Goal: Transaction & Acquisition: Purchase product/service

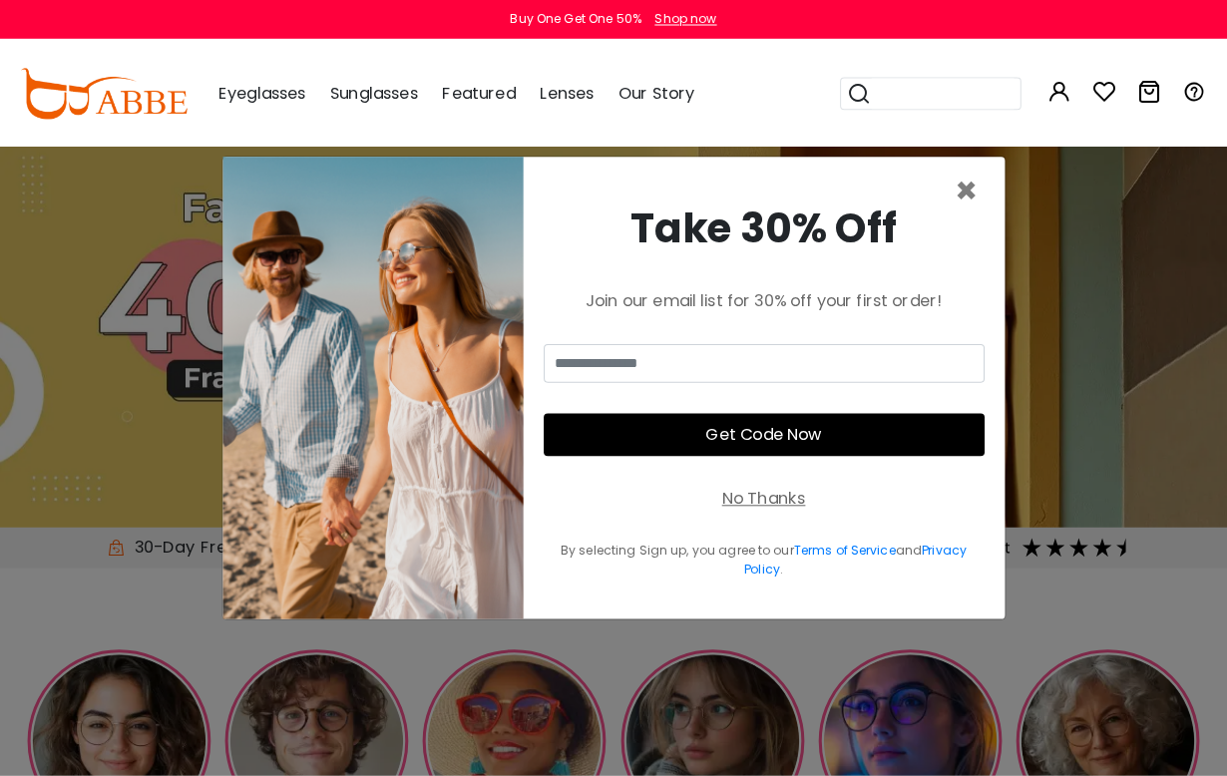
scroll to position [3, 0]
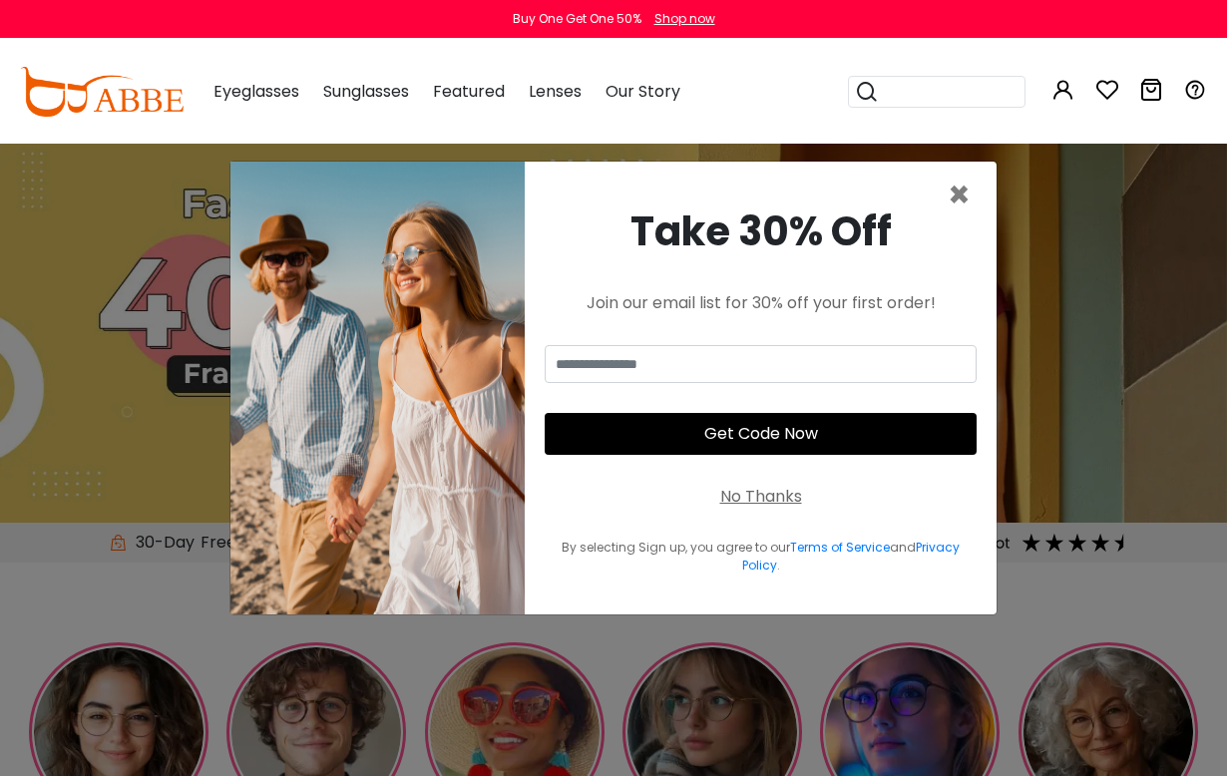
click at [970, 216] on span "×" at bounding box center [959, 195] width 23 height 51
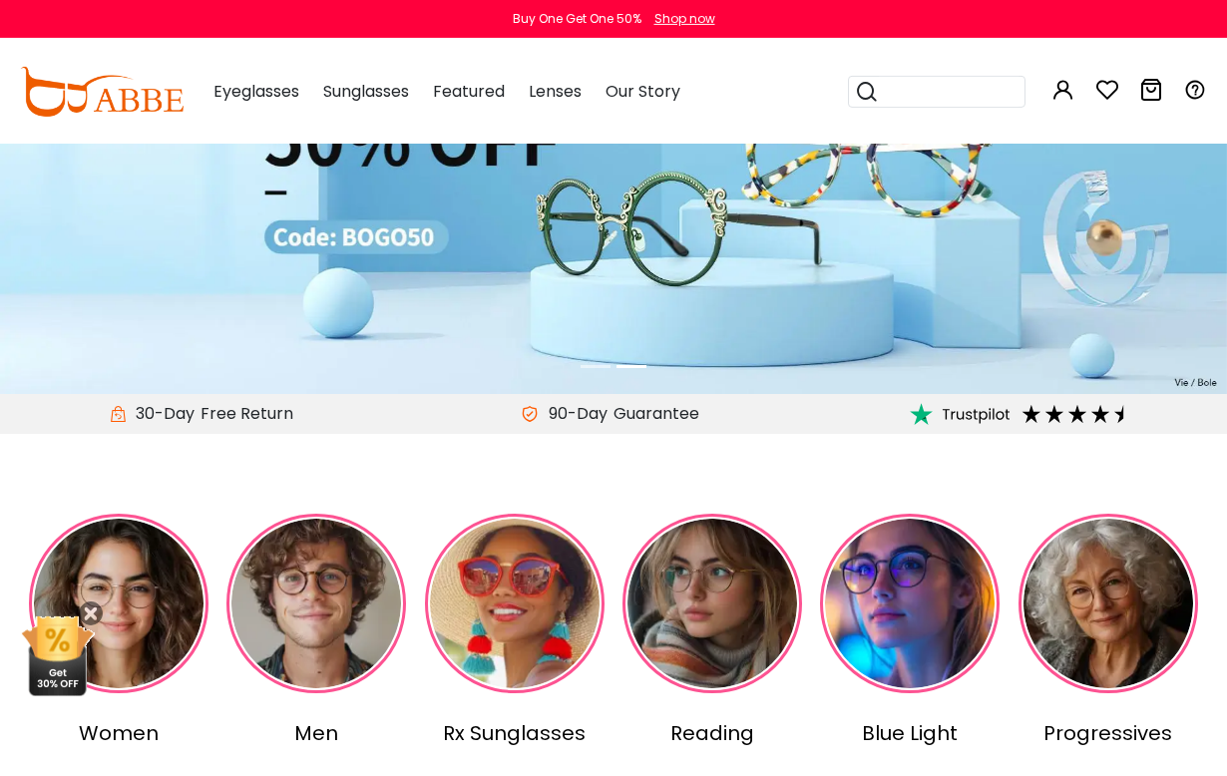
scroll to position [134, 0]
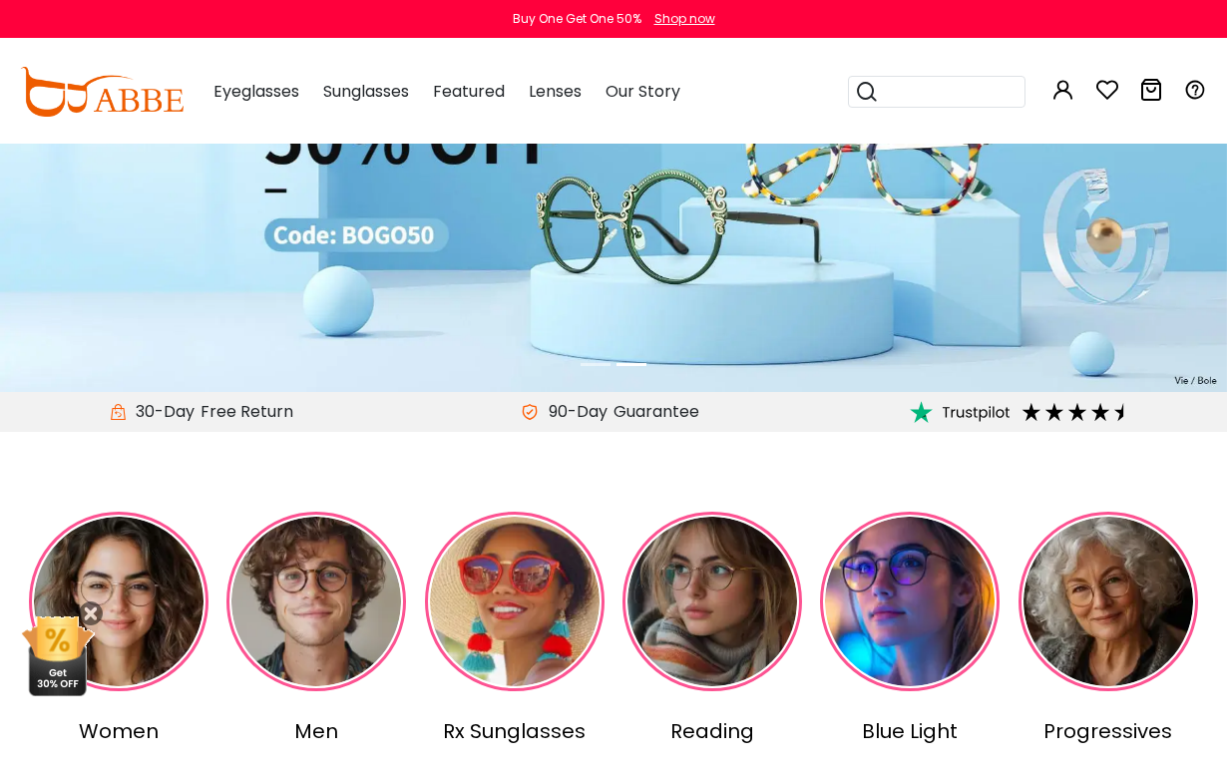
click at [146, 597] on img at bounding box center [119, 602] width 180 height 180
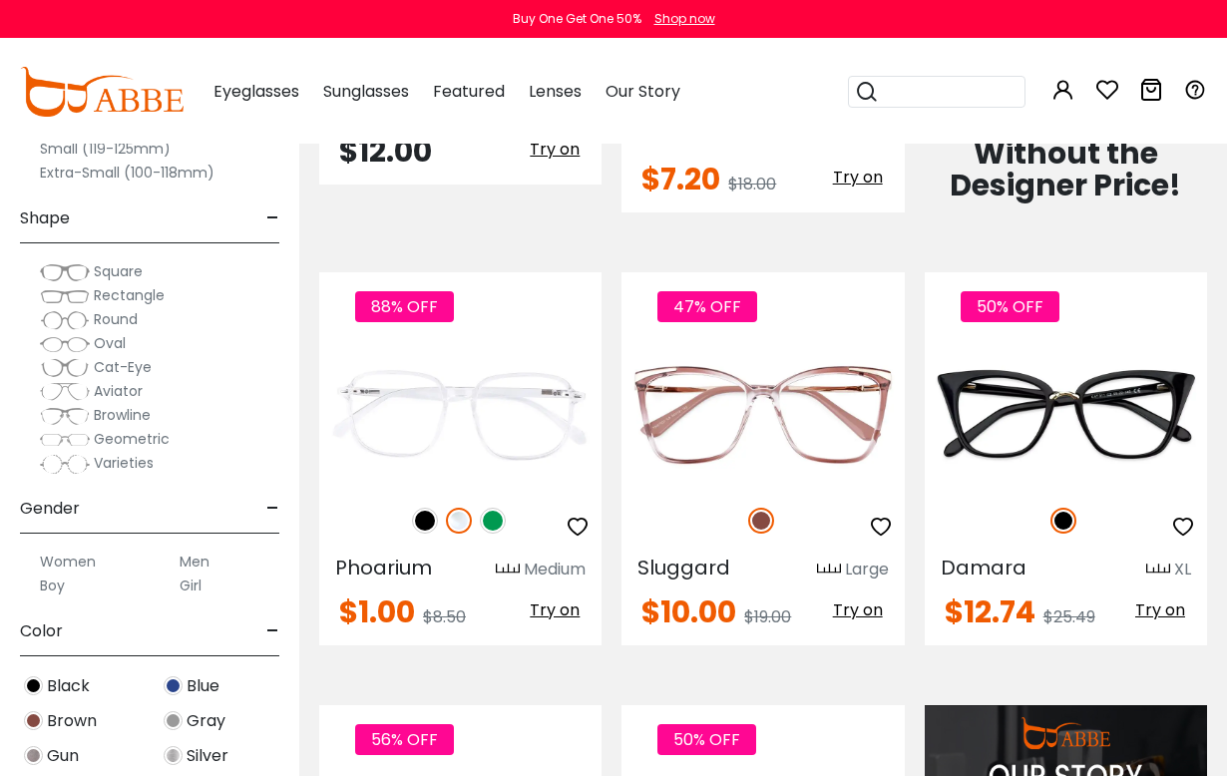
scroll to position [1210, 0]
click at [90, 573] on label "Women" at bounding box center [68, 562] width 56 height 24
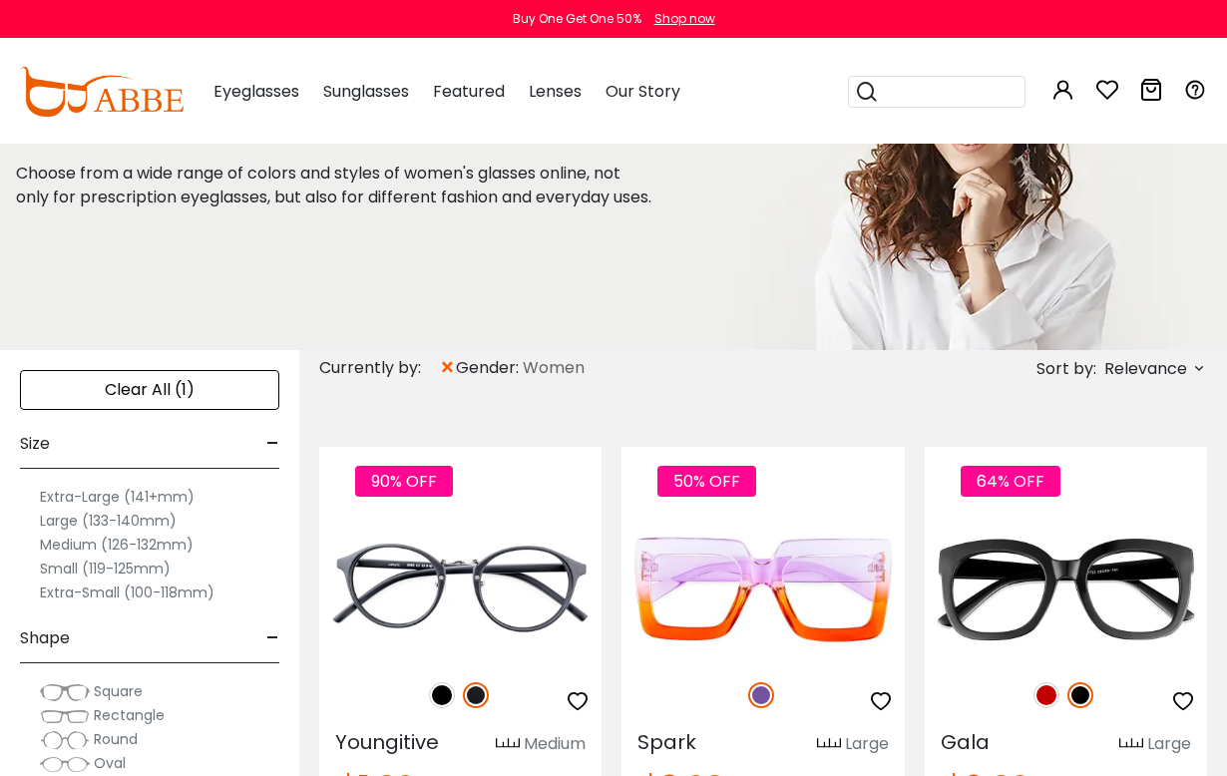
scroll to position [153, 0]
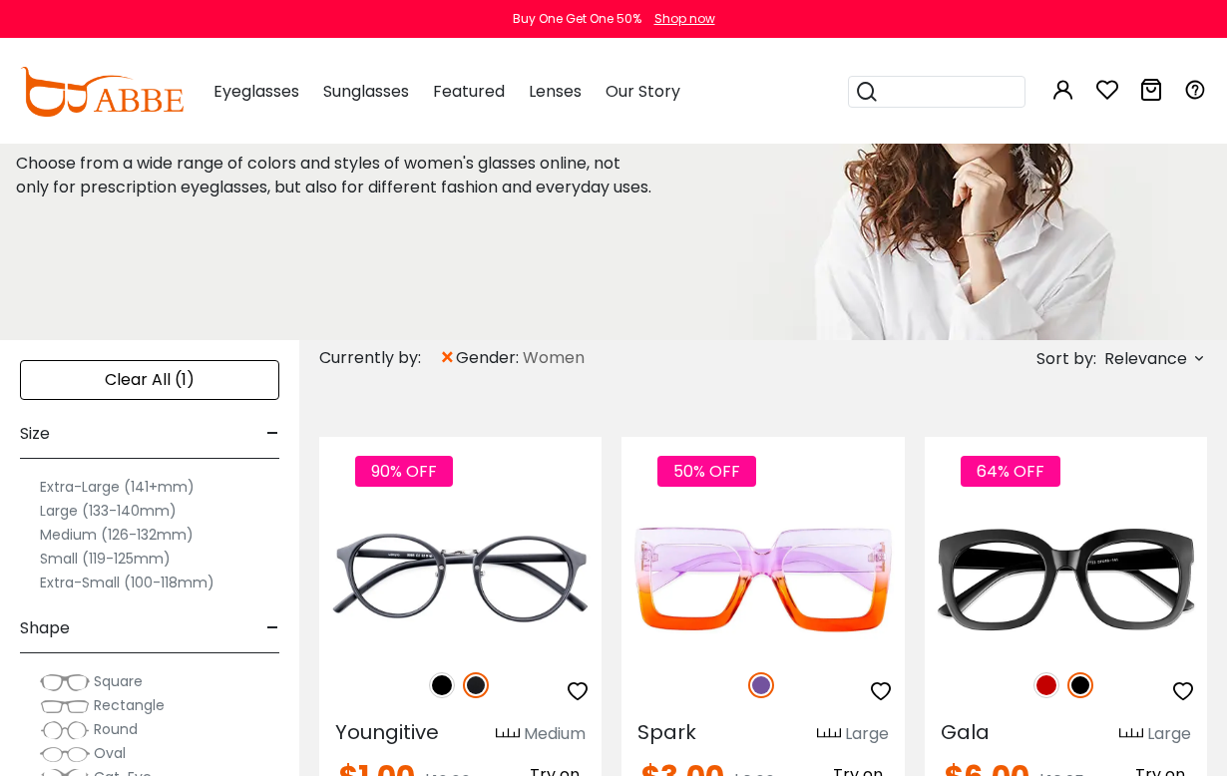
click at [181, 537] on label "Medium (126-132mm)" at bounding box center [117, 535] width 154 height 24
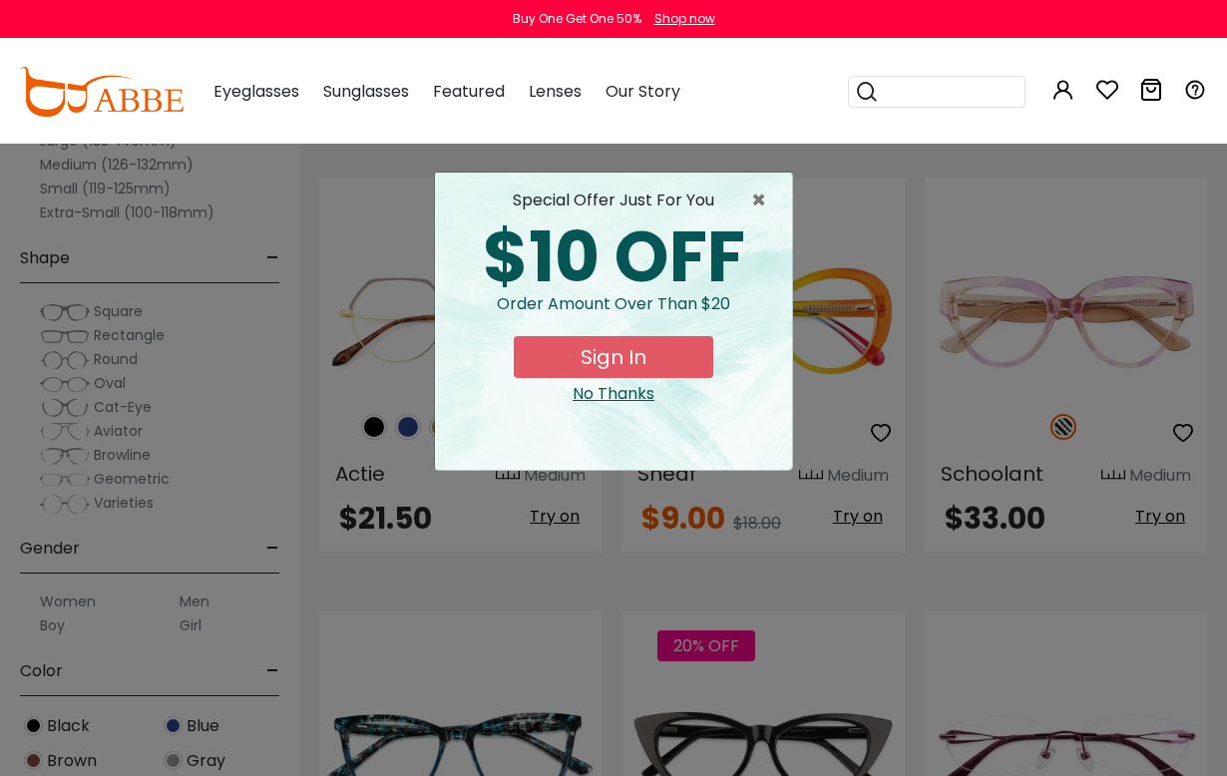
scroll to position [2216, 0]
click at [629, 396] on div "No Thanks" at bounding box center [613, 394] width 325 height 24
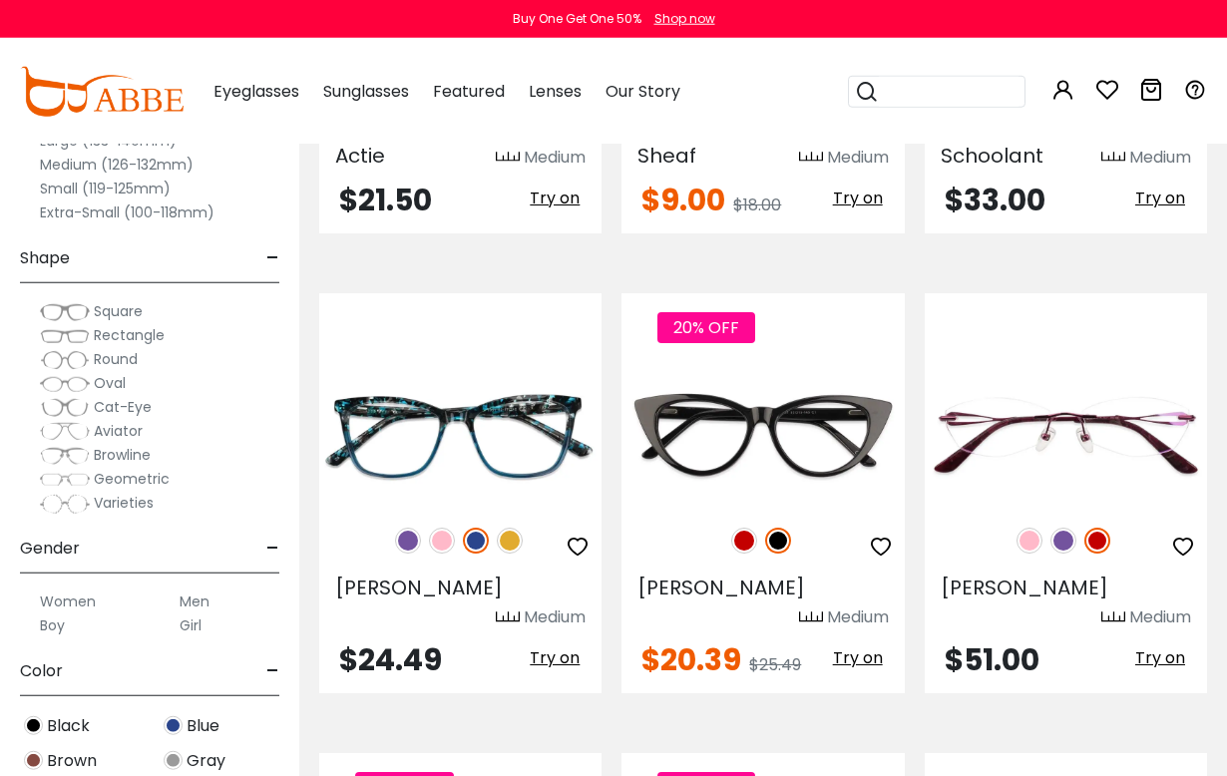
scroll to position [2535, 0]
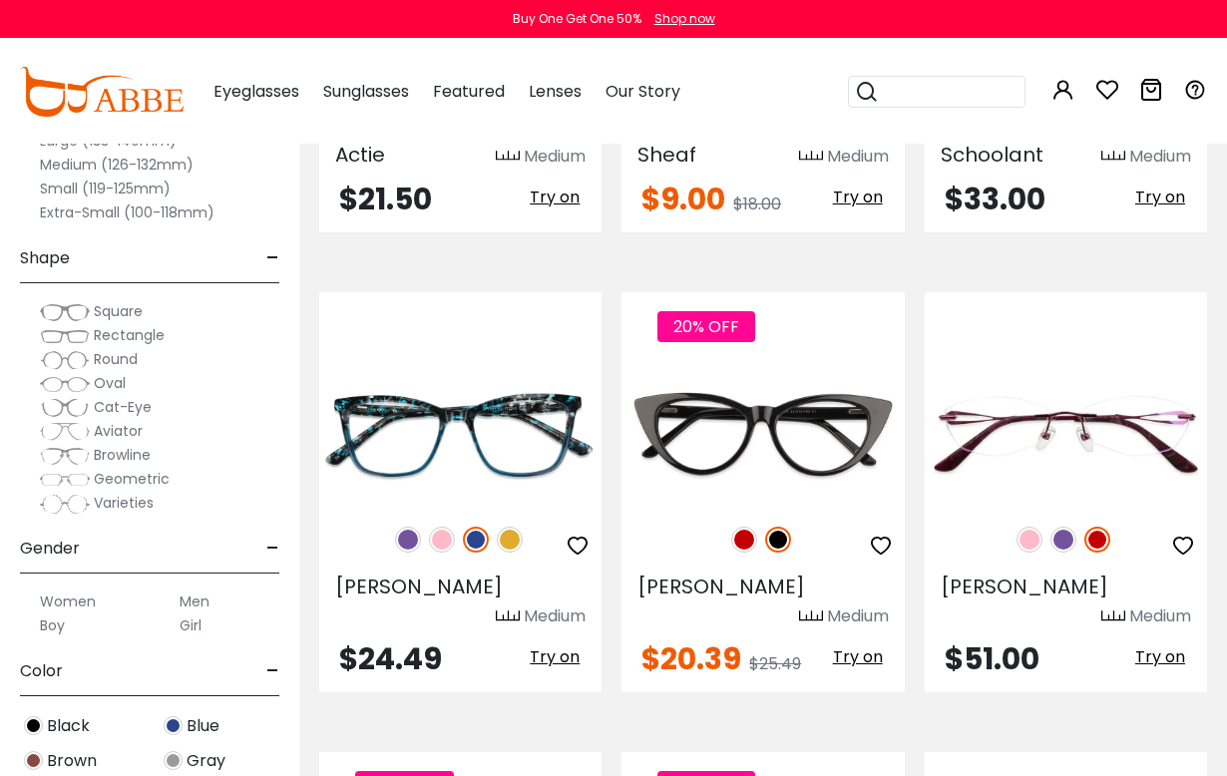
click at [513, 527] on img at bounding box center [510, 540] width 26 height 26
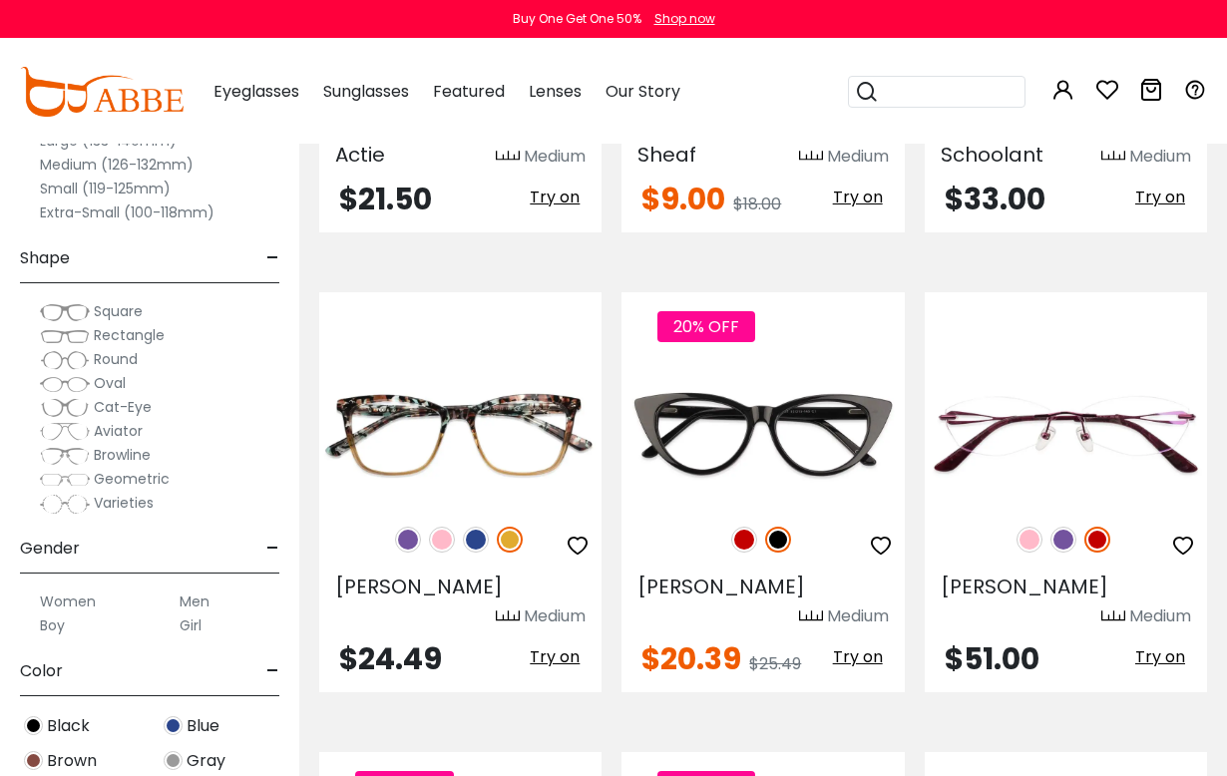
click at [441, 527] on img at bounding box center [442, 540] width 26 height 26
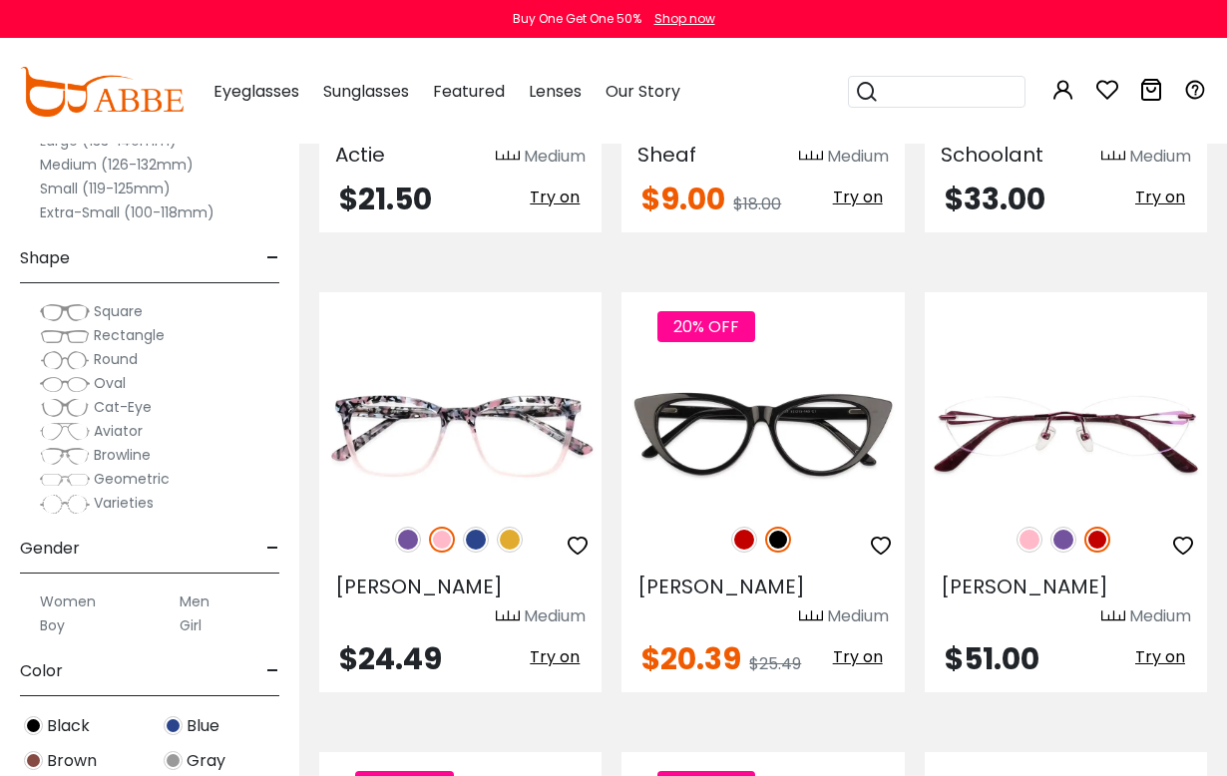
click at [410, 527] on img at bounding box center [408, 540] width 26 height 26
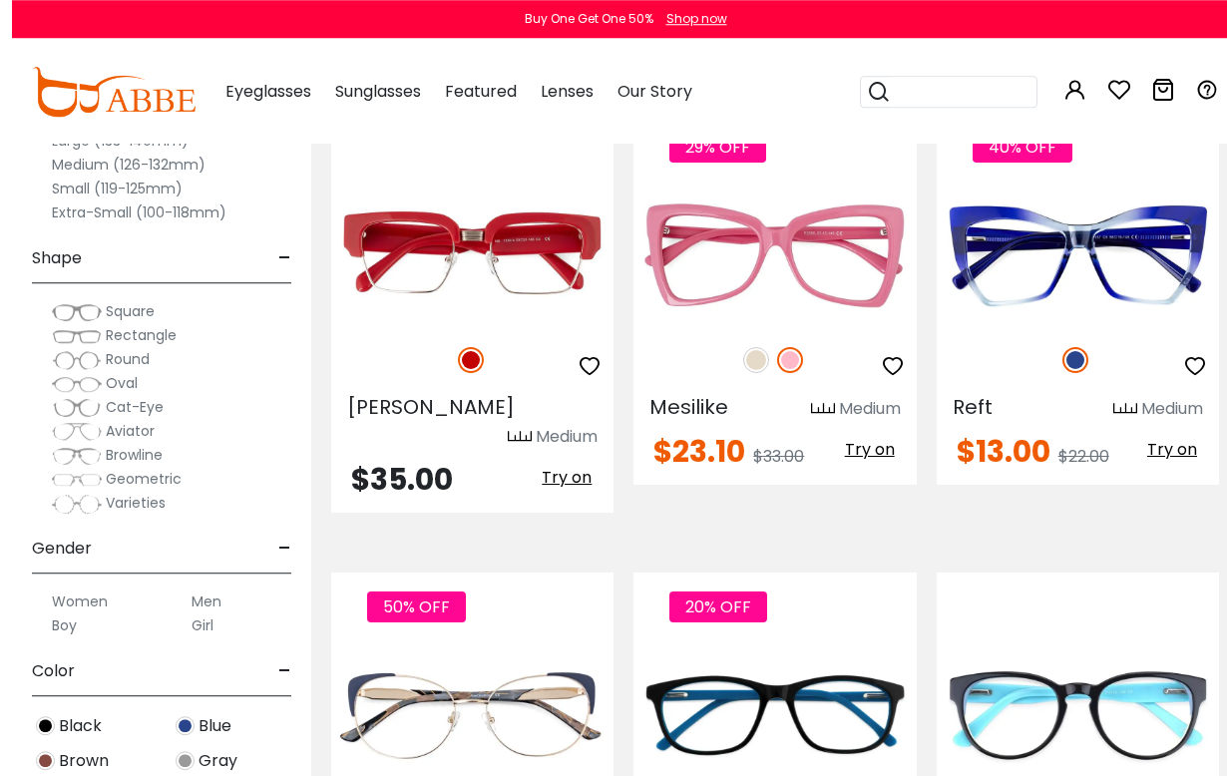
scroll to position [4019, 0]
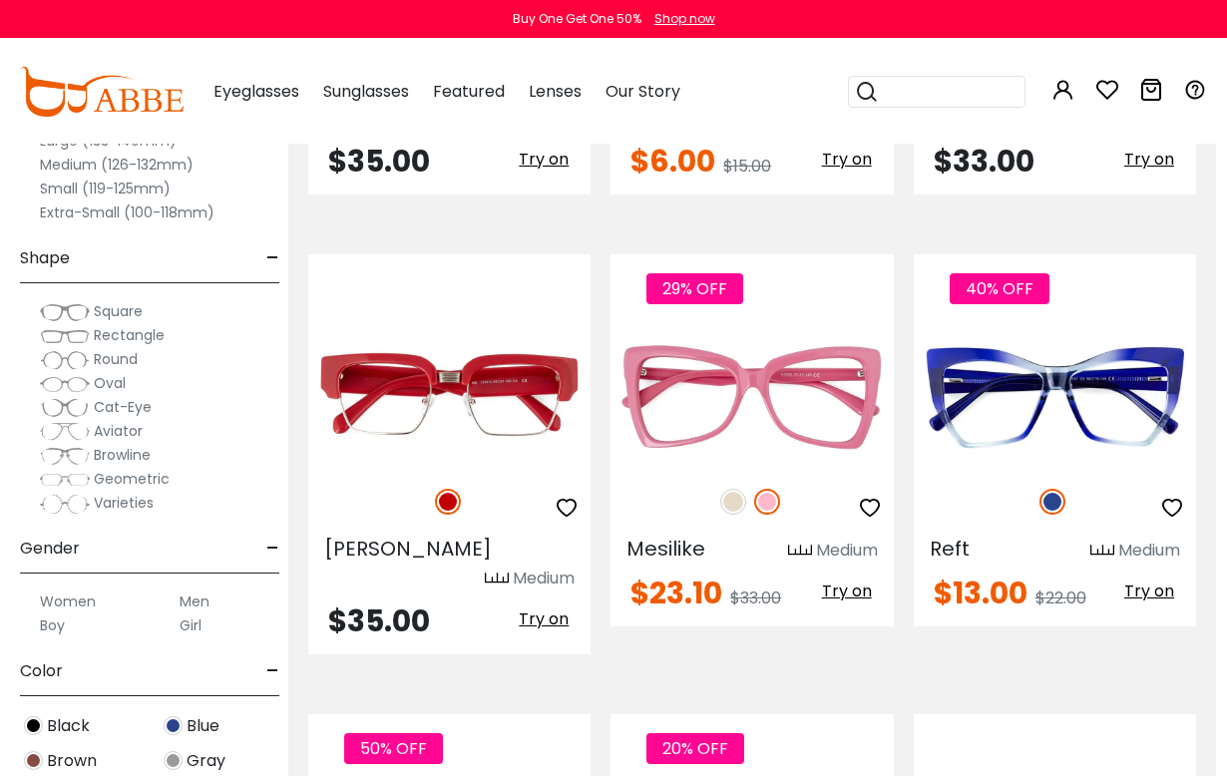
click at [738, 489] on img at bounding box center [733, 502] width 26 height 26
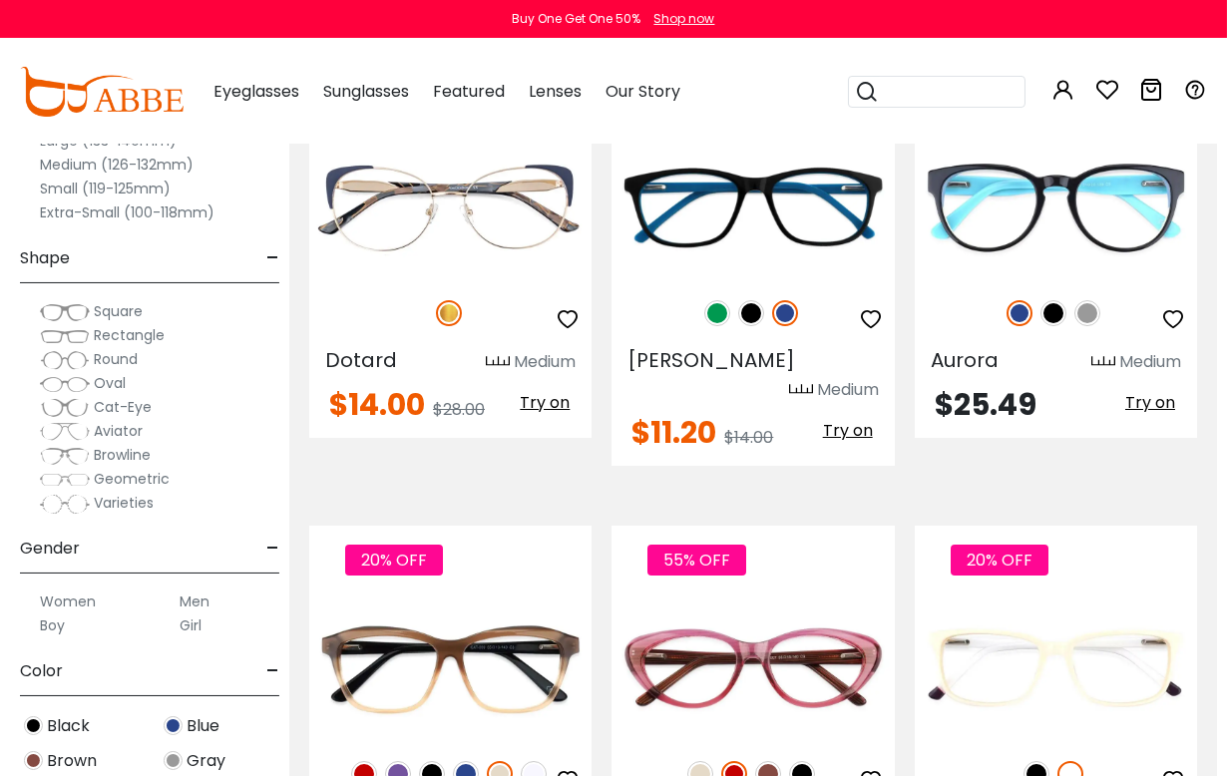
scroll to position [4577, 11]
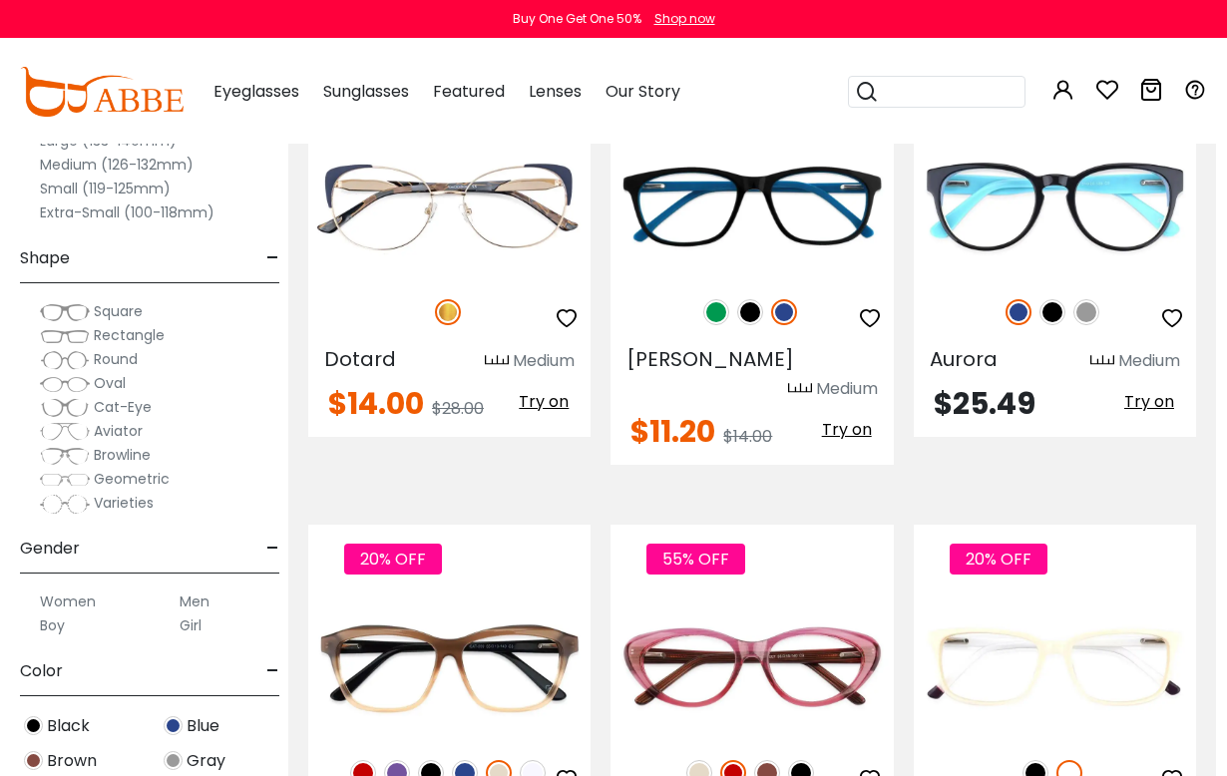
click at [463, 759] on img at bounding box center [465, 773] width 26 height 26
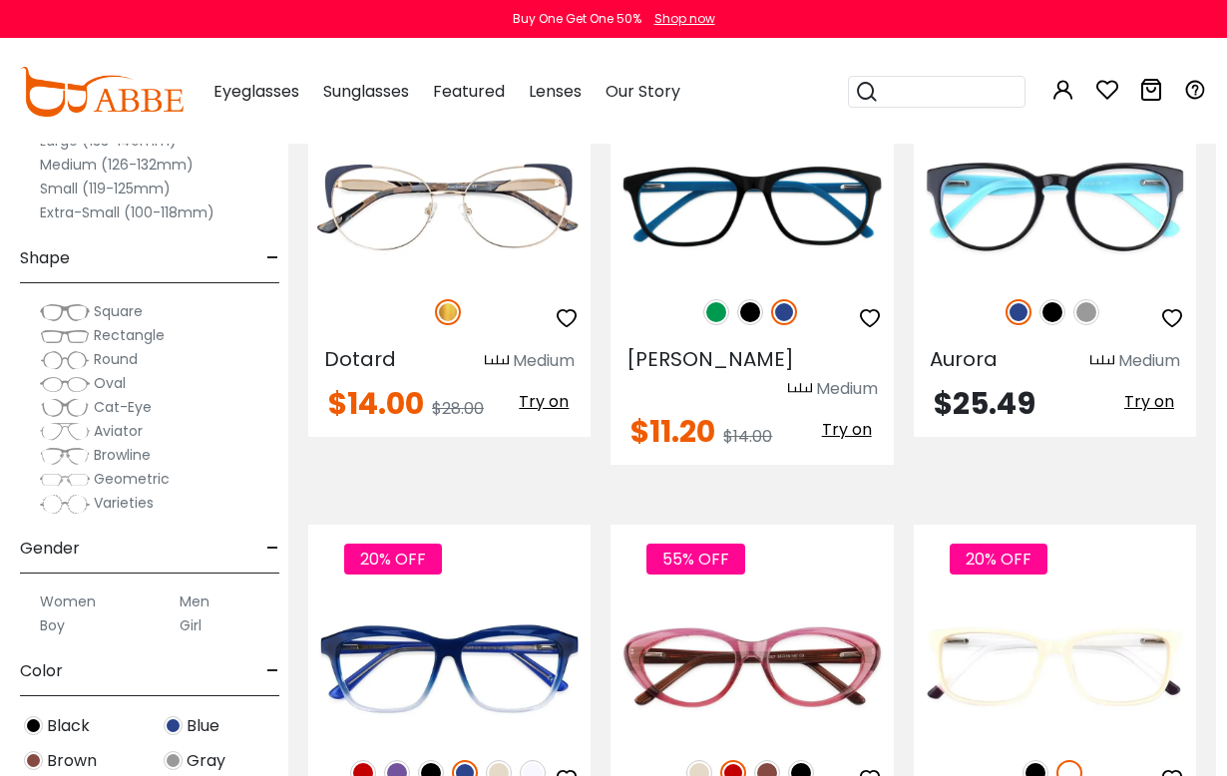
click at [422, 759] on img at bounding box center [431, 773] width 26 height 26
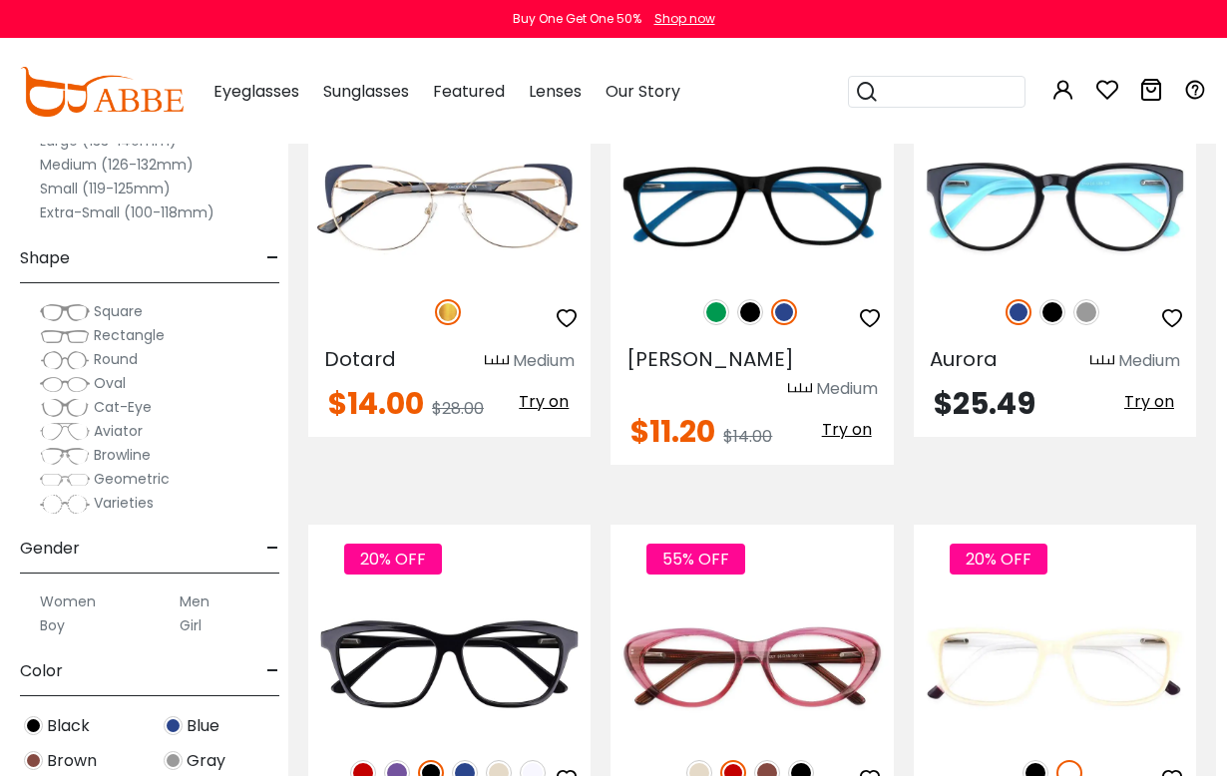
click at [396, 759] on img at bounding box center [397, 773] width 26 height 26
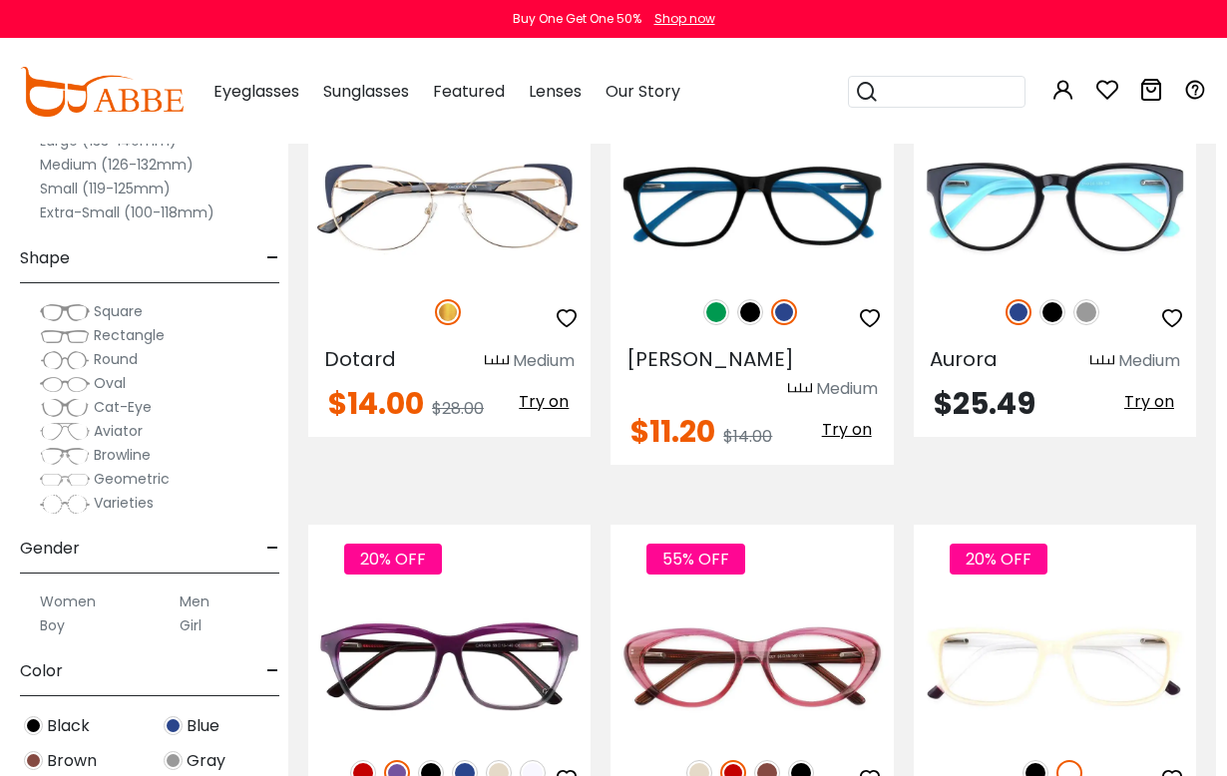
click at [367, 759] on img at bounding box center [363, 773] width 26 height 26
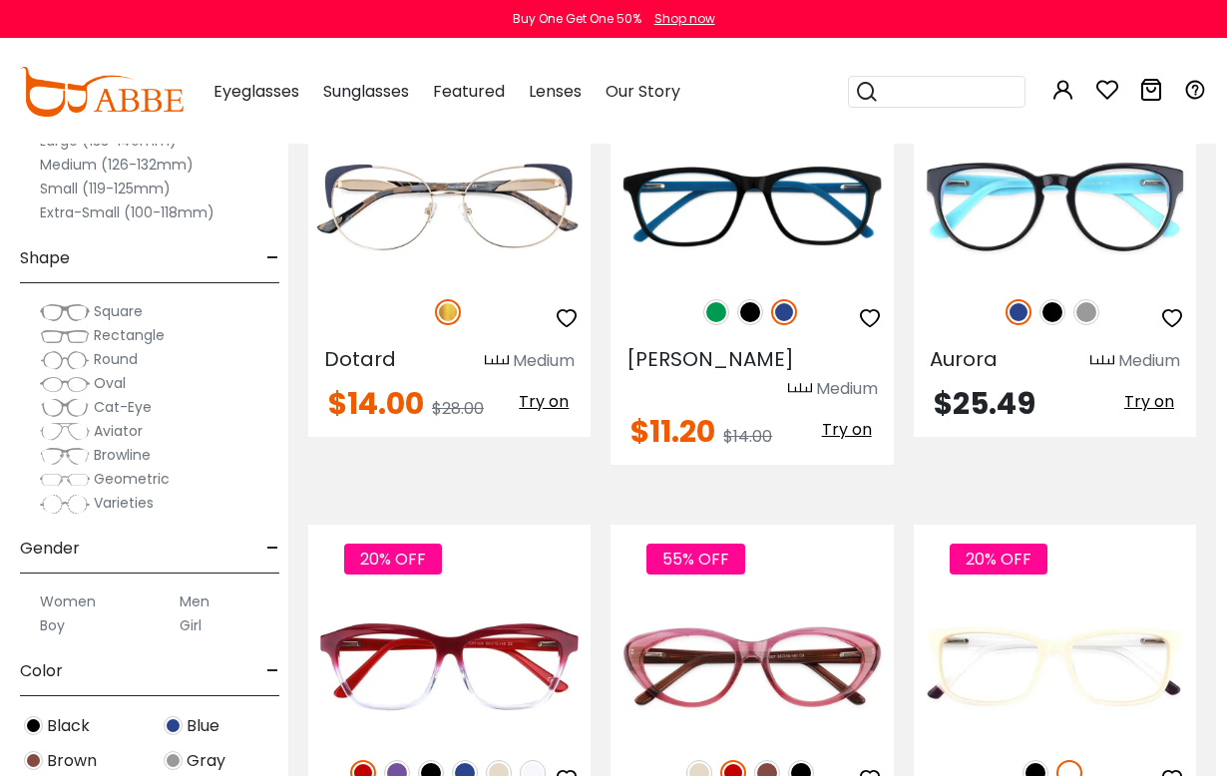
click at [496, 759] on img at bounding box center [499, 773] width 26 height 26
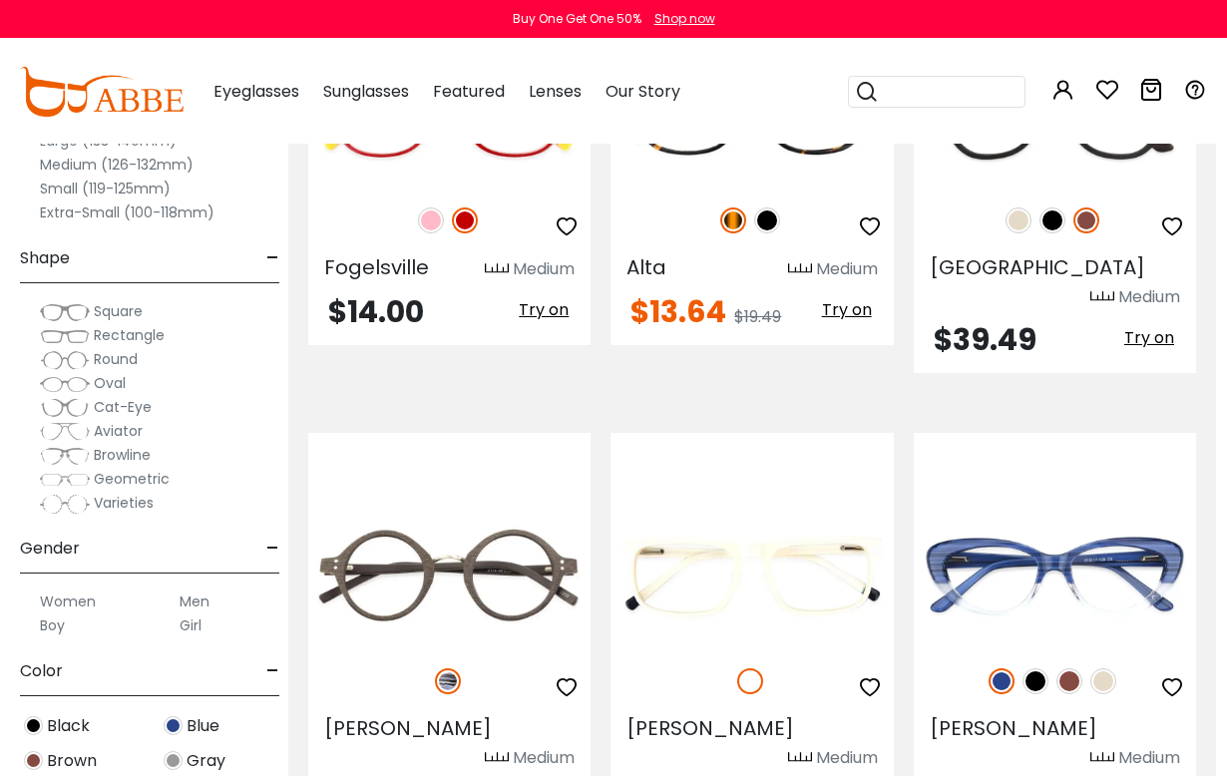
scroll to position [5614, 11]
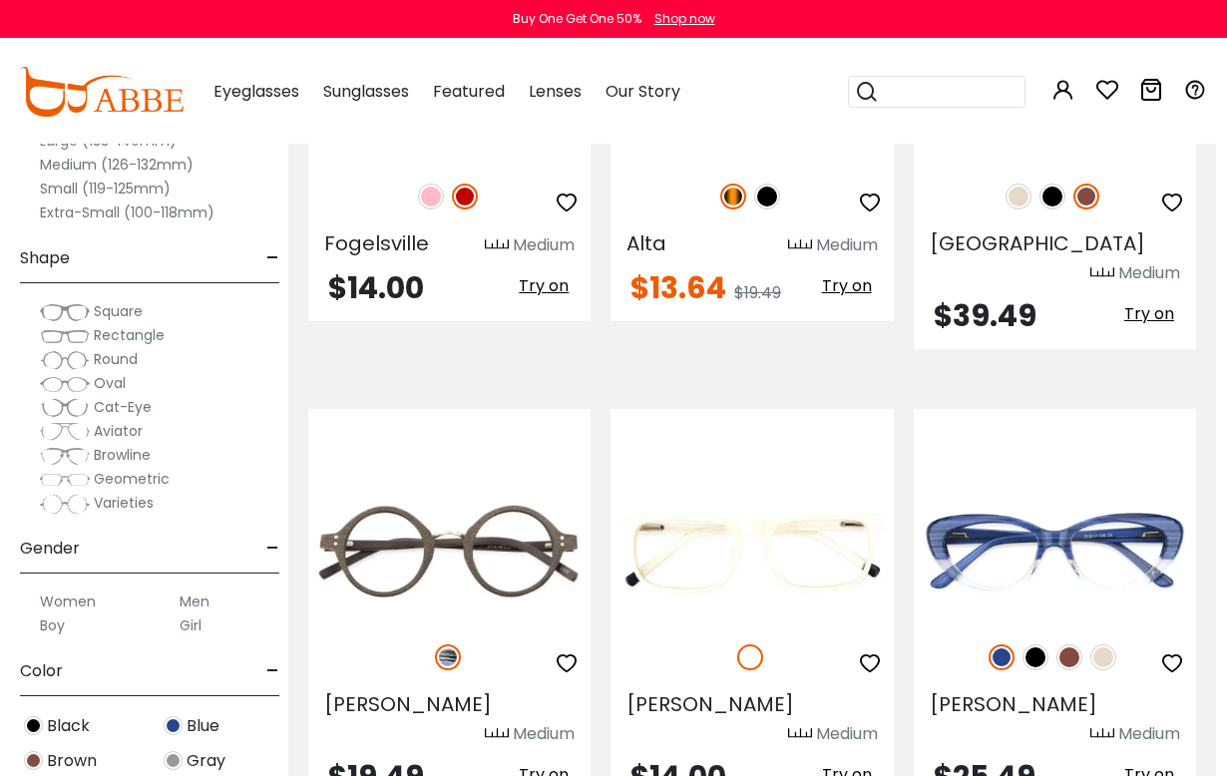
click at [1072, 645] on img at bounding box center [1070, 658] width 26 height 26
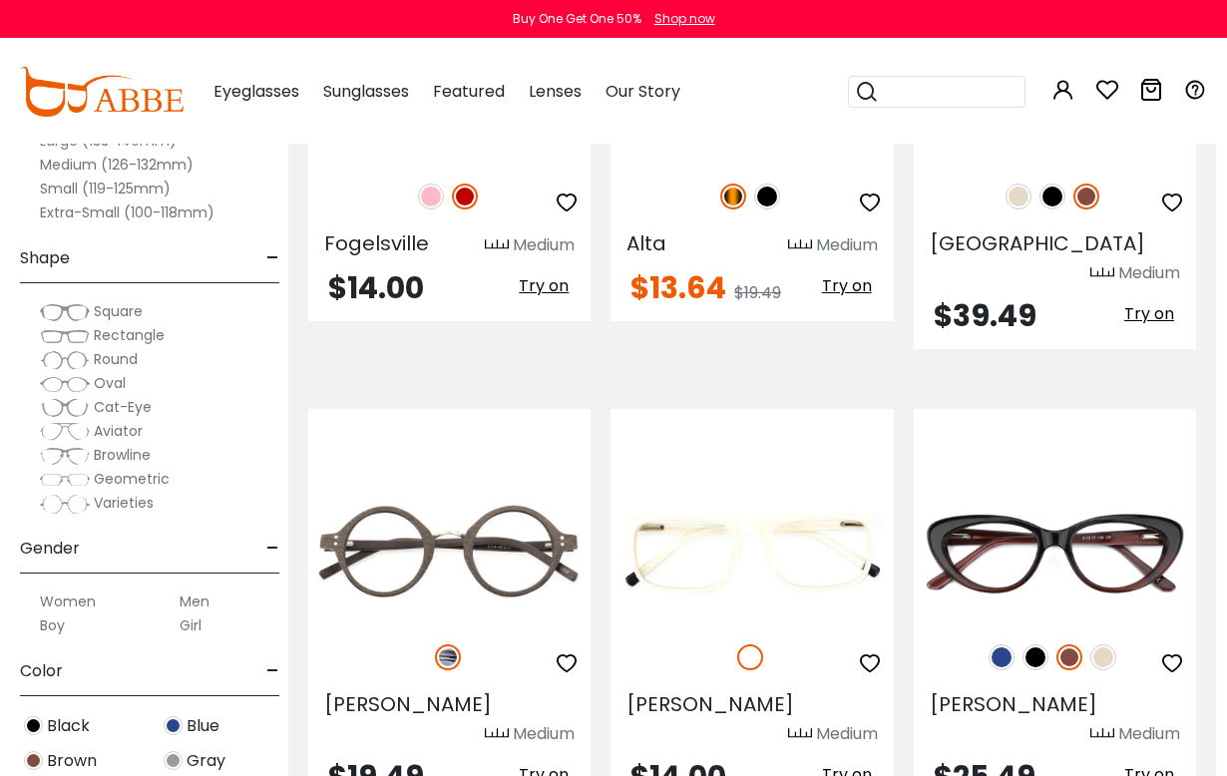
click at [1037, 645] on img at bounding box center [1036, 658] width 26 height 26
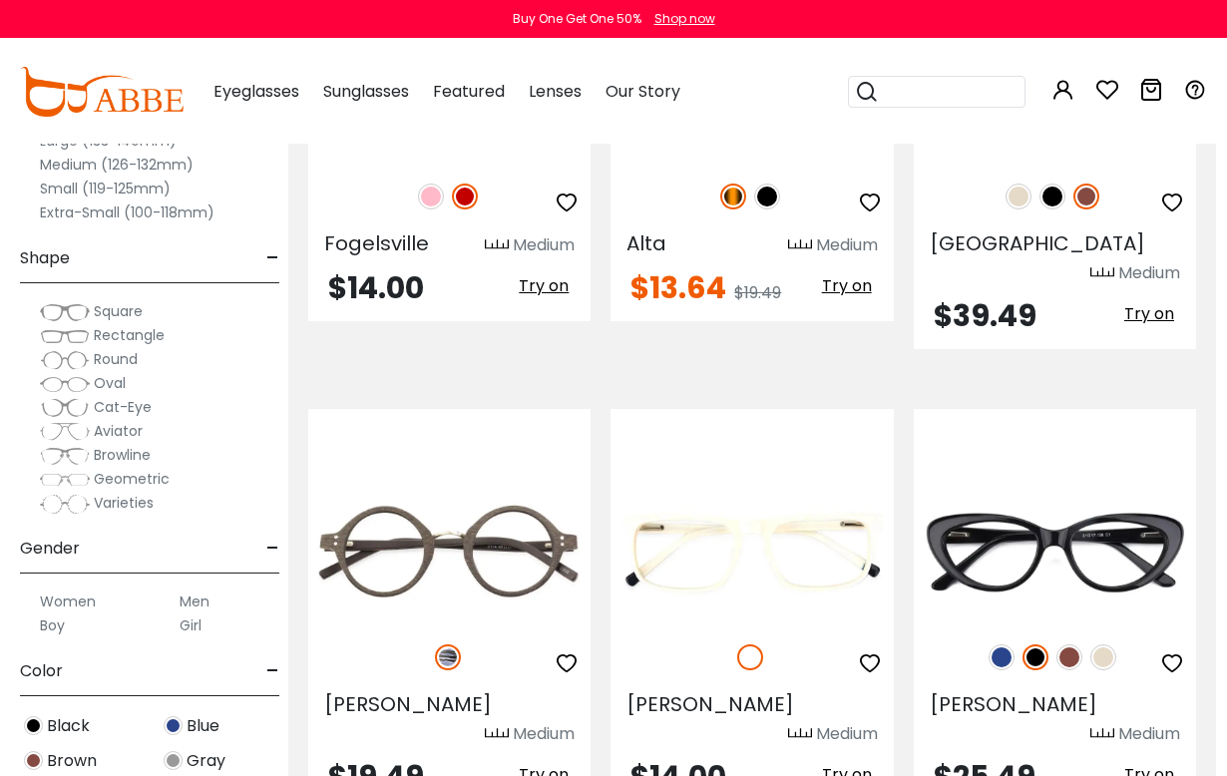
click at [1107, 645] on img at bounding box center [1104, 658] width 26 height 26
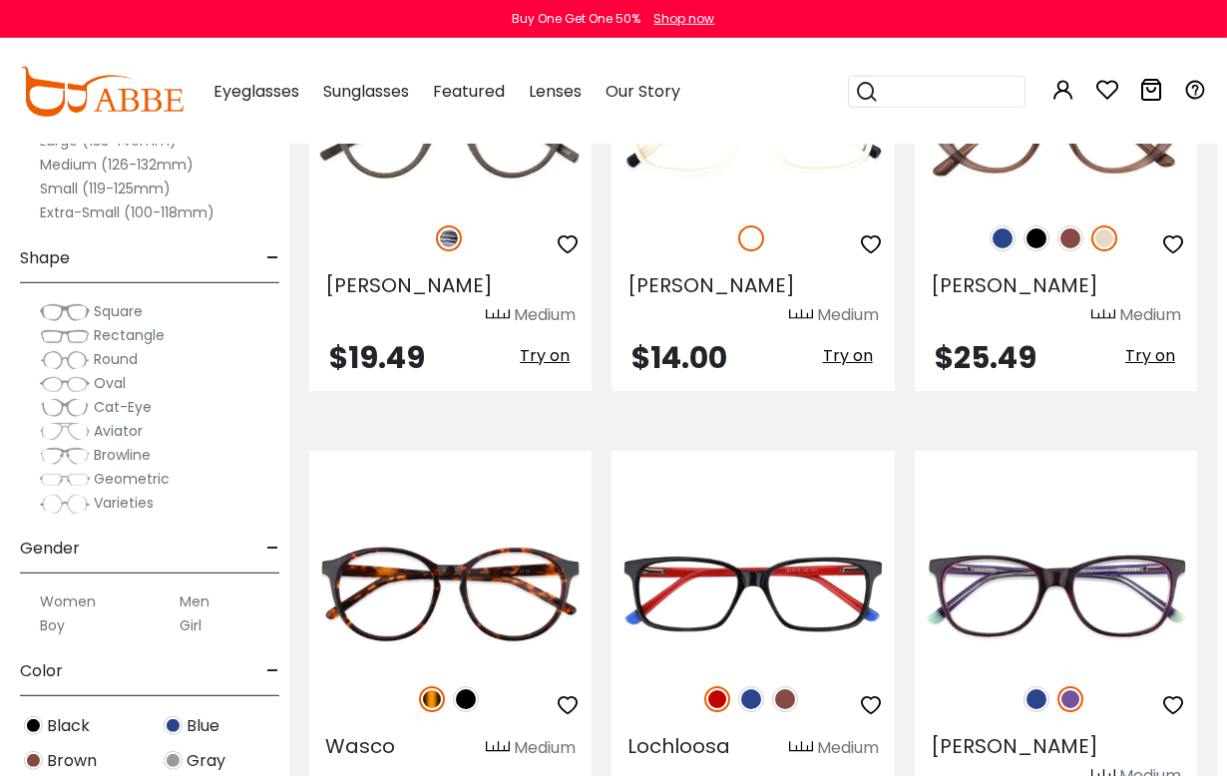
scroll to position [6038, 11]
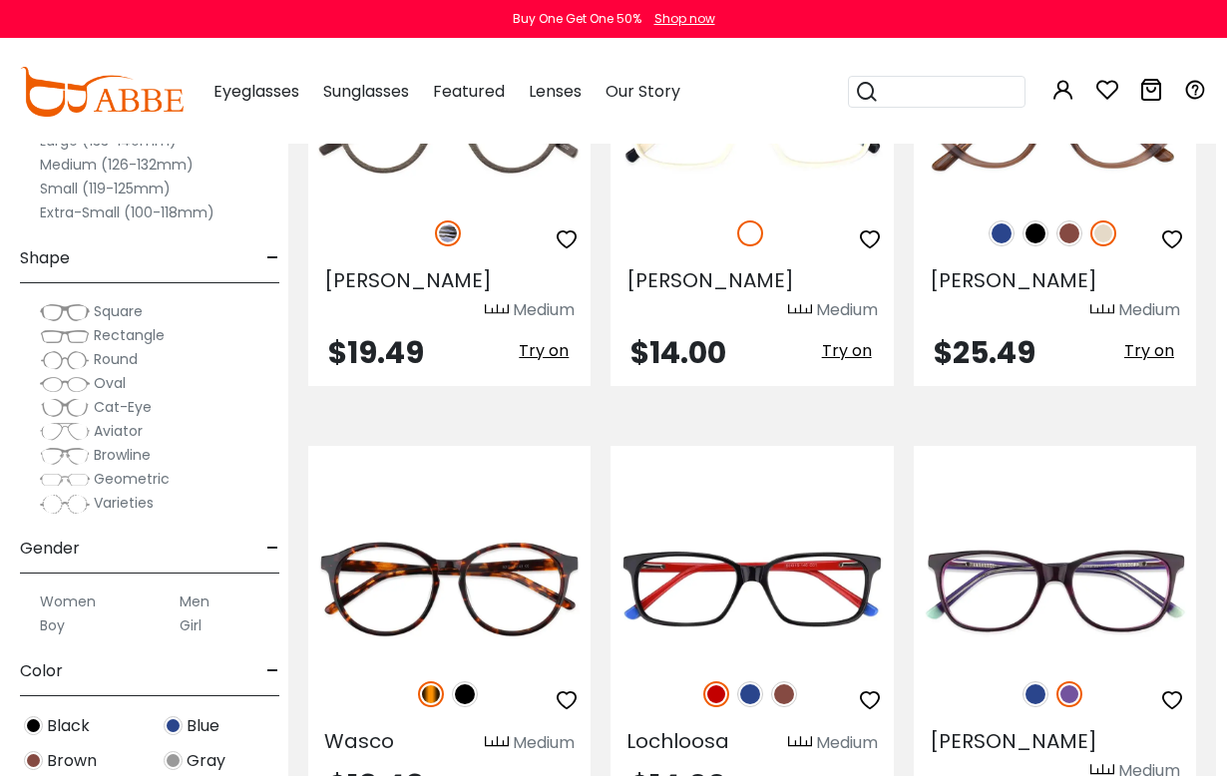
click at [1034, 682] on img at bounding box center [1036, 695] width 26 height 26
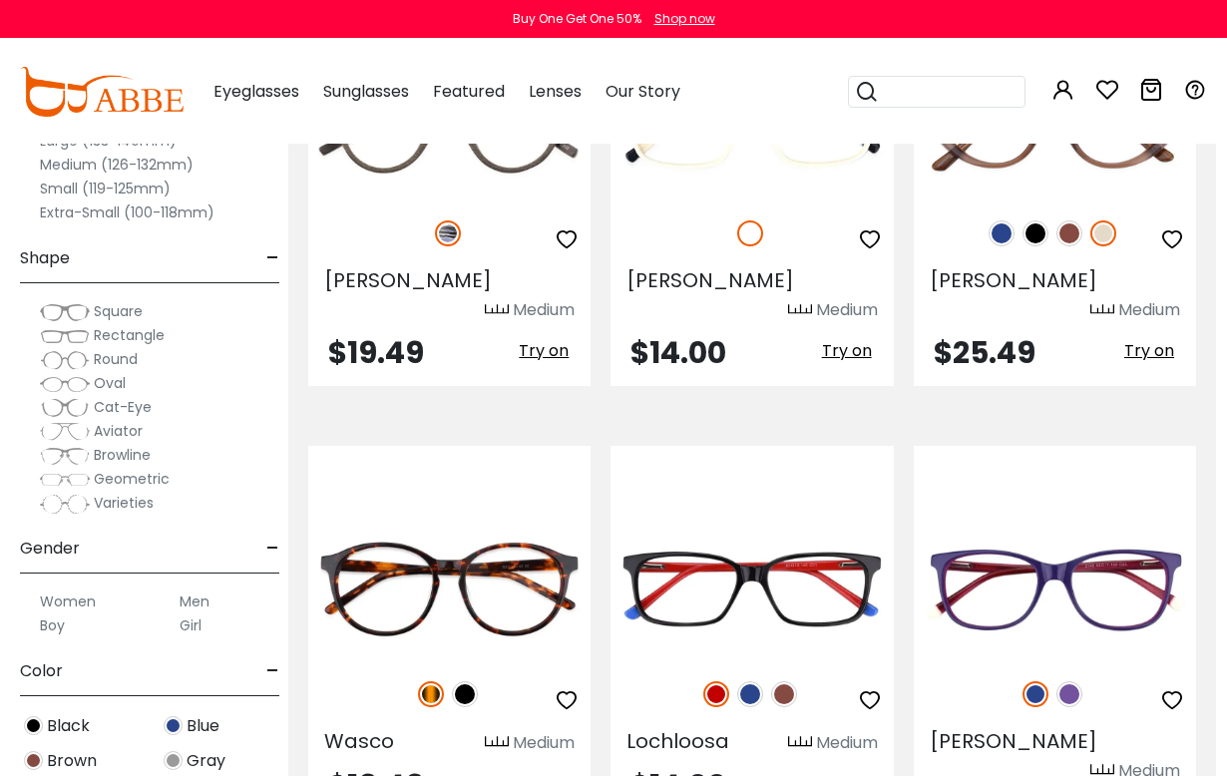
click at [0, 0] on img at bounding box center [0, 0] width 0 height 0
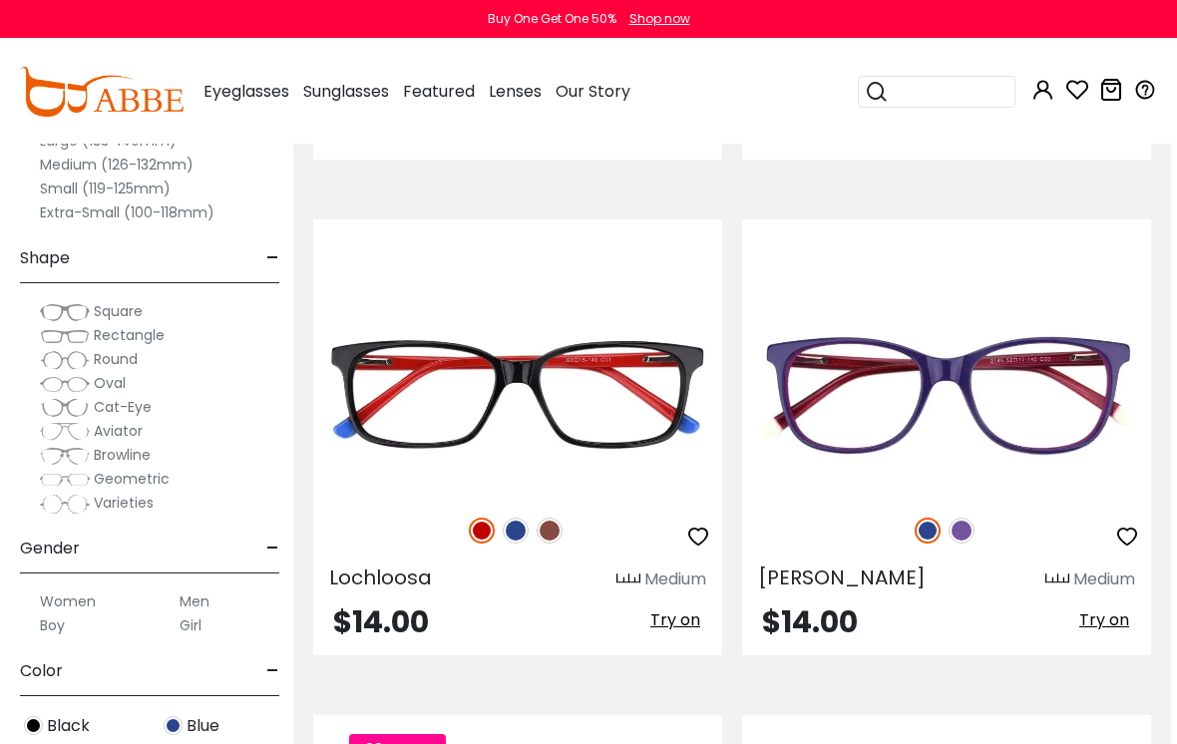
scroll to position [10051, 8]
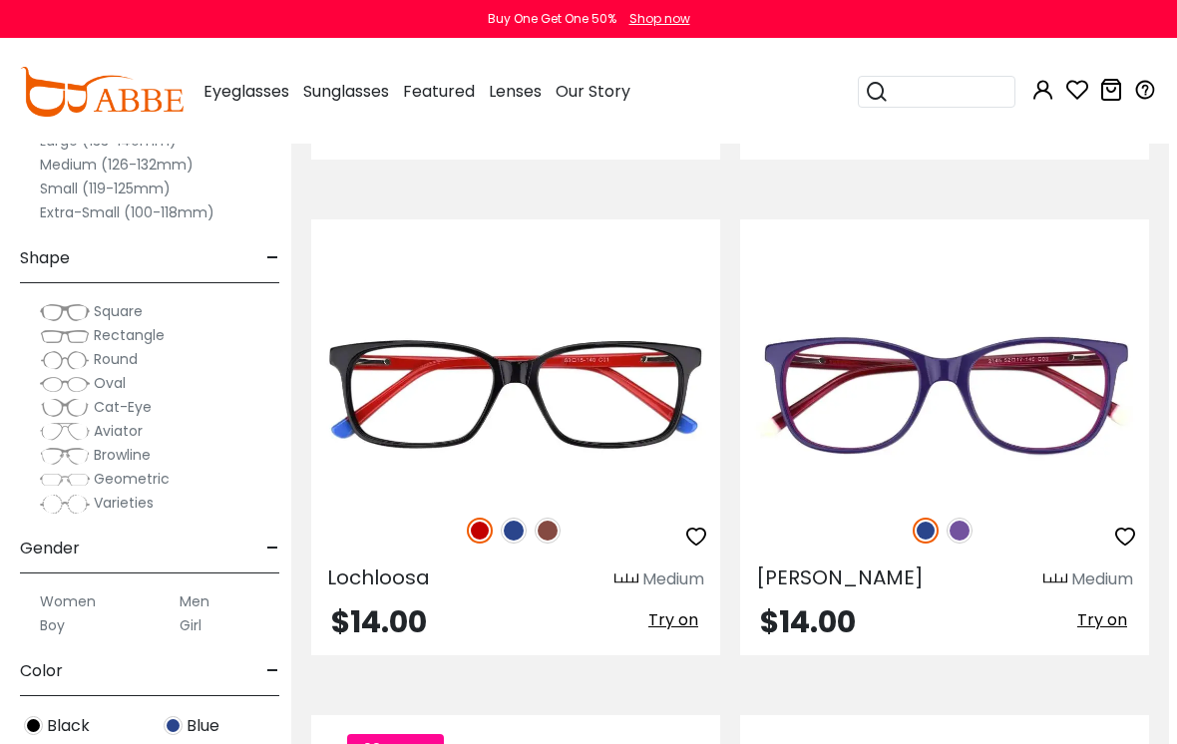
click at [513, 533] on img at bounding box center [514, 531] width 26 height 26
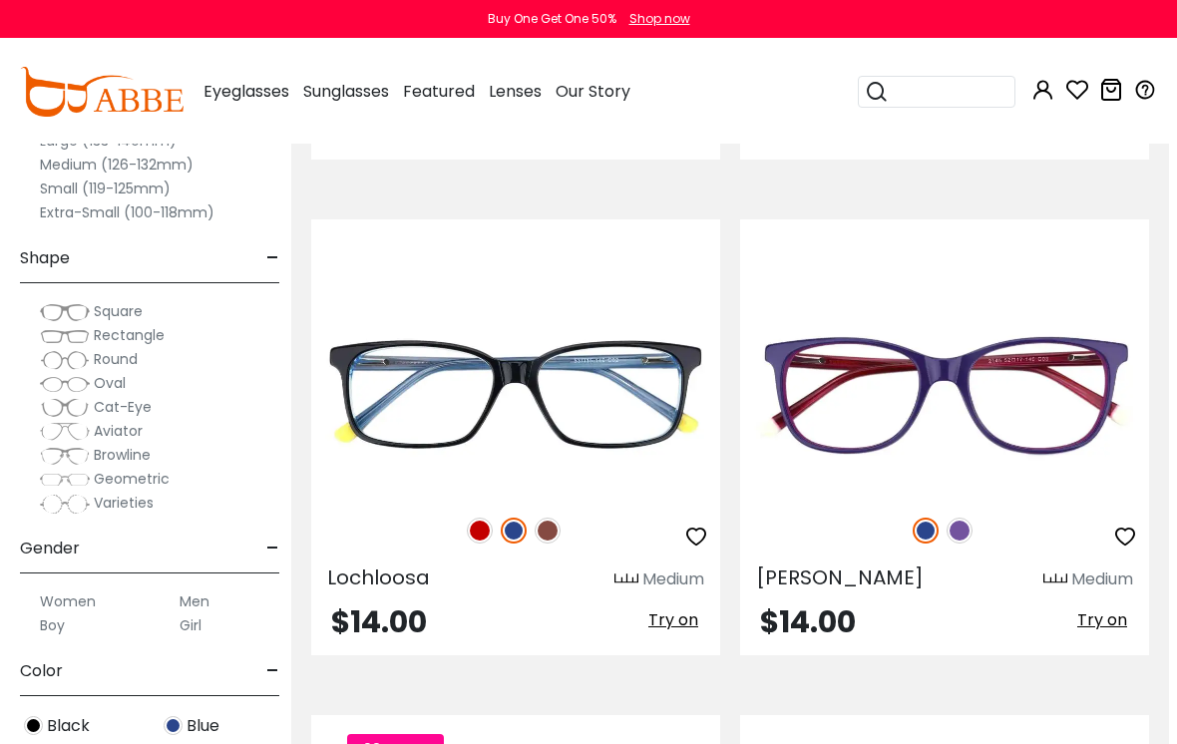
click at [559, 536] on img at bounding box center [548, 531] width 26 height 26
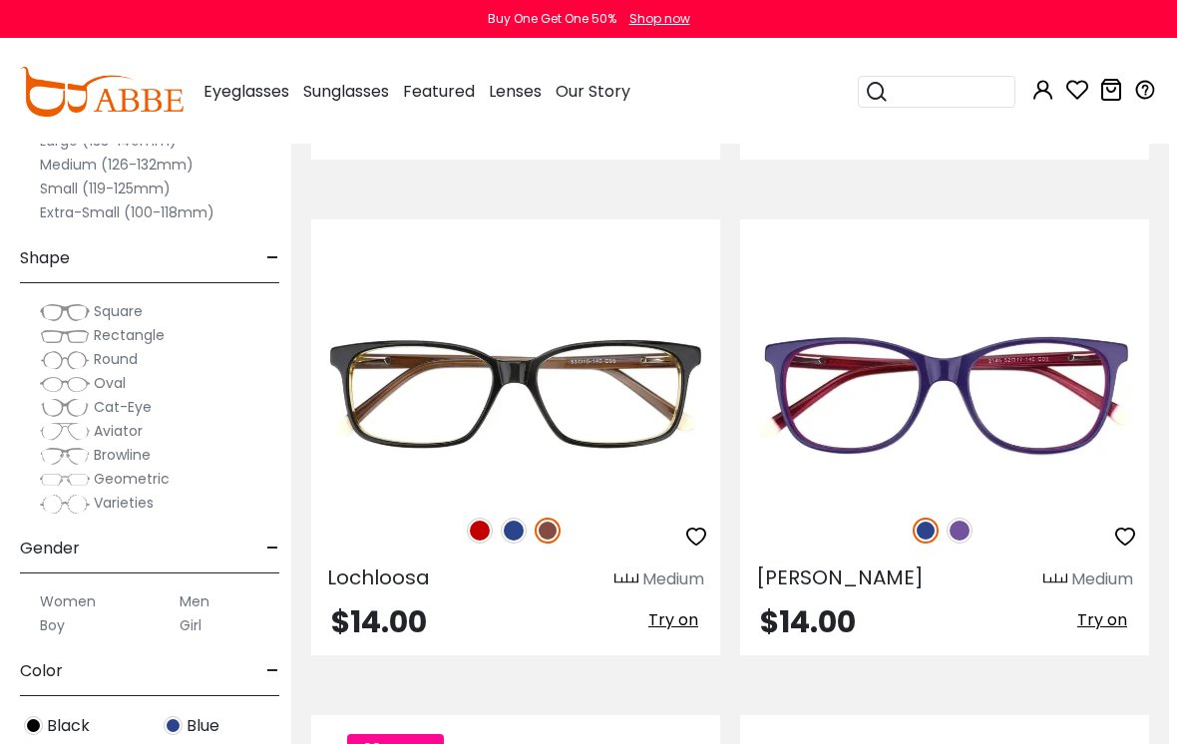
click at [516, 529] on img at bounding box center [514, 531] width 26 height 26
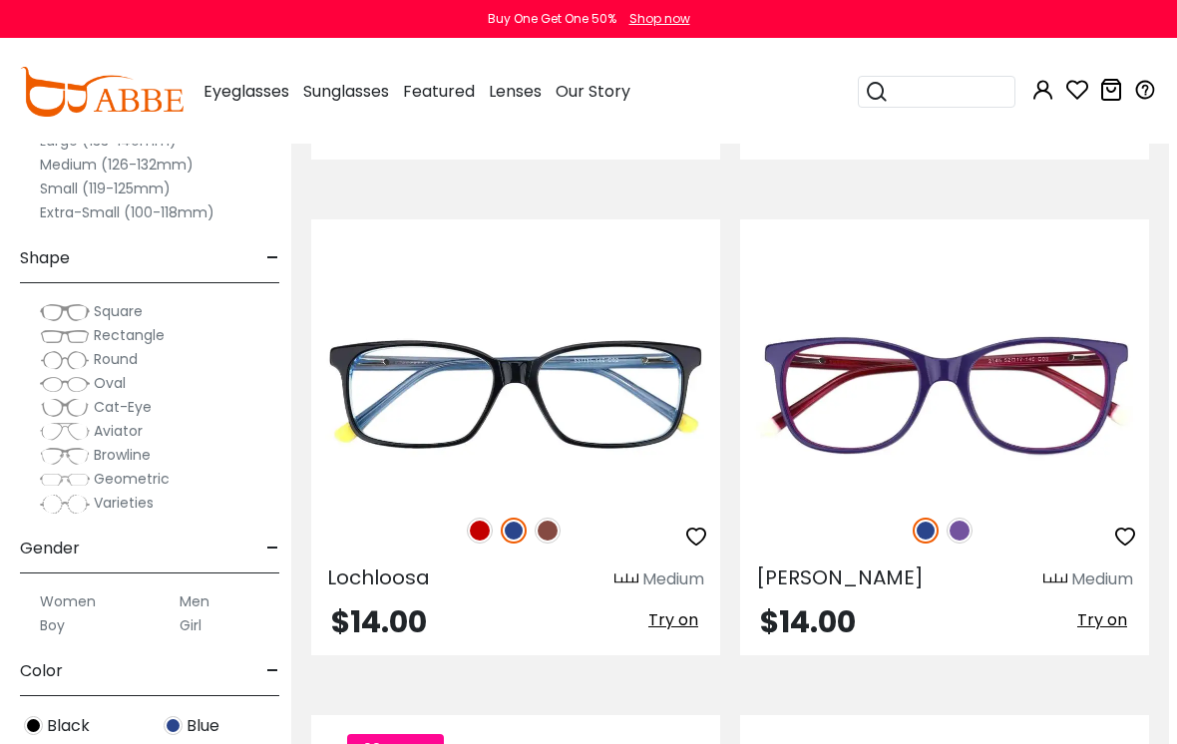
click at [481, 526] on img at bounding box center [480, 531] width 26 height 26
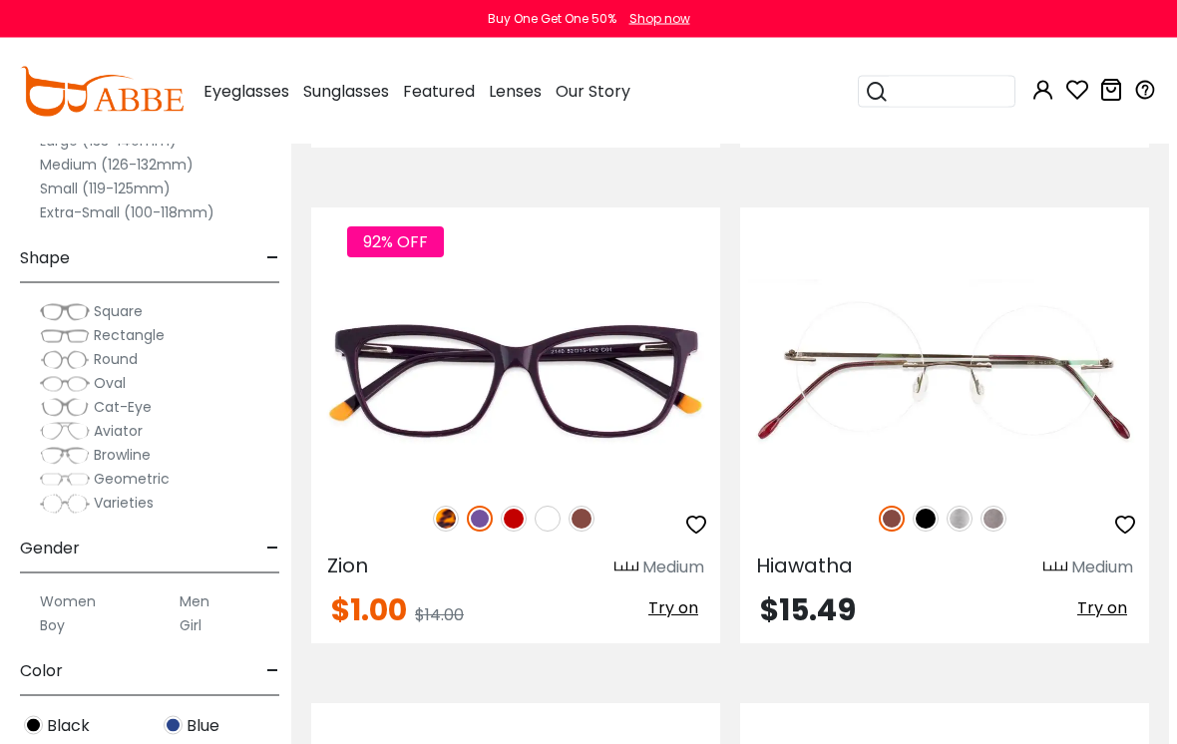
scroll to position [10559, 8]
click at [523, 522] on img at bounding box center [514, 519] width 26 height 26
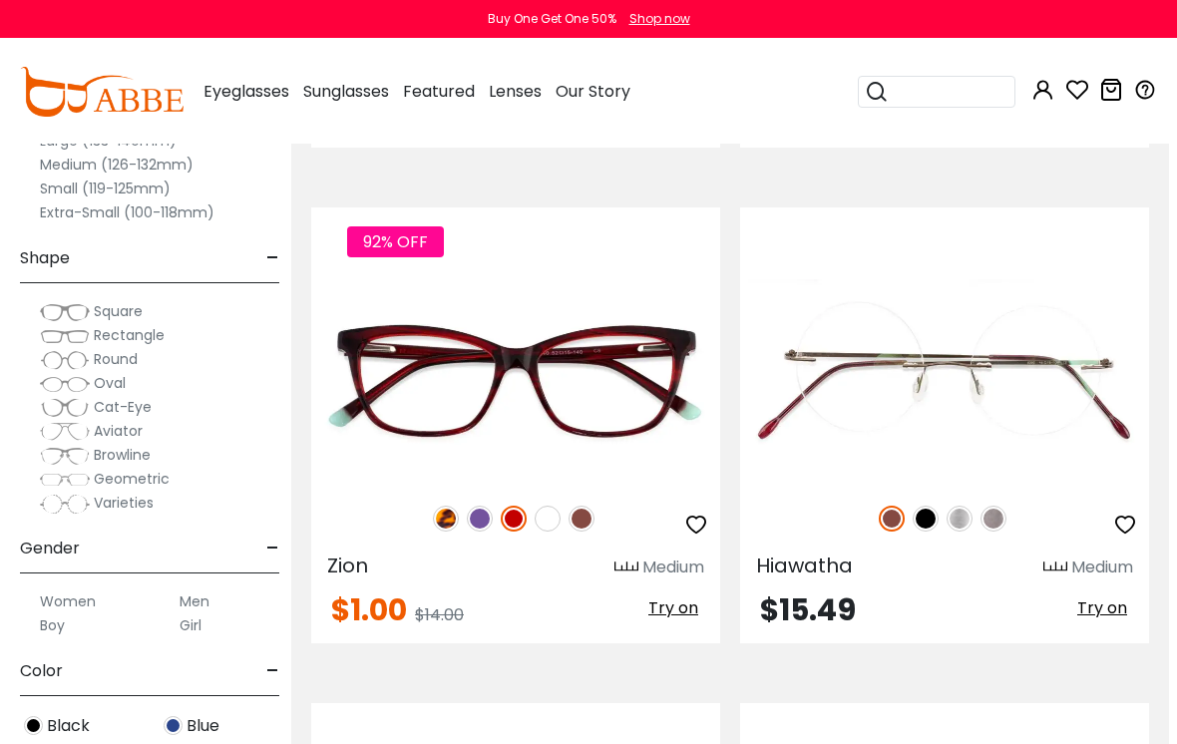
click at [0, 0] on img at bounding box center [0, 0] width 0 height 0
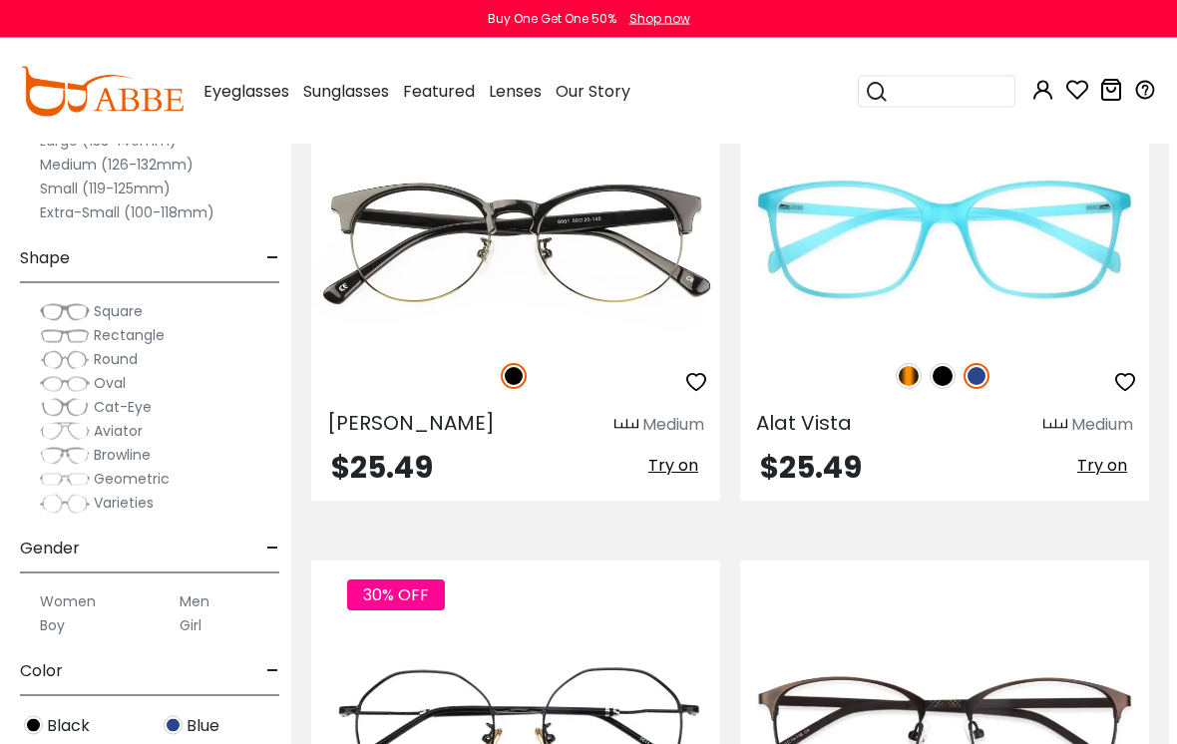
scroll to position [12189, 8]
click at [942, 382] on img at bounding box center [943, 376] width 26 height 26
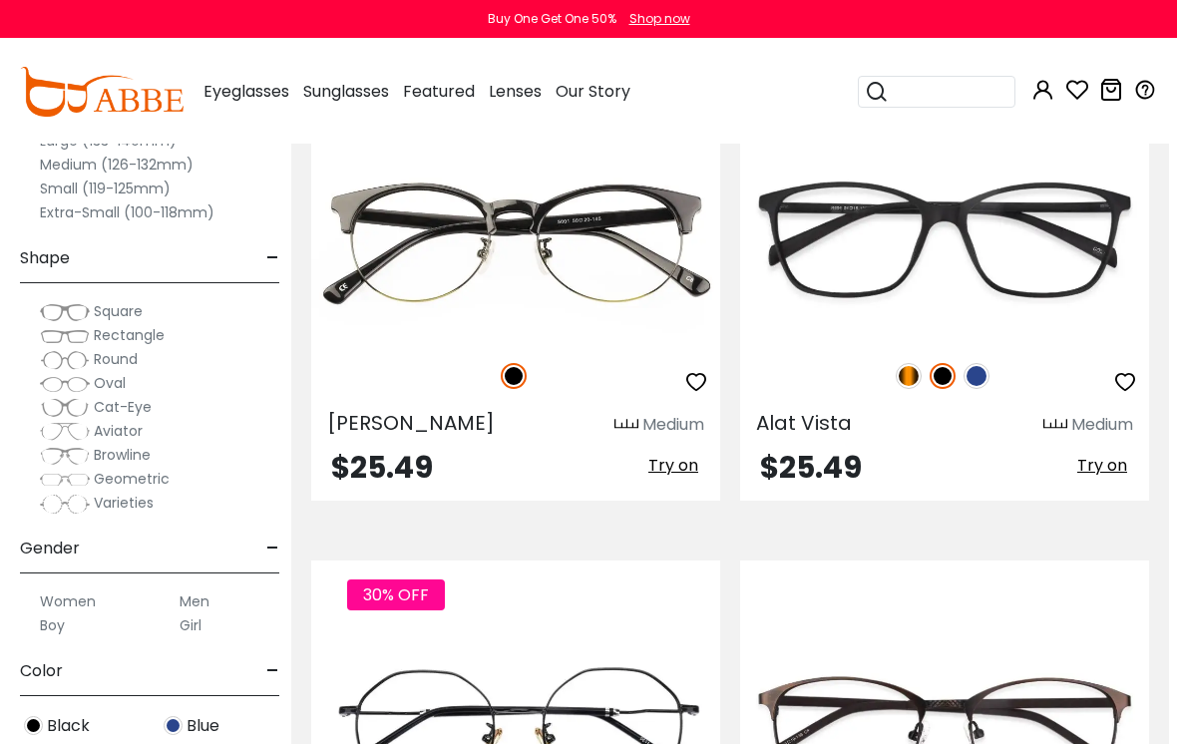
click at [907, 383] on img at bounding box center [909, 376] width 26 height 26
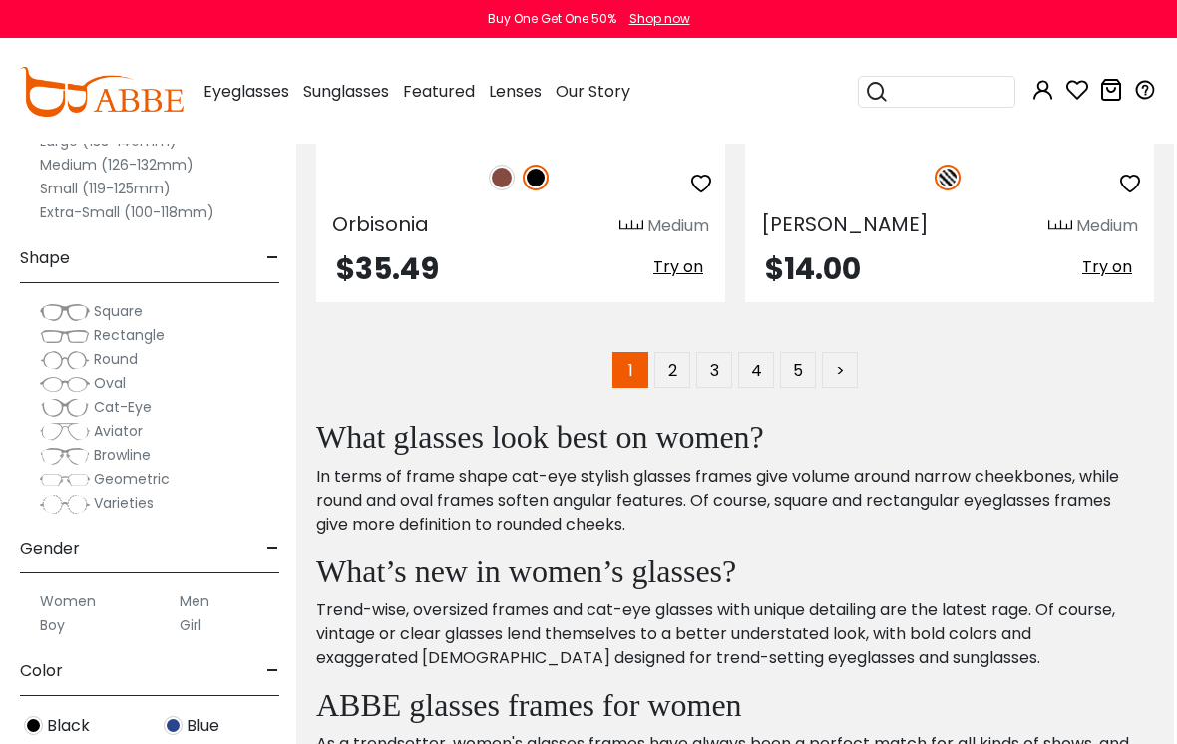
scroll to position [14868, 5]
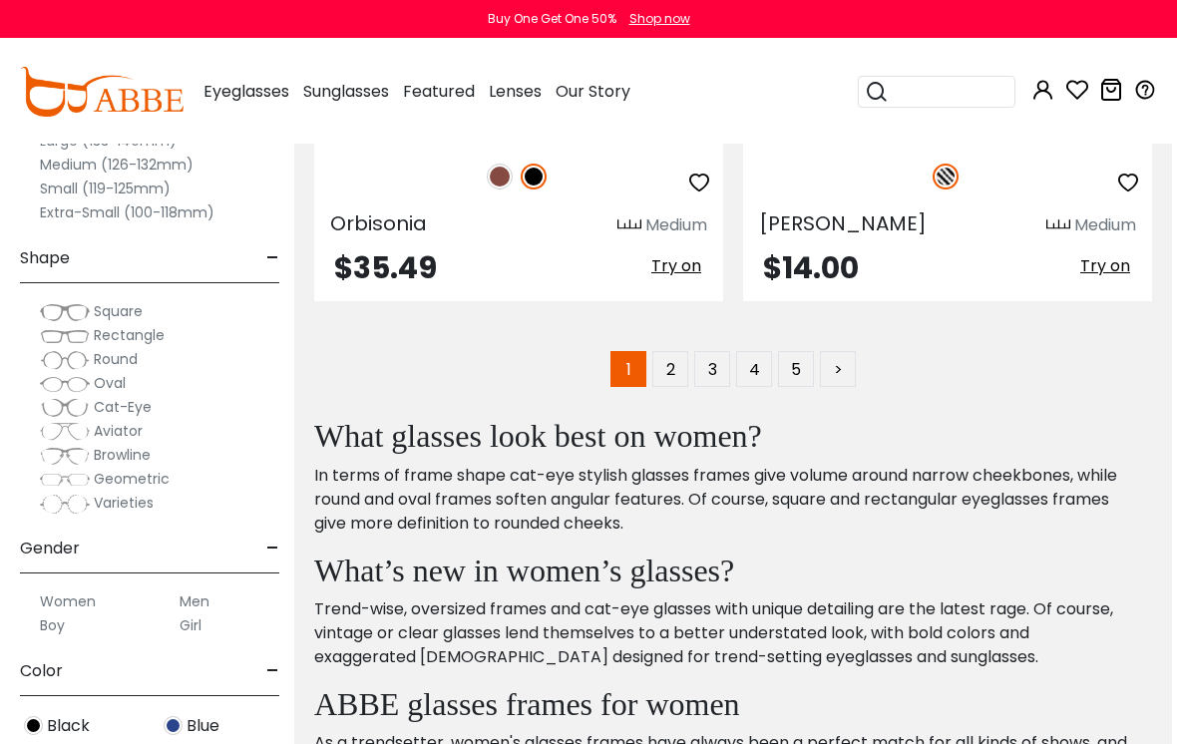
click at [676, 373] on link "2" at bounding box center [671, 369] width 36 height 36
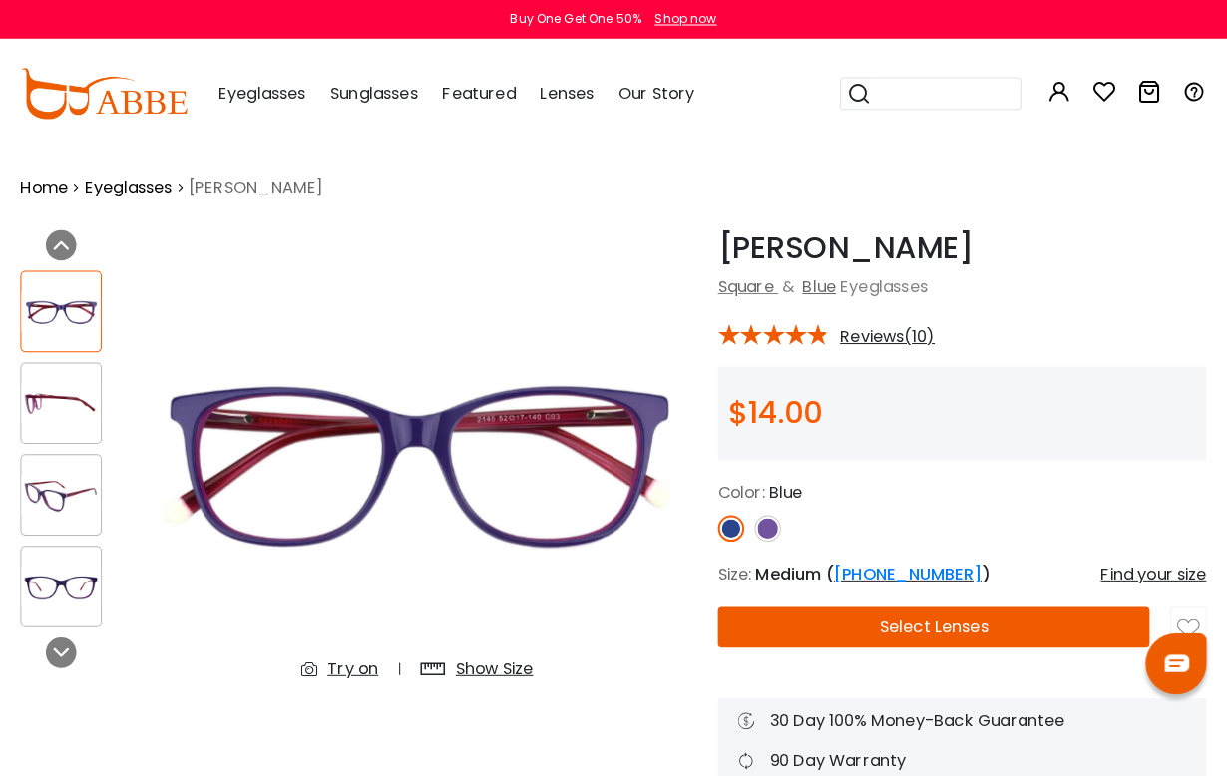
scroll to position [3, 0]
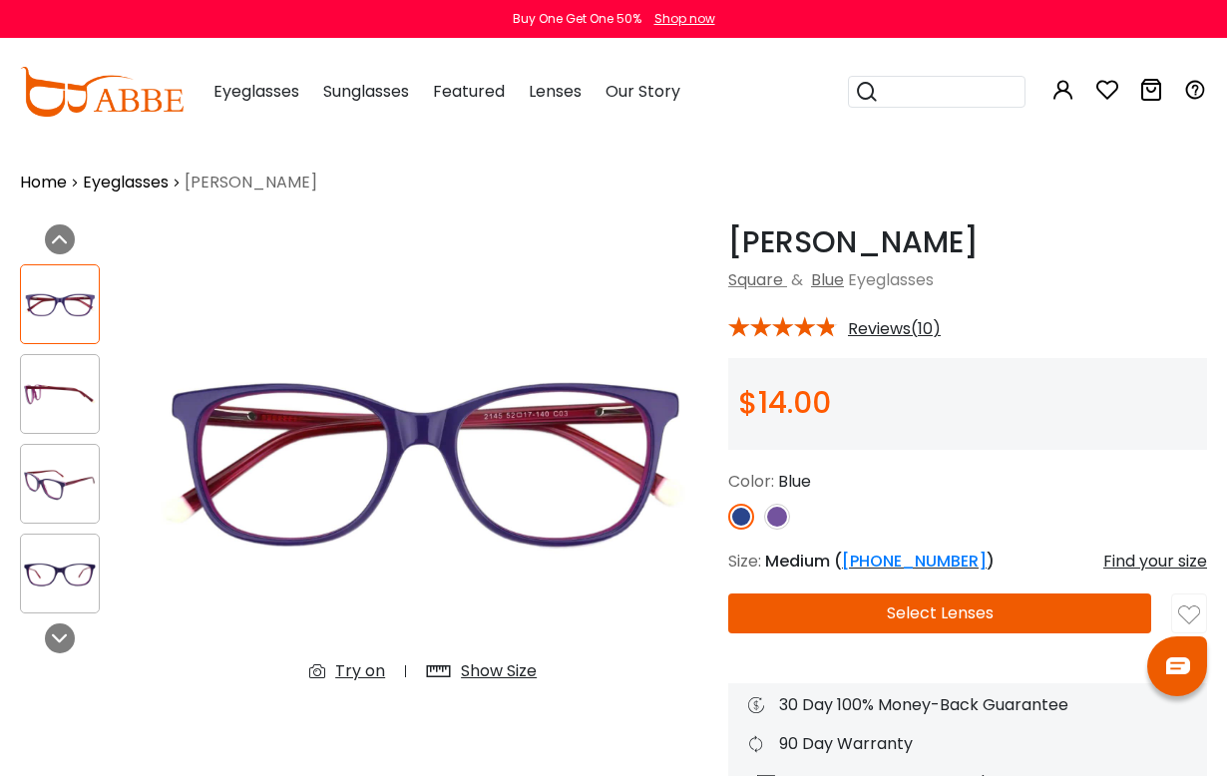
click at [789, 508] on link at bounding box center [777, 517] width 26 height 26
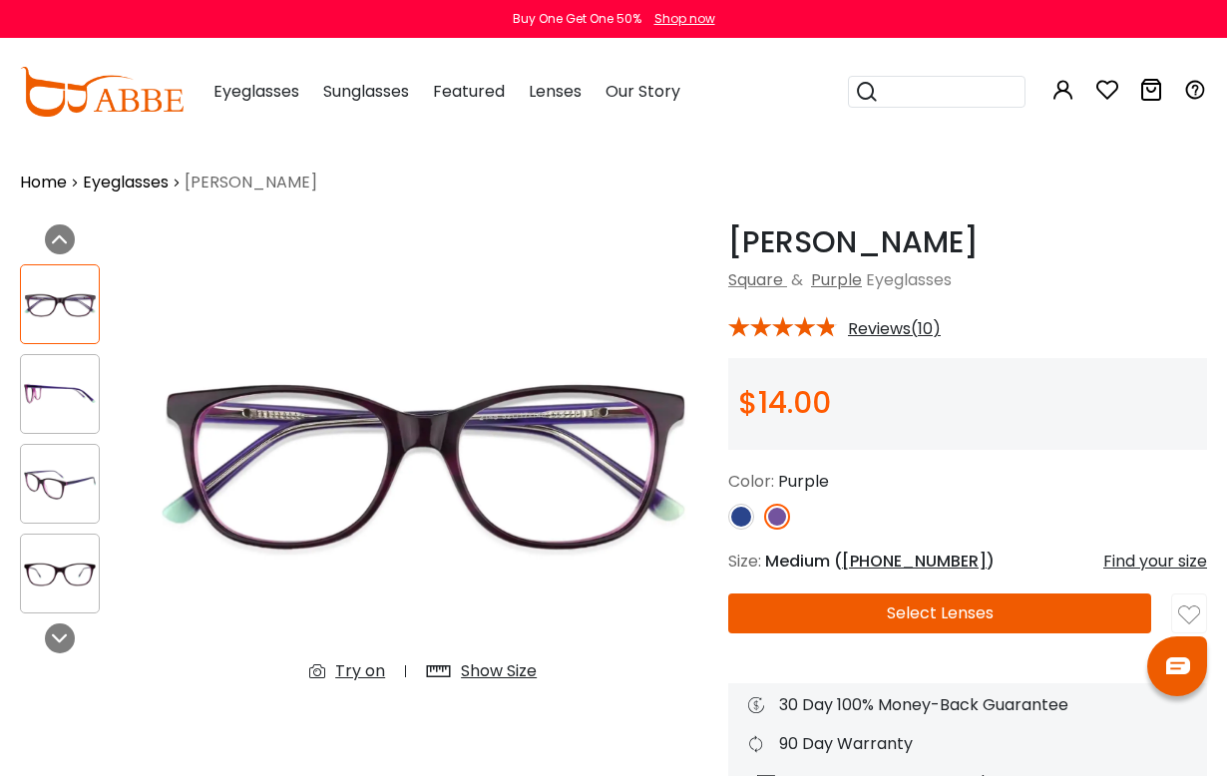
click at [731, 517] on img at bounding box center [741, 517] width 26 height 26
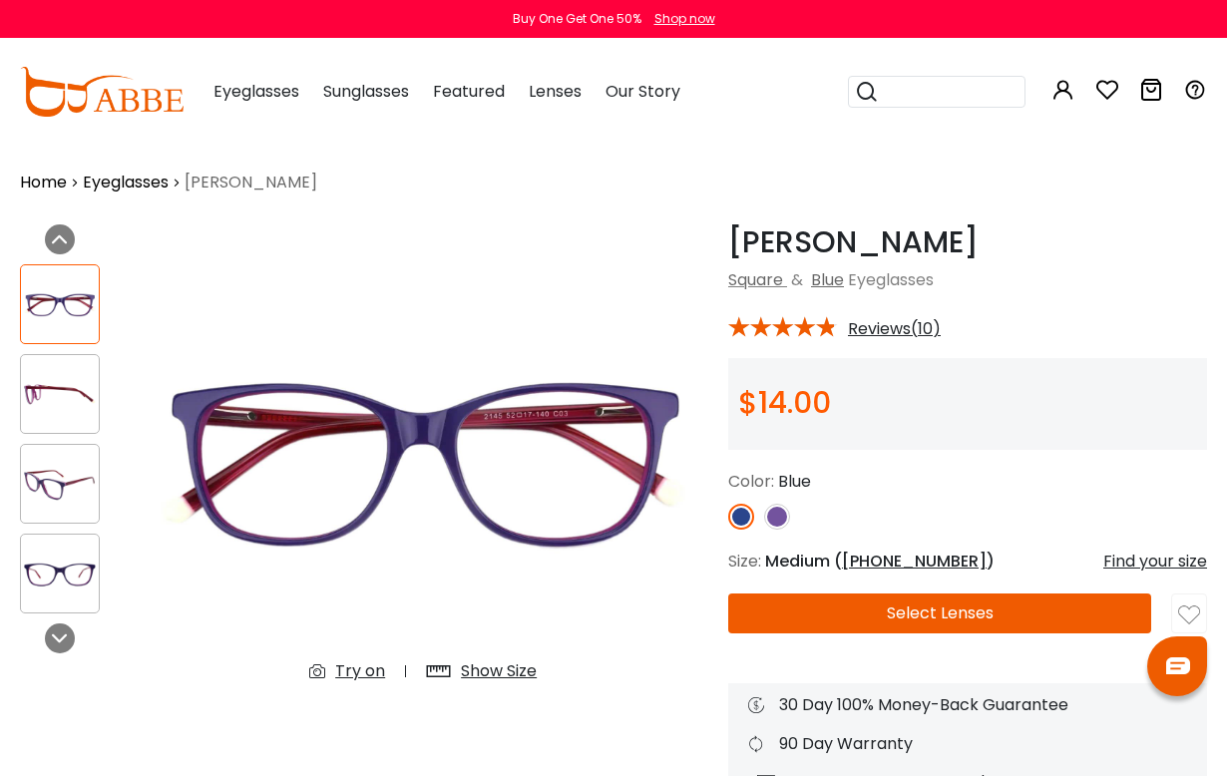
click at [364, 668] on div "Try on" at bounding box center [360, 672] width 50 height 24
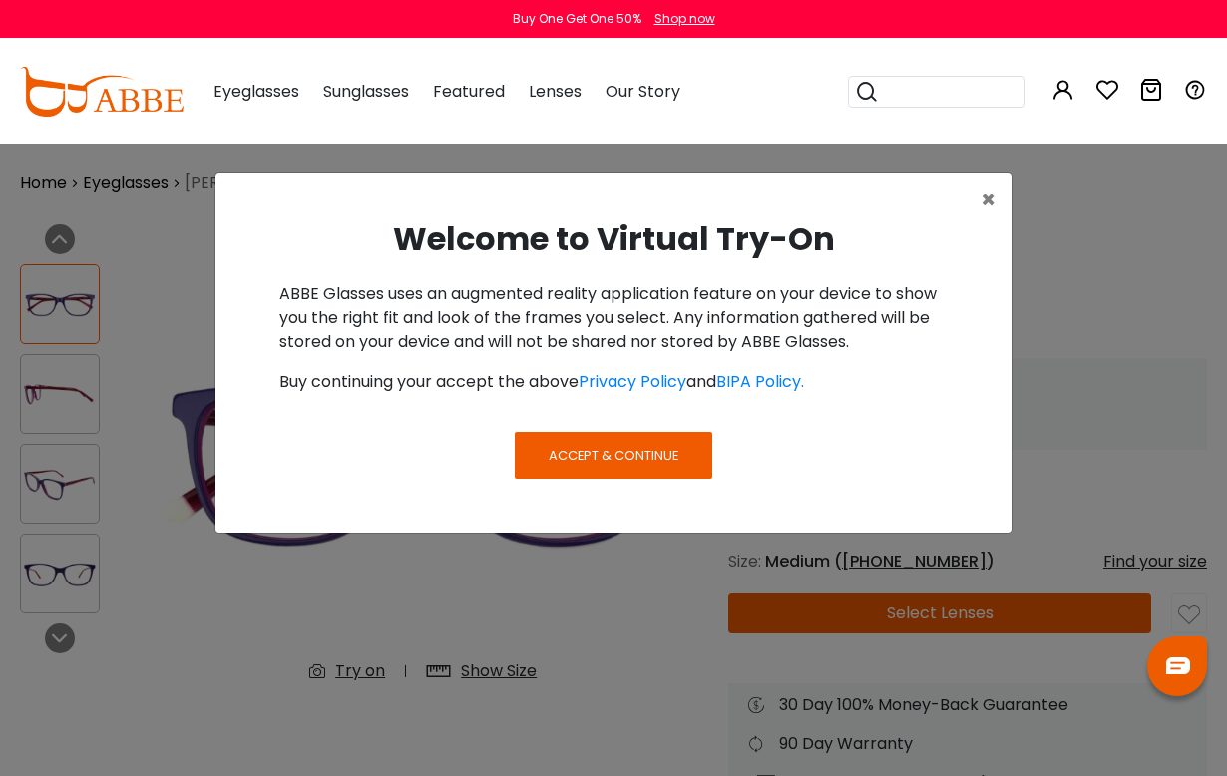
click at [676, 455] on span "Accept & Continue" at bounding box center [614, 455] width 130 height 19
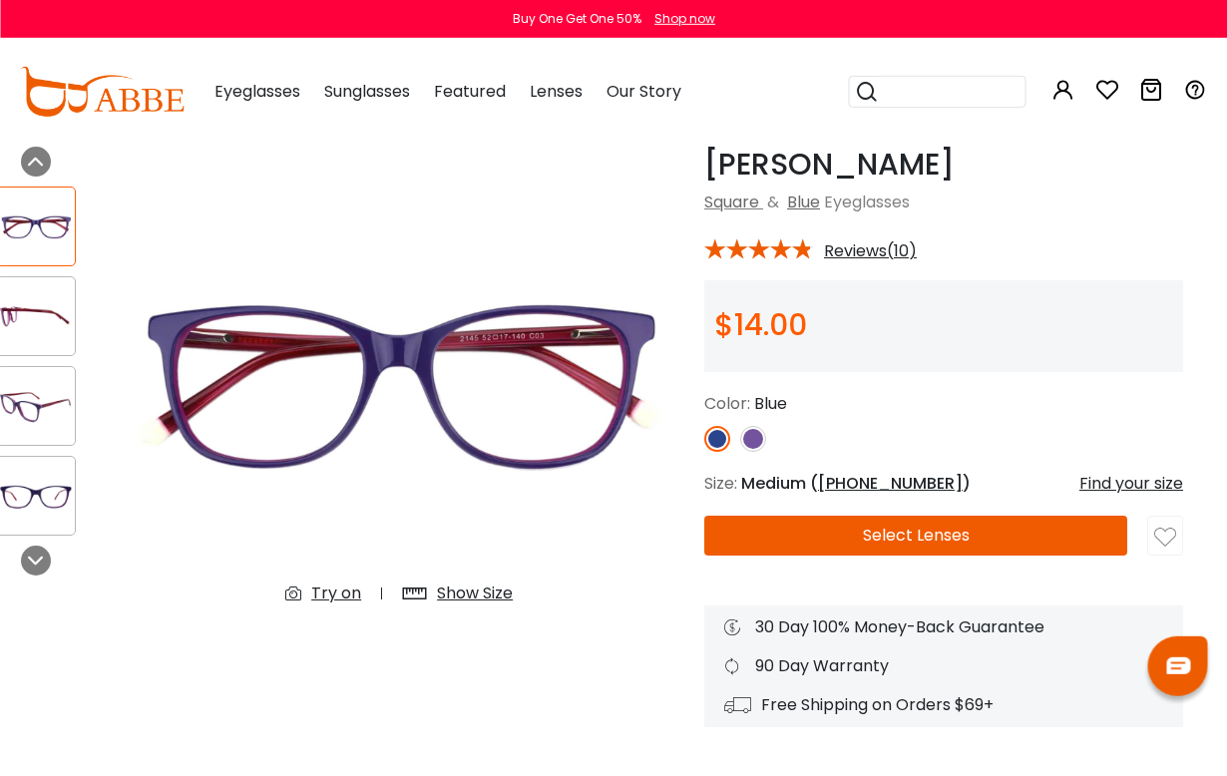
scroll to position [80, 24]
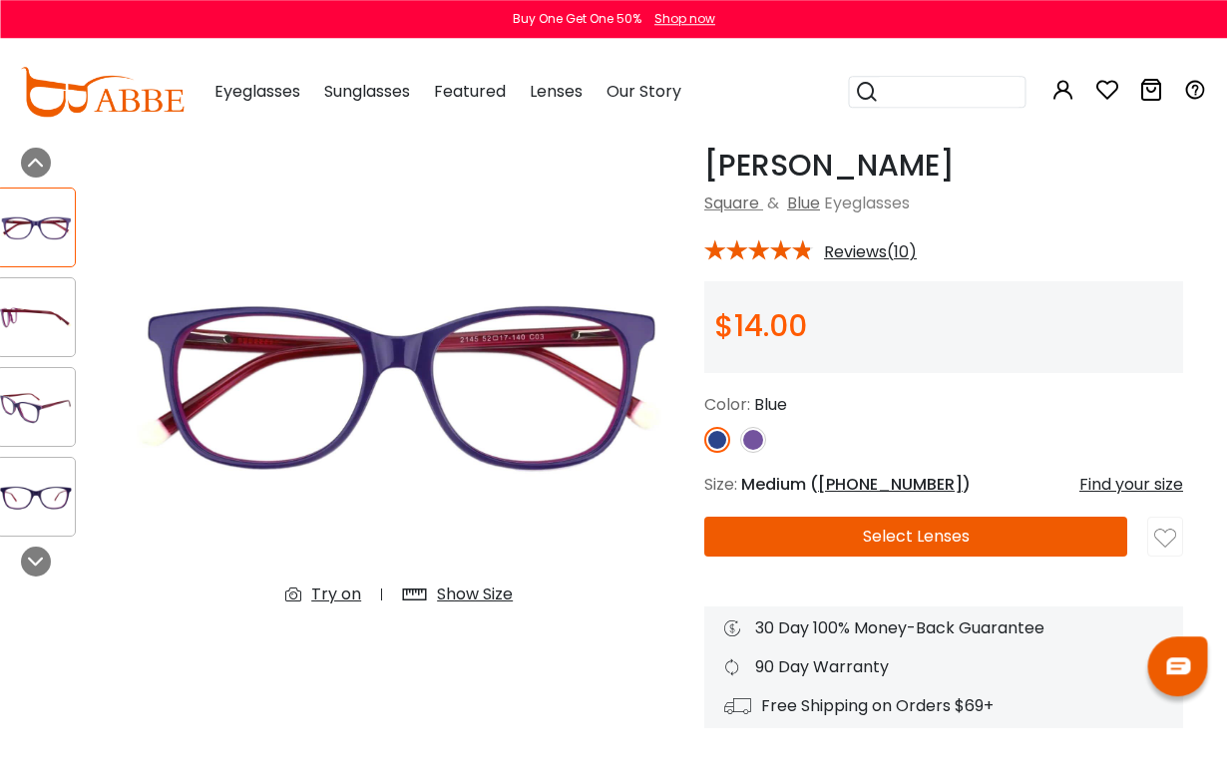
click at [339, 597] on div "Try on" at bounding box center [336, 595] width 50 height 24
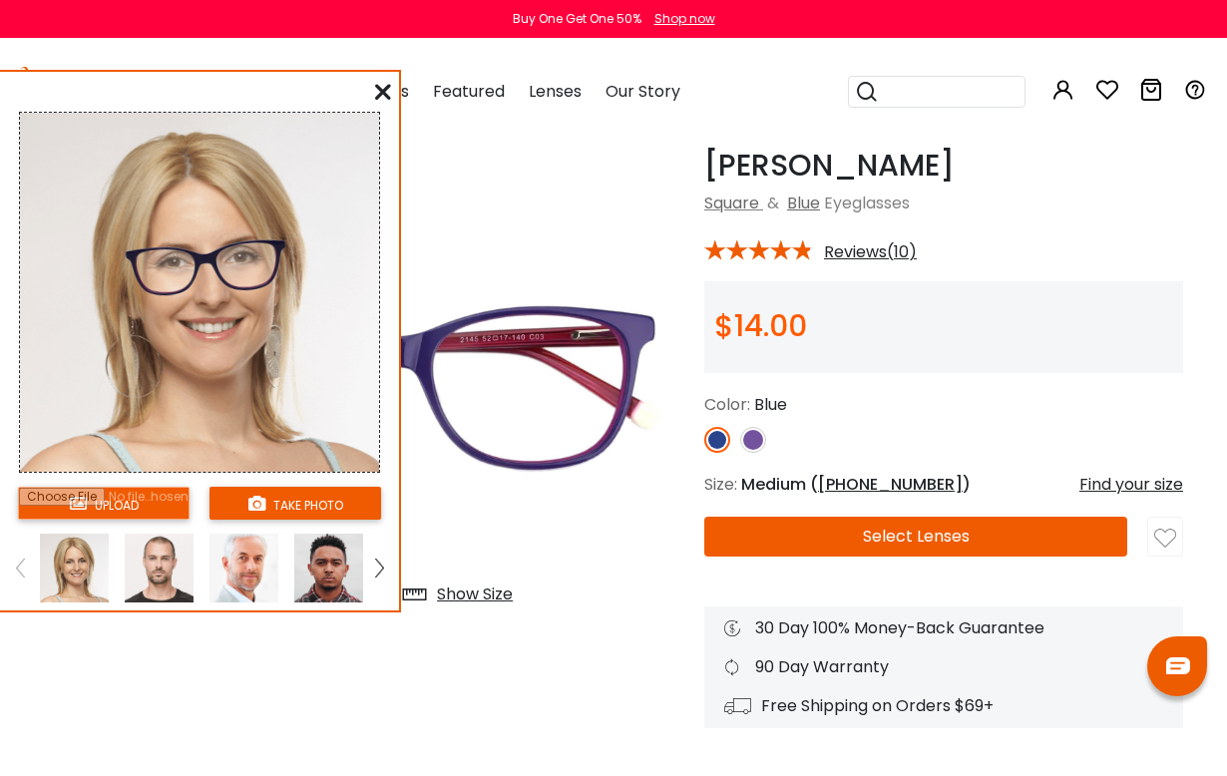
click at [170, 511] on input "file" at bounding box center [104, 503] width 172 height 33
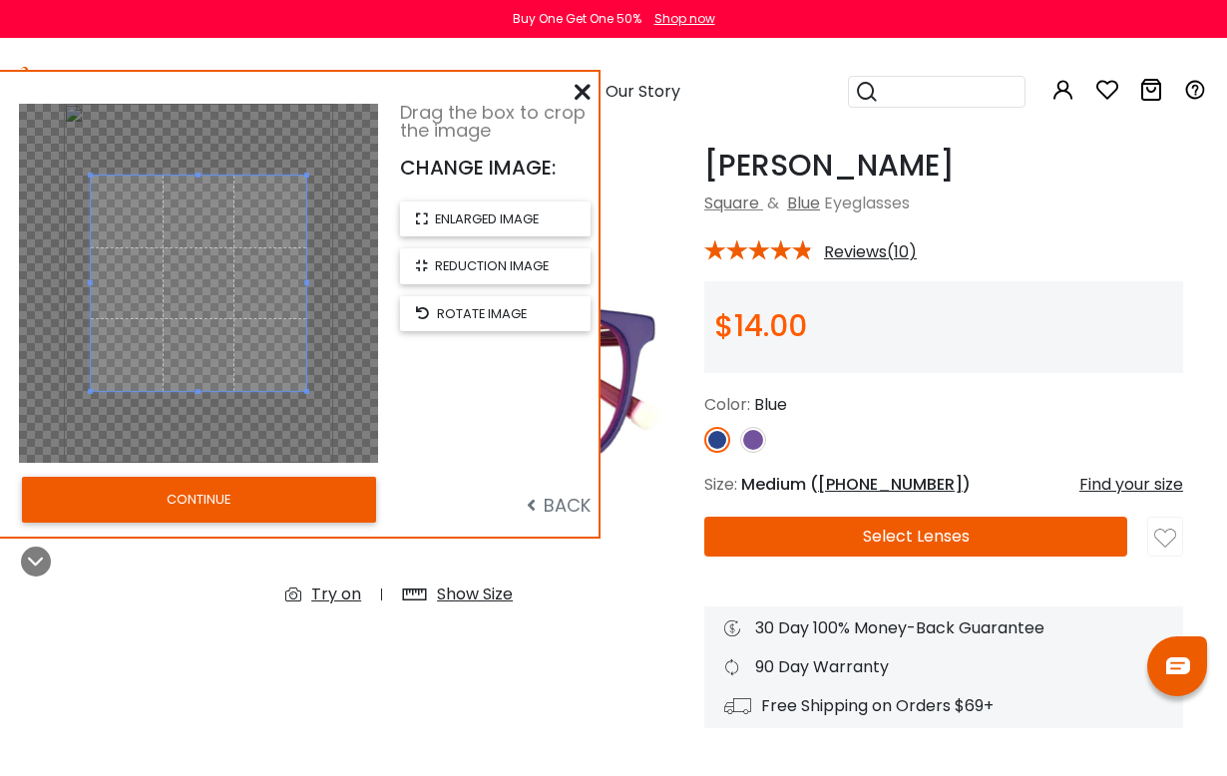
click at [315, 514] on button "CONTINUE" at bounding box center [199, 500] width 354 height 46
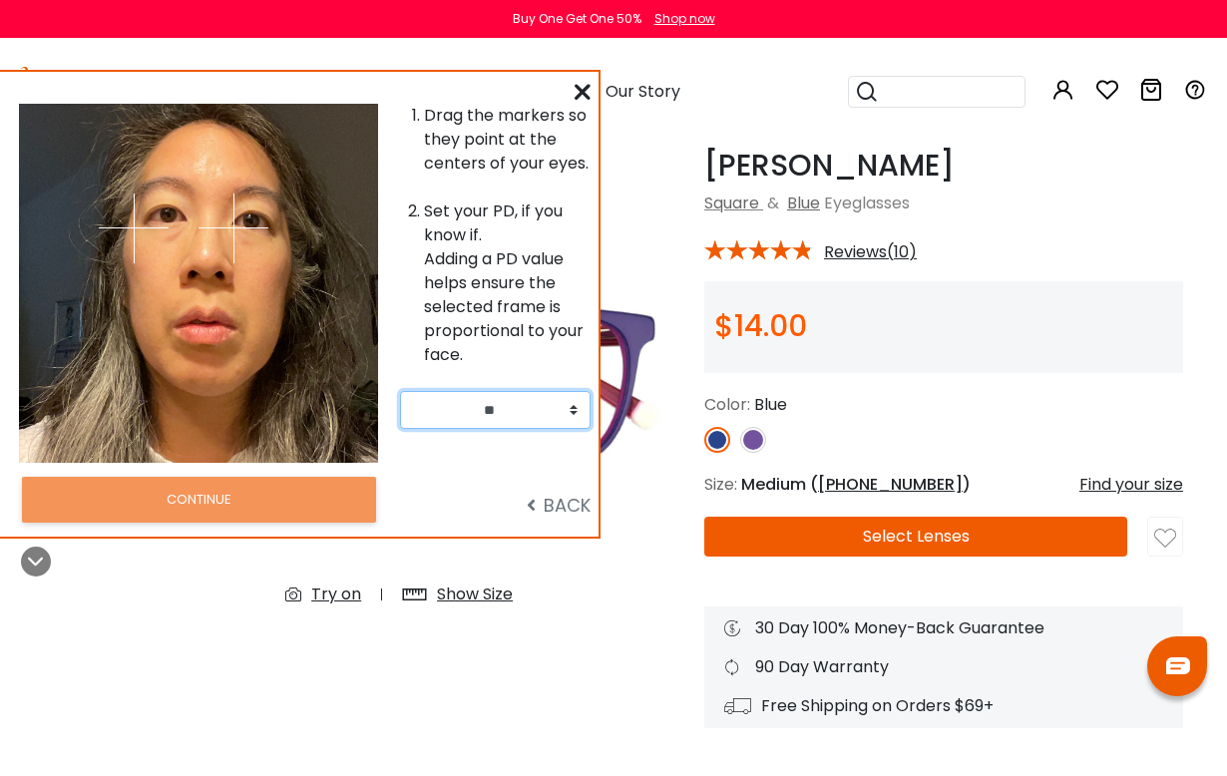
click at [571, 410] on select "** ** ** ** ** ** ** ** ** ** ** ** ** ** ** ** ** ** ** ** ** ** ** ** ** ** *…" at bounding box center [495, 410] width 191 height 38
select select "**"
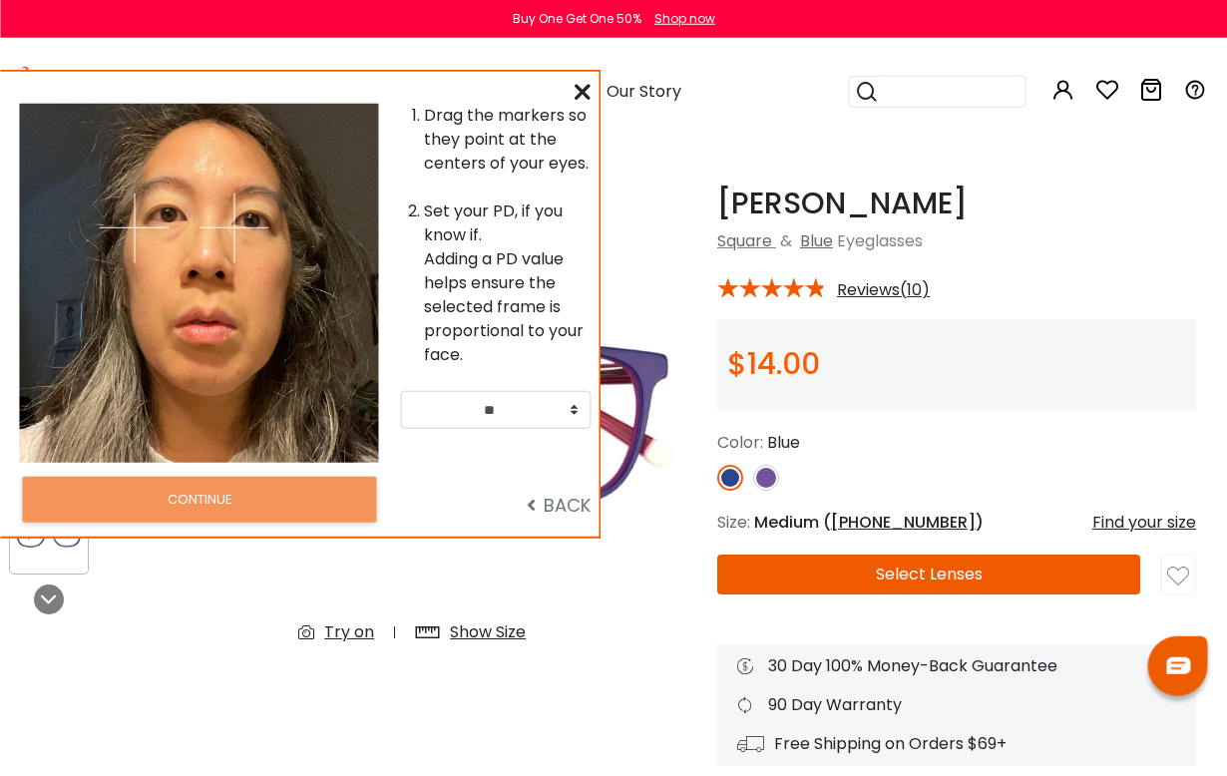
scroll to position [42, 0]
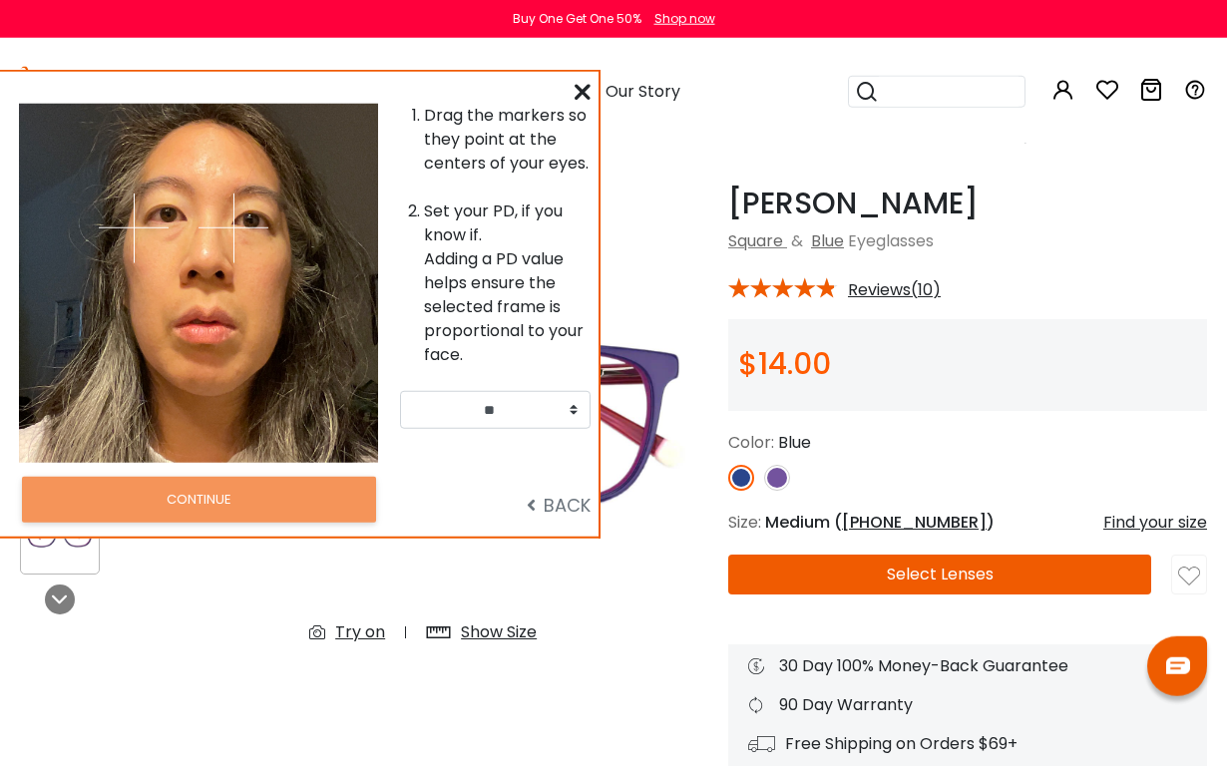
click at [288, 212] on div at bounding box center [289, 283] width 180 height 359
click at [256, 342] on div at bounding box center [289, 283] width 180 height 359
click at [559, 507] on span "BACK" at bounding box center [559, 505] width 64 height 25
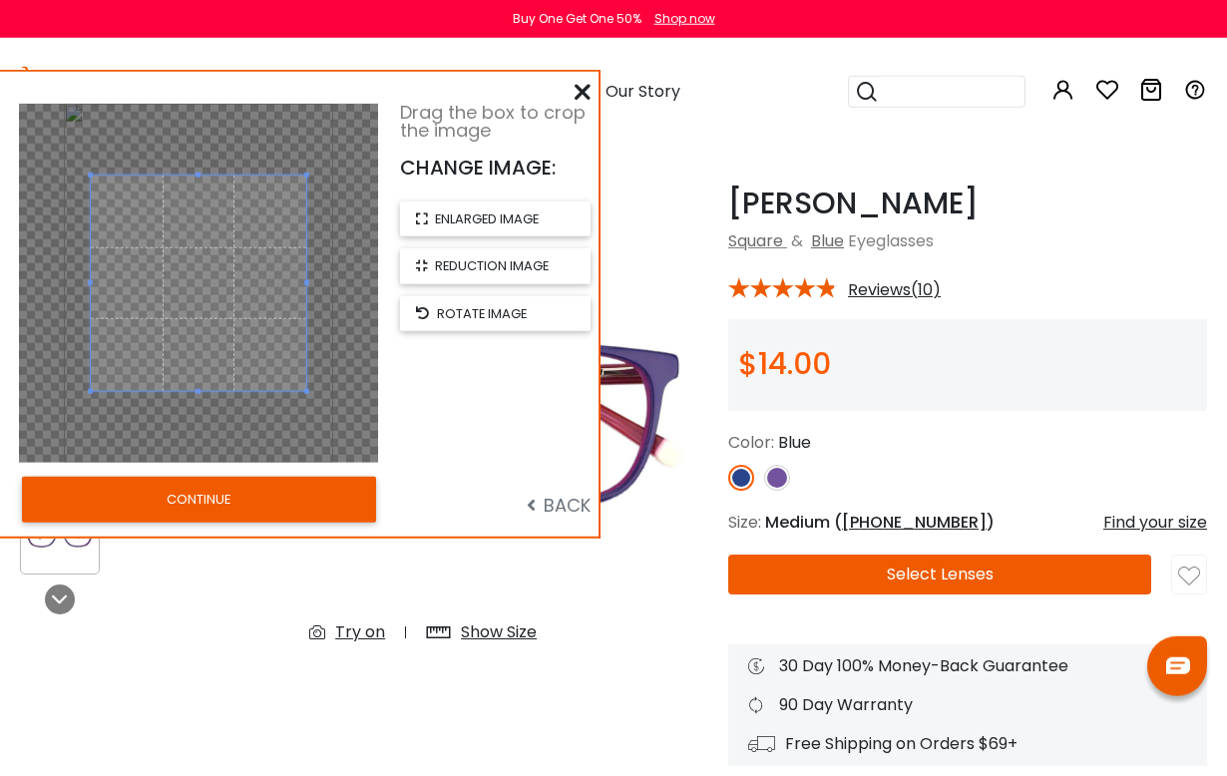
scroll to position [43, 0]
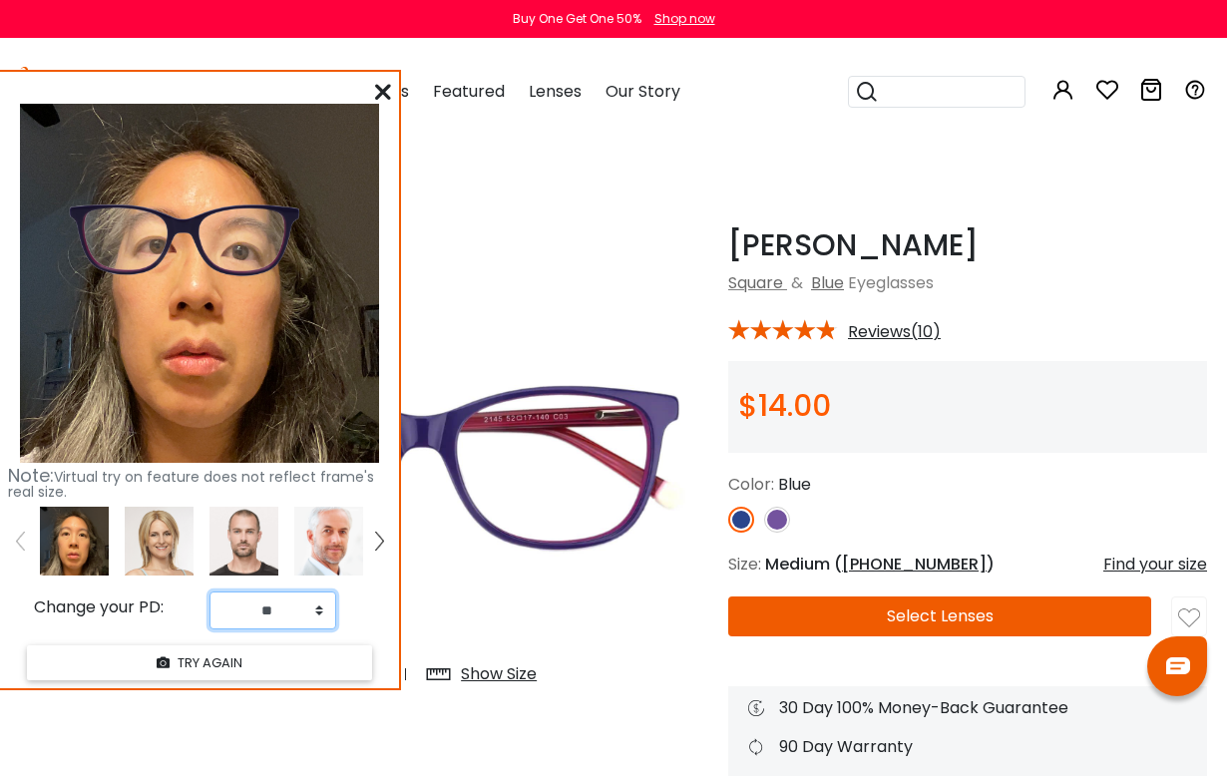
click at [311, 614] on select "** ** ** ** ** ** ** ** ** ** ** ** ** ** ** ** ** ** ** ** ** ** ** ** ** ** *…" at bounding box center [273, 611] width 127 height 38
select select "**"
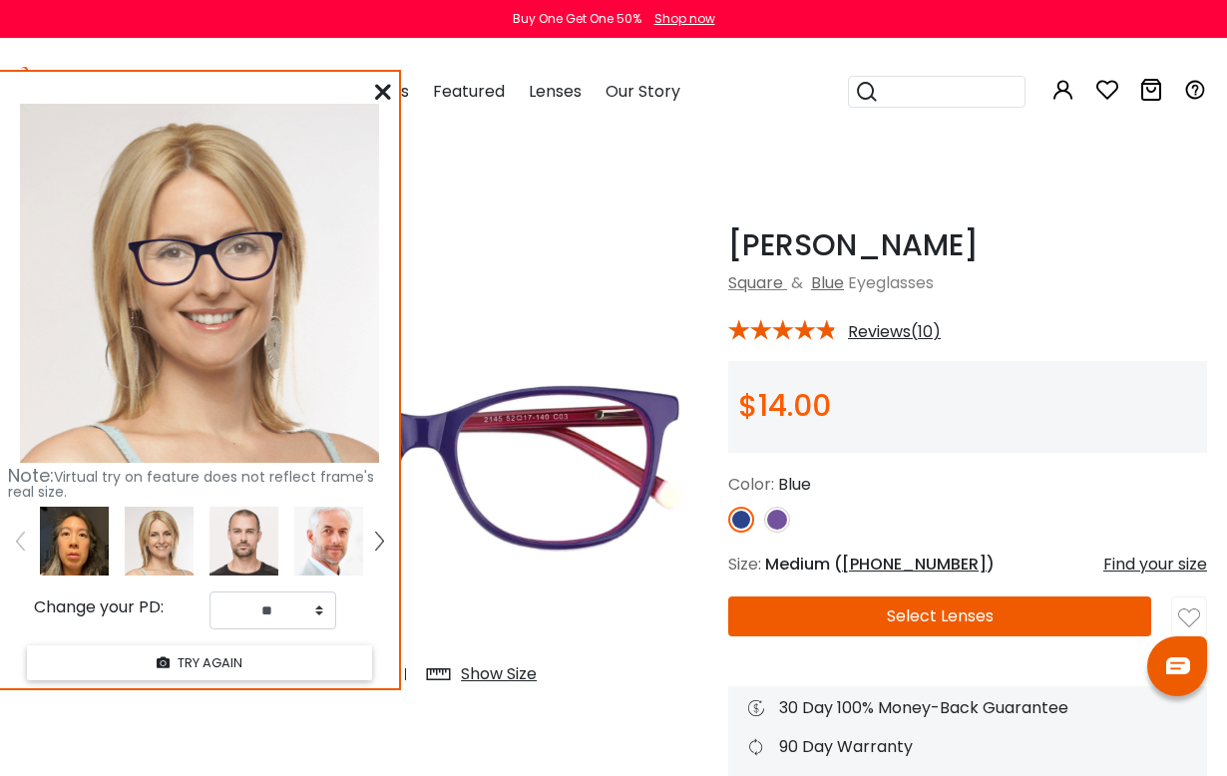
click at [389, 100] on icon at bounding box center [383, 92] width 16 height 16
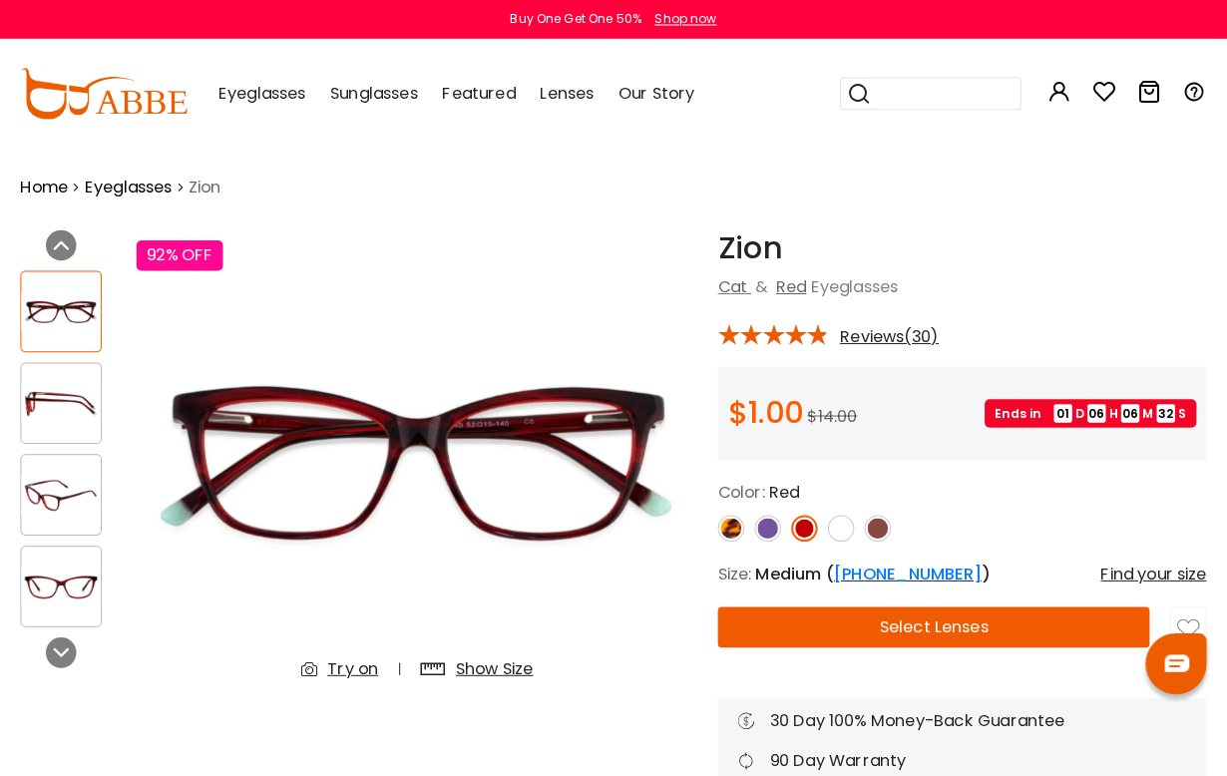
scroll to position [3, 0]
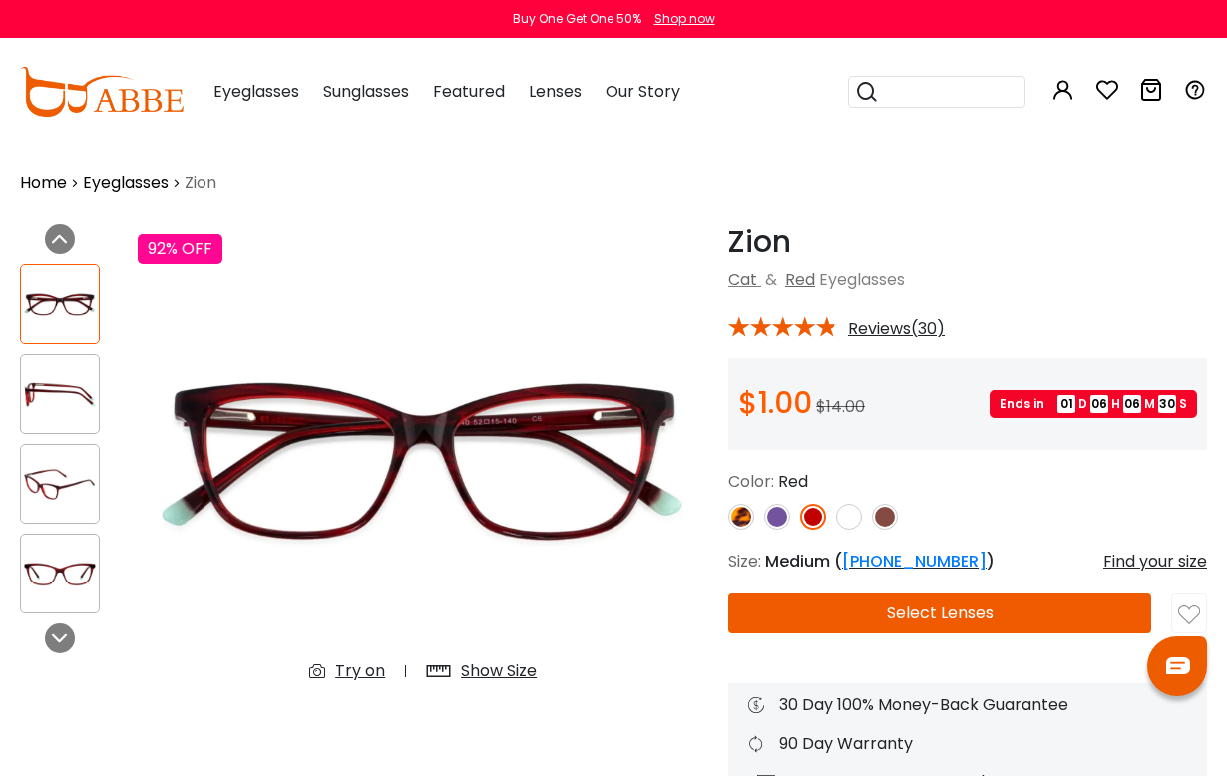
click at [782, 517] on img at bounding box center [777, 517] width 26 height 26
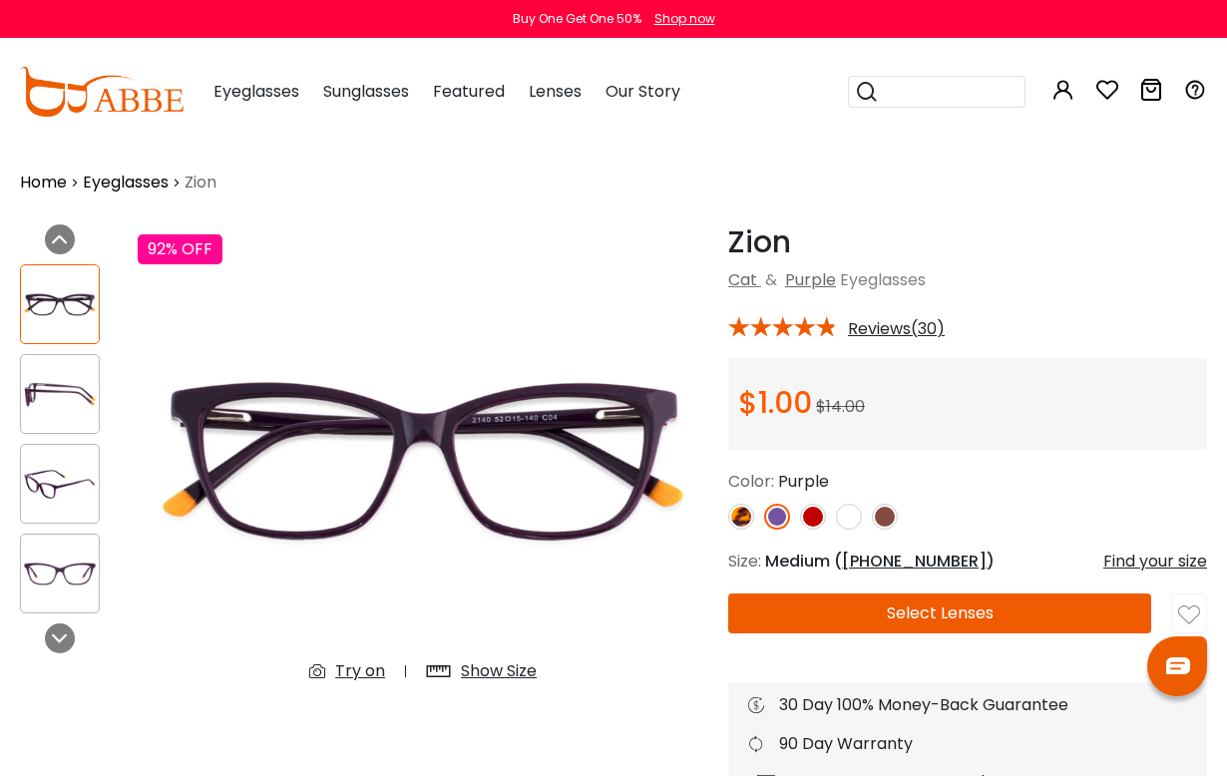
click at [66, 407] on img at bounding box center [60, 394] width 78 height 39
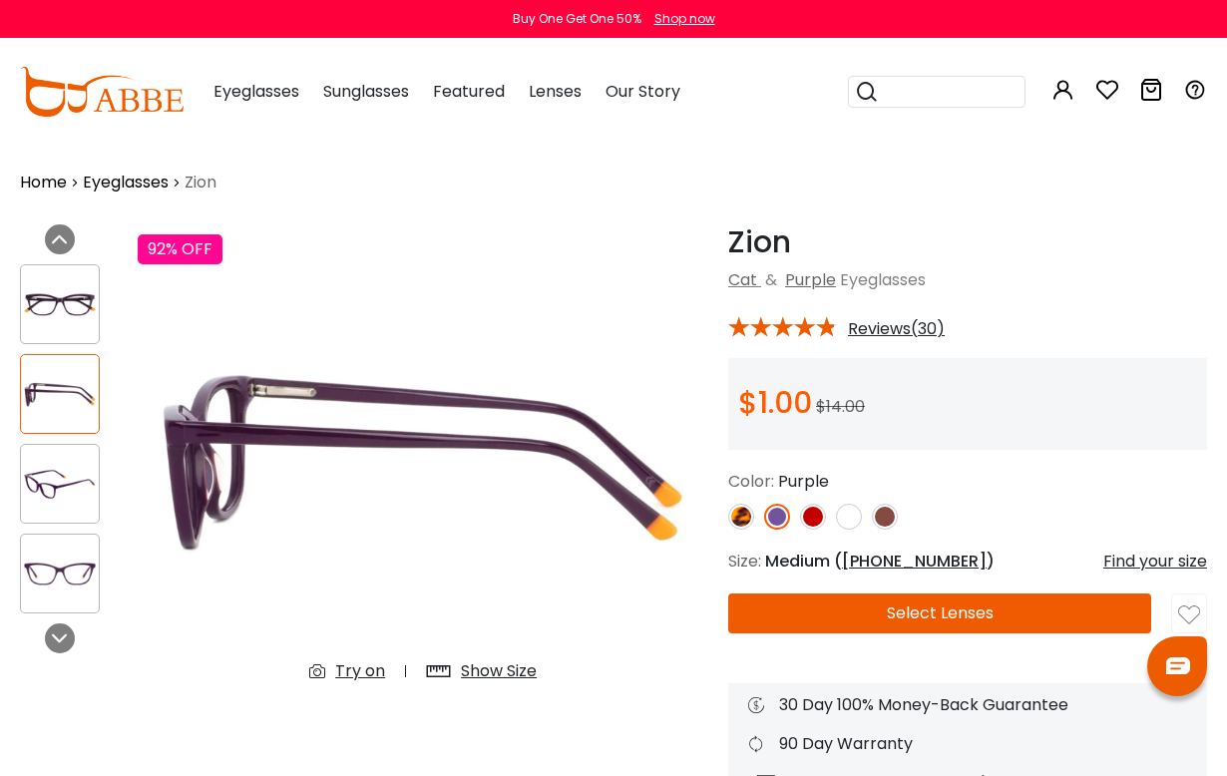
click at [73, 501] on img at bounding box center [60, 484] width 78 height 39
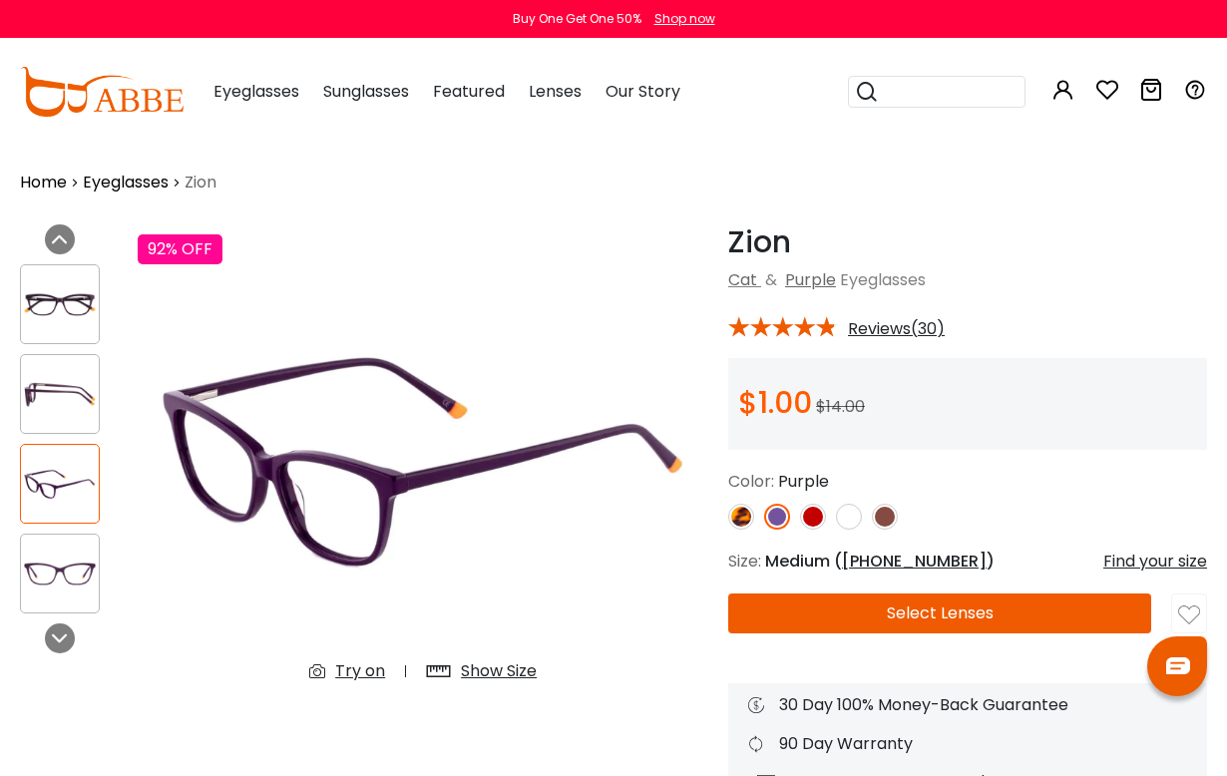
click at [71, 577] on img at bounding box center [60, 574] width 78 height 39
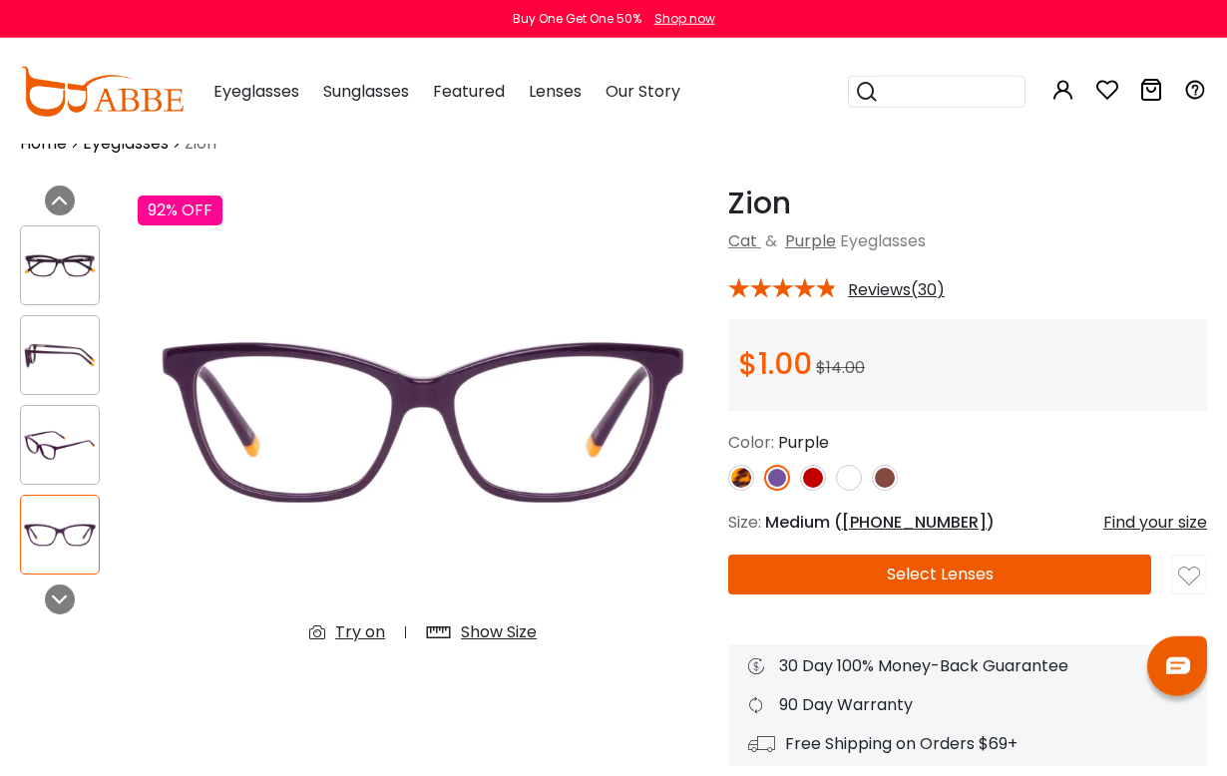
scroll to position [0, 0]
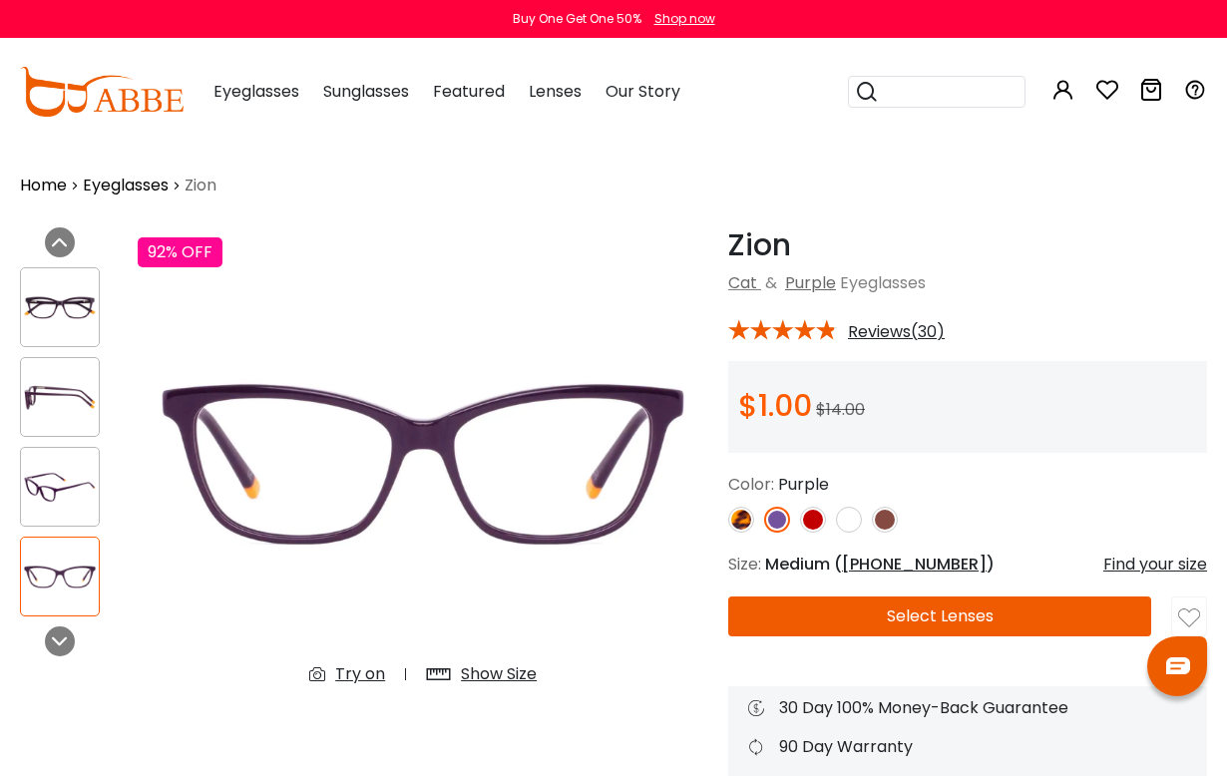
click at [357, 672] on div "Try on" at bounding box center [360, 675] width 50 height 24
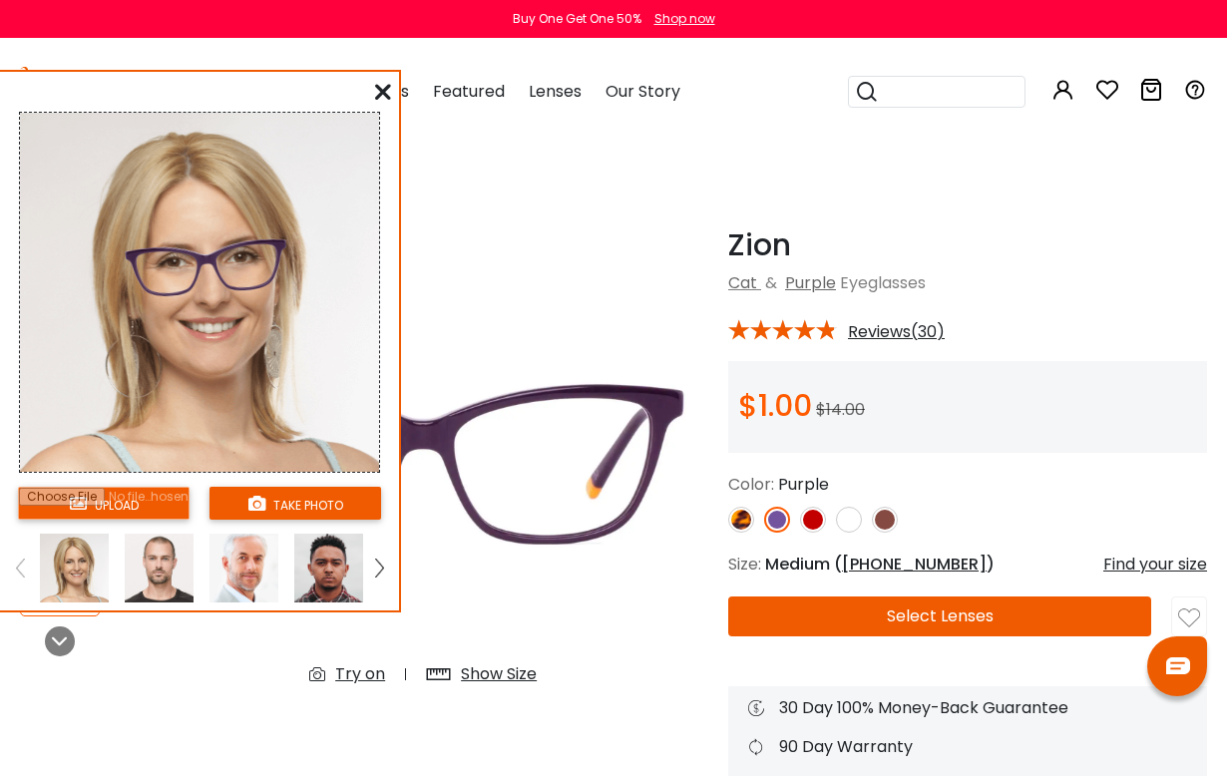
click at [143, 505] on input "file" at bounding box center [104, 503] width 172 height 33
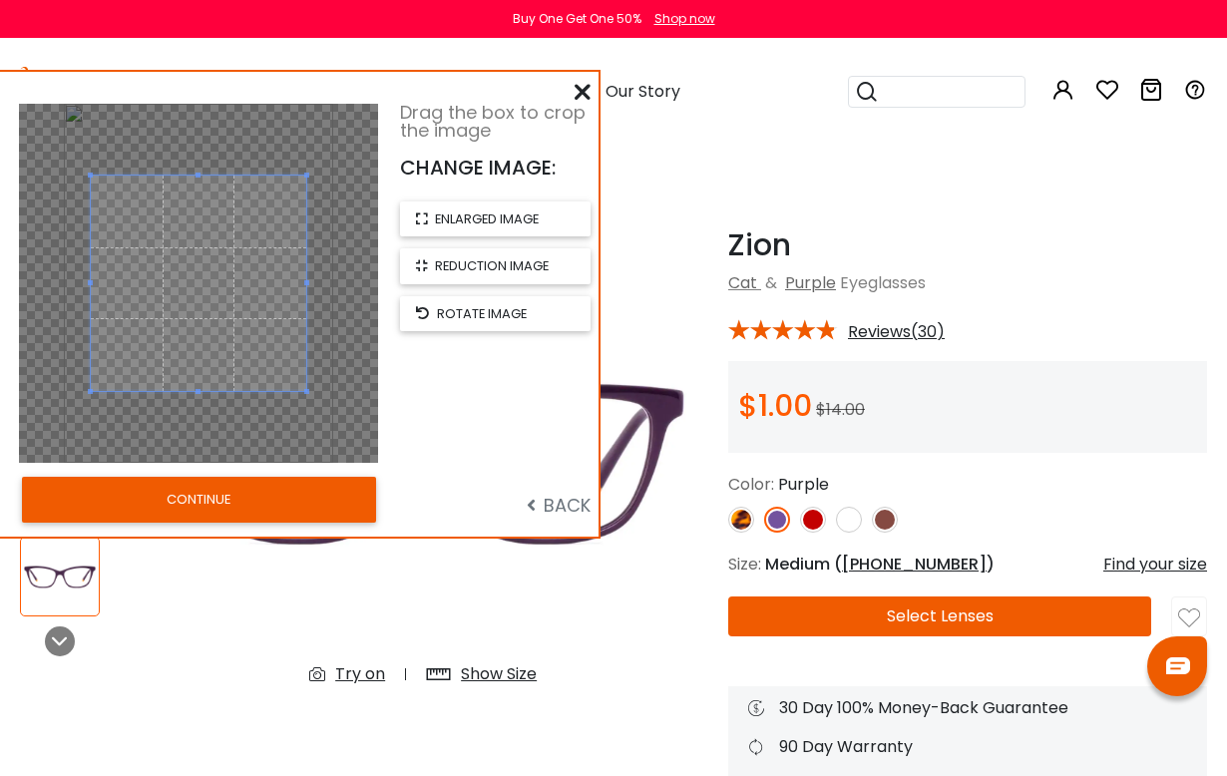
click at [531, 222] on span "enlarged image" at bounding box center [487, 219] width 104 height 19
click at [293, 504] on button "CONTINUE" at bounding box center [199, 500] width 354 height 46
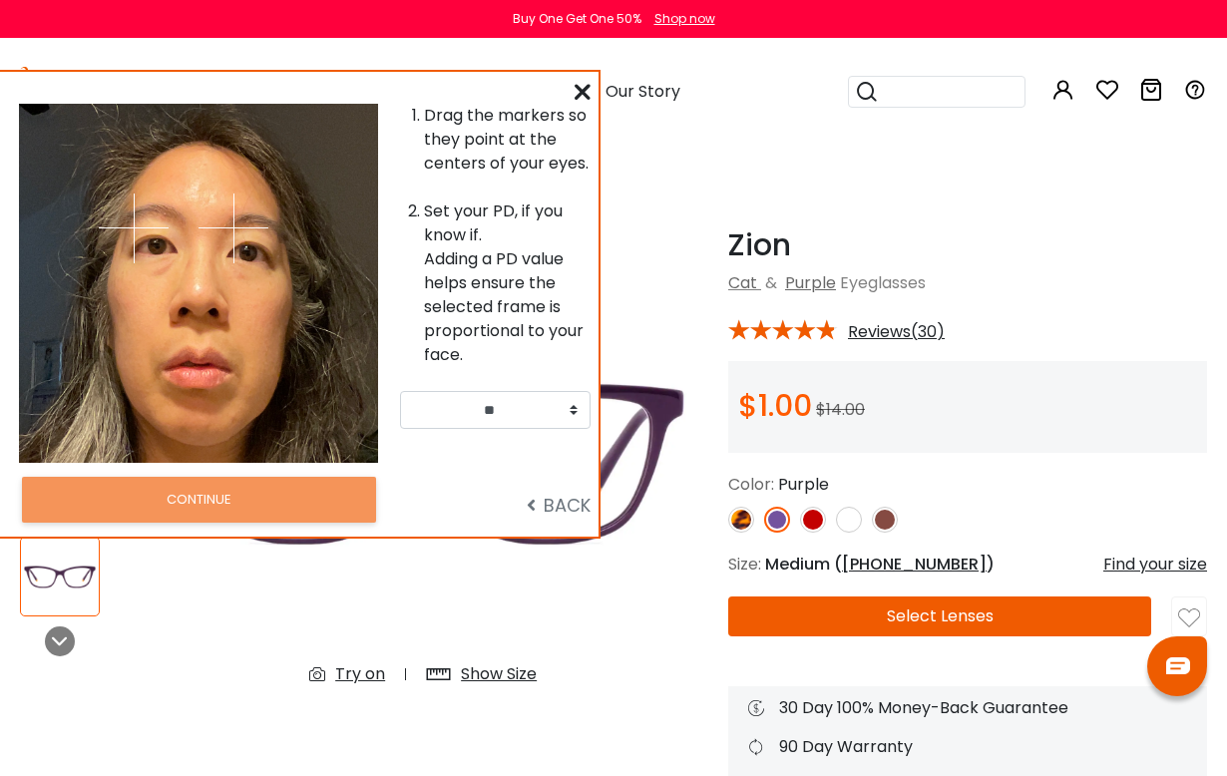
click at [275, 303] on div at bounding box center [289, 283] width 180 height 359
click at [275, 302] on div at bounding box center [289, 283] width 180 height 359
click at [293, 366] on div at bounding box center [289, 283] width 180 height 359
click at [245, 281] on div at bounding box center [289, 283] width 180 height 359
click at [244, 280] on div at bounding box center [289, 283] width 180 height 359
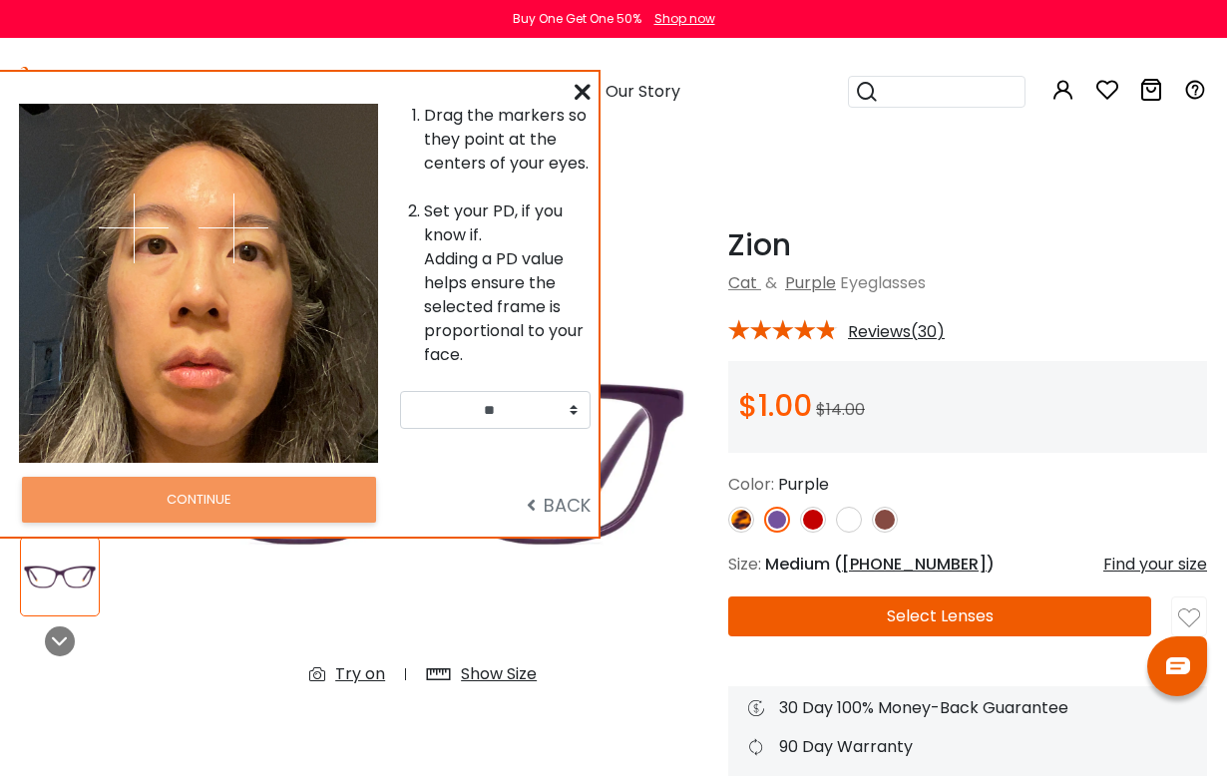
click at [224, 317] on div at bounding box center [289, 283] width 180 height 359
click at [223, 317] on div at bounding box center [289, 283] width 180 height 359
click at [206, 325] on div at bounding box center [289, 283] width 180 height 359
click at [218, 349] on div at bounding box center [289, 283] width 180 height 359
click at [226, 362] on div at bounding box center [289, 283] width 180 height 359
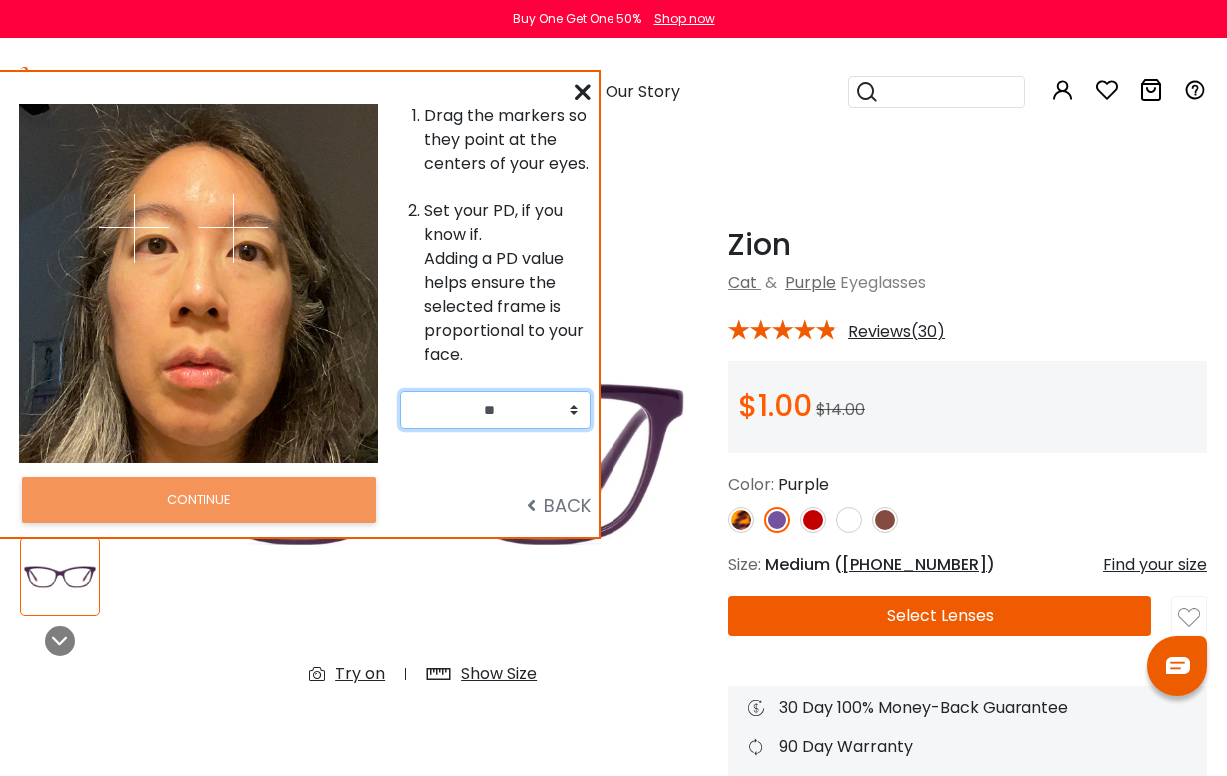
click at [573, 412] on select "** ** ** ** ** ** ** ** ** ** ** ** ** ** ** ** ** ** ** ** ** ** ** ** ** ** *…" at bounding box center [495, 410] width 191 height 38
select select "**"
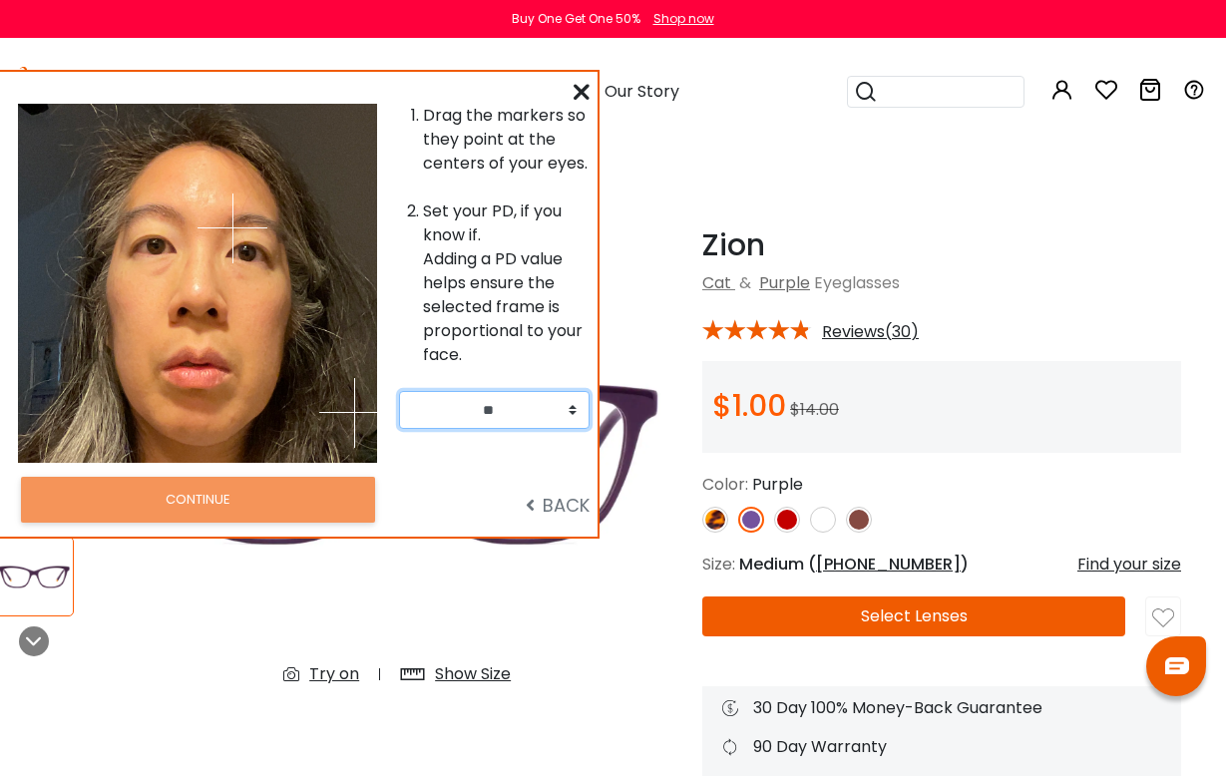
scroll to position [0, 24]
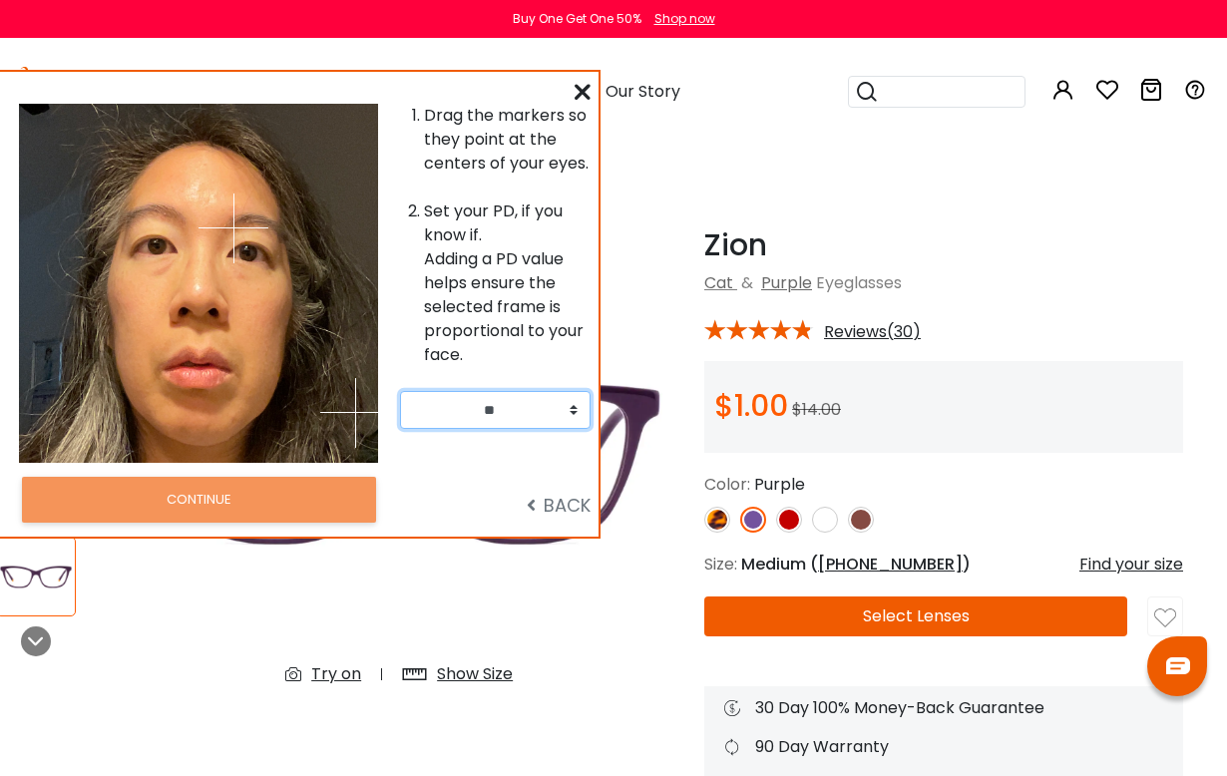
click at [140, 264] on div at bounding box center [109, 283] width 180 height 359
click at [158, 244] on div at bounding box center [109, 283] width 180 height 359
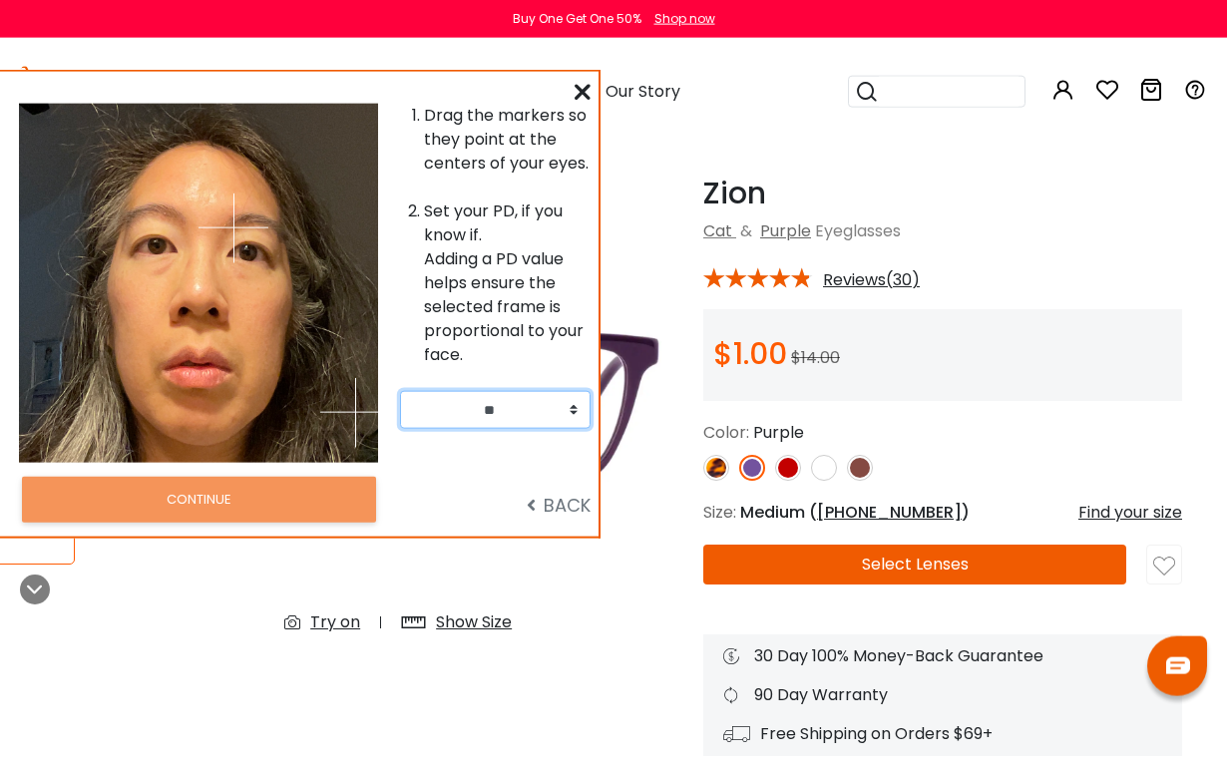
scroll to position [53, 24]
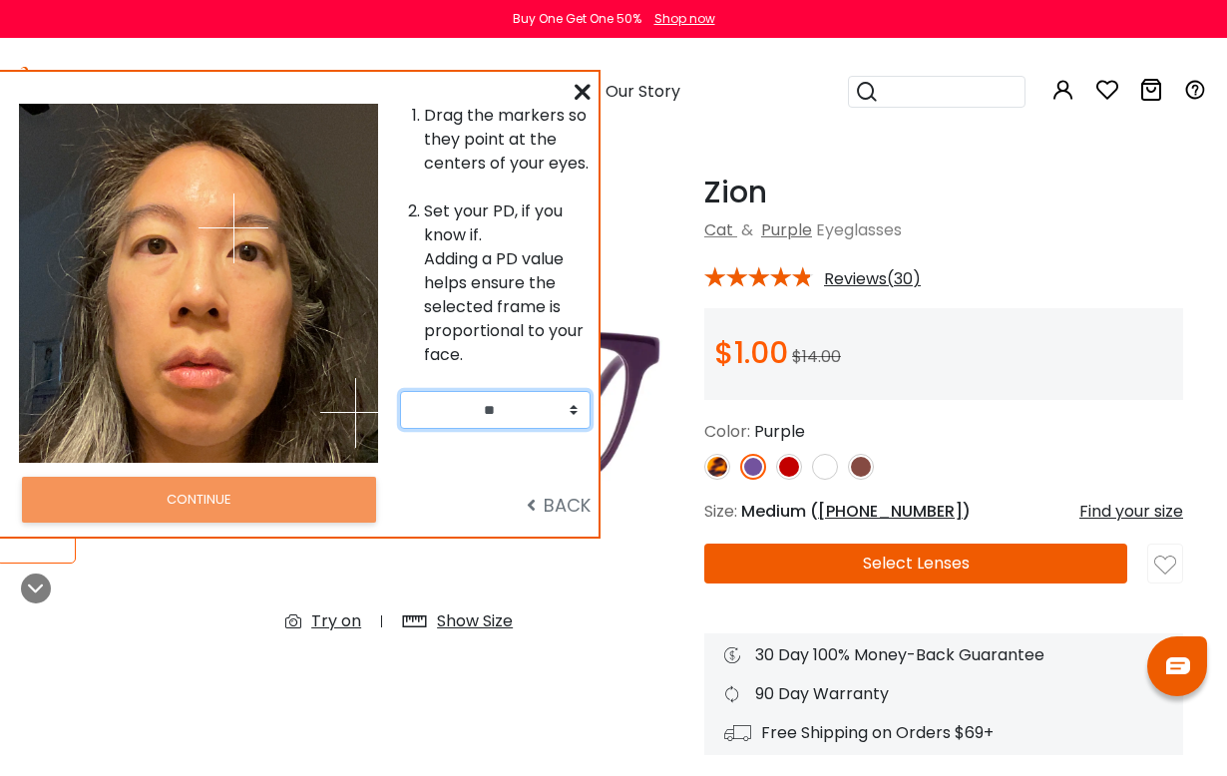
click at [150, 263] on div at bounding box center [109, 283] width 180 height 359
click at [352, 421] on img at bounding box center [355, 413] width 70 height 70
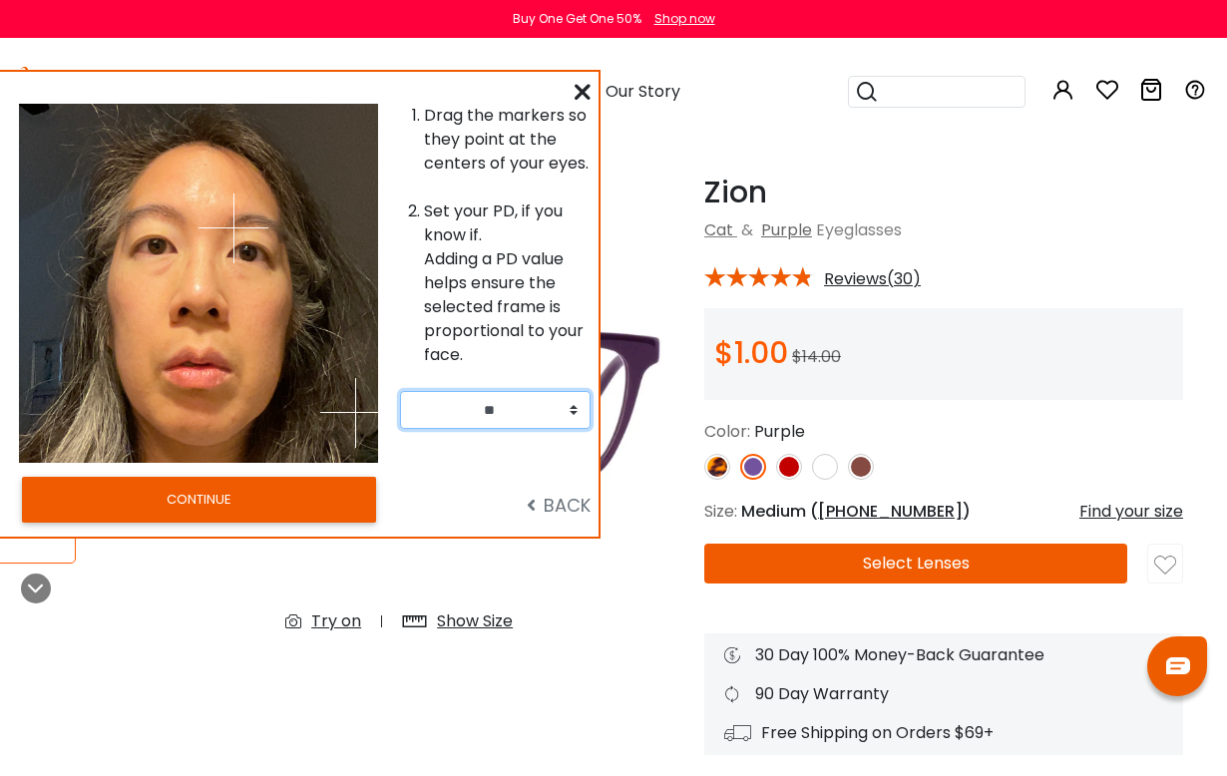
click at [252, 257] on img at bounding box center [234, 229] width 70 height 70
click at [232, 262] on img at bounding box center [234, 229] width 70 height 70
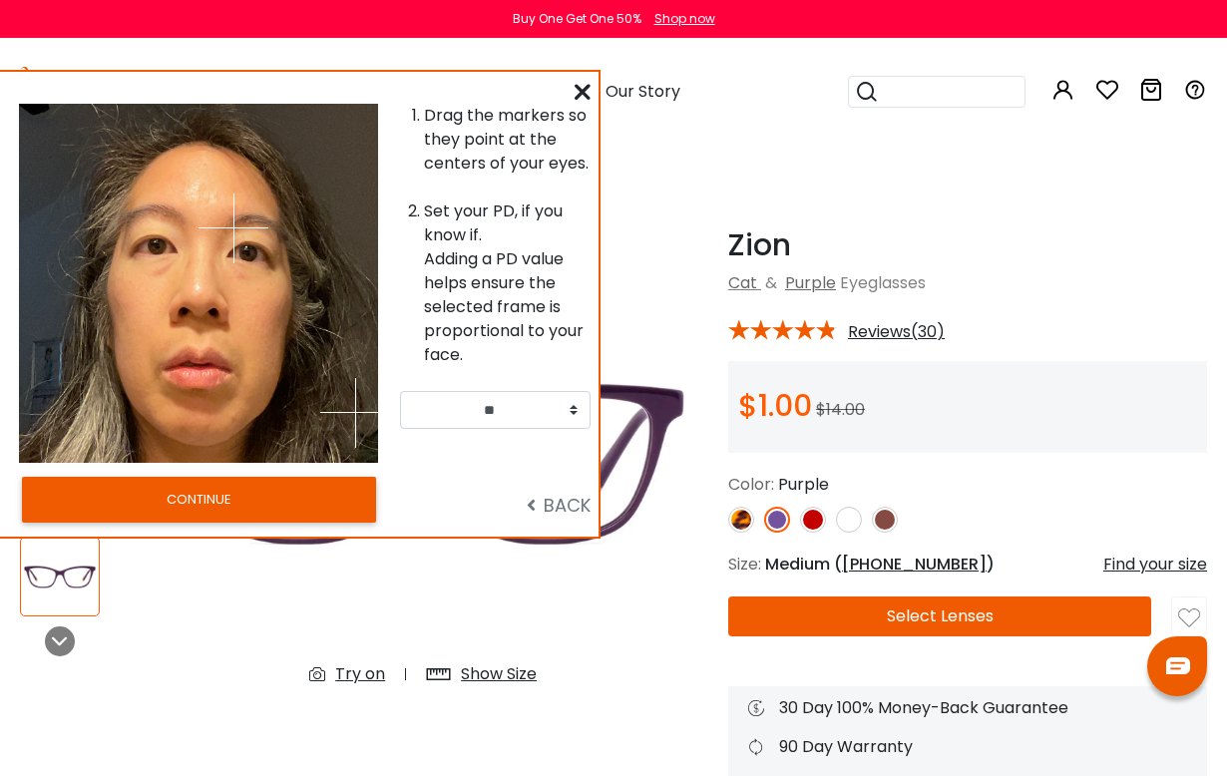
select select "**"
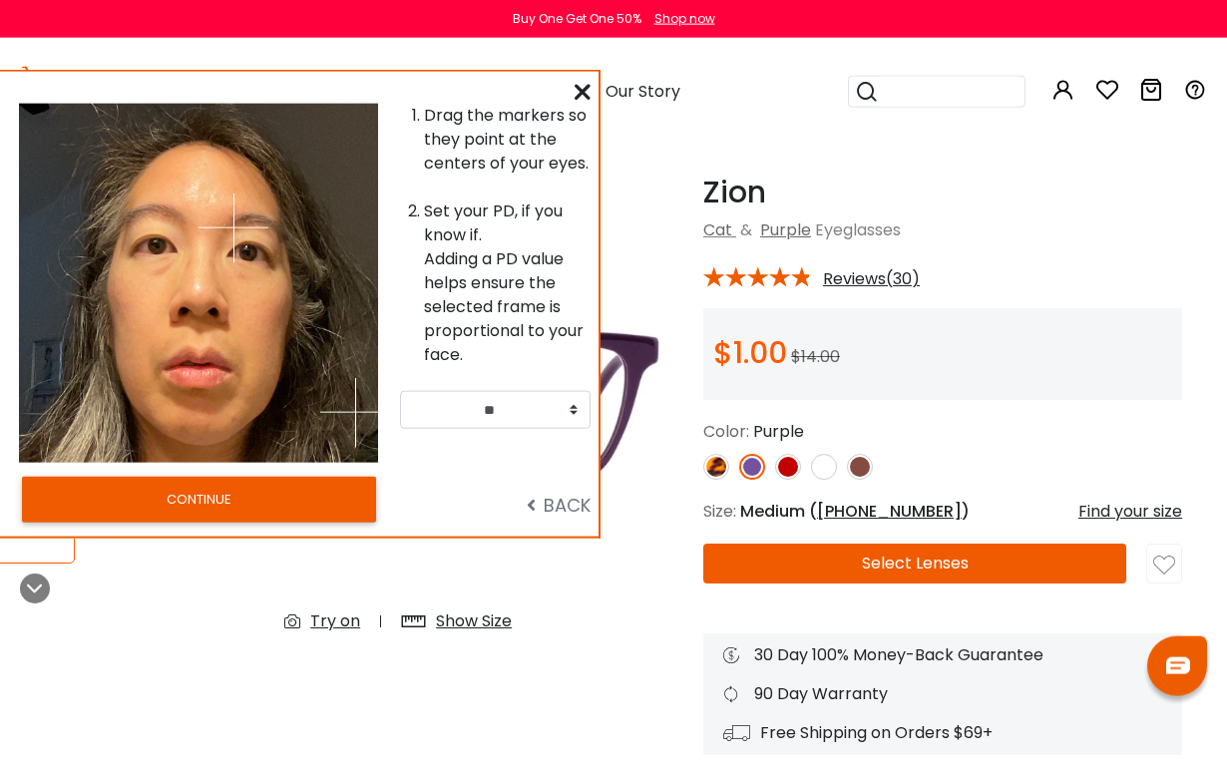
scroll to position [53, 24]
click at [305, 492] on button "CONTINUE" at bounding box center [199, 500] width 354 height 46
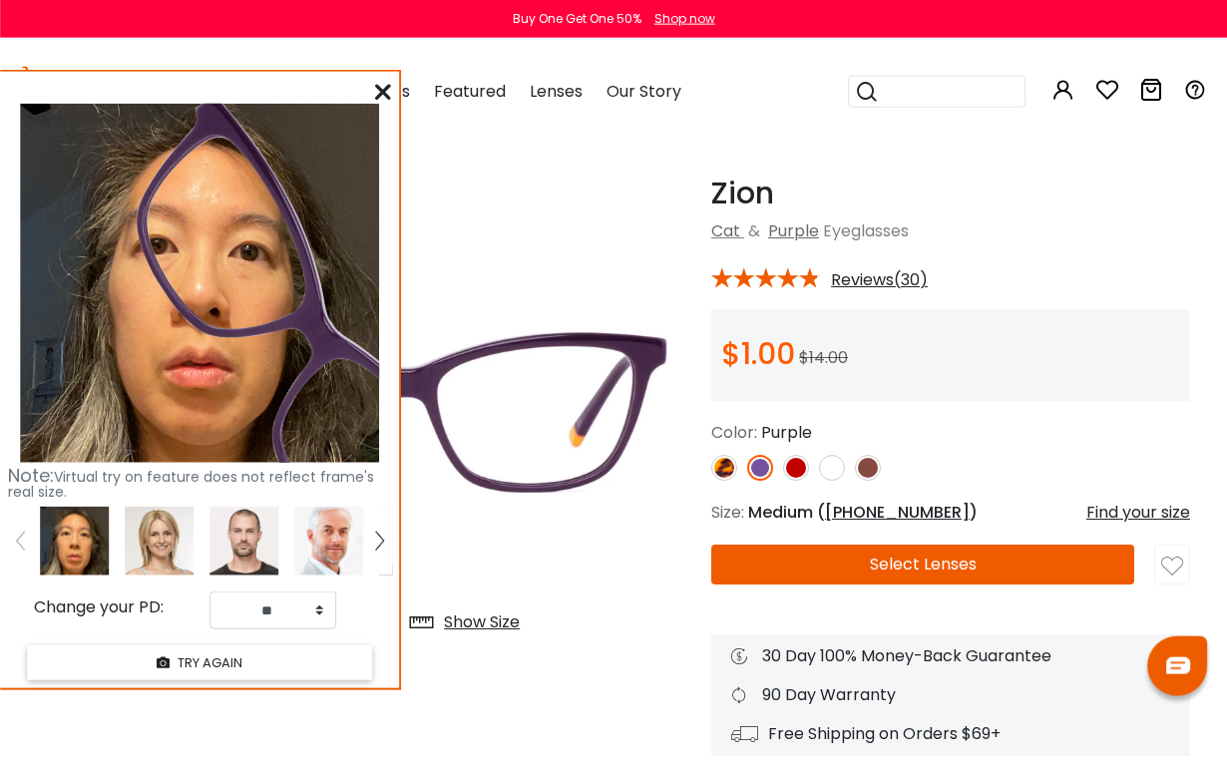
scroll to position [53, 16]
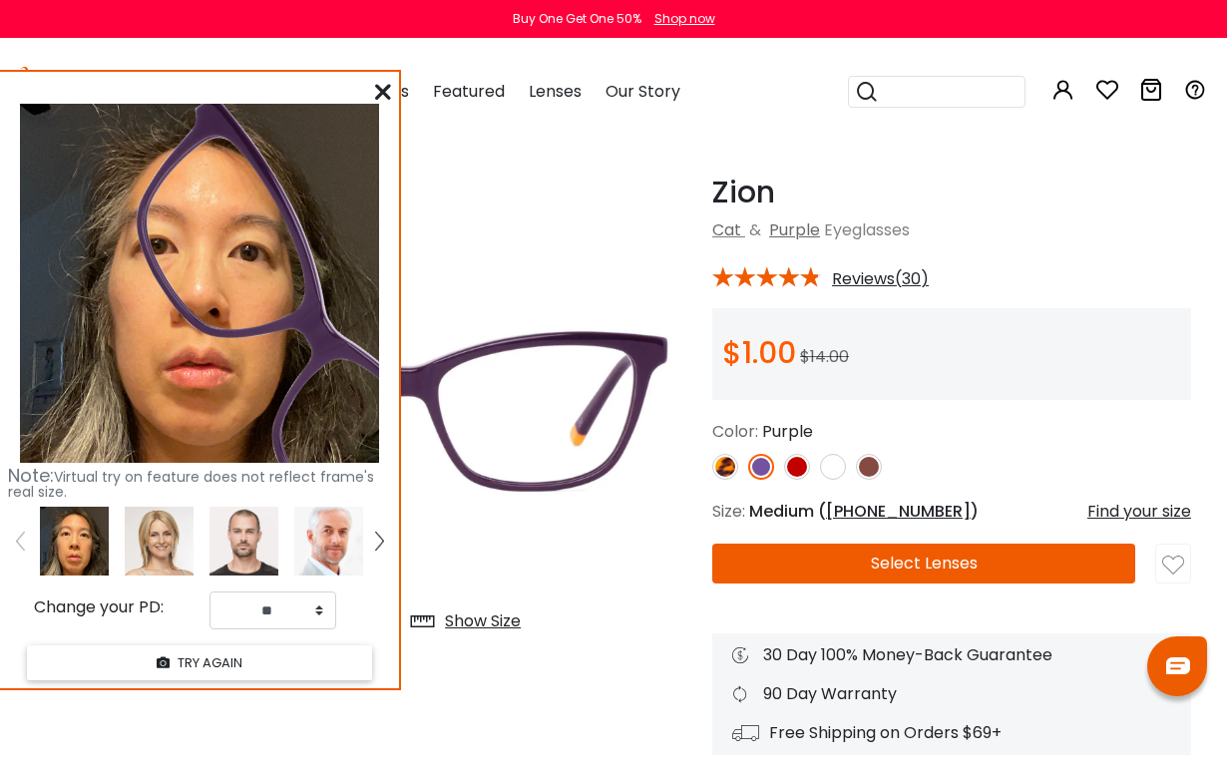
click at [392, 83] on div "Note: Virtual try on feature does not reflect frame's real size. Change your PD…" at bounding box center [199, 380] width 399 height 617
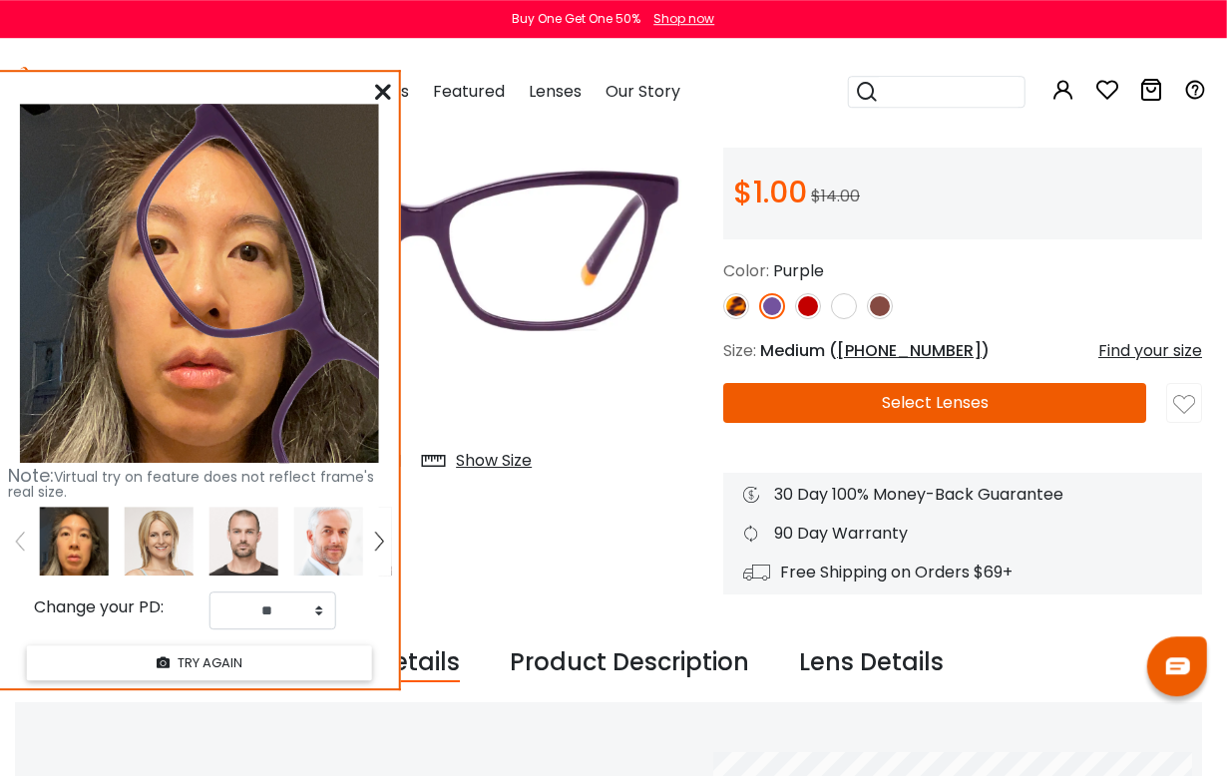
scroll to position [176, 6]
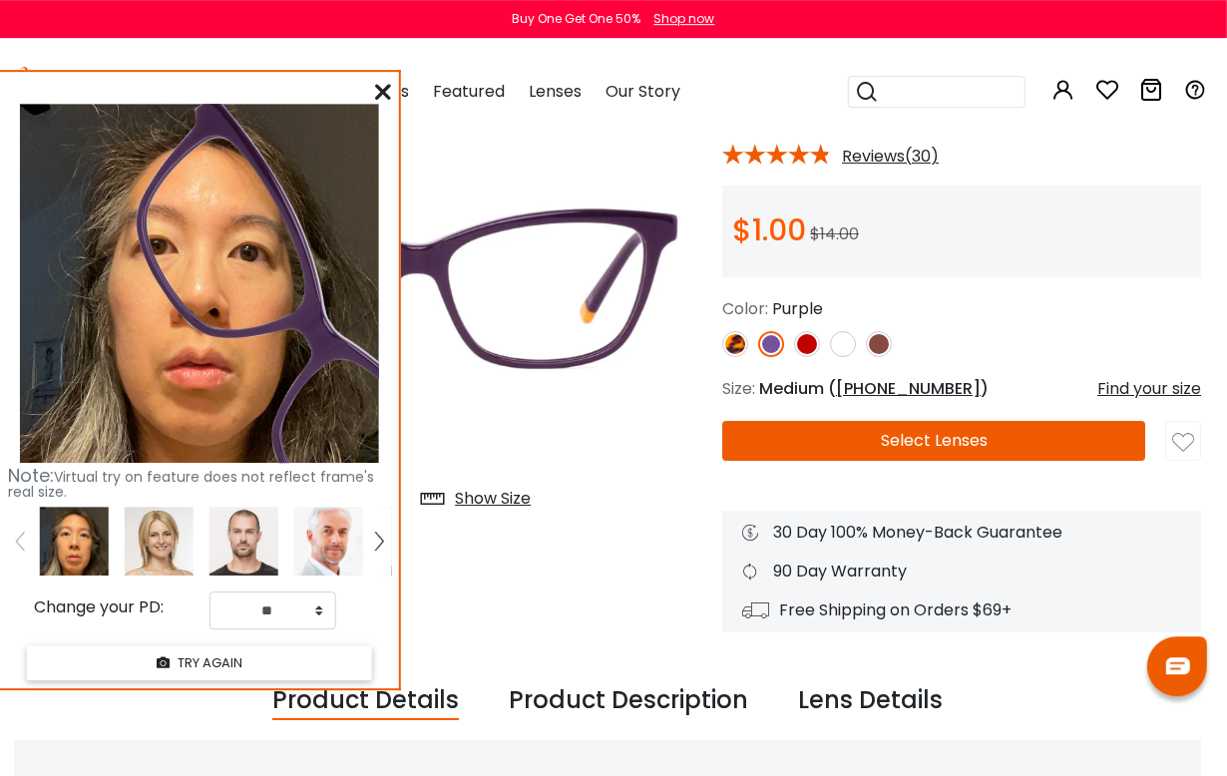
click at [490, 543] on div "92% OFF Try on" at bounding box center [417, 312] width 591 height 521
click at [118, 95] on div "Note: Virtual try on feature does not reflect frame's real size. Change your PD…" at bounding box center [199, 380] width 399 height 617
click at [388, 90] on icon at bounding box center [383, 92] width 16 height 16
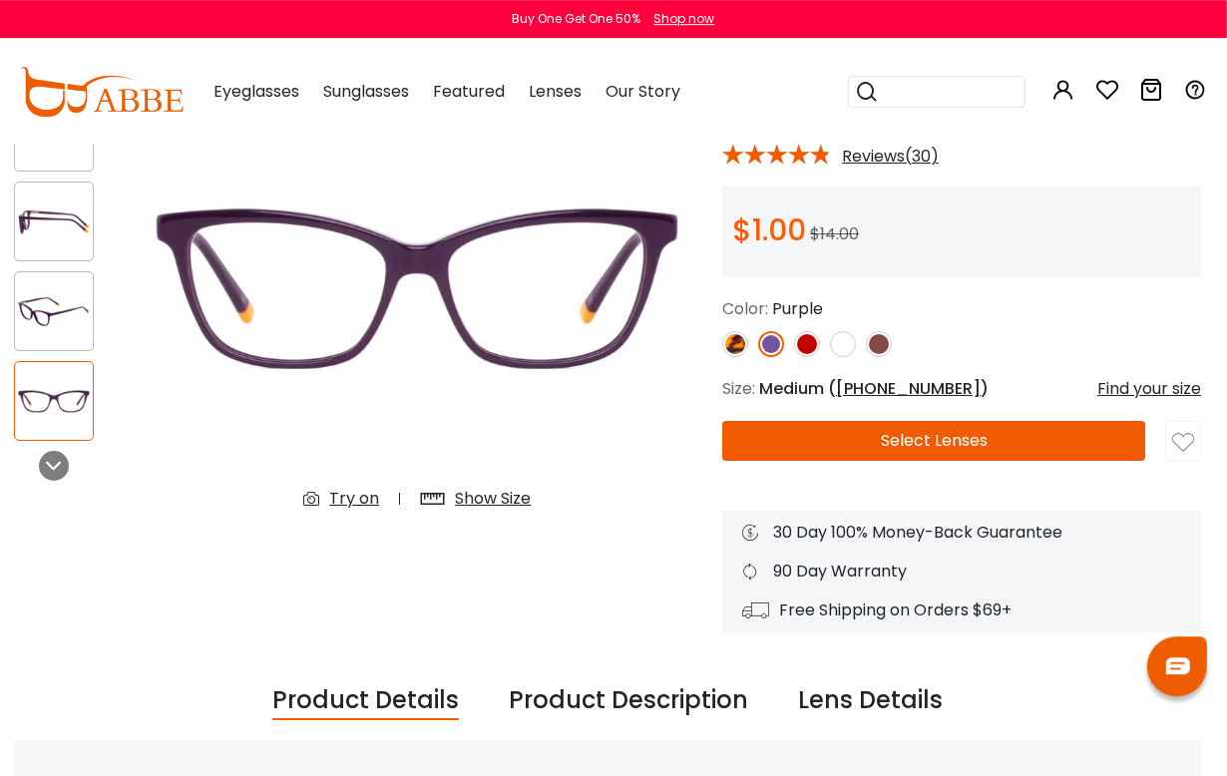
scroll to position [176, 7]
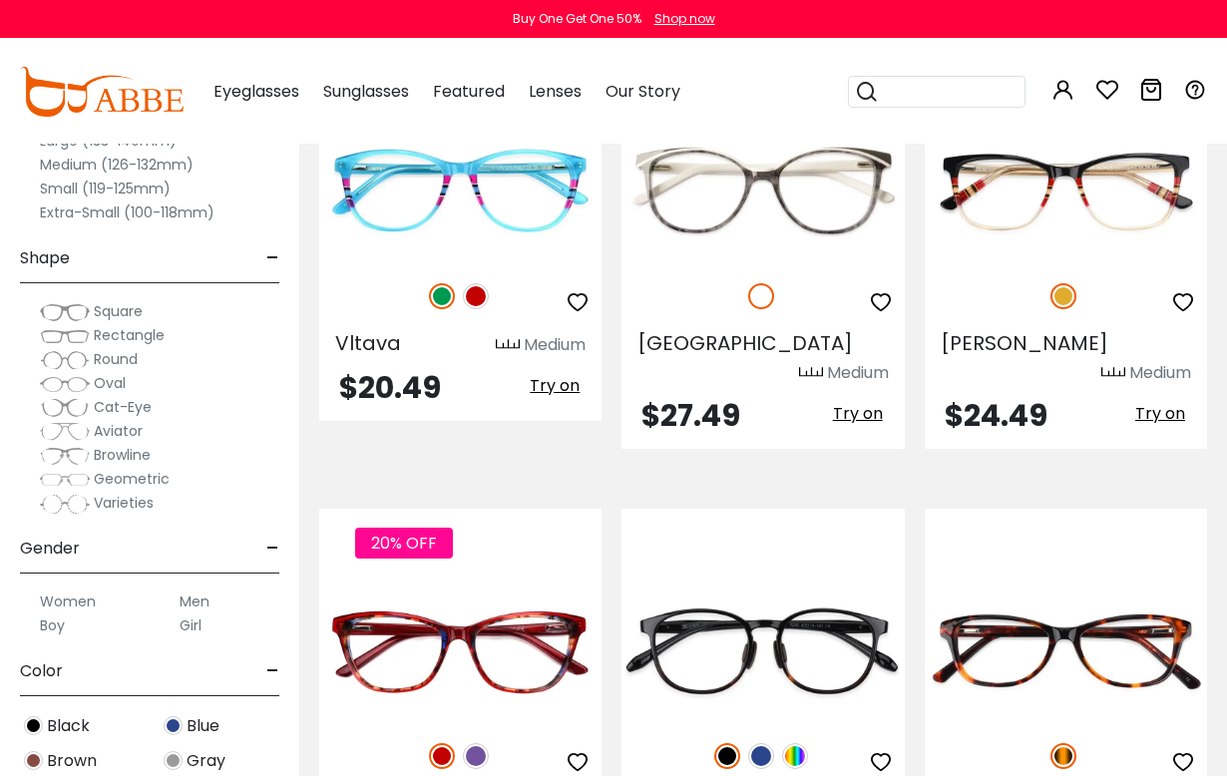
scroll to position [3252, 0]
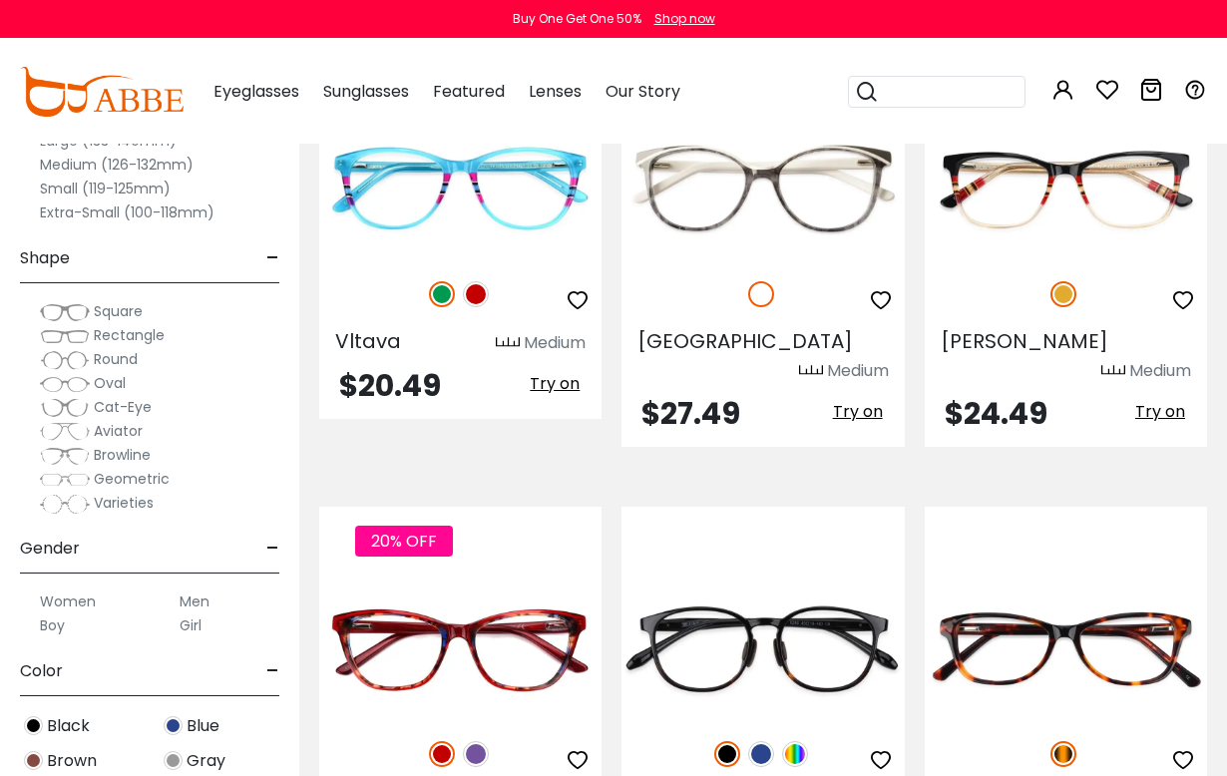
click at [473, 741] on img at bounding box center [476, 754] width 26 height 26
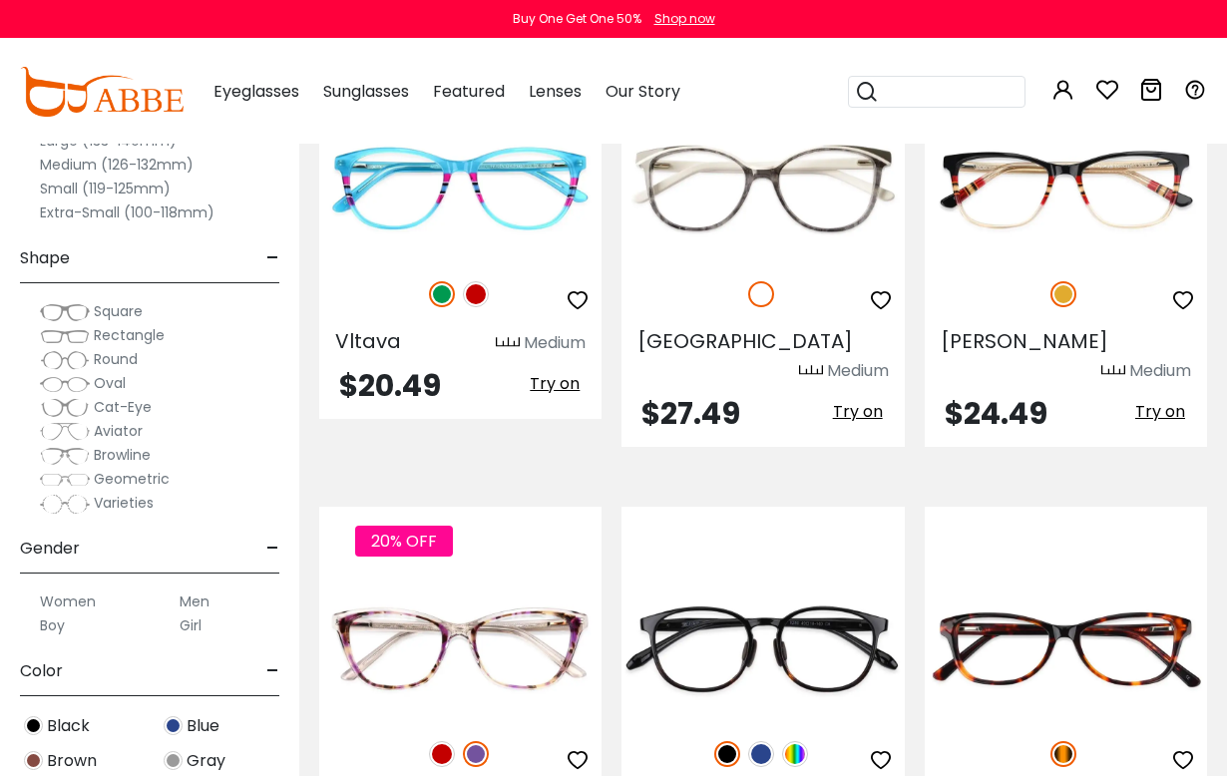
click at [442, 741] on img at bounding box center [442, 754] width 26 height 26
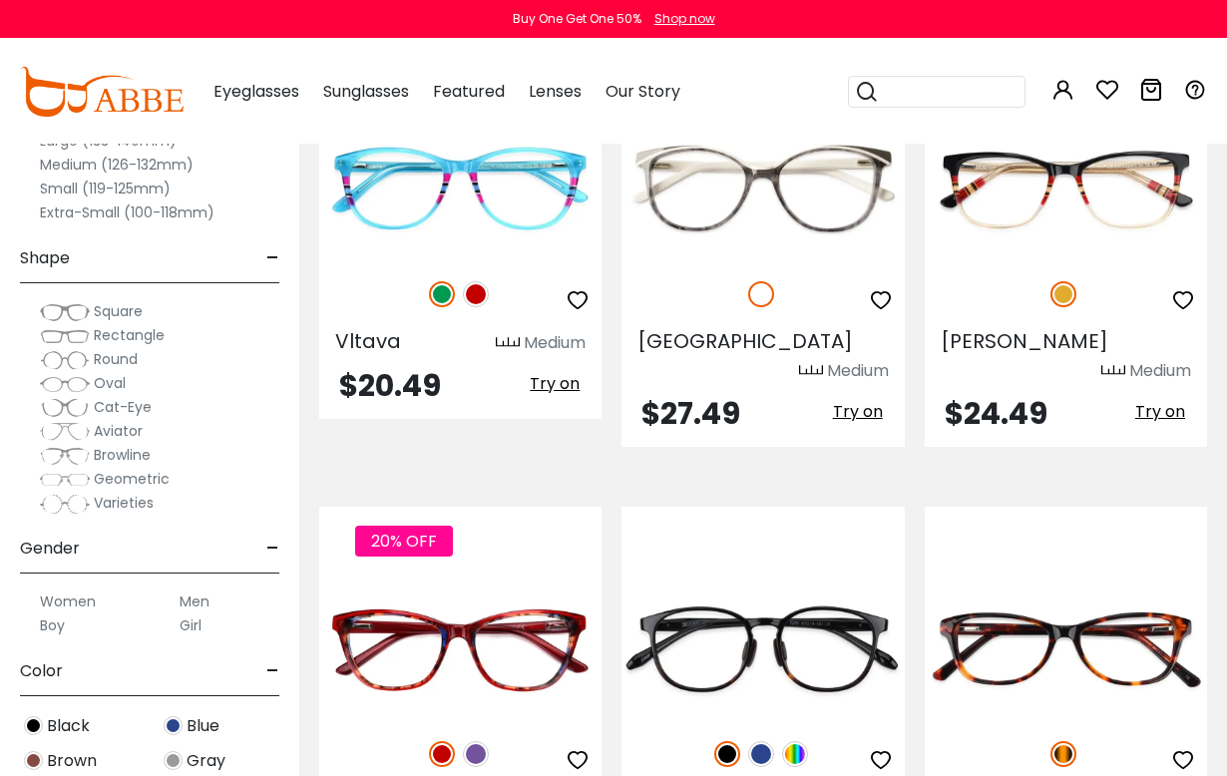
click at [0, 0] on img at bounding box center [0, 0] width 0 height 0
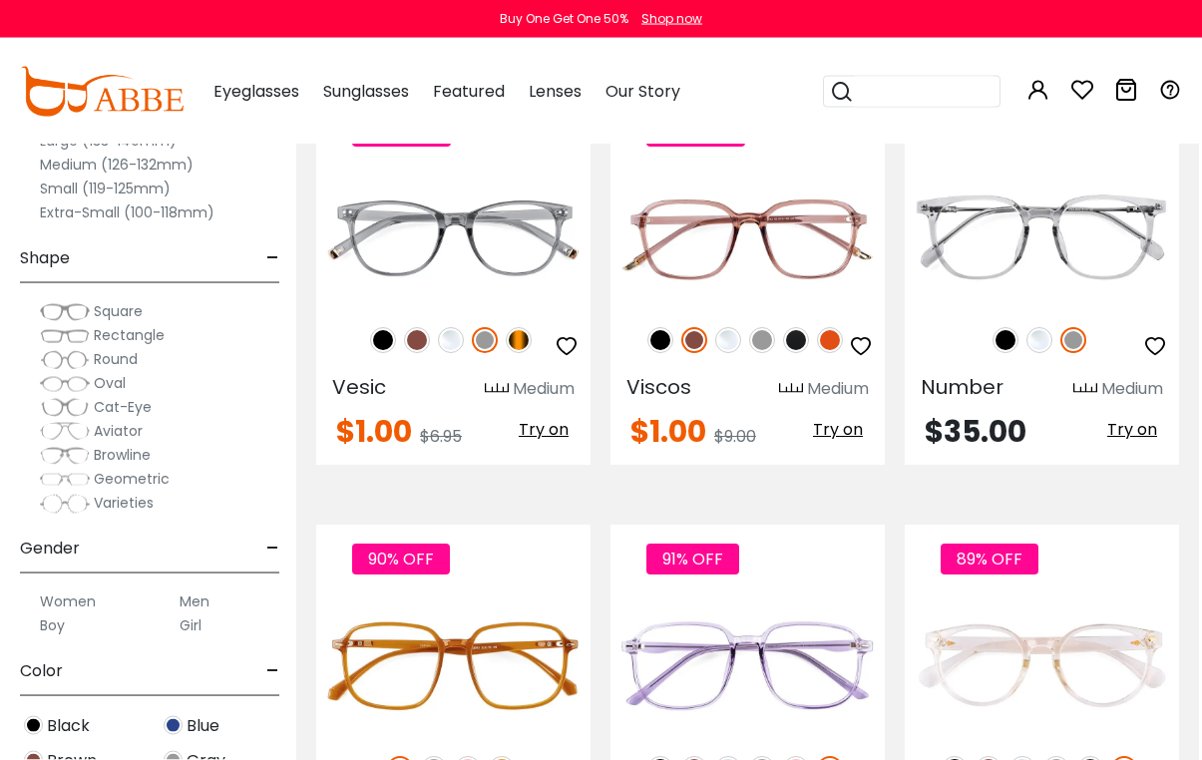
scroll to position [8516, 3]
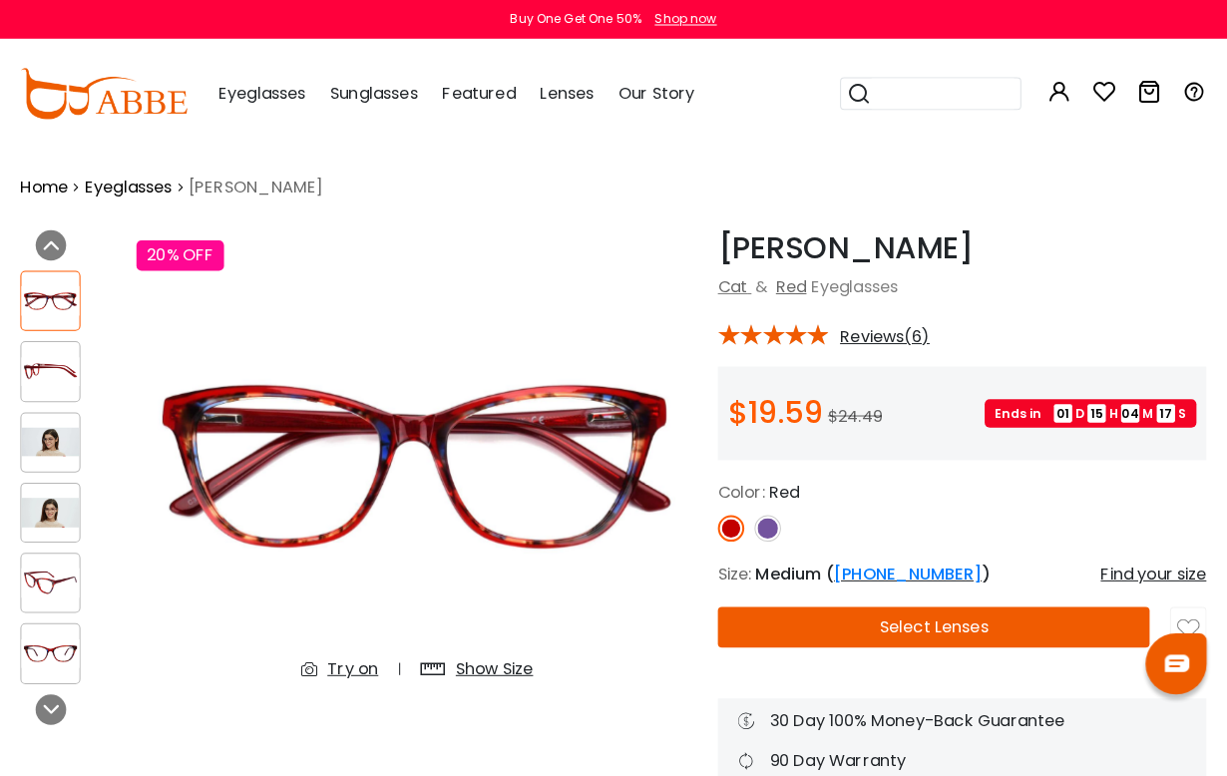
scroll to position [3, 0]
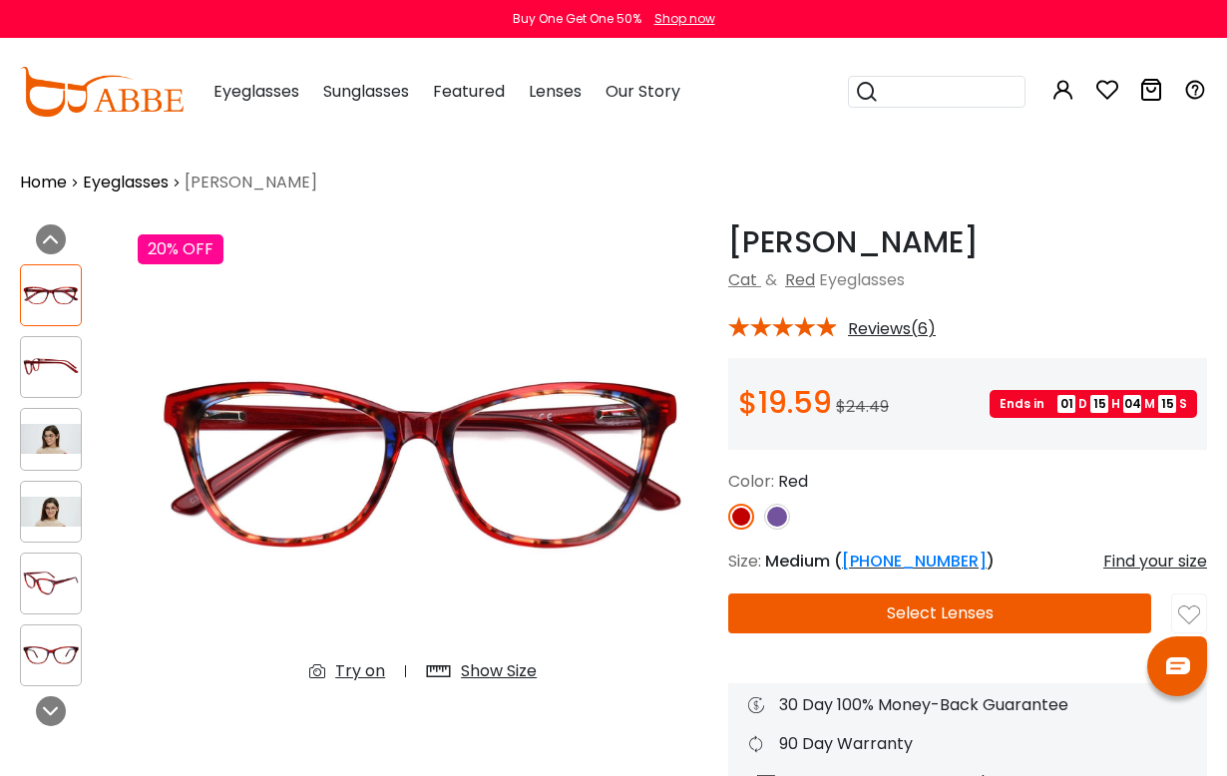
click at [38, 454] on img at bounding box center [51, 439] width 60 height 30
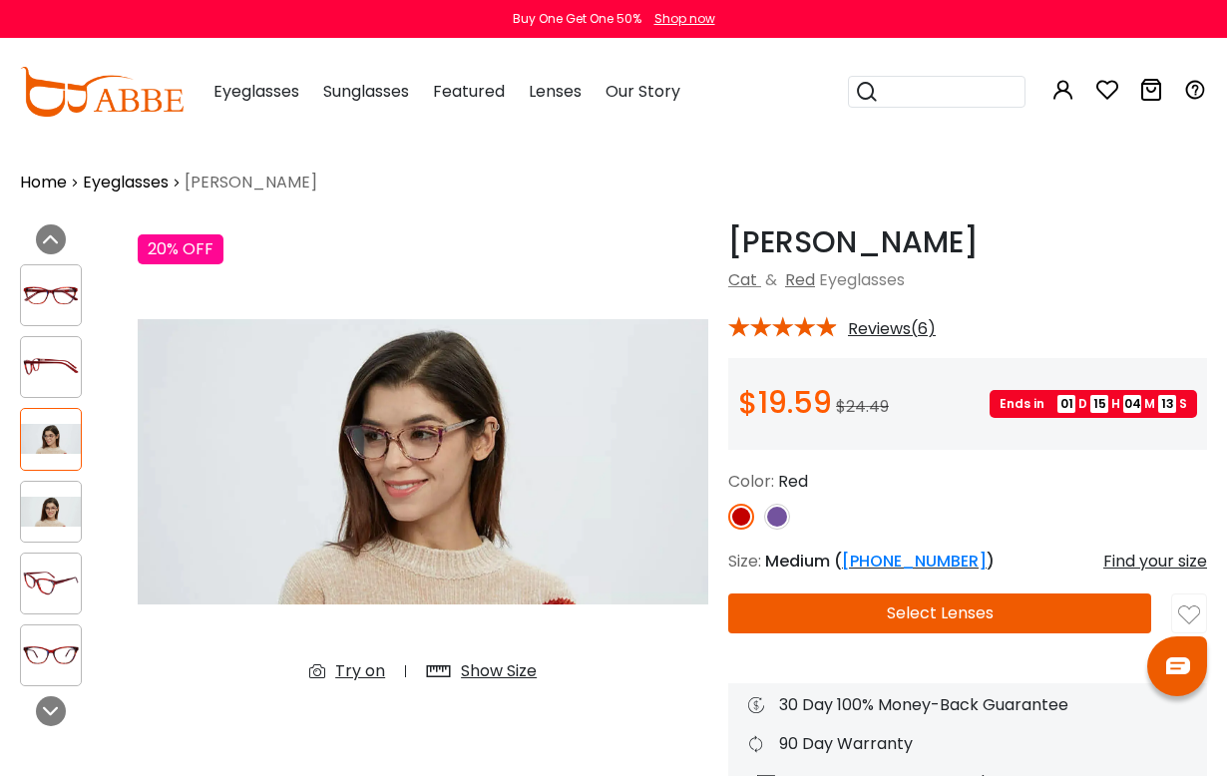
click at [56, 521] on img at bounding box center [51, 512] width 60 height 30
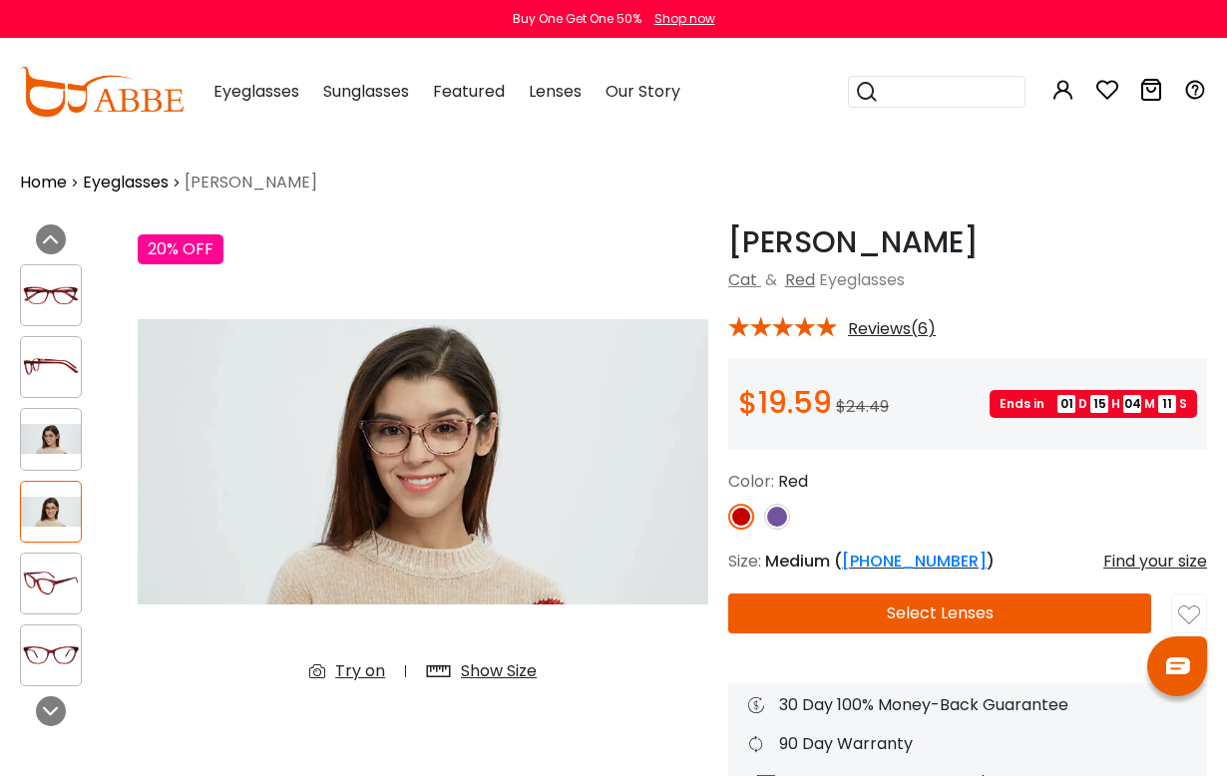
click at [52, 595] on img at bounding box center [51, 584] width 60 height 30
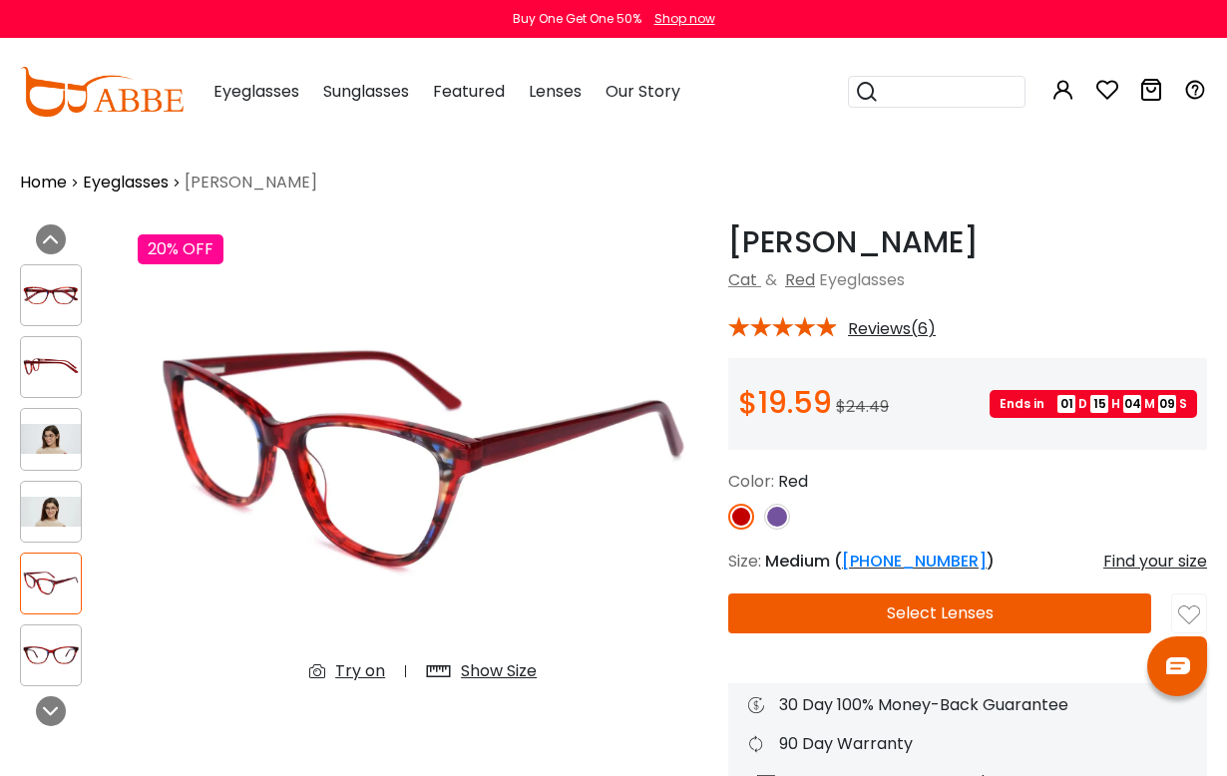
click at [68, 668] on img at bounding box center [51, 656] width 60 height 30
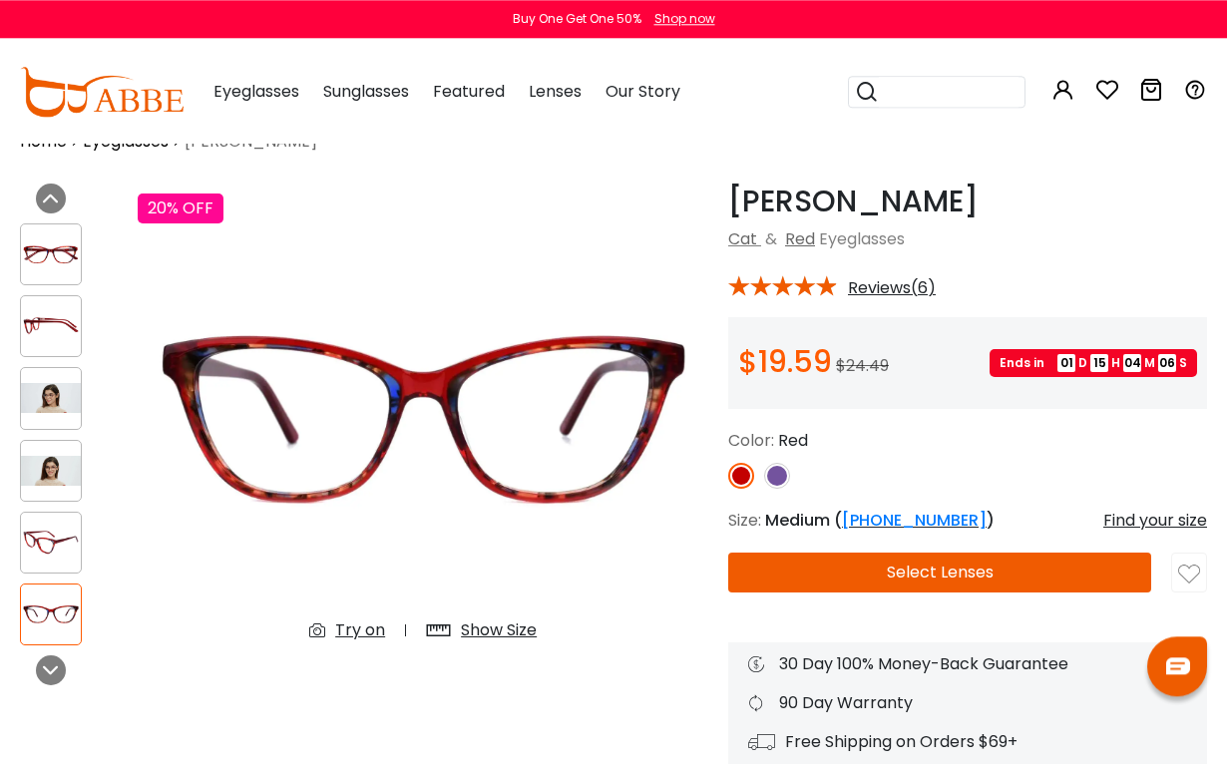
scroll to position [44, 0]
click at [782, 487] on img at bounding box center [777, 476] width 26 height 26
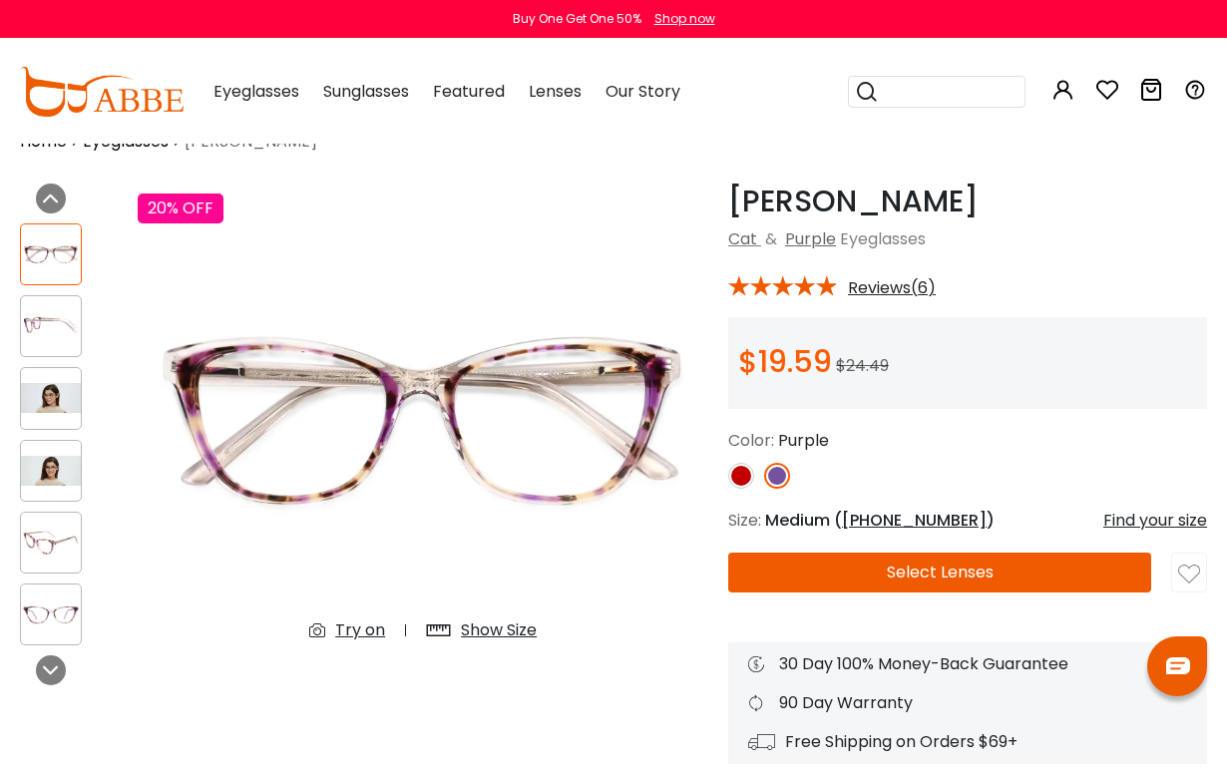
click at [739, 481] on img at bounding box center [741, 476] width 26 height 26
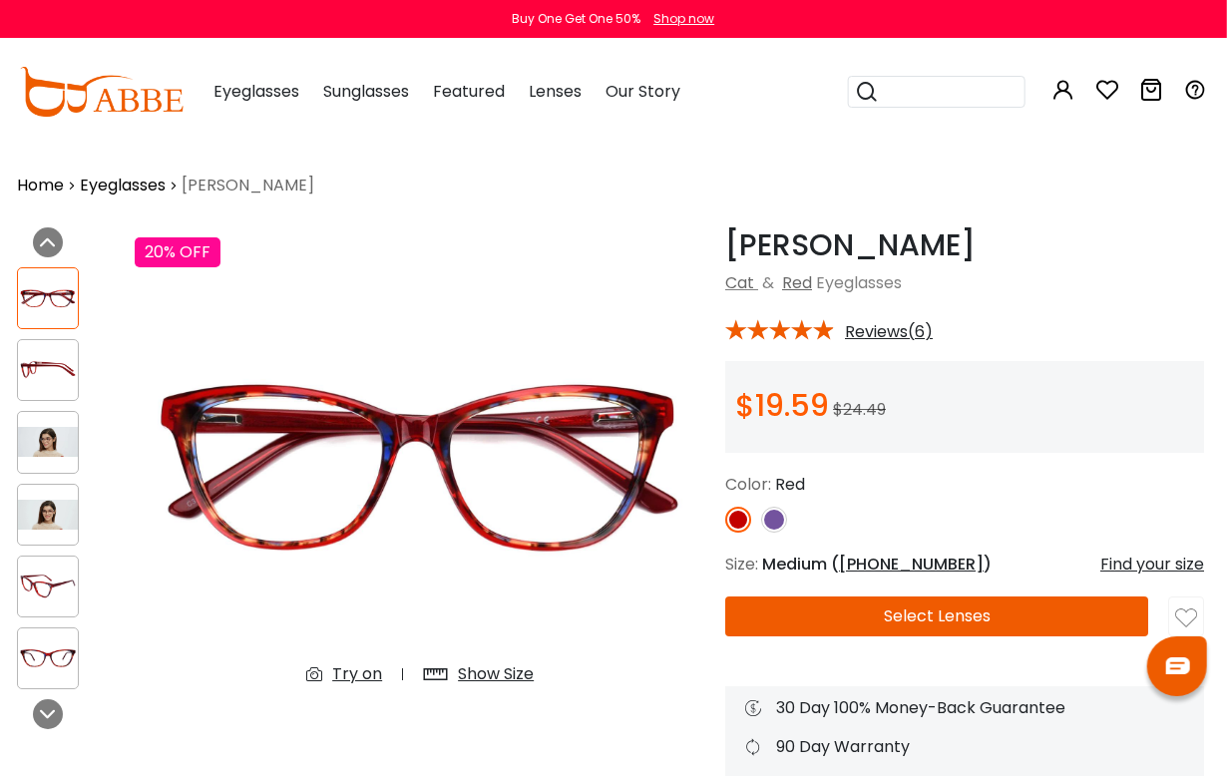
scroll to position [0, 0]
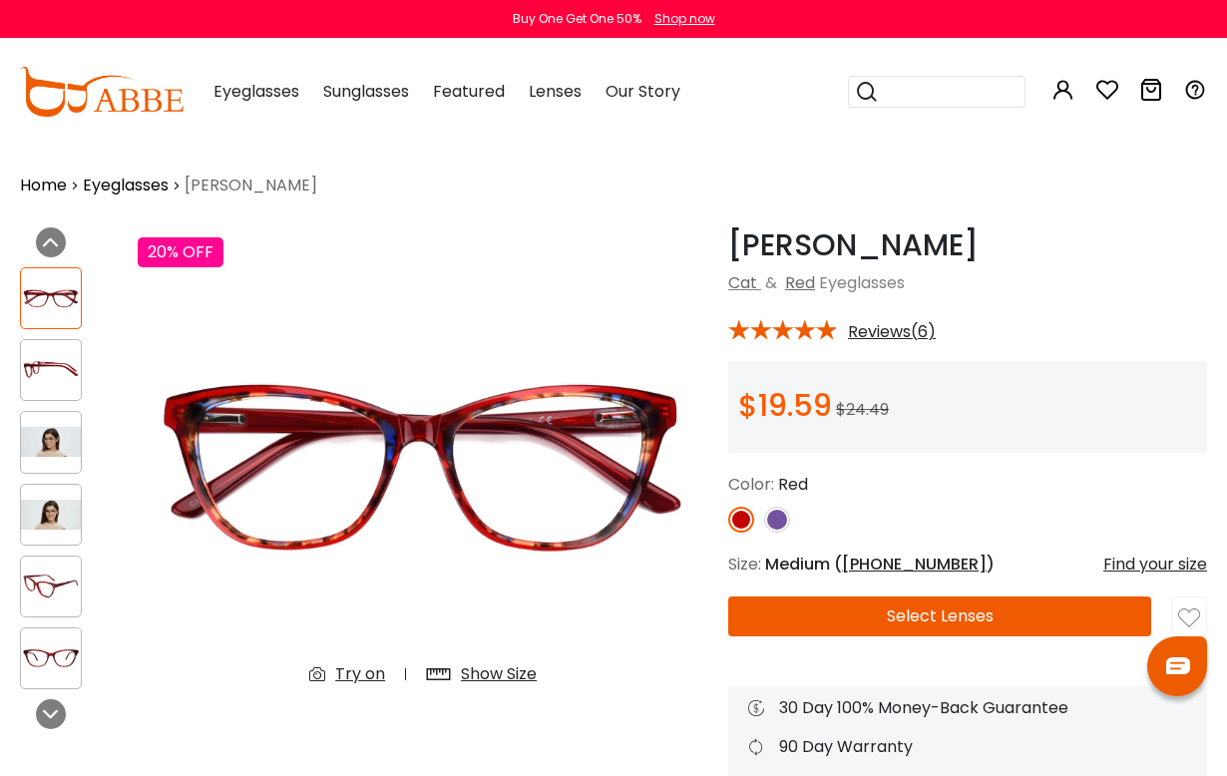
click at [361, 681] on div "Try on" at bounding box center [360, 675] width 50 height 24
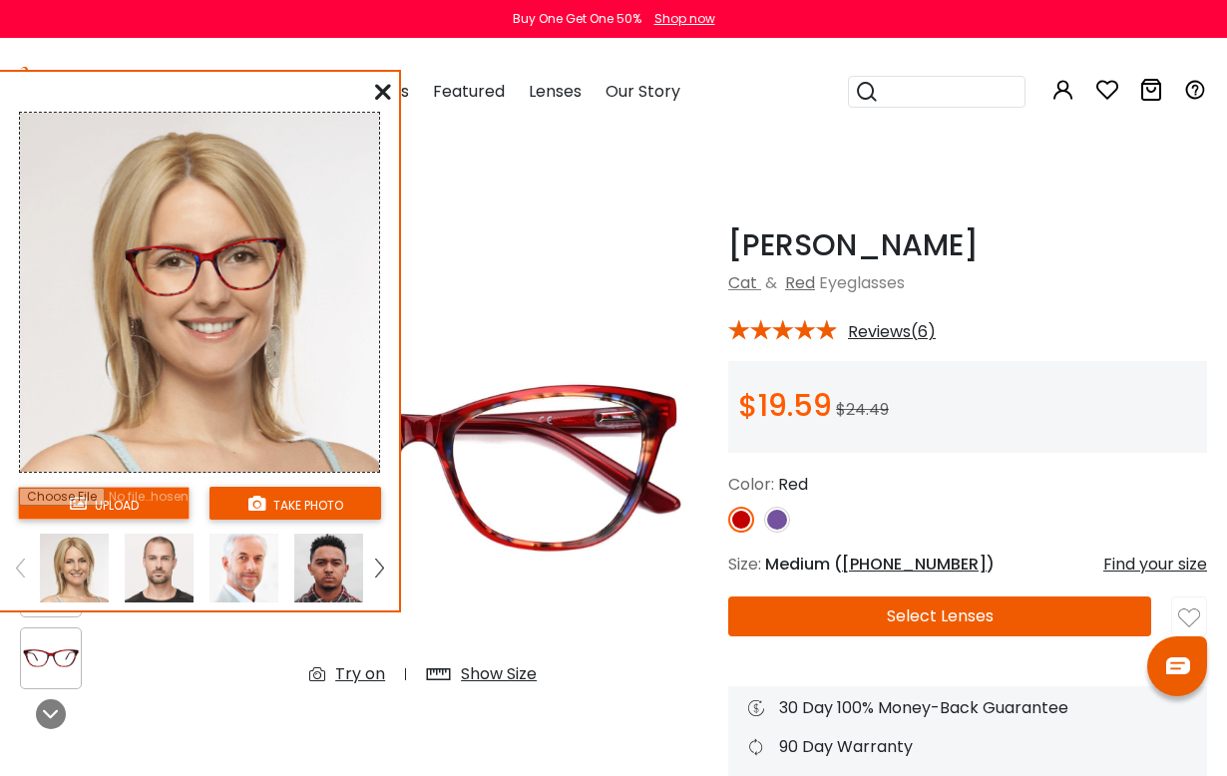
click at [157, 508] on input "file" at bounding box center [104, 503] width 172 height 33
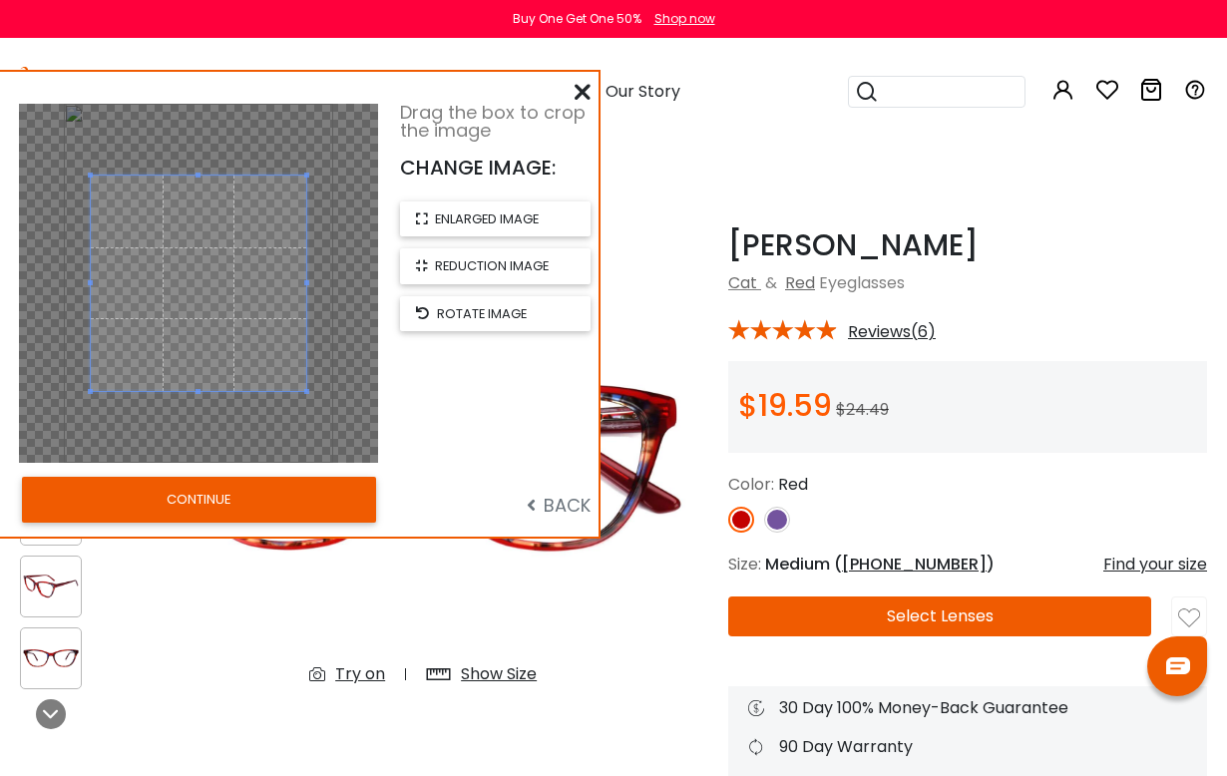
click at [313, 501] on button "CONTINUE" at bounding box center [199, 500] width 354 height 46
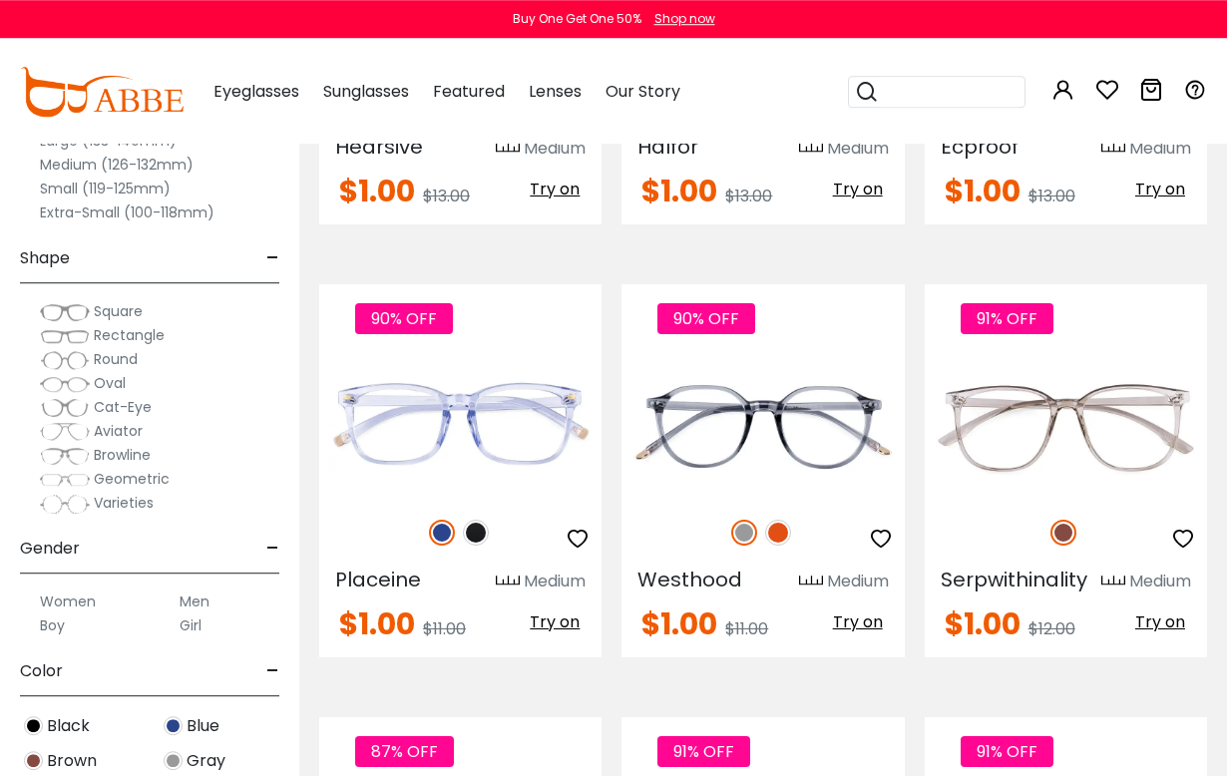
scroll to position [2902, 0]
click at [480, 533] on img at bounding box center [476, 533] width 26 height 26
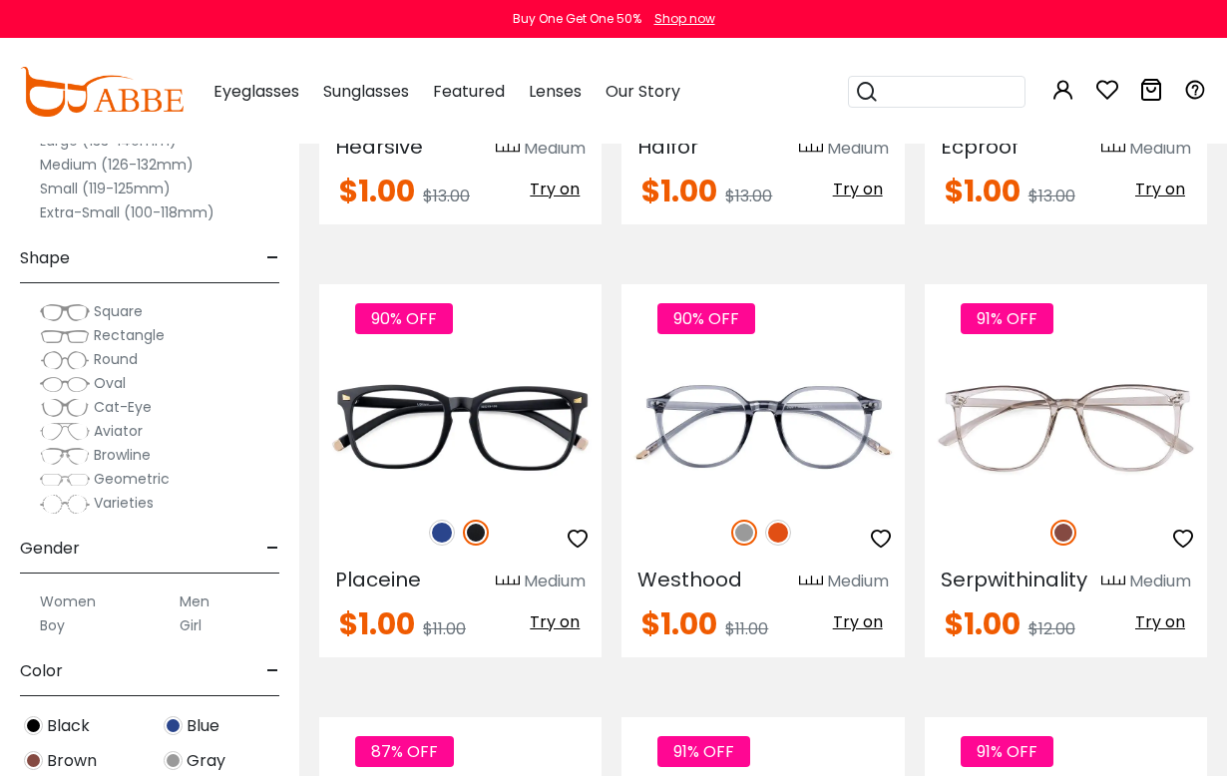
click at [439, 526] on img at bounding box center [442, 533] width 26 height 26
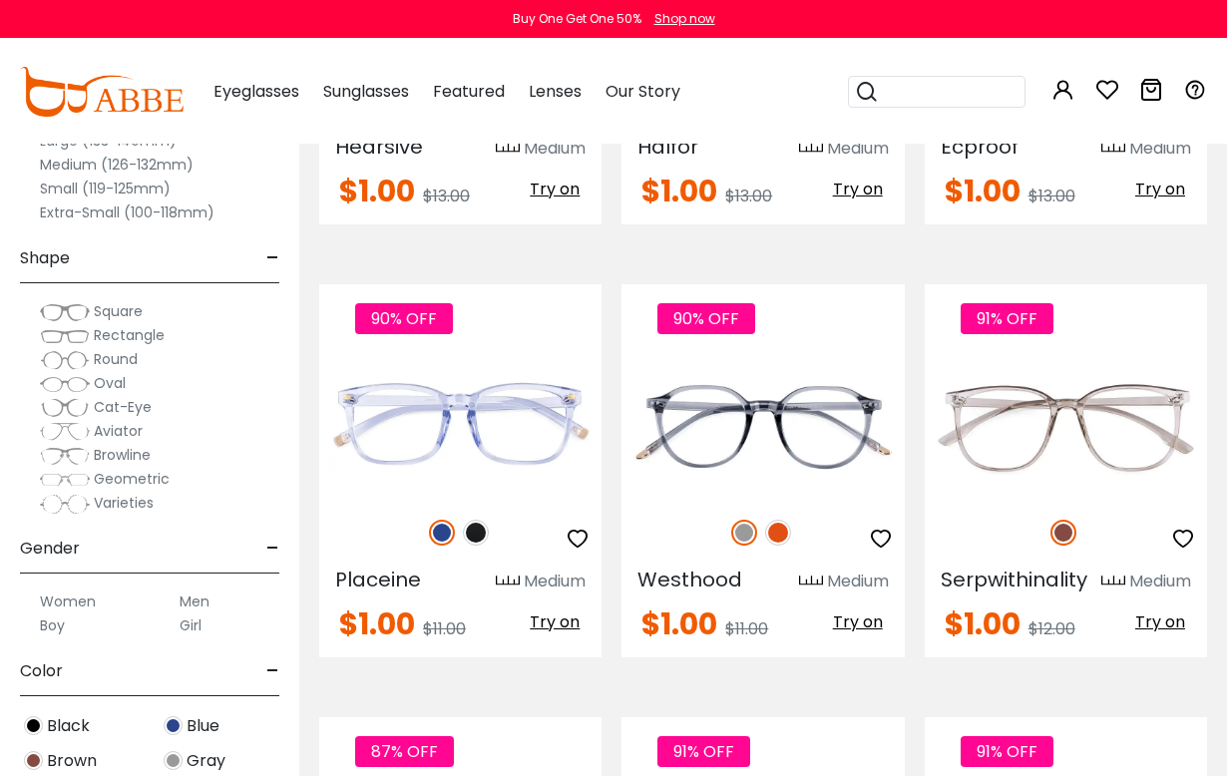
click at [0, 0] on img at bounding box center [0, 0] width 0 height 0
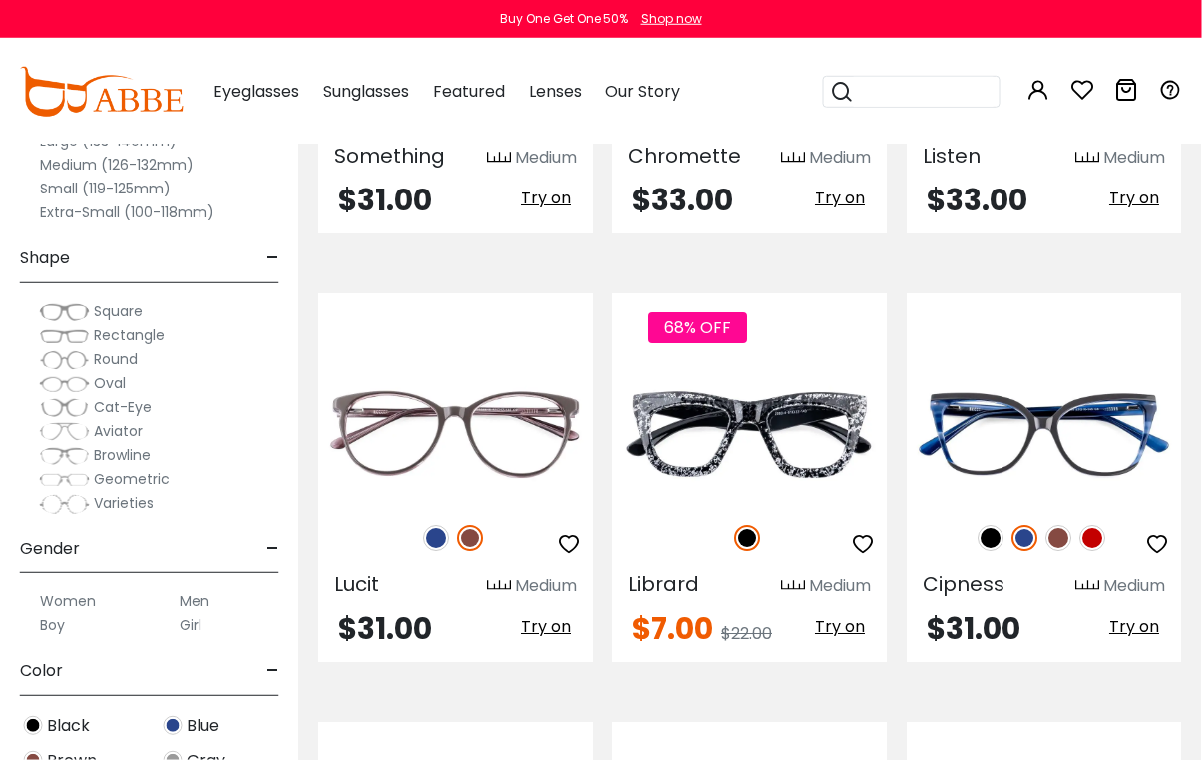
scroll to position [5041, 1]
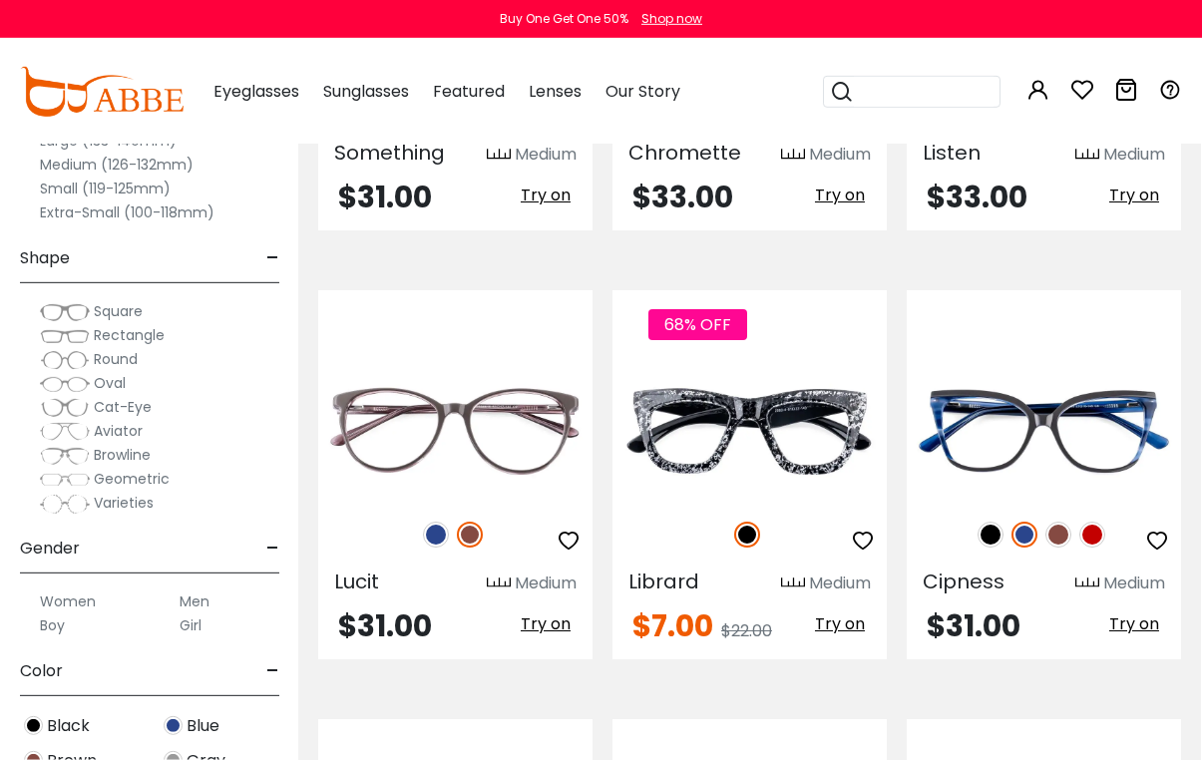
click at [1094, 537] on img at bounding box center [1093, 535] width 26 height 26
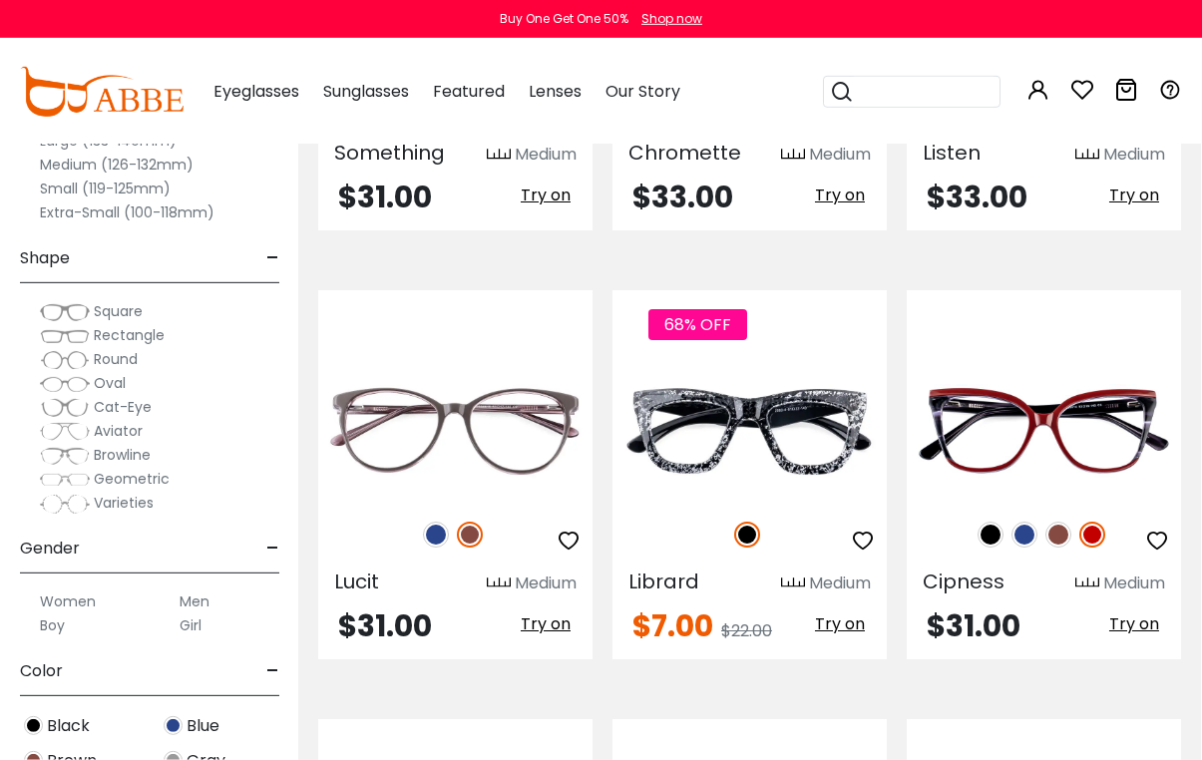
click at [1060, 539] on img at bounding box center [1059, 535] width 26 height 26
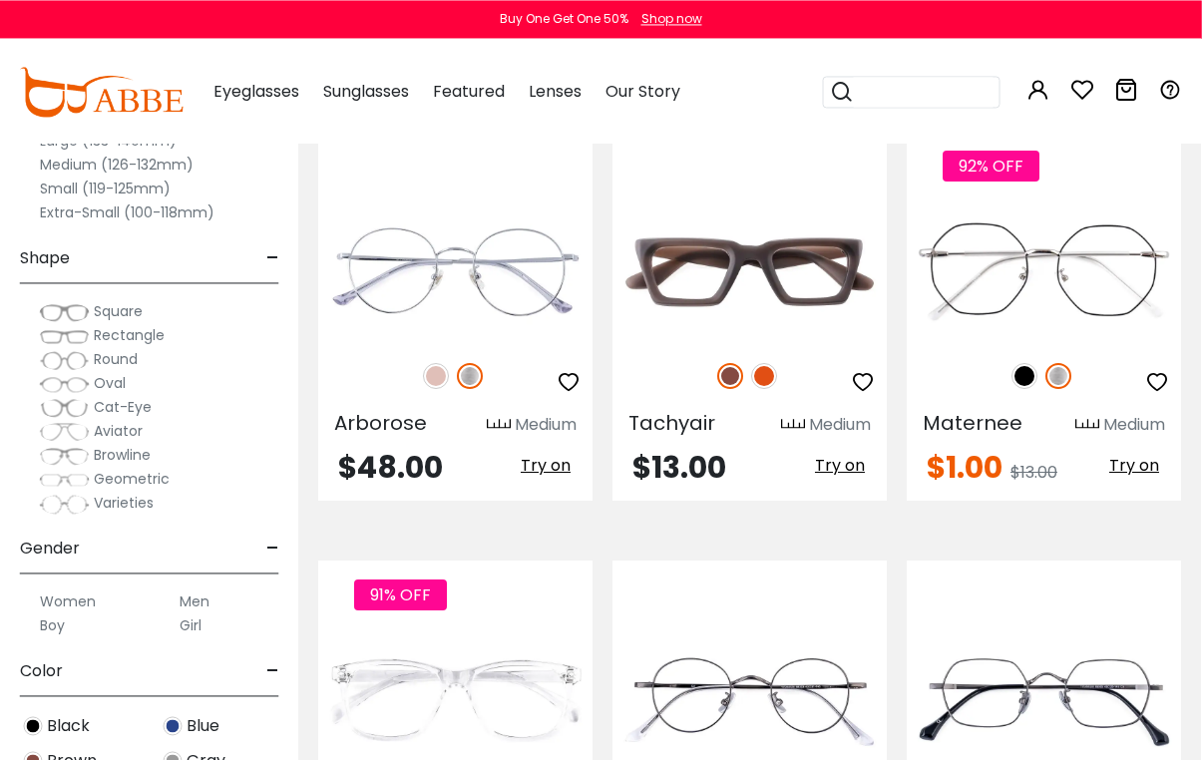
scroll to position [6057, 1]
click at [767, 381] on img at bounding box center [764, 376] width 26 height 26
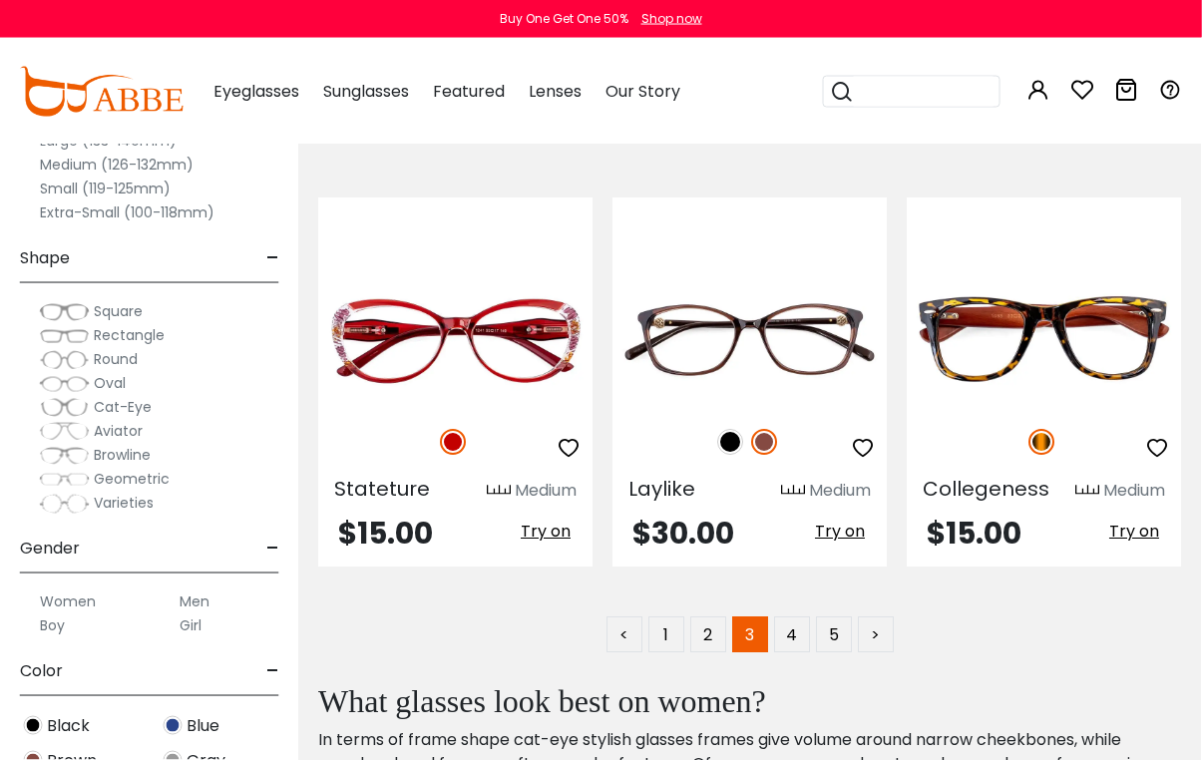
scroll to position [8563, 1]
click at [796, 643] on link "4" at bounding box center [792, 635] width 36 height 36
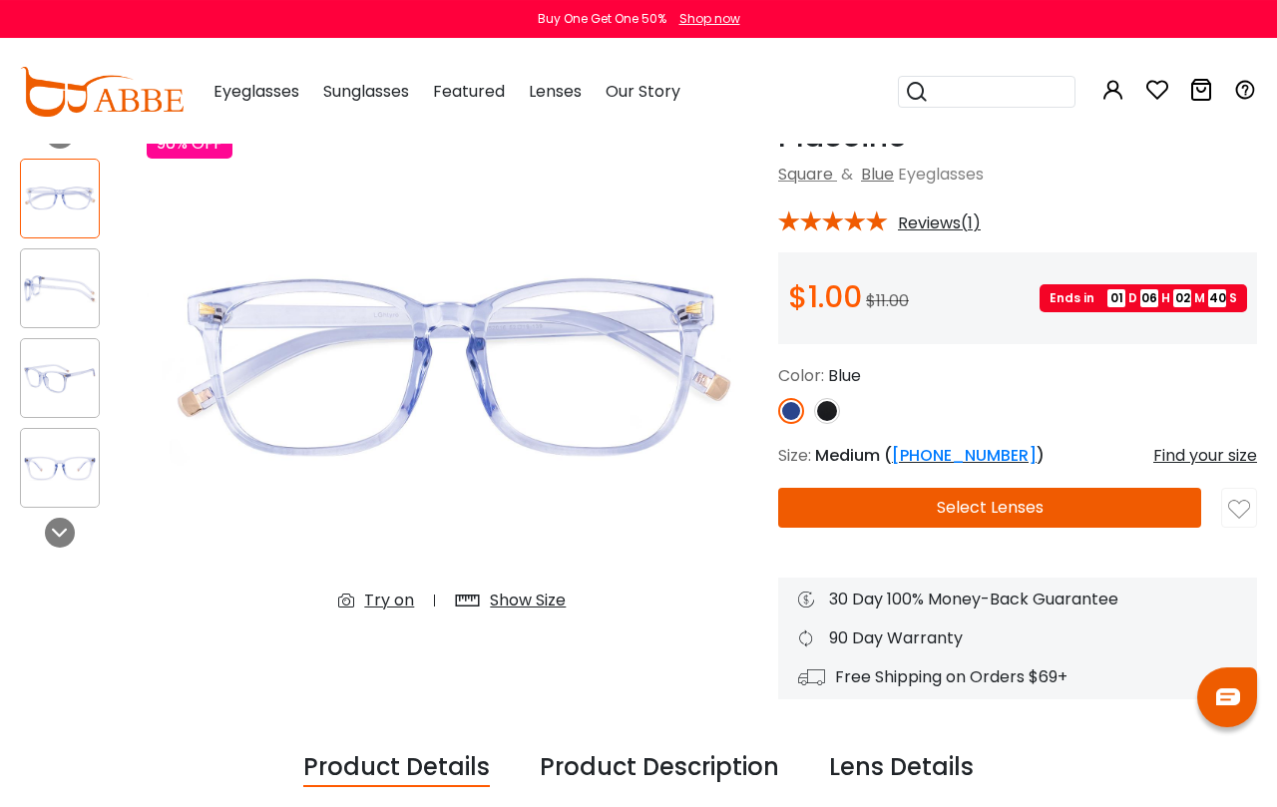
scroll to position [109, 0]
click at [59, 292] on img at bounding box center [60, 288] width 78 height 39
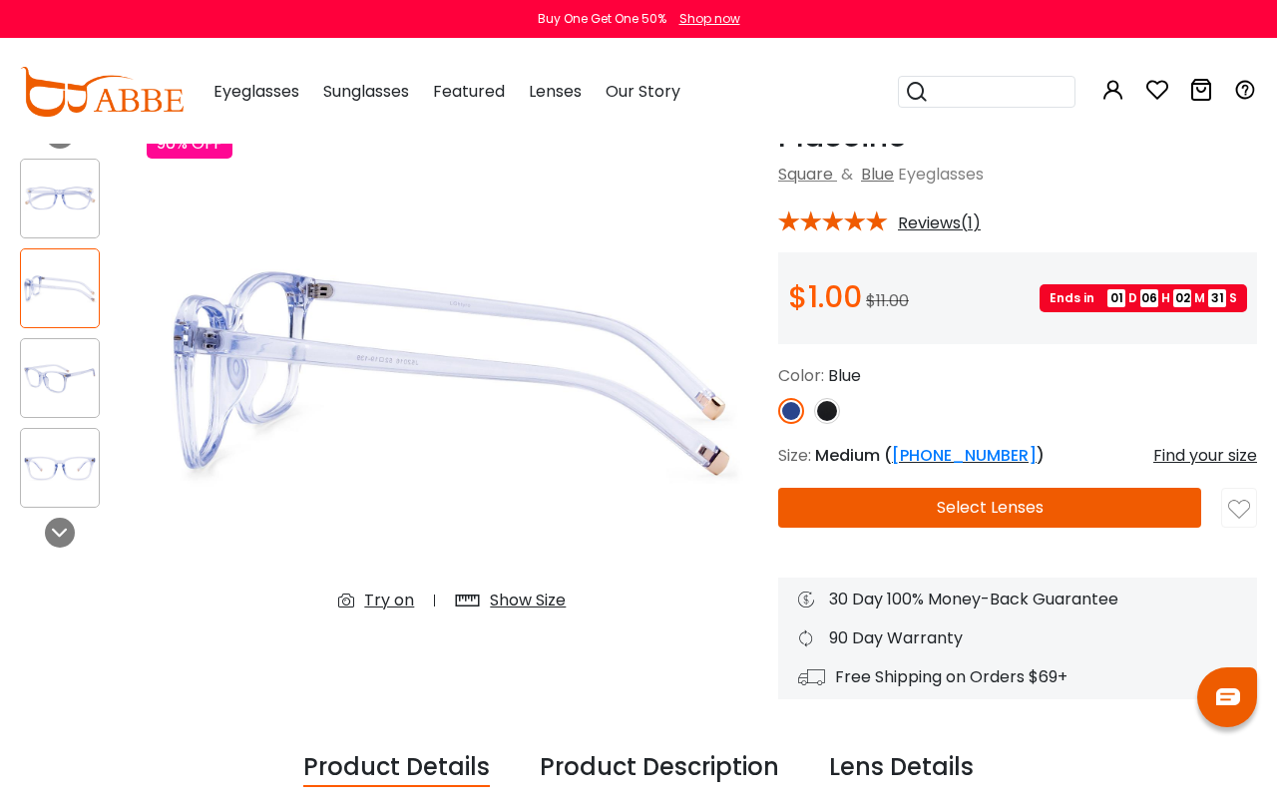
click at [58, 395] on img at bounding box center [60, 378] width 78 height 39
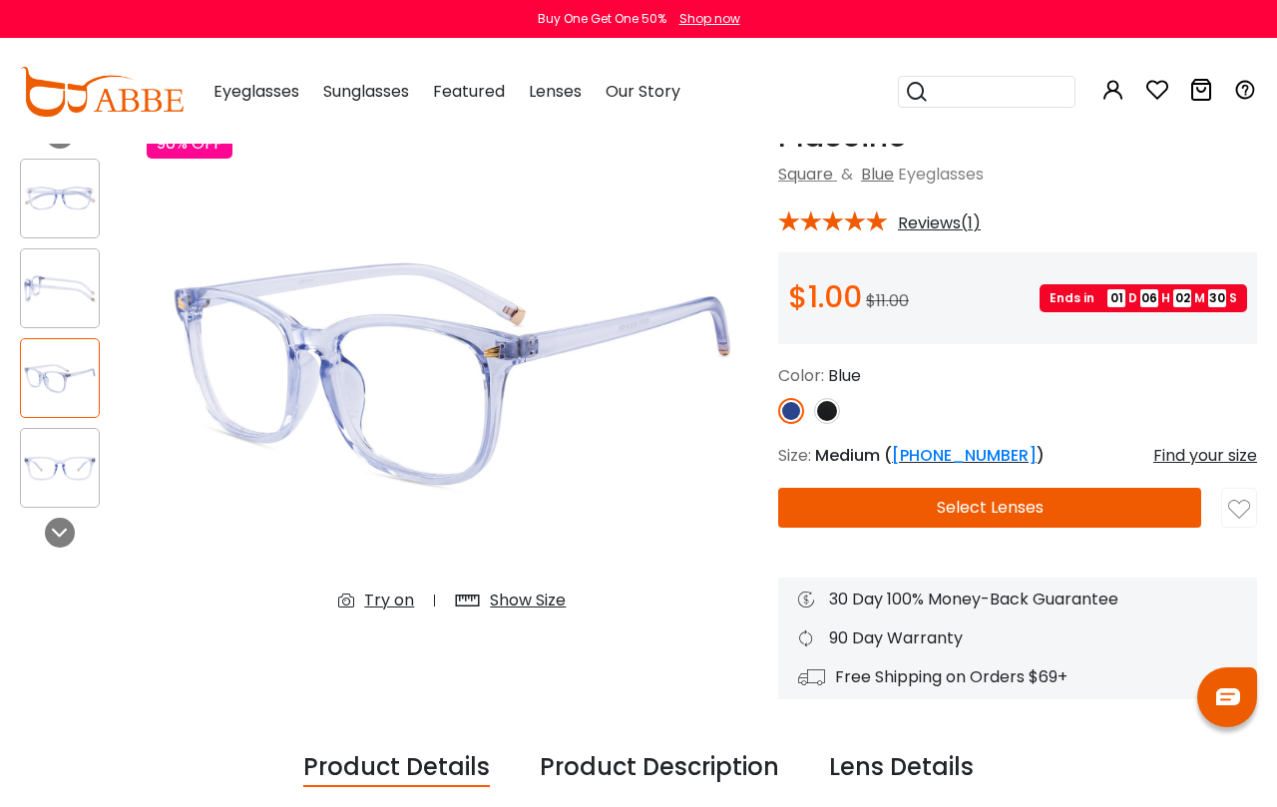
click at [79, 458] on img at bounding box center [60, 468] width 78 height 39
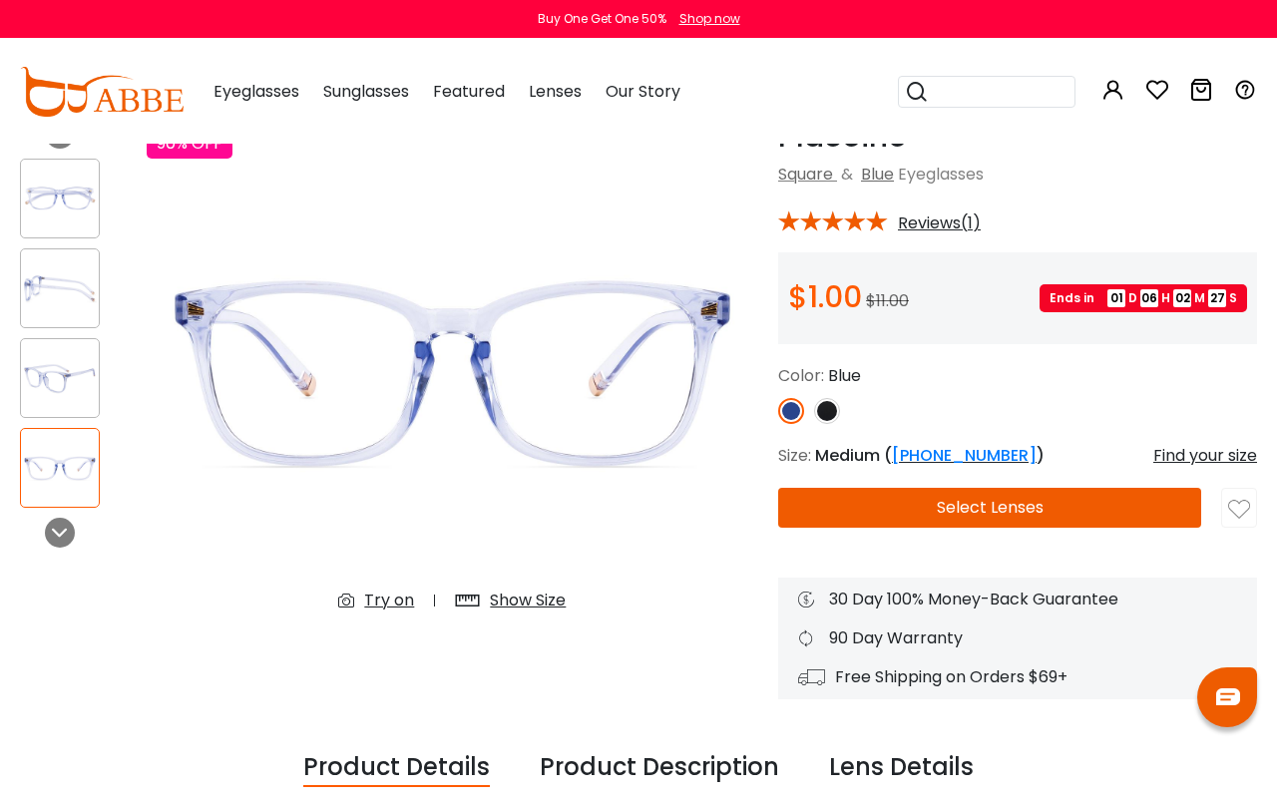
click at [832, 405] on img at bounding box center [827, 411] width 26 height 26
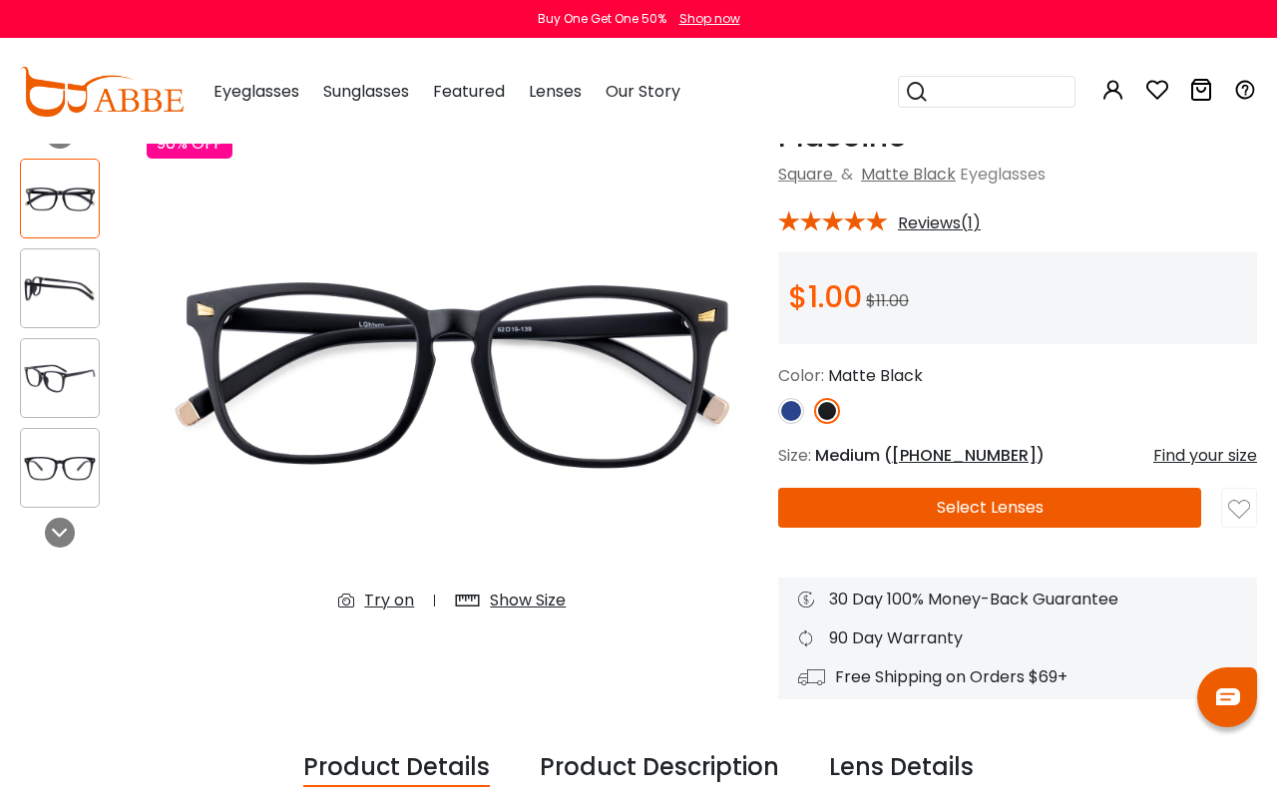
click at [789, 419] on img at bounding box center [791, 411] width 26 height 26
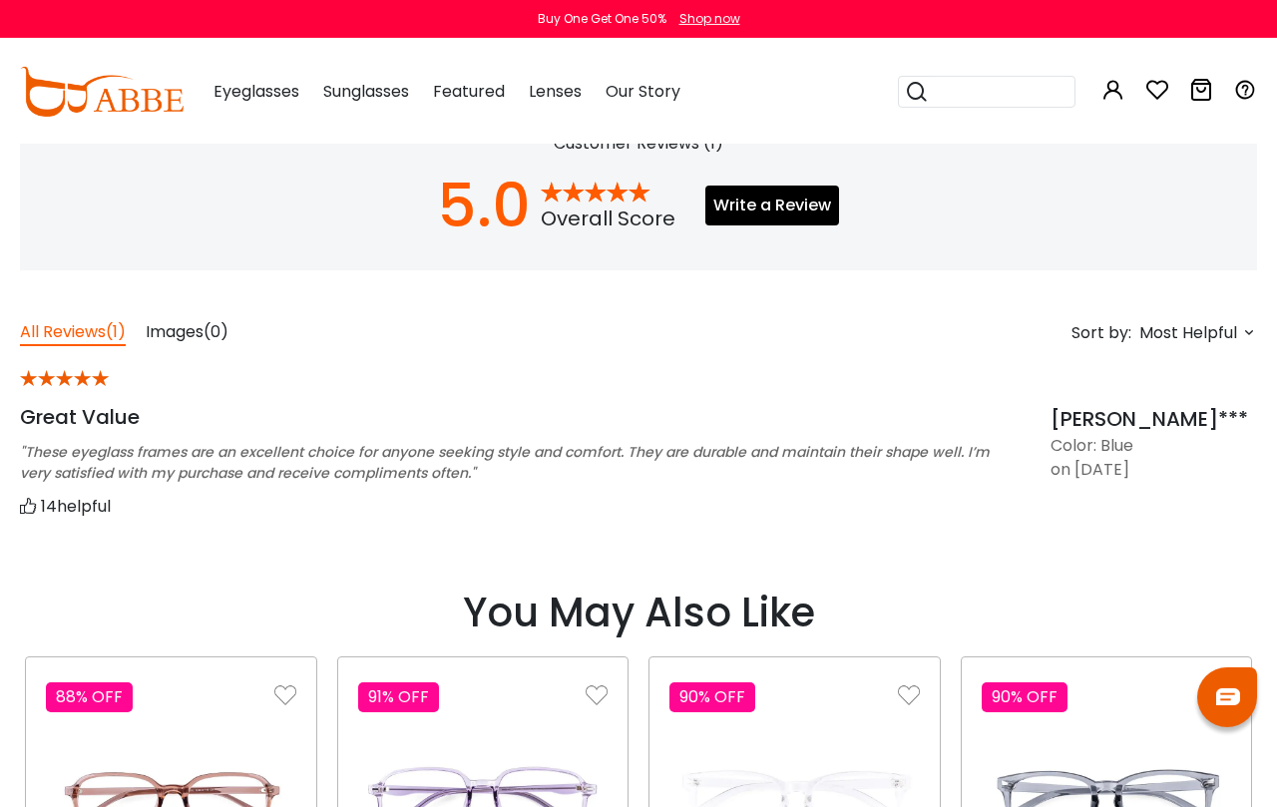
scroll to position [1360, 0]
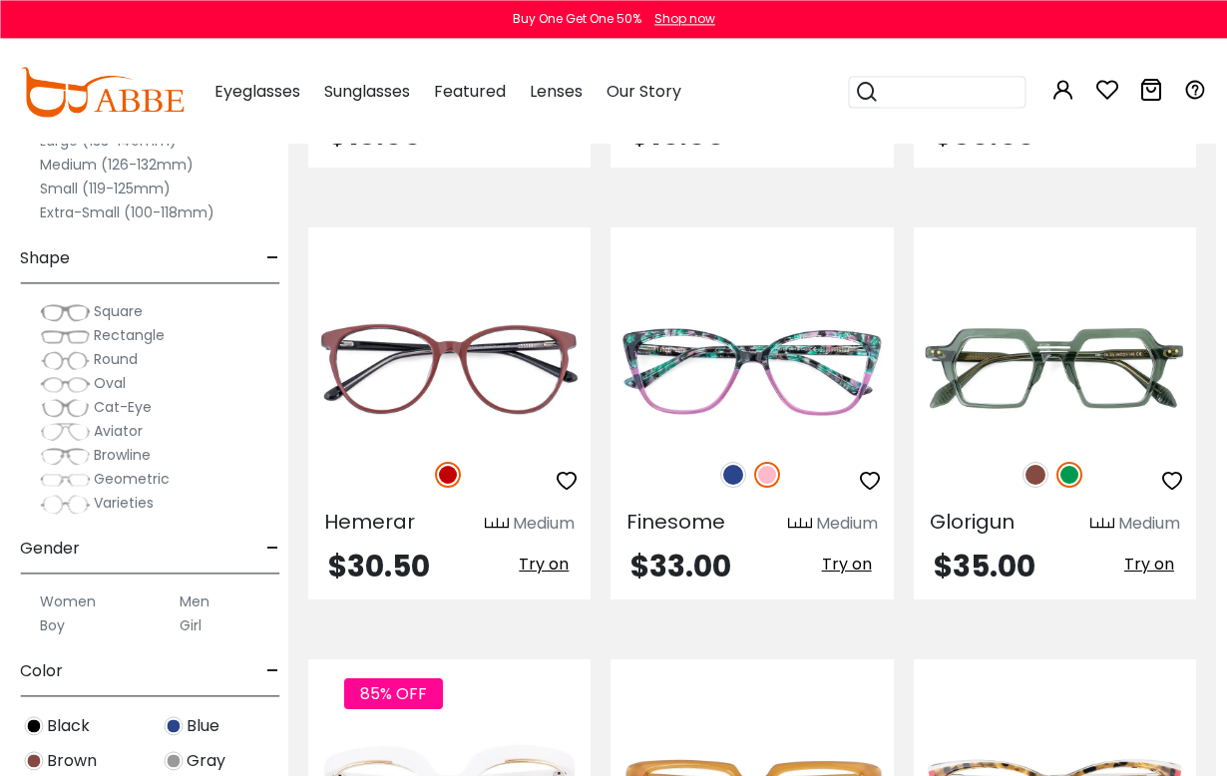
scroll to position [795, 11]
click at [770, 475] on img at bounding box center [767, 475] width 26 height 26
click at [734, 472] on img at bounding box center [733, 475] width 26 height 26
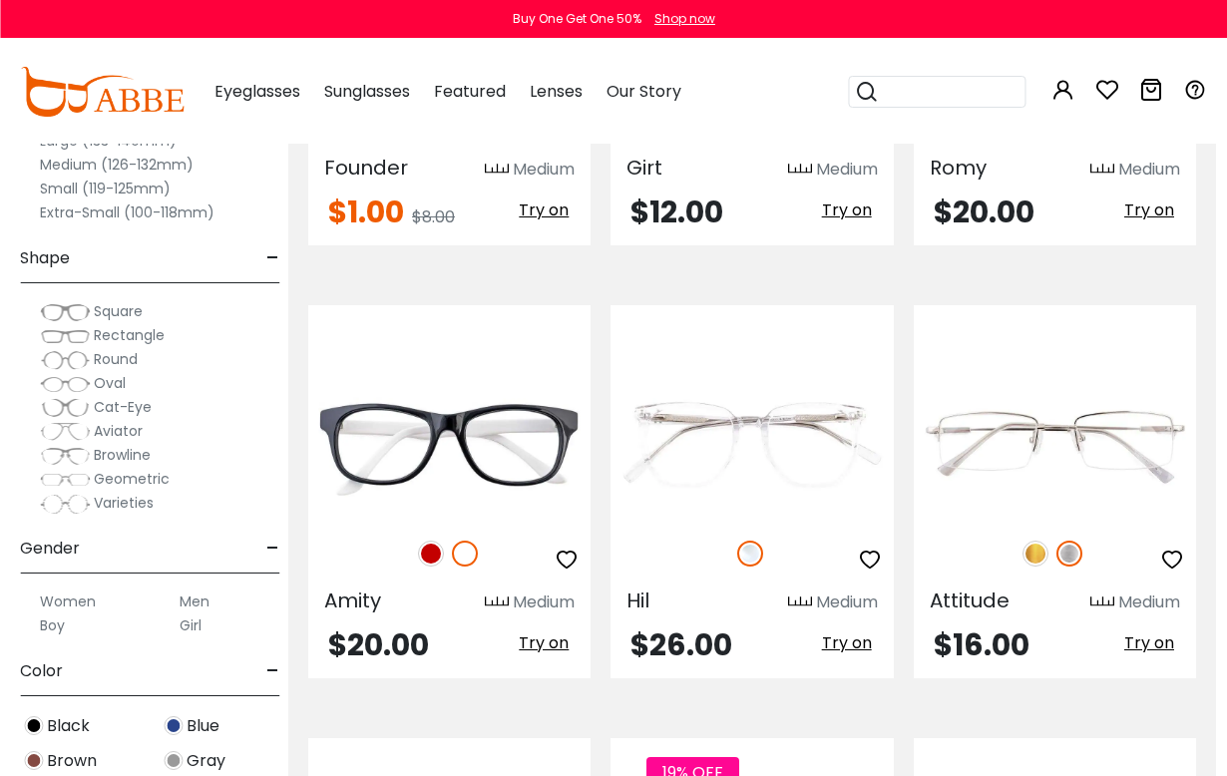
scroll to position [7781, 11]
click at [421, 540] on img at bounding box center [431, 553] width 26 height 26
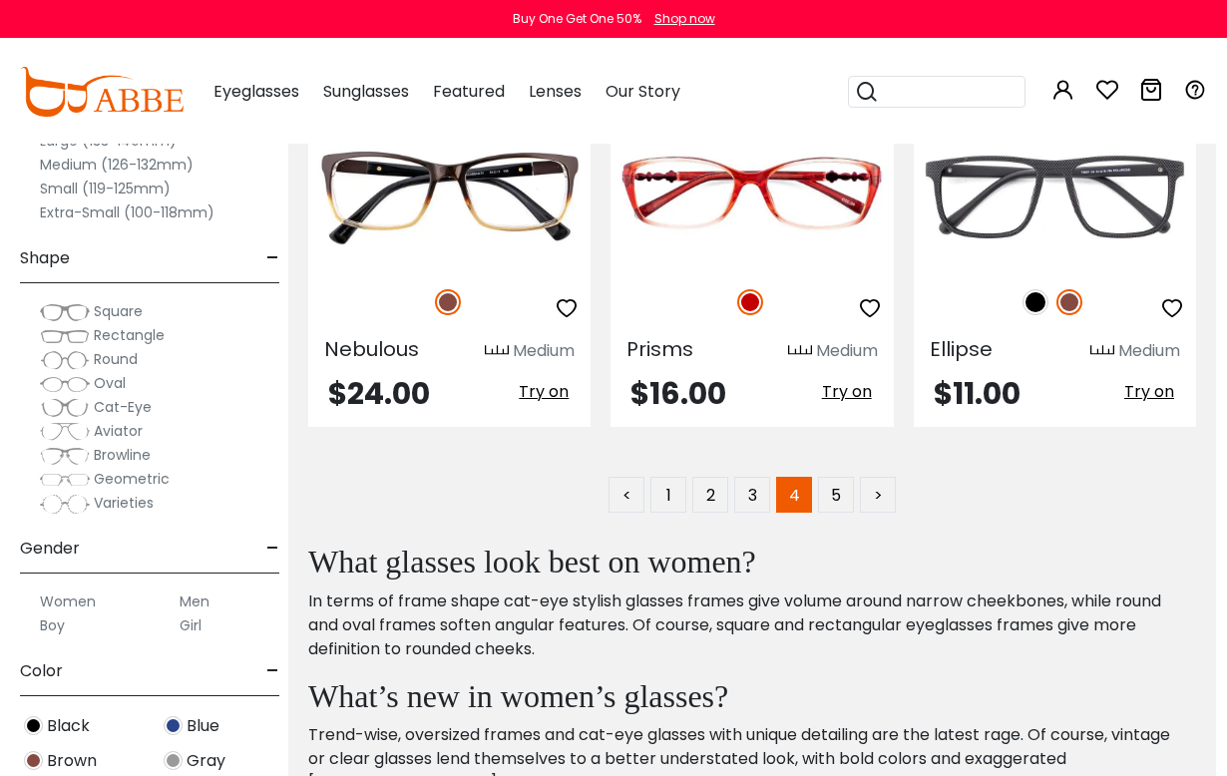
scroll to position [8897, 11]
click at [843, 477] on link "5" at bounding box center [836, 495] width 36 height 36
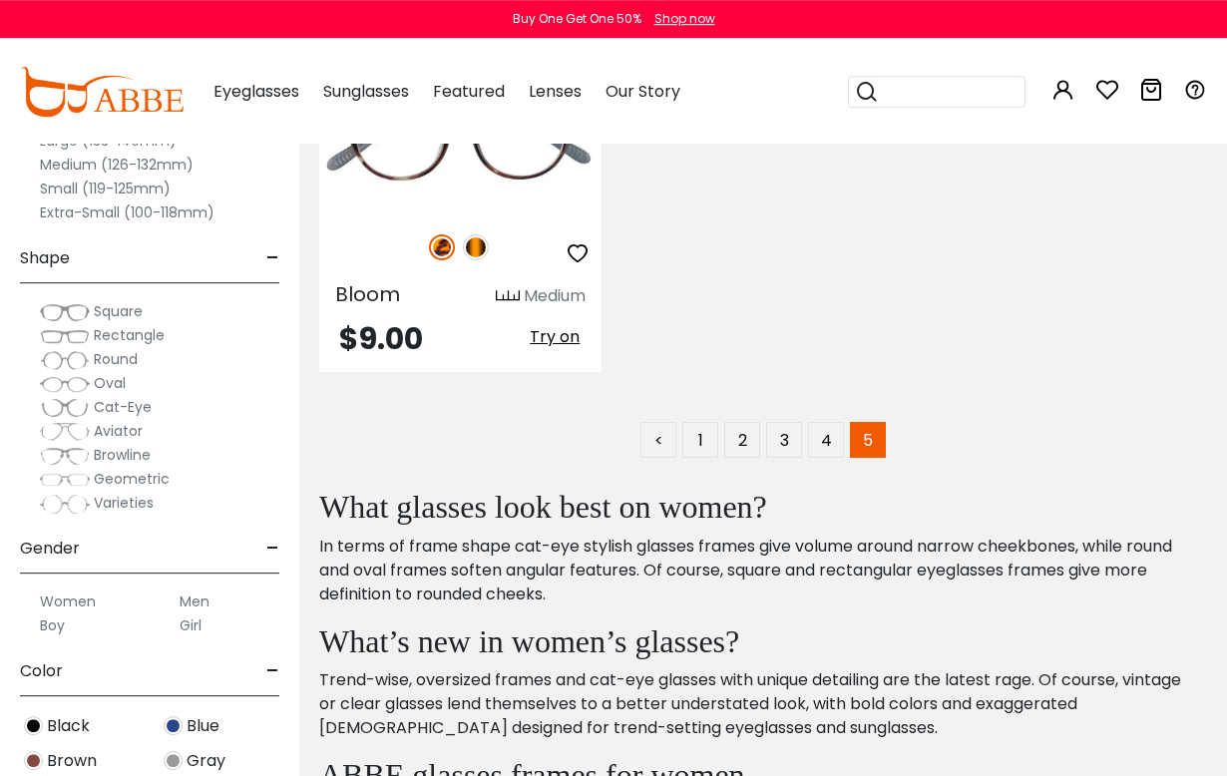
scroll to position [1022, 0]
click at [692, 432] on link "1" at bounding box center [701, 441] width 36 height 36
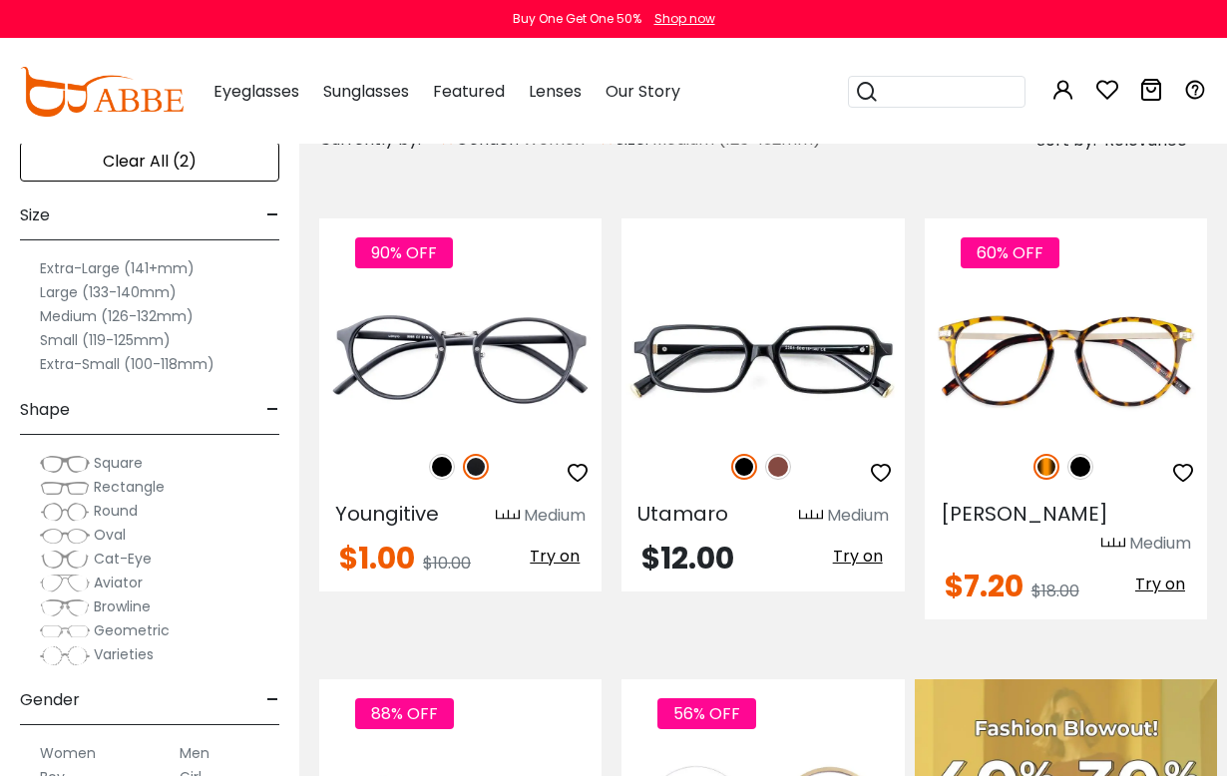
scroll to position [370, 0]
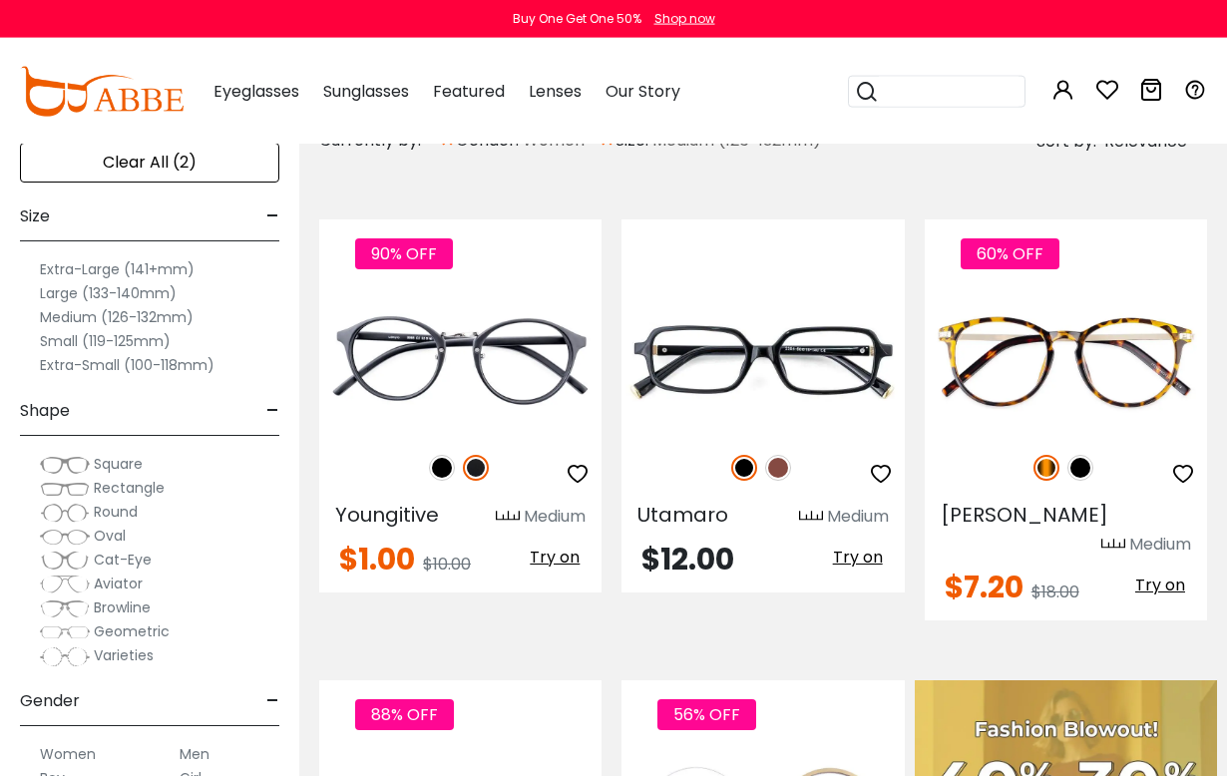
click at [178, 318] on label "Medium (126-132mm)" at bounding box center [117, 317] width 154 height 24
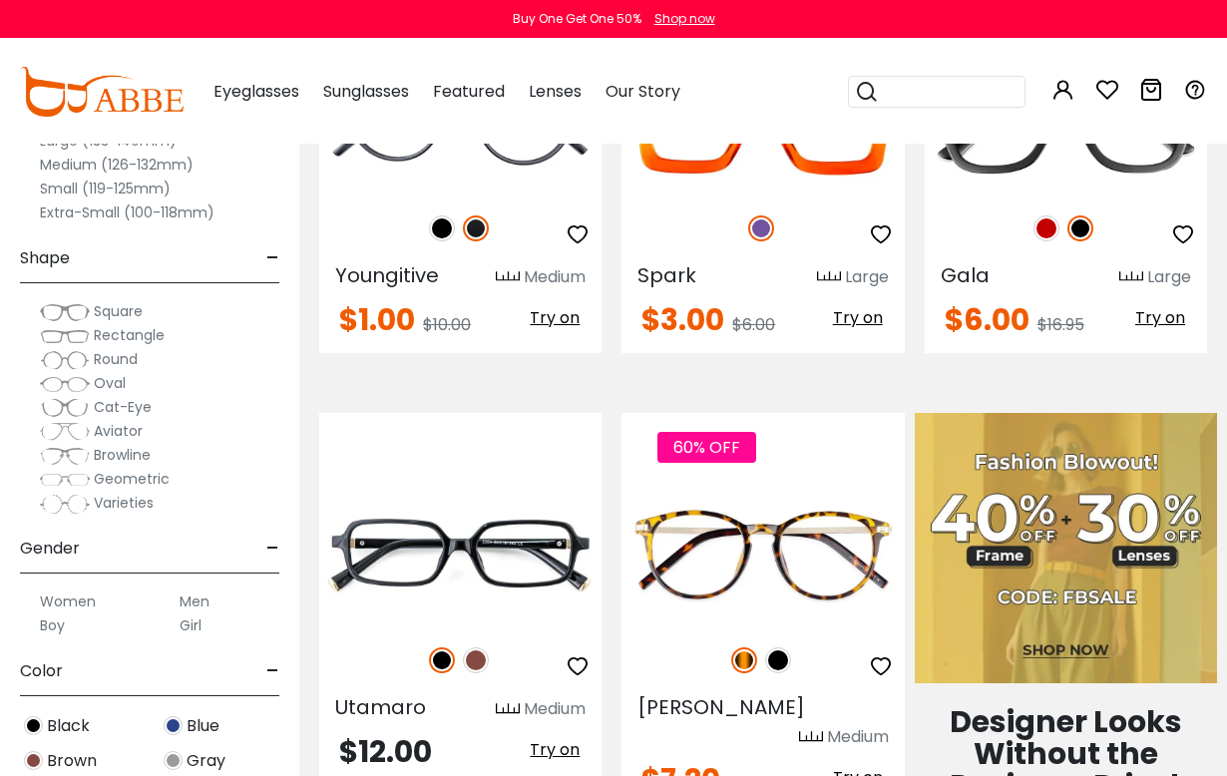
scroll to position [656, 0]
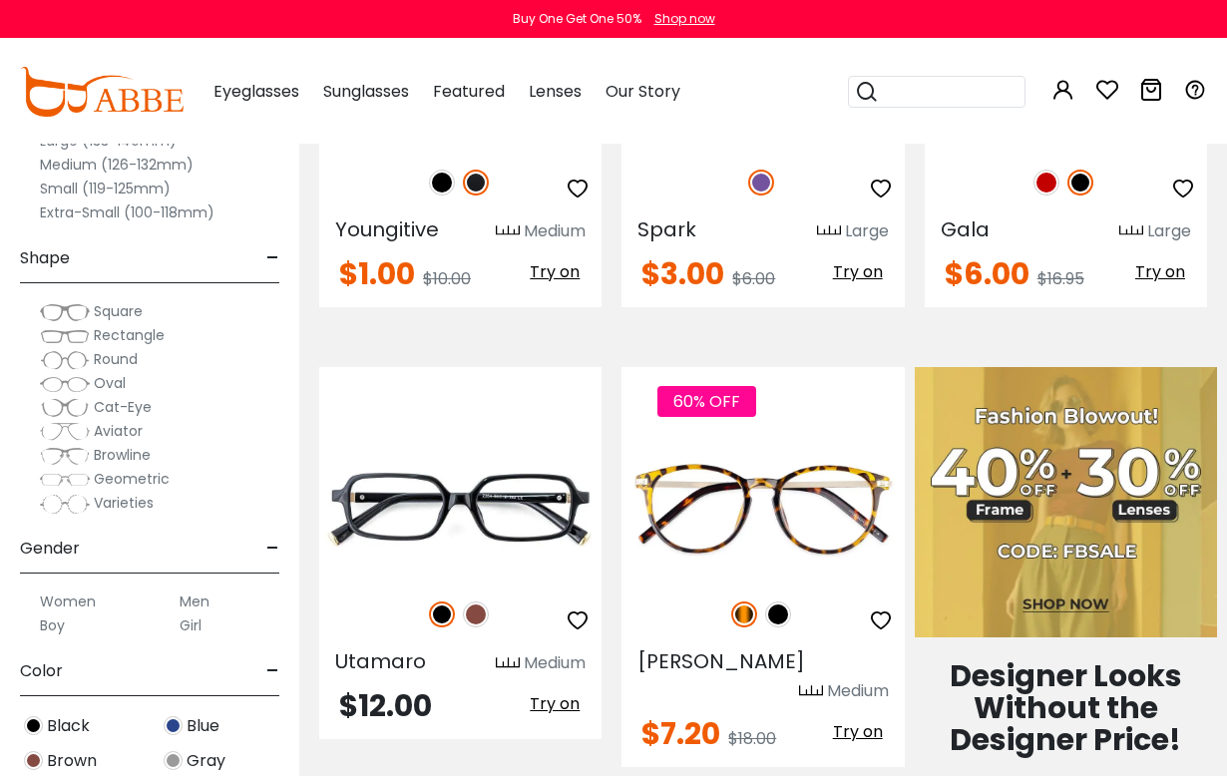
click at [77, 604] on label "Women" at bounding box center [68, 602] width 56 height 24
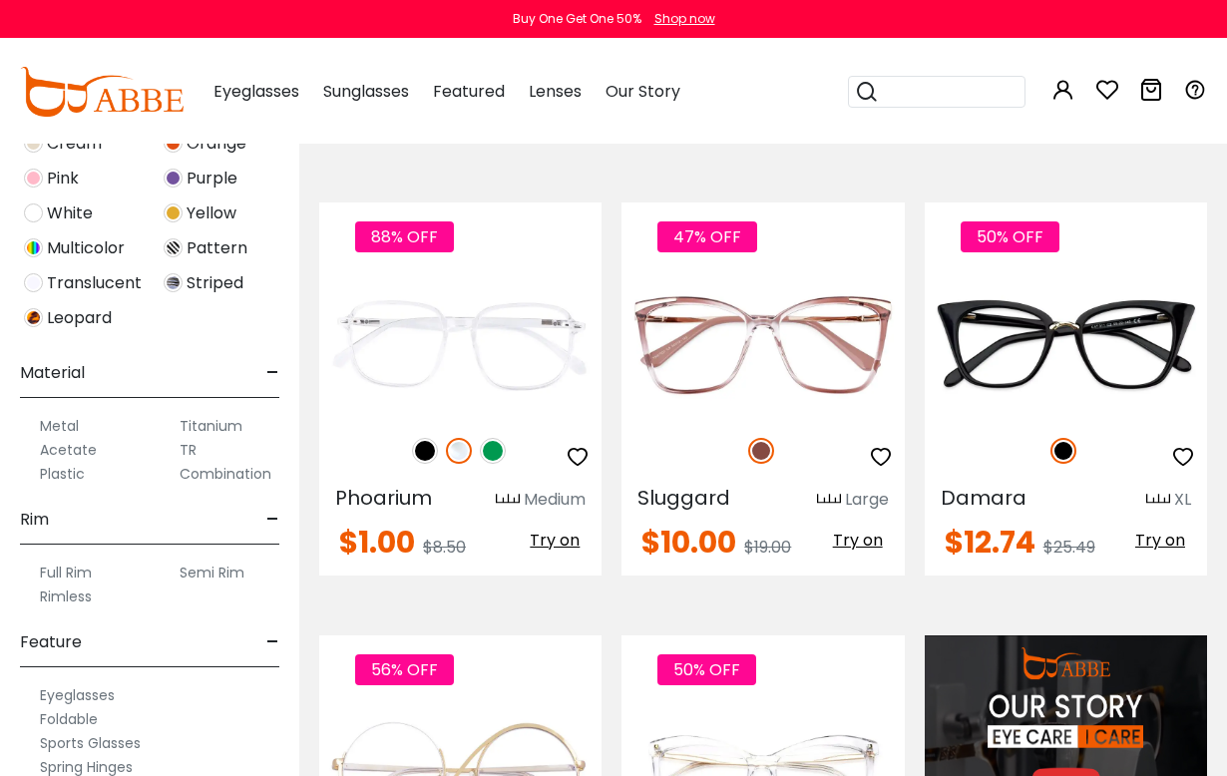
scroll to position [719, 0]
click at [89, 448] on label "Acetate" at bounding box center [68, 448] width 57 height 24
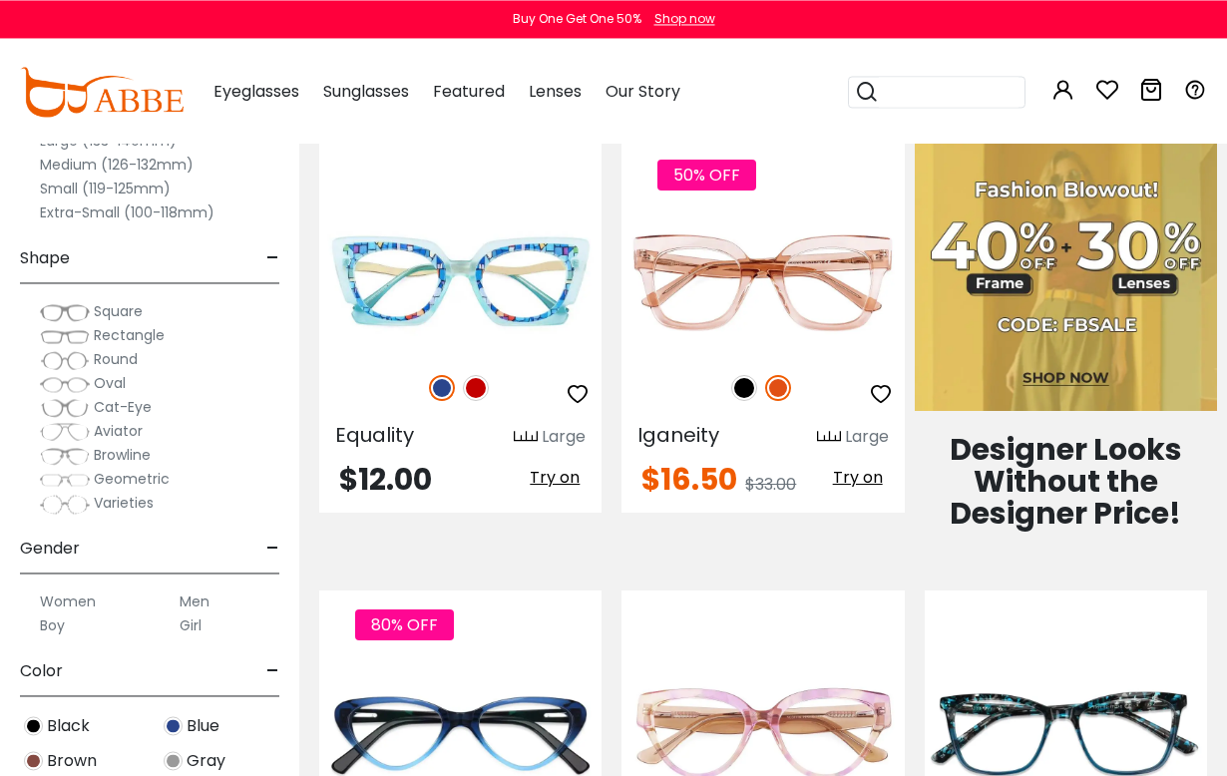
scroll to position [882, 0]
click at [738, 392] on img at bounding box center [744, 388] width 26 height 26
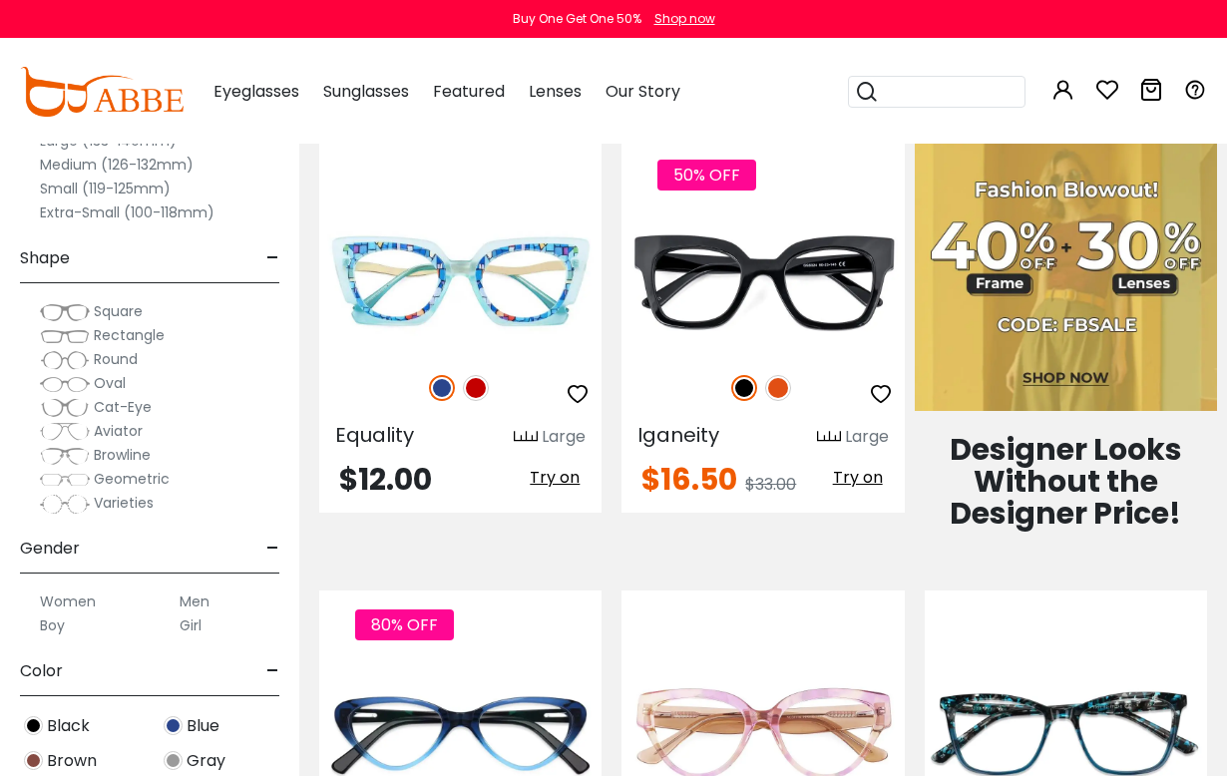
click at [778, 386] on img at bounding box center [778, 388] width 26 height 26
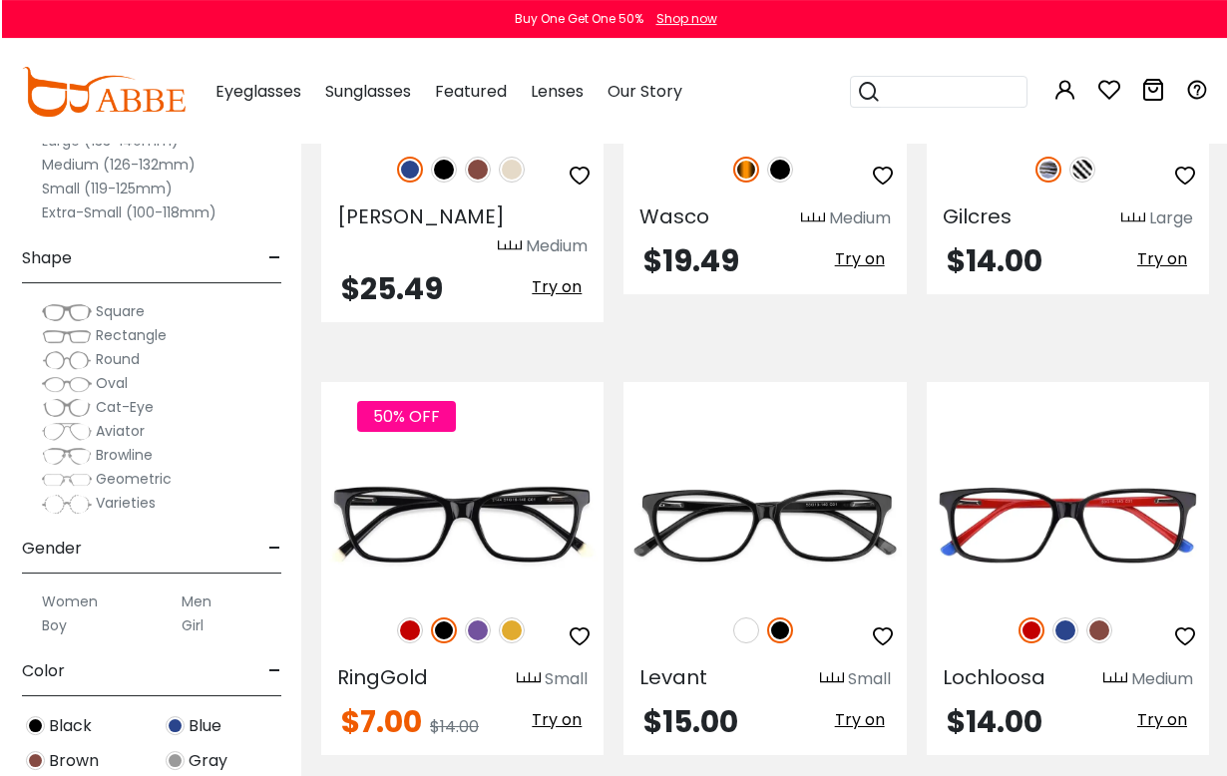
scroll to position [6102, 0]
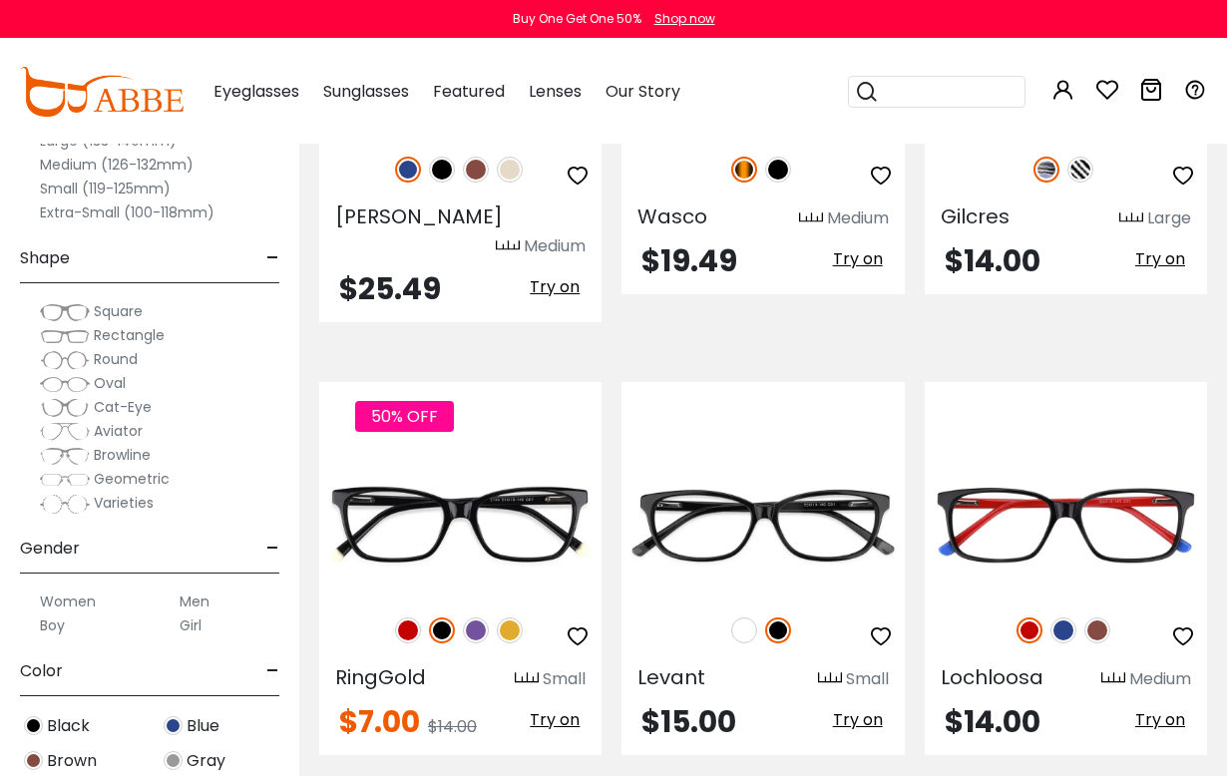
click at [469, 618] on img at bounding box center [476, 631] width 26 height 26
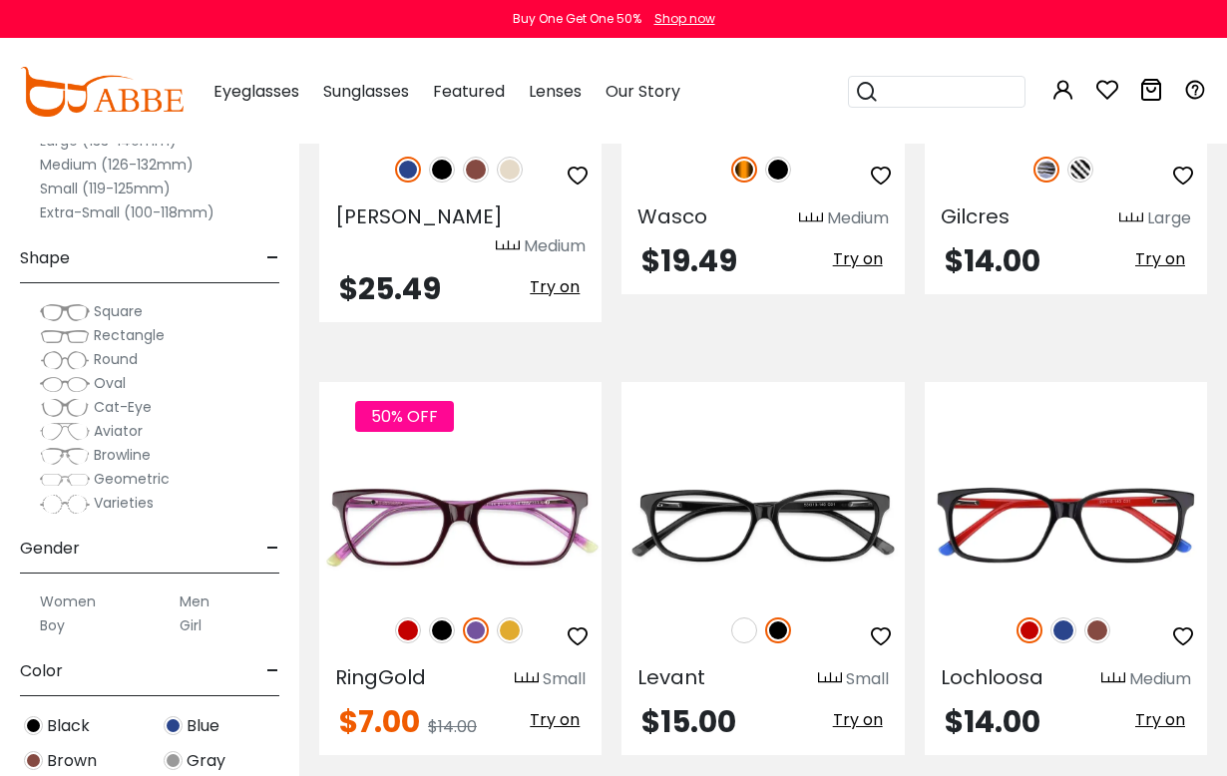
click at [404, 618] on img at bounding box center [408, 631] width 26 height 26
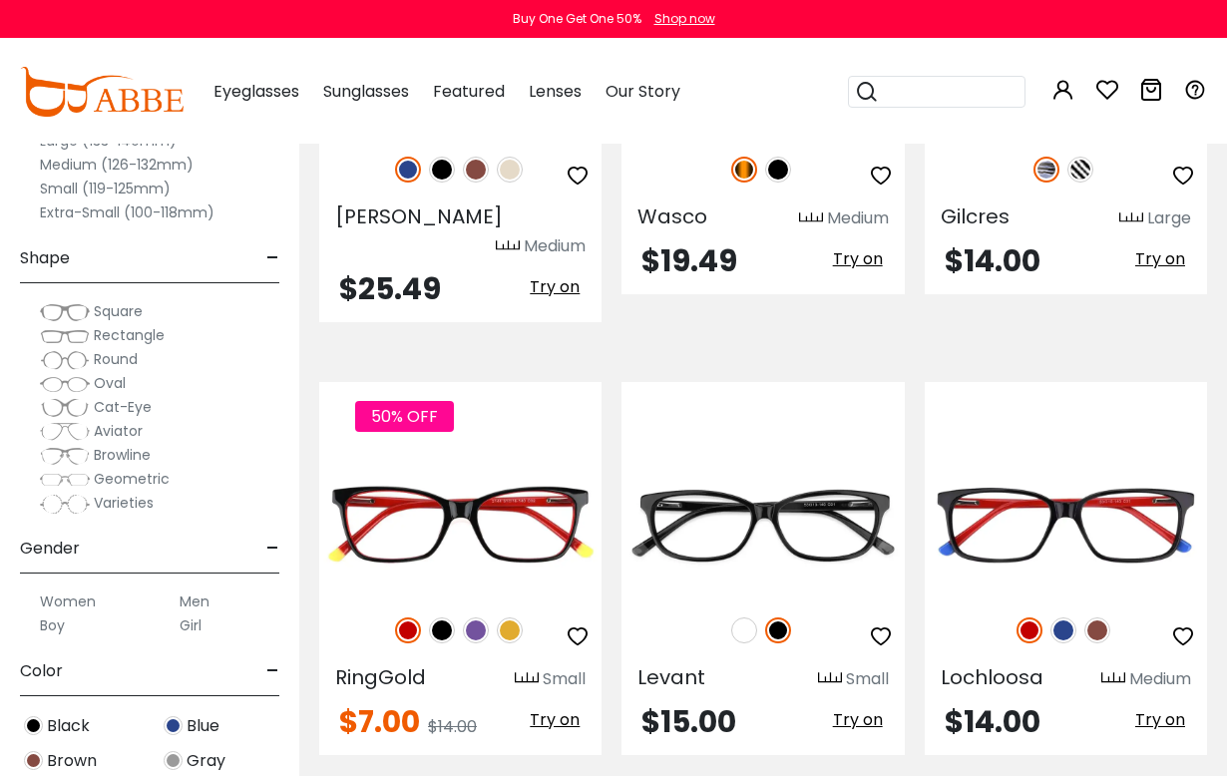
click at [452, 618] on img at bounding box center [442, 631] width 26 height 26
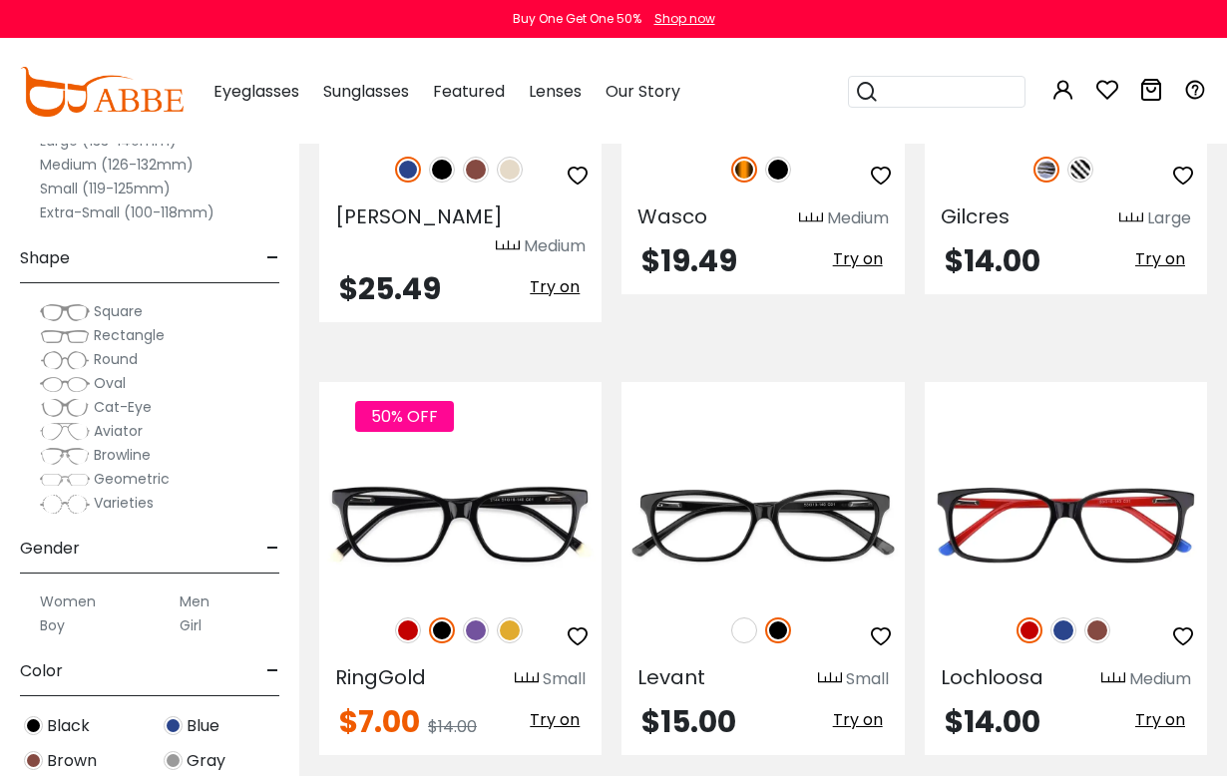
click at [440, 618] on img at bounding box center [442, 631] width 26 height 26
click at [517, 618] on img at bounding box center [510, 631] width 26 height 26
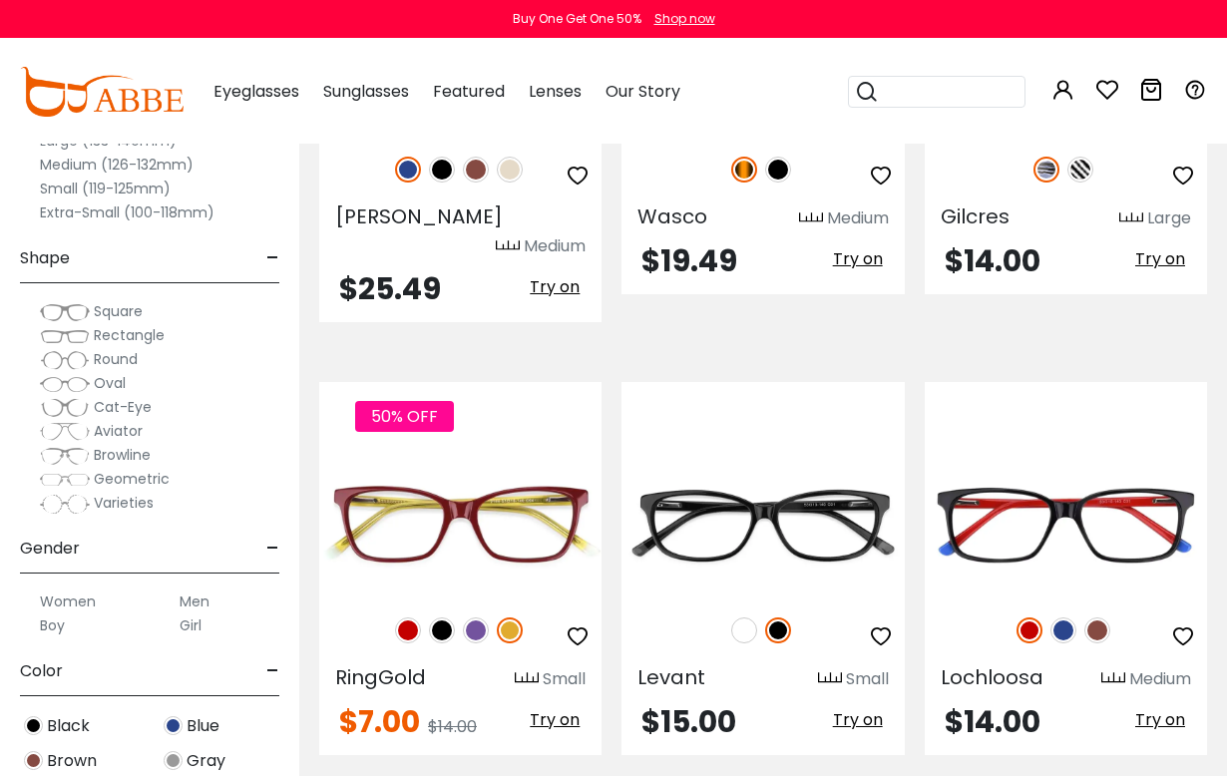
click at [478, 618] on img at bounding box center [476, 631] width 26 height 26
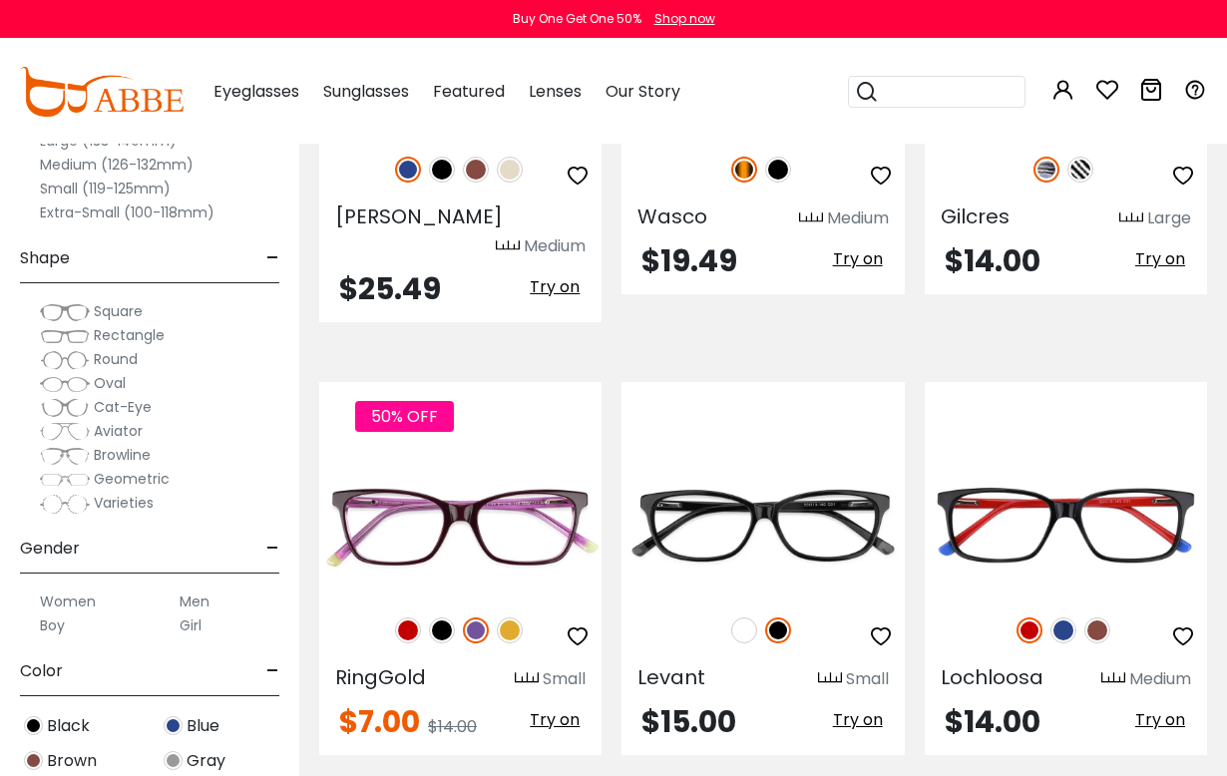
click at [513, 618] on img at bounding box center [510, 631] width 26 height 26
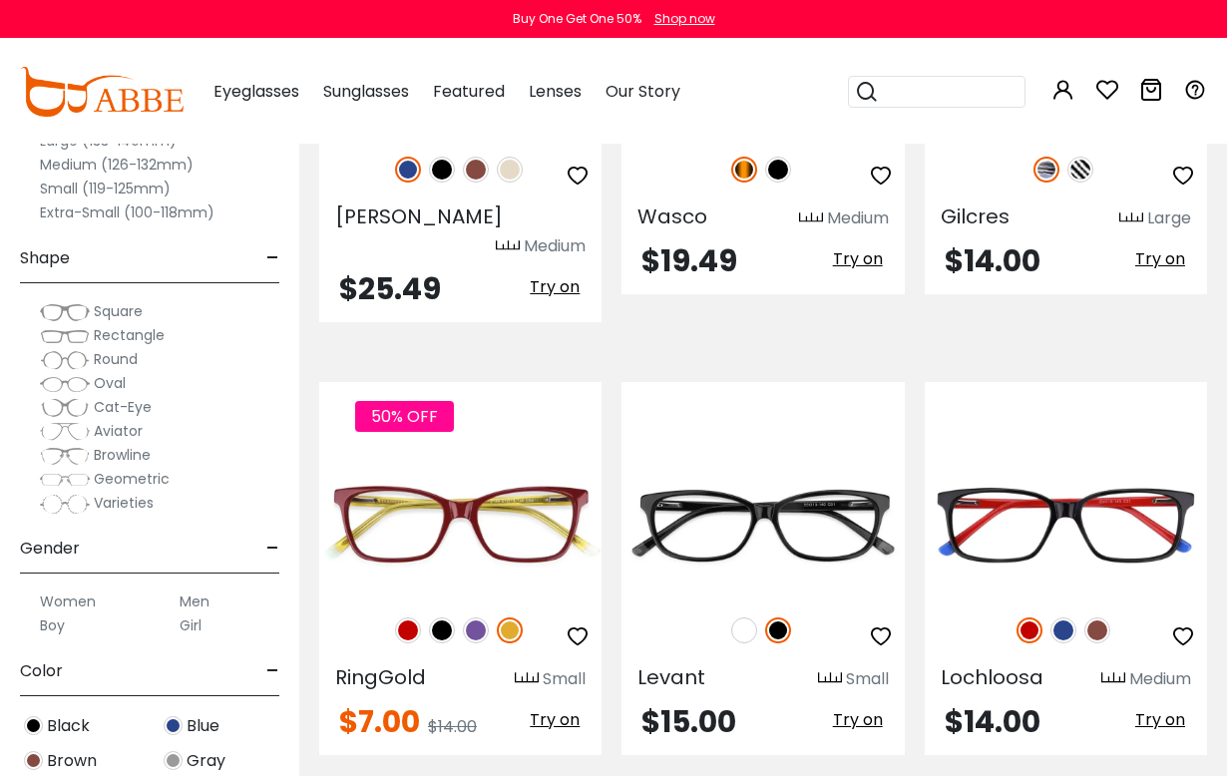
click at [406, 618] on img at bounding box center [408, 631] width 26 height 26
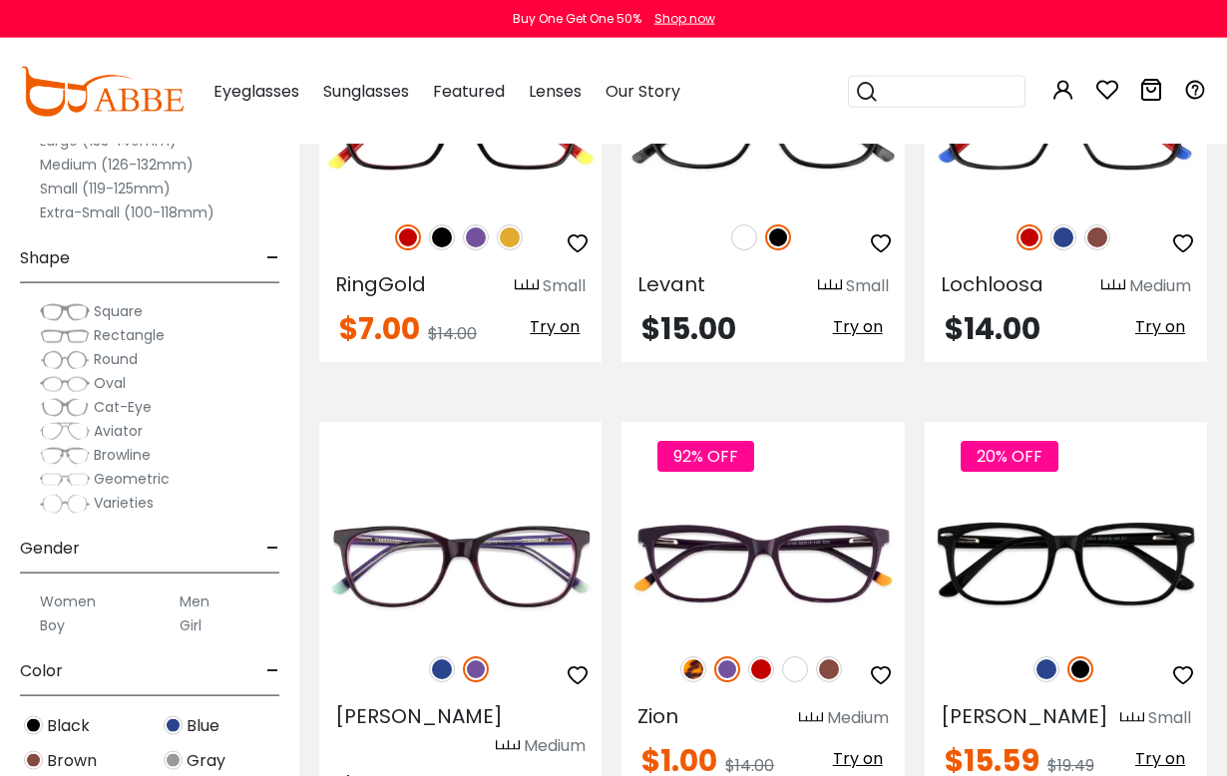
scroll to position [6496, 0]
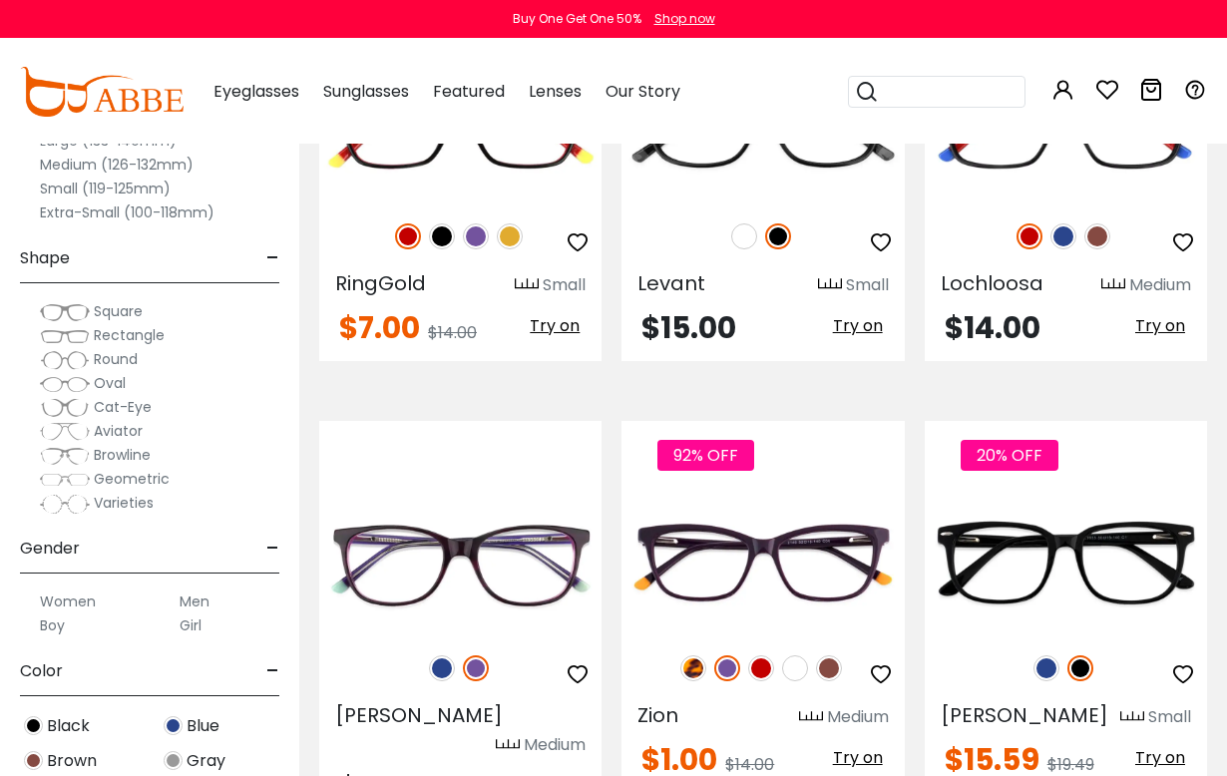
click at [764, 656] on img at bounding box center [761, 669] width 26 height 26
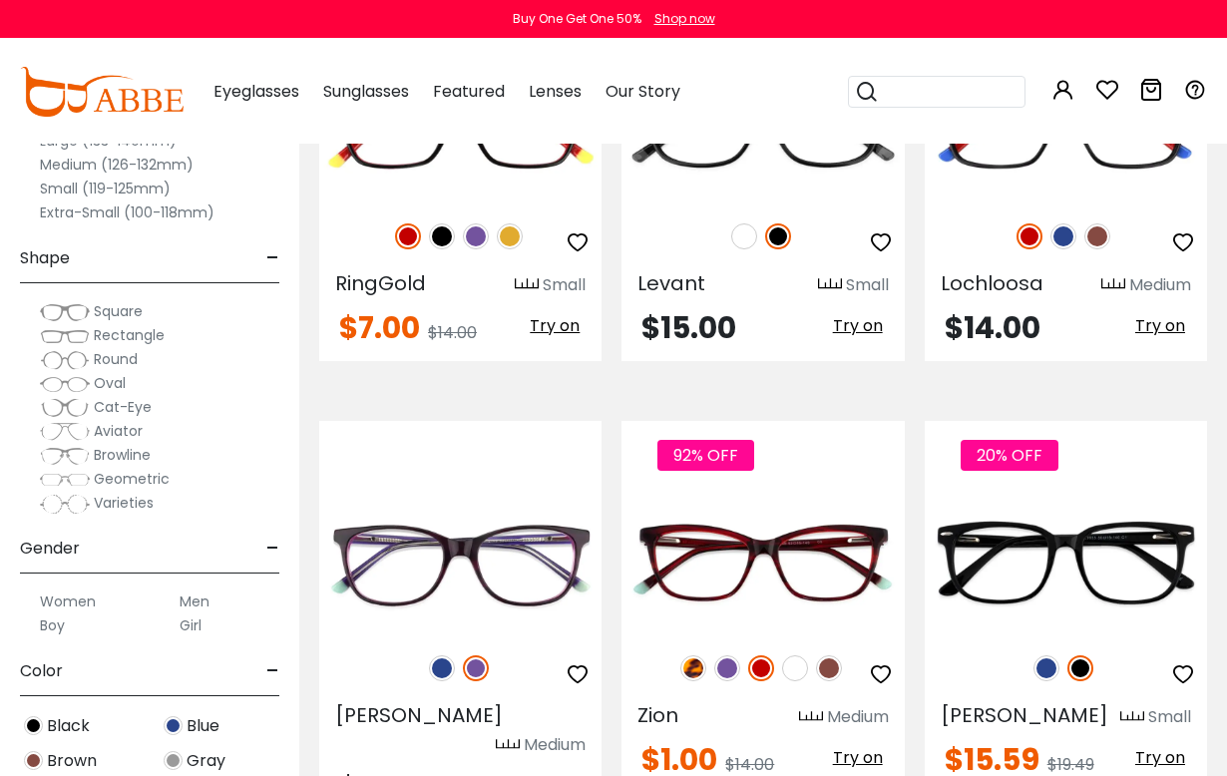
click at [803, 656] on img at bounding box center [795, 669] width 26 height 26
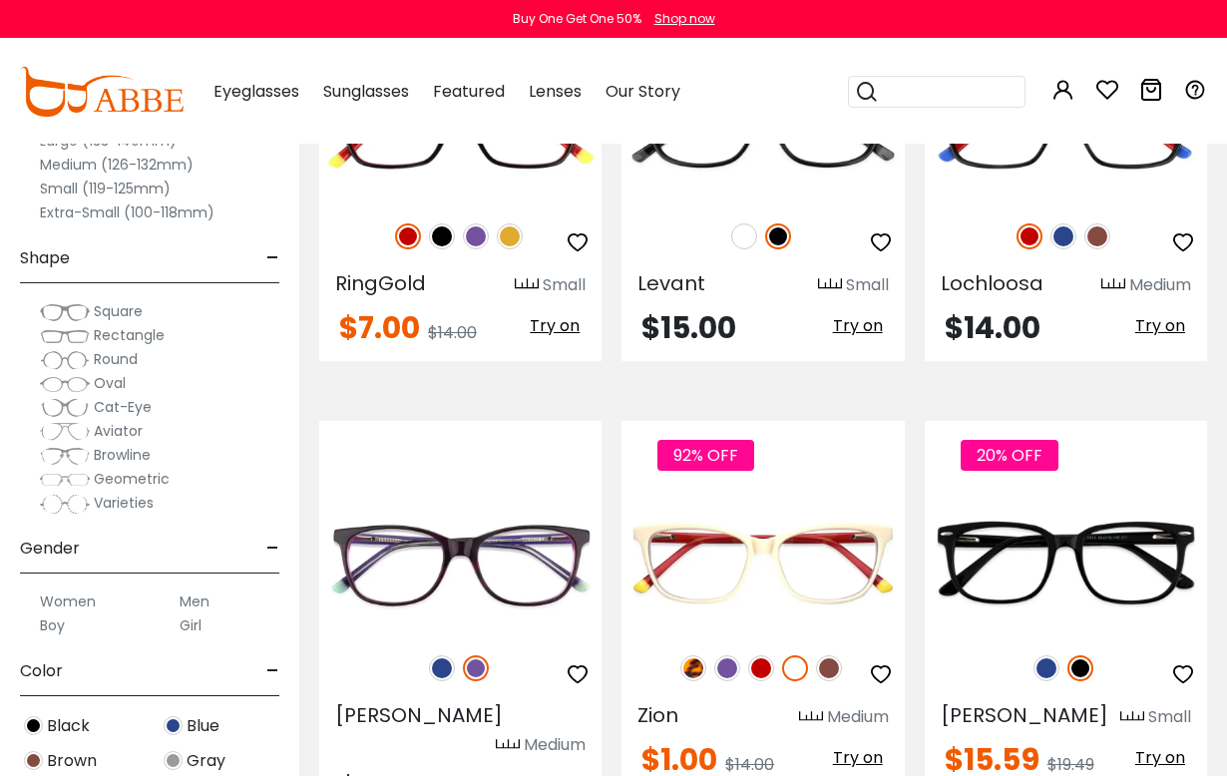
click at [731, 656] on img at bounding box center [727, 669] width 26 height 26
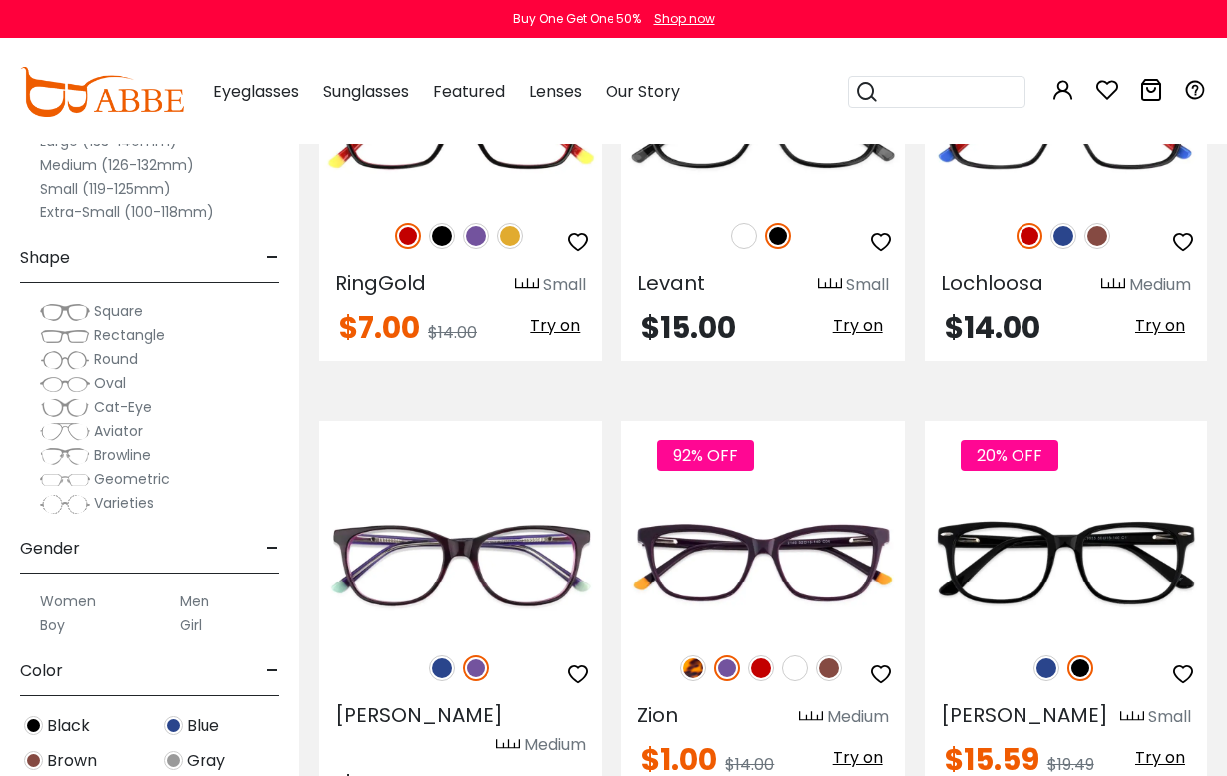
click at [760, 656] on img at bounding box center [761, 669] width 26 height 26
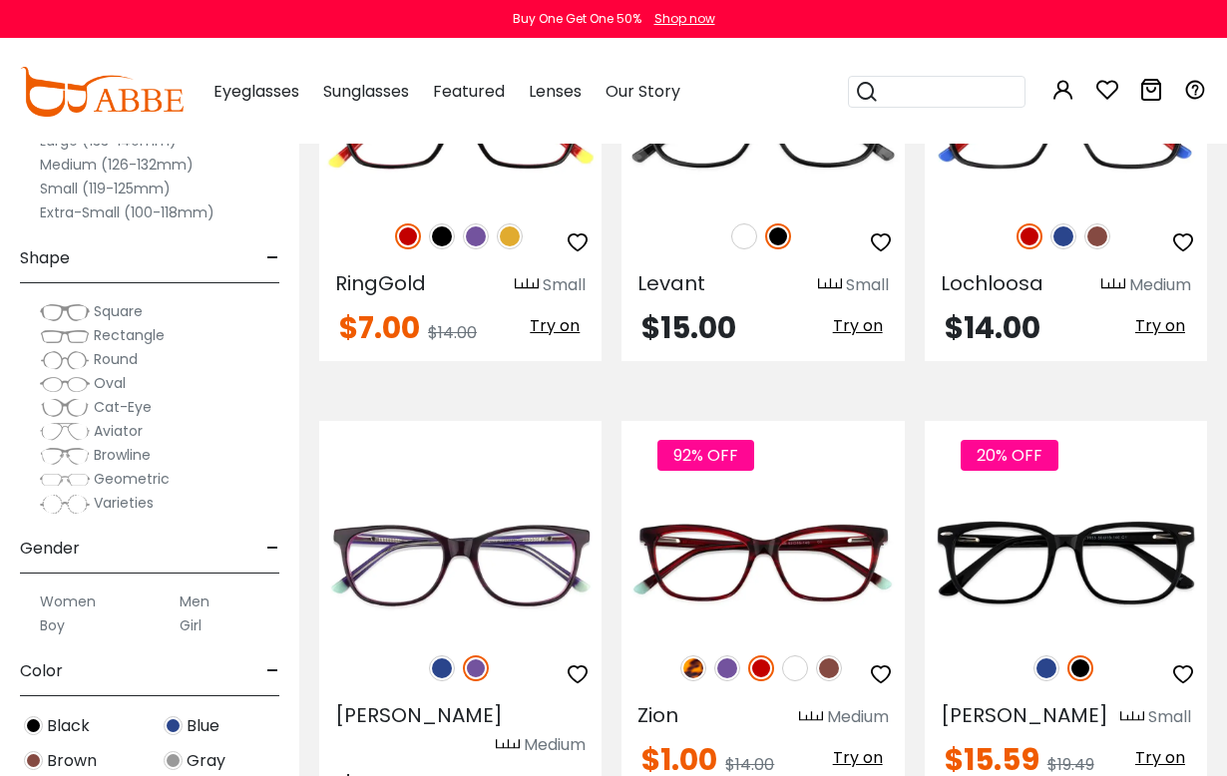
click at [831, 656] on img at bounding box center [829, 669] width 26 height 26
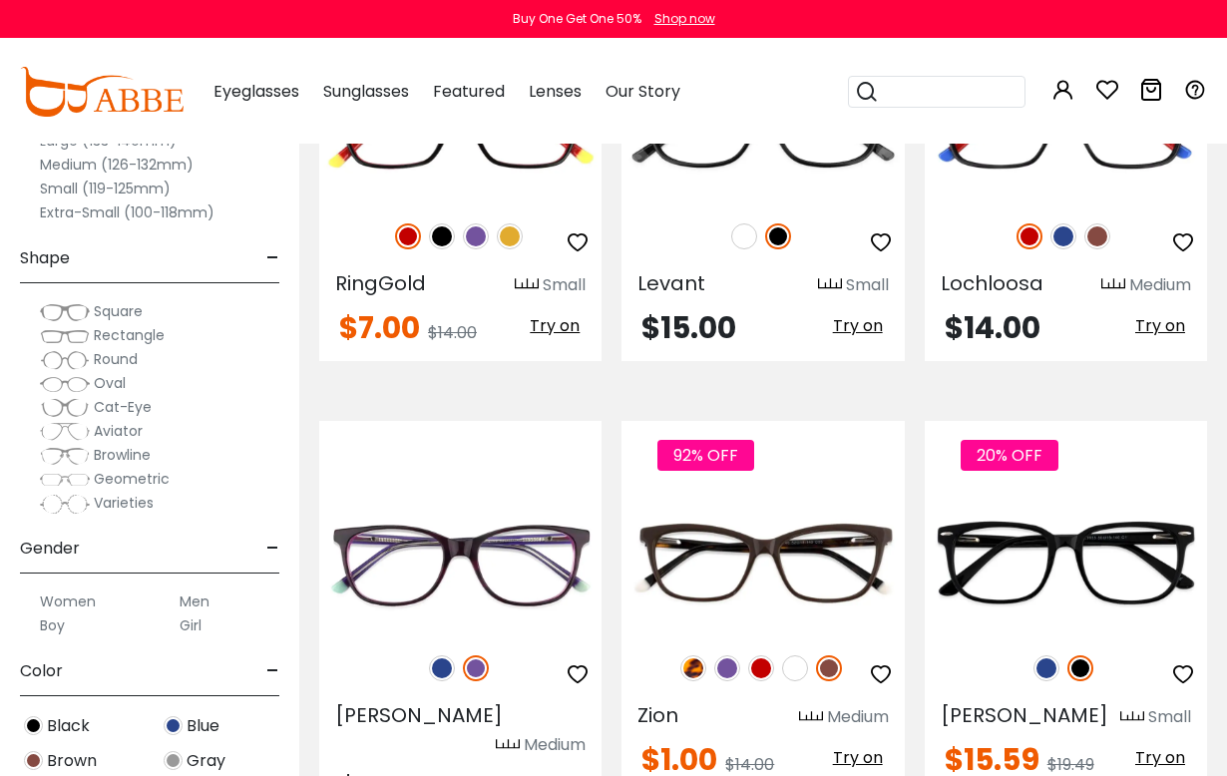
click at [728, 656] on img at bounding box center [727, 669] width 26 height 26
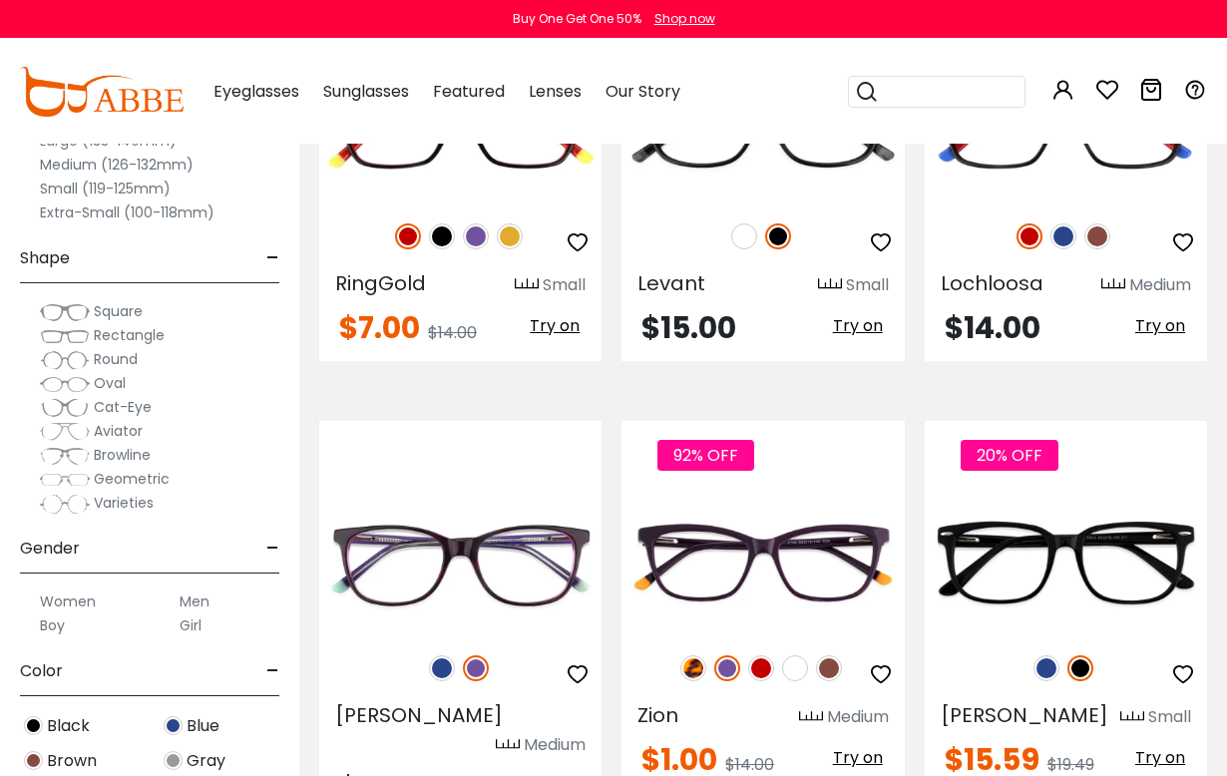
click at [764, 656] on img at bounding box center [761, 669] width 26 height 26
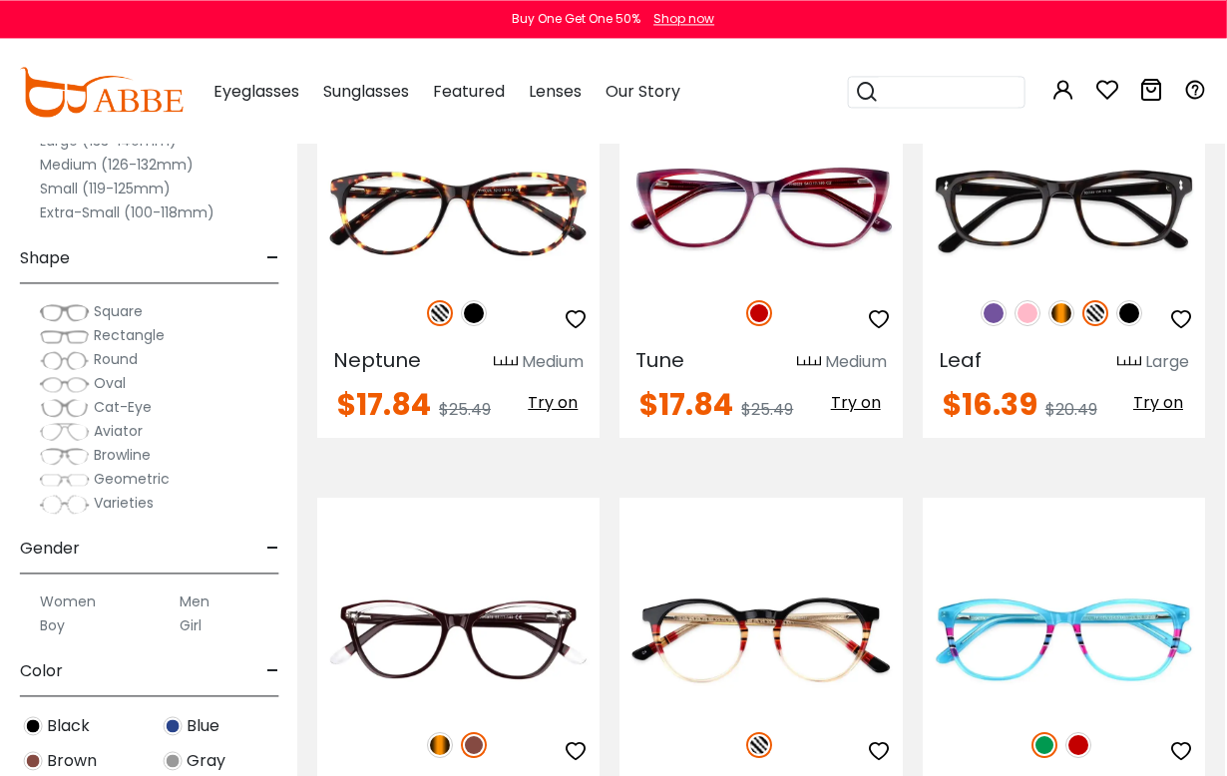
scroll to position [8639, 3]
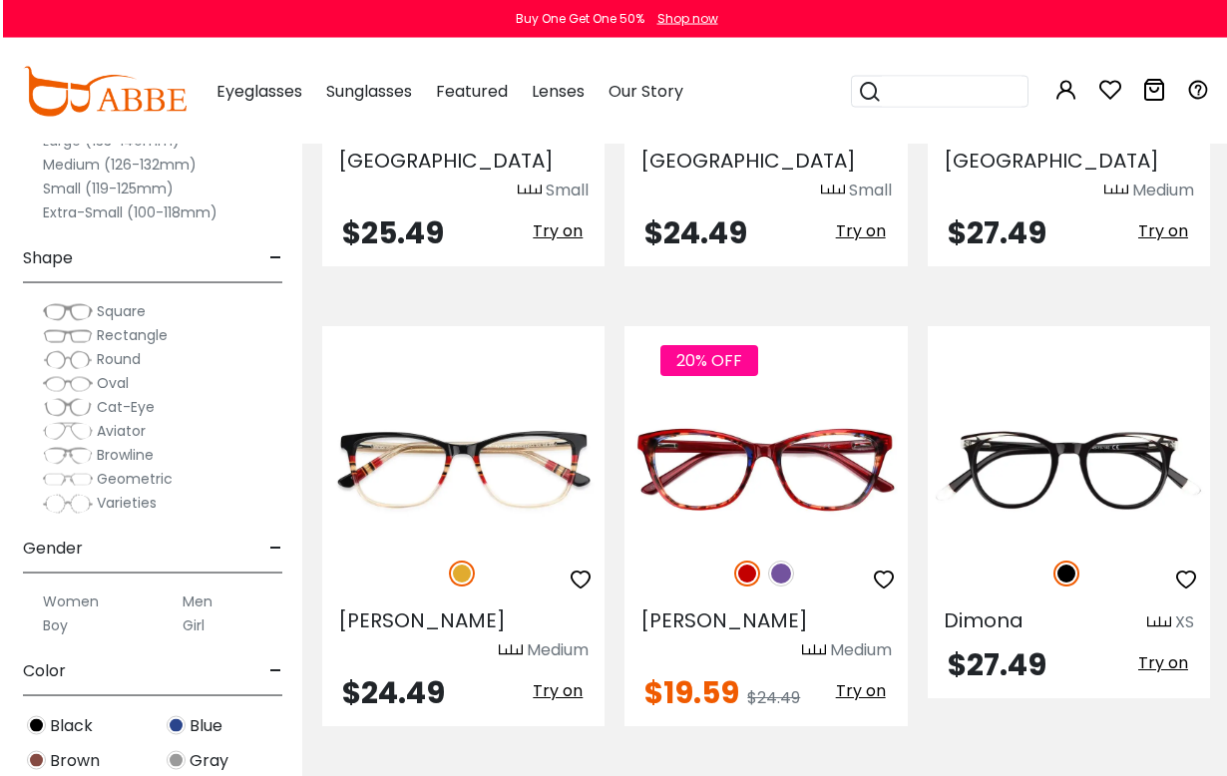
scroll to position [734, 0]
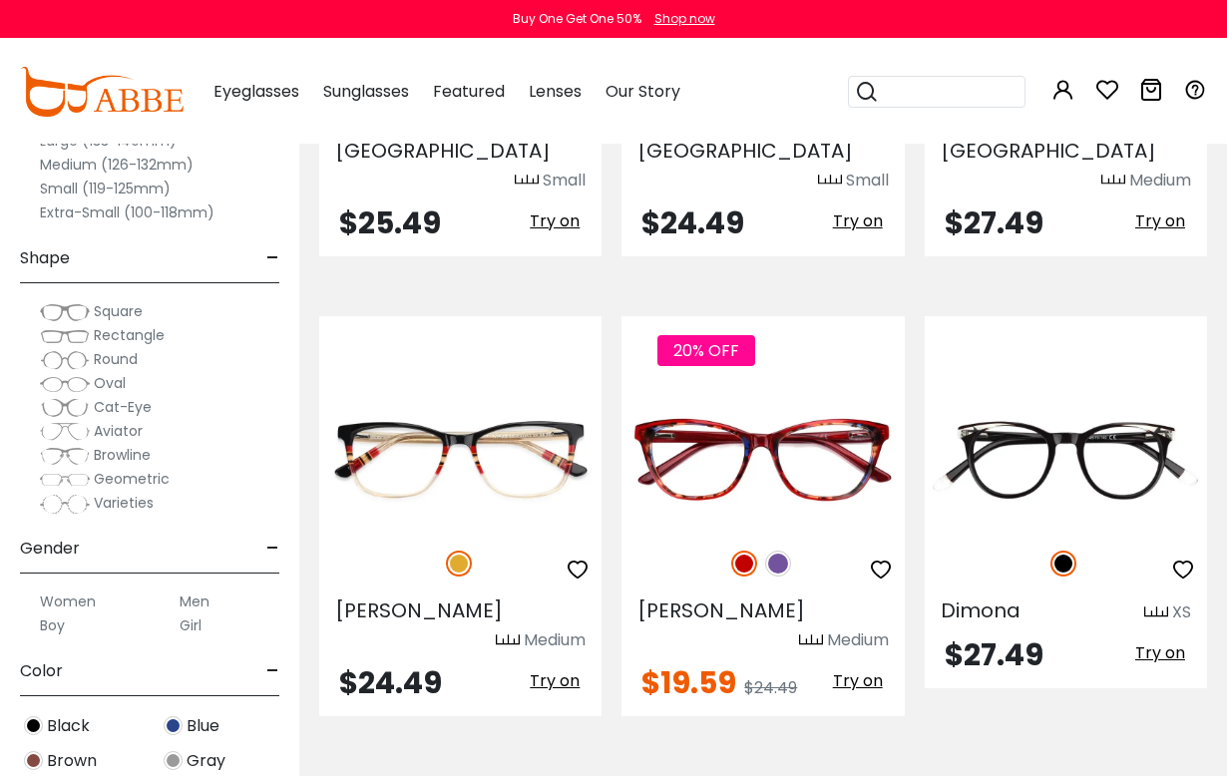
click at [789, 551] on img at bounding box center [778, 564] width 26 height 26
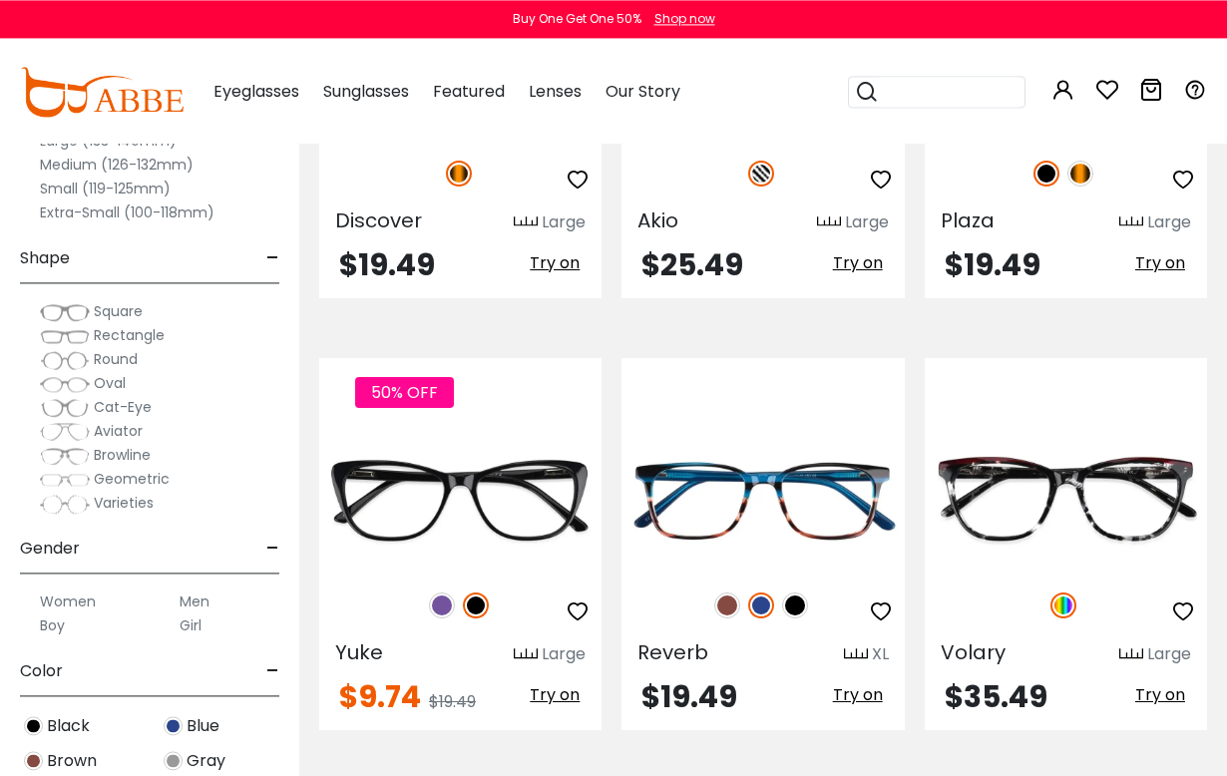
scroll to position [3373, 0]
click at [444, 593] on img at bounding box center [442, 606] width 26 height 26
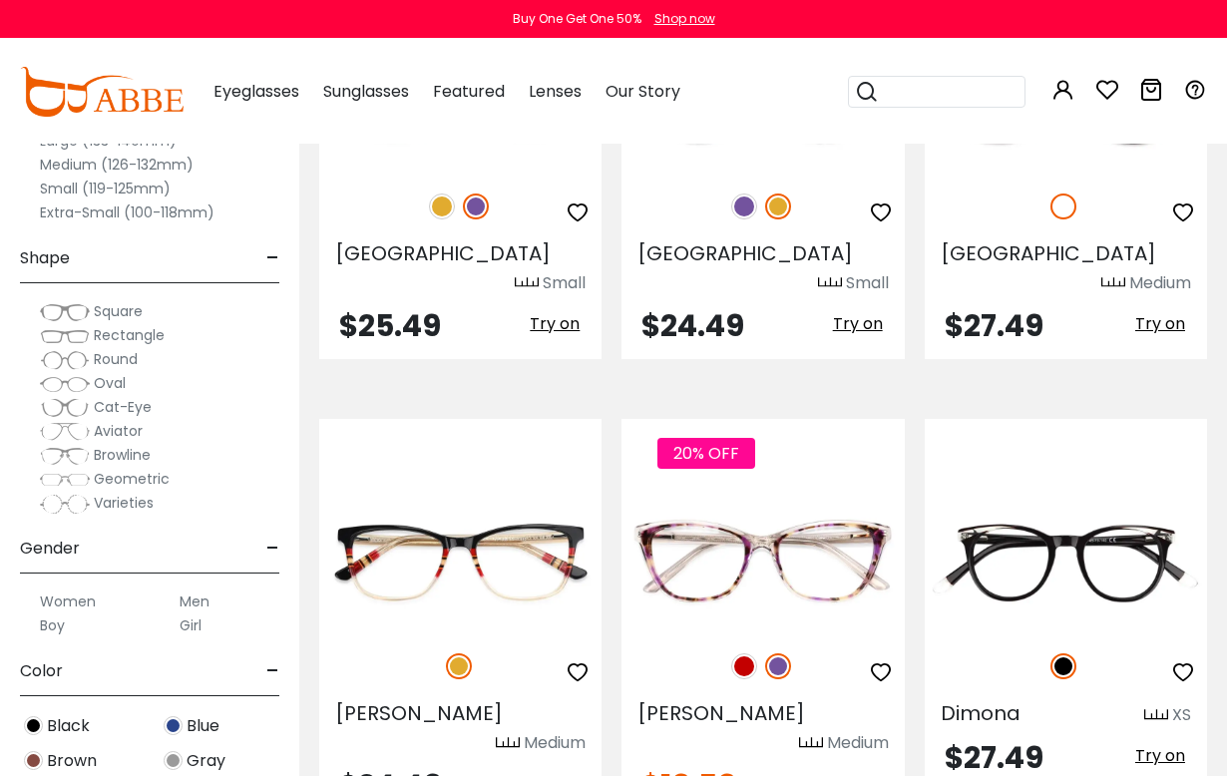
scroll to position [631, 0]
click at [746, 655] on img at bounding box center [744, 668] width 26 height 26
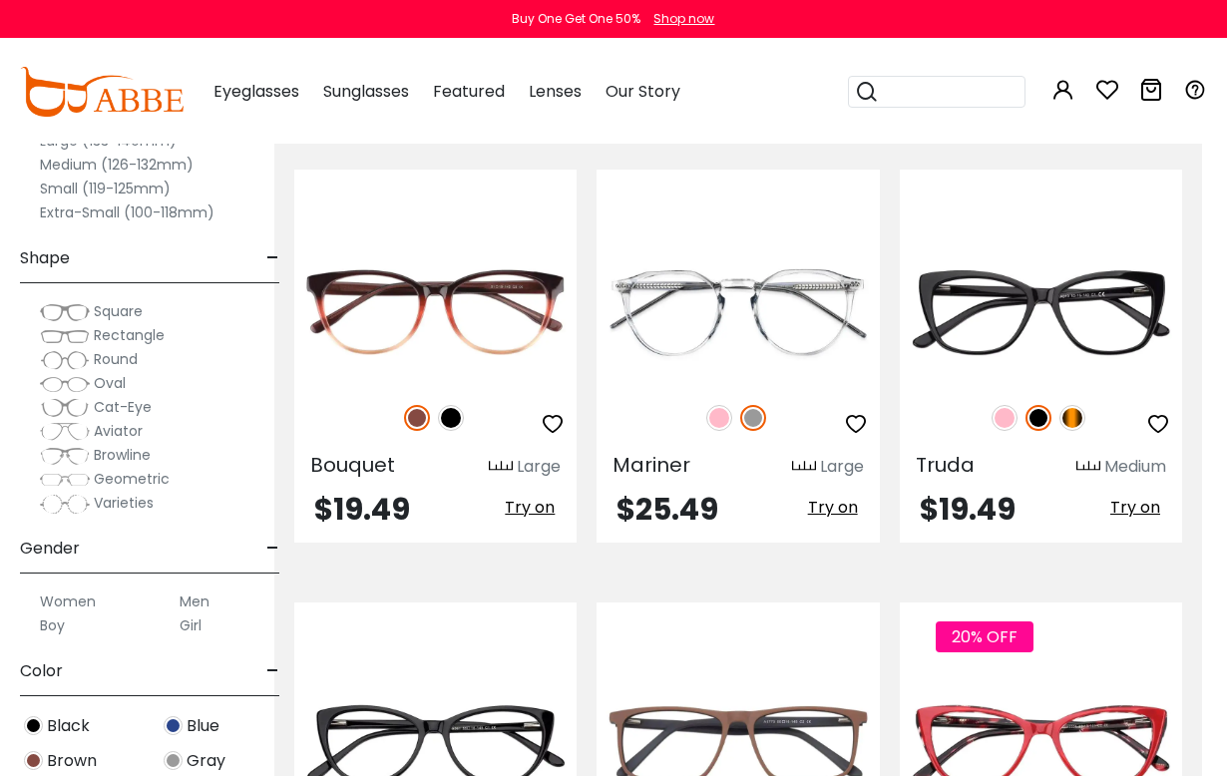
scroll to position [3994, 24]
click at [1082, 405] on img at bounding box center [1074, 418] width 26 height 26
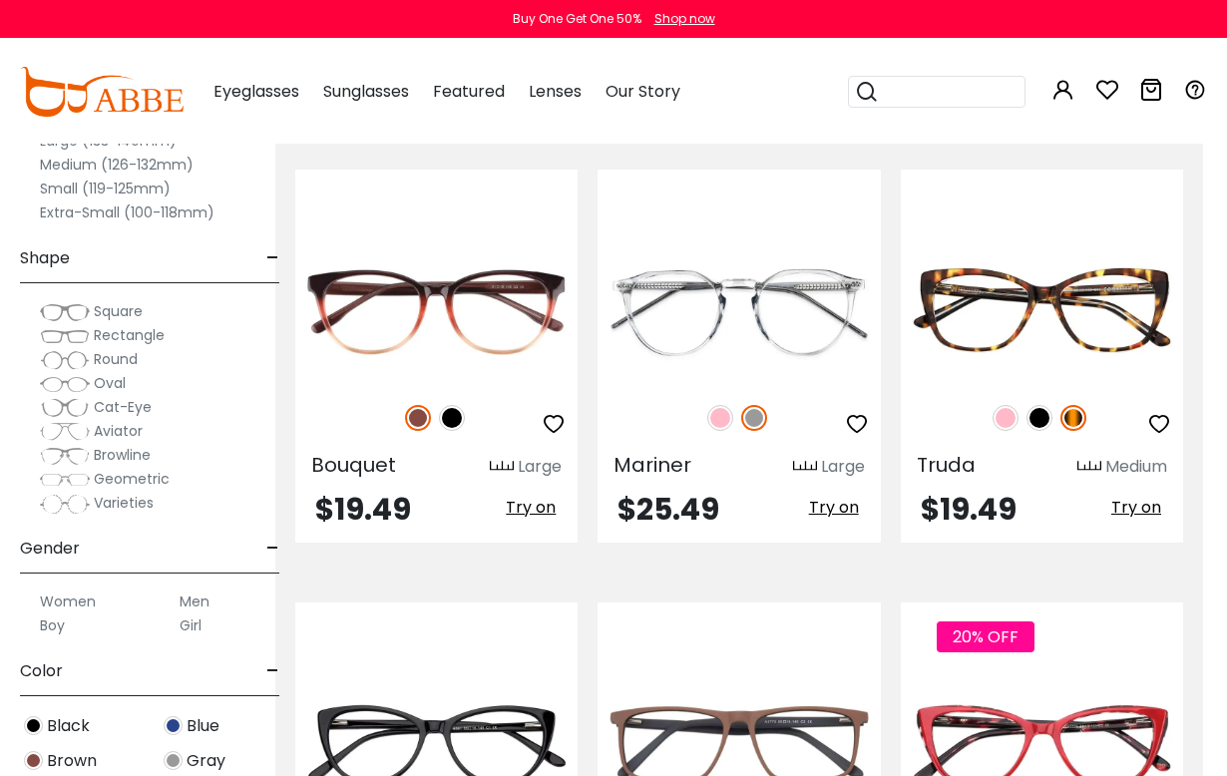
click at [999, 405] on img at bounding box center [1006, 418] width 26 height 26
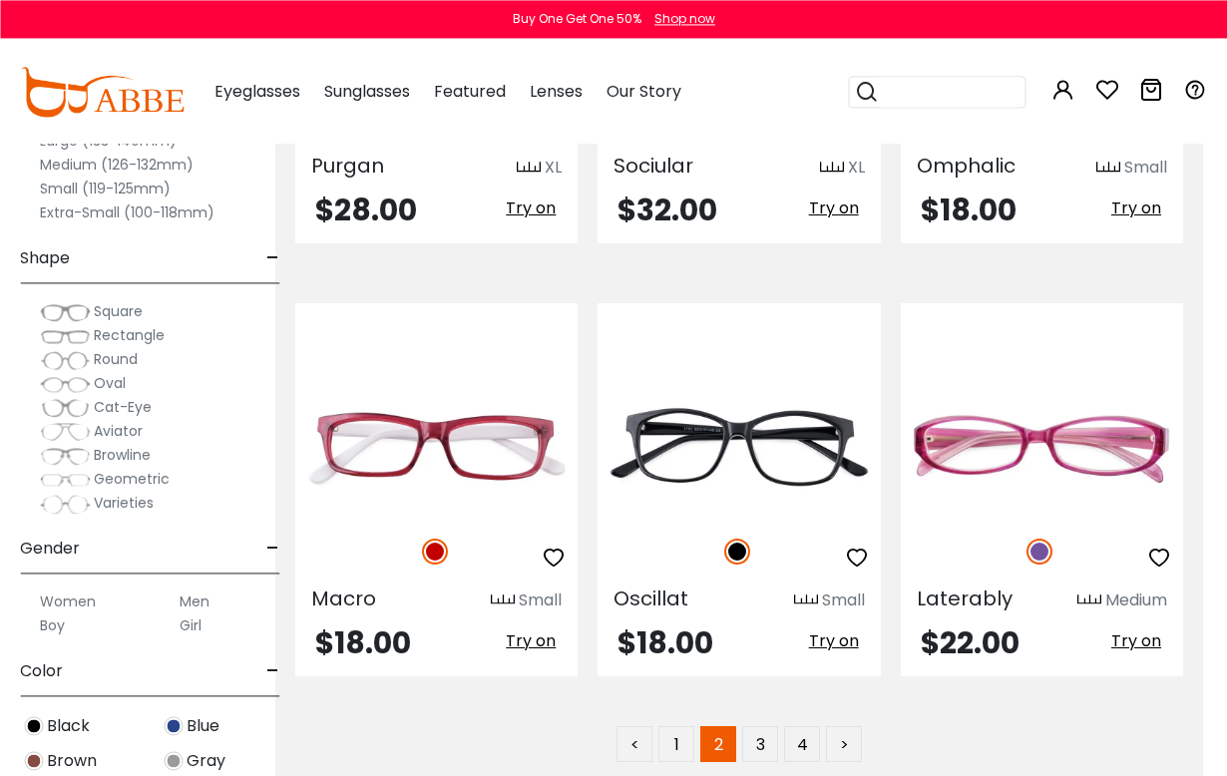
scroll to position [8676, 24]
click at [766, 726] on link "3" at bounding box center [760, 744] width 36 height 36
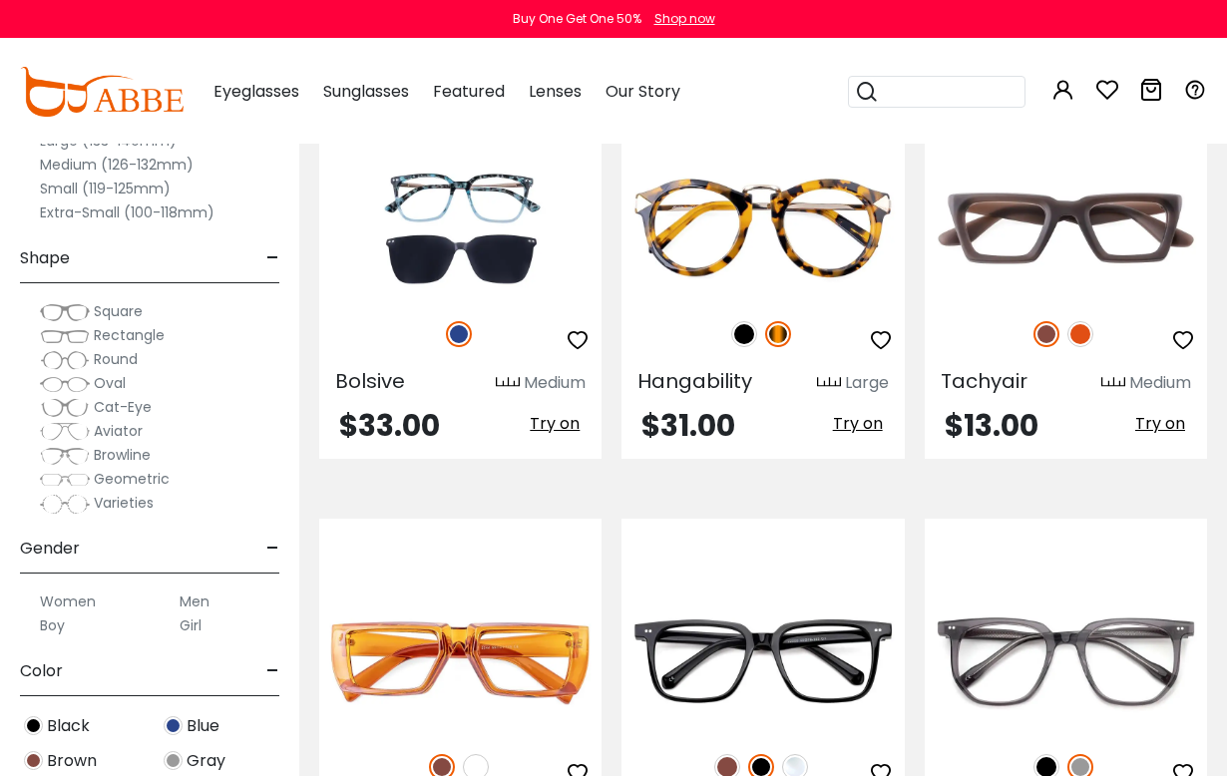
click at [1077, 337] on img at bounding box center [1081, 334] width 26 height 26
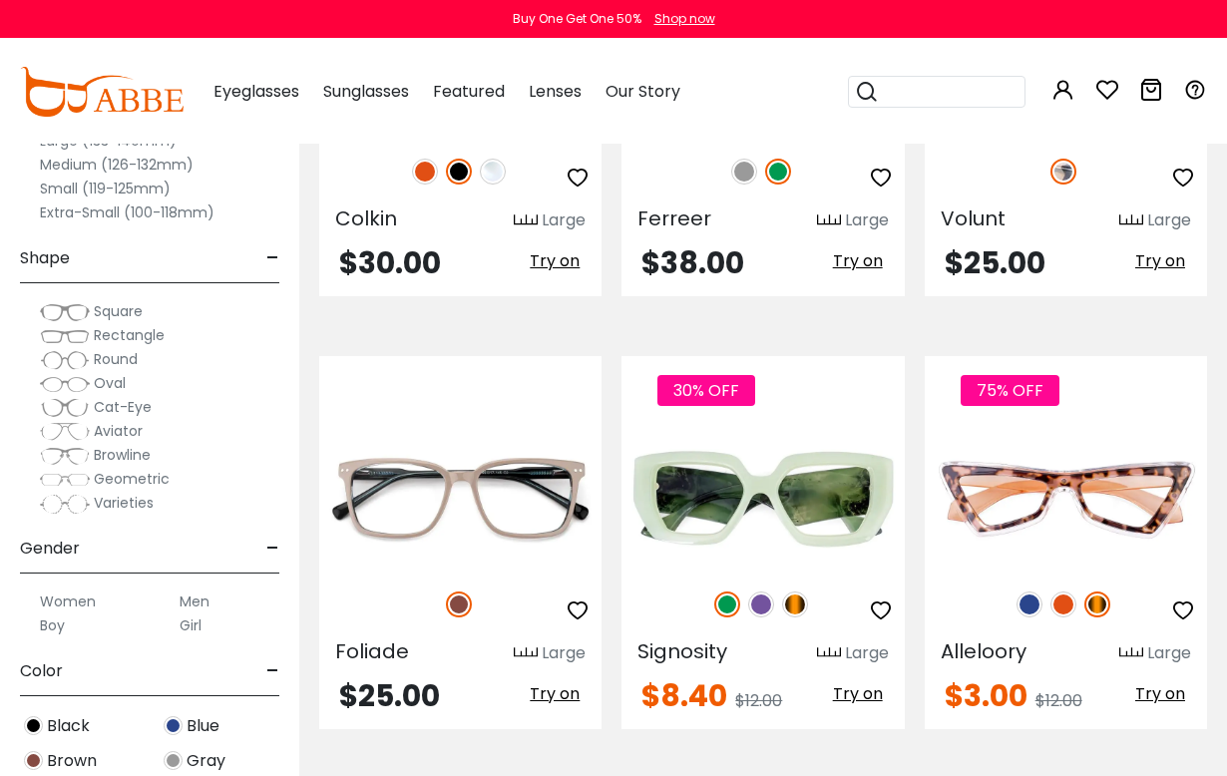
scroll to position [3697, 0]
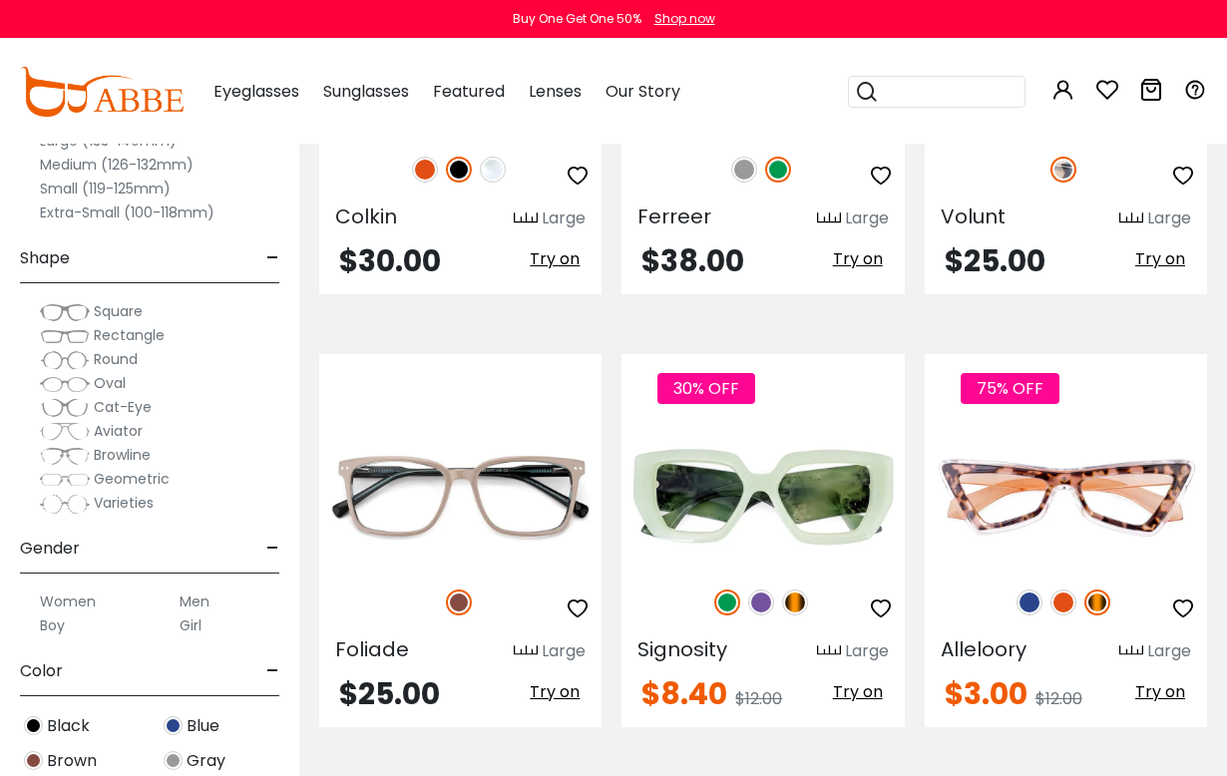
click at [768, 607] on img at bounding box center [761, 603] width 26 height 26
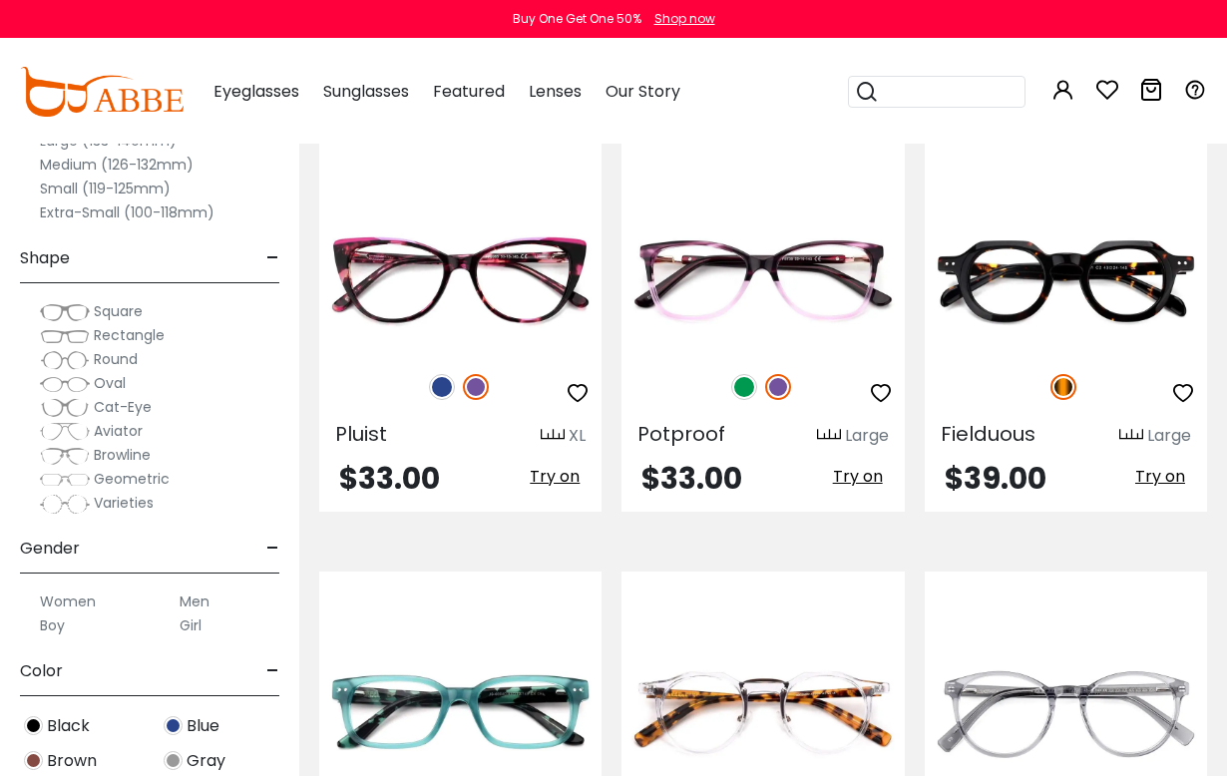
scroll to position [4345, 0]
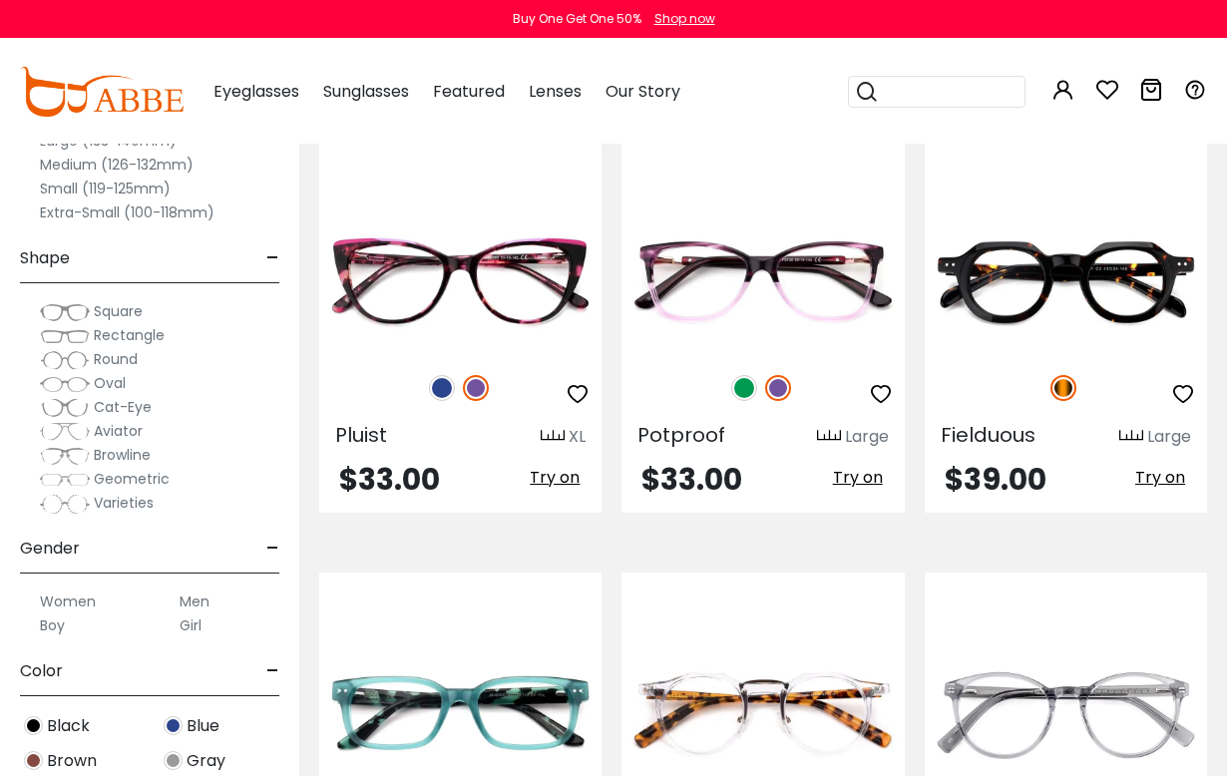
click at [441, 386] on img at bounding box center [442, 388] width 26 height 26
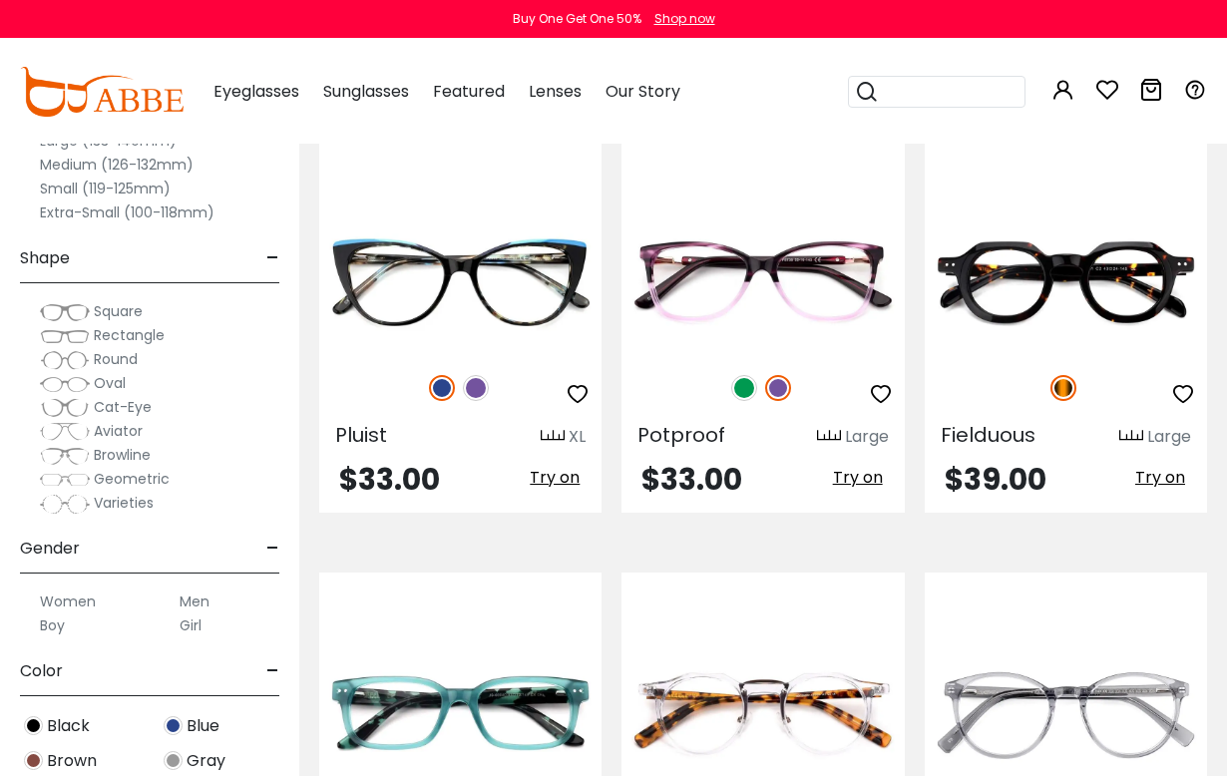
click at [471, 388] on img at bounding box center [476, 388] width 26 height 26
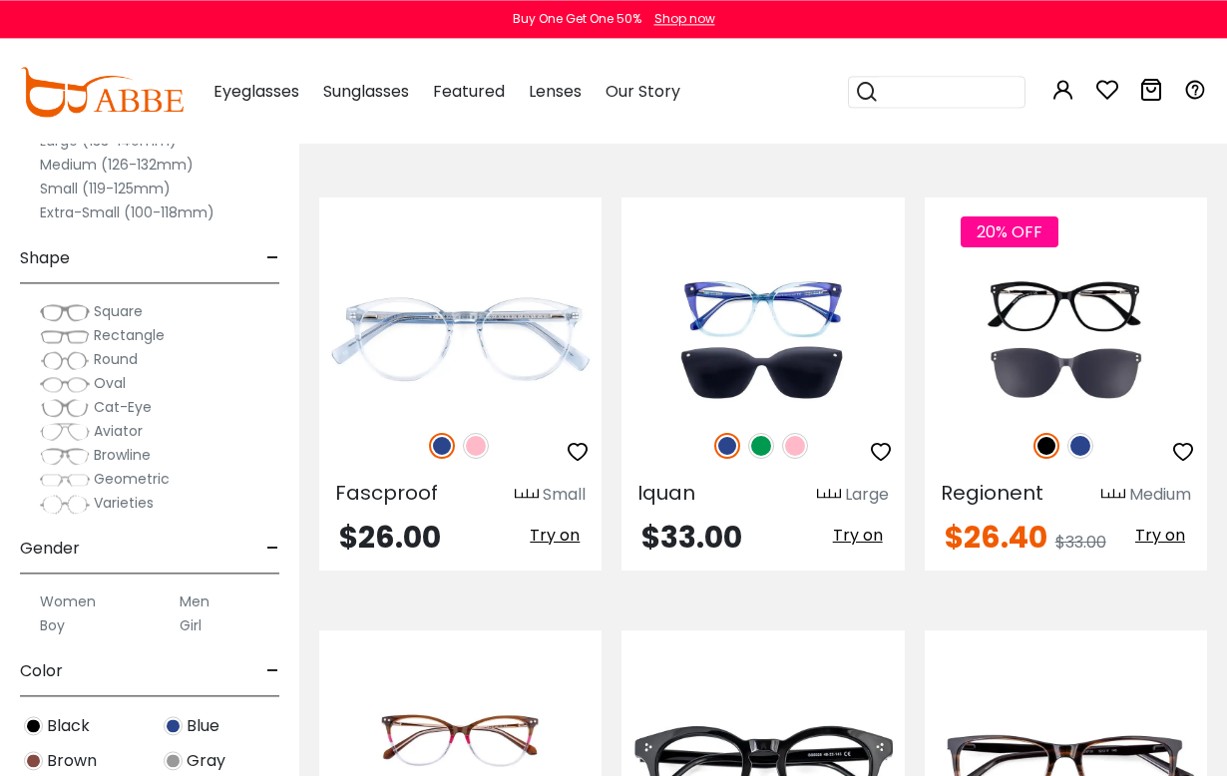
scroll to position [5152, 0]
click at [1084, 452] on img at bounding box center [1081, 446] width 26 height 26
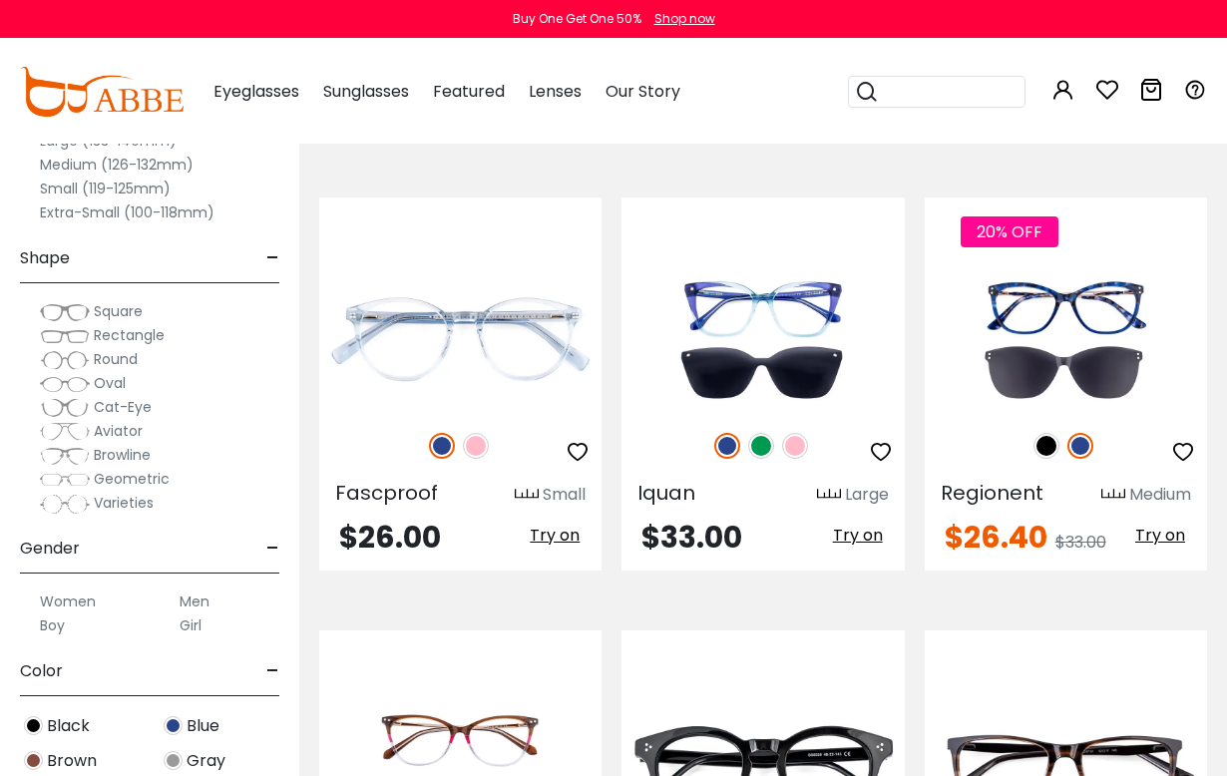
click at [1053, 450] on img at bounding box center [1047, 446] width 26 height 26
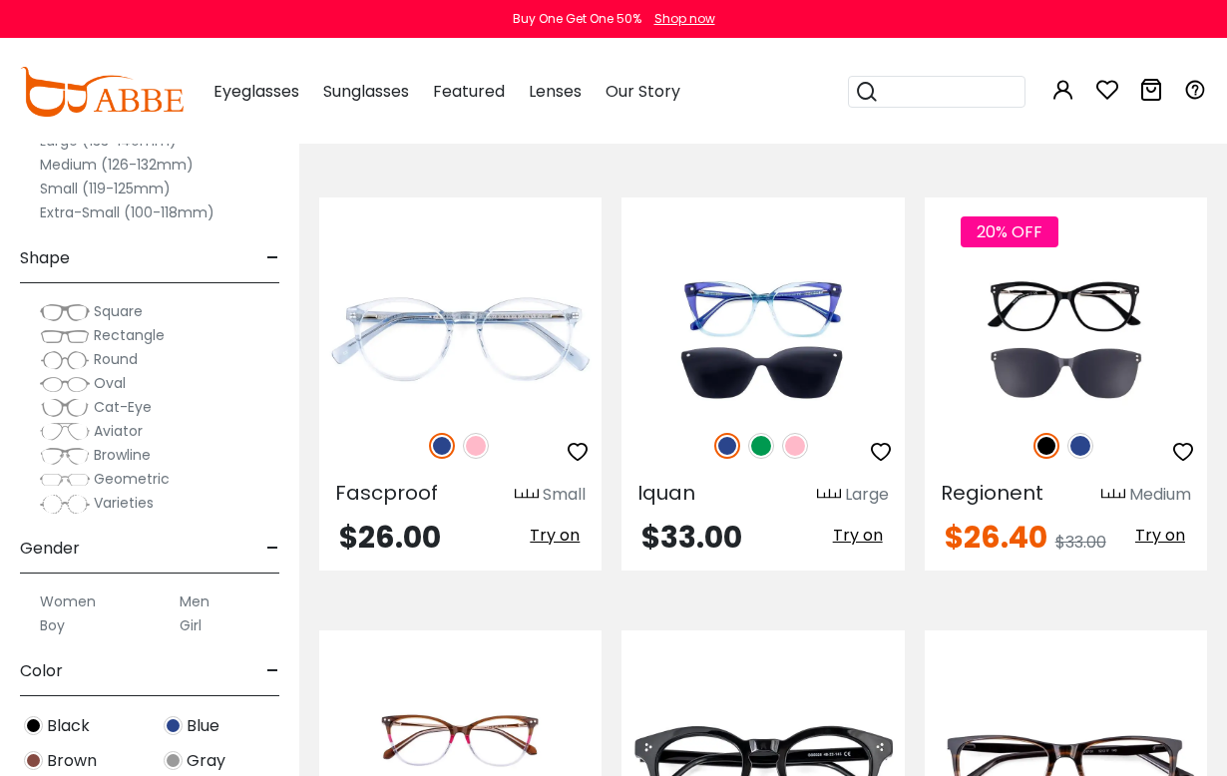
click at [1090, 445] on img at bounding box center [1081, 446] width 26 height 26
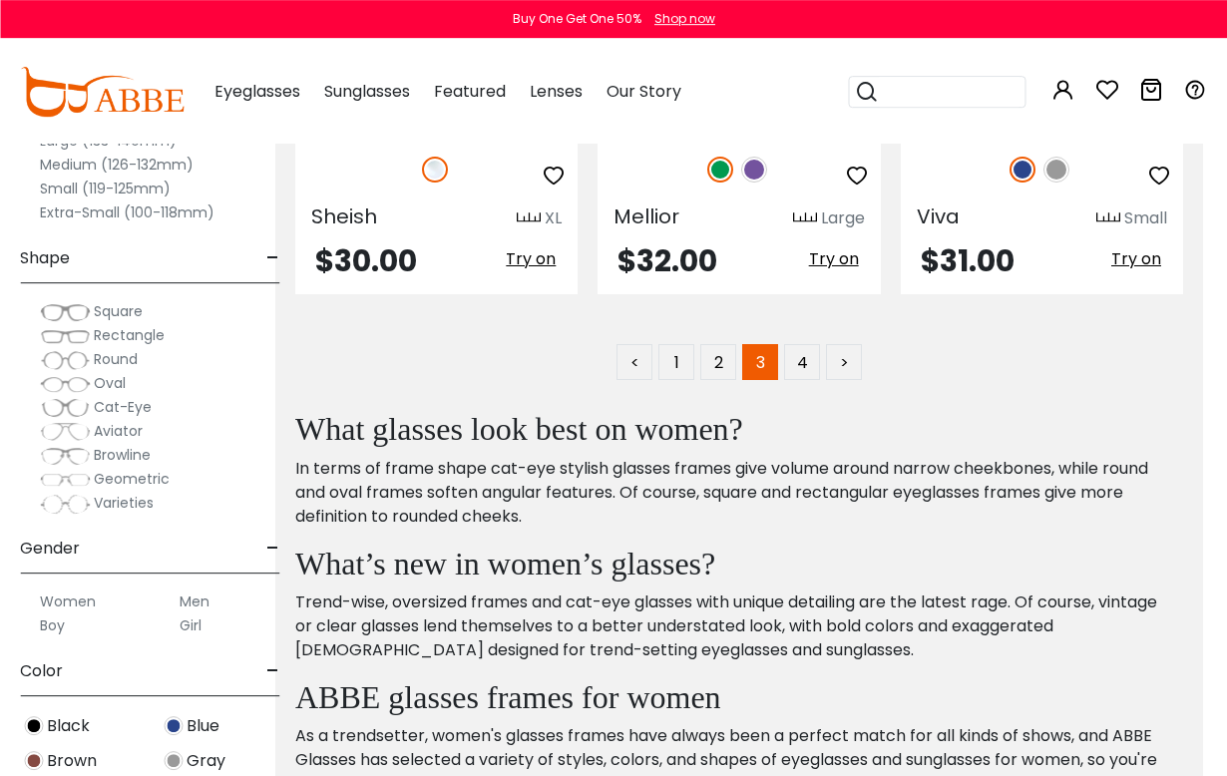
scroll to position [8887, 24]
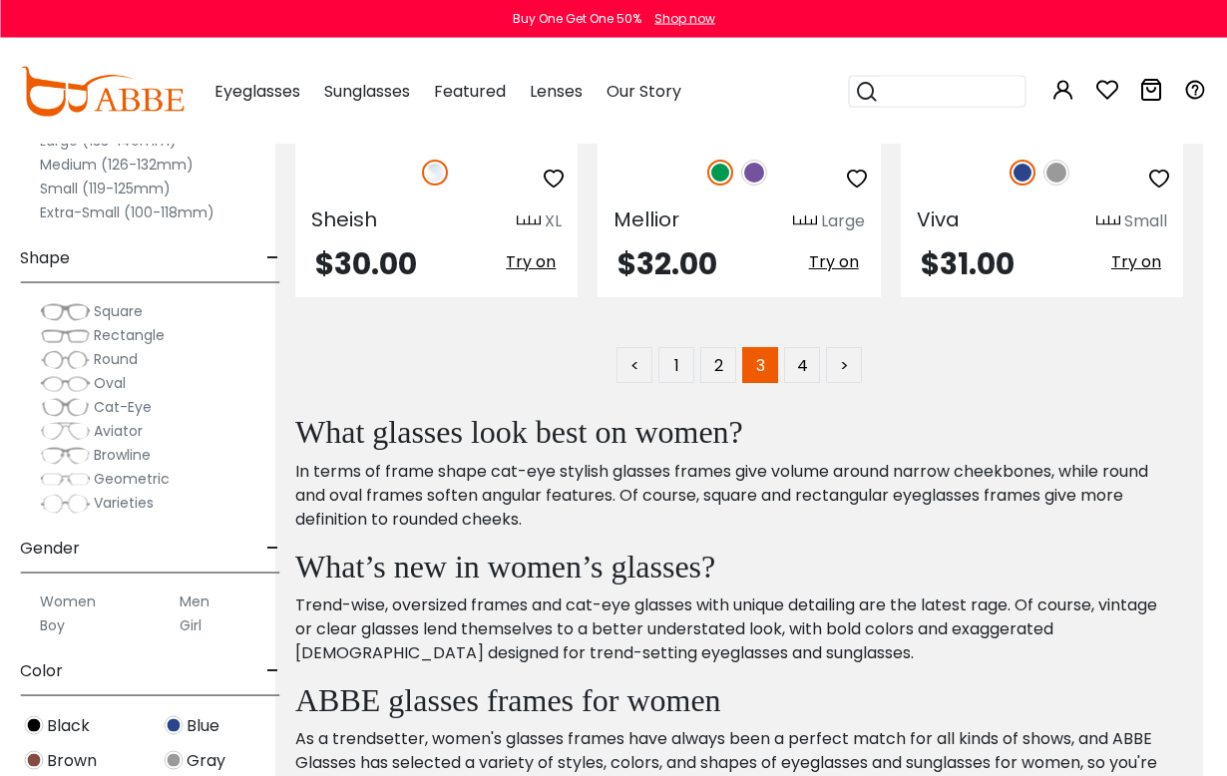
click at [816, 368] on link "4" at bounding box center [802, 365] width 36 height 36
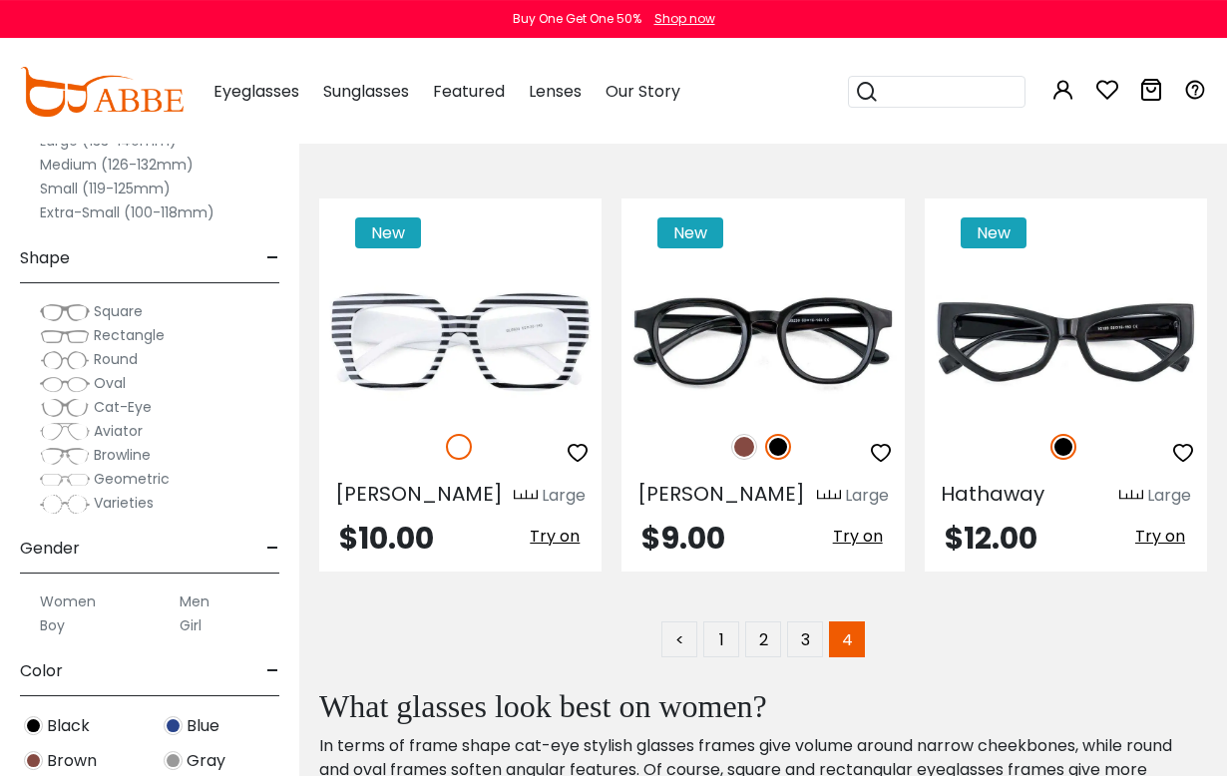
scroll to position [8752, 0]
click at [812, 622] on link "3" at bounding box center [805, 640] width 36 height 36
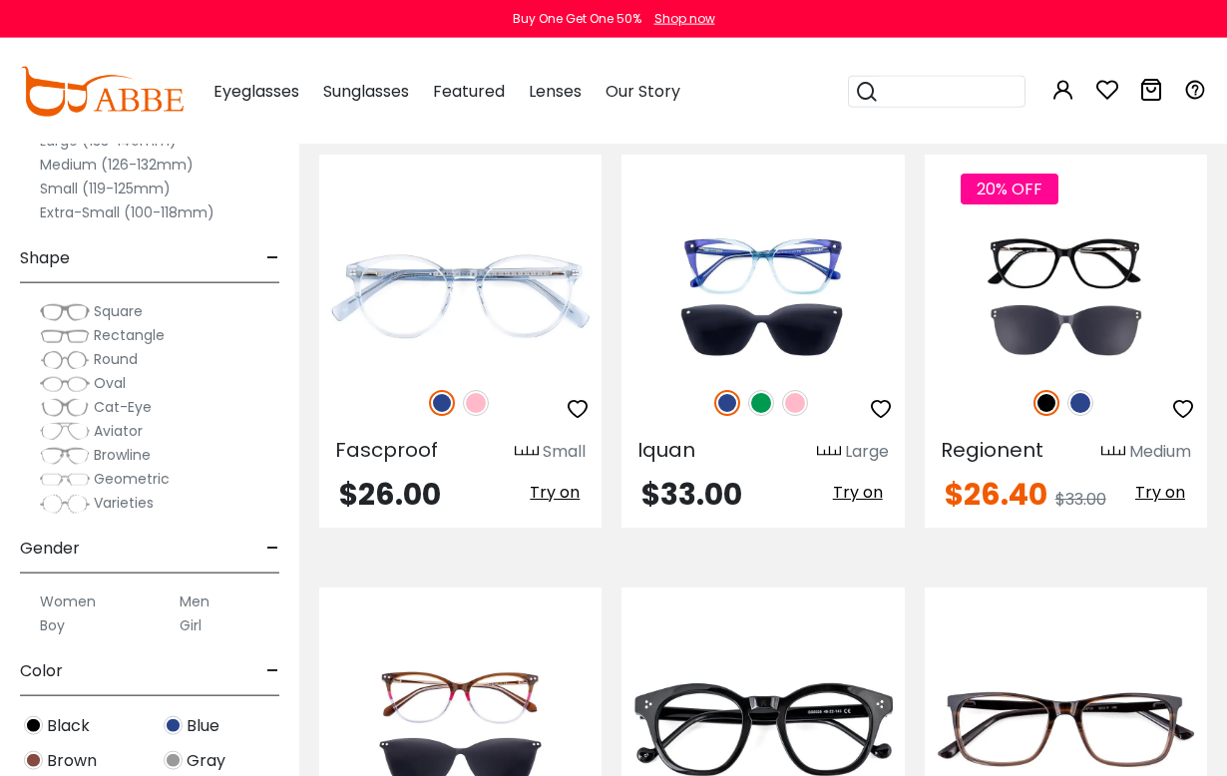
scroll to position [5226, 0]
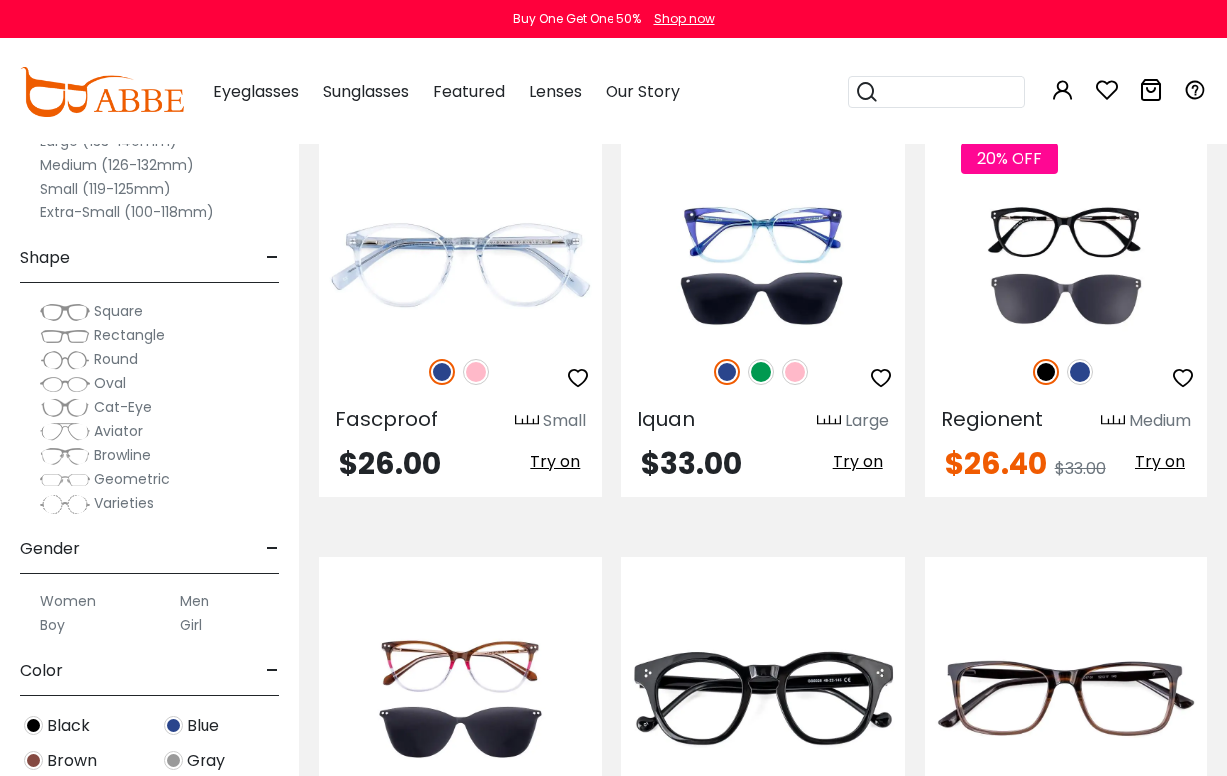
click at [1088, 374] on img at bounding box center [1081, 372] width 26 height 26
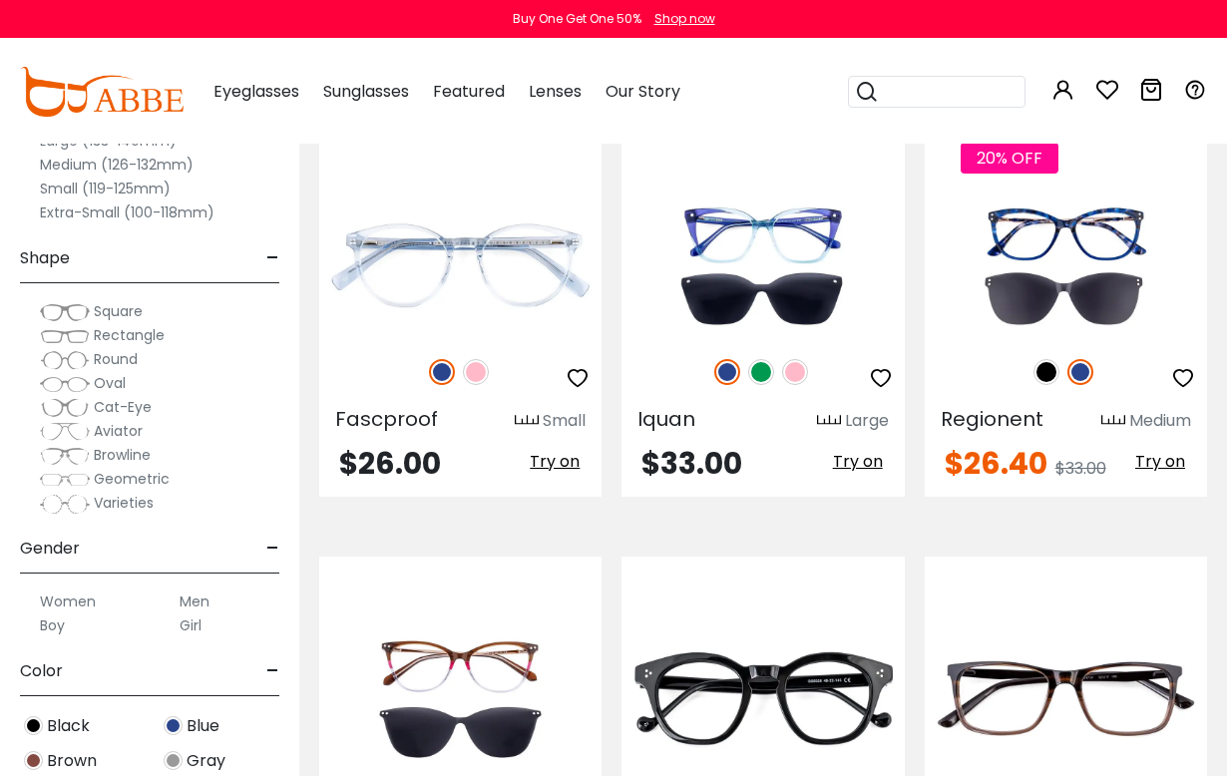
click at [0, 0] on img at bounding box center [0, 0] width 0 height 0
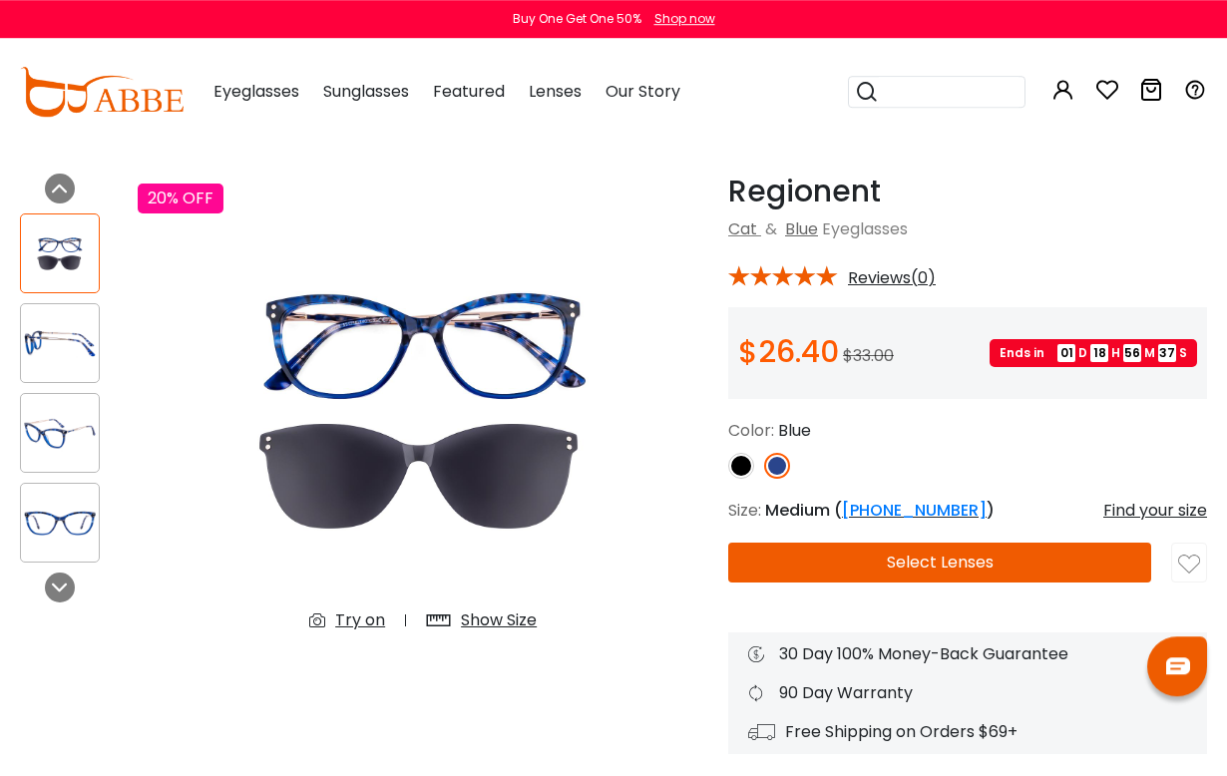
scroll to position [54, 0]
click at [71, 518] on img at bounding box center [60, 523] width 78 height 39
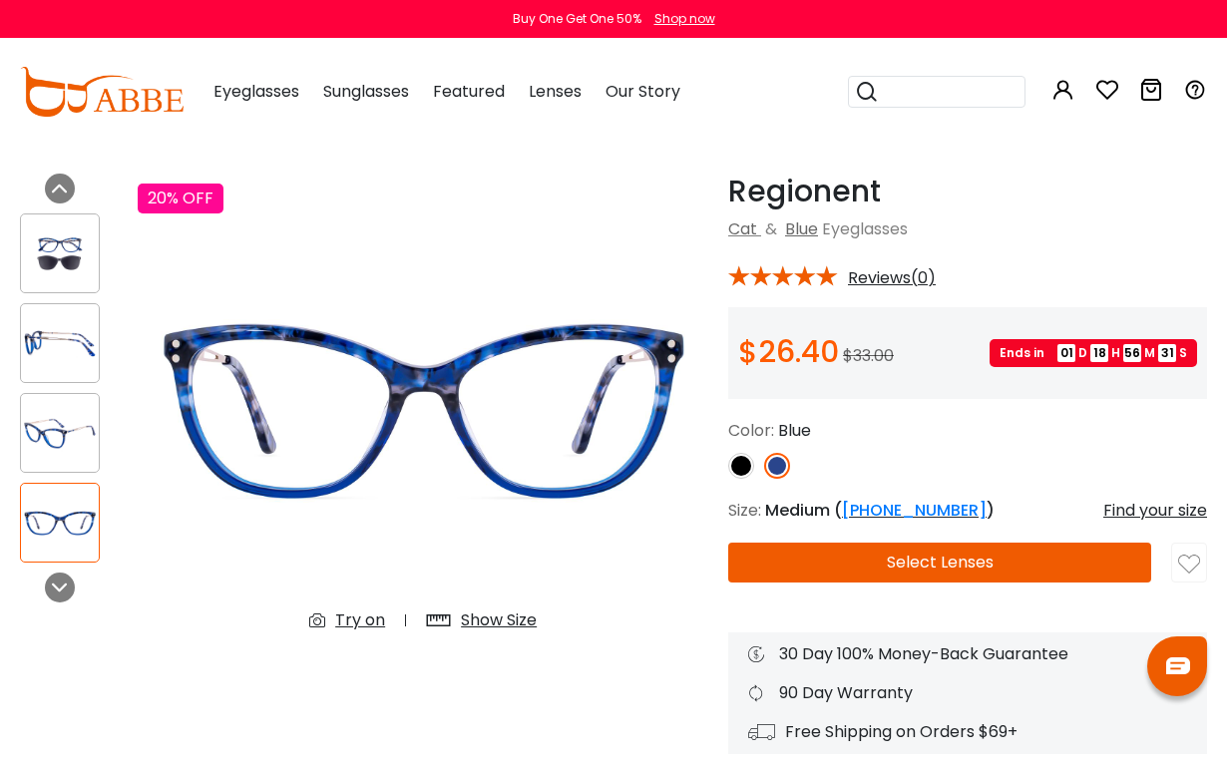
click at [352, 620] on div "Try on" at bounding box center [360, 621] width 50 height 24
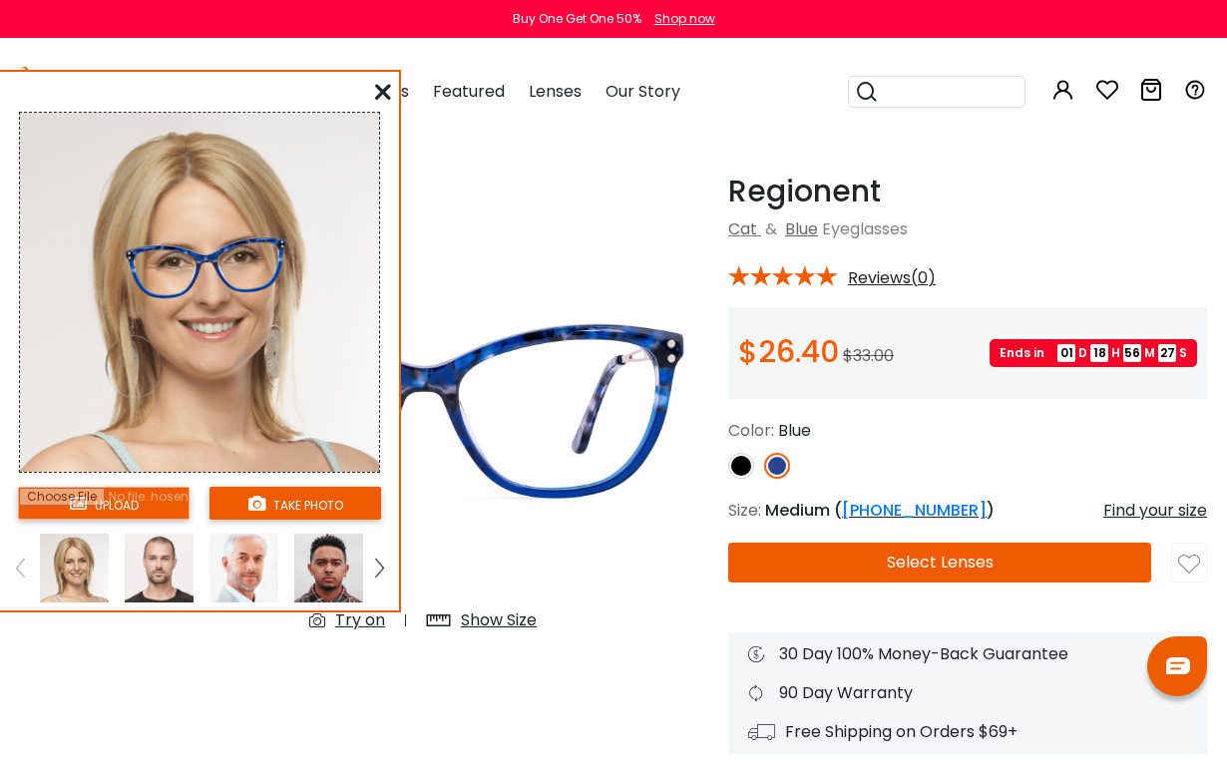
click at [170, 513] on input "file" at bounding box center [104, 503] width 172 height 33
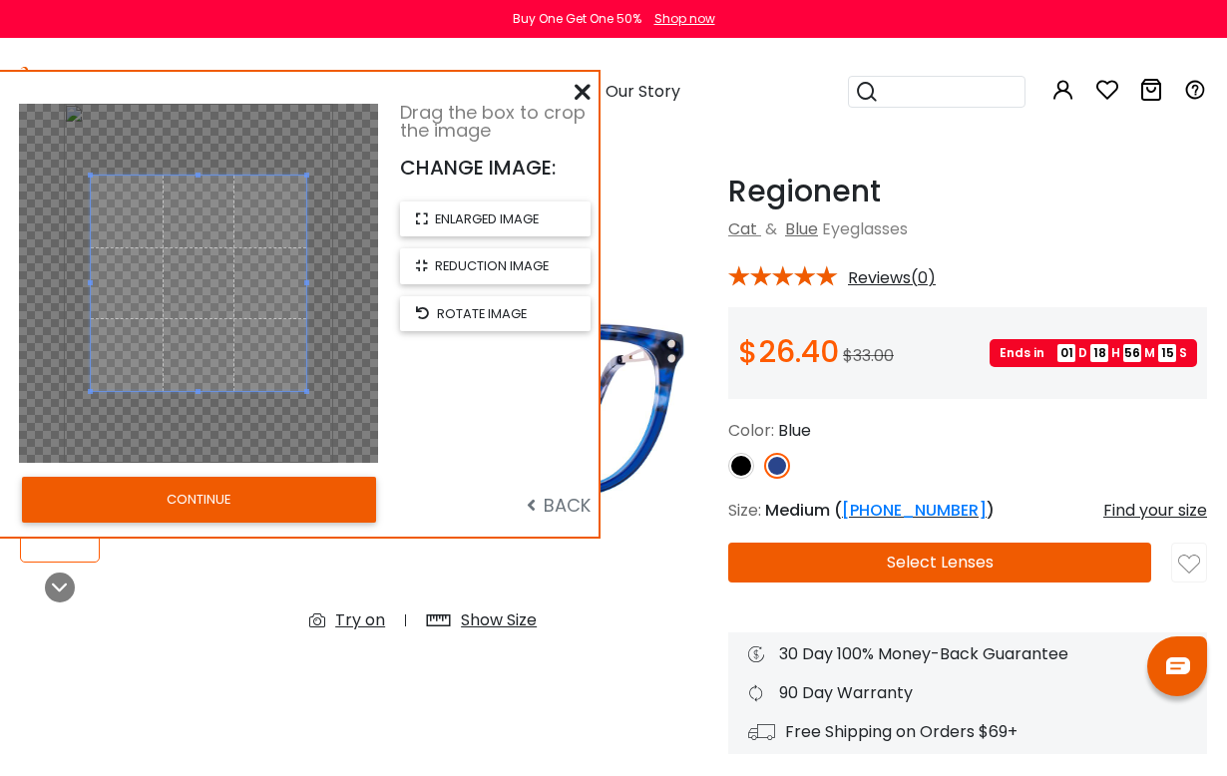
click at [333, 504] on button "CONTINUE" at bounding box center [199, 500] width 354 height 46
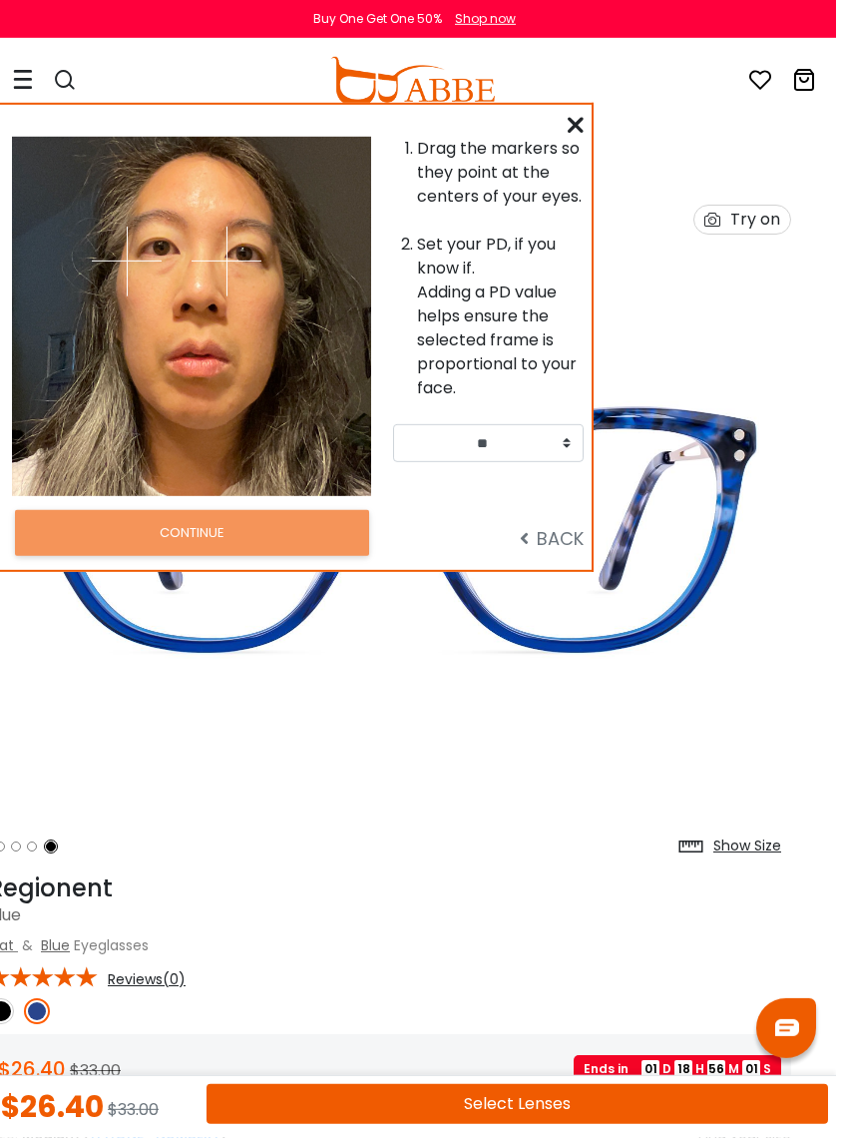
scroll to position [4, 25]
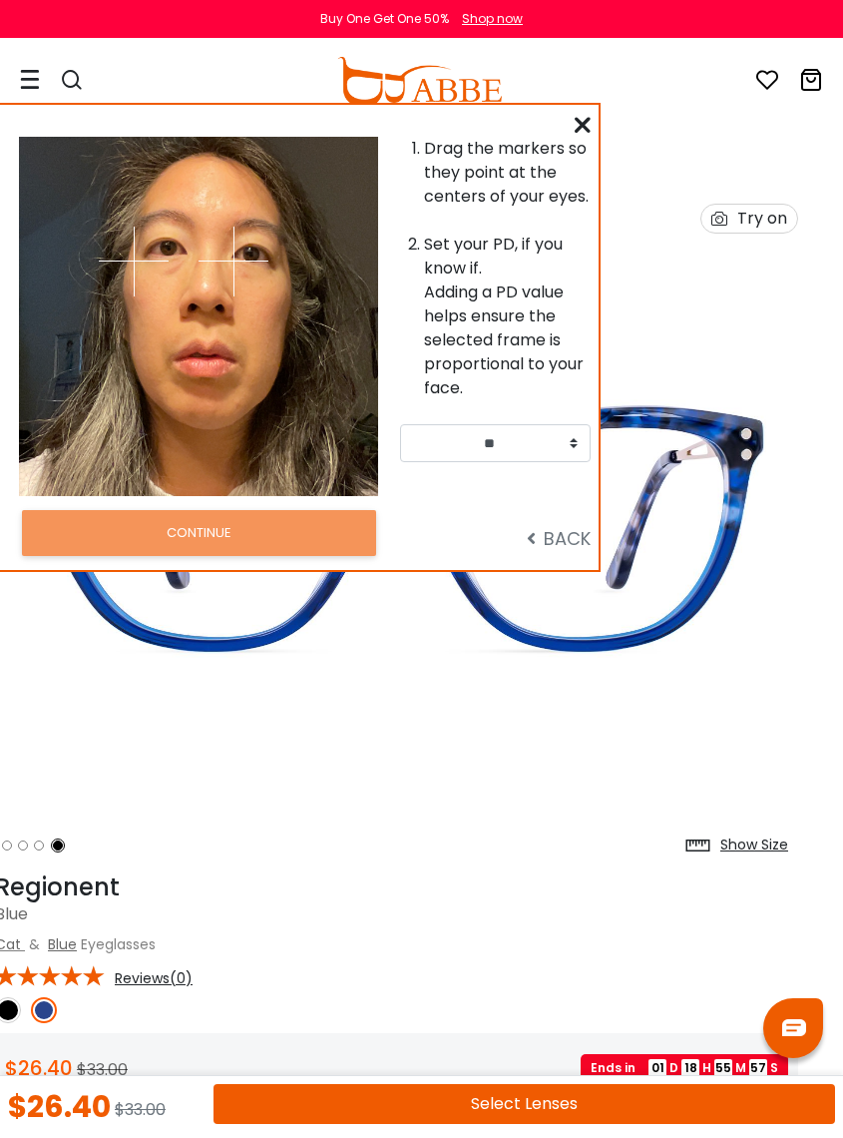
click at [235, 264] on img at bounding box center [234, 262] width 70 height 70
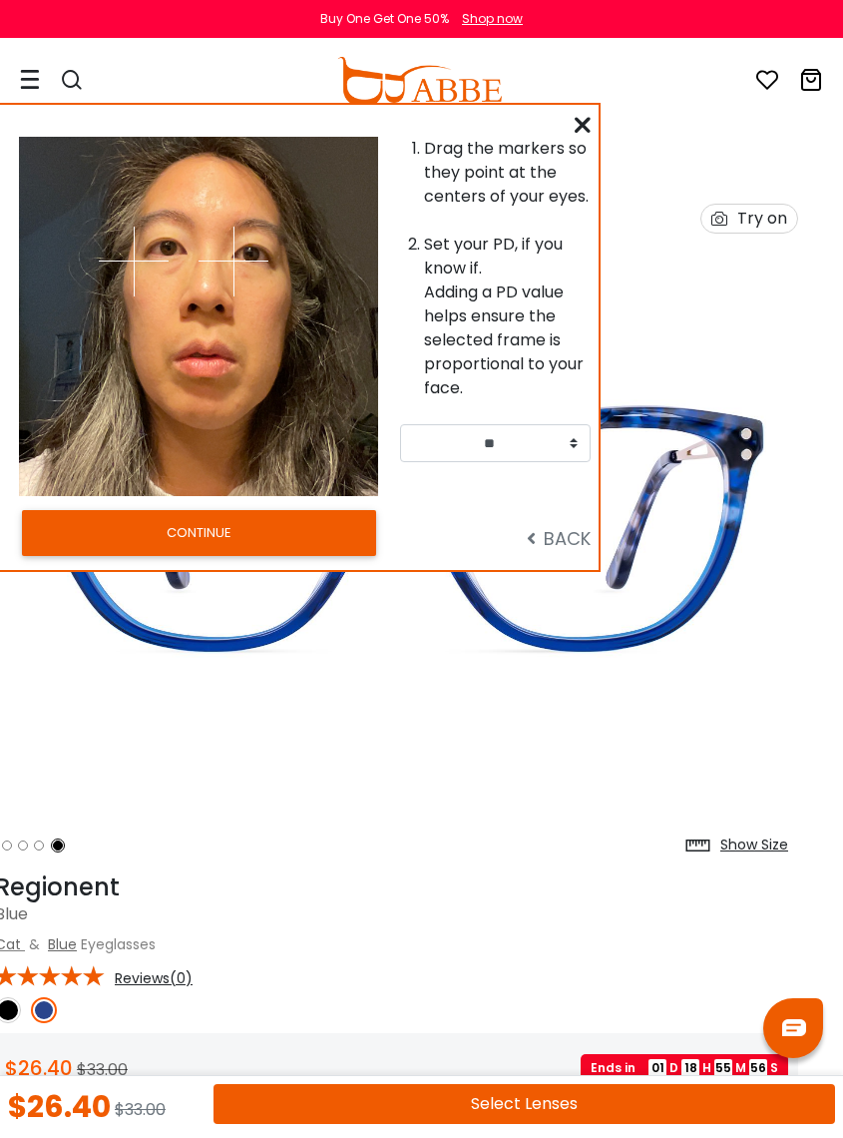
click at [289, 241] on div at bounding box center [289, 316] width 180 height 359
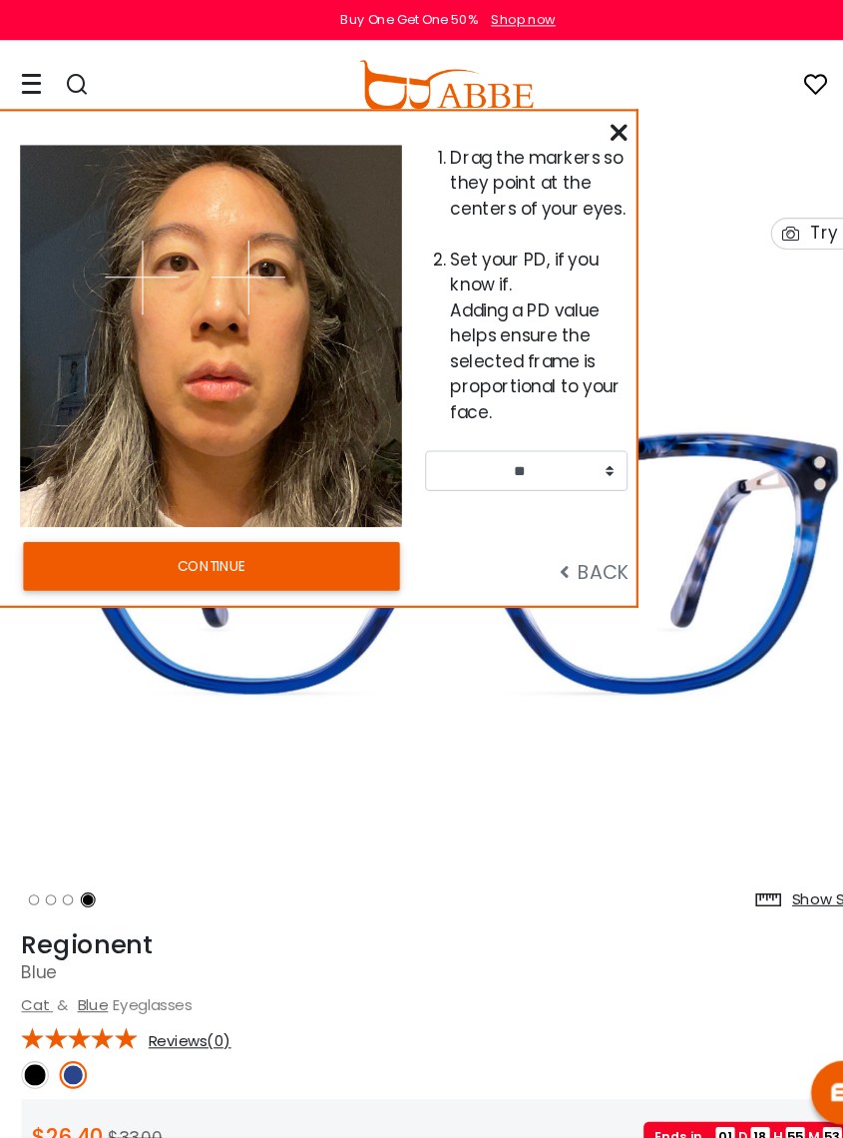
scroll to position [3, 0]
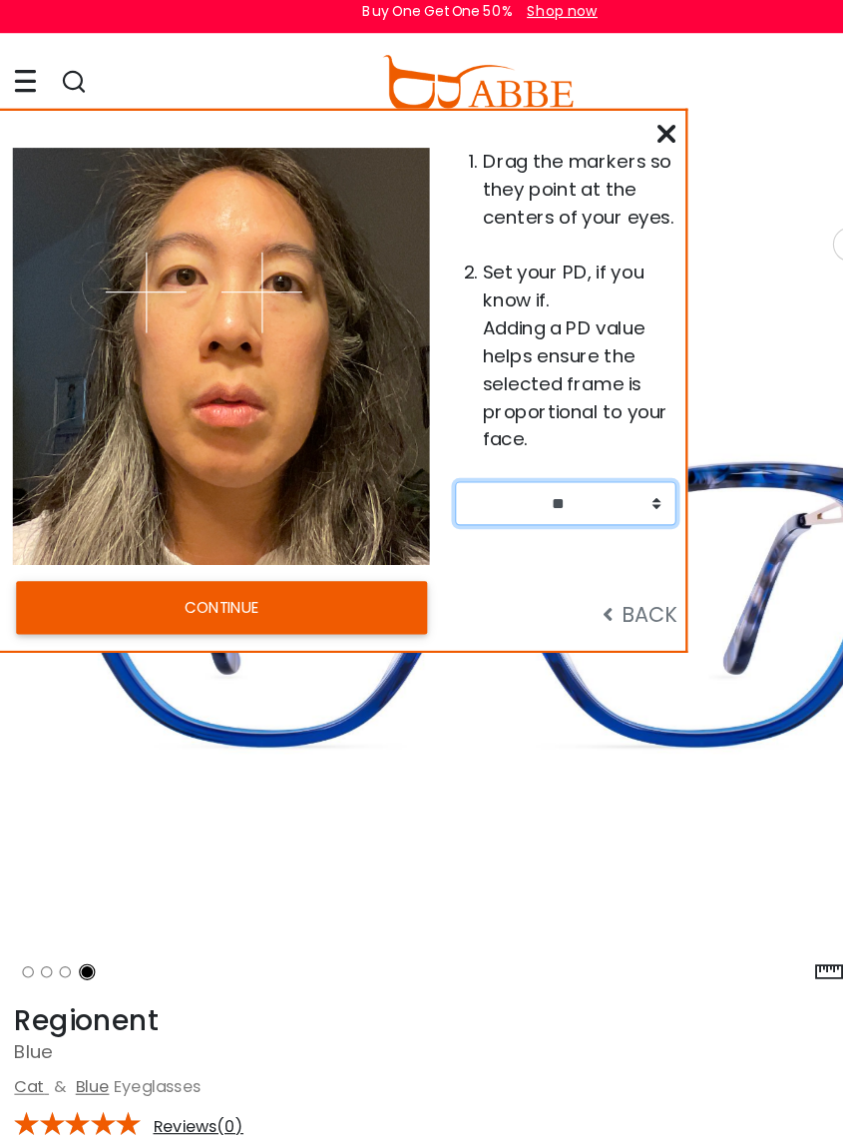
click at [530, 436] on select "** ** ** ** ** ** ** ** ** ** ** ** ** ** ** ** ** ** ** ** ** ** ** ** ** ** *…" at bounding box center [495, 443] width 191 height 38
click at [546, 424] on select "** ** ** ** ** ** ** ** ** ** ** ** ** ** ** ** ** ** ** ** ** ** ** ** ** ** *…" at bounding box center [495, 443] width 191 height 38
select select "**"
click at [545, 526] on span "BACK" at bounding box center [559, 538] width 64 height 25
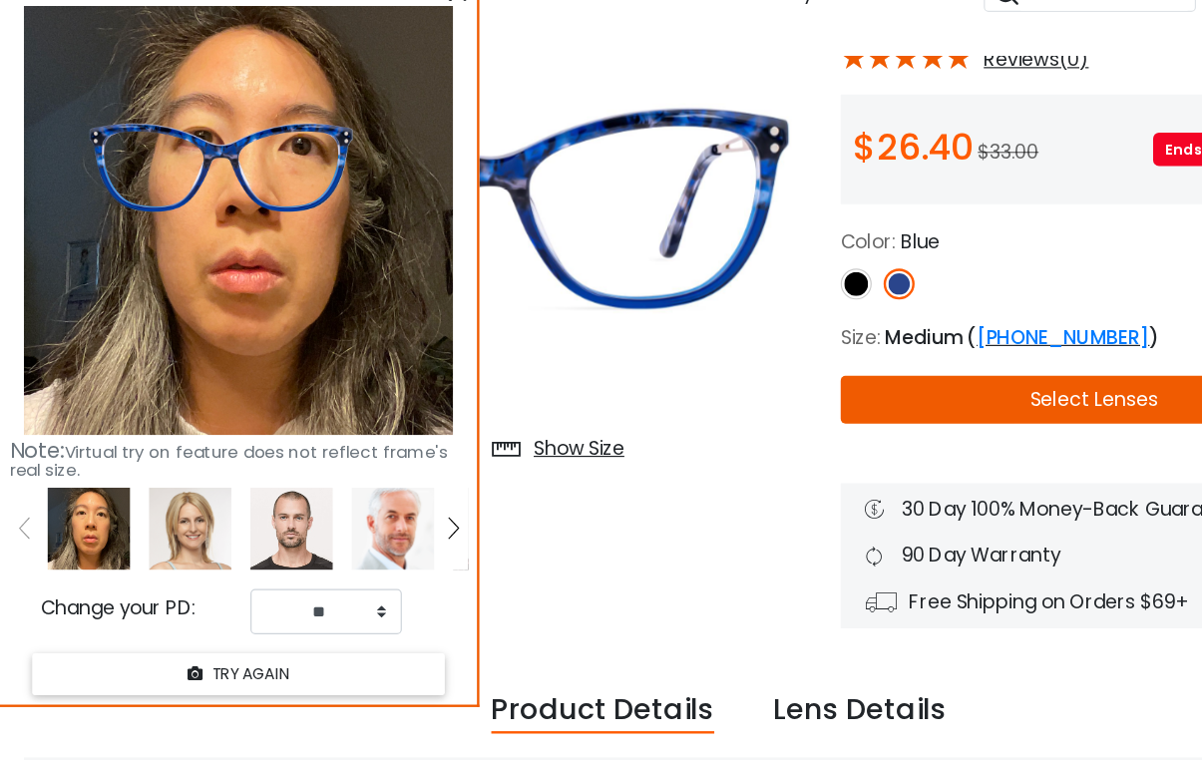
click at [723, 329] on img at bounding box center [717, 335] width 26 height 26
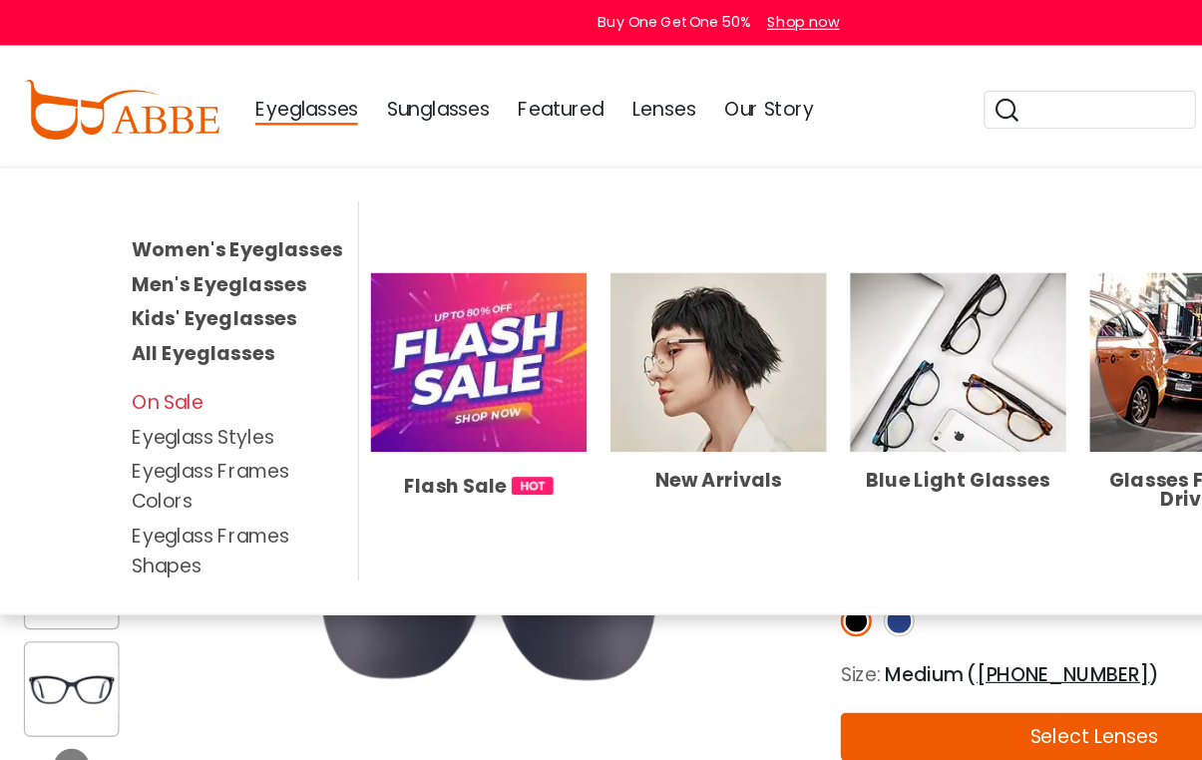
click at [142, 338] on link "On Sale" at bounding box center [140, 336] width 60 height 23
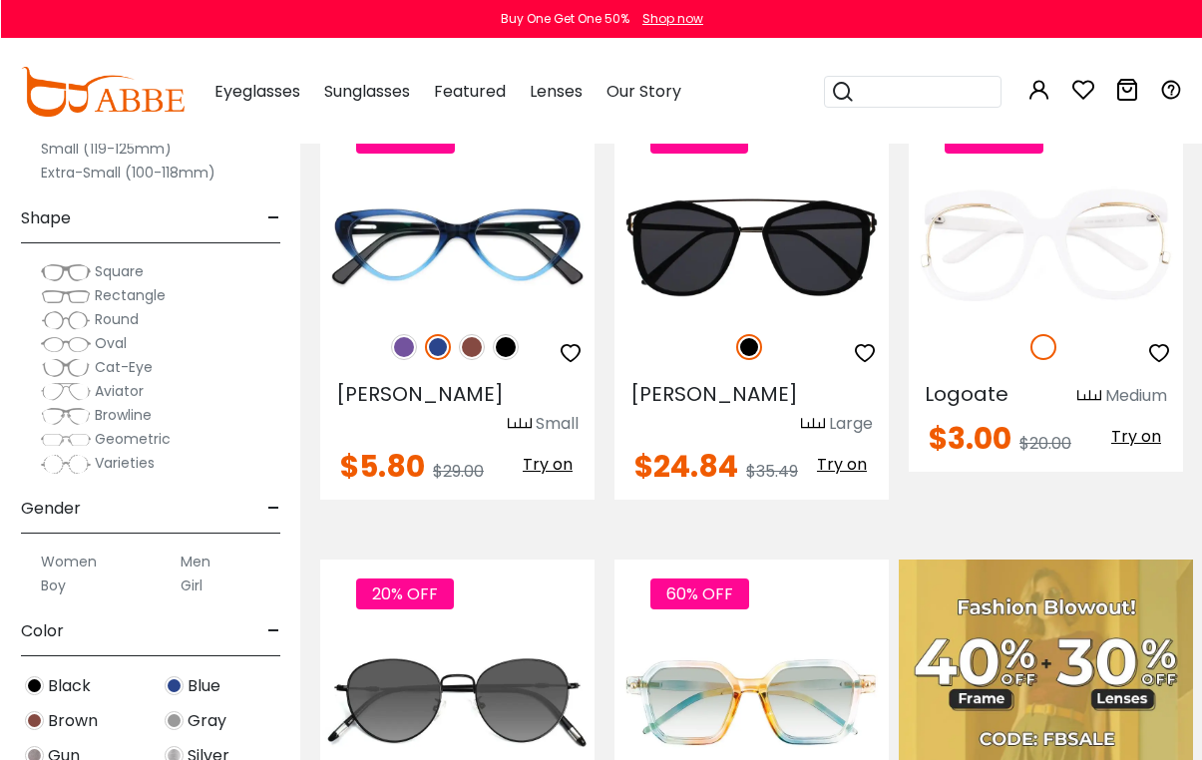
scroll to position [485, 0]
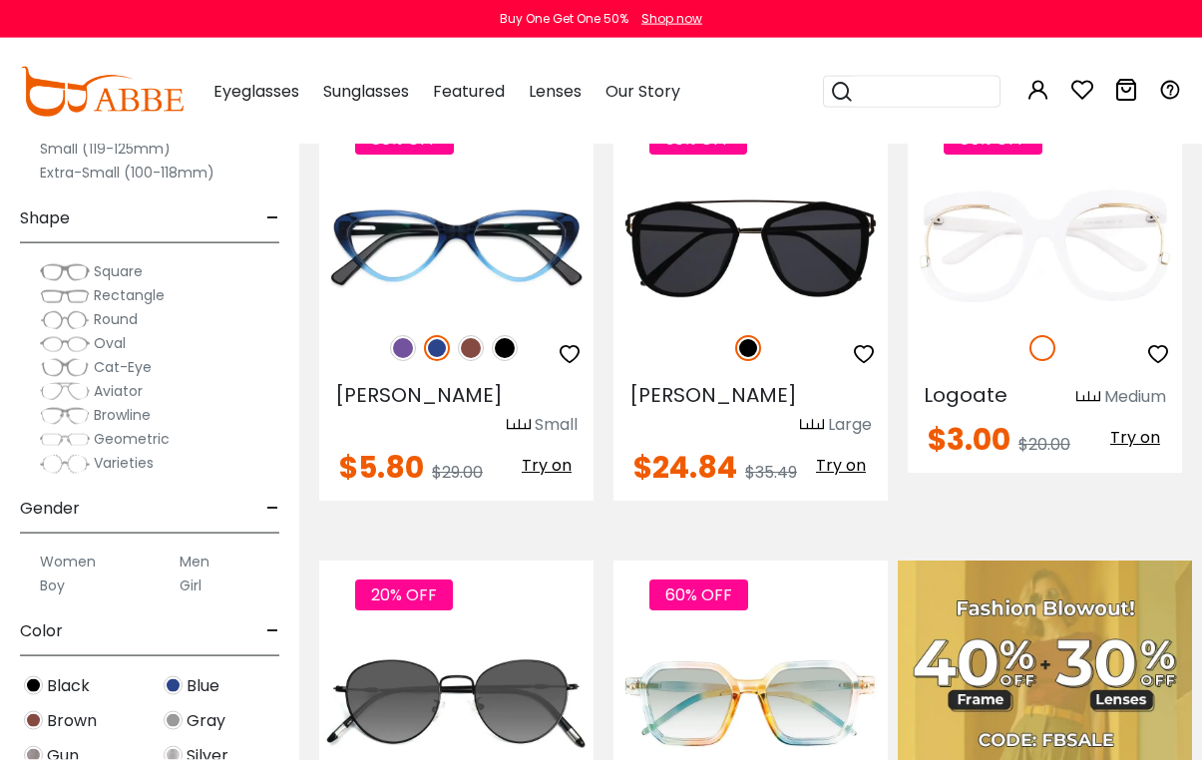
click at [82, 564] on label "Women" at bounding box center [68, 562] width 56 height 24
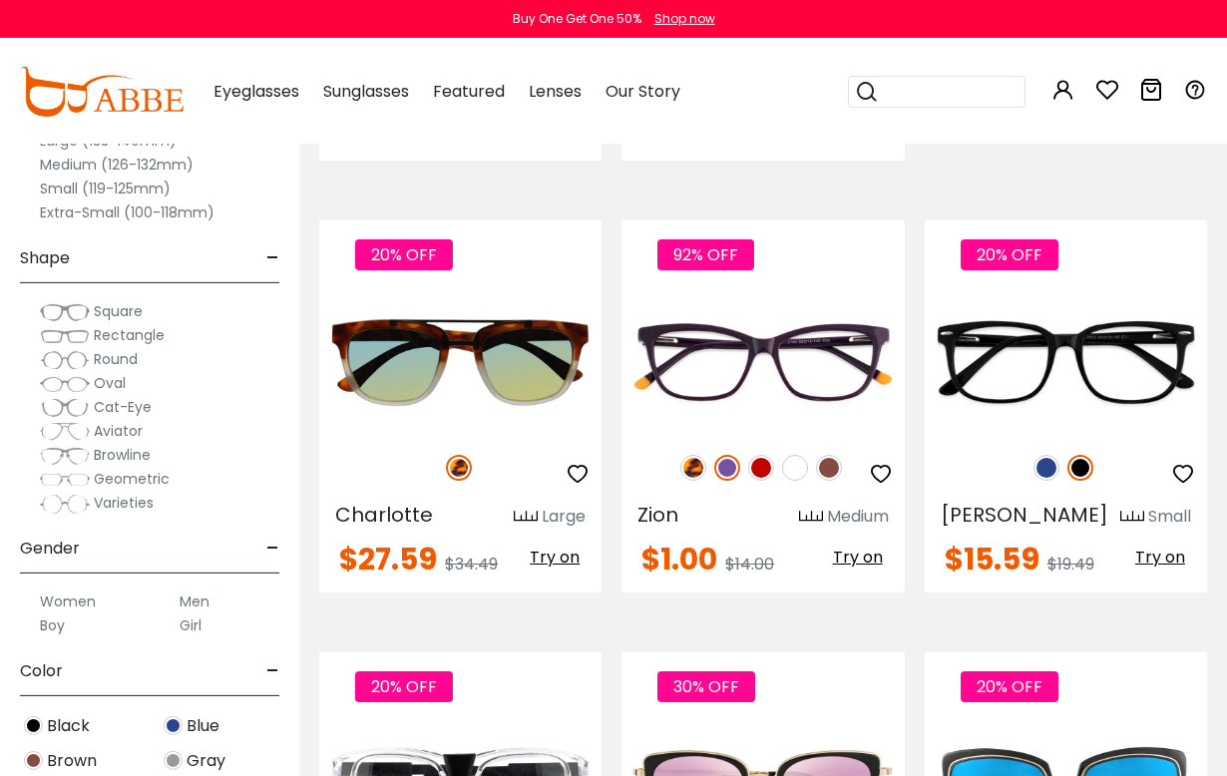
scroll to position [2157, 0]
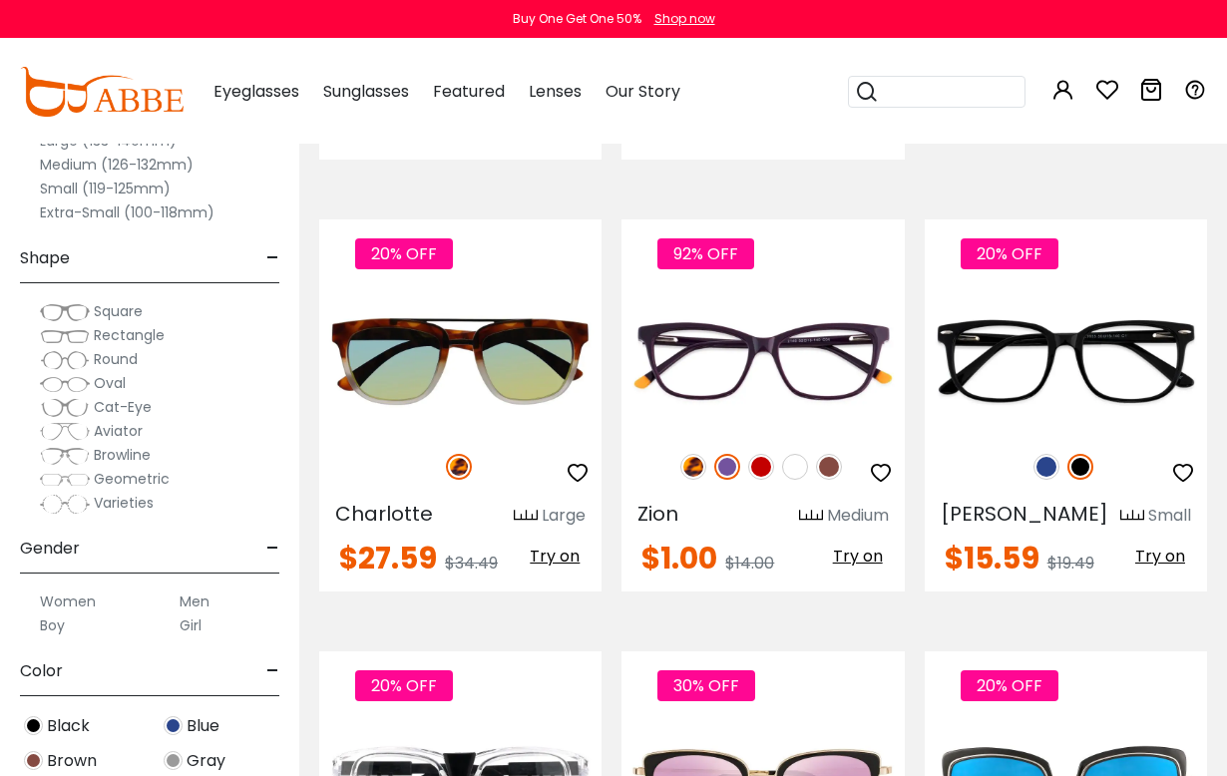
click at [0, 0] on img at bounding box center [0, 0] width 0 height 0
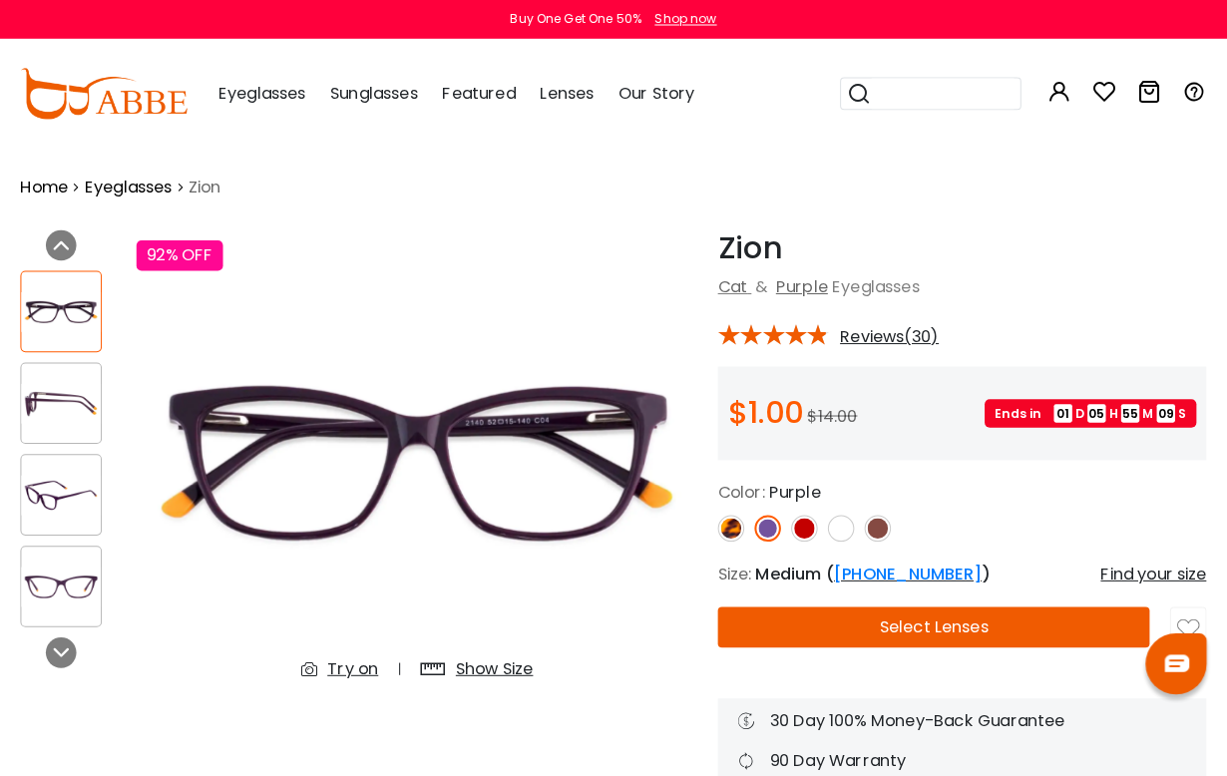
scroll to position [3, 0]
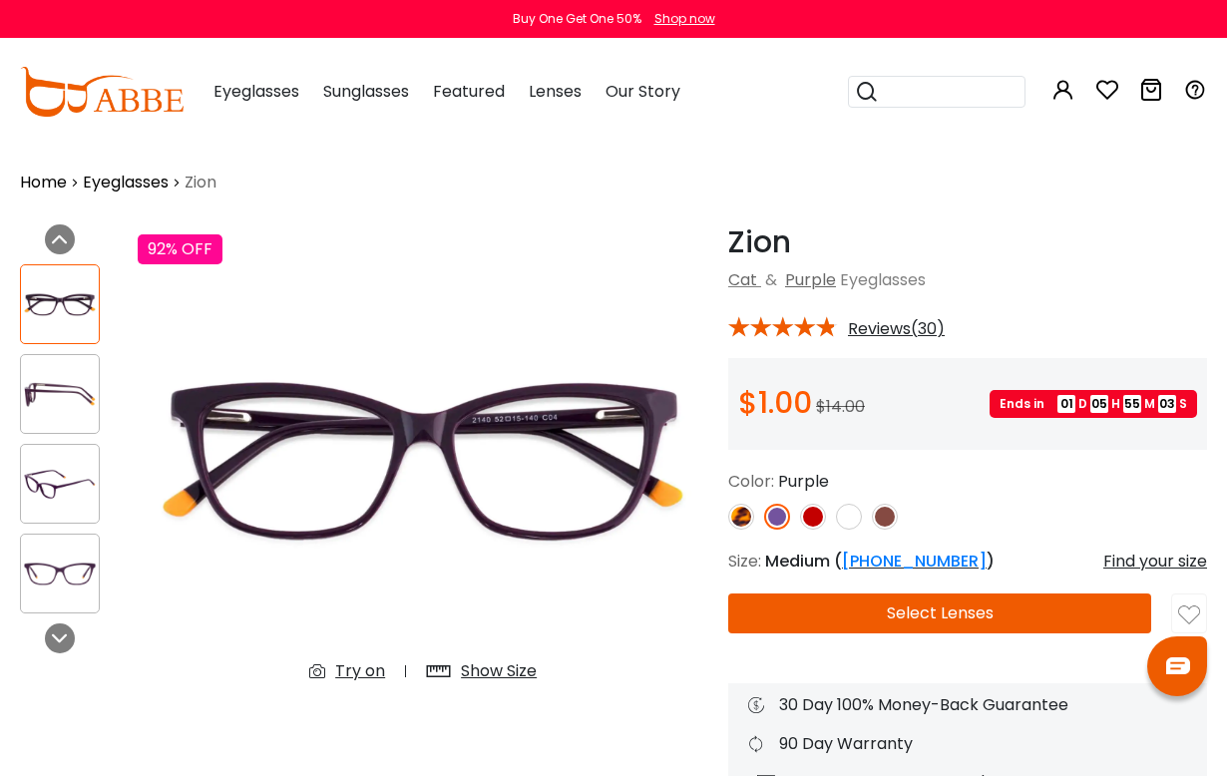
click at [966, 602] on button "Select Lenses" at bounding box center [939, 614] width 423 height 40
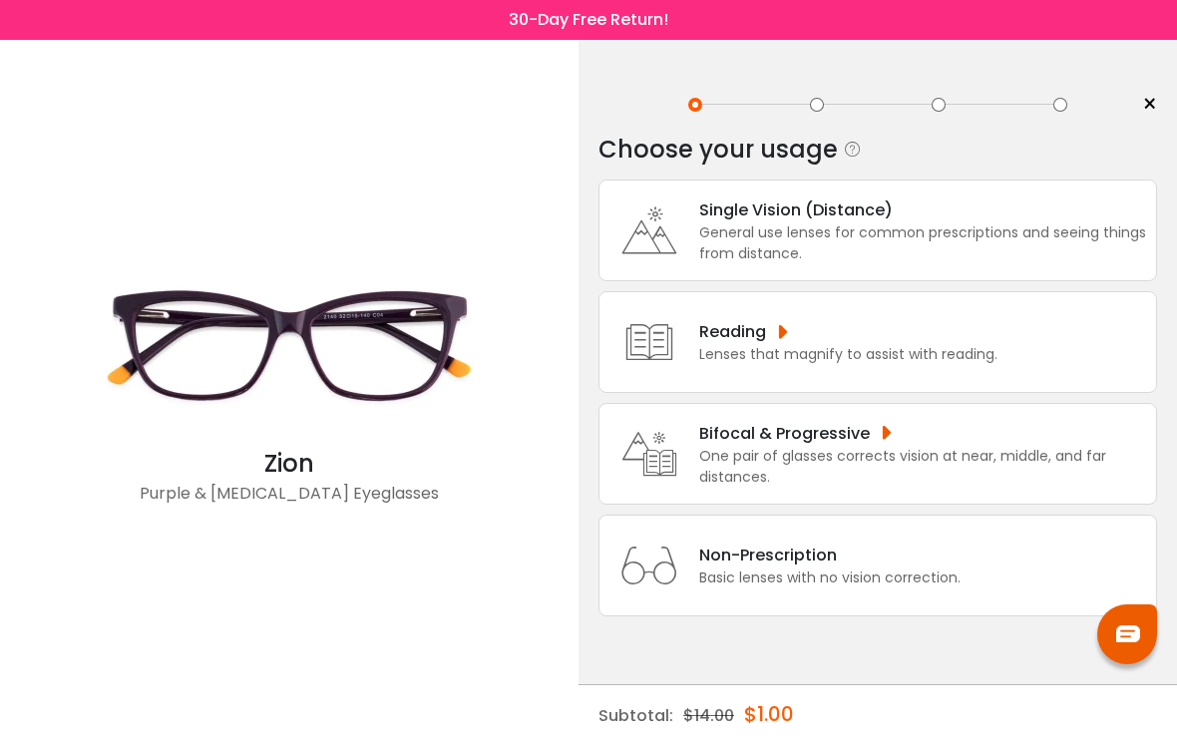
click at [917, 245] on div "General use lenses for common prescriptions and seeing things from distance." at bounding box center [923, 244] width 447 height 42
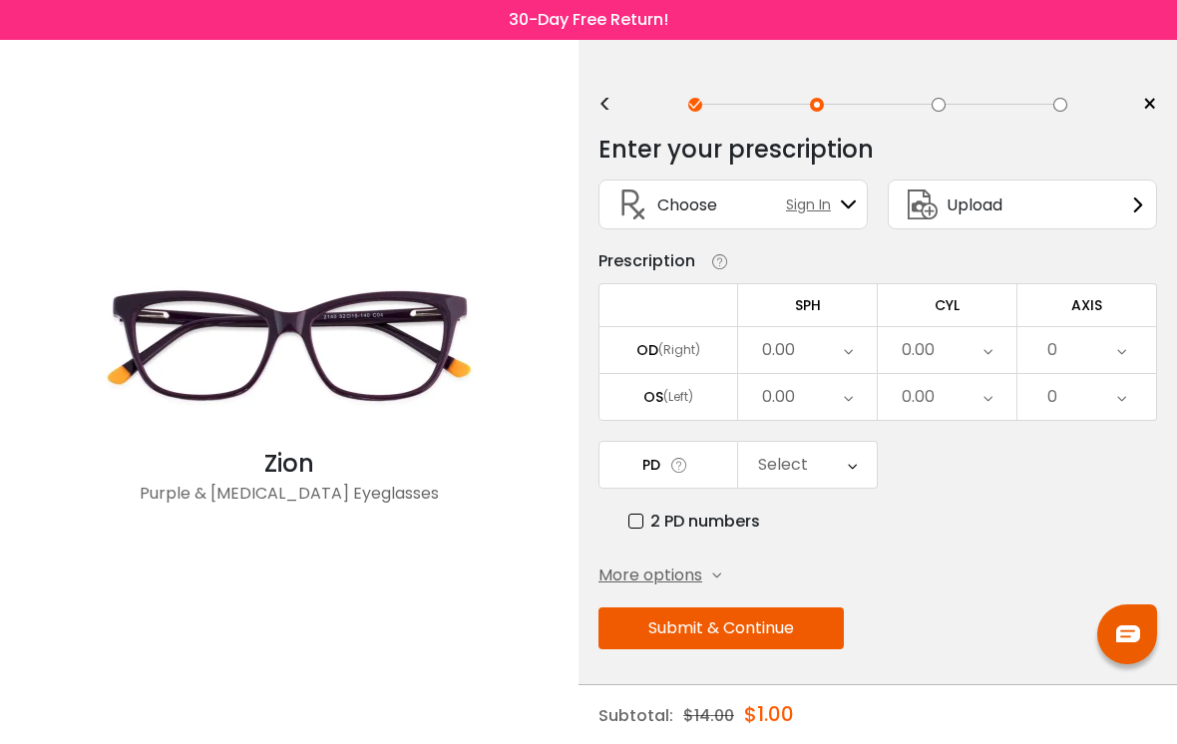
click at [1043, 226] on div "Upload" at bounding box center [1022, 205] width 269 height 50
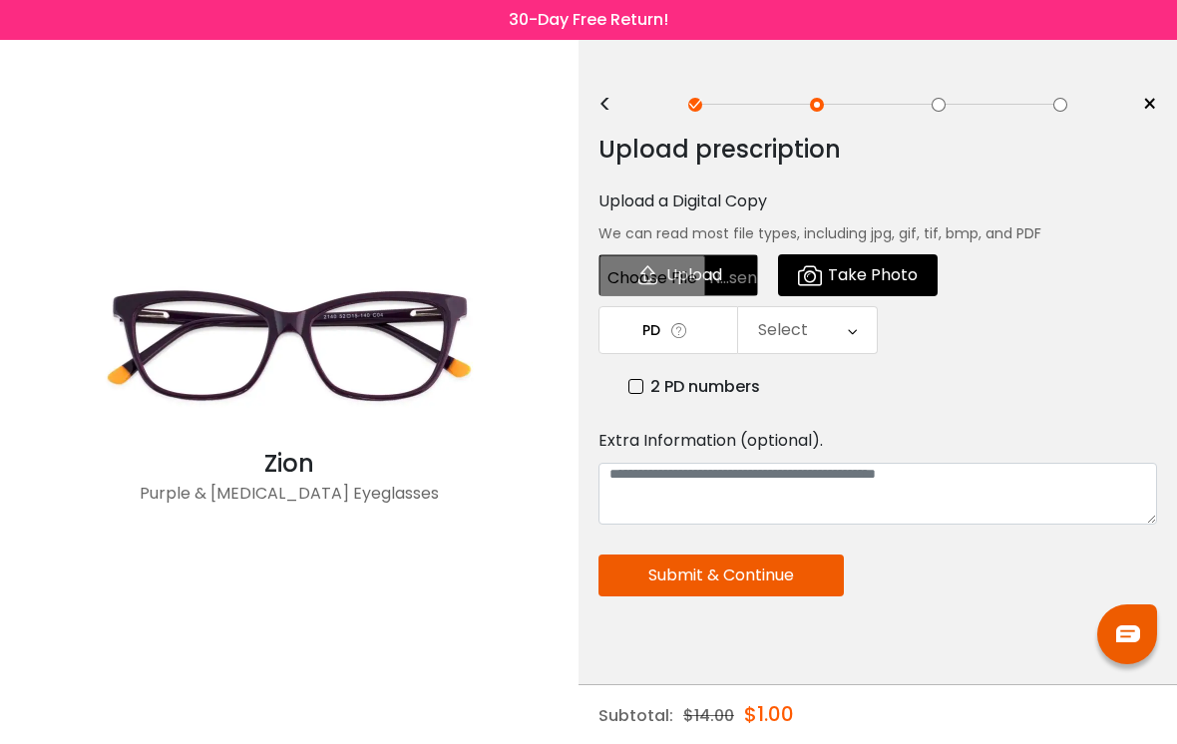
click at [717, 267] on input "file" at bounding box center [679, 275] width 160 height 42
type input "**********"
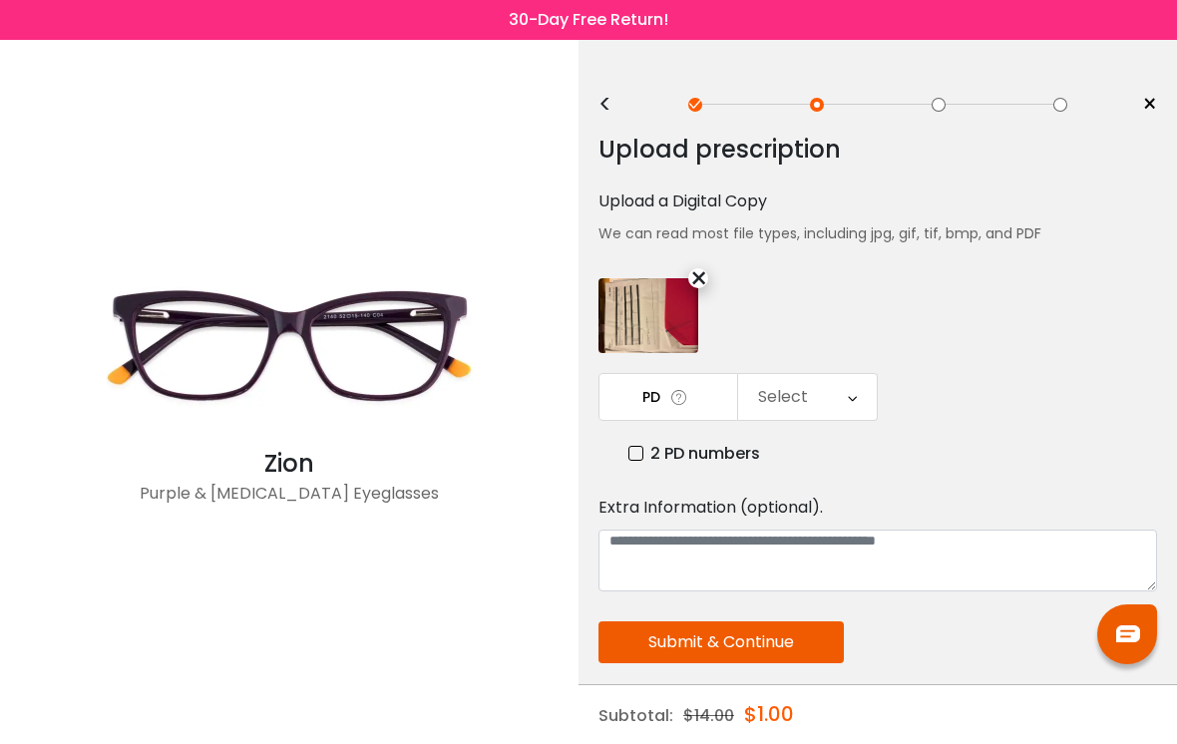
click at [823, 401] on div "Select" at bounding box center [807, 397] width 139 height 46
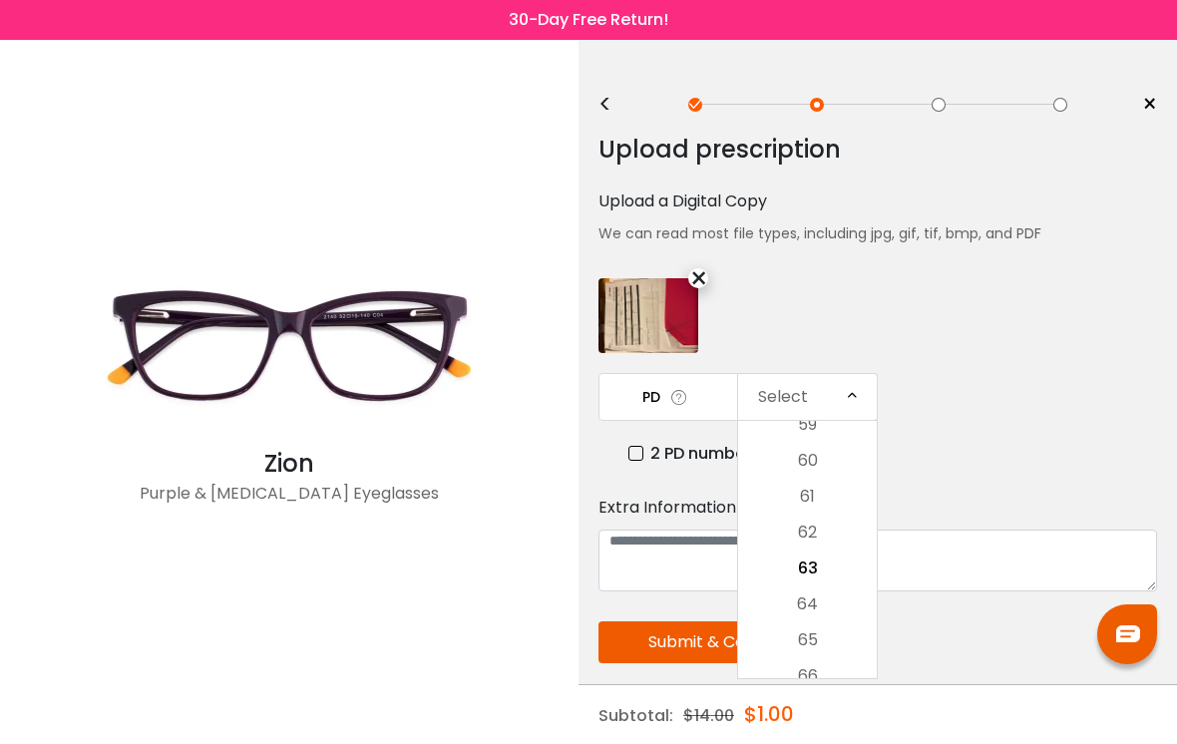
click at [844, 469] on li "60" at bounding box center [807, 461] width 139 height 36
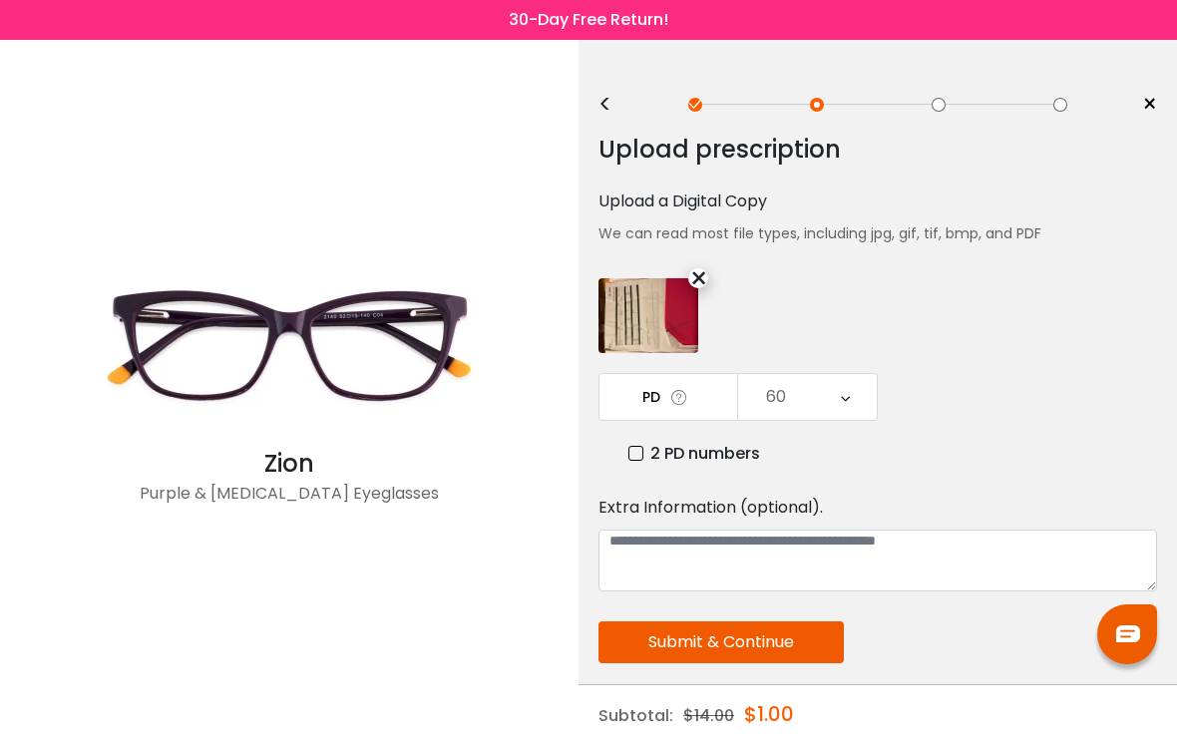
click at [794, 635] on button "Submit & Continue" at bounding box center [721, 643] width 245 height 42
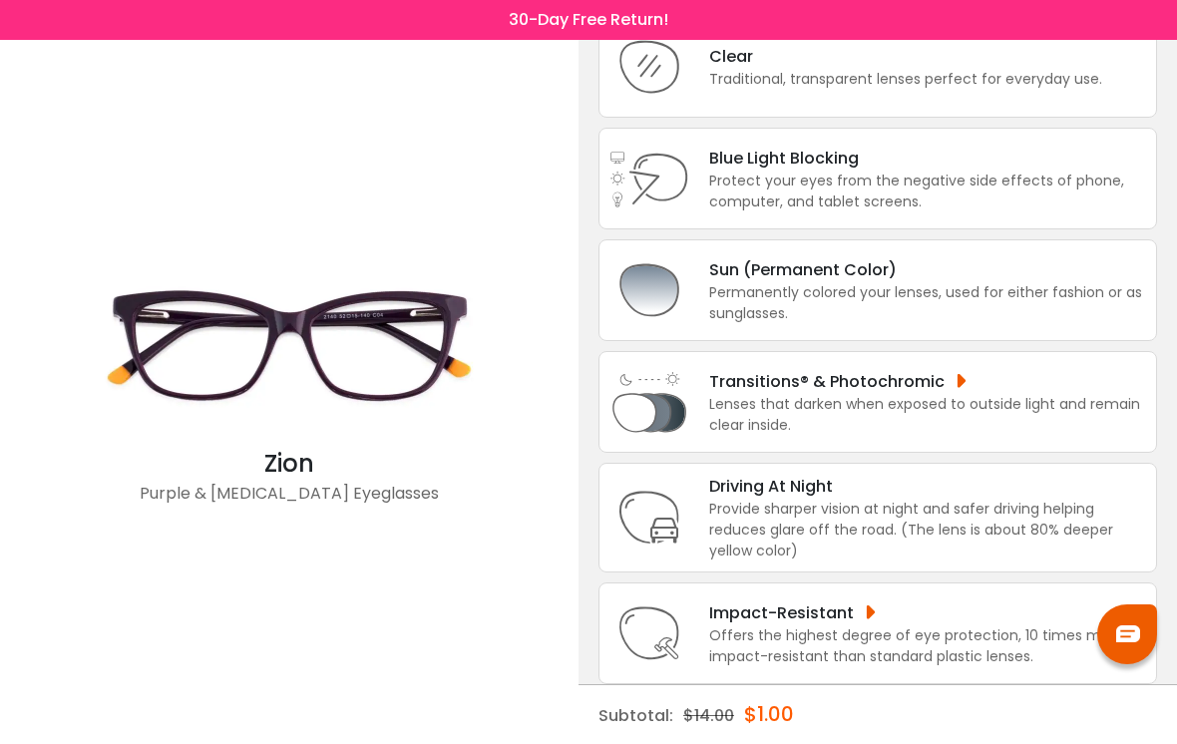
scroll to position [180, 0]
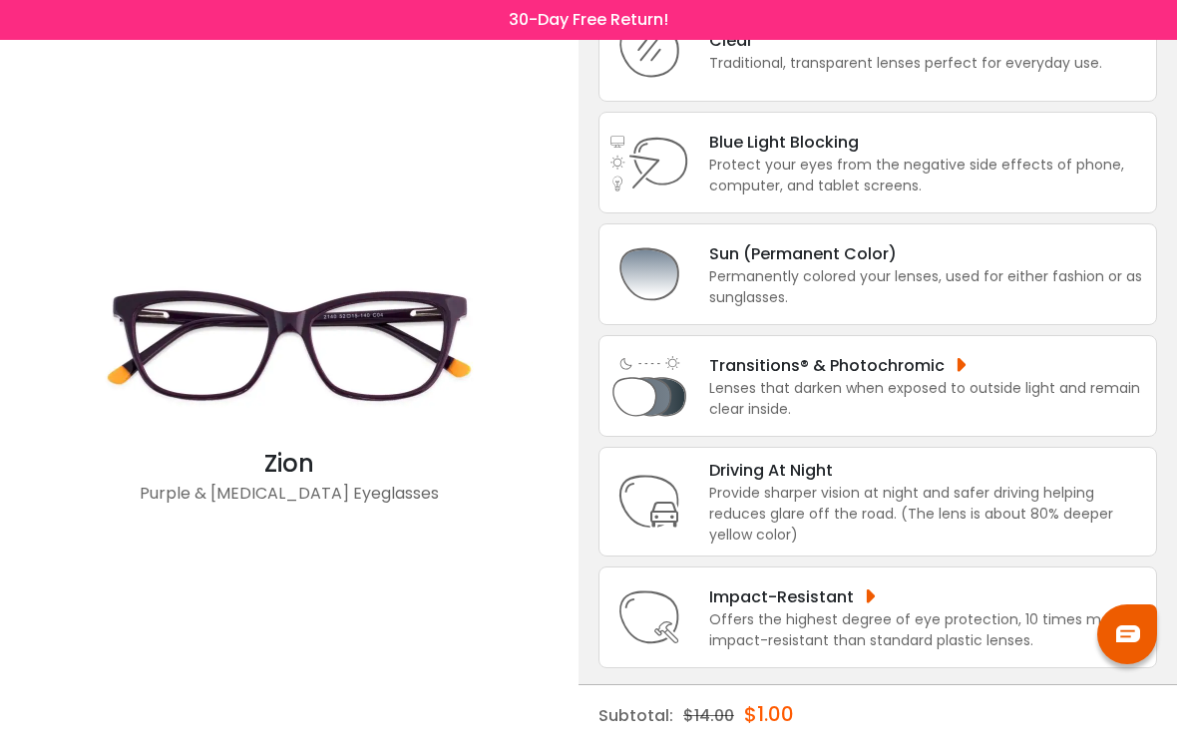
click at [1009, 174] on div "Protect your eyes from the negative side effects of phone, computer, and tablet…" at bounding box center [927, 176] width 437 height 42
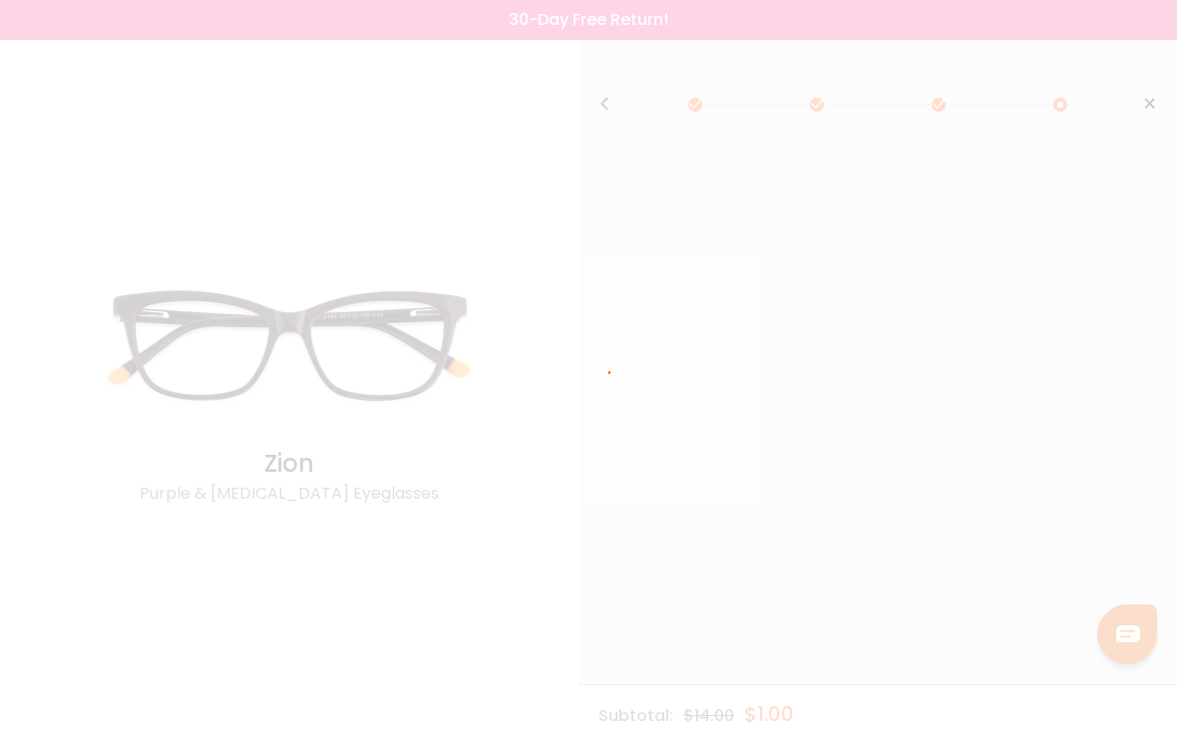
scroll to position [0, 0]
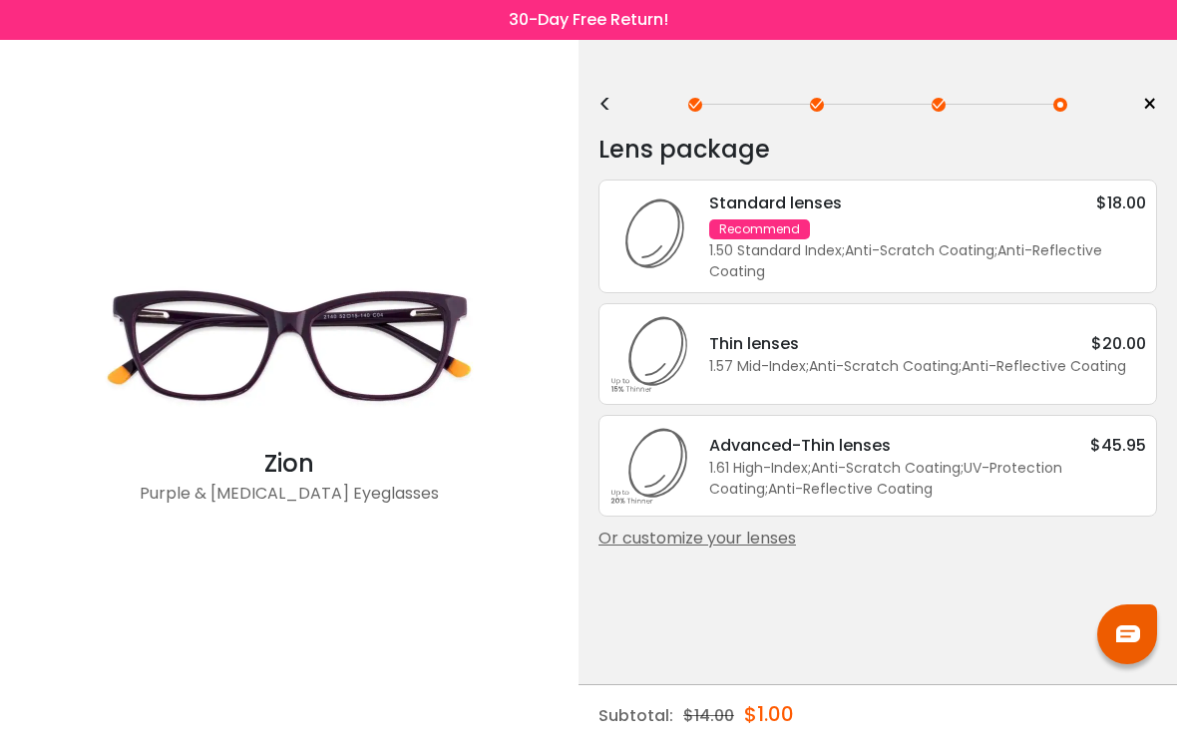
click at [1034, 476] on div "1.61 High-Index ; Anti-Scratch Coating ; UV-Protection Coating ; Anti-Reflectiv…" at bounding box center [927, 479] width 437 height 42
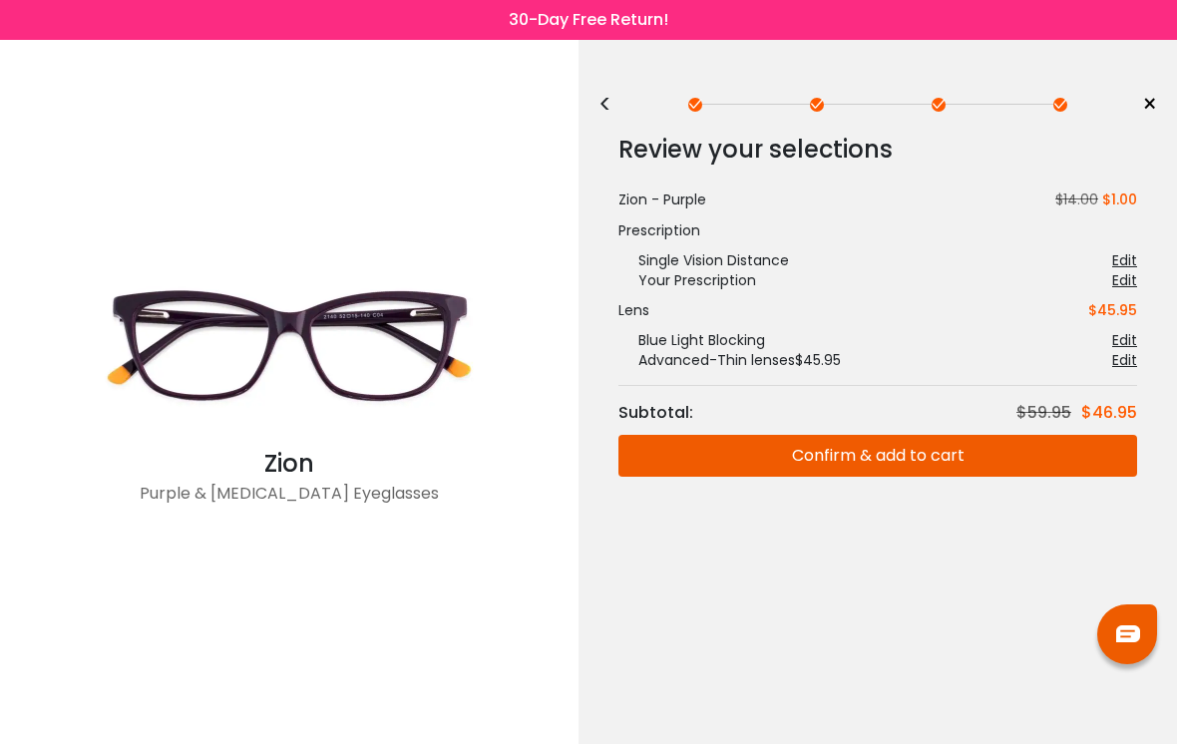
click at [981, 455] on button "Confirm & add to cart" at bounding box center [878, 456] width 519 height 42
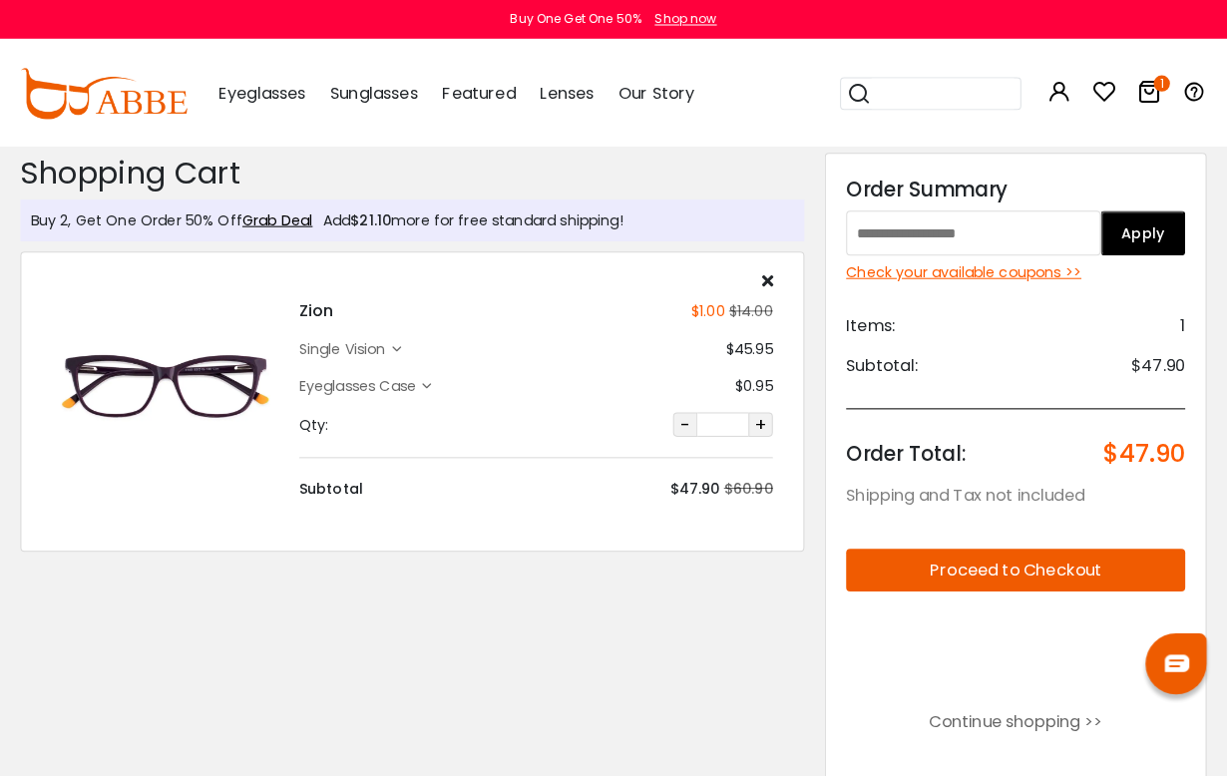
scroll to position [3, 0]
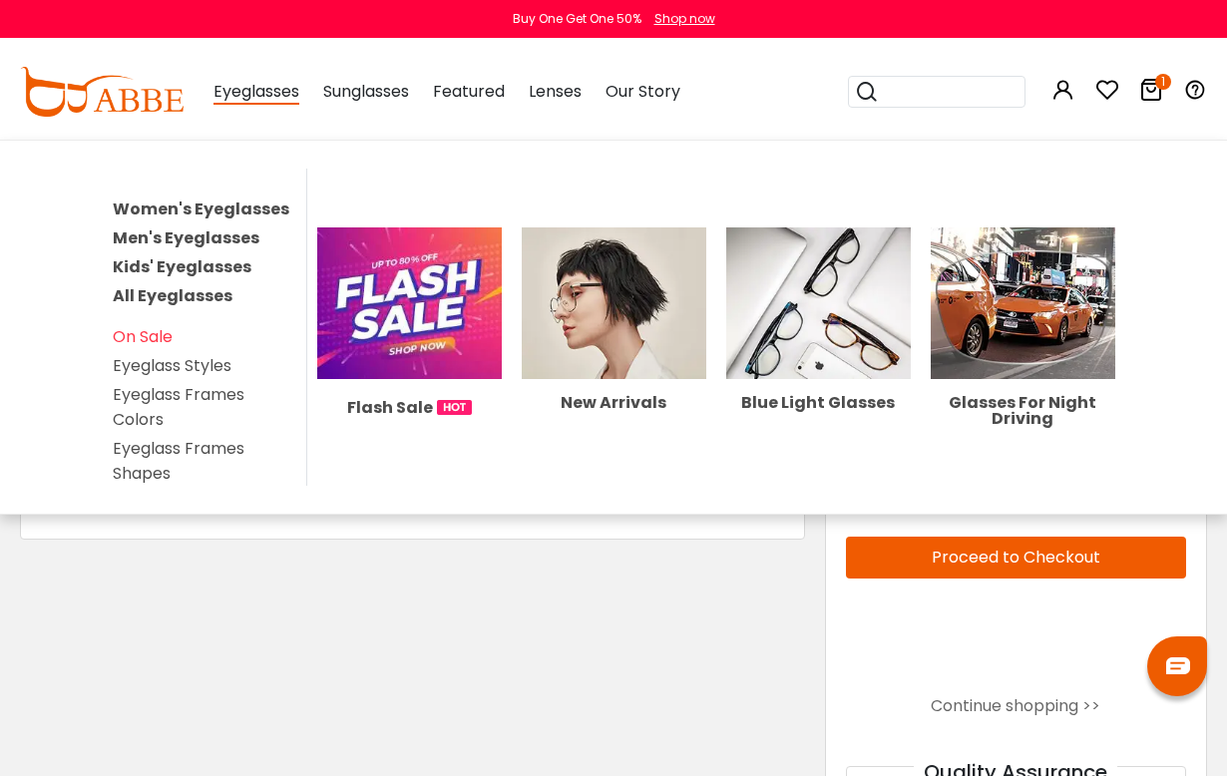
click at [435, 315] on img at bounding box center [409, 304] width 185 height 153
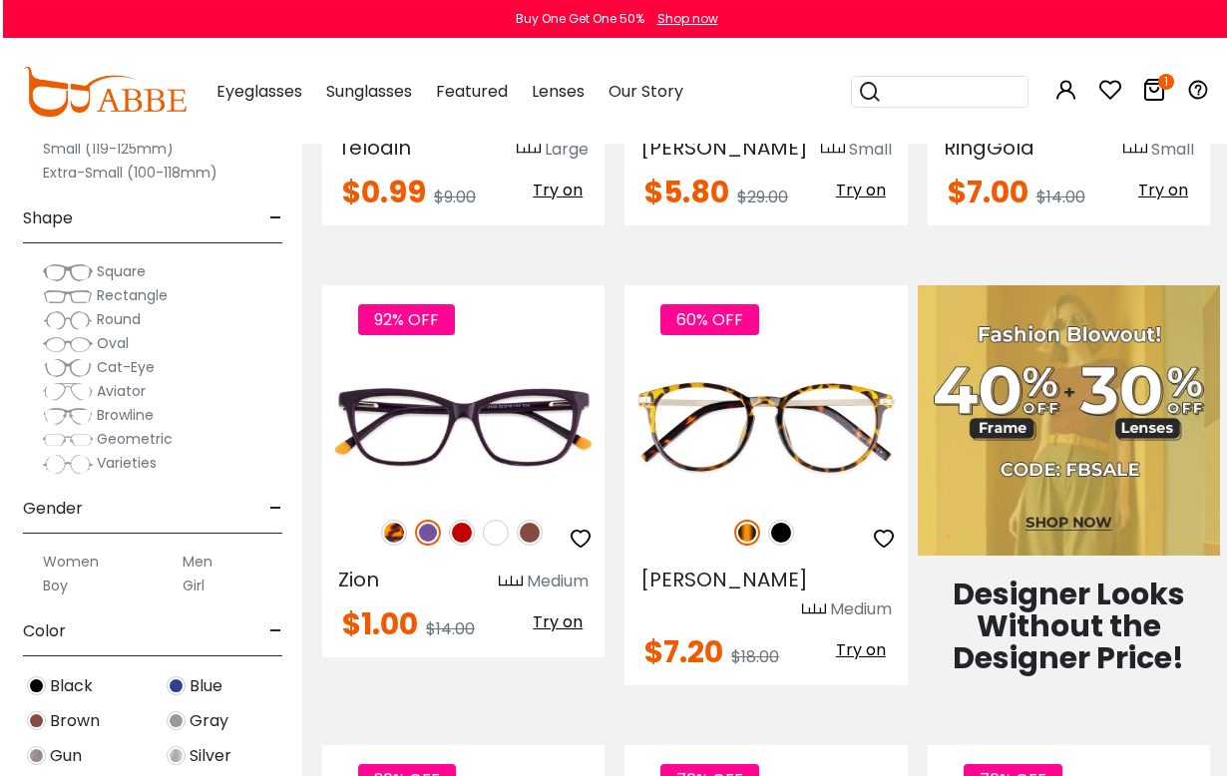
scroll to position [737, 0]
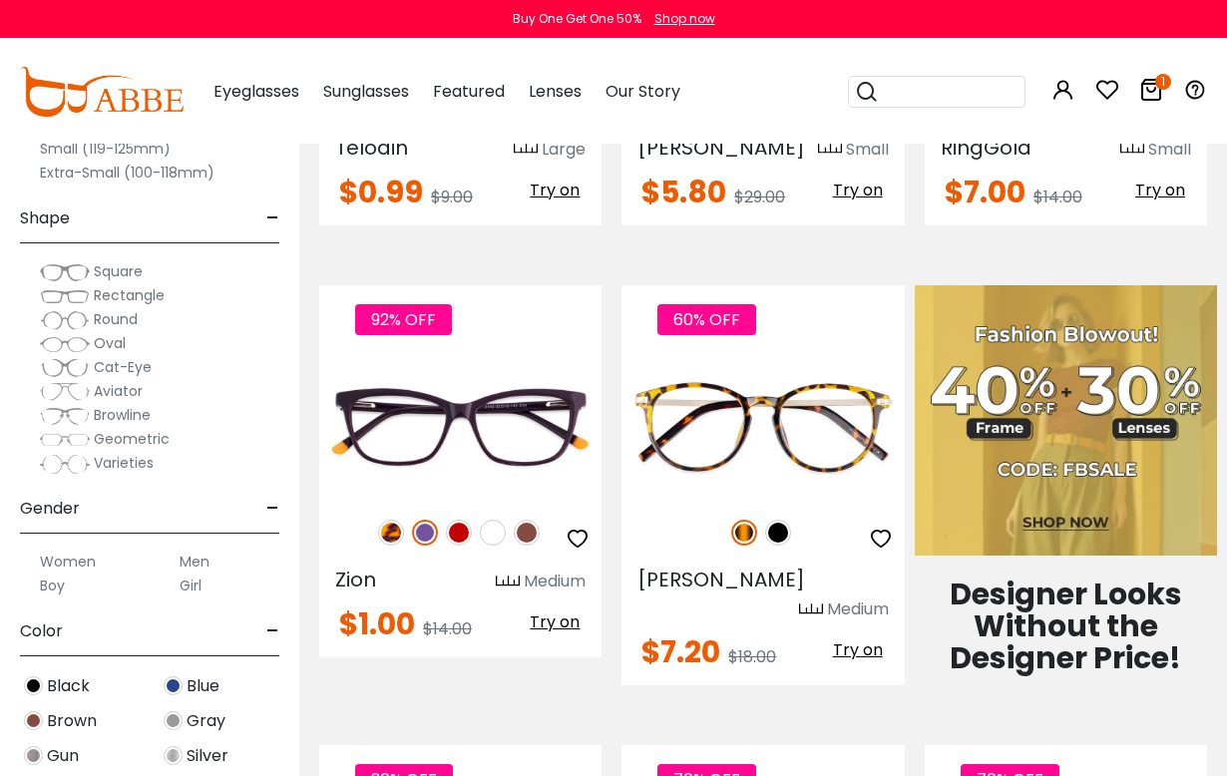
click at [0, 0] on img at bounding box center [0, 0] width 0 height 0
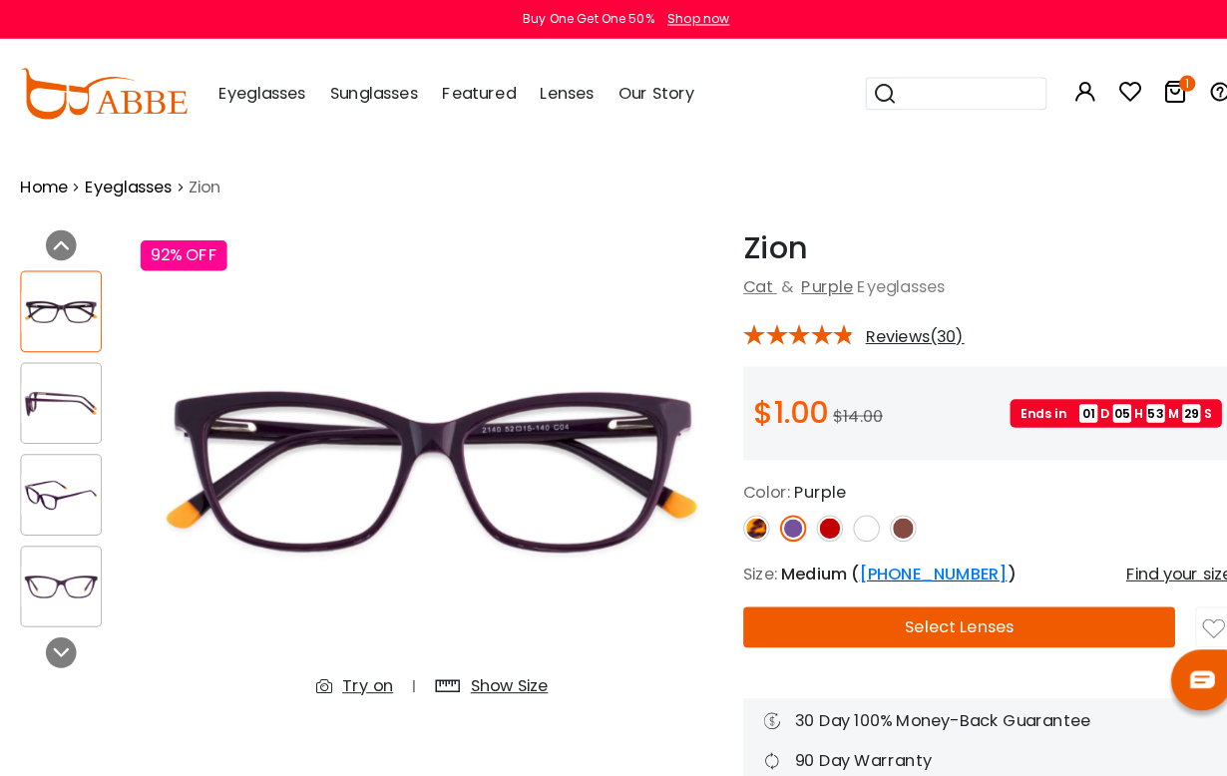
scroll to position [3, 0]
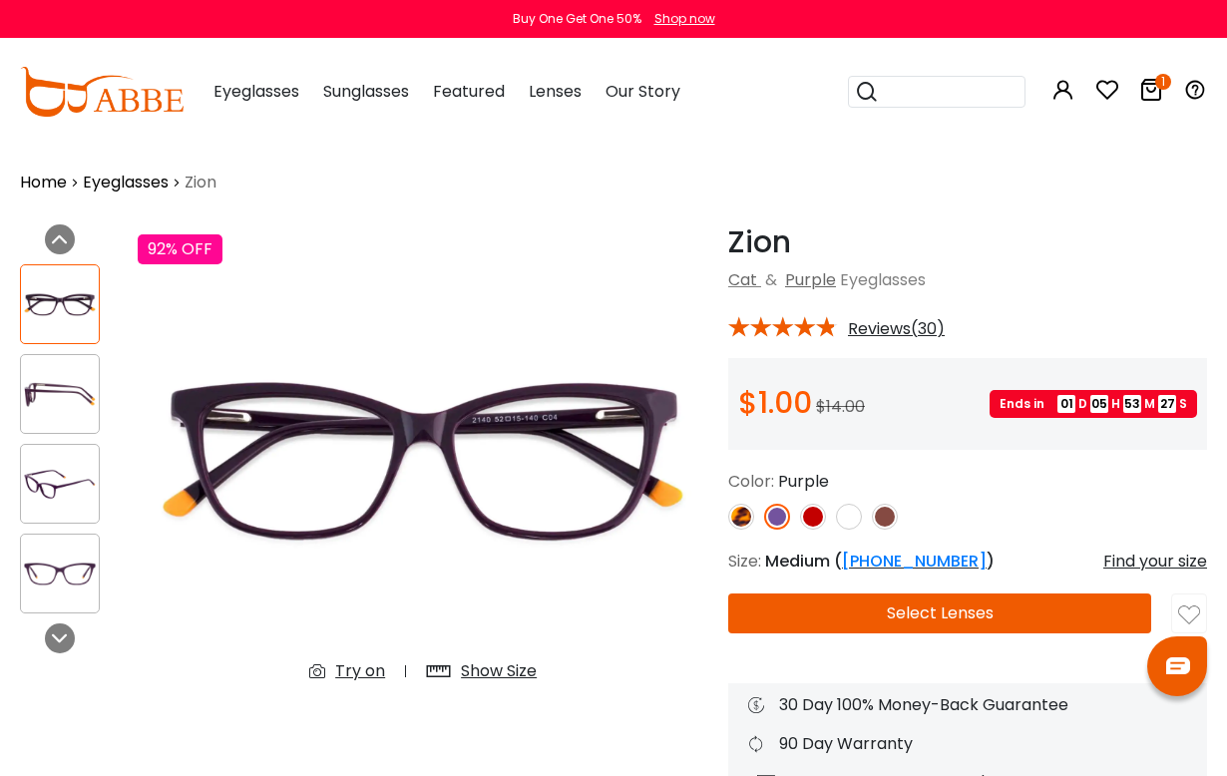
click at [813, 521] on img at bounding box center [813, 517] width 26 height 26
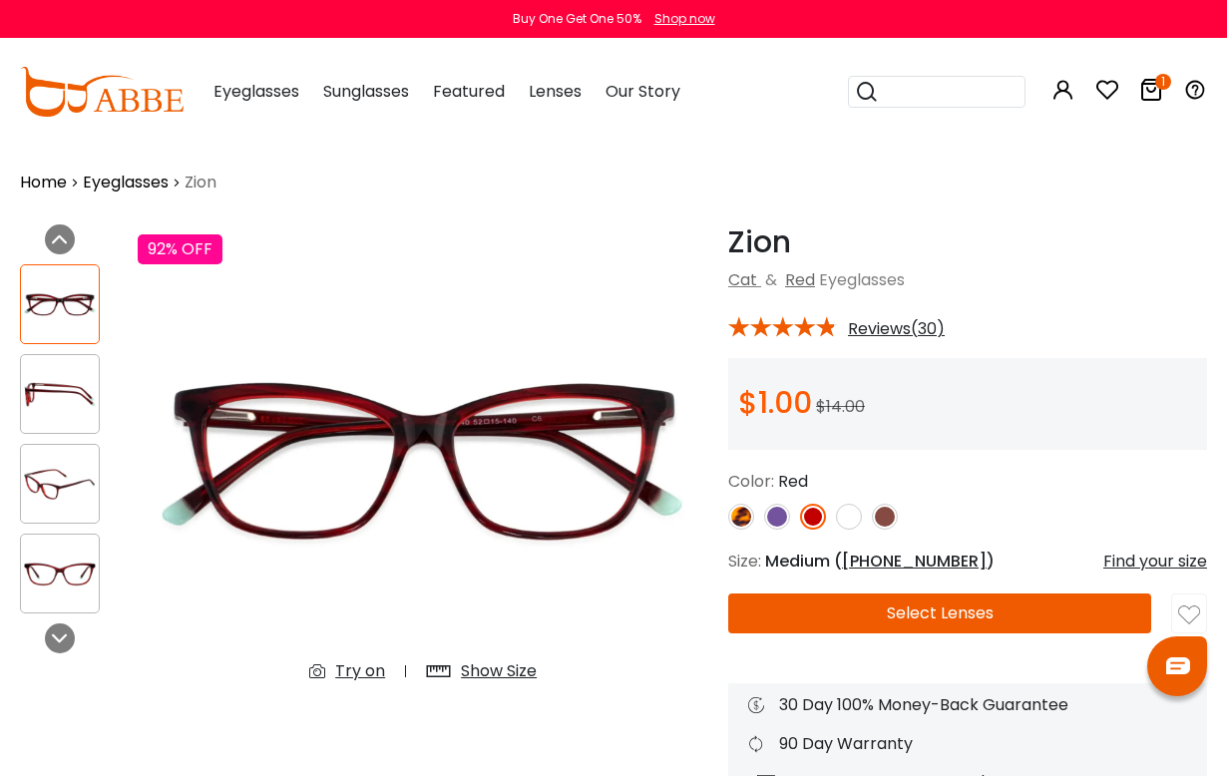
click at [744, 519] on img at bounding box center [741, 517] width 26 height 26
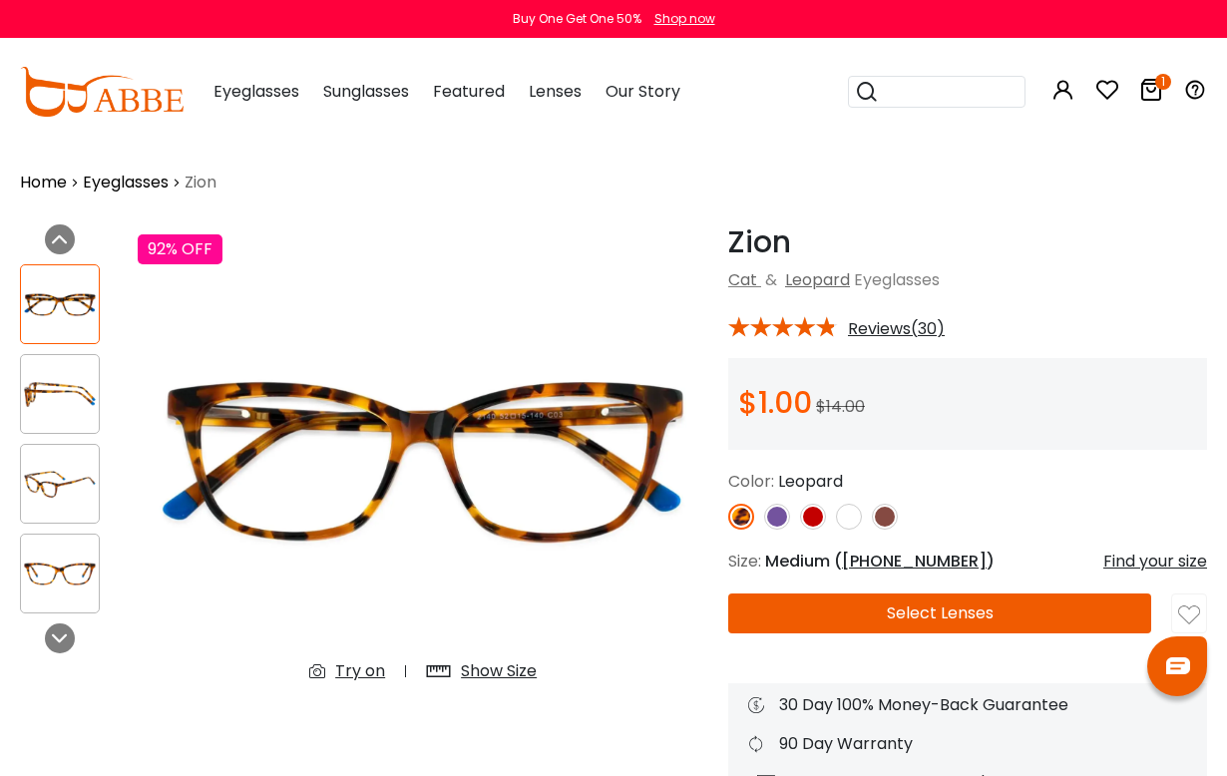
click at [888, 517] on img at bounding box center [885, 517] width 26 height 26
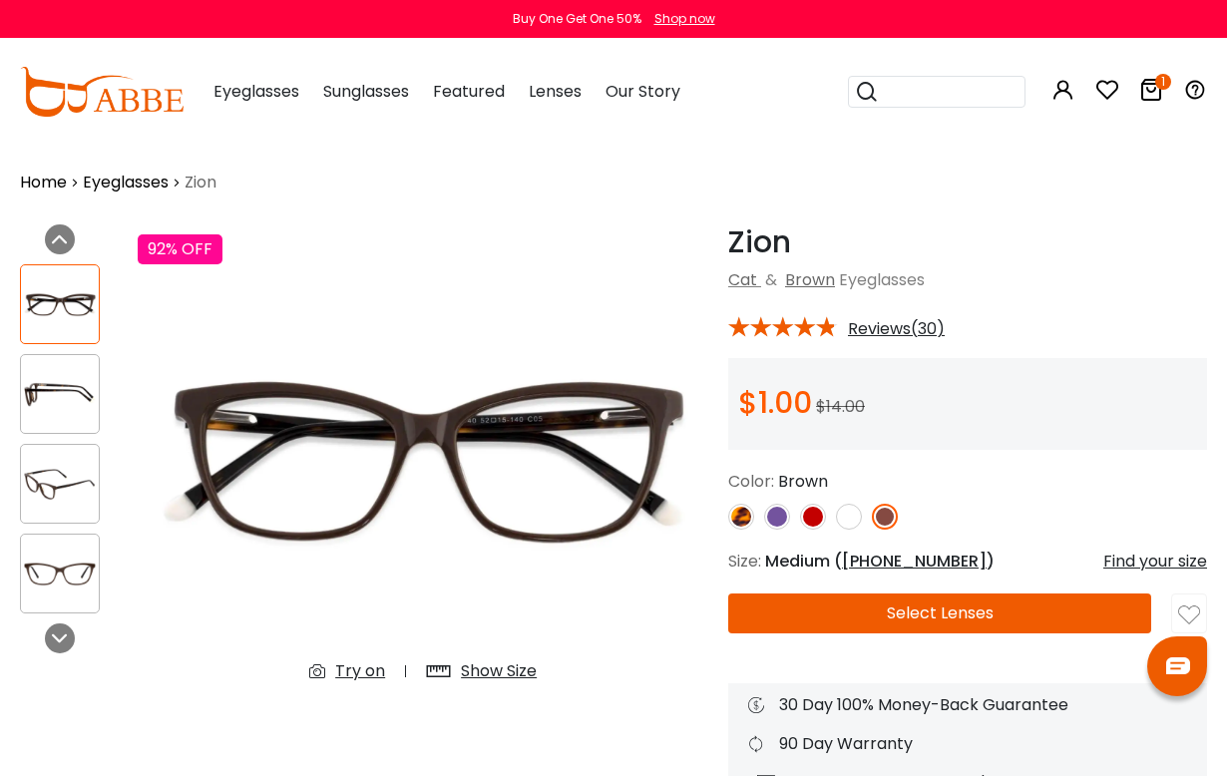
click at [811, 520] on img at bounding box center [813, 517] width 26 height 26
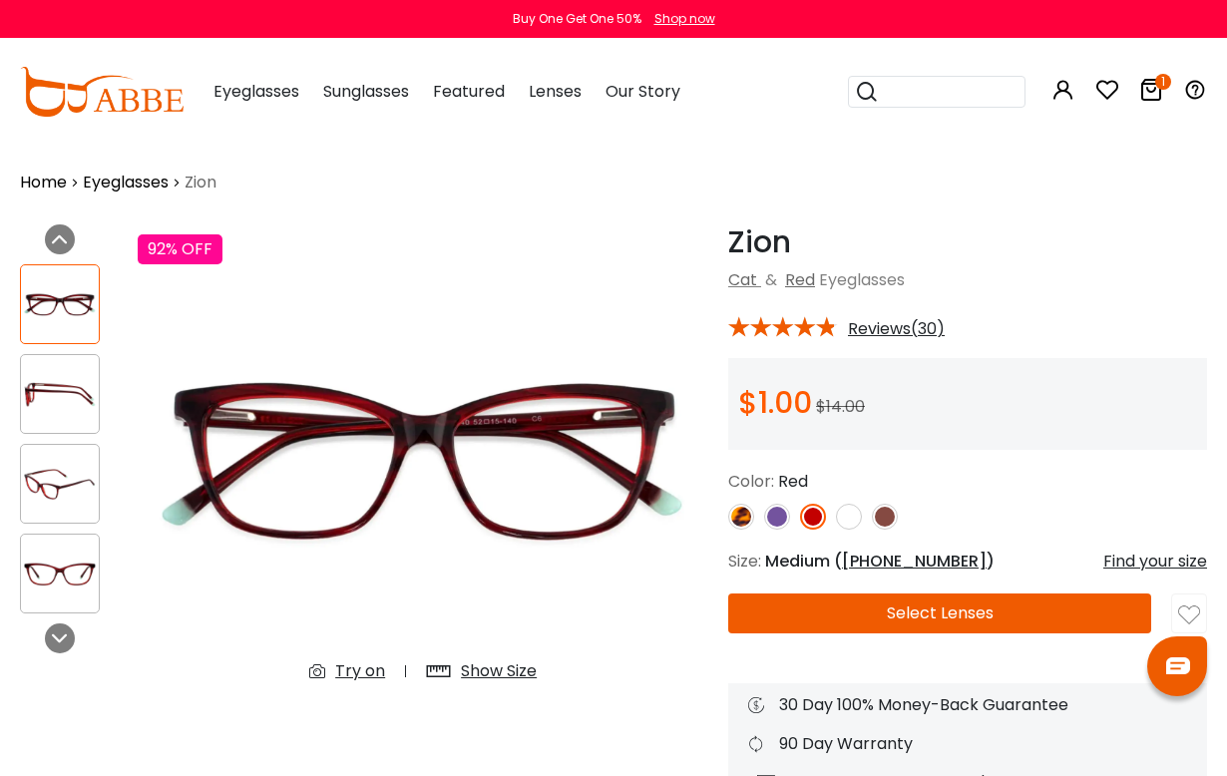
click at [75, 493] on img at bounding box center [60, 484] width 78 height 39
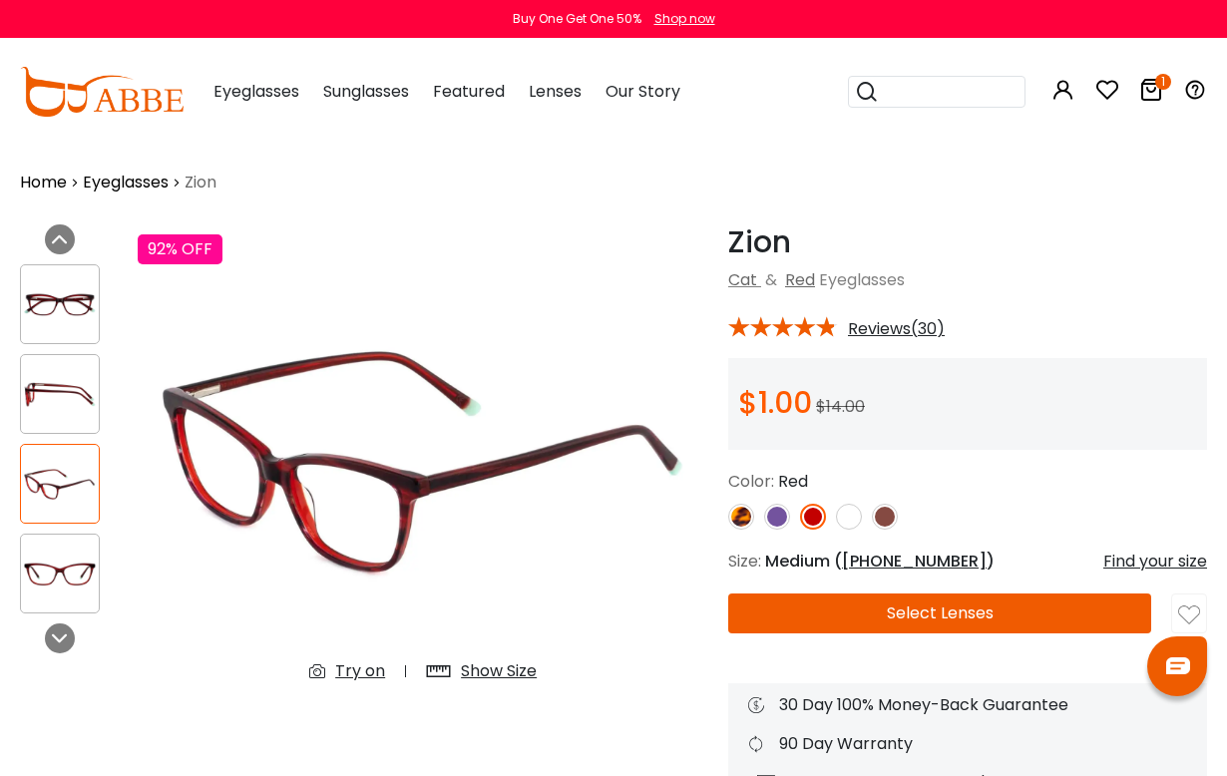
click at [79, 583] on img at bounding box center [60, 574] width 78 height 39
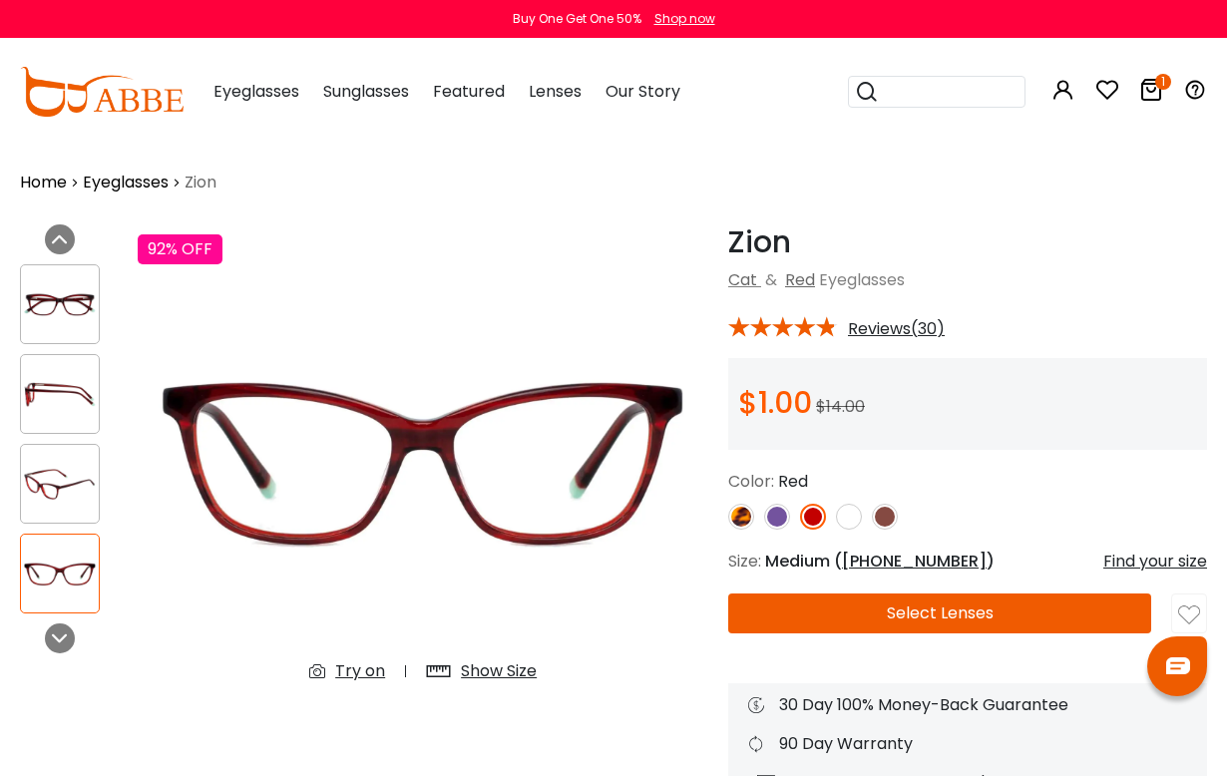
click at [971, 613] on button "Select Lenses" at bounding box center [939, 614] width 423 height 40
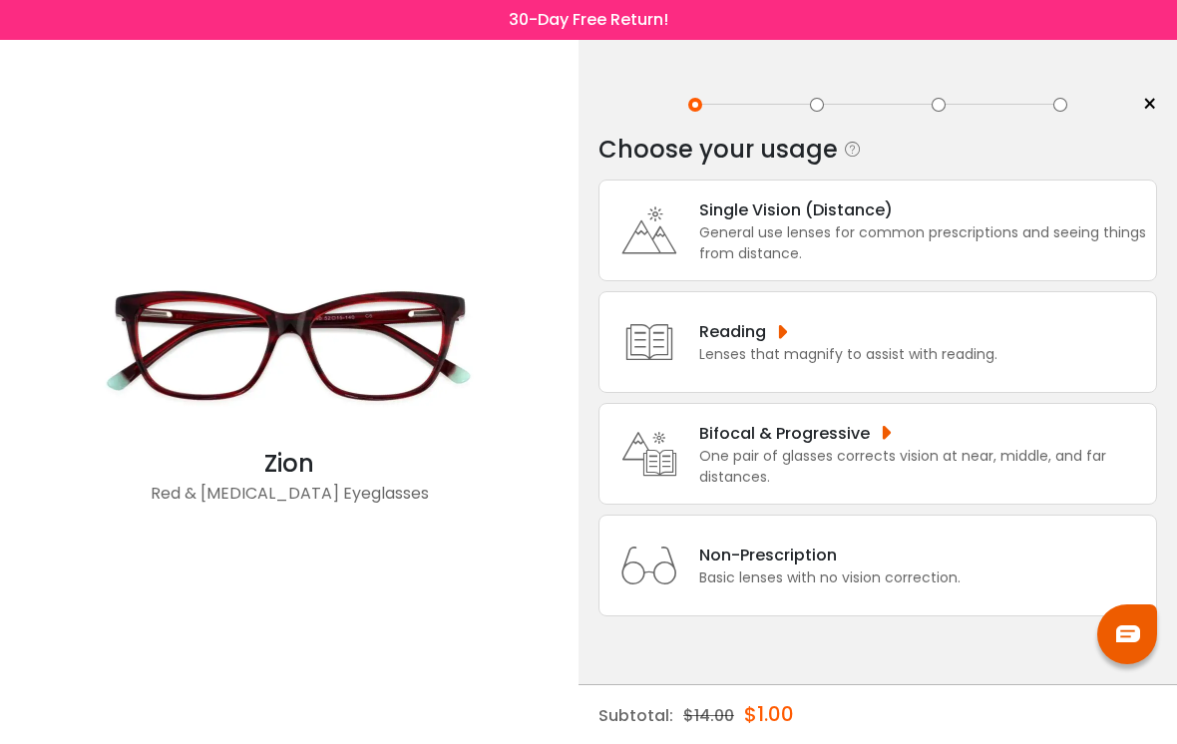
click at [898, 239] on div "General use lenses for common prescriptions and seeing things from distance." at bounding box center [923, 244] width 447 height 42
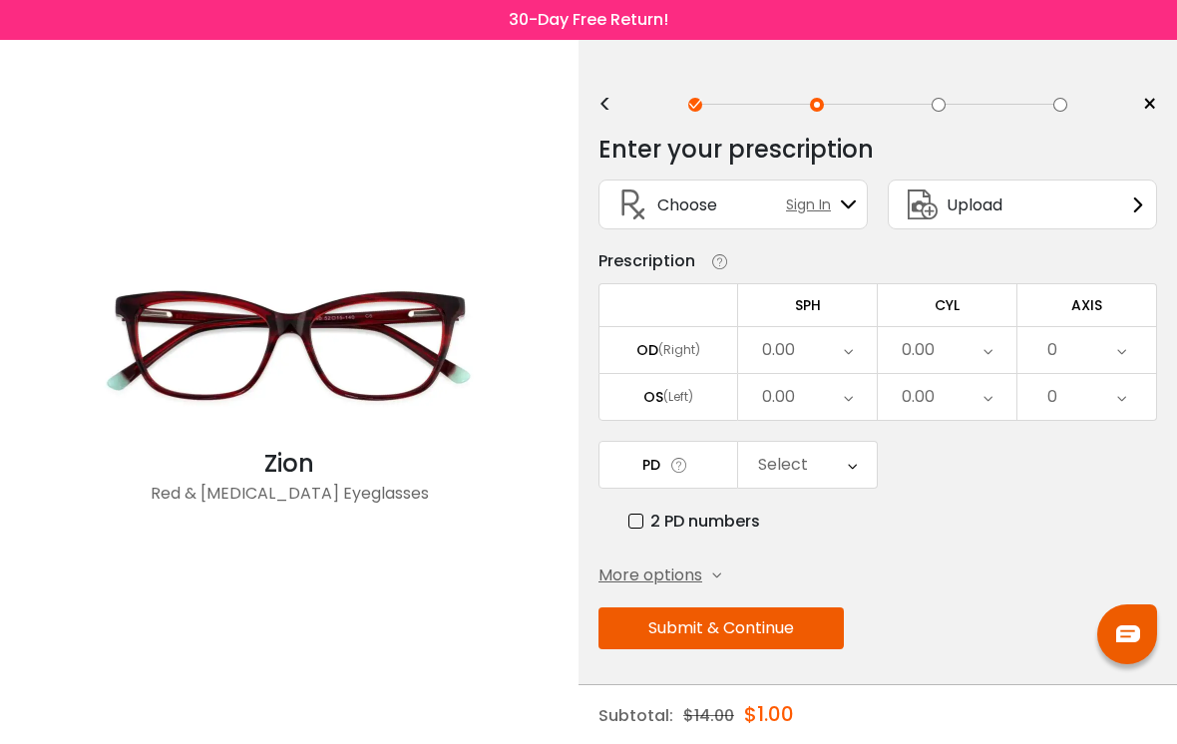
click at [1031, 207] on div "Upload" at bounding box center [1022, 205] width 269 height 50
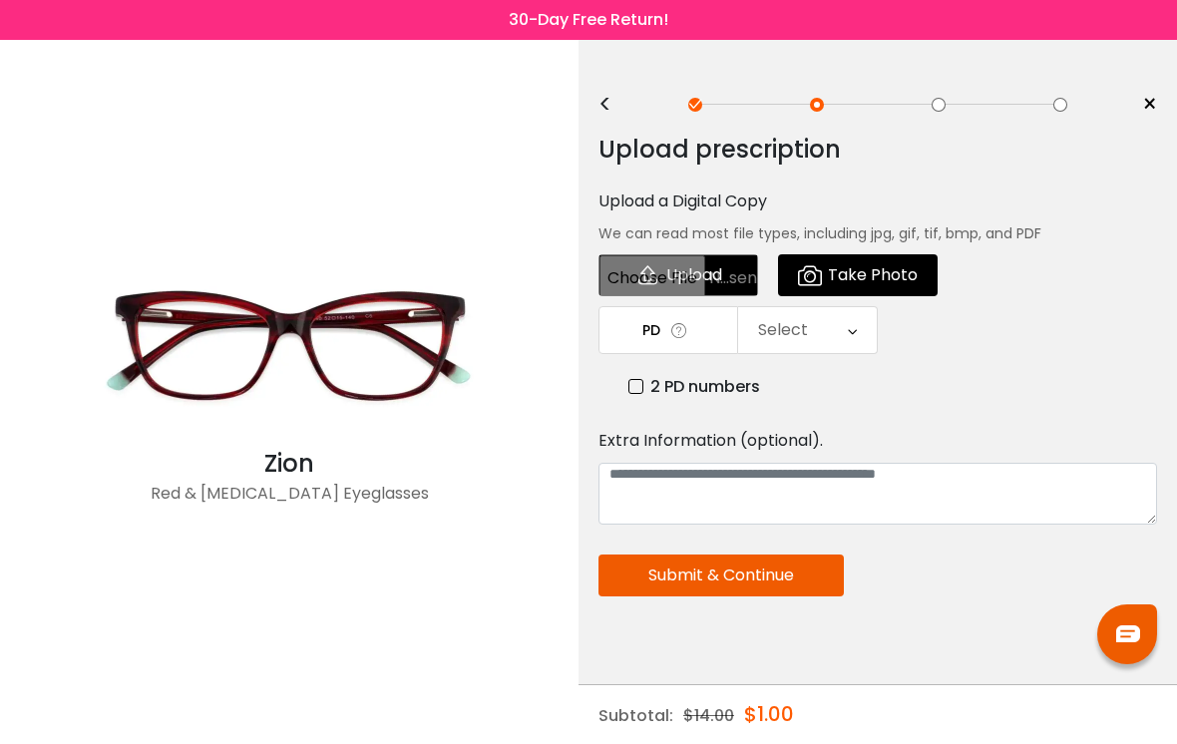
click at [710, 272] on input "file" at bounding box center [679, 275] width 160 height 42
type input "**********"
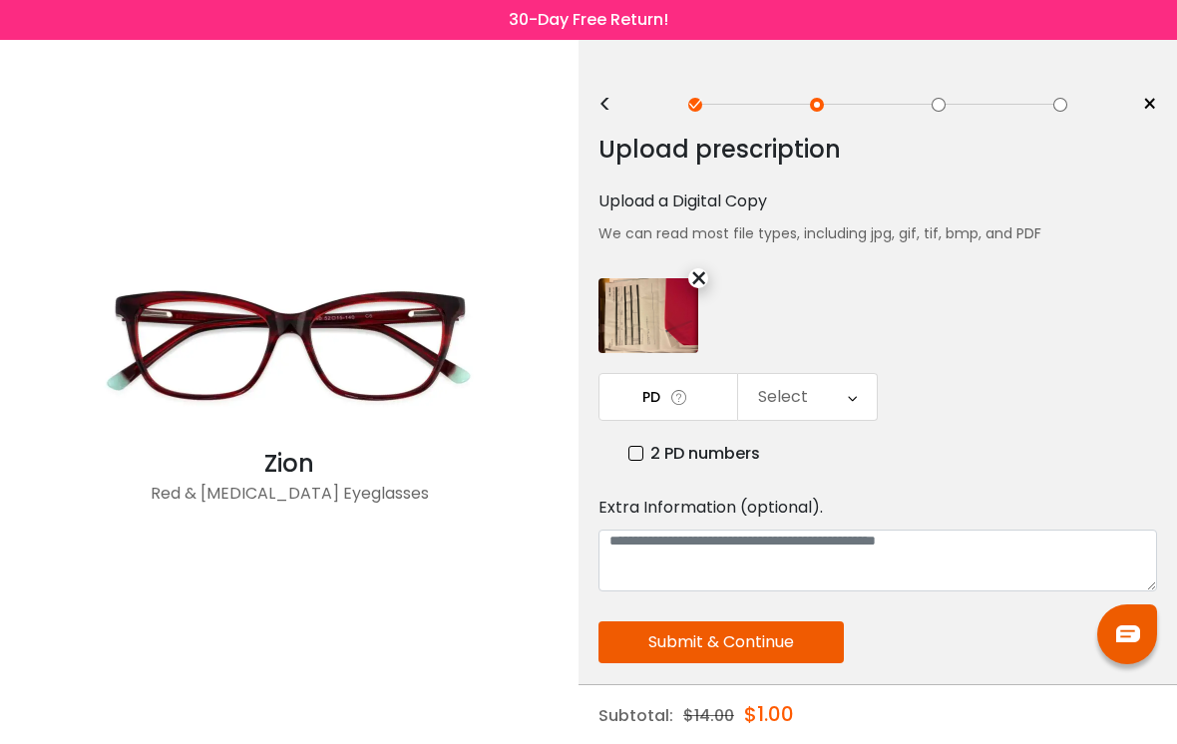
click at [854, 391] on icon at bounding box center [852, 397] width 9 height 46
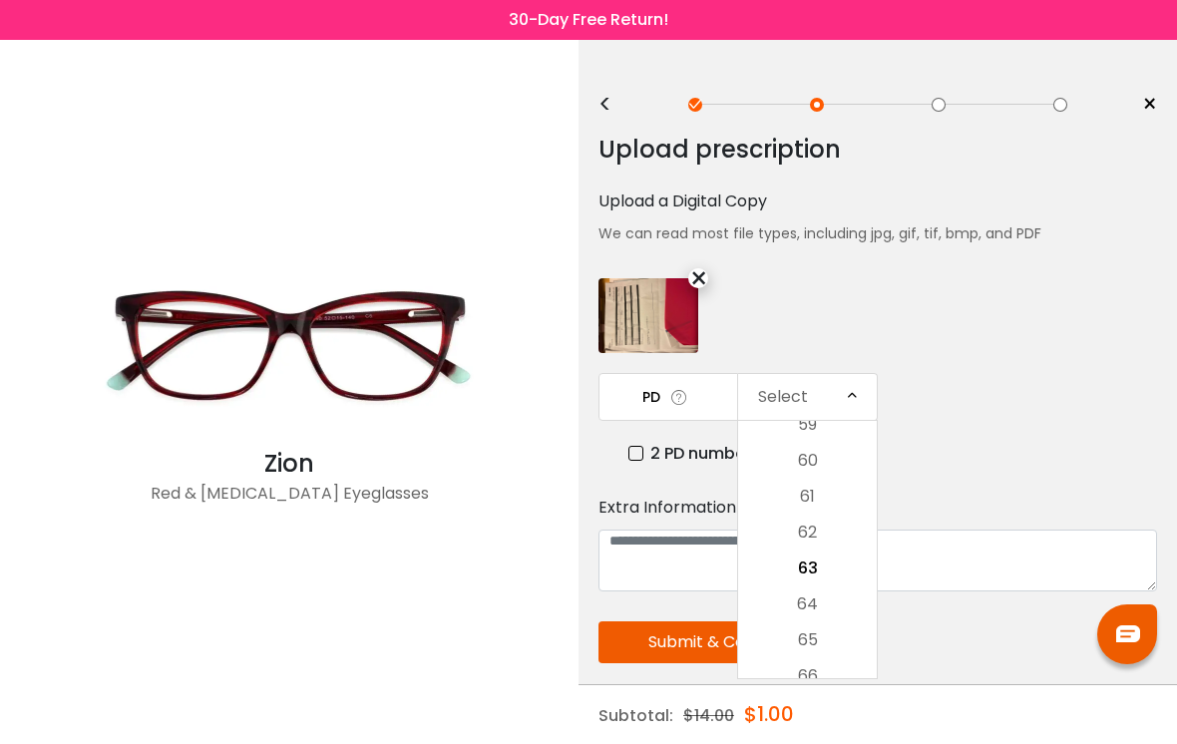
click at [834, 464] on li "60" at bounding box center [807, 461] width 139 height 36
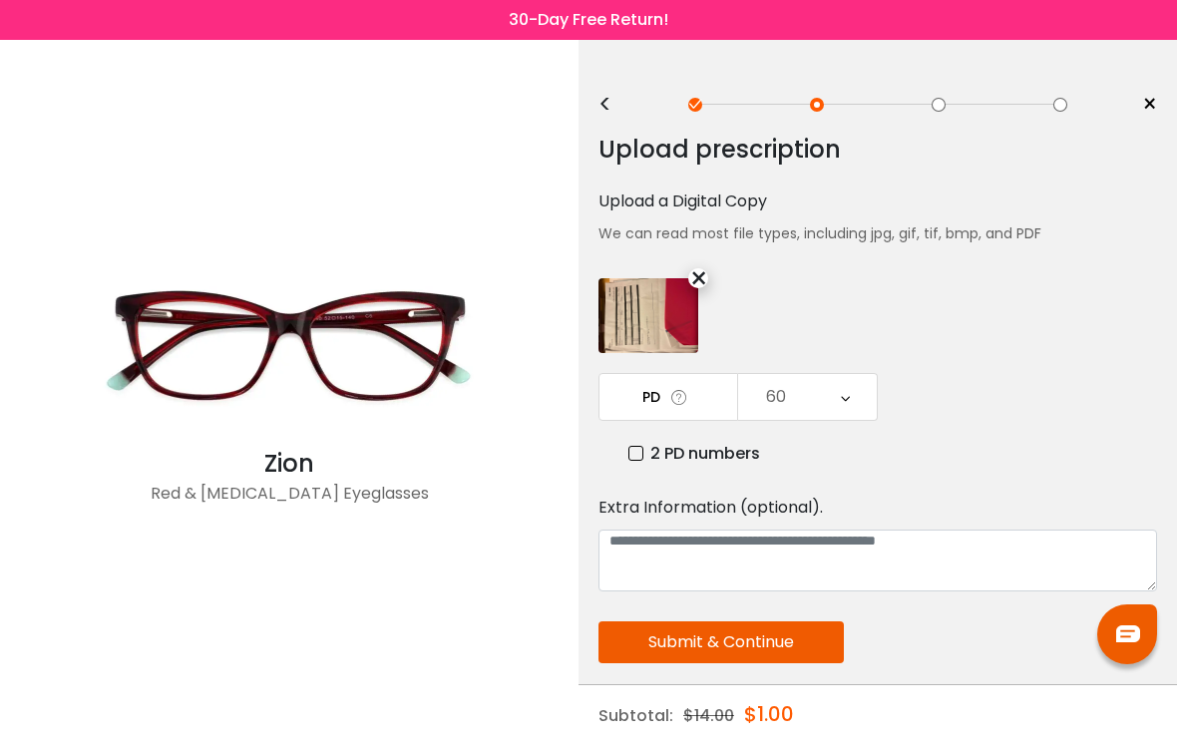
click at [807, 644] on button "Submit & Continue" at bounding box center [721, 643] width 245 height 42
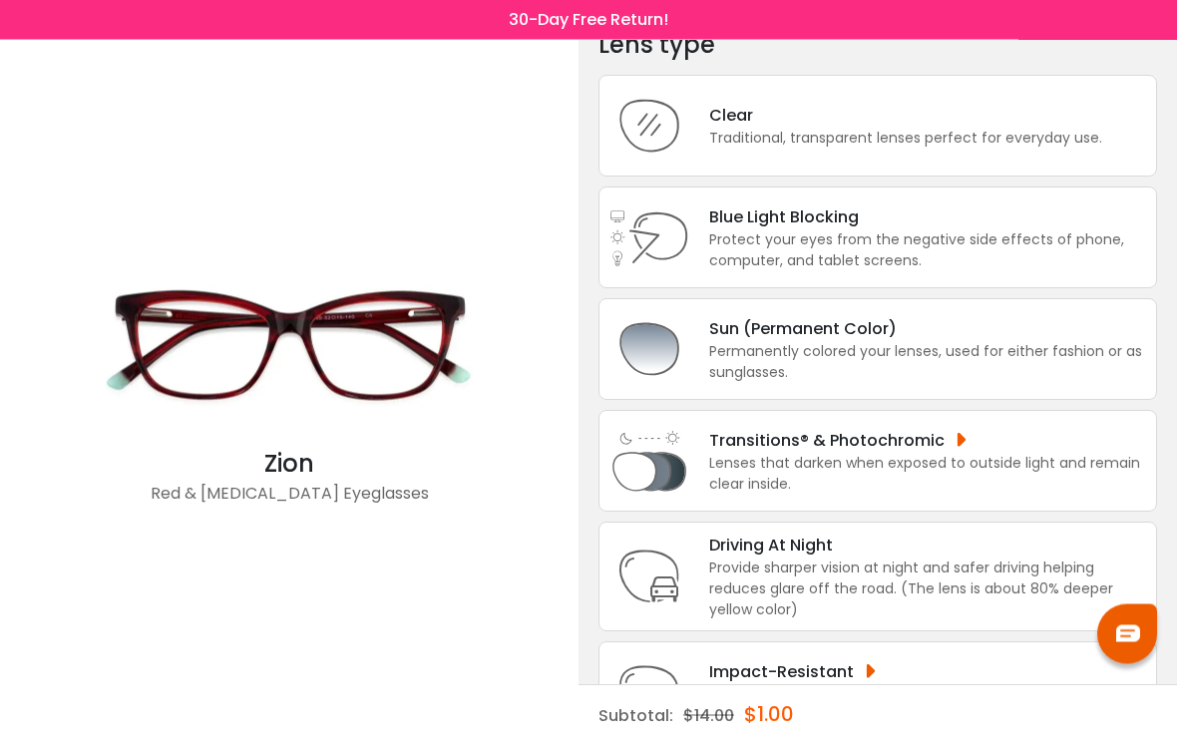
scroll to position [105, 0]
click at [914, 486] on div "Lenses that darken when exposed to outside light and remain clear inside." at bounding box center [927, 474] width 437 height 42
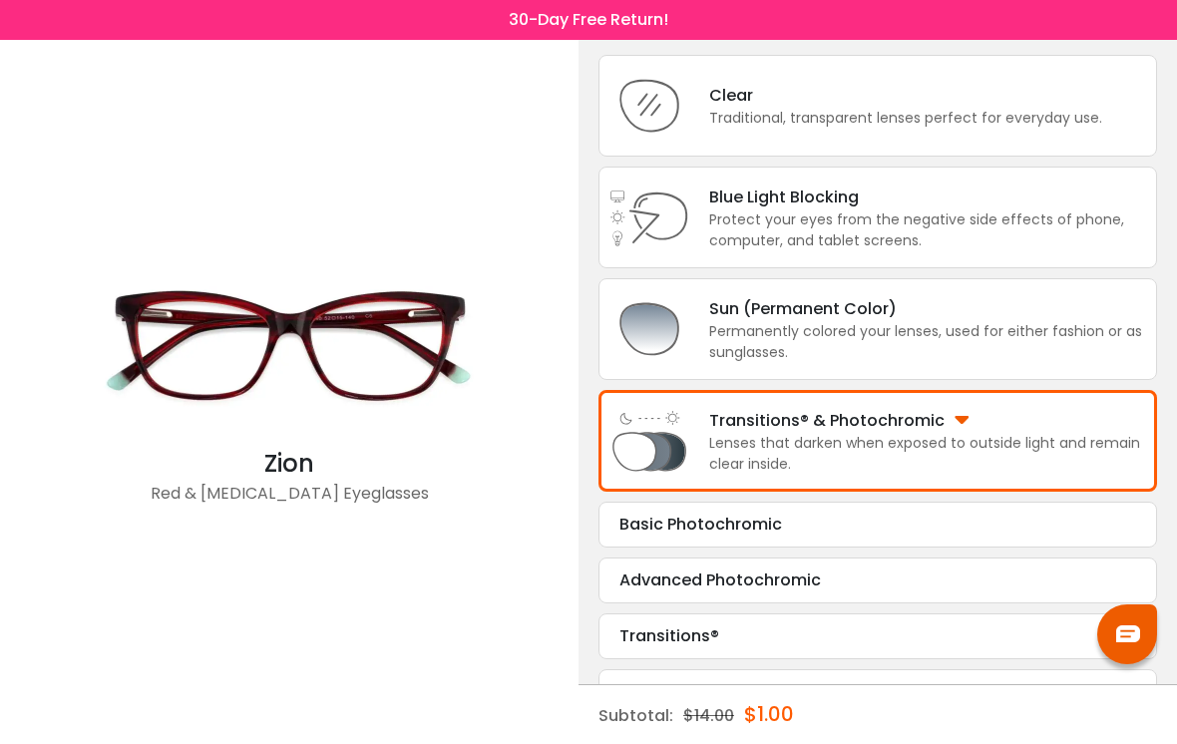
scroll to position [126, 0]
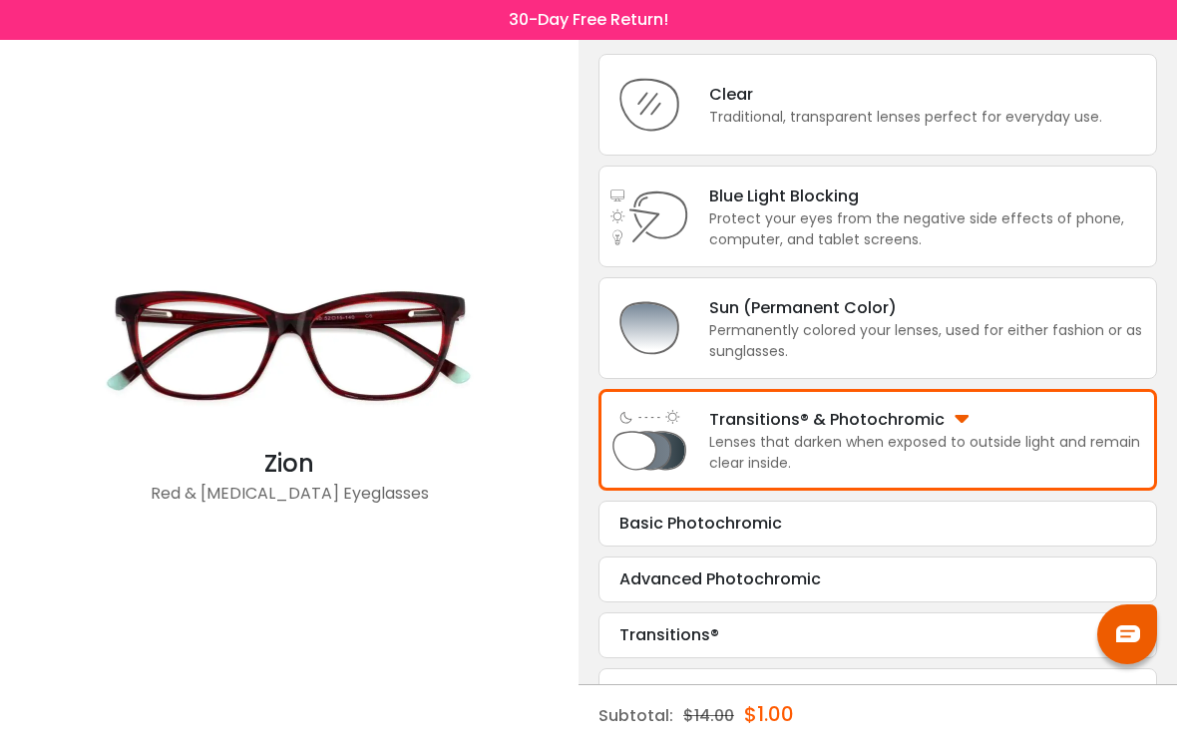
click at [777, 648] on div "Transitions®" at bounding box center [878, 636] width 517 height 24
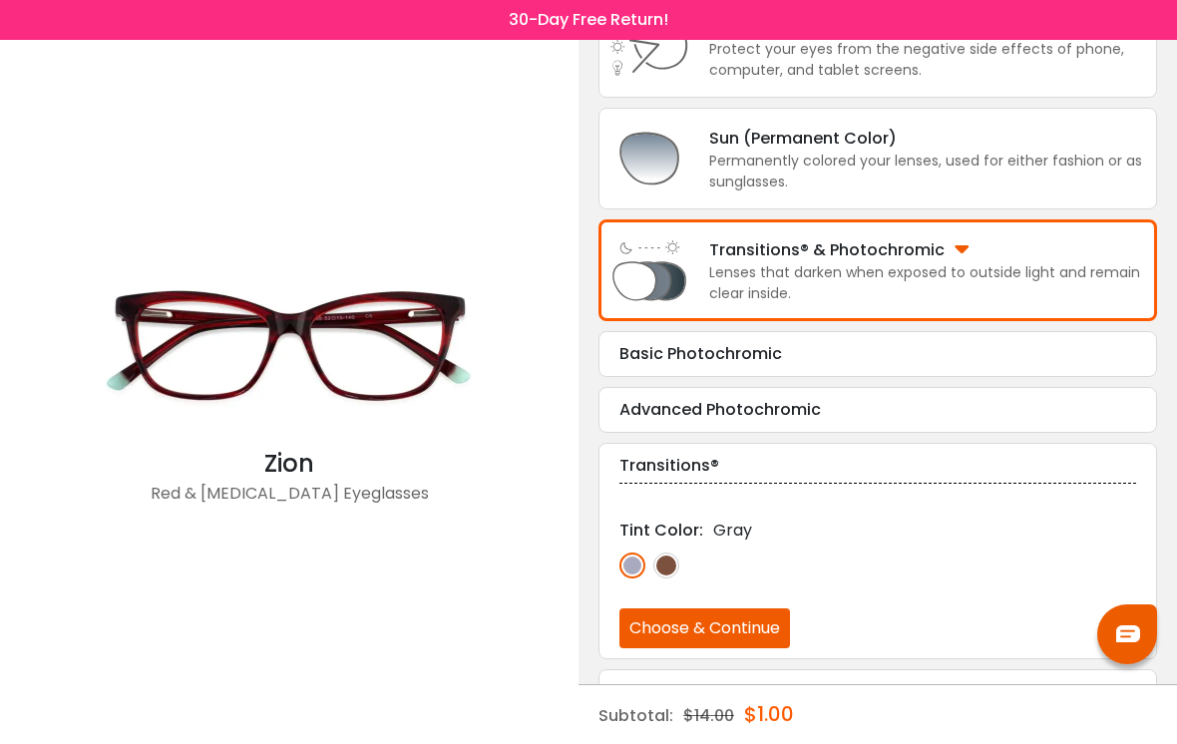
scroll to position [296, 0]
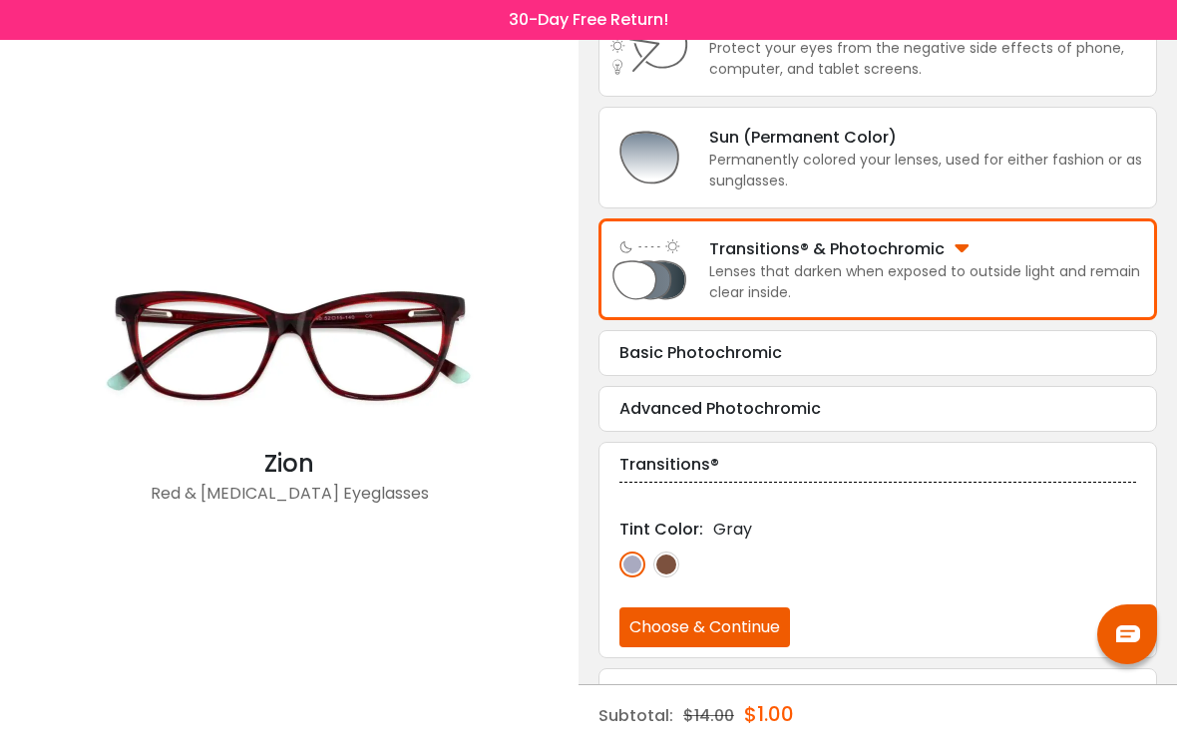
click at [665, 578] on img at bounding box center [667, 565] width 26 height 26
click at [766, 648] on button "Choose & Continue" at bounding box center [705, 628] width 171 height 40
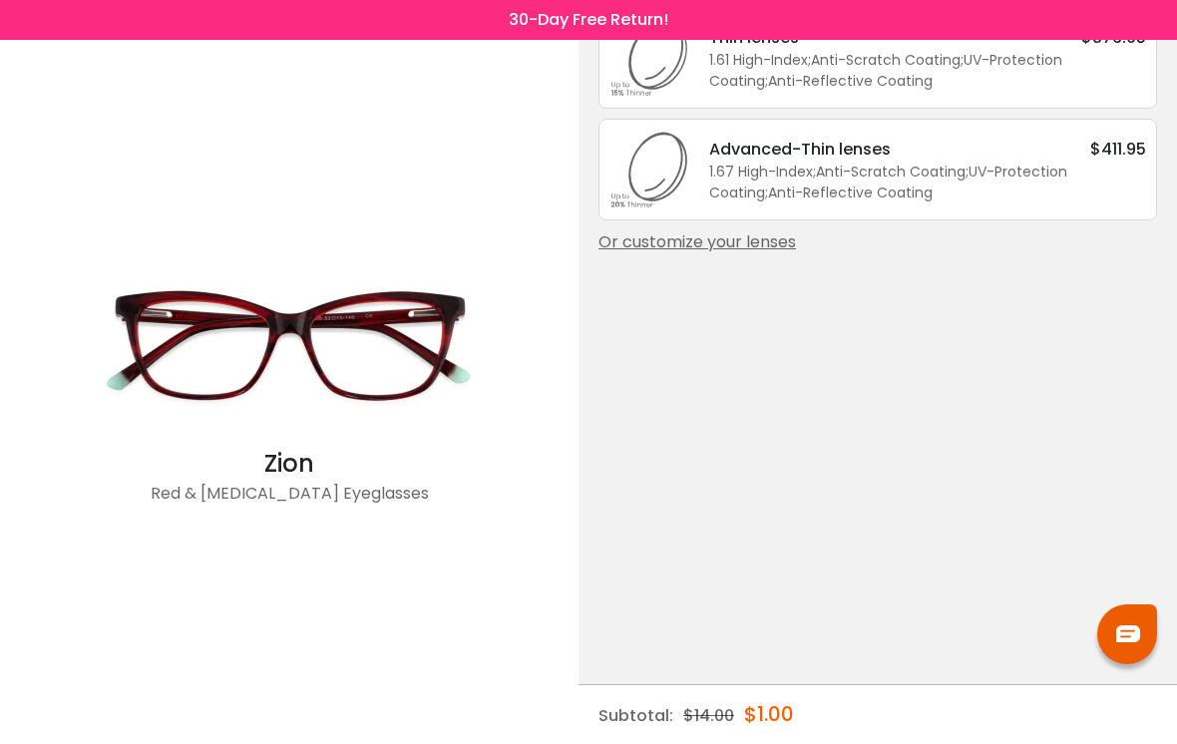
scroll to position [0, 0]
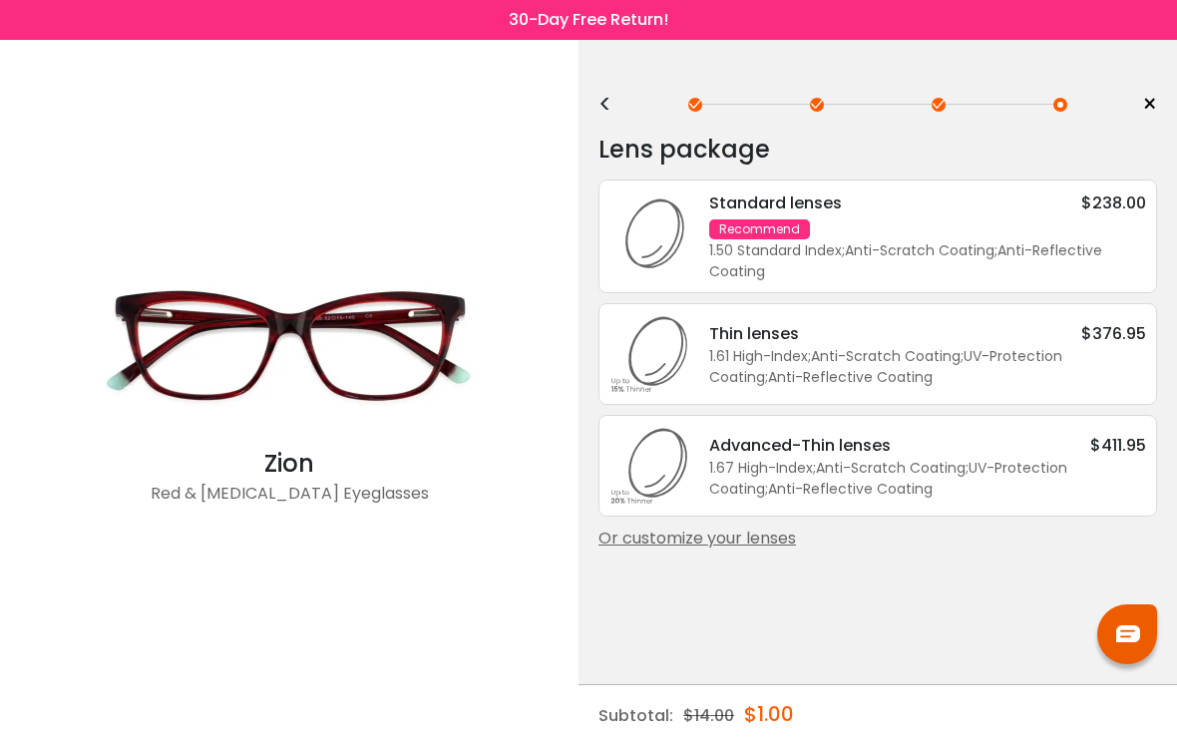
click at [608, 102] on div "<" at bounding box center [614, 105] width 30 height 16
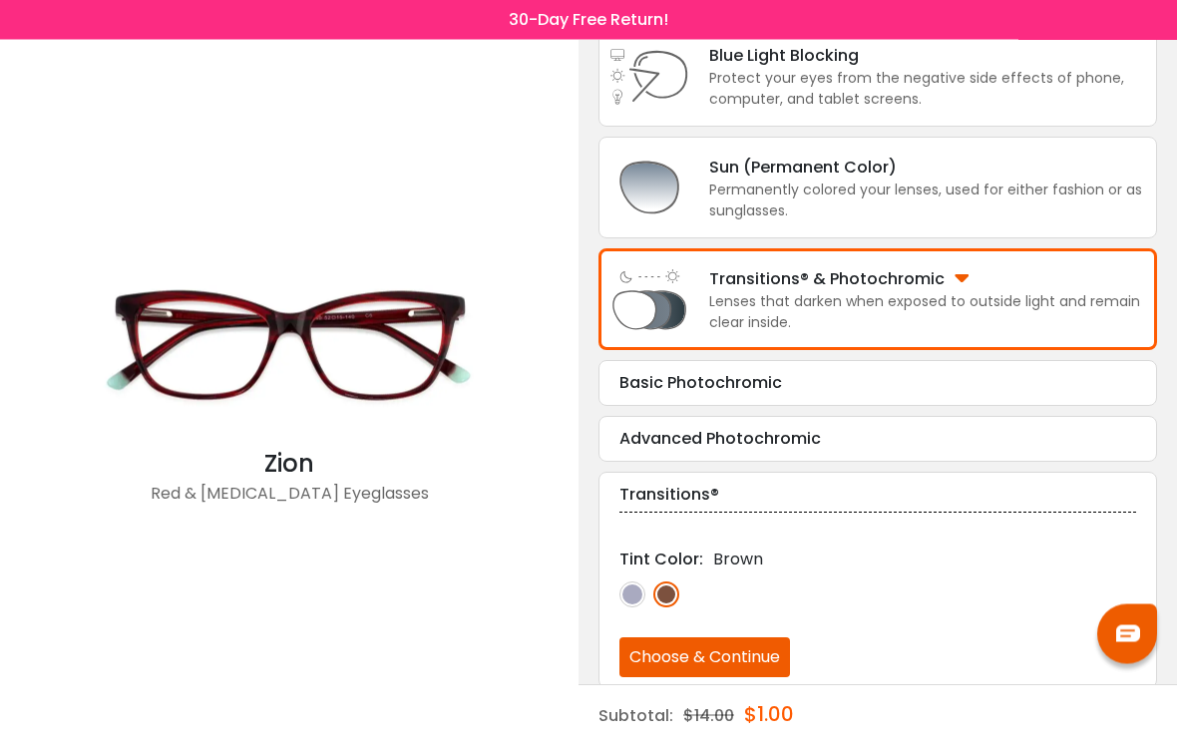
scroll to position [267, 0]
click at [870, 394] on div "Basic Photochromic" at bounding box center [878, 382] width 517 height 24
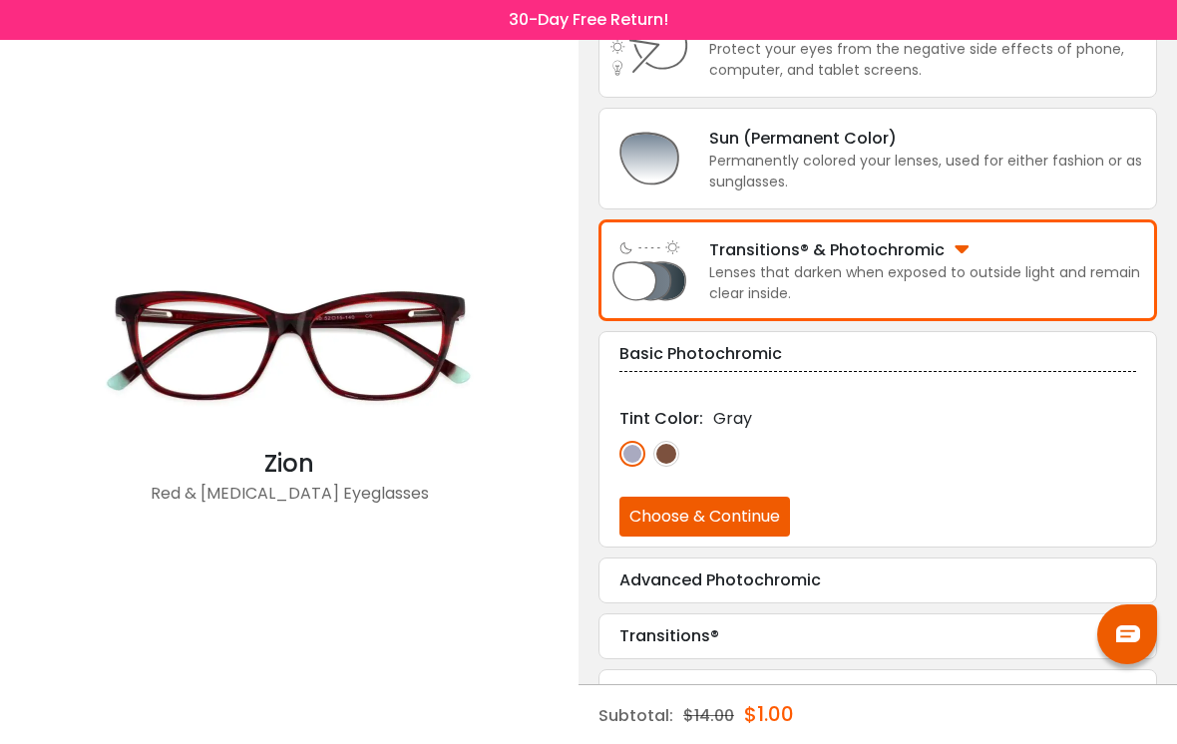
scroll to position [296, 0]
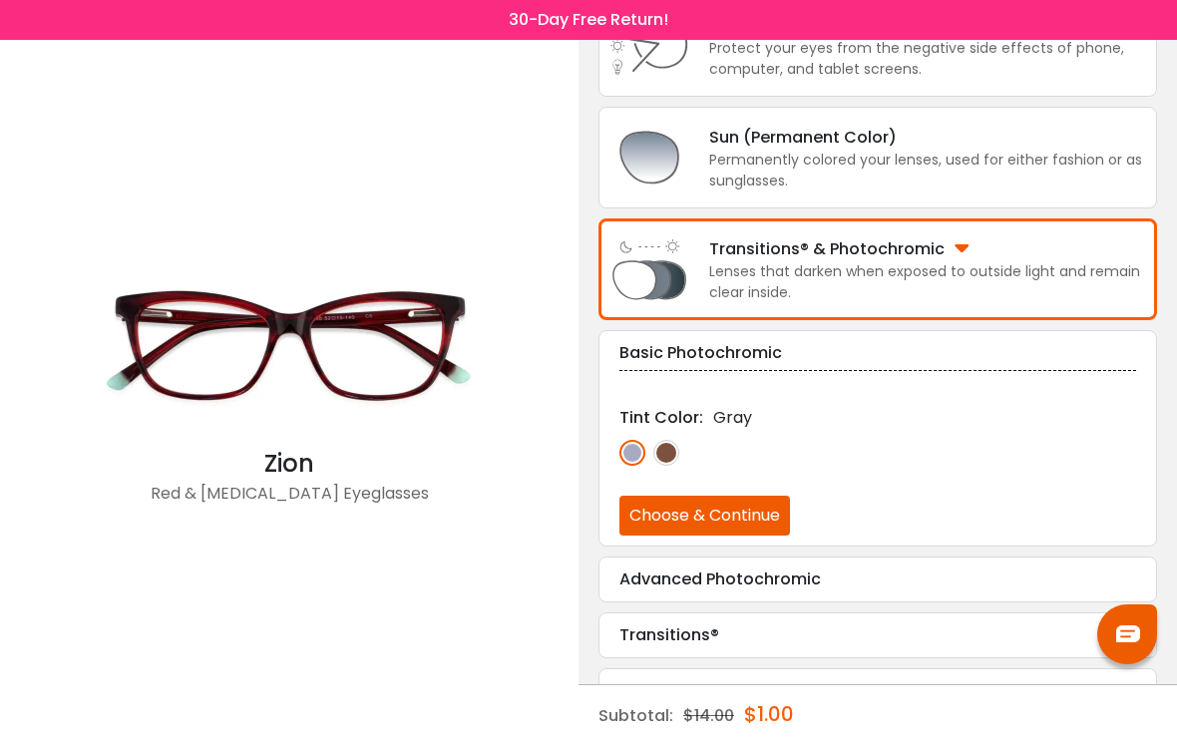
click at [668, 464] on img at bounding box center [667, 453] width 26 height 26
click at [770, 536] on button "Choose & Continue" at bounding box center [705, 516] width 171 height 40
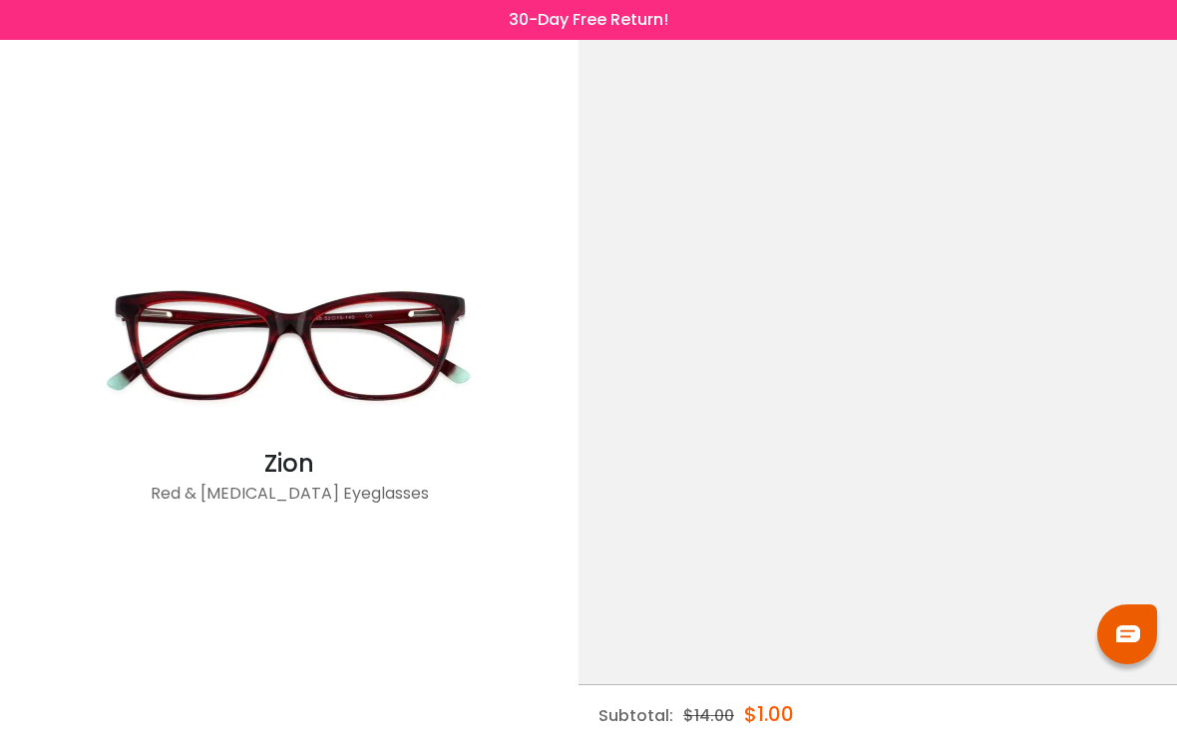
scroll to position [0, 0]
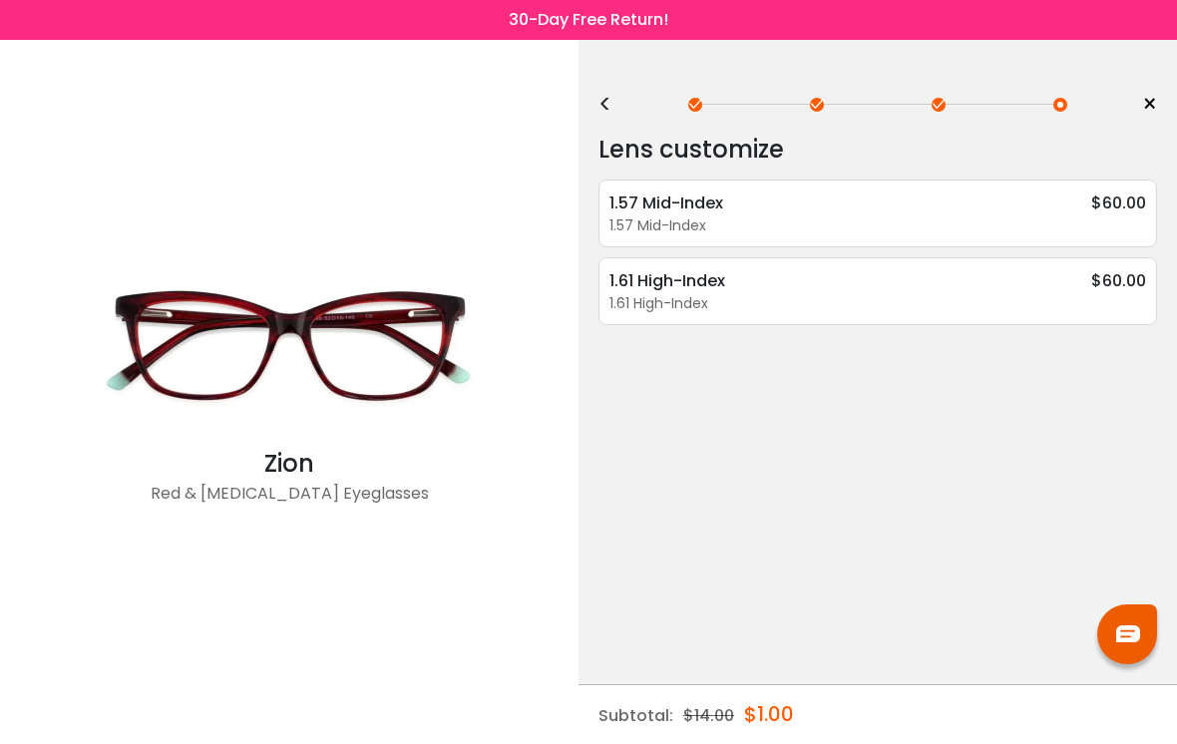
click at [606, 103] on div "<" at bounding box center [614, 105] width 30 height 16
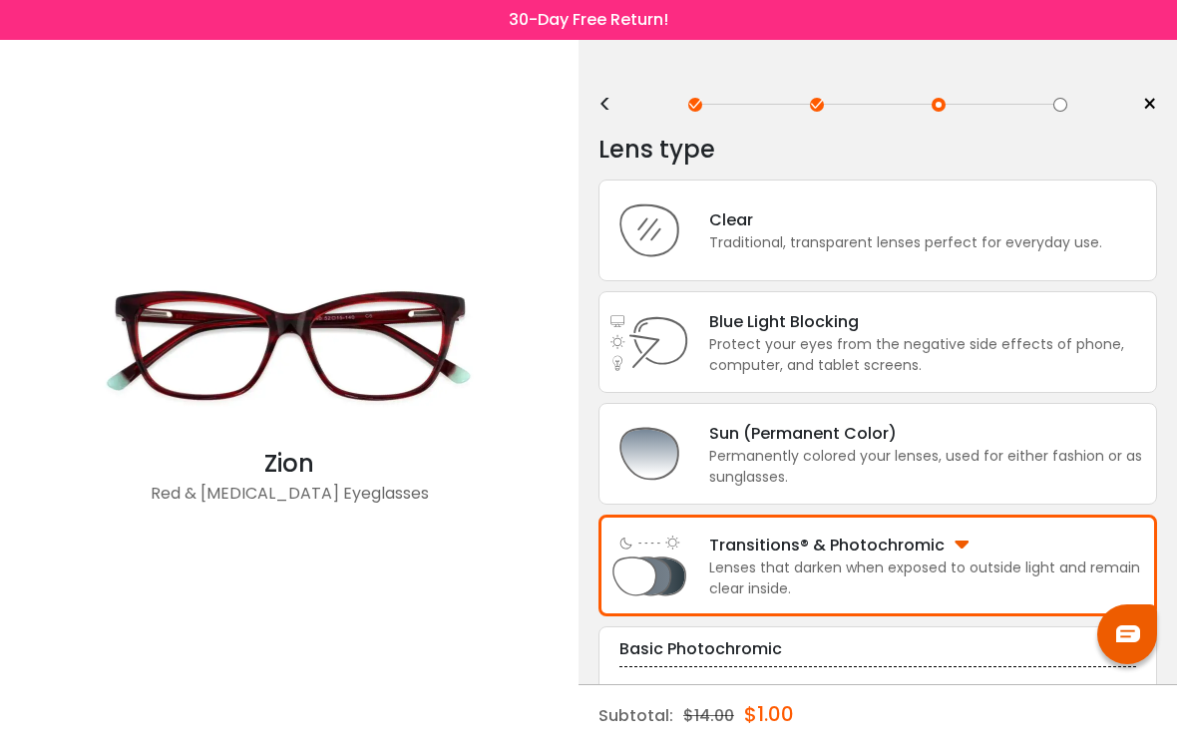
click at [912, 353] on div "Protect your eyes from the negative side effects of phone, computer, and tablet…" at bounding box center [927, 355] width 437 height 42
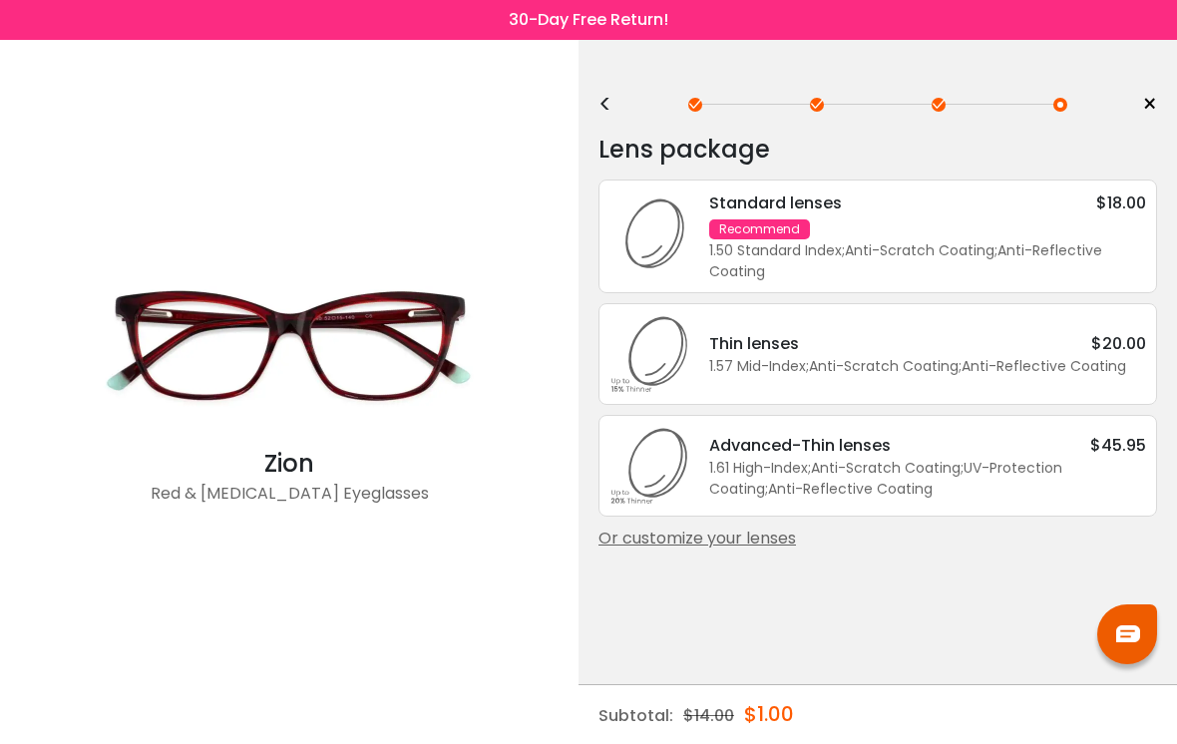
click at [930, 474] on div "1.61 High-Index ; Anti-Scratch Coating ; UV-Protection Coating ; Anti-Reflectiv…" at bounding box center [927, 479] width 437 height 42
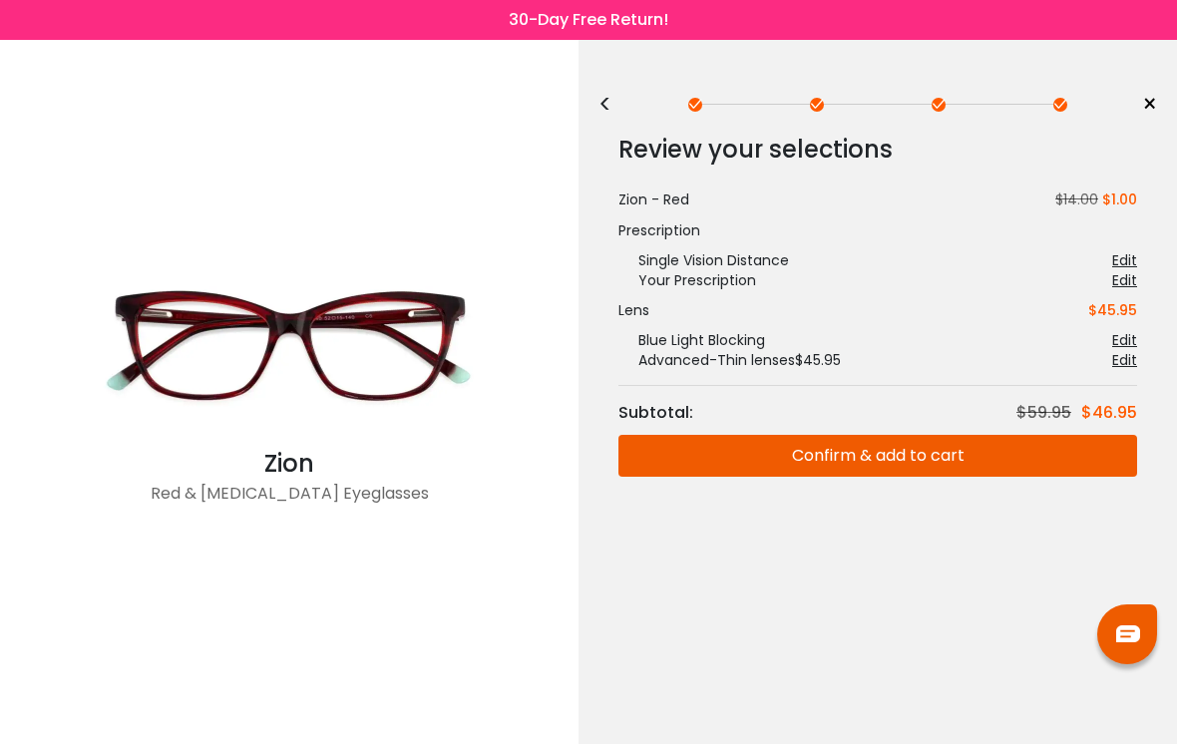
click at [917, 449] on button "Confirm & add to cart" at bounding box center [878, 456] width 519 height 42
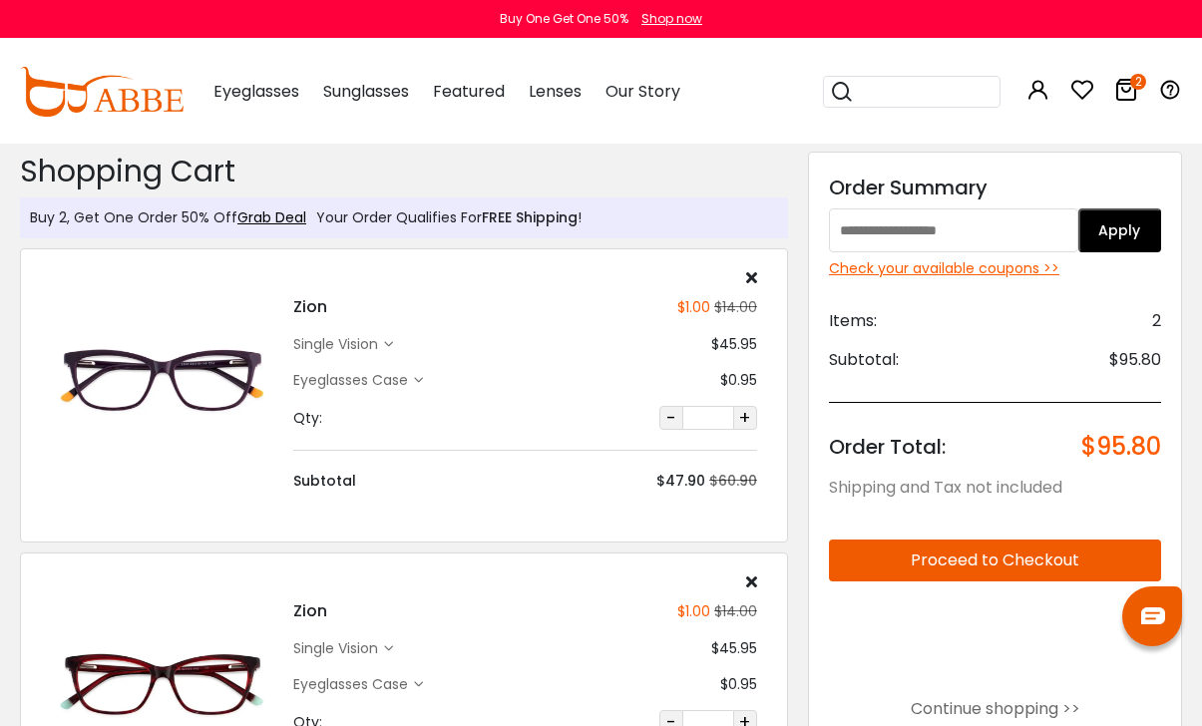
click at [270, 92] on span "Eyeglasses" at bounding box center [257, 91] width 86 height 23
click at [272, 91] on span "Eyeglasses" at bounding box center [257, 91] width 86 height 23
click at [255, 94] on span "Eyeglasses" at bounding box center [257, 91] width 86 height 23
click at [135, 80] on img at bounding box center [102, 92] width 164 height 50
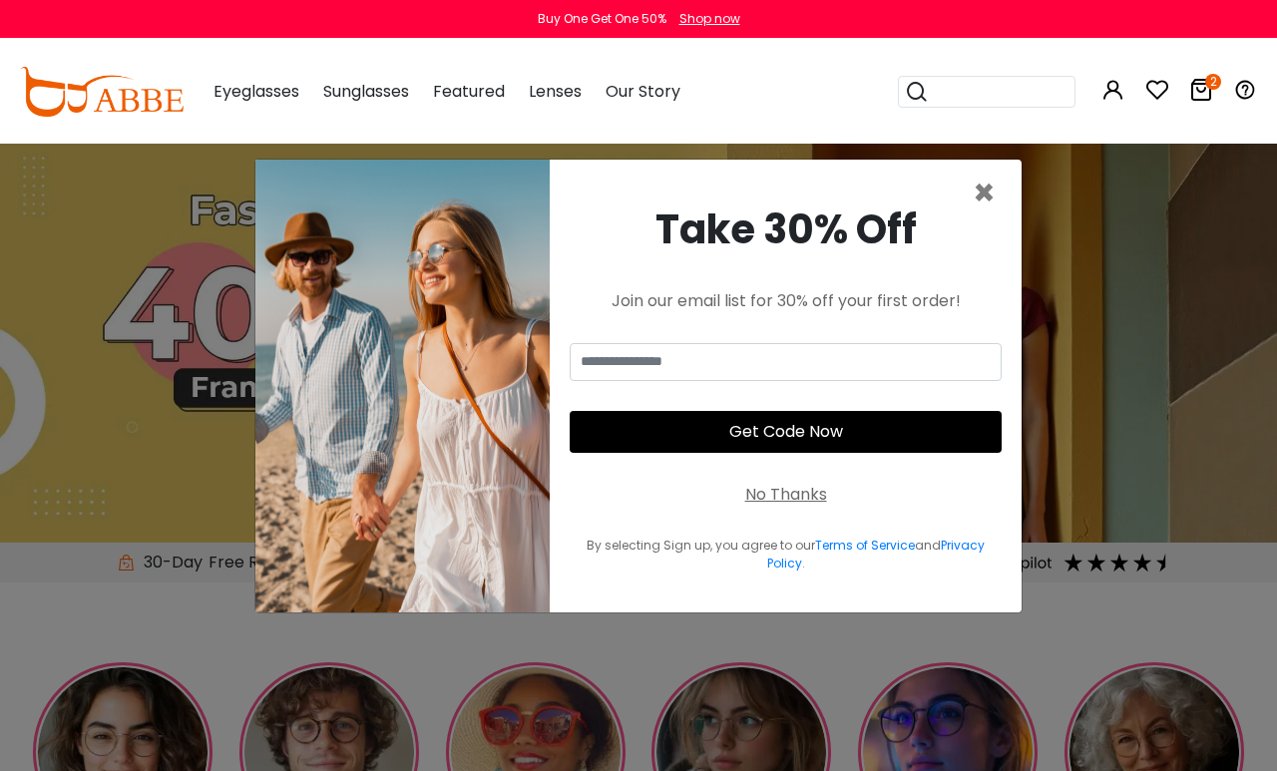
click at [995, 219] on span "×" at bounding box center [984, 193] width 23 height 51
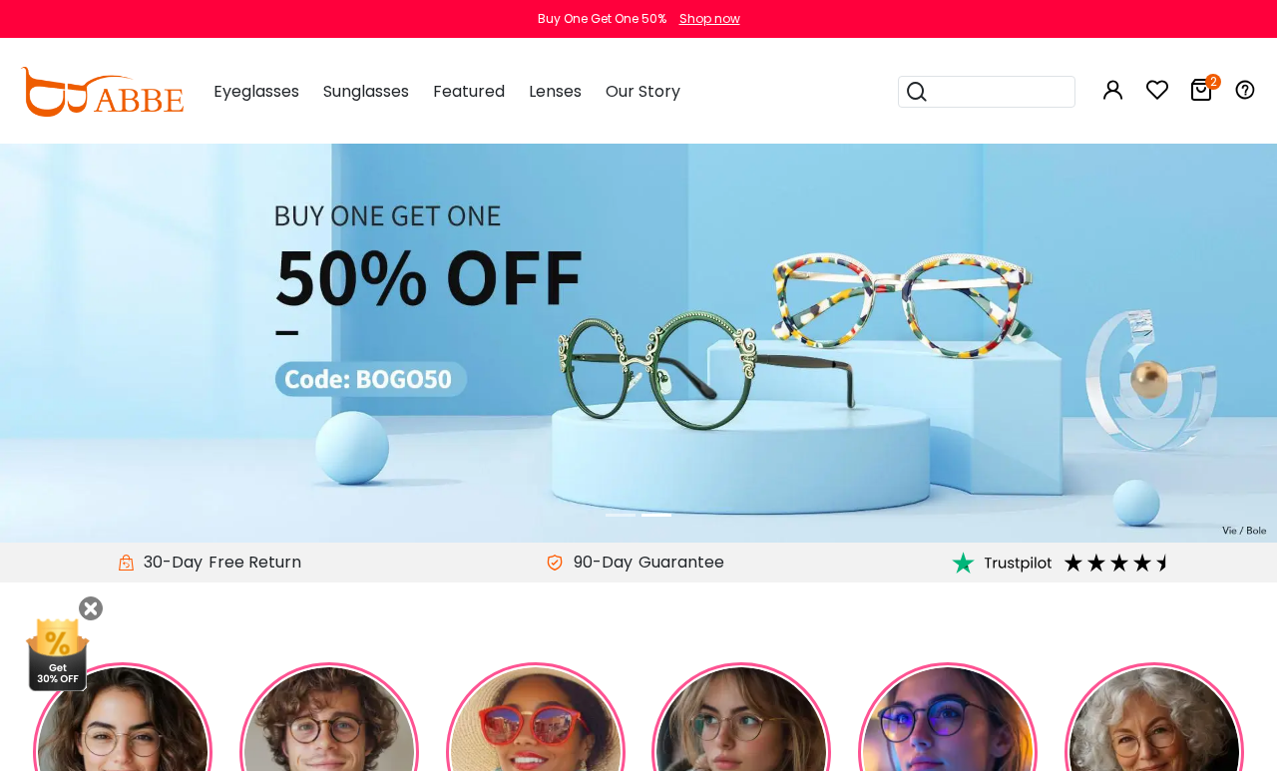
click at [1212, 89] on icon "2" at bounding box center [1213, 82] width 16 height 16
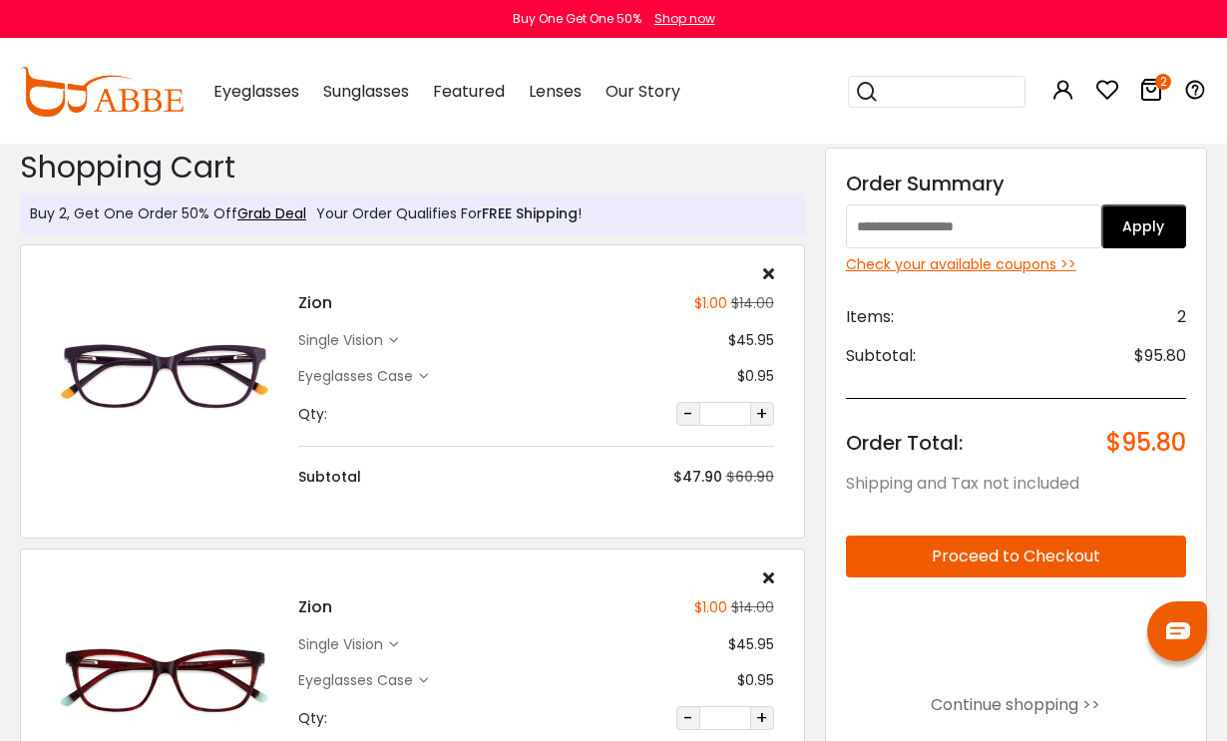
click at [963, 228] on input "text" at bounding box center [973, 227] width 255 height 44
type input "******"
click at [1158, 227] on button "Apply" at bounding box center [1144, 227] width 85 height 44
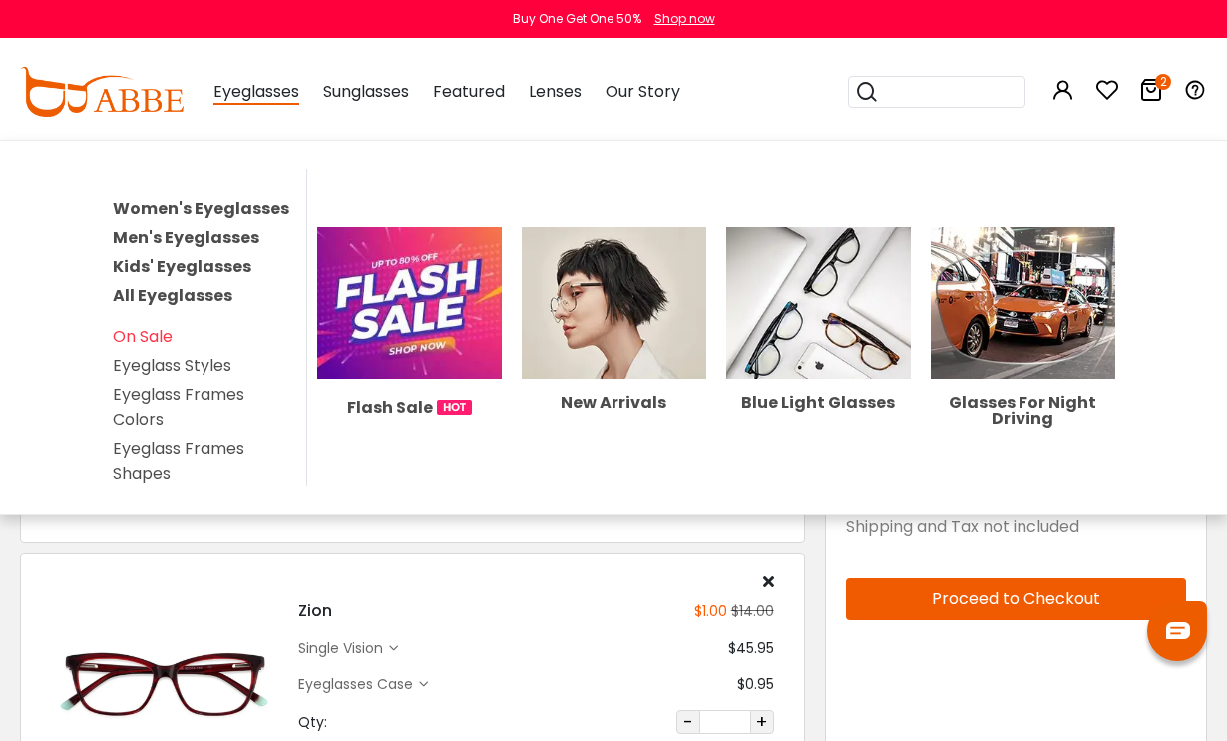
click at [153, 337] on link "On Sale" at bounding box center [143, 336] width 60 height 23
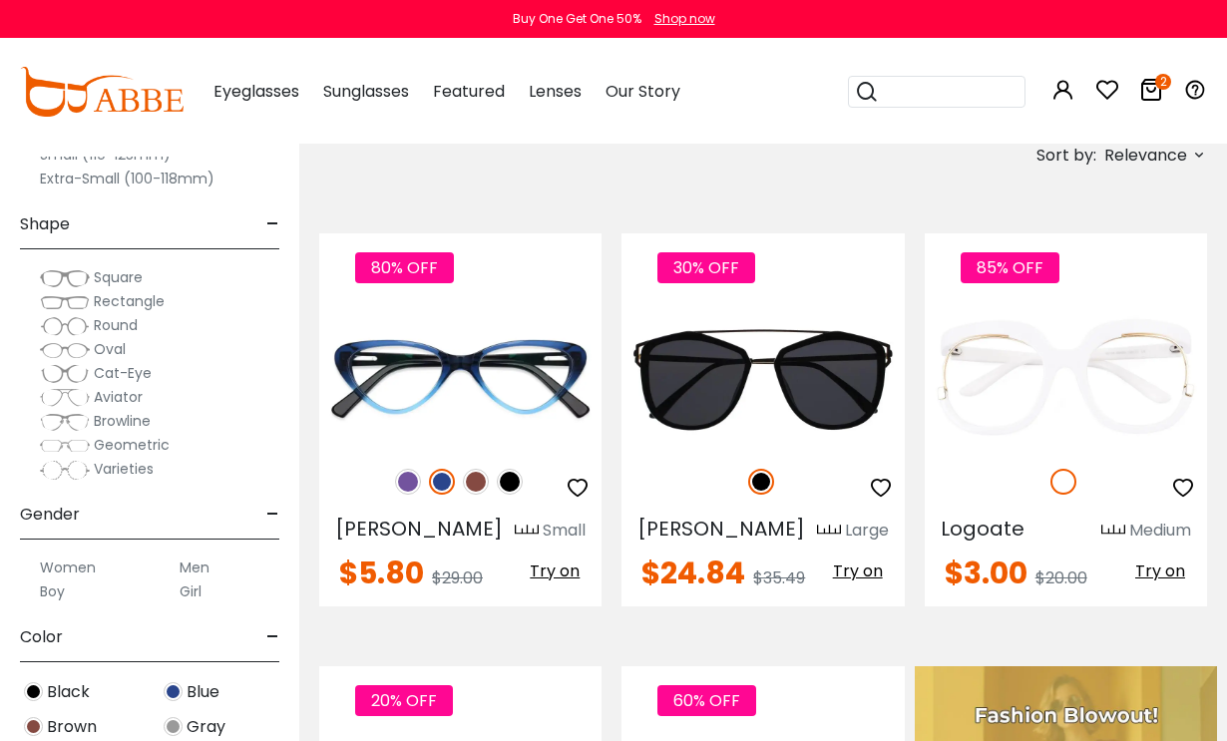
scroll to position [170, 0]
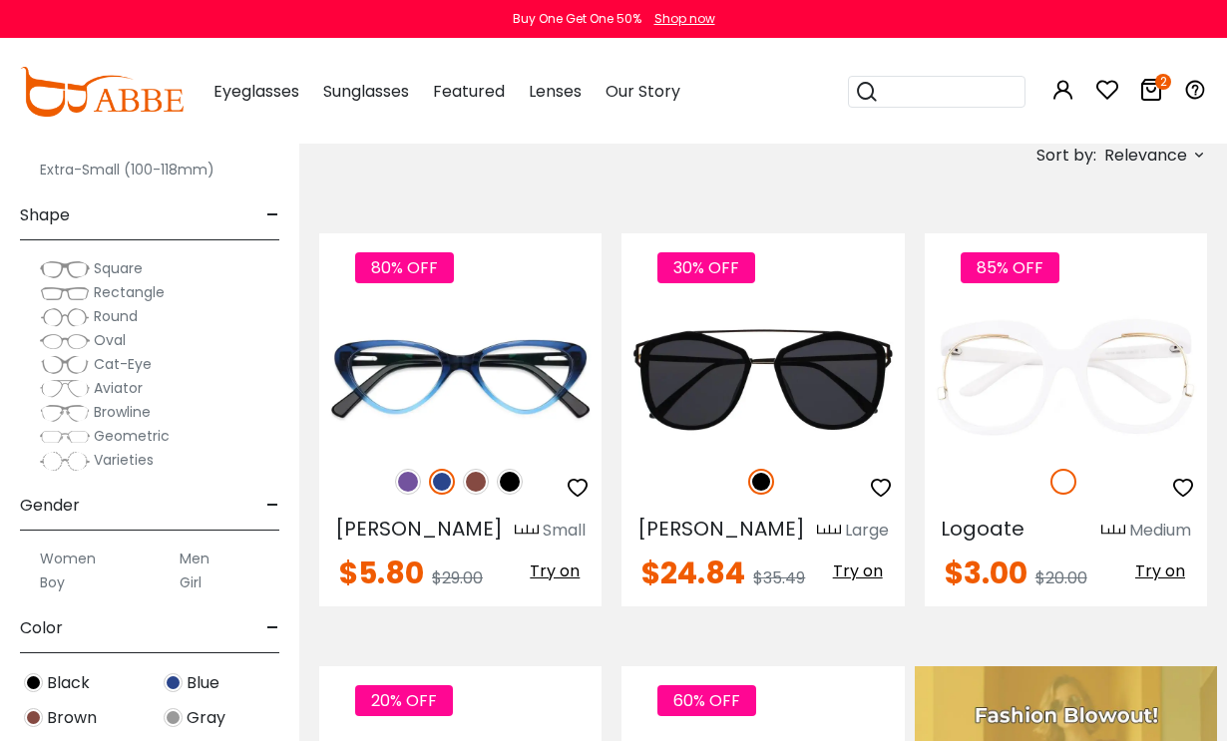
click at [85, 558] on label "Women" at bounding box center [68, 559] width 56 height 24
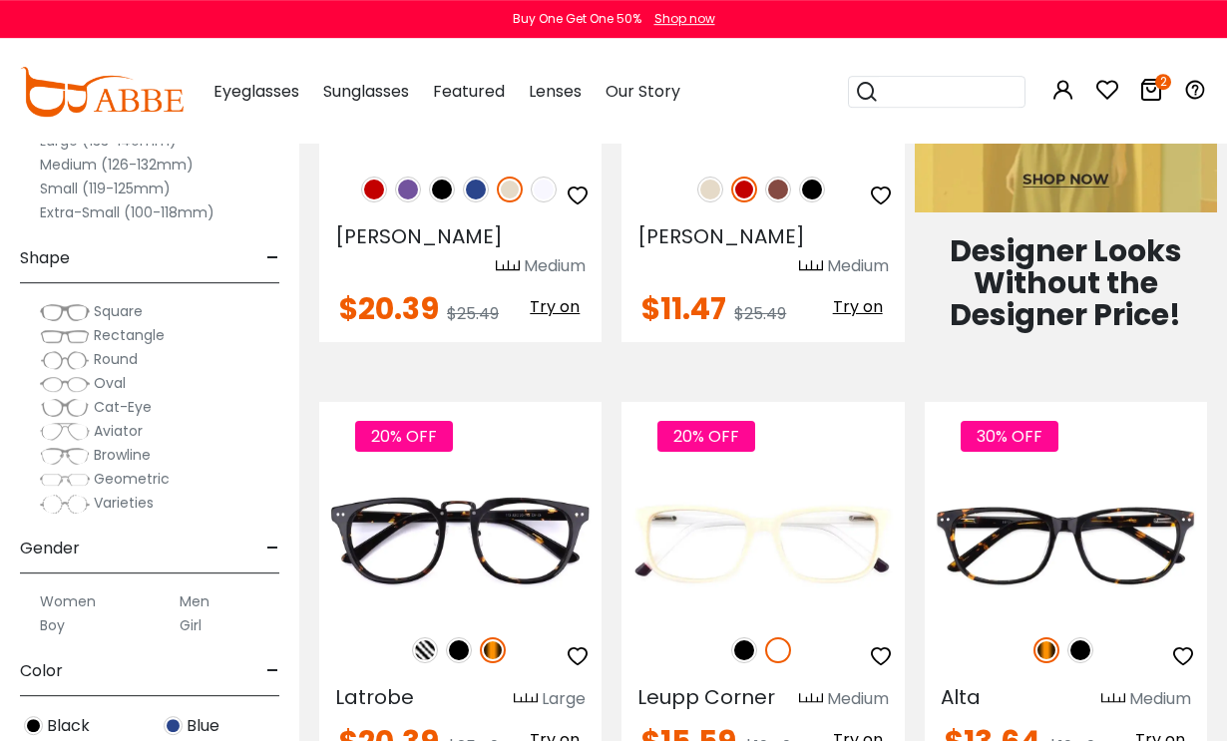
scroll to position [1125, 0]
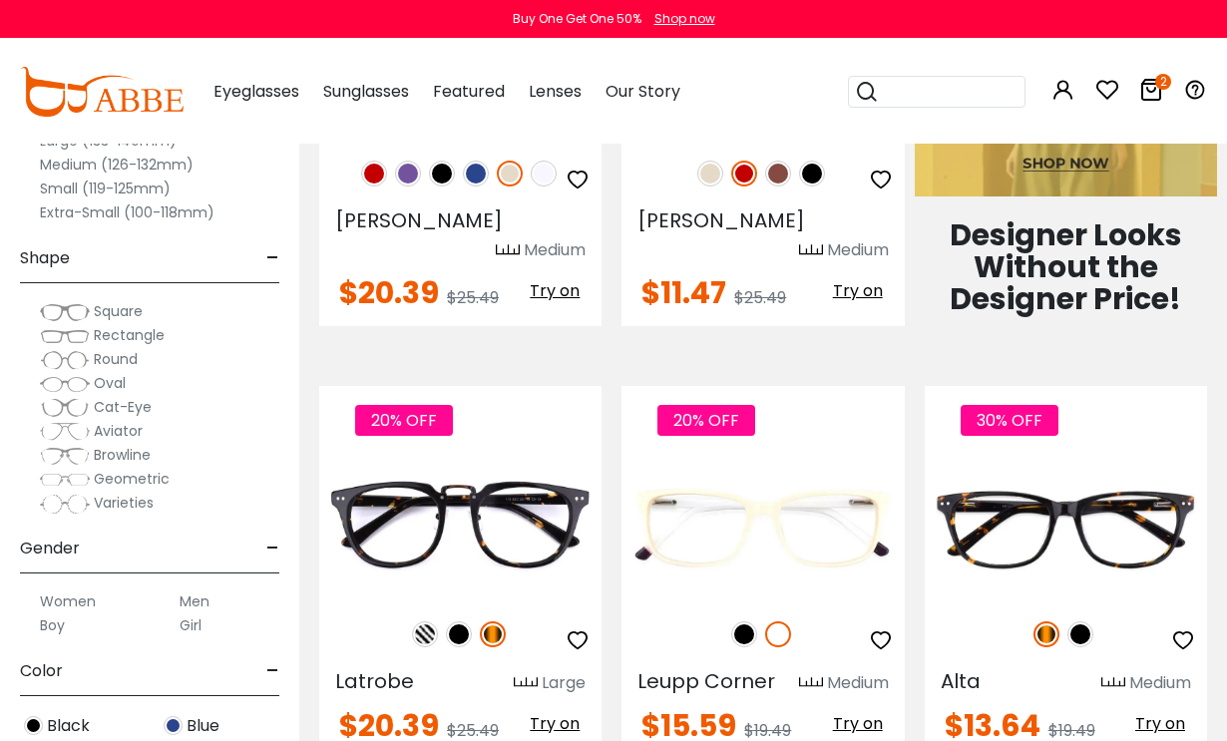
click at [1082, 622] on img at bounding box center [1081, 635] width 26 height 26
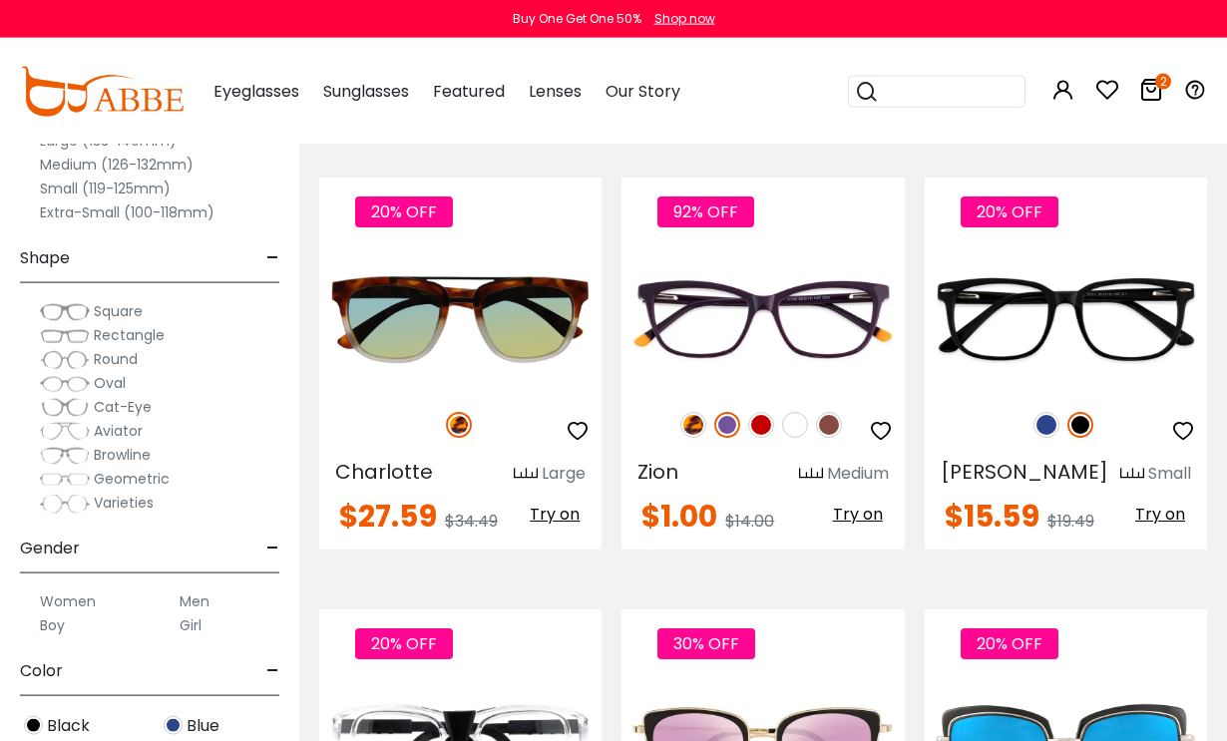
scroll to position [2202, 0]
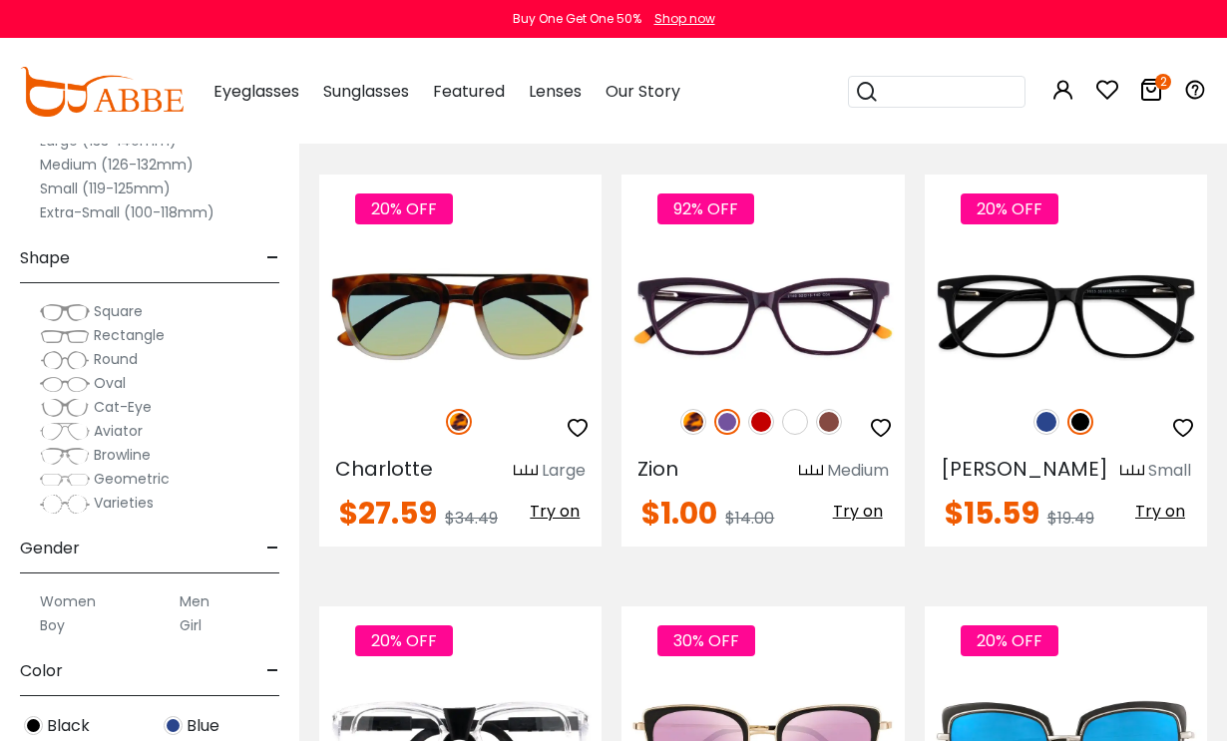
click at [838, 409] on img at bounding box center [829, 422] width 26 height 26
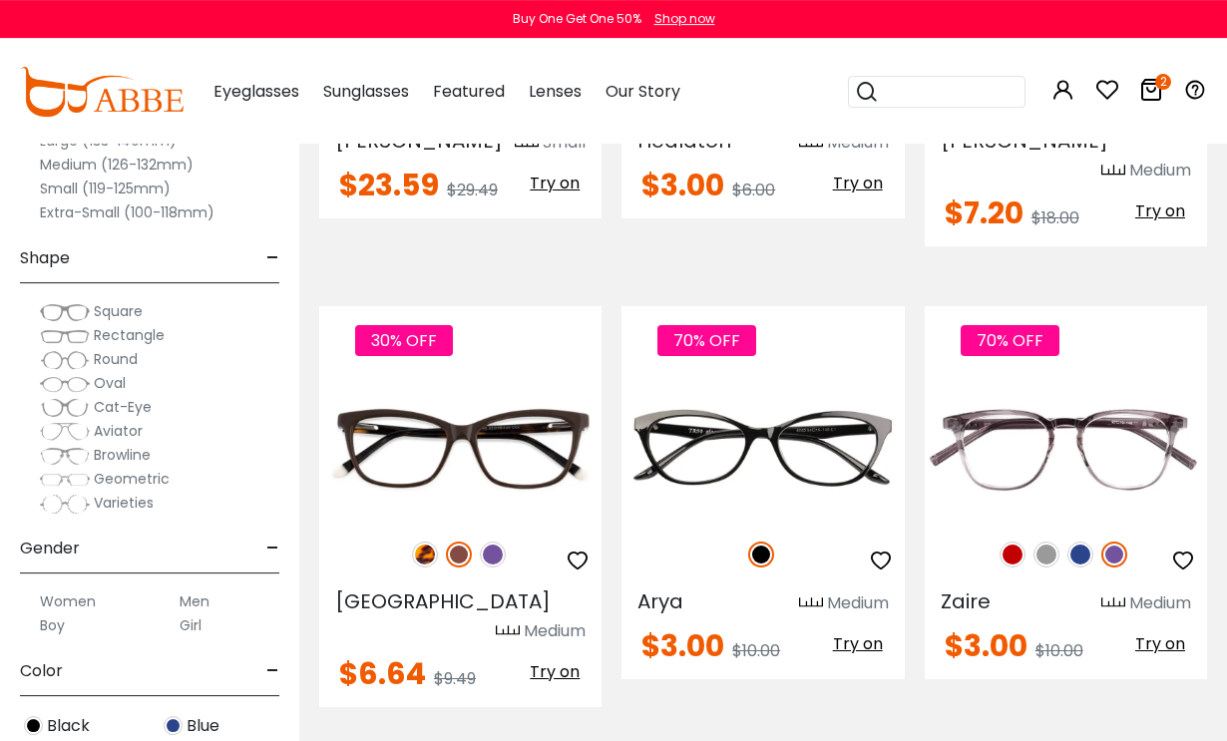
scroll to position [3857, 0]
click at [495, 542] on img at bounding box center [493, 555] width 26 height 26
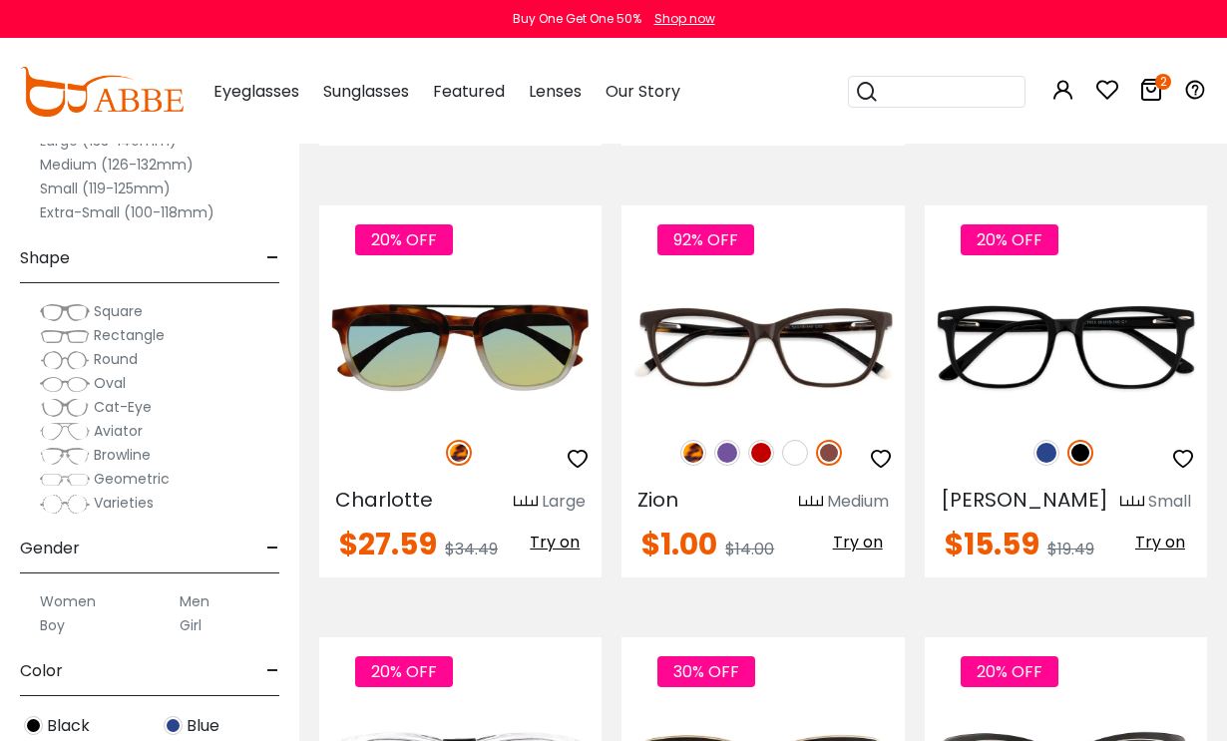
scroll to position [2171, 0]
click at [730, 440] on img at bounding box center [727, 453] width 26 height 26
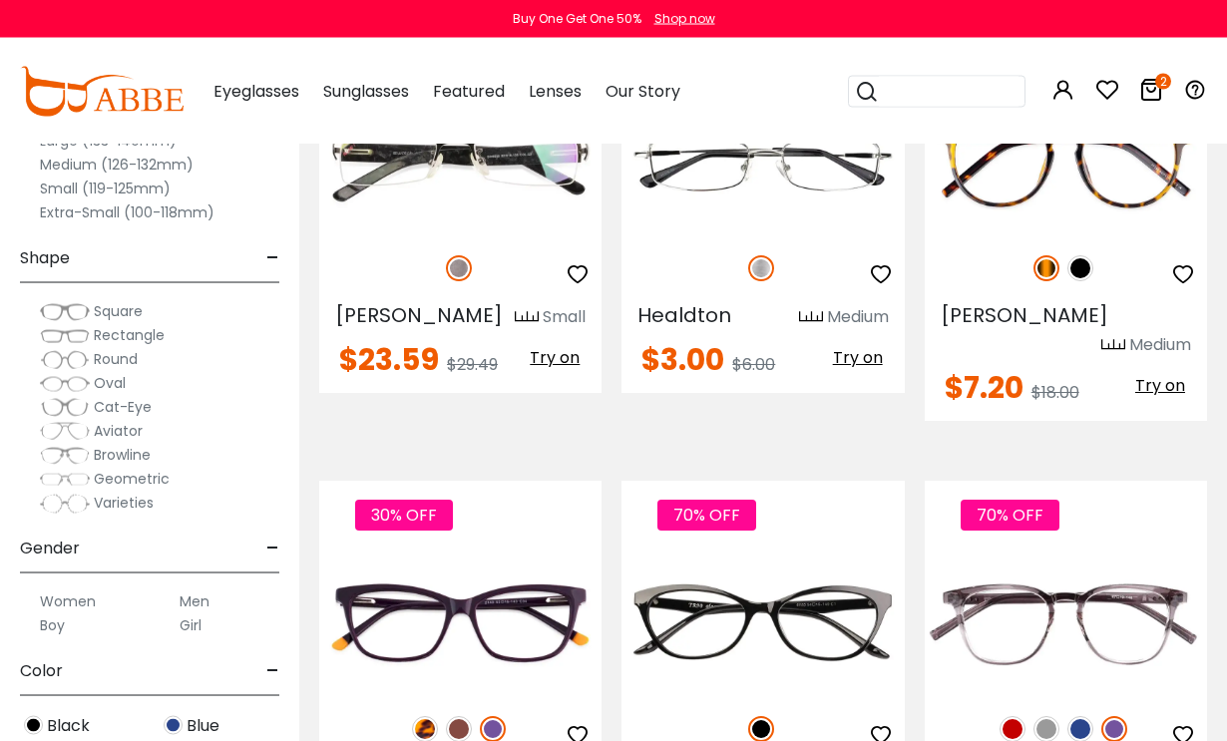
scroll to position [3683, 0]
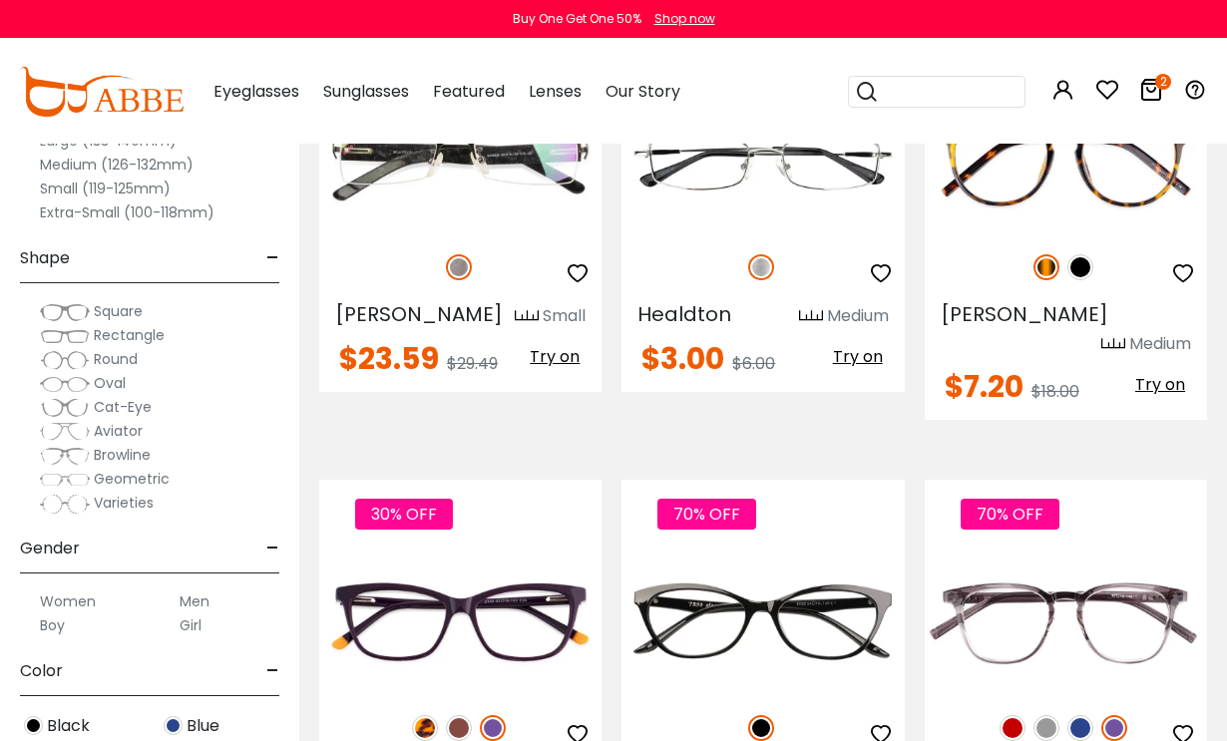
click at [0, 0] on img at bounding box center [0, 0] width 0 height 0
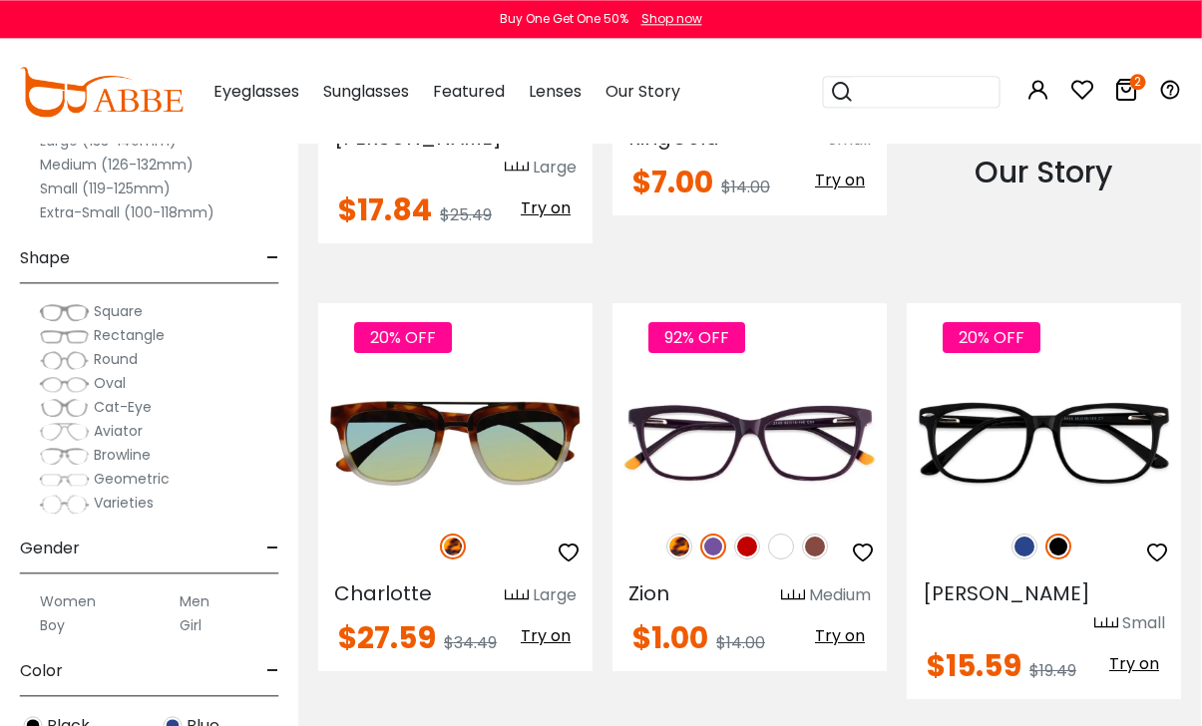
scroll to position [2085, 1]
click at [0, 0] on img at bounding box center [0, 0] width 0 height 0
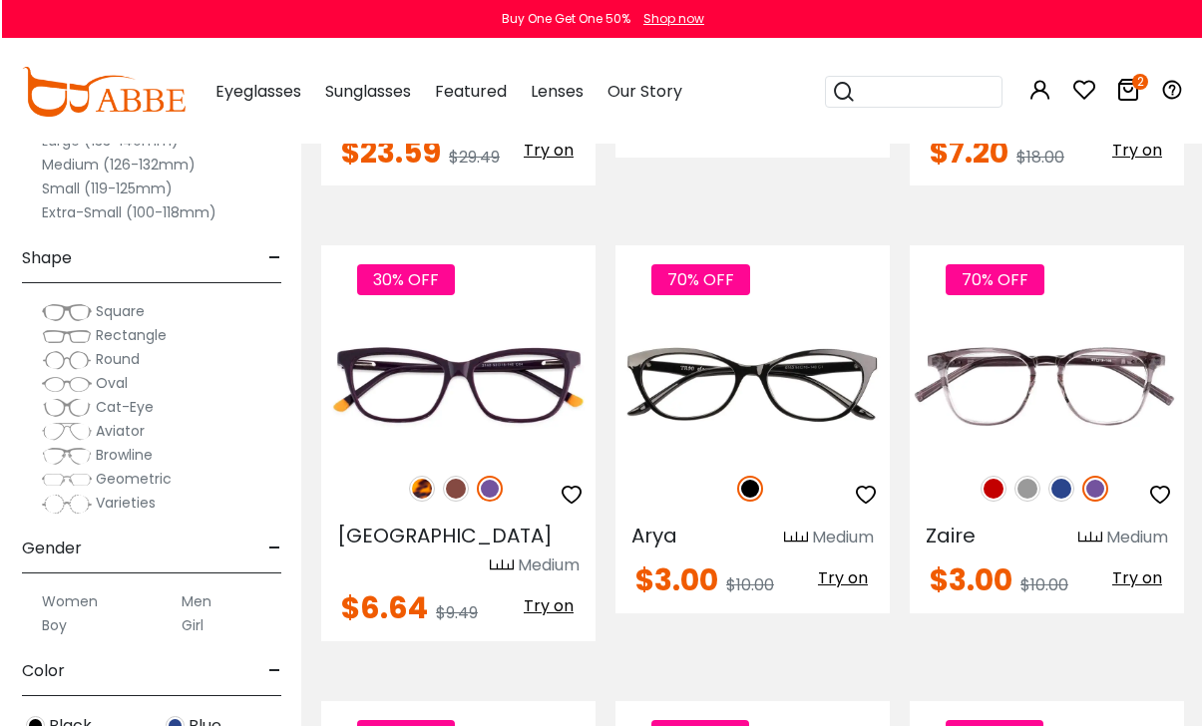
scroll to position [3967, 0]
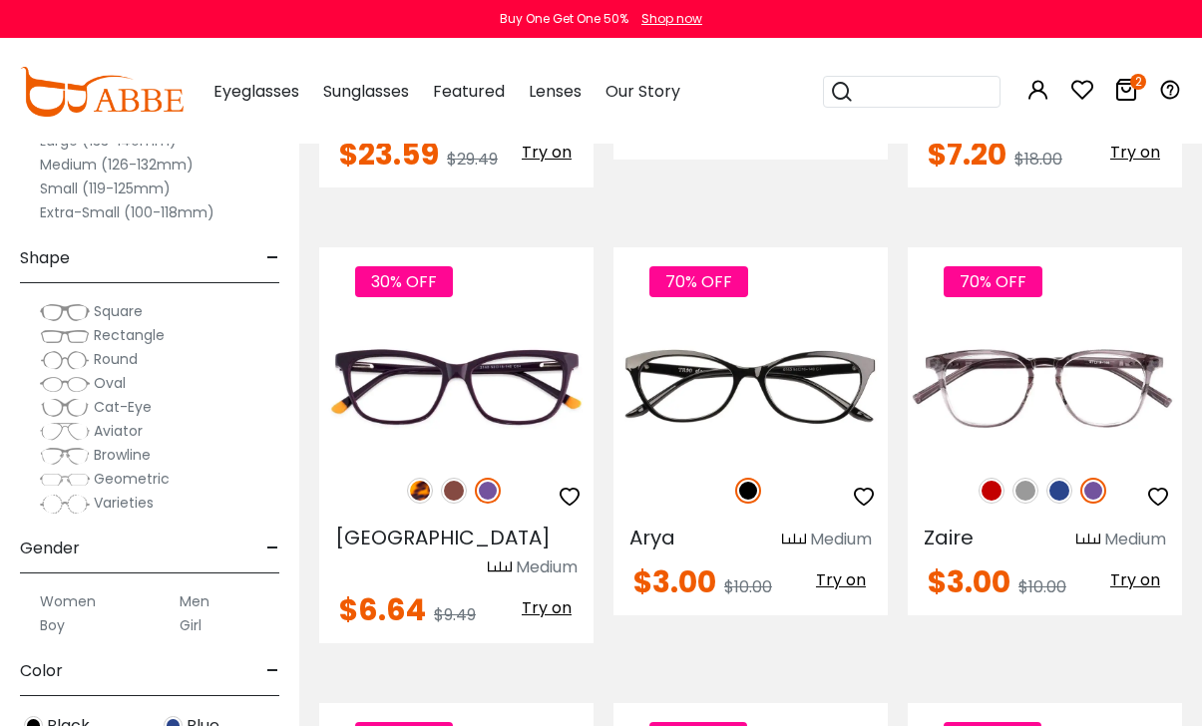
click at [0, 0] on img at bounding box center [0, 0] width 0 height 0
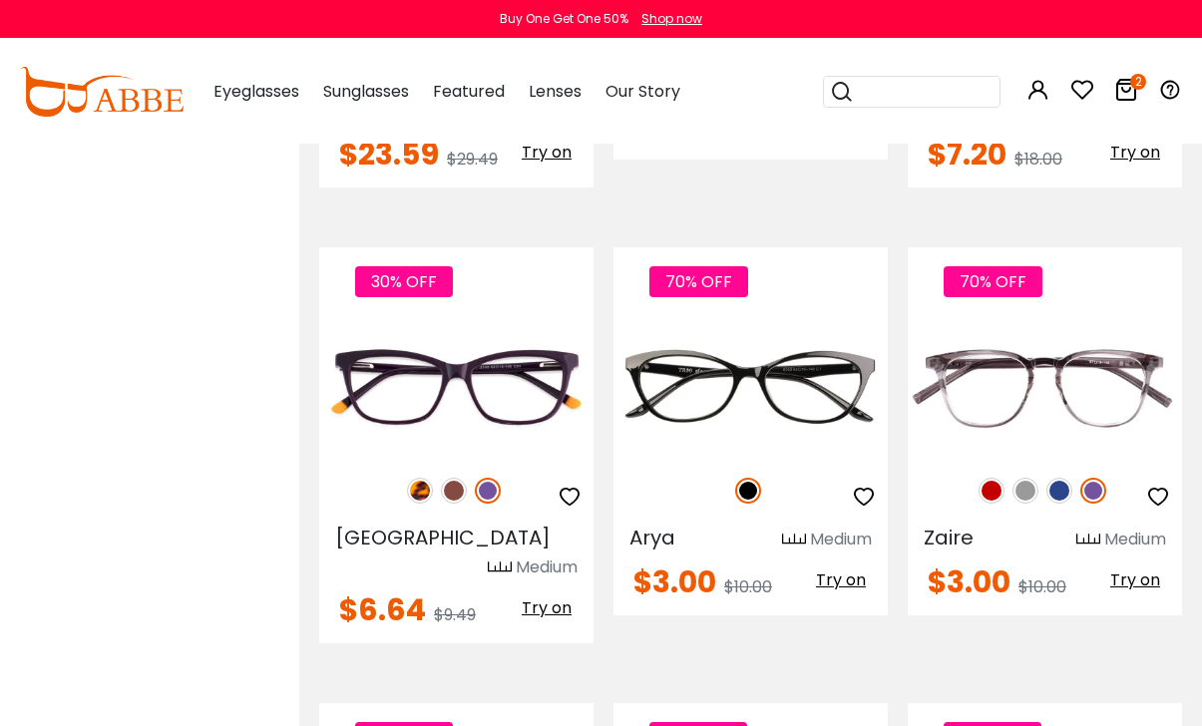
scroll to position [6795, 1]
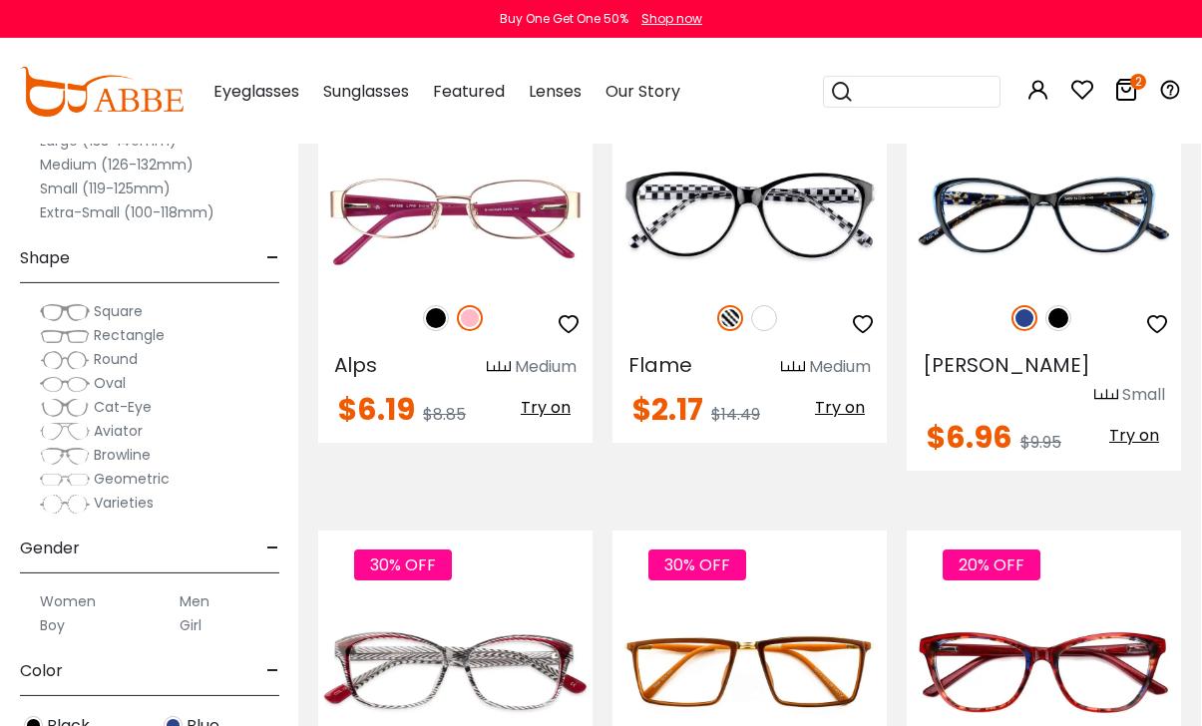
click at [0, 0] on img at bounding box center [0, 0] width 0 height 0
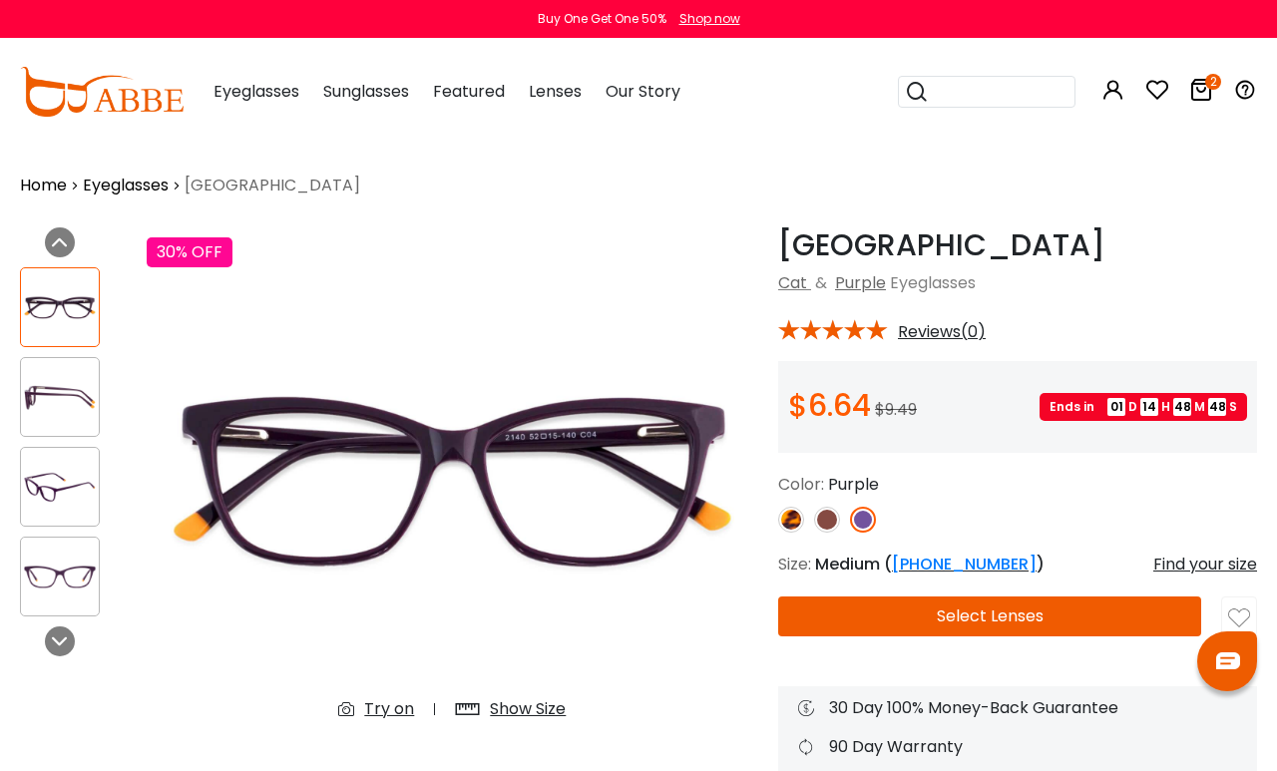
click at [67, 317] on img at bounding box center [60, 307] width 78 height 39
click at [51, 401] on img at bounding box center [60, 397] width 78 height 39
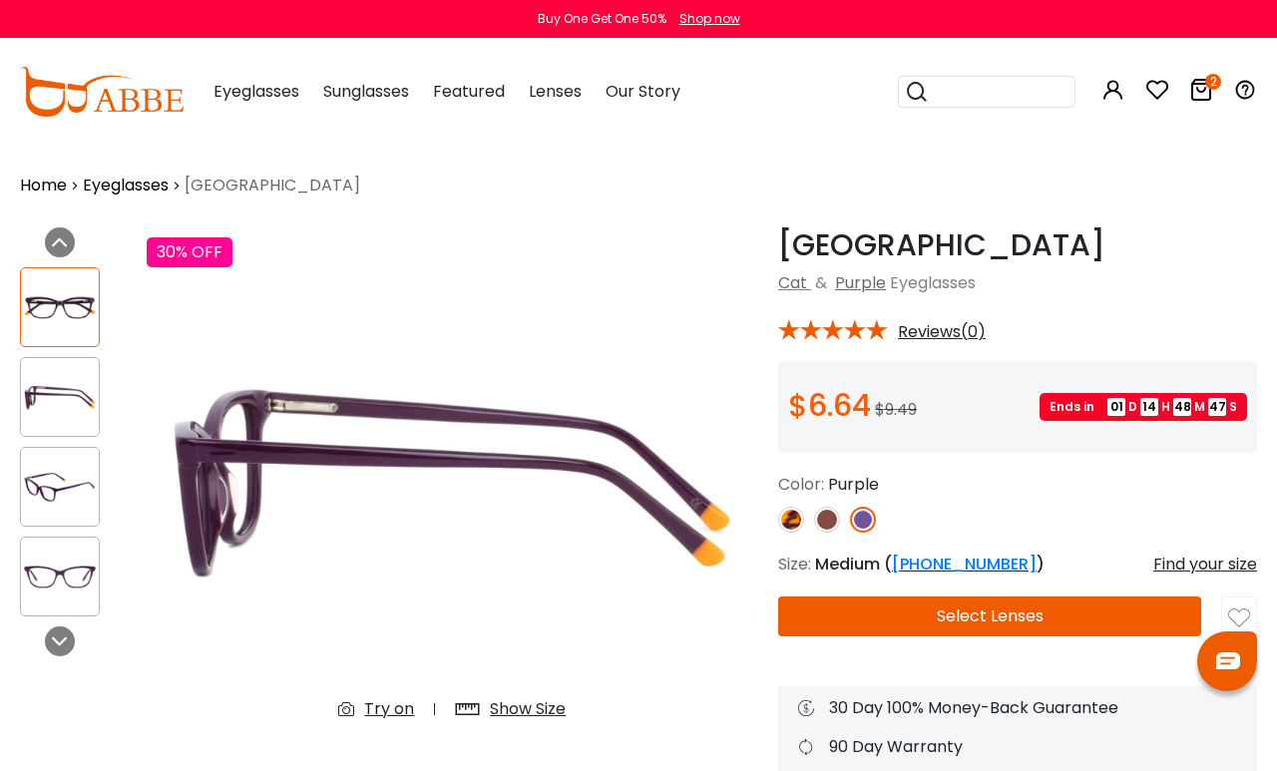
click at [47, 496] on img at bounding box center [60, 487] width 78 height 39
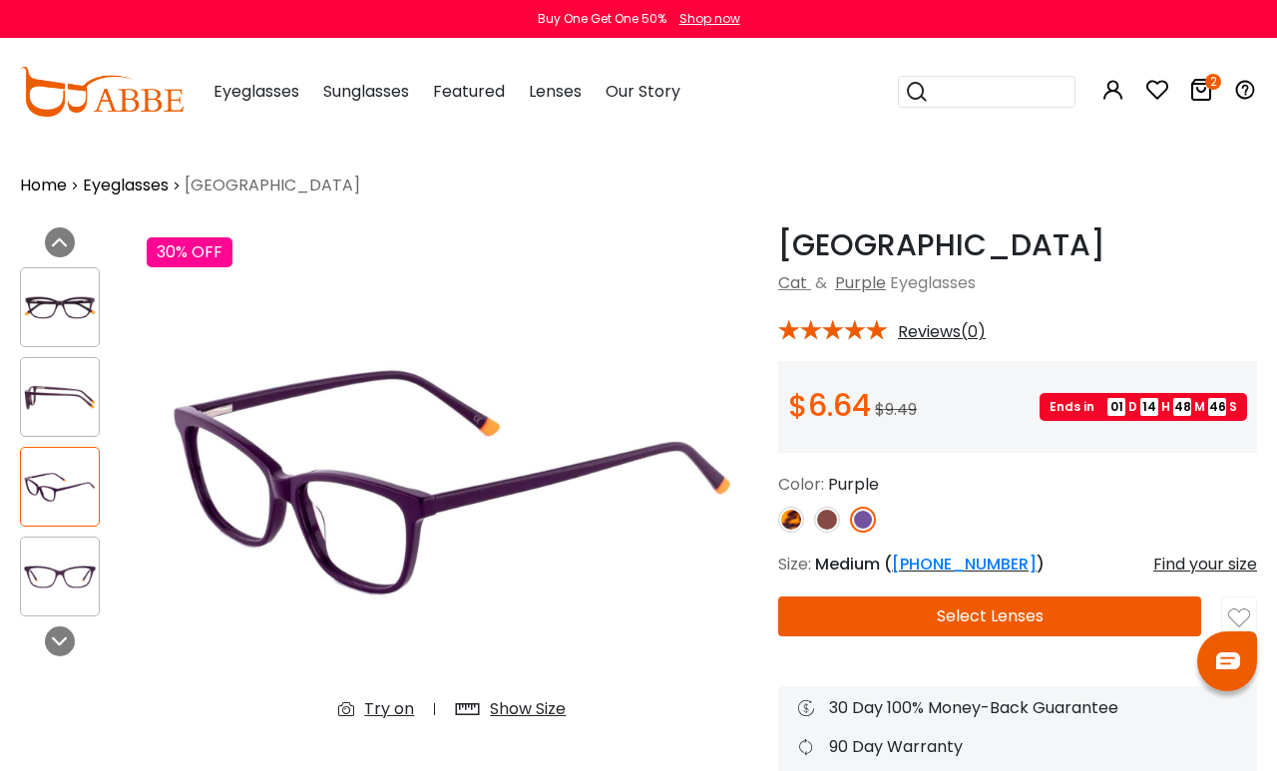
click at [68, 559] on img at bounding box center [60, 577] width 78 height 39
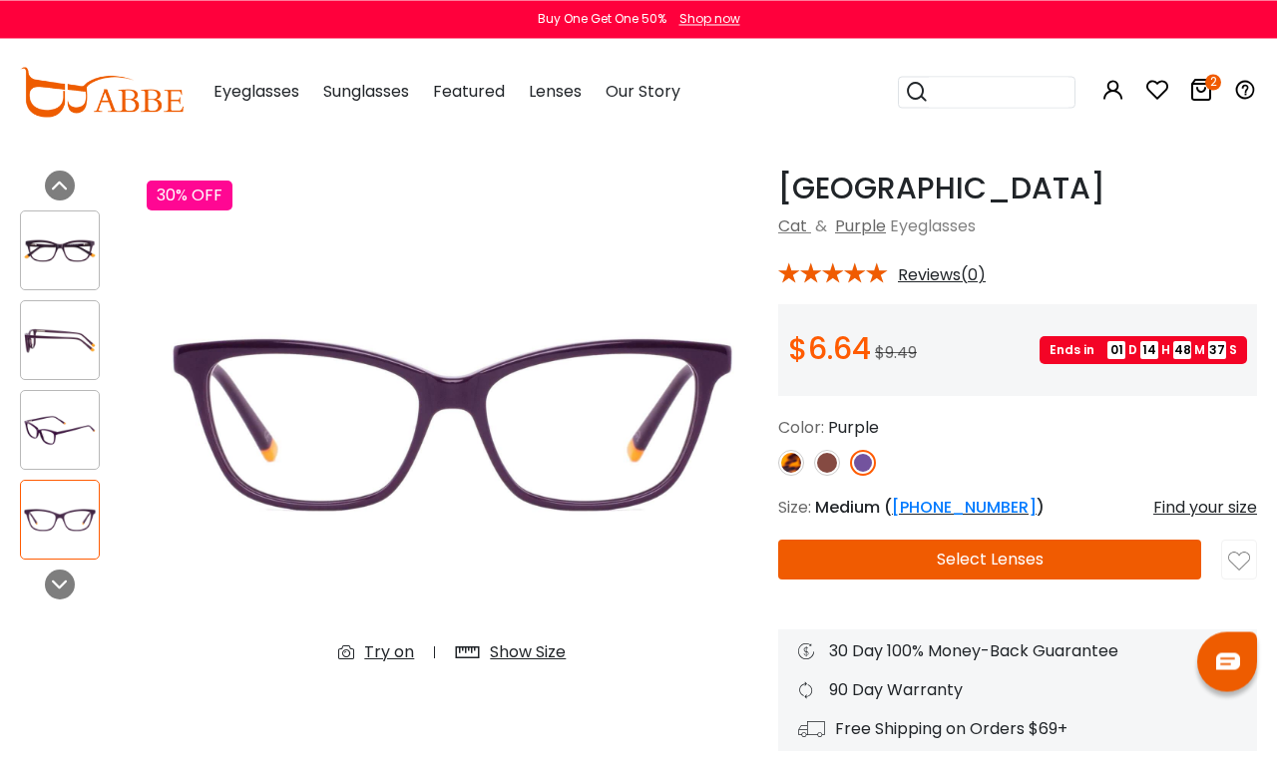
scroll to position [56, 0]
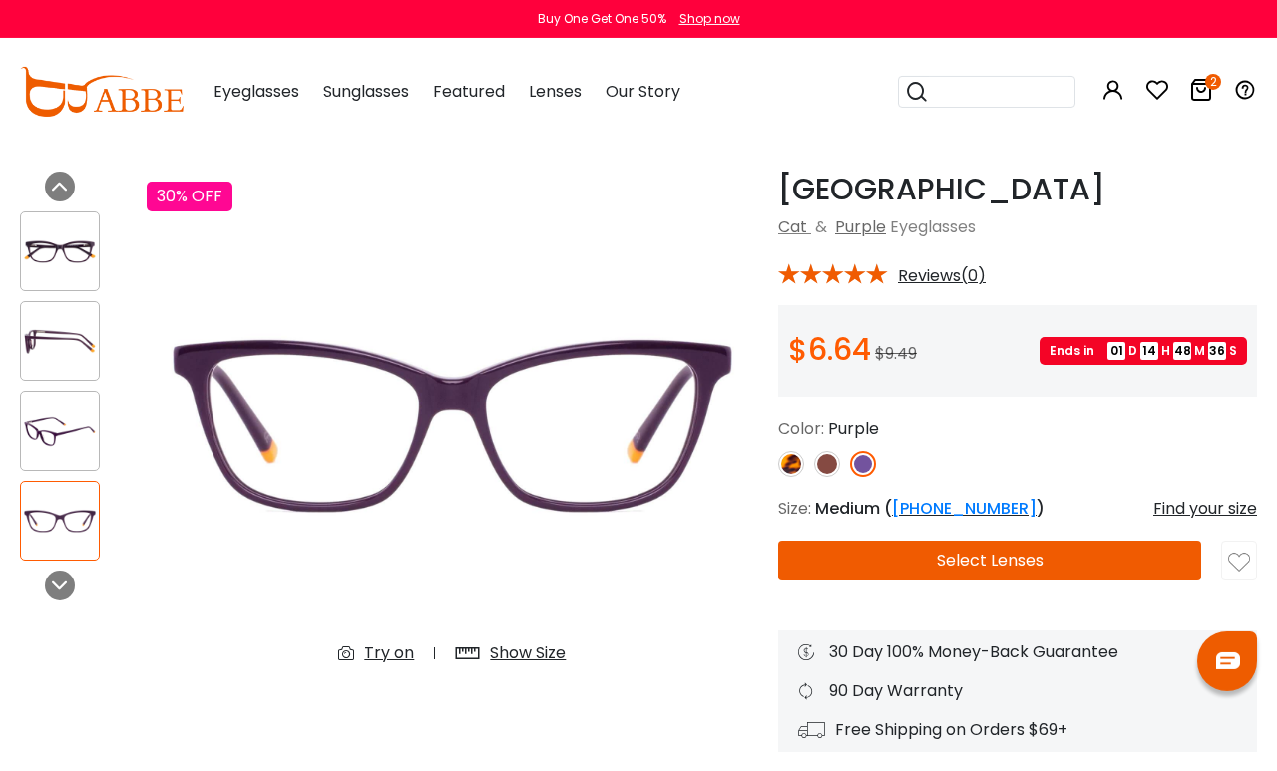
click at [828, 462] on img at bounding box center [827, 464] width 26 height 26
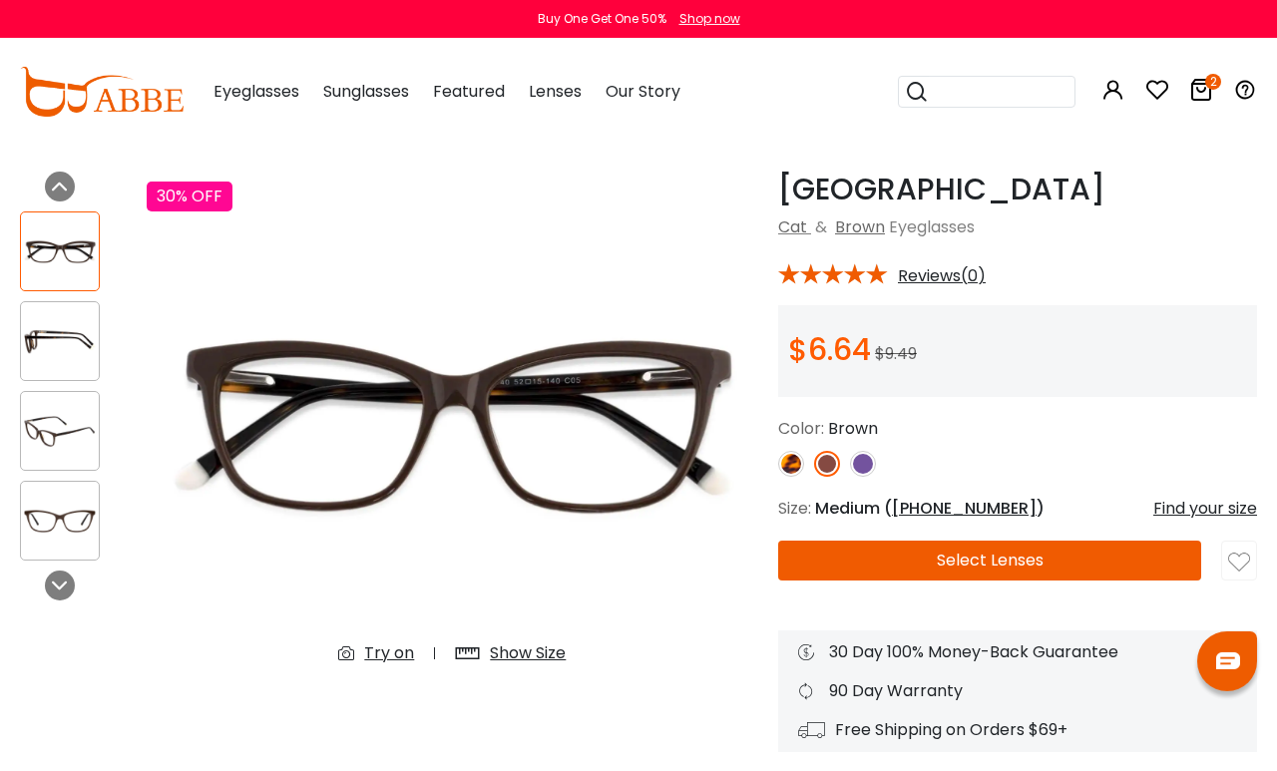
click at [858, 464] on img at bounding box center [863, 464] width 26 height 26
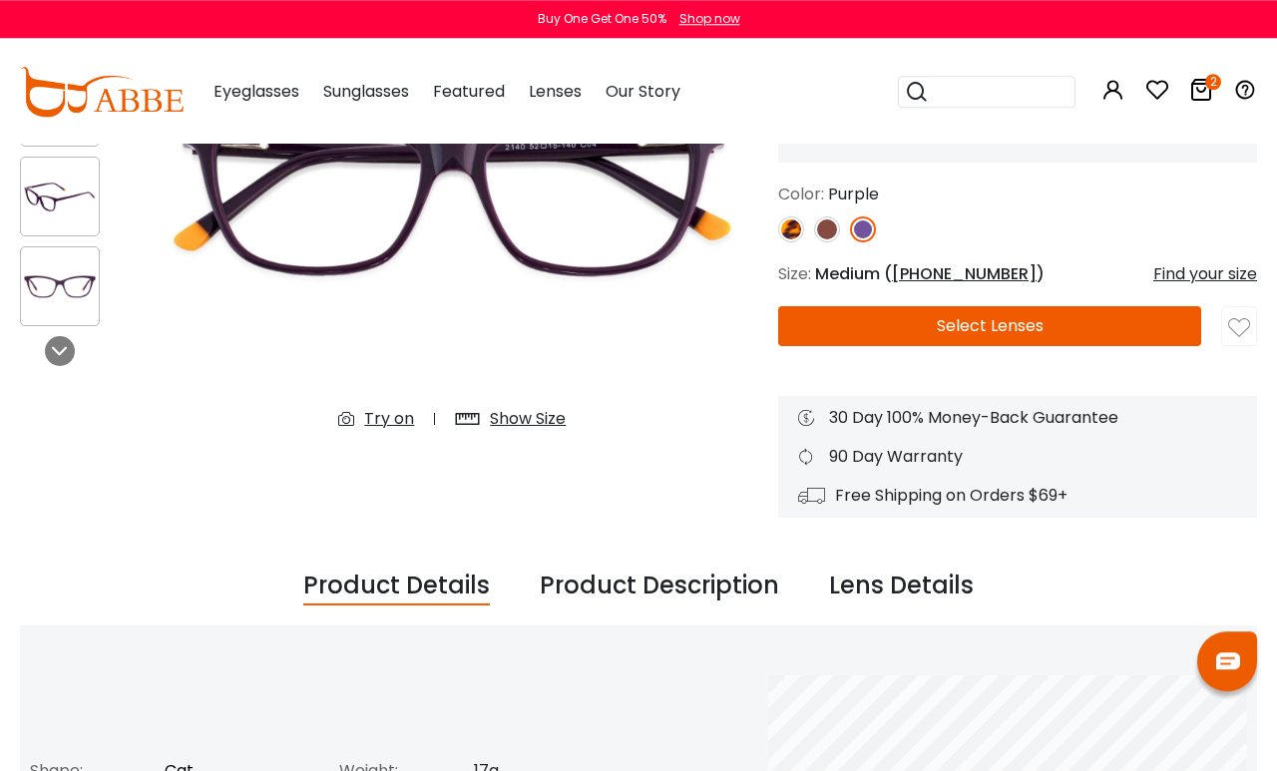
scroll to position [258, 0]
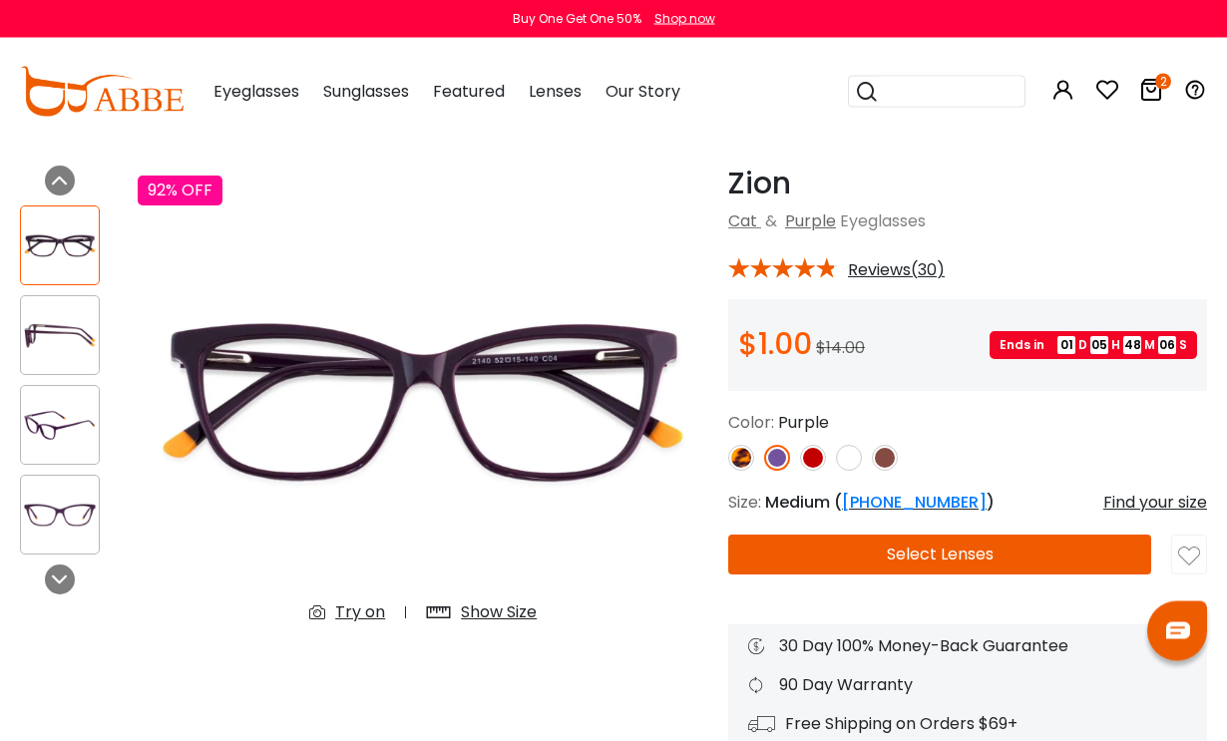
scroll to position [61, 0]
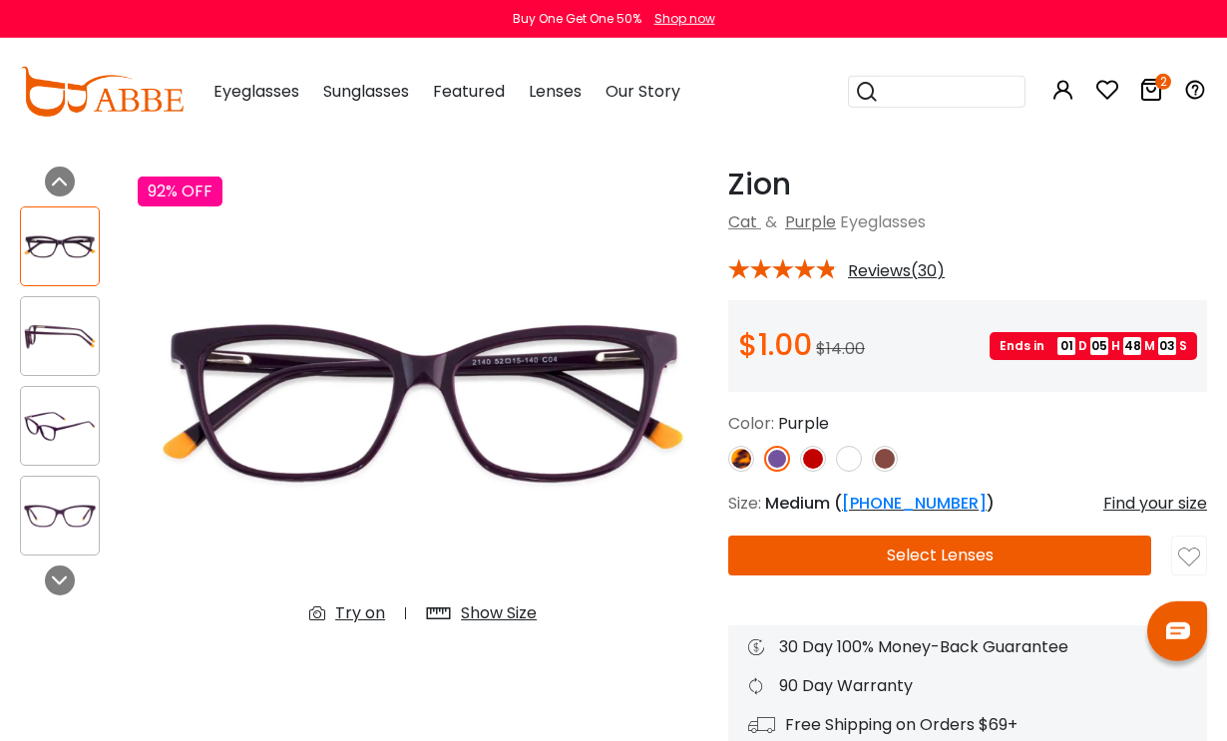
click at [62, 351] on img at bounding box center [60, 336] width 78 height 39
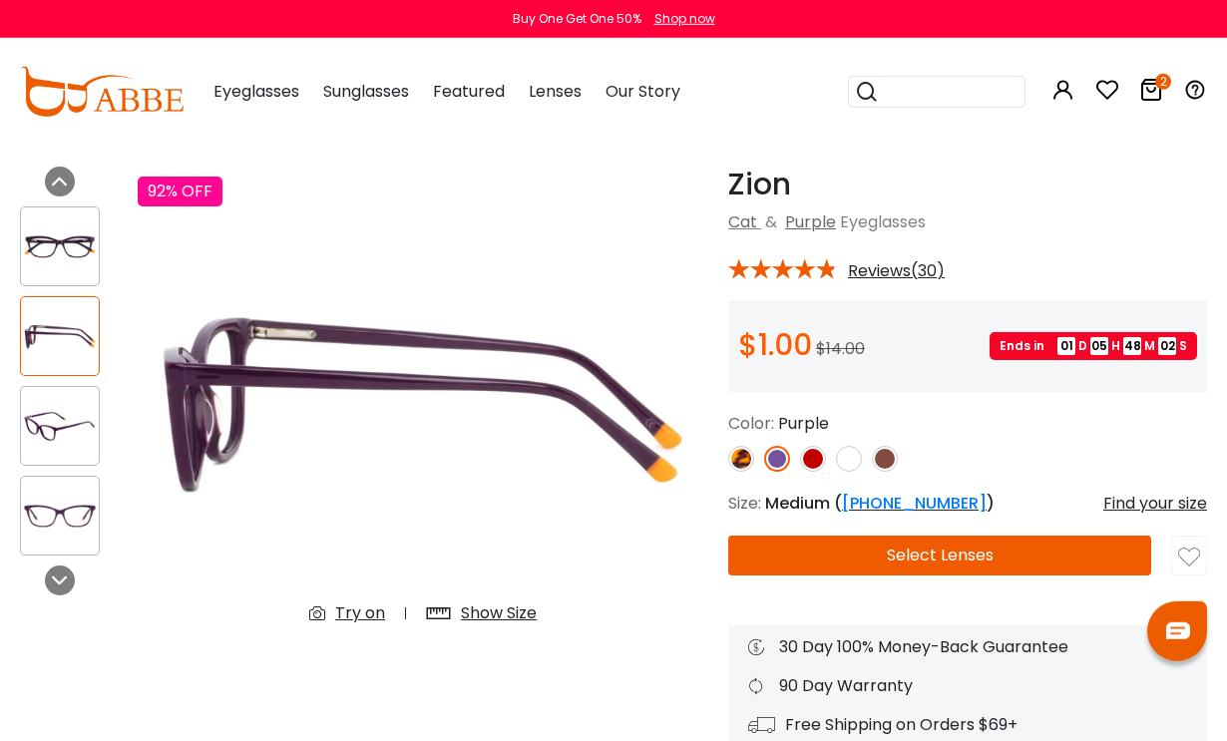
click at [64, 442] on img at bounding box center [60, 426] width 78 height 39
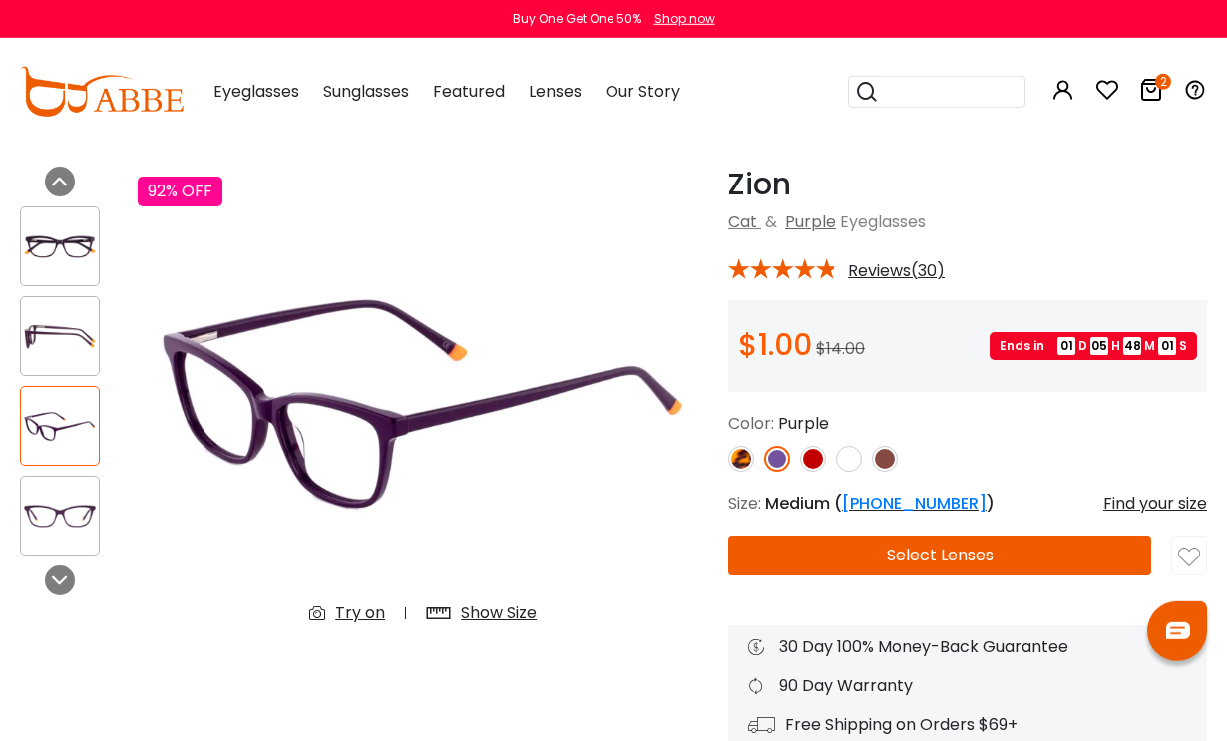
click at [76, 516] on img at bounding box center [60, 516] width 78 height 39
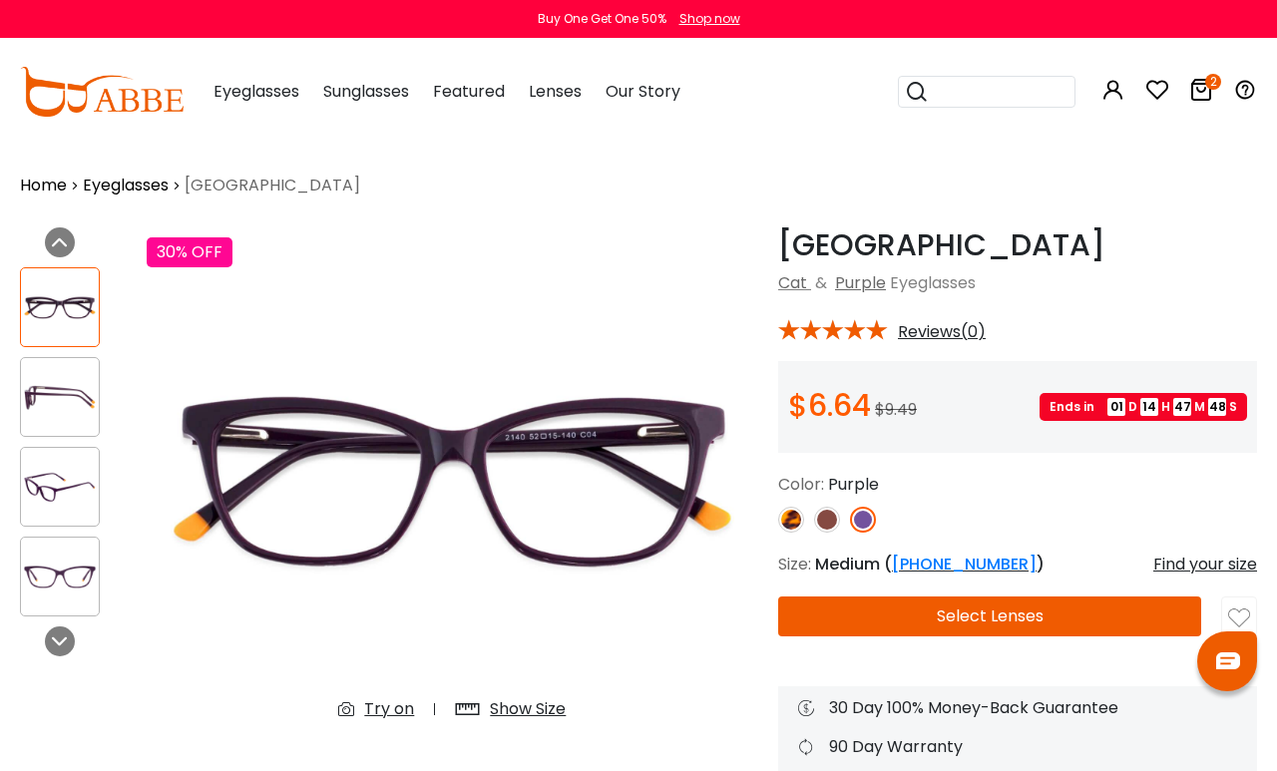
click at [74, 404] on img at bounding box center [60, 397] width 78 height 39
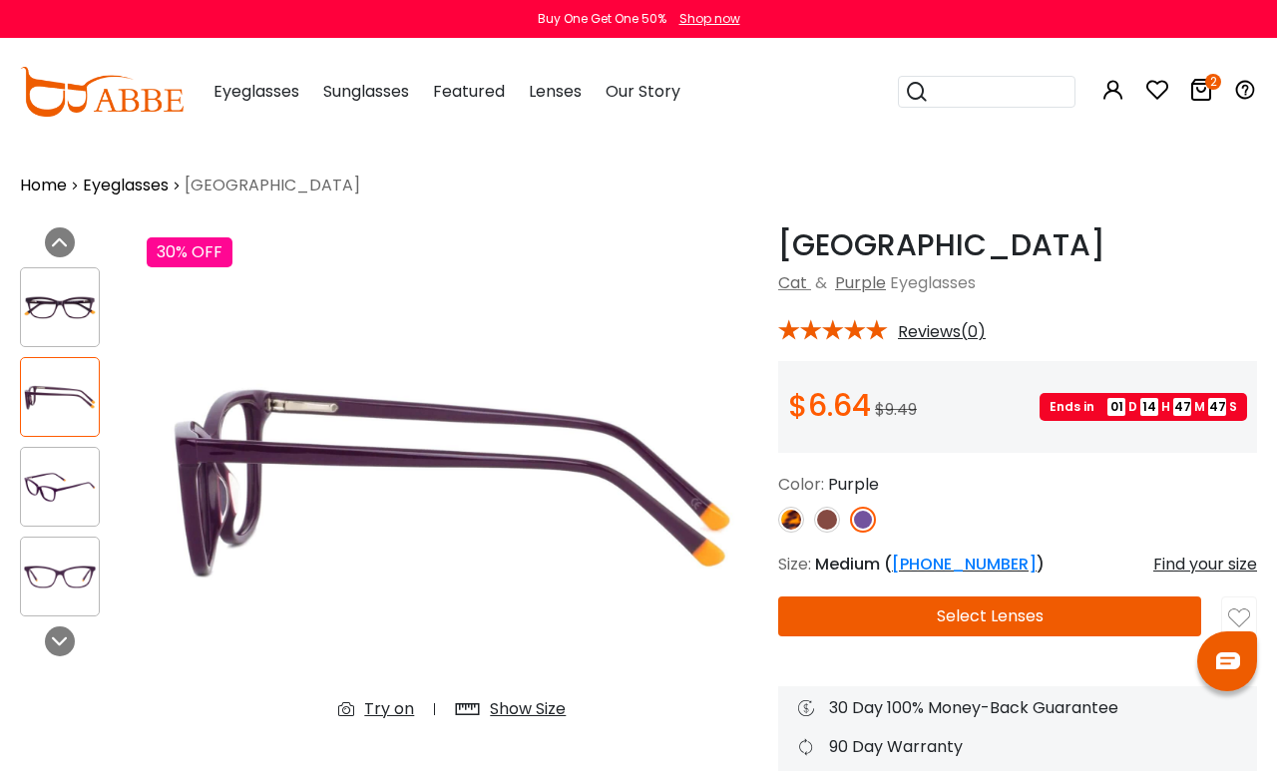
click at [66, 497] on img at bounding box center [60, 487] width 78 height 39
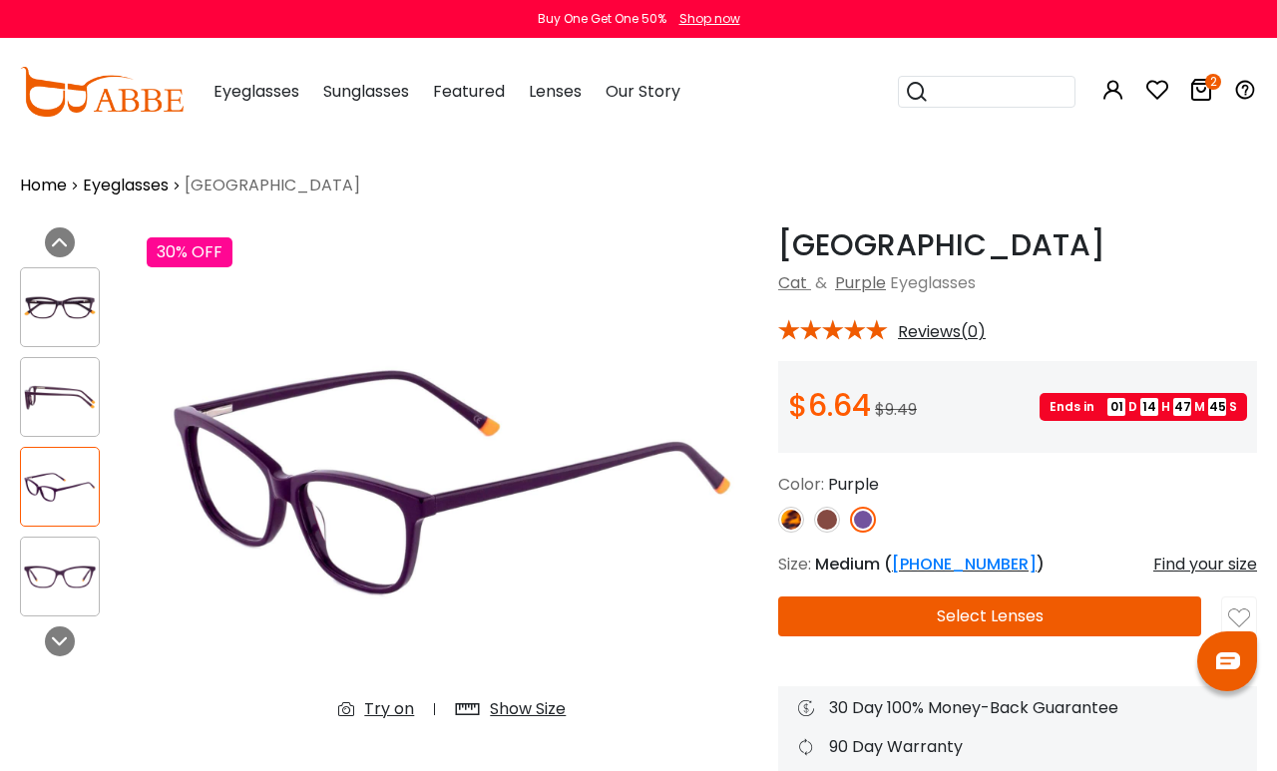
click at [78, 571] on img at bounding box center [60, 577] width 78 height 39
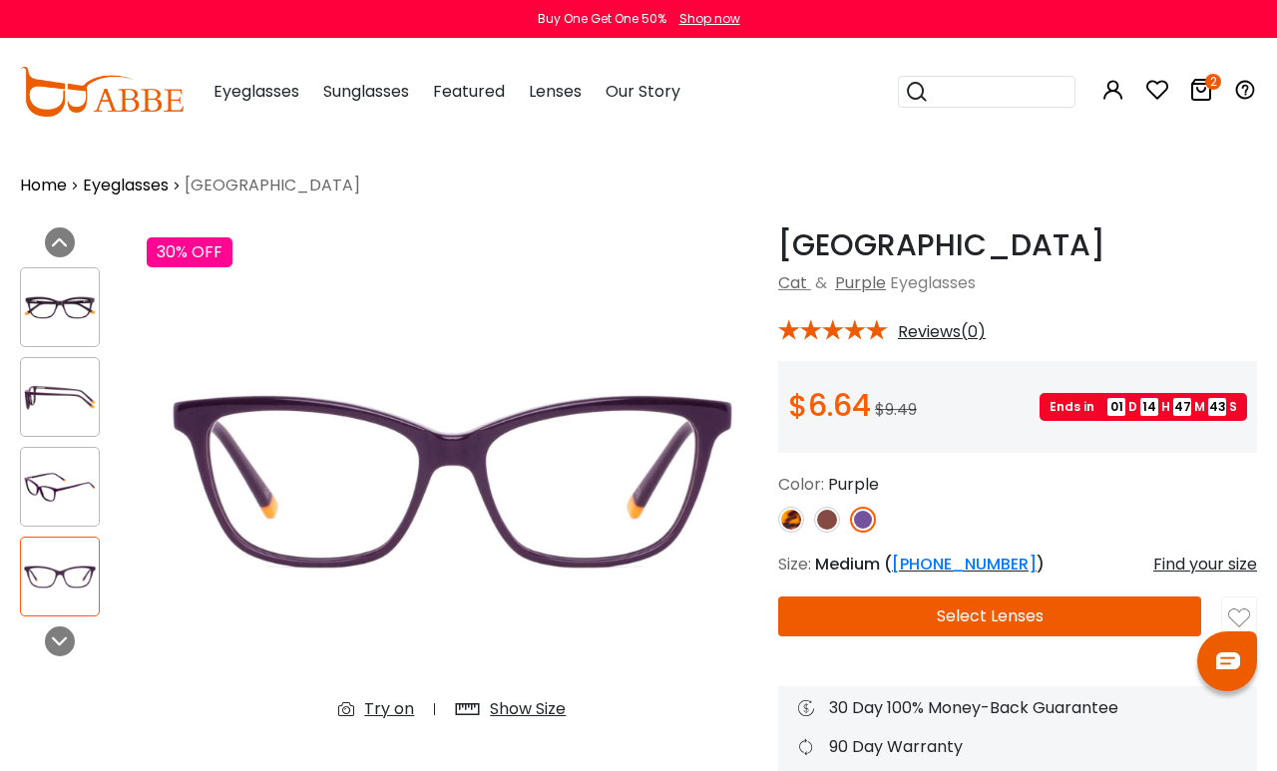
click at [838, 509] on link at bounding box center [827, 520] width 26 height 26
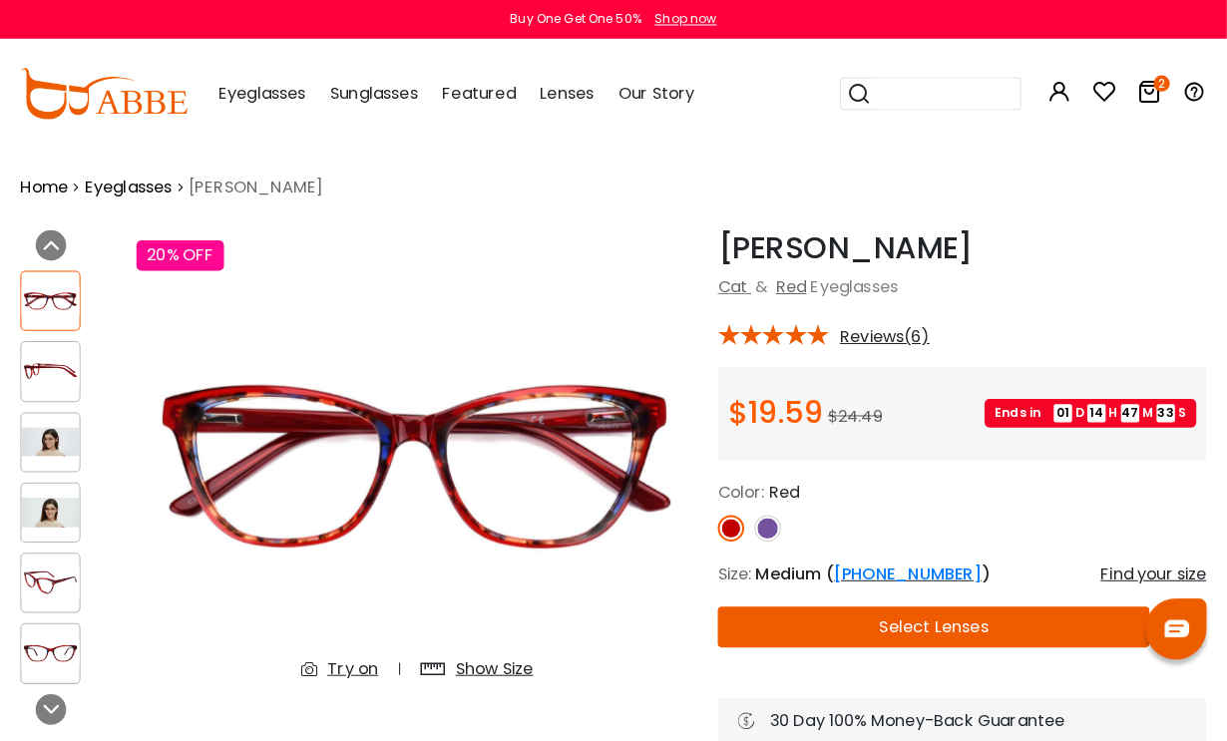
scroll to position [4, 0]
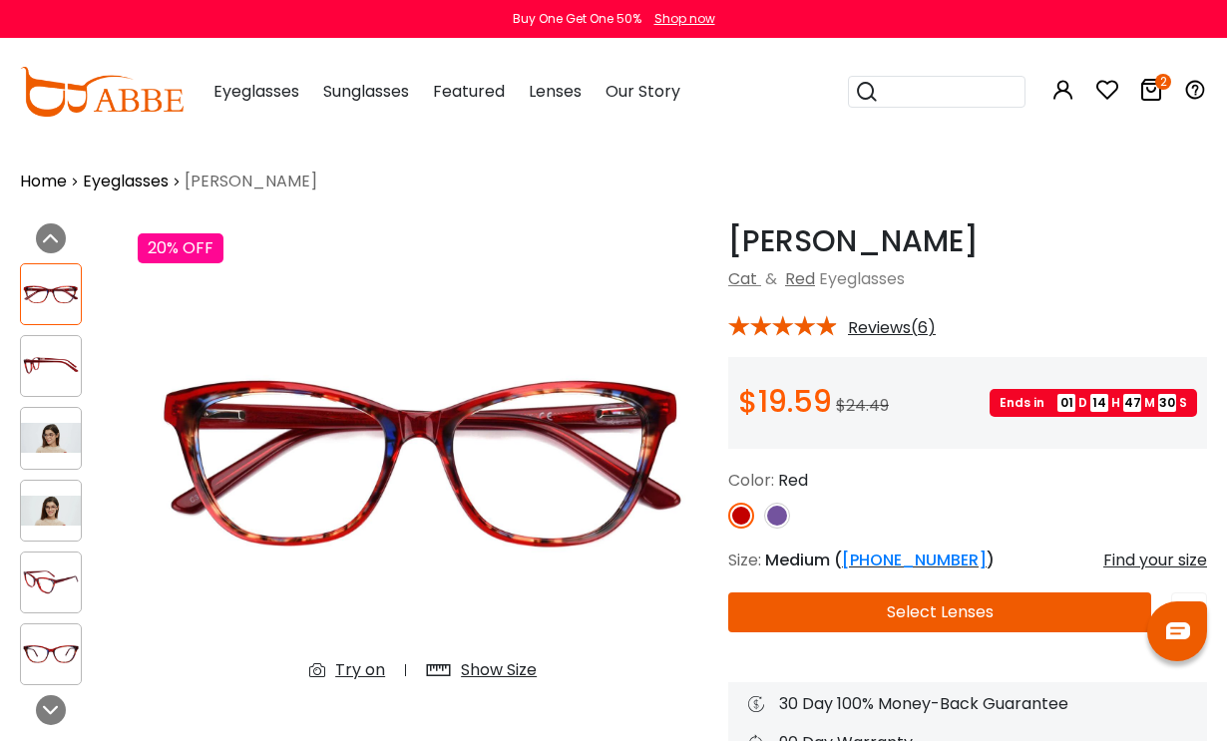
click at [934, 610] on button "Select Lenses" at bounding box center [939, 613] width 423 height 40
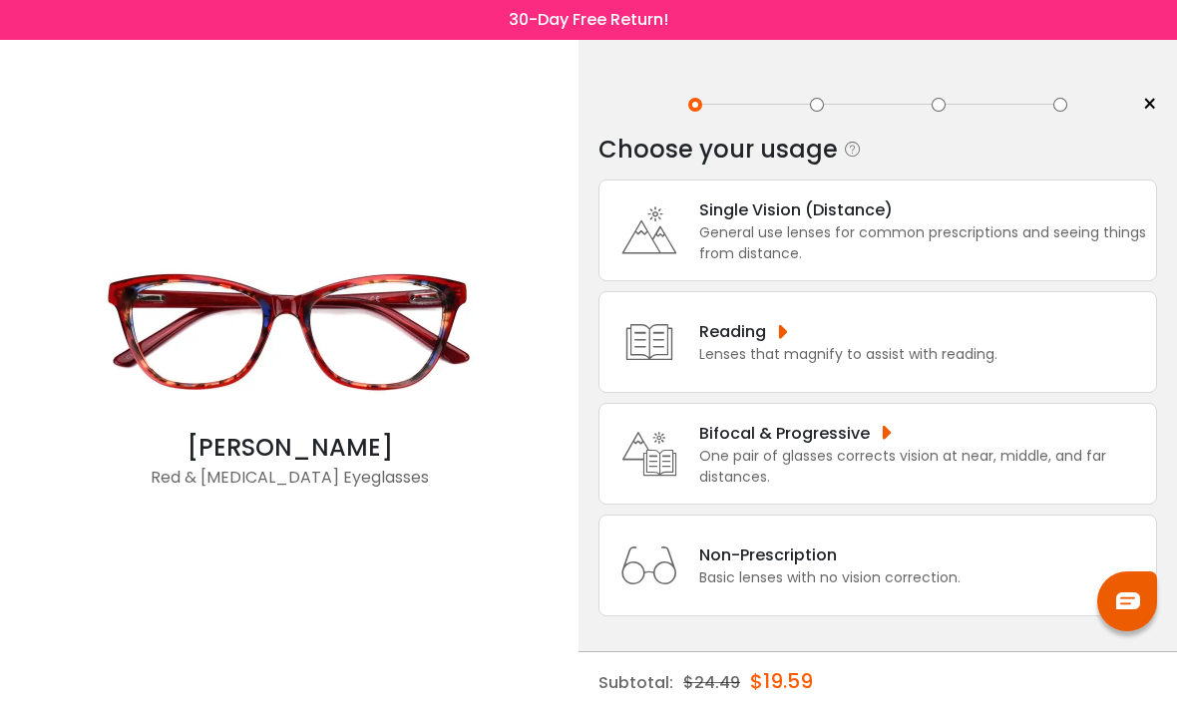
click at [877, 250] on div "General use lenses for common prescriptions and seeing things from distance." at bounding box center [923, 244] width 447 height 42
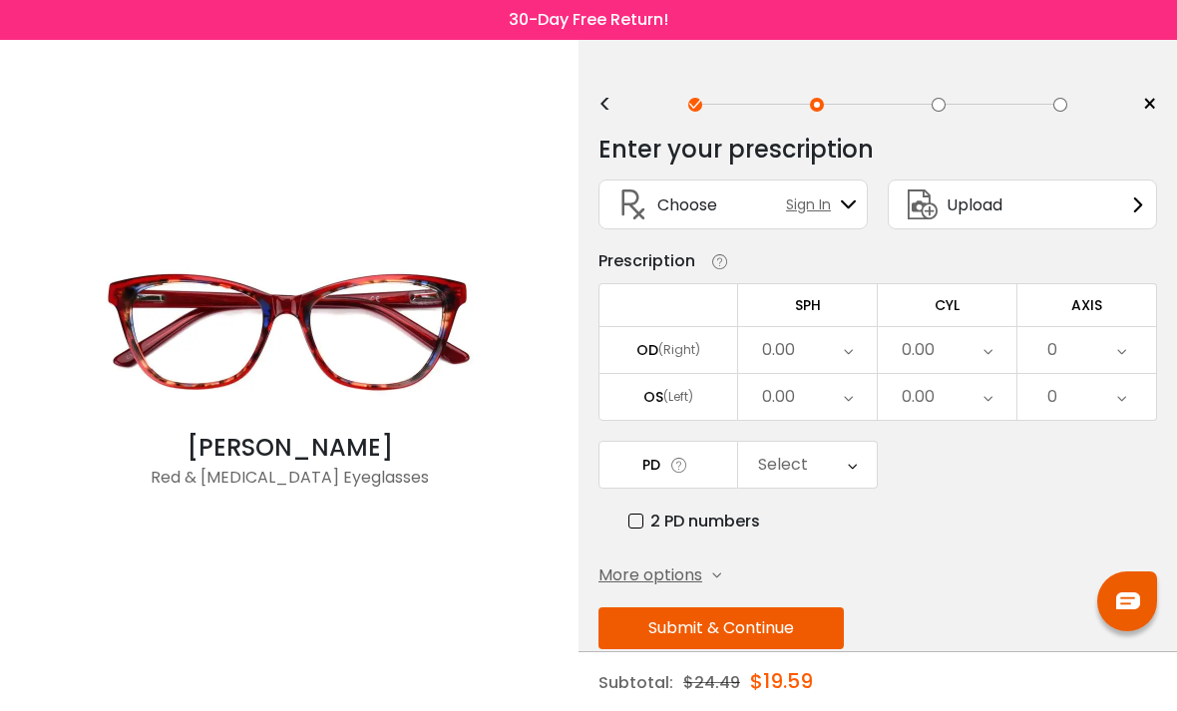
click at [980, 208] on span "Upload" at bounding box center [975, 205] width 56 height 25
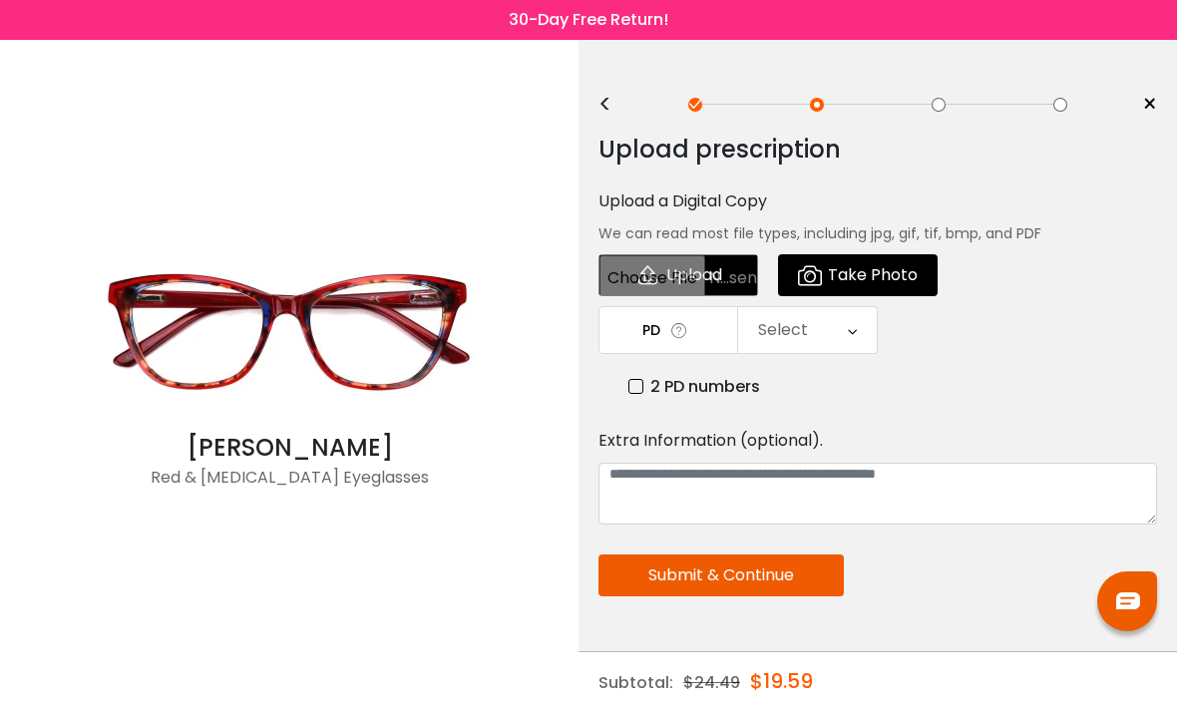
click at [726, 271] on input "file" at bounding box center [679, 275] width 160 height 42
type input "**********"
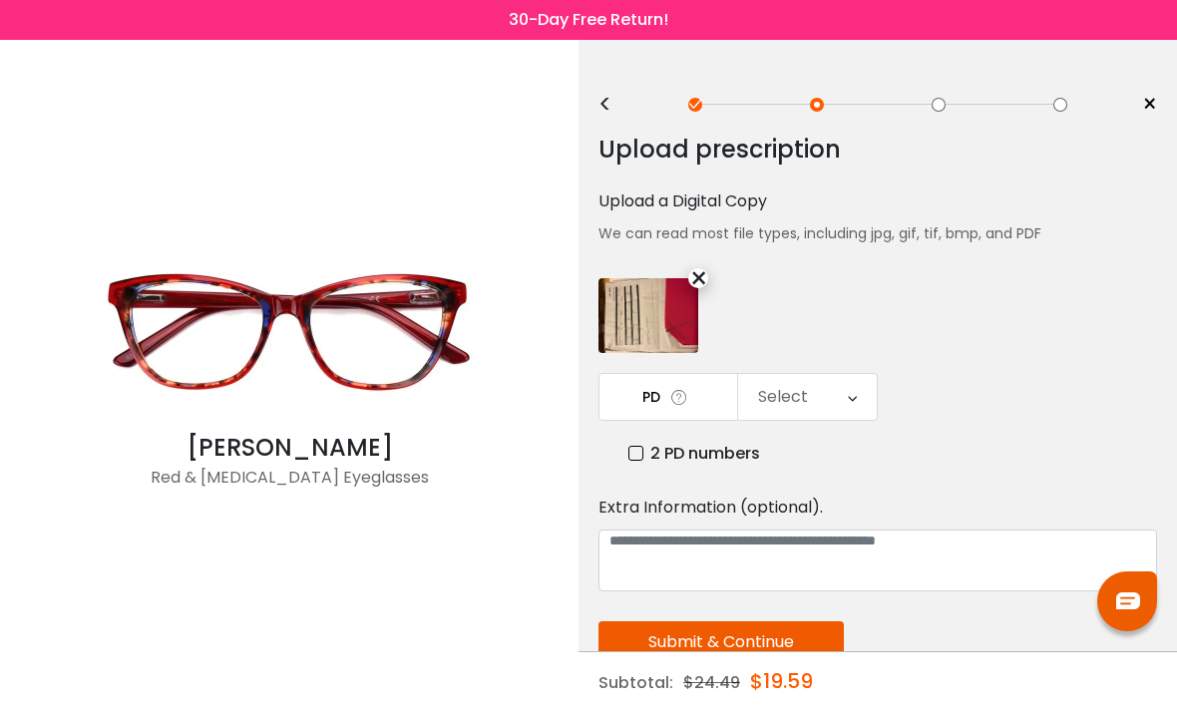
click at [854, 395] on icon at bounding box center [852, 397] width 9 height 46
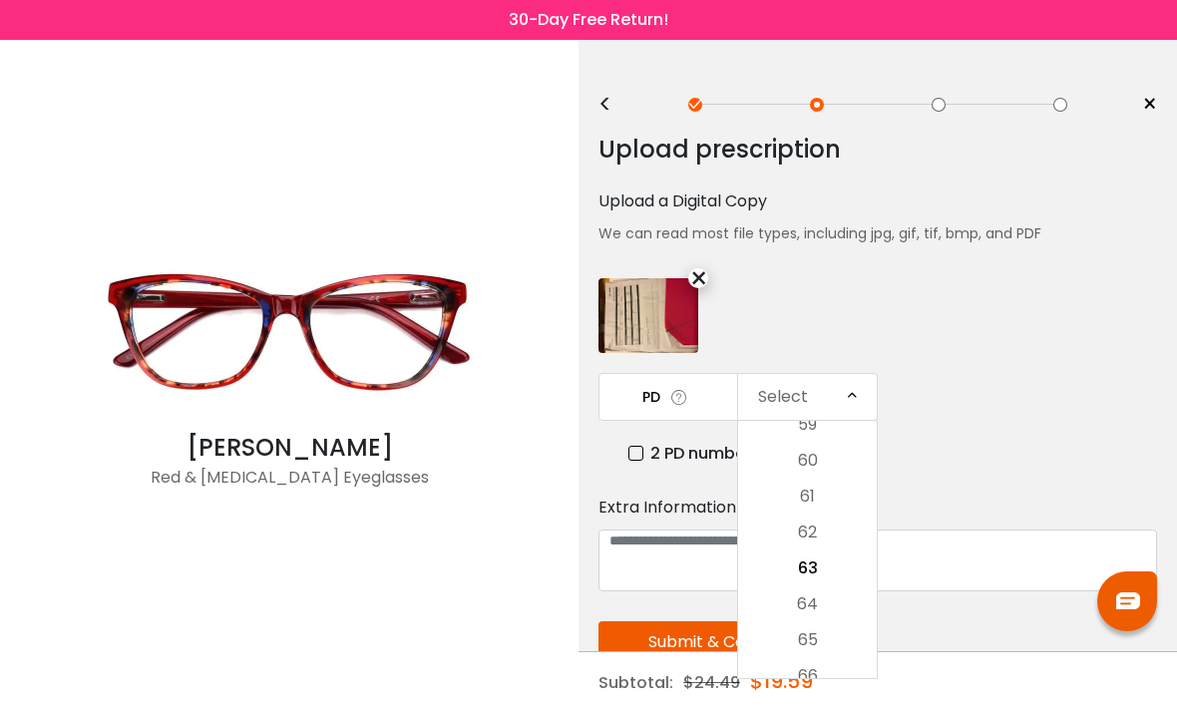
click at [829, 466] on li "60" at bounding box center [807, 461] width 139 height 36
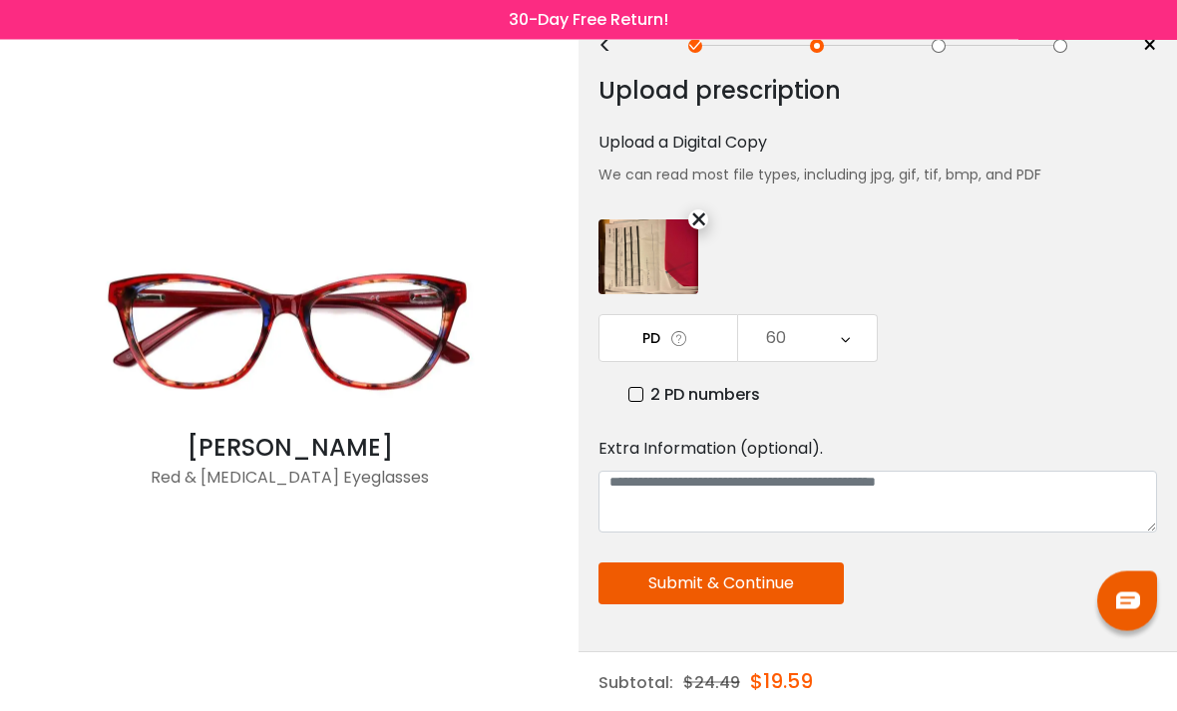
scroll to position [58, 0]
click at [808, 589] on button "Submit & Continue" at bounding box center [721, 585] width 245 height 42
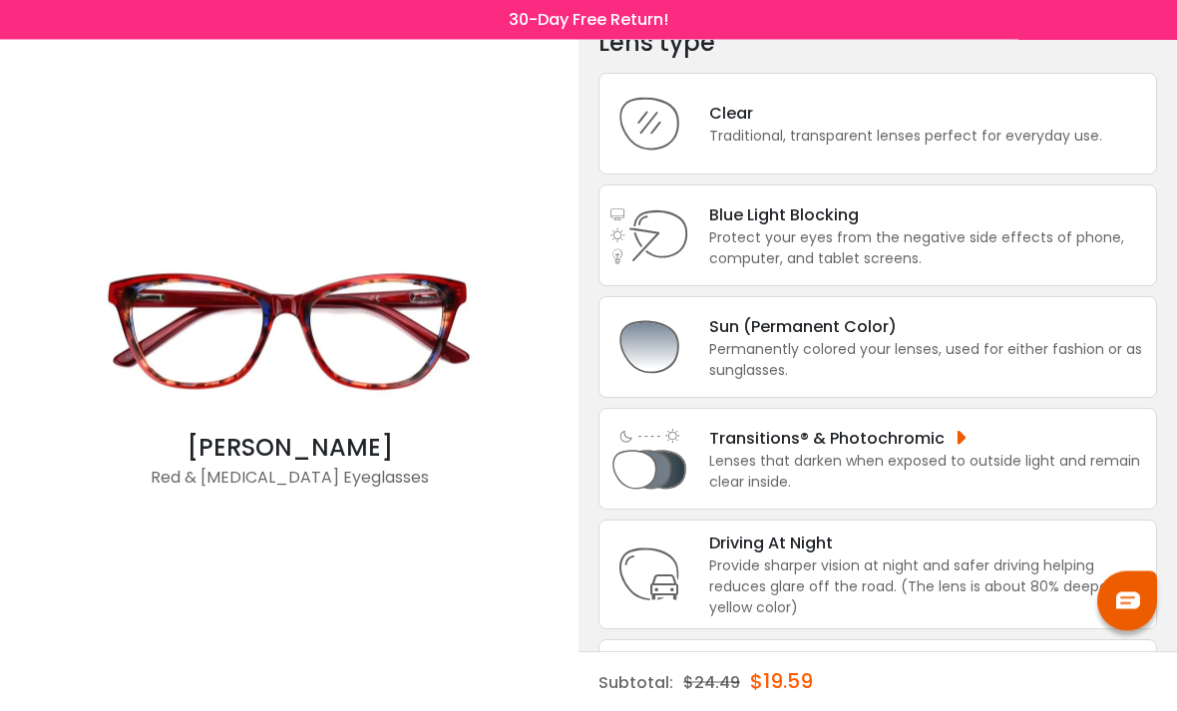
scroll to position [107, 0]
click at [928, 468] on div "Lenses that darken when exposed to outside light and remain clear inside." at bounding box center [927, 472] width 437 height 42
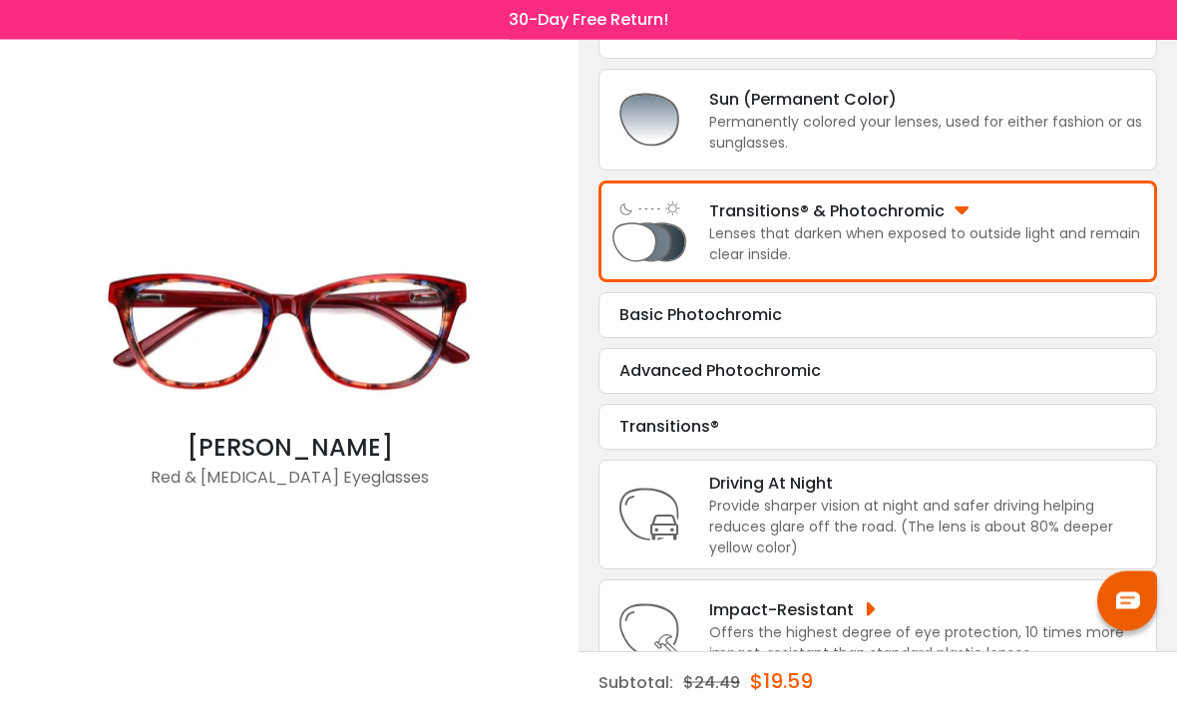
scroll to position [337, 0]
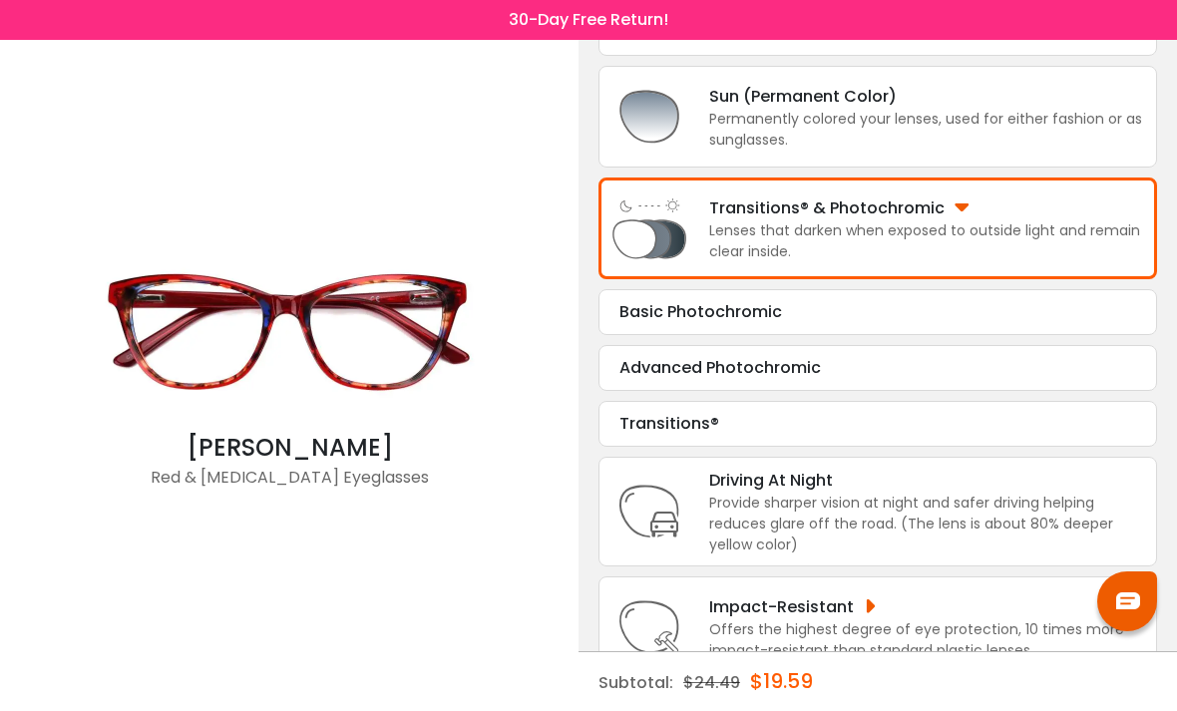
click at [903, 380] on div "Advanced Photochromic" at bounding box center [878, 368] width 517 height 24
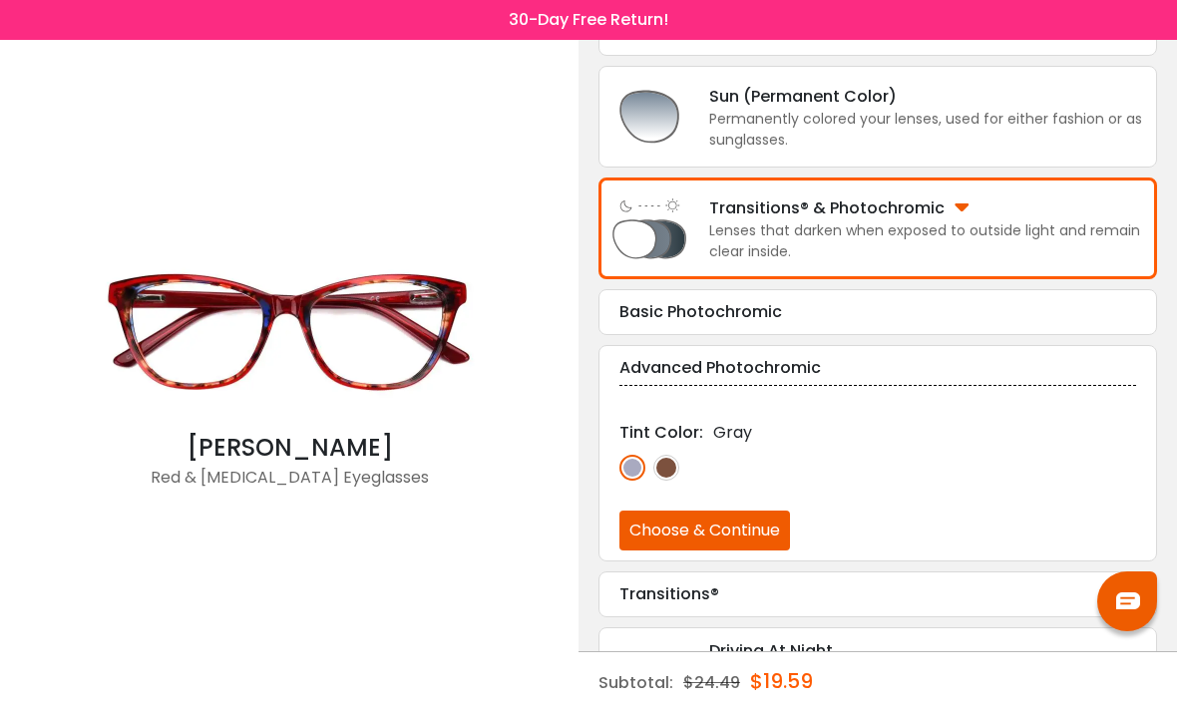
click at [886, 322] on div "Basic Photochromic" at bounding box center [878, 312] width 517 height 24
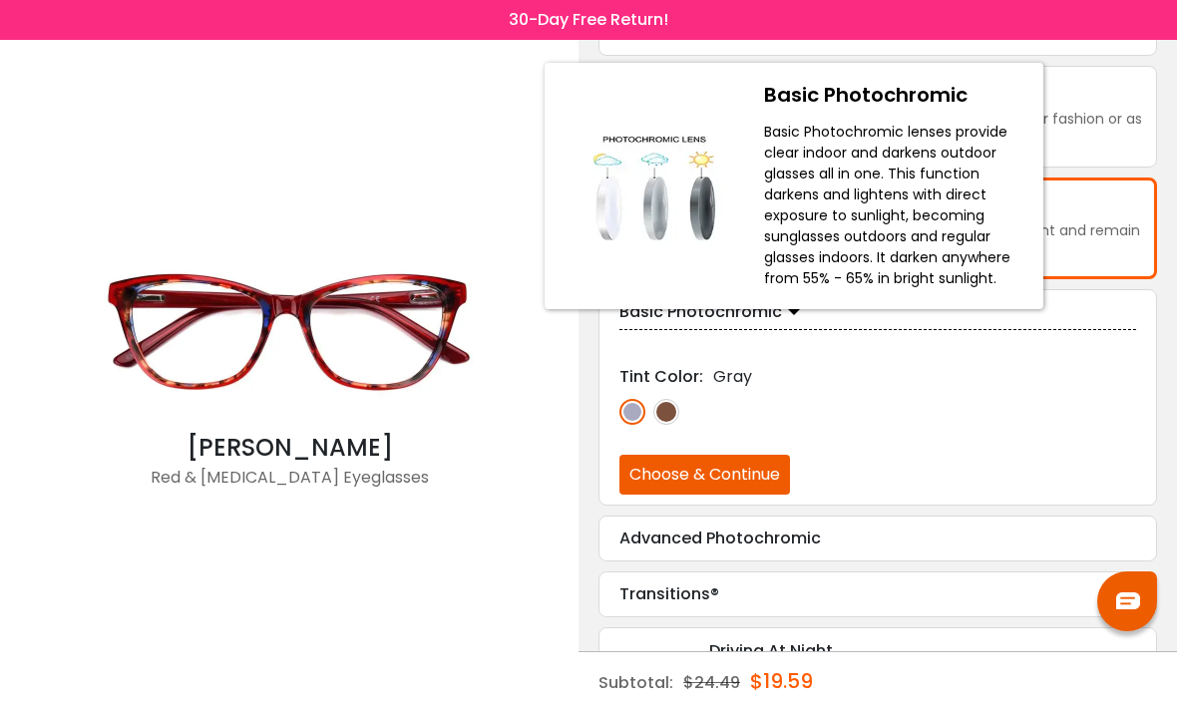
click at [665, 425] on img at bounding box center [667, 412] width 26 height 26
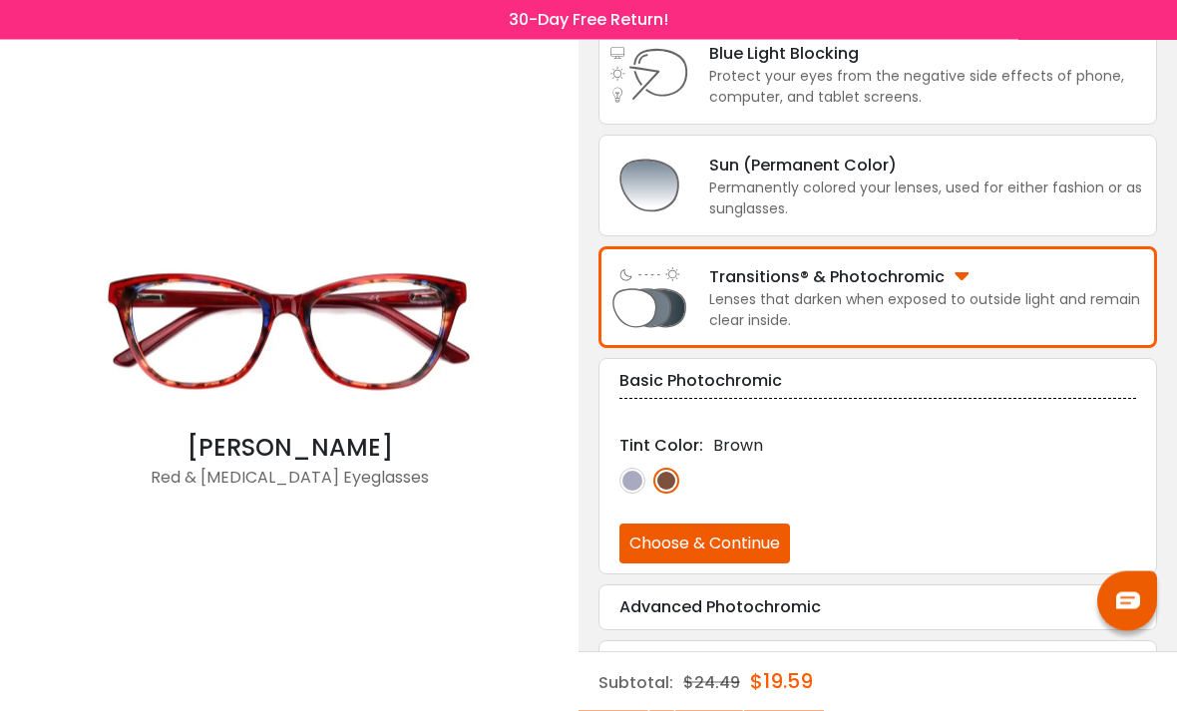
scroll to position [268, 0]
click at [846, 620] on div "Advanced Photochromic" at bounding box center [878, 608] width 517 height 24
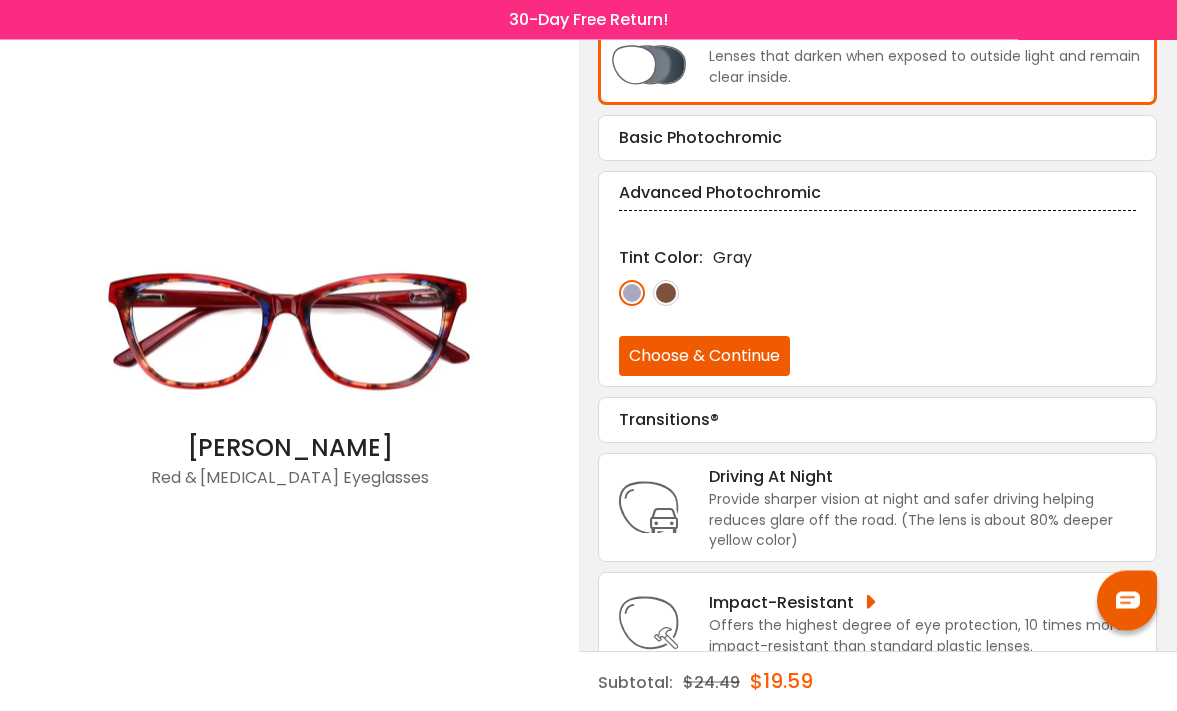
scroll to position [518, 0]
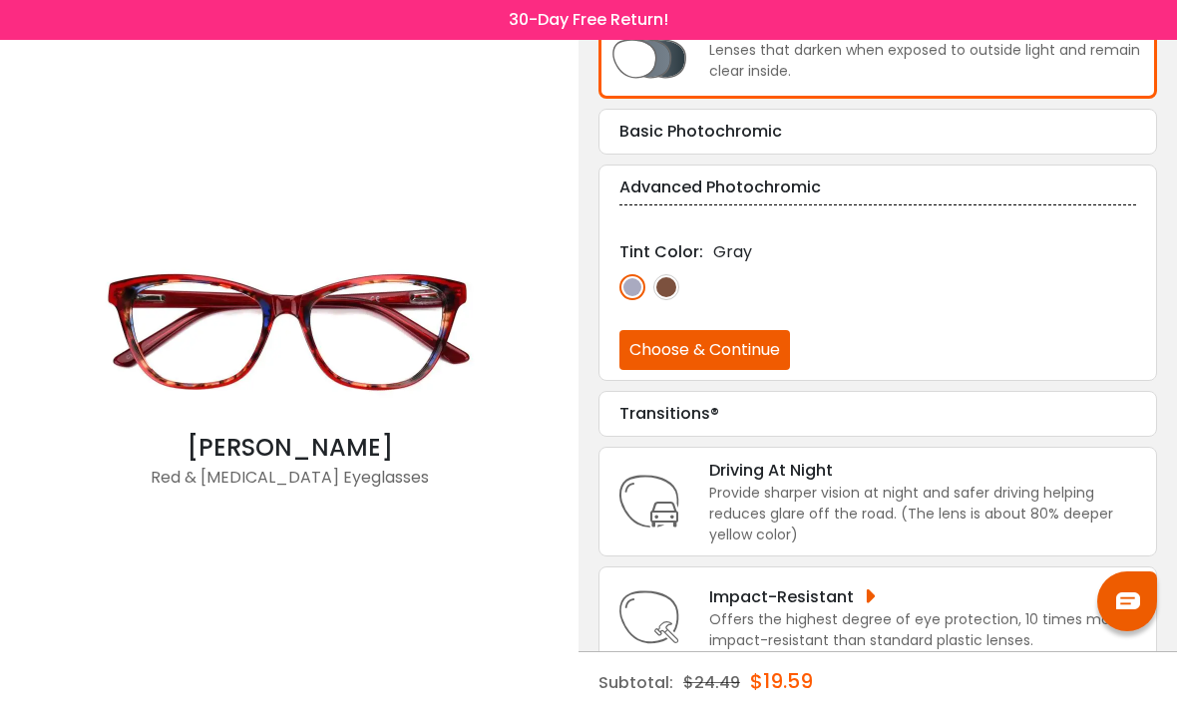
click at [816, 636] on div "Offers the highest degree of eye protection, 10 times more impact-resistant tha…" at bounding box center [927, 631] width 437 height 42
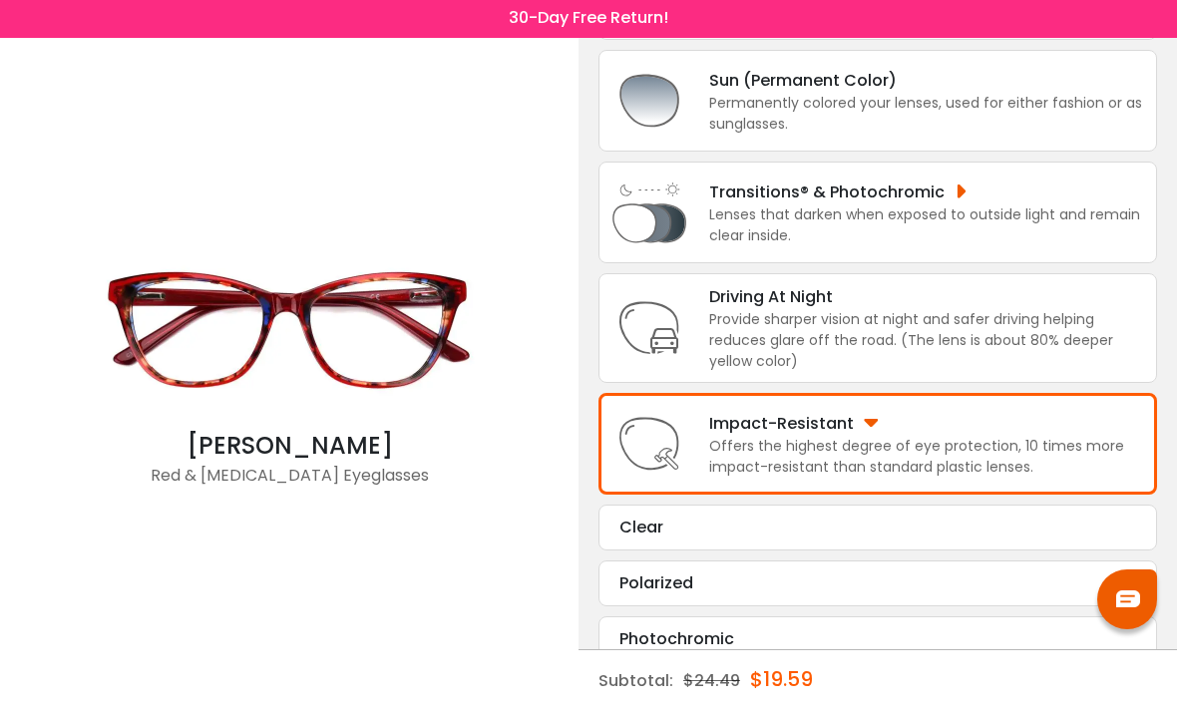
scroll to position [347, 0]
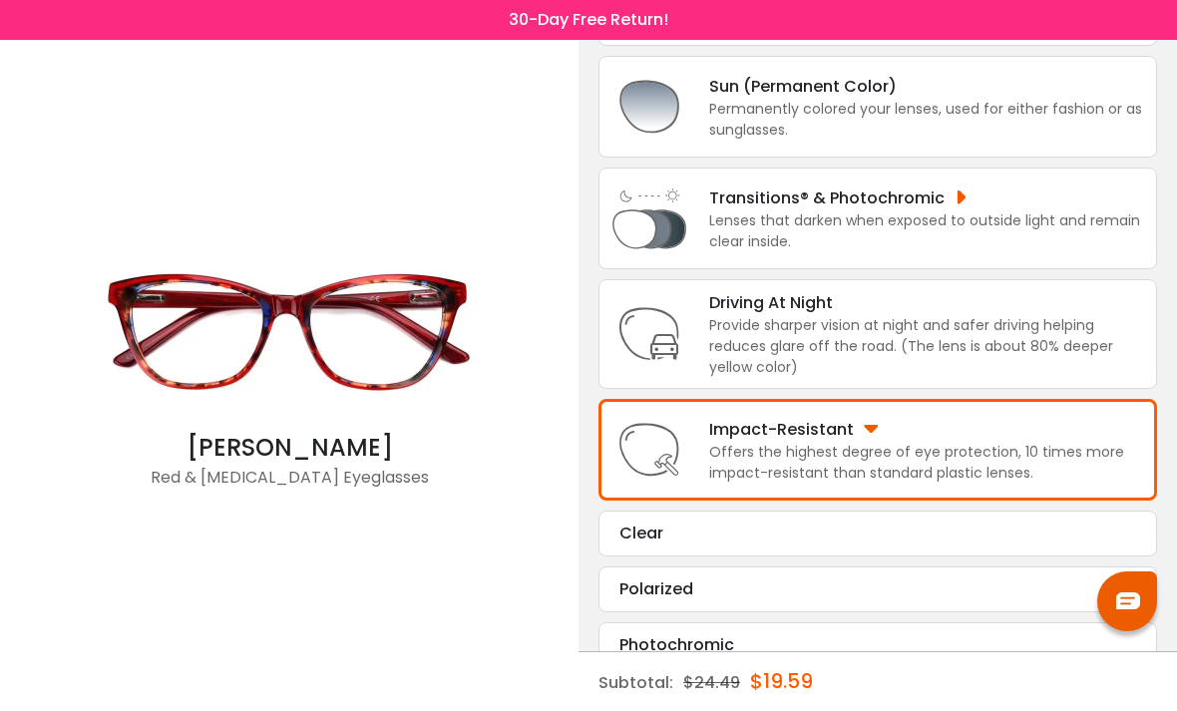
click at [0, 0] on icon at bounding box center [0, 0] width 0 height 0
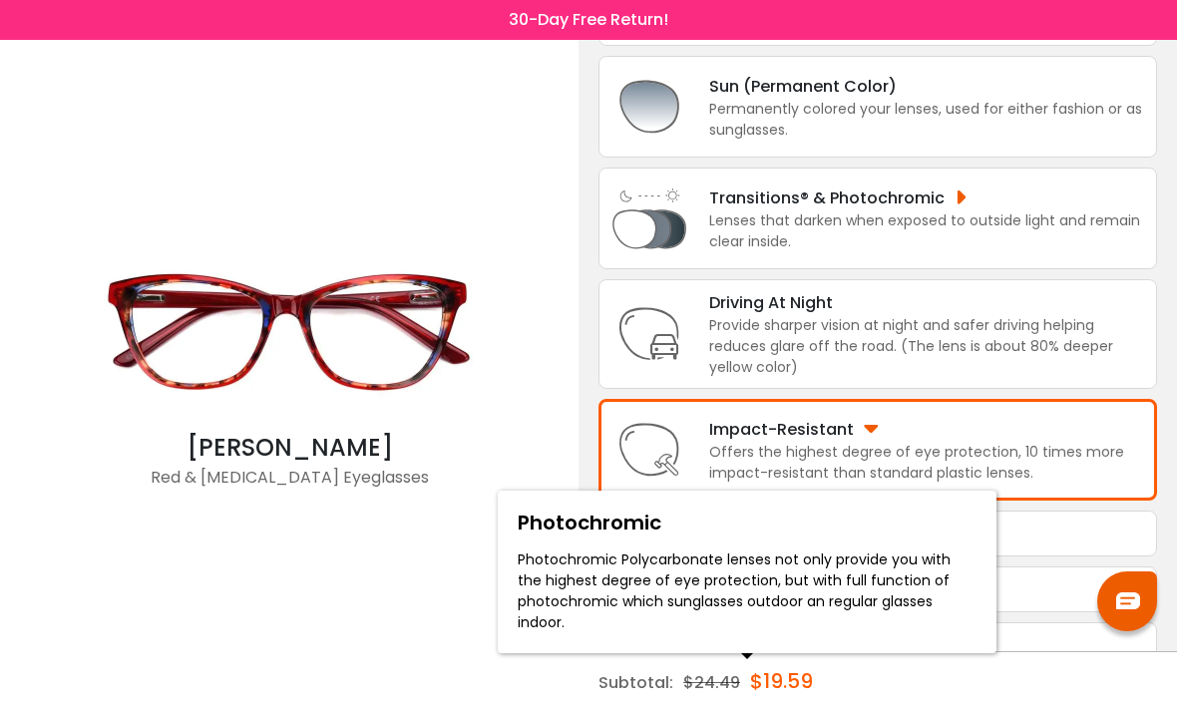
click at [0, 0] on icon at bounding box center [0, 0] width 0 height 0
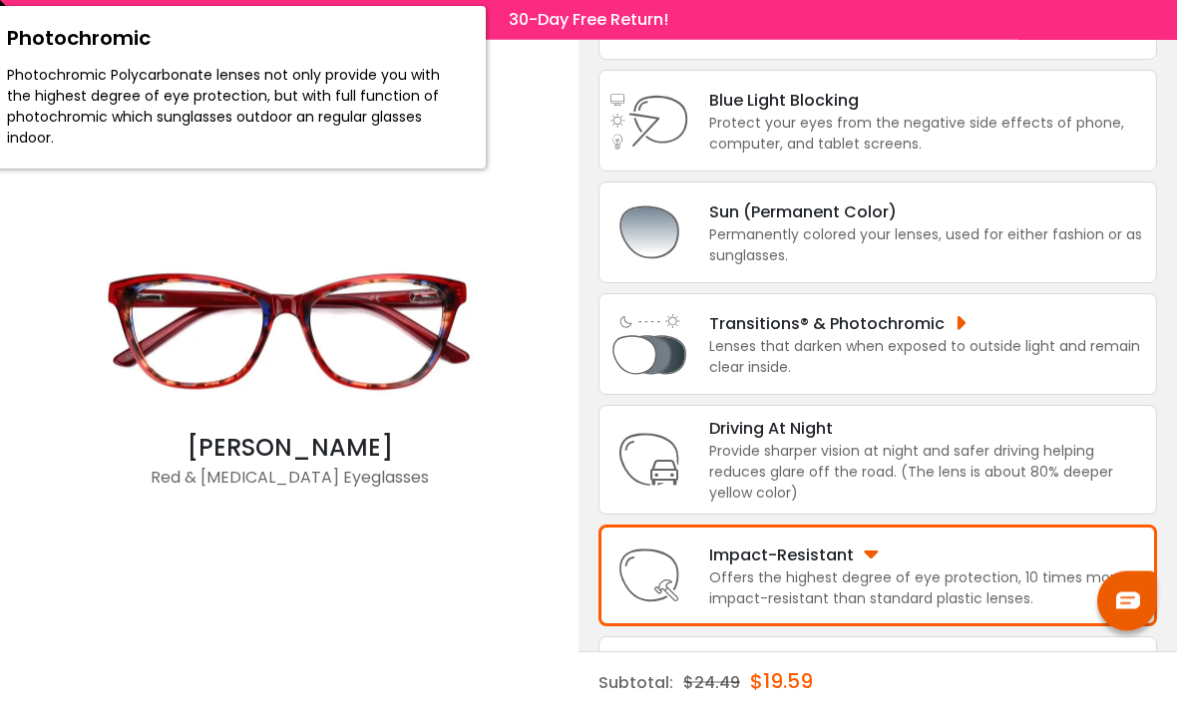
scroll to position [222, 0]
click at [941, 362] on div "Lenses that darken when exposed to outside light and remain clear inside." at bounding box center [927, 357] width 437 height 42
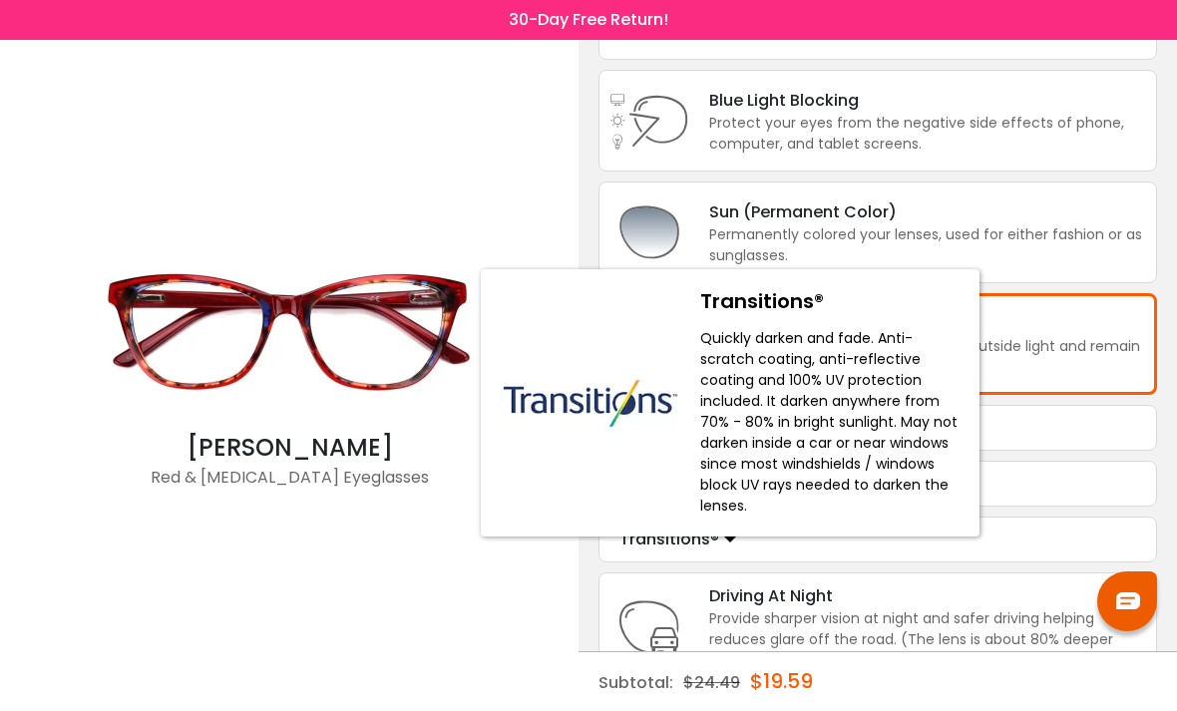
click at [744, 549] on div "Transitions®" at bounding box center [878, 540] width 517 height 24
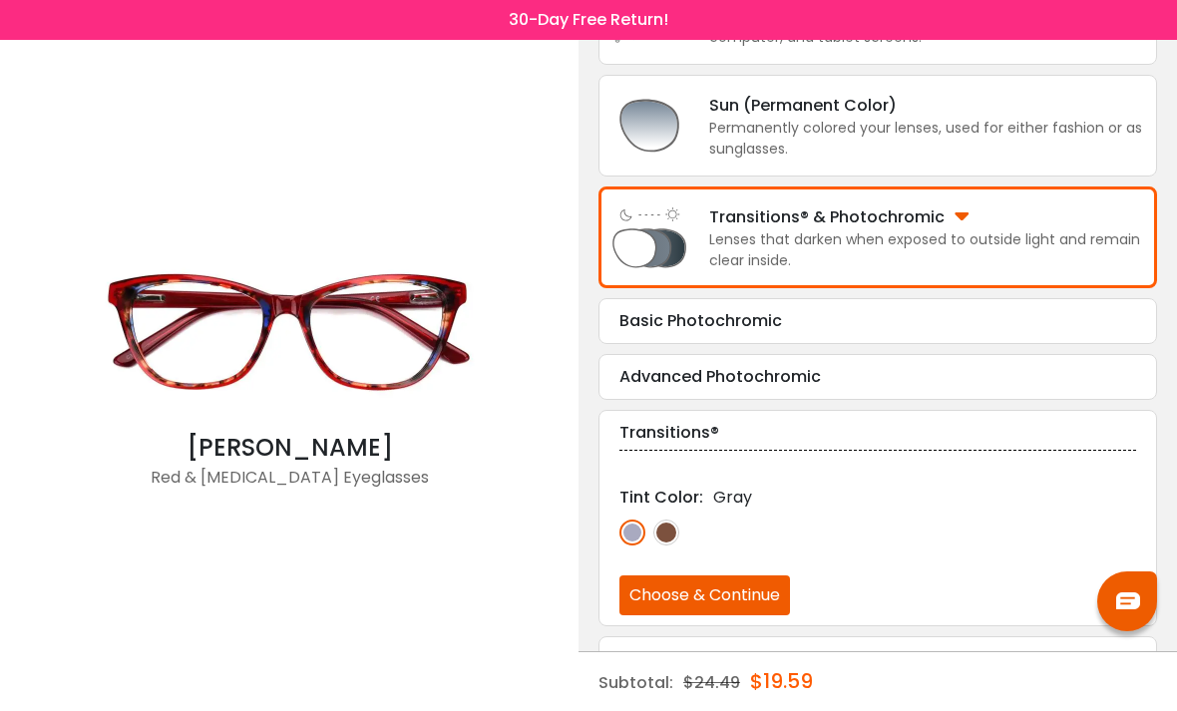
scroll to position [329, 0]
click at [813, 388] on div "Advanced Photochromic" at bounding box center [878, 376] width 517 height 24
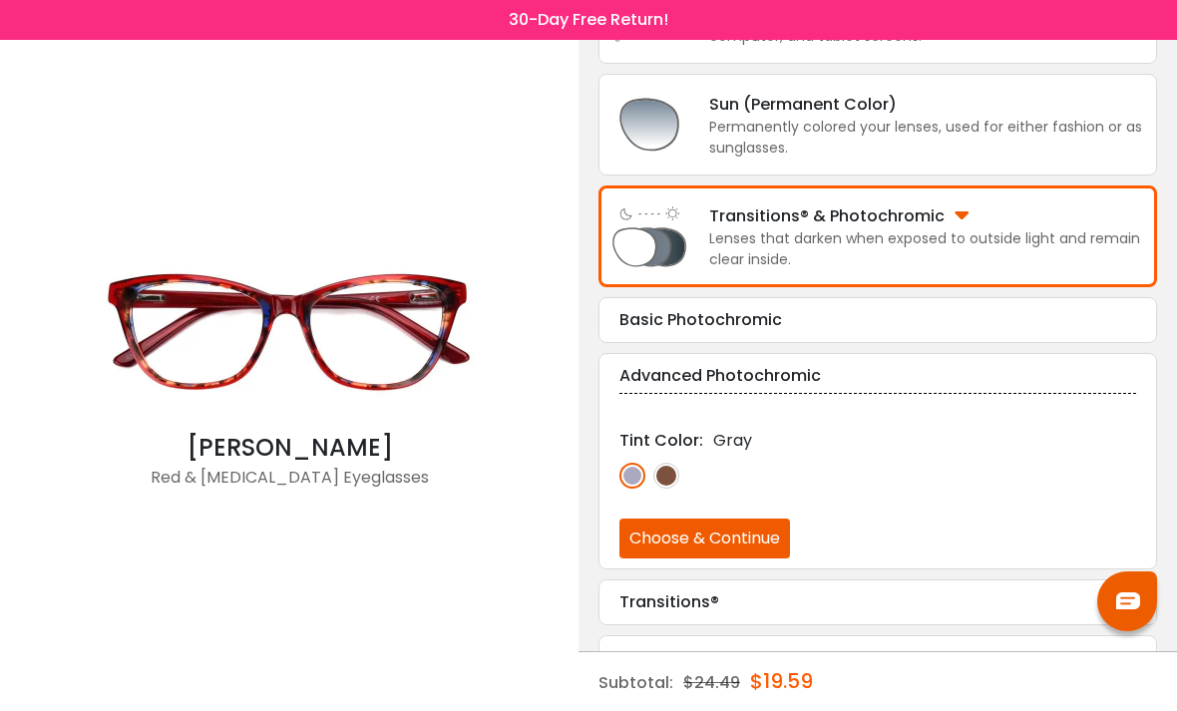
click at [589, 573] on div "< × Choose your usage Single Vision (Distance) This lens helps you see details …" at bounding box center [878, 324] width 599 height 1226
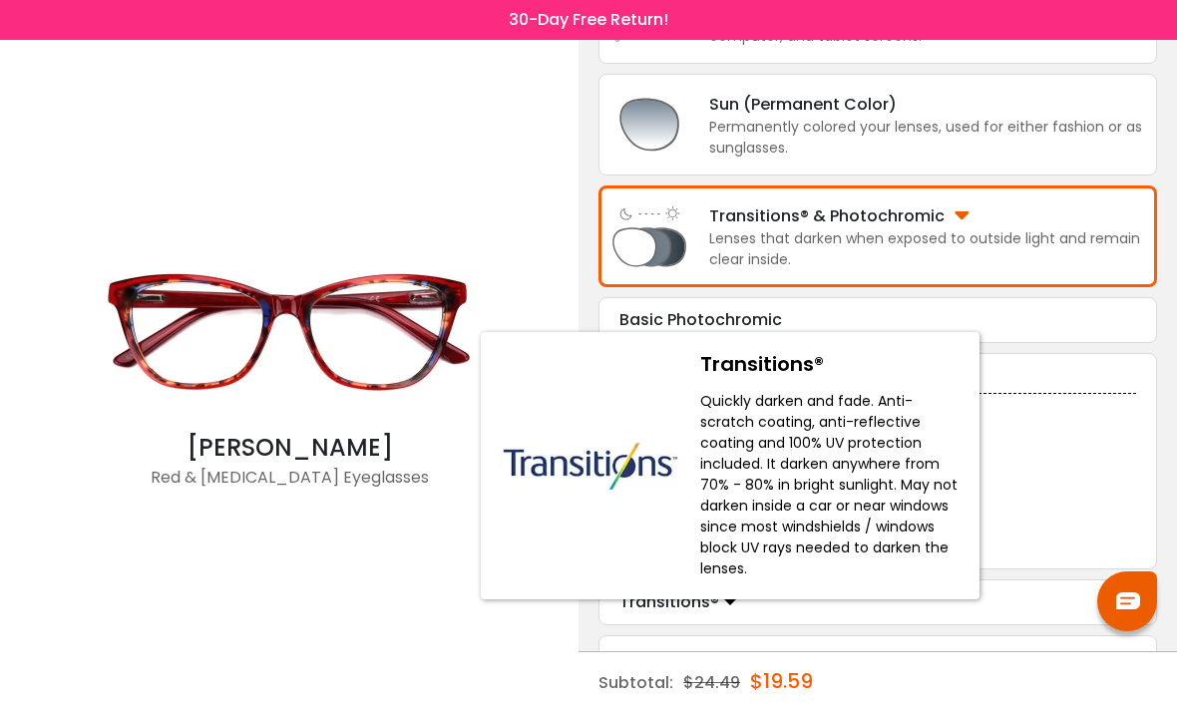
click at [604, 624] on div "Transitions® Tint Color: Gray Choose & Continue" at bounding box center [878, 603] width 559 height 46
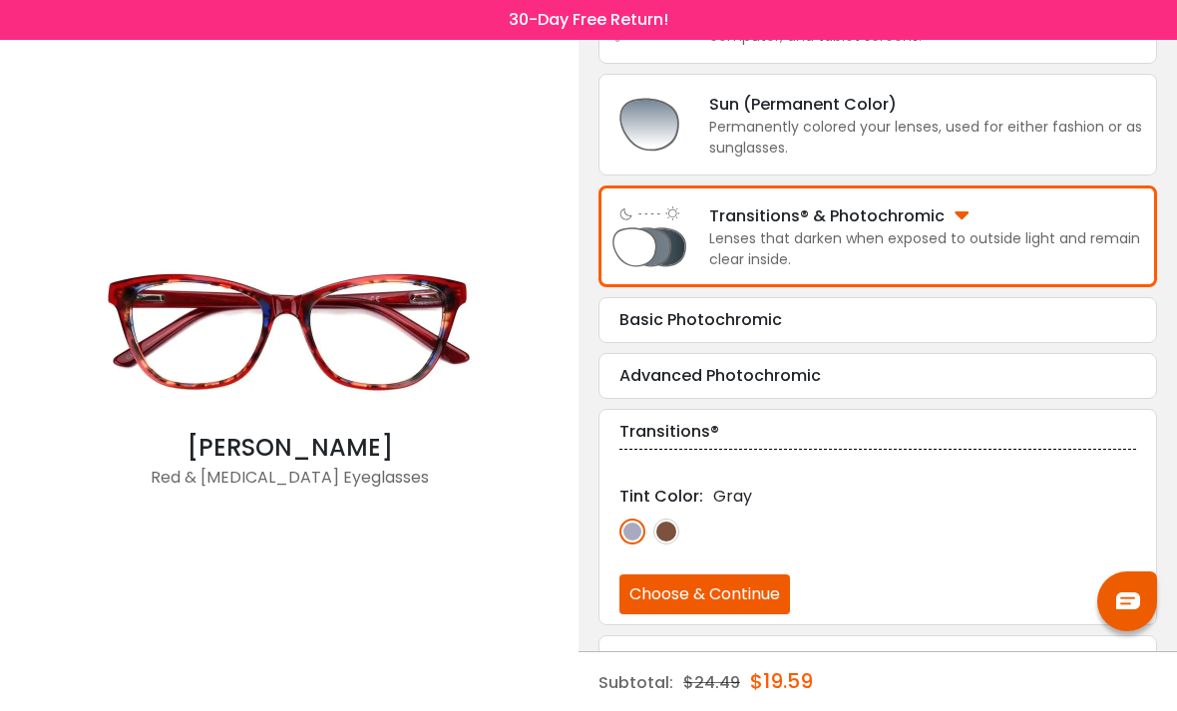
click at [794, 388] on div "Advanced Photochromic" at bounding box center [878, 376] width 517 height 24
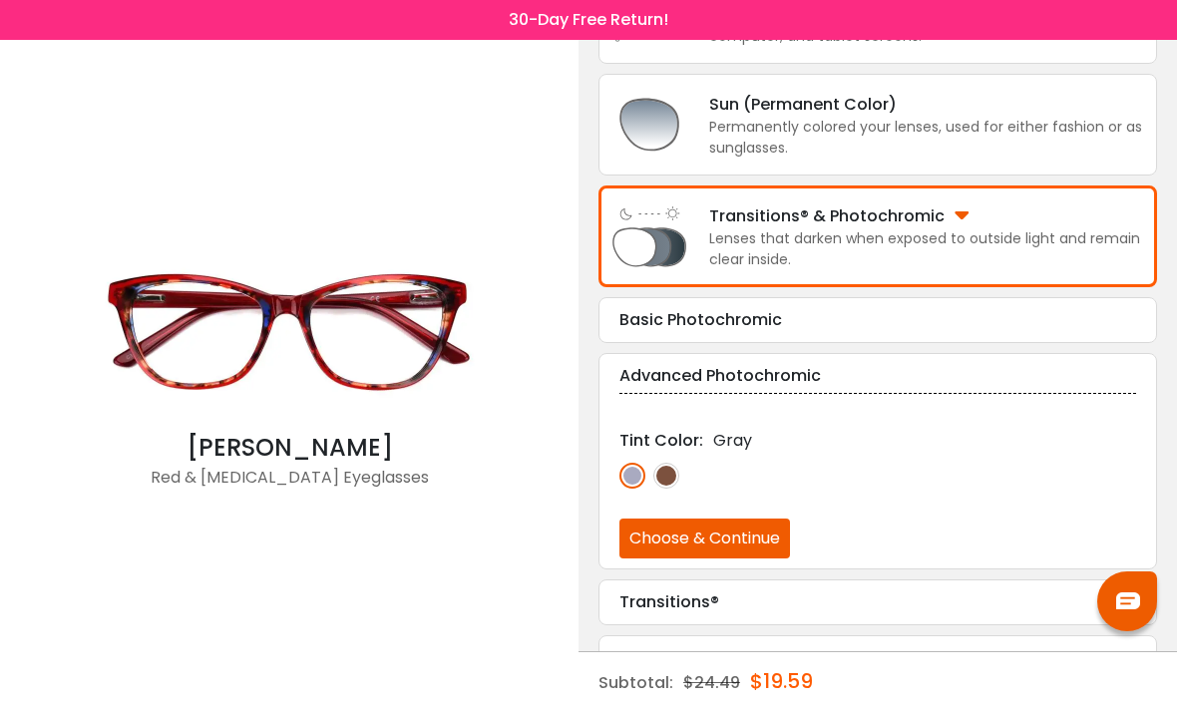
click at [660, 489] on img at bounding box center [667, 476] width 26 height 26
click at [760, 556] on button "Choose & Continue" at bounding box center [705, 539] width 171 height 40
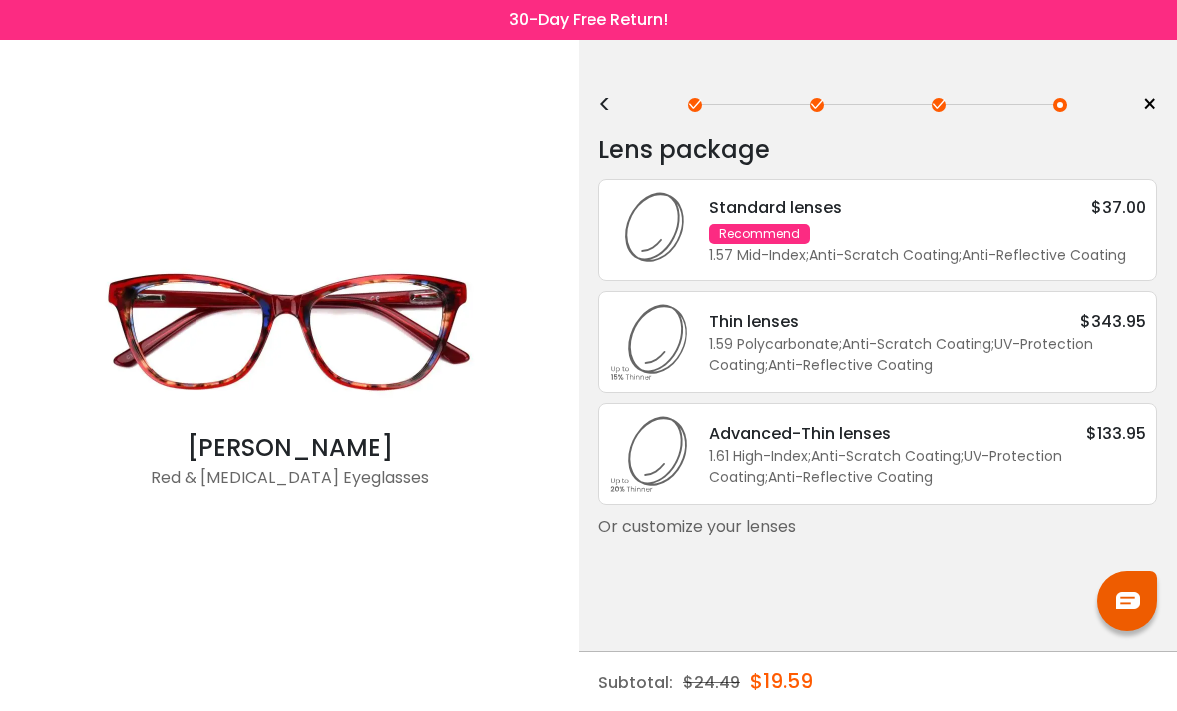
scroll to position [0, 0]
click at [762, 539] on div "Or customize your lenses" at bounding box center [878, 527] width 559 height 24
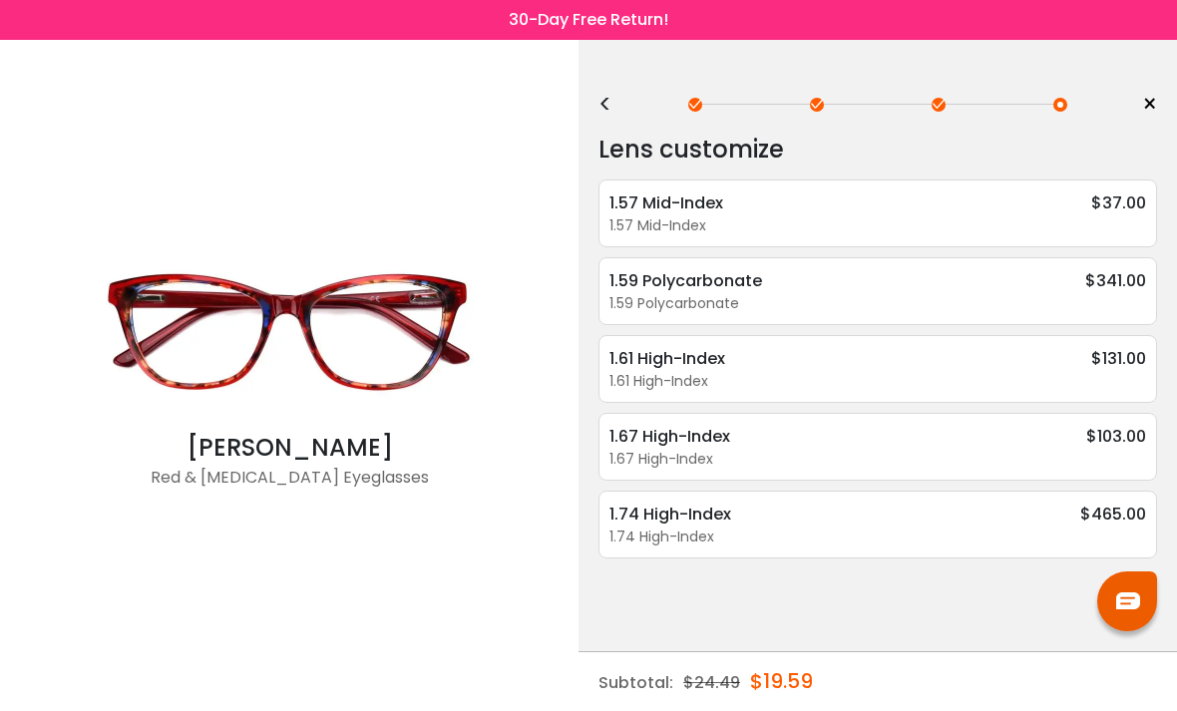
click at [766, 452] on div "1.67 High-Index" at bounding box center [878, 459] width 537 height 21
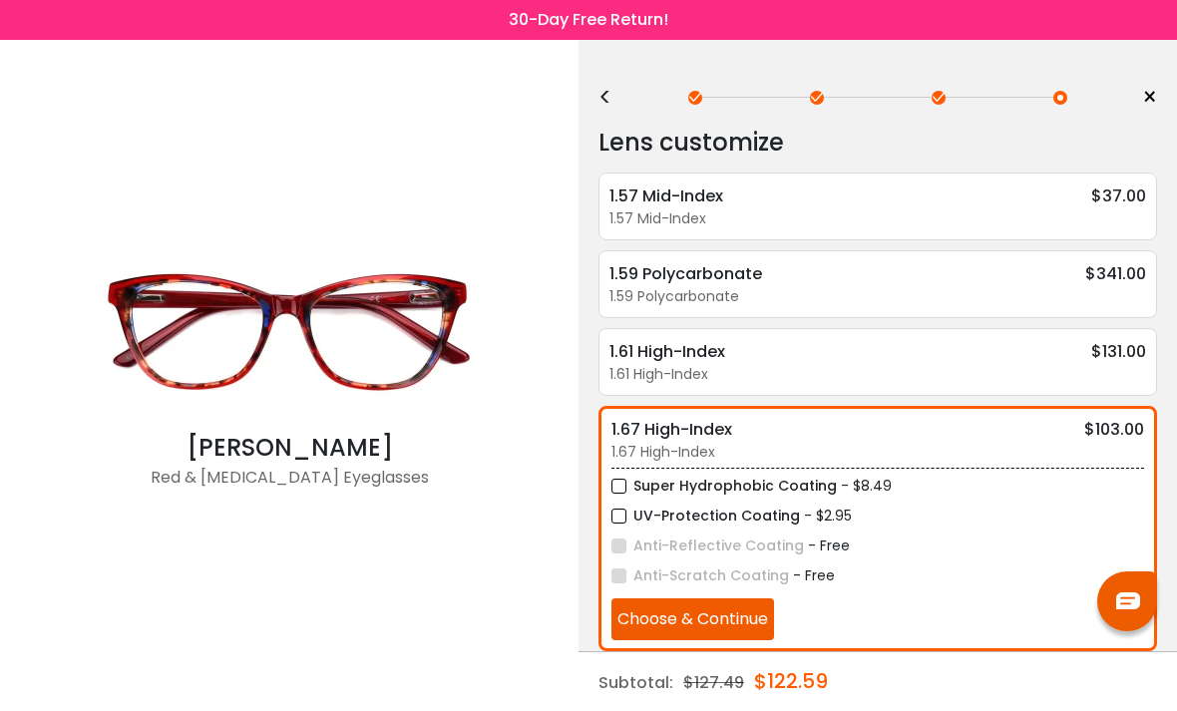
scroll to position [8, 0]
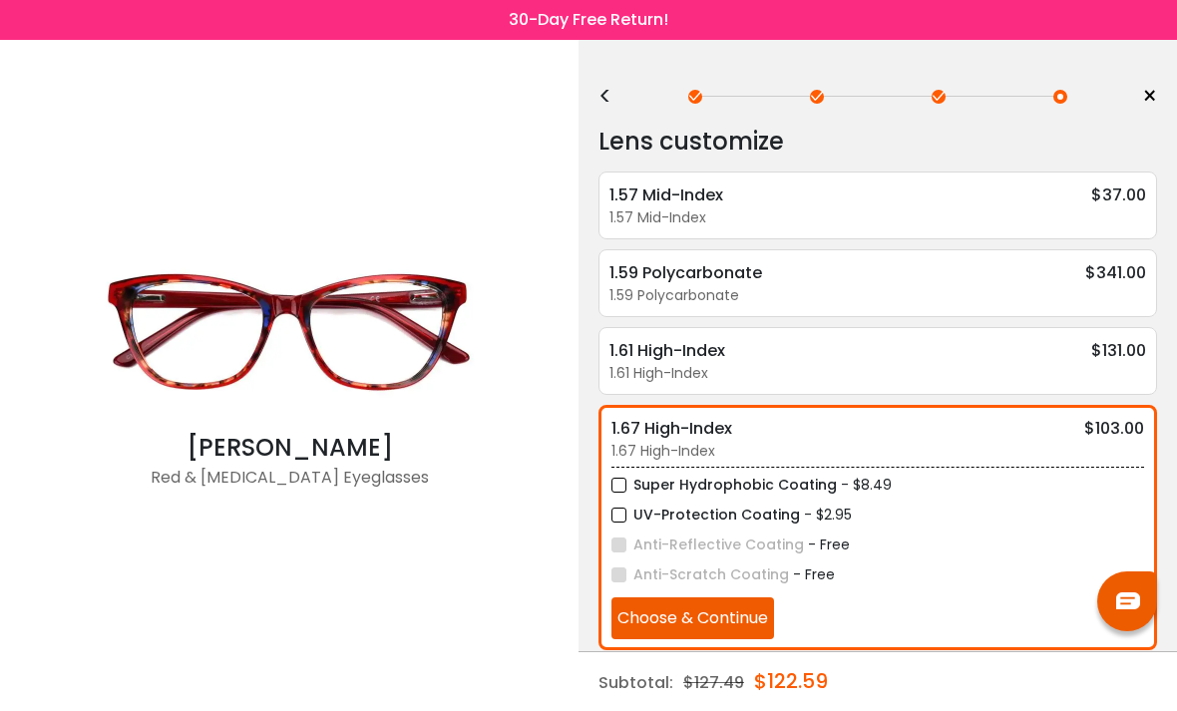
click at [628, 487] on label "Super Hydrophobic Coating" at bounding box center [725, 485] width 226 height 25
click at [624, 521] on label "UV-Protection Coating" at bounding box center [706, 515] width 189 height 25
click at [746, 627] on button "Choose & Continue" at bounding box center [693, 619] width 163 height 42
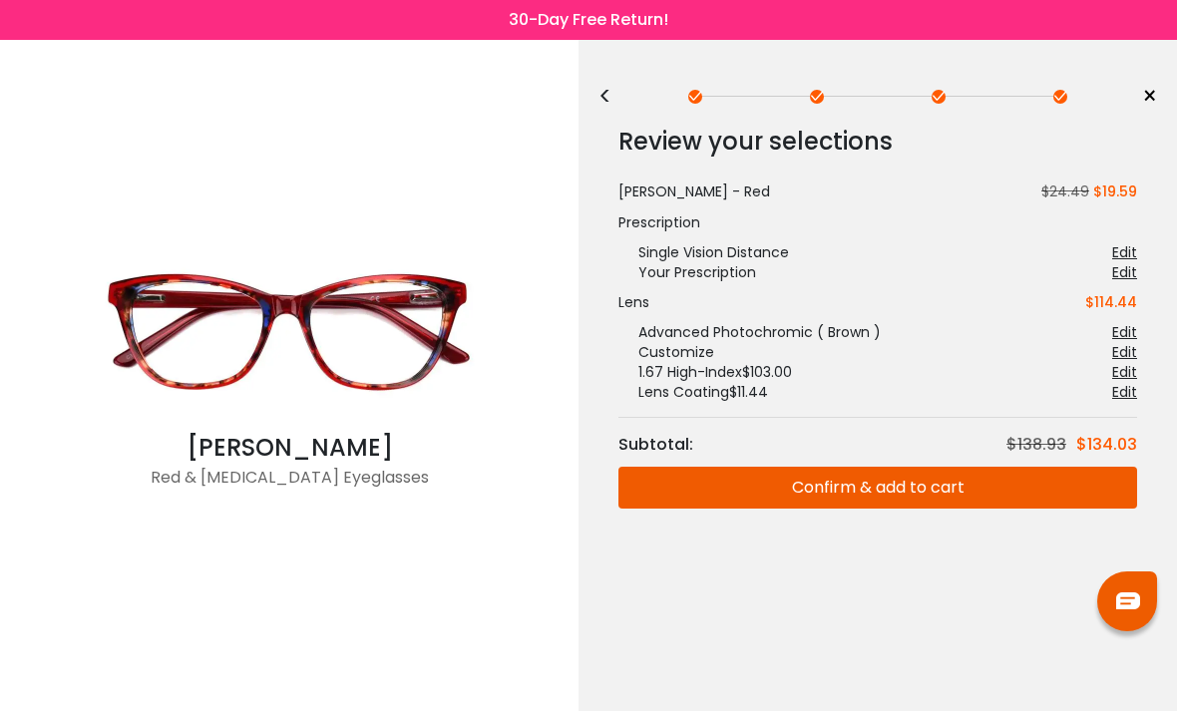
scroll to position [0, 0]
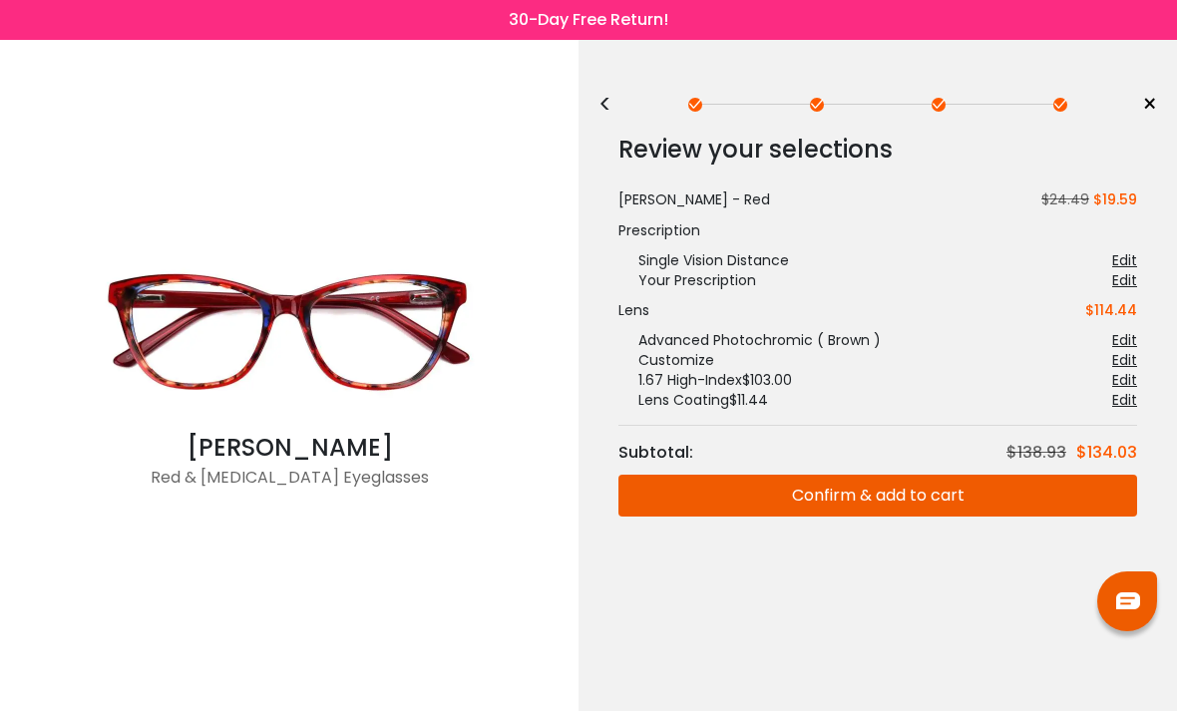
click at [898, 476] on button "Confirm & add to cart" at bounding box center [878, 496] width 519 height 42
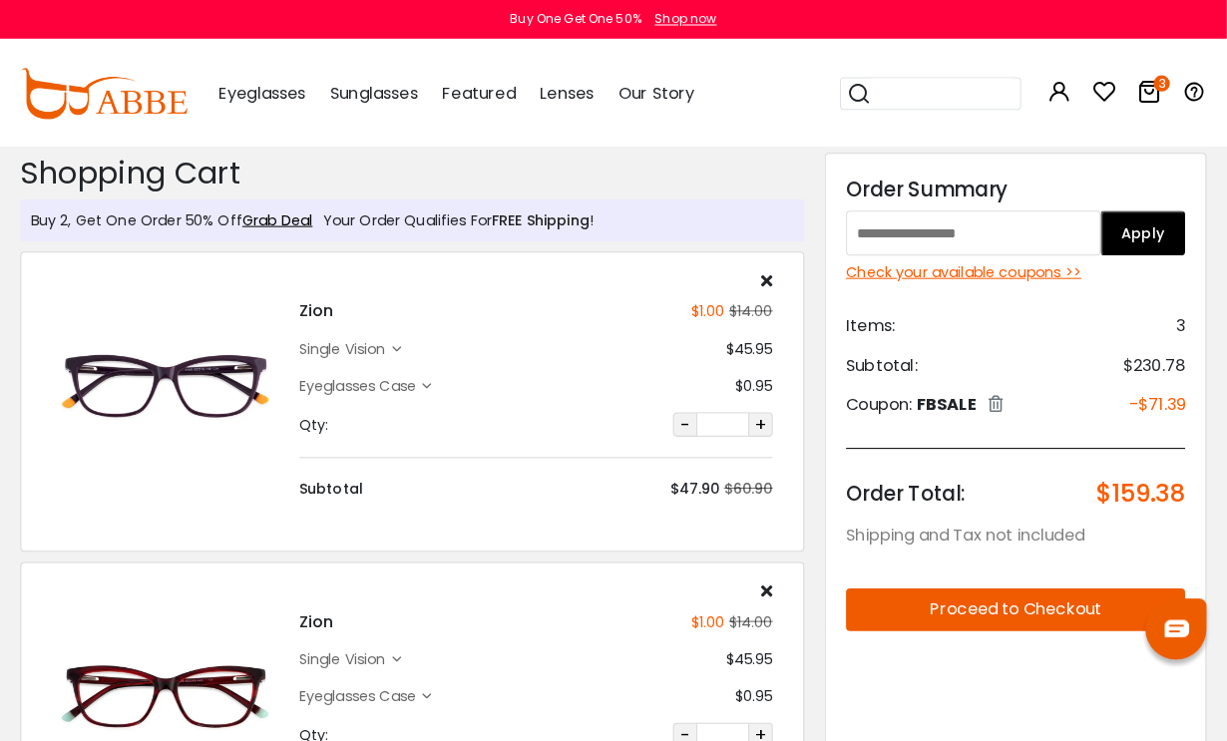
scroll to position [4, 0]
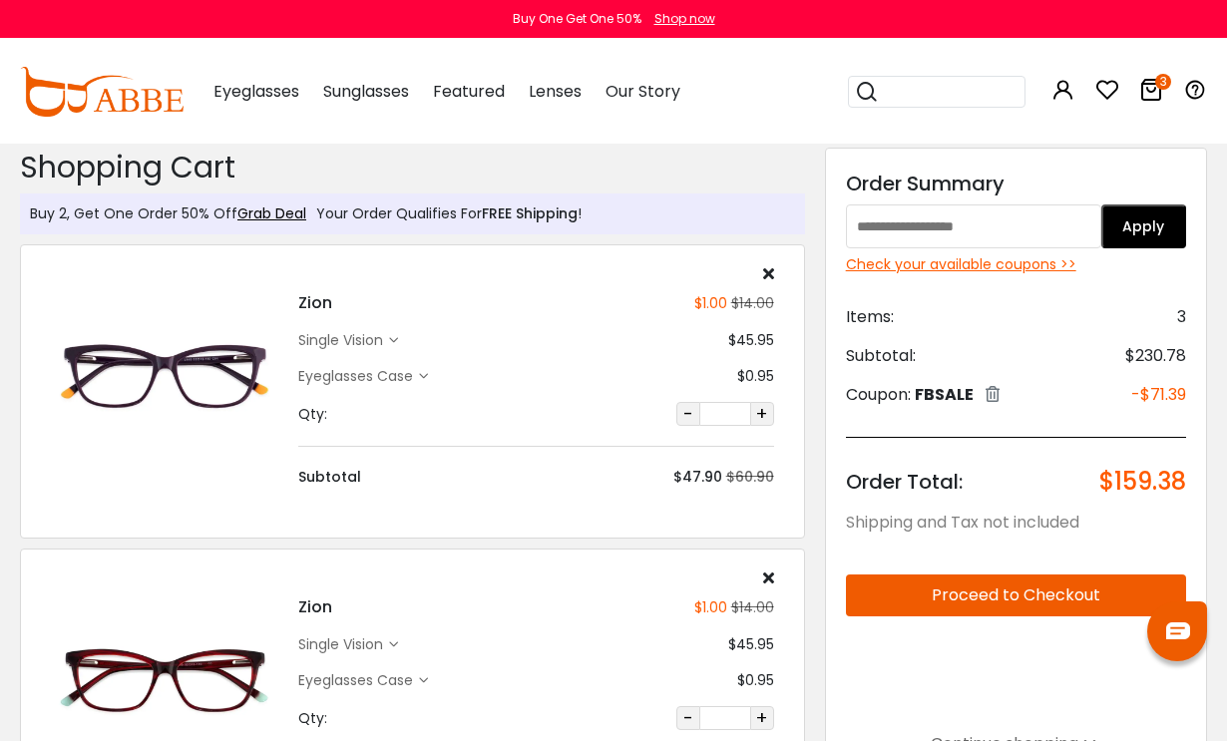
click at [431, 382] on div "Eyeglasses Case $0.95" at bounding box center [535, 376] width 475 height 21
click at [387, 380] on div "Eyeglasses Case" at bounding box center [358, 376] width 121 height 21
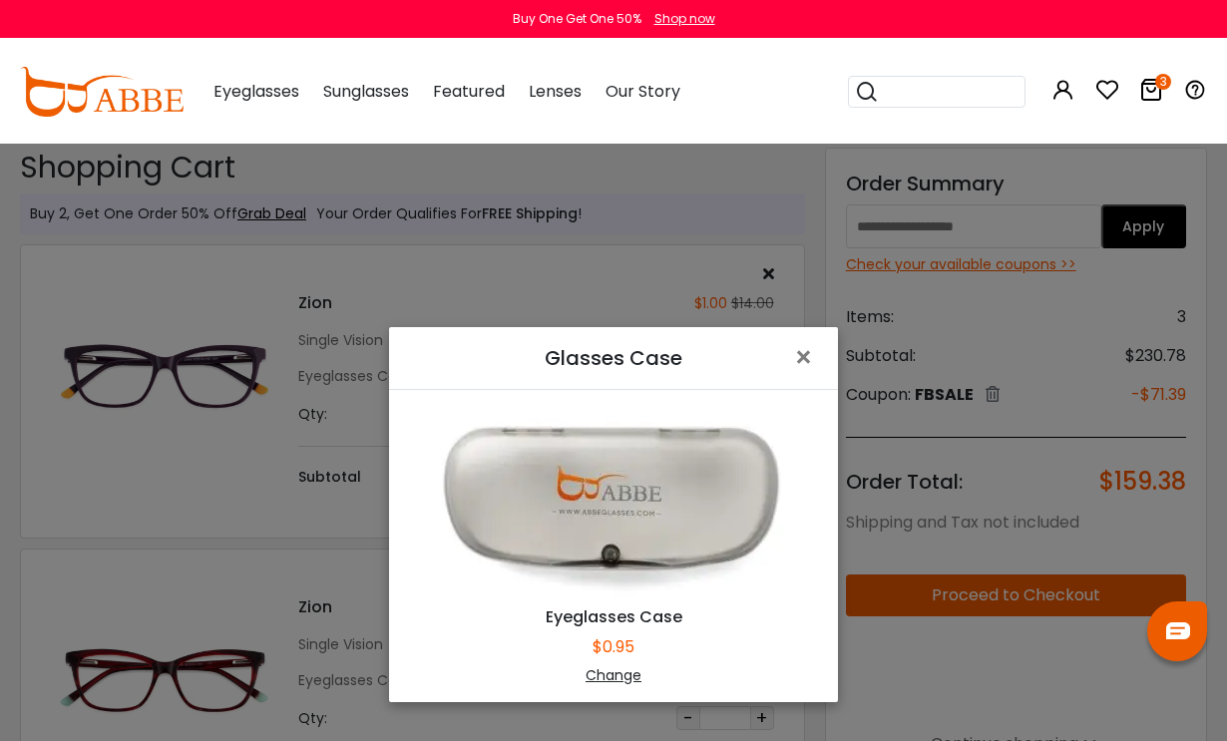
click at [807, 358] on span "×" at bounding box center [807, 357] width 29 height 43
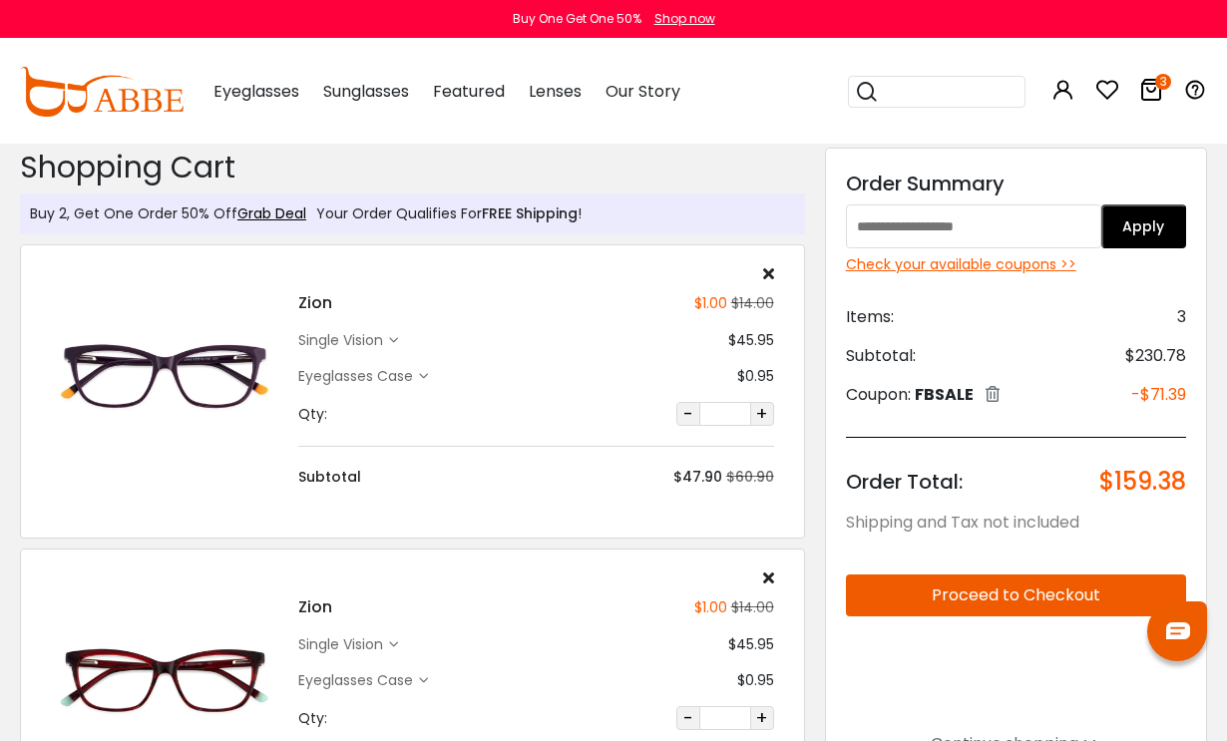
click at [388, 343] on div "single vision" at bounding box center [343, 340] width 91 height 21
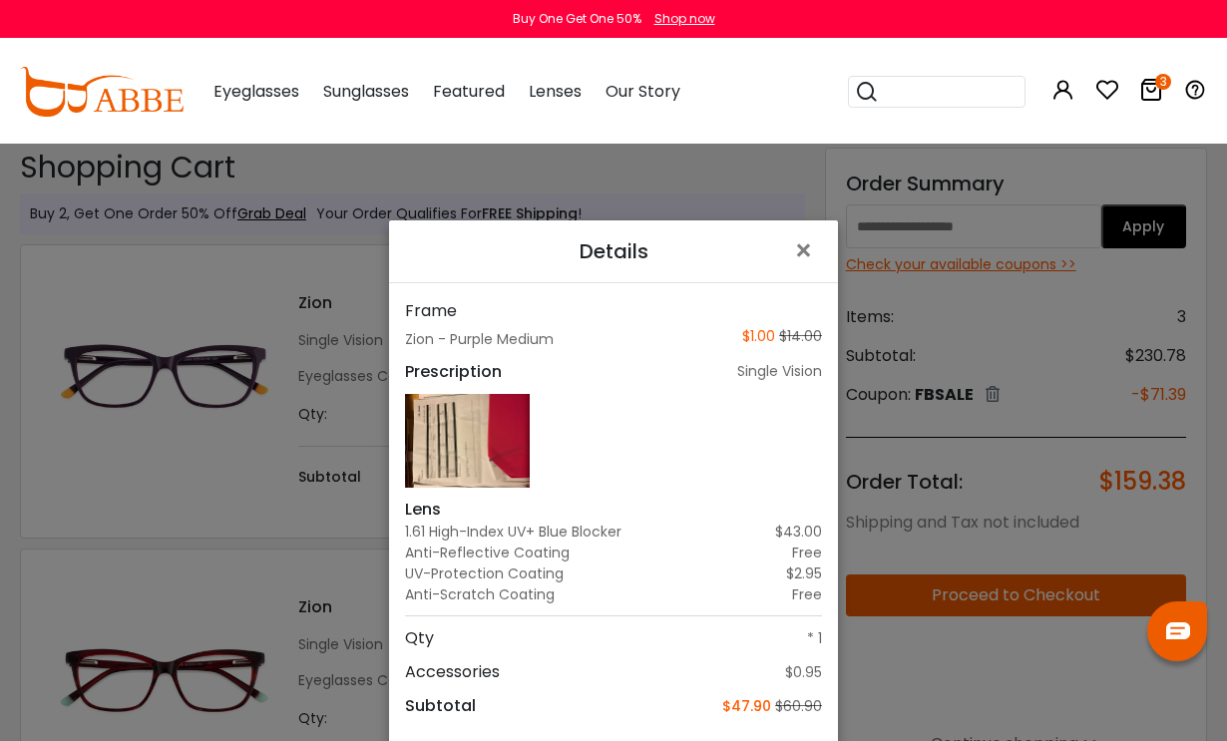
click at [798, 259] on span "×" at bounding box center [807, 251] width 29 height 43
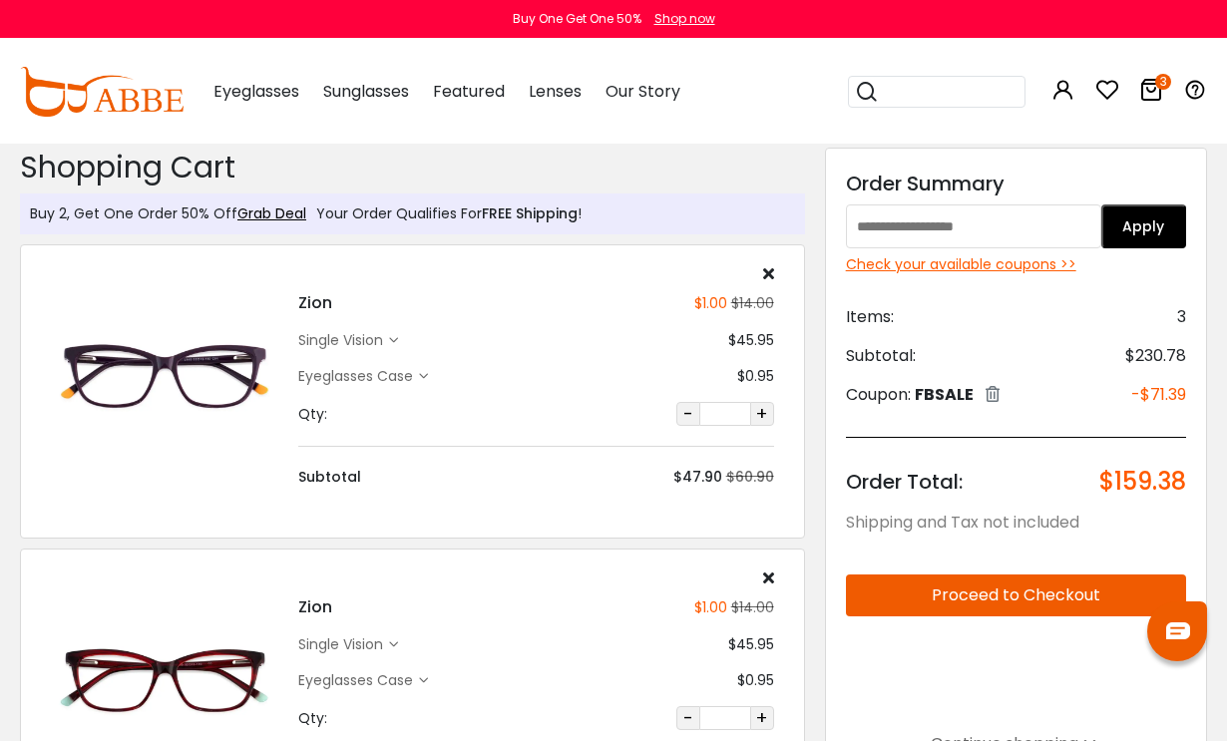
click at [394, 341] on icon at bounding box center [393, 340] width 9 height 9
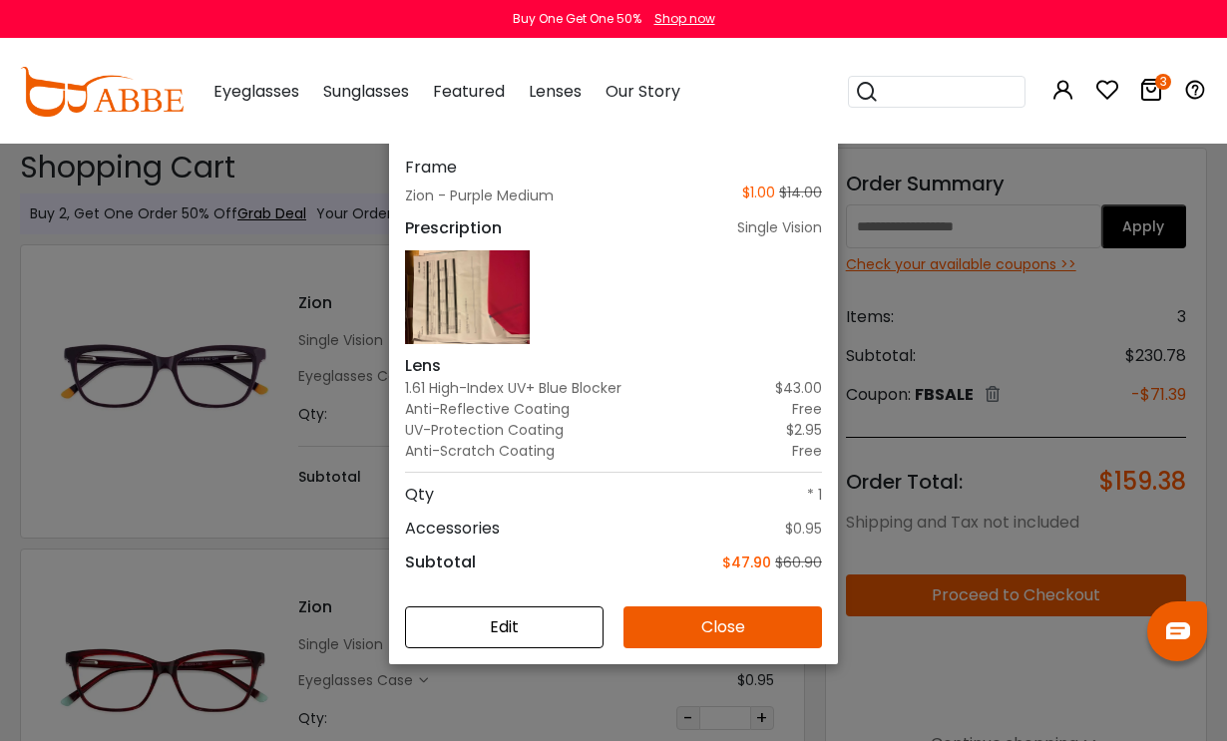
scroll to position [144, 0]
click at [555, 622] on button "Edit" at bounding box center [504, 628] width 199 height 42
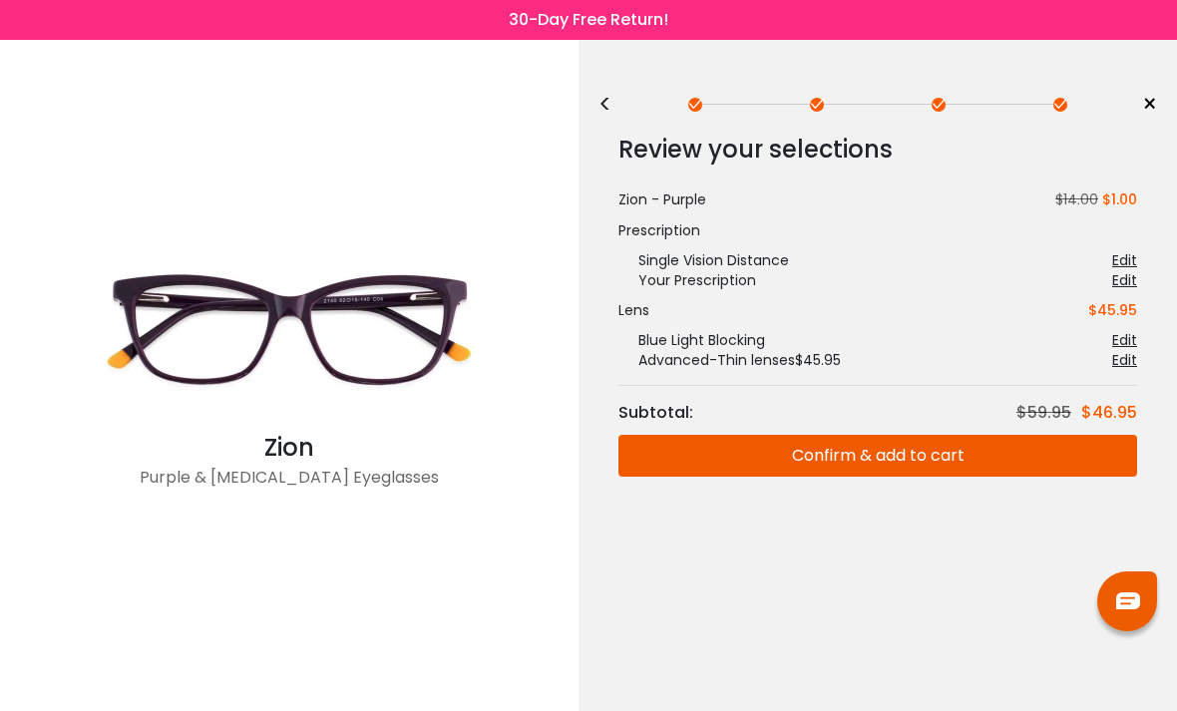
click at [609, 103] on div "<" at bounding box center [614, 105] width 30 height 16
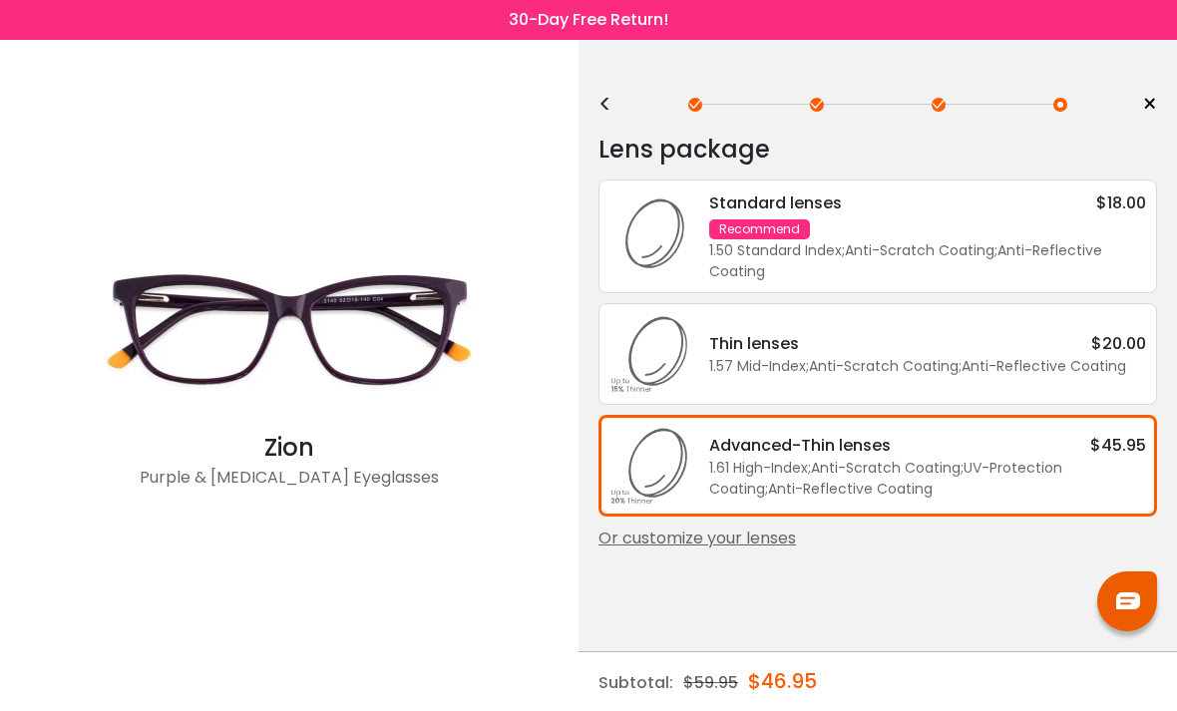
click at [751, 551] on div "Or customize your lenses" at bounding box center [878, 539] width 559 height 24
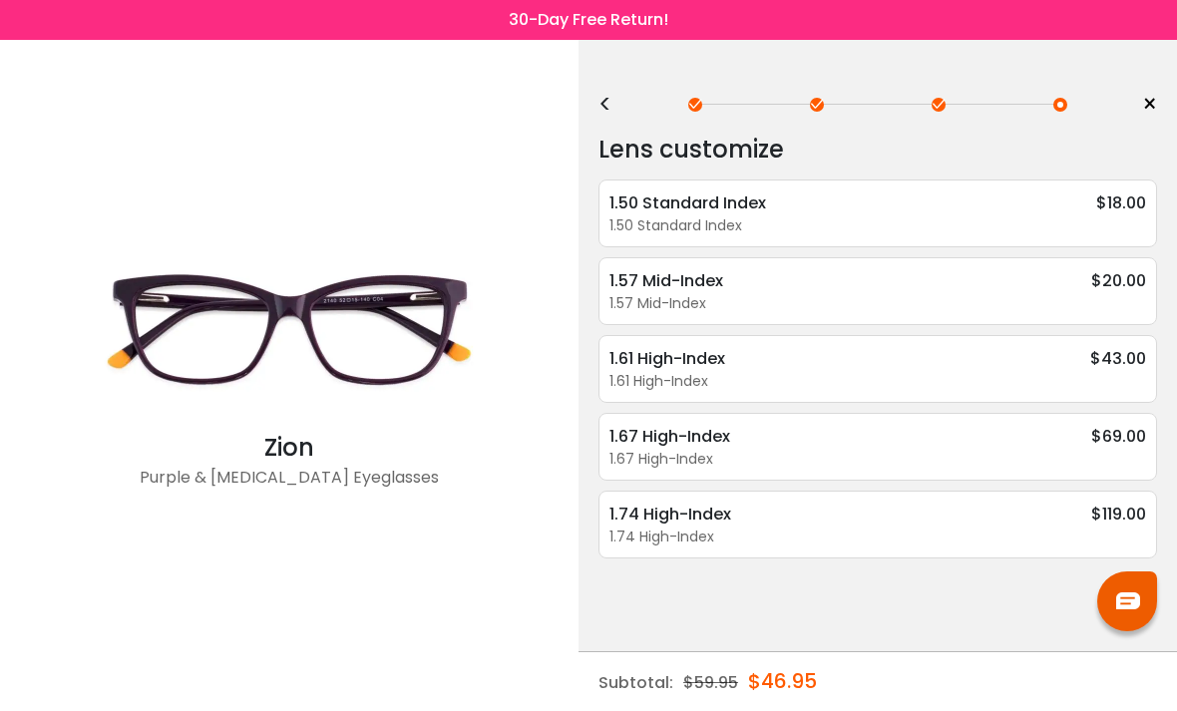
click at [822, 449] on div "1.67 High-Index $69.00" at bounding box center [878, 436] width 537 height 25
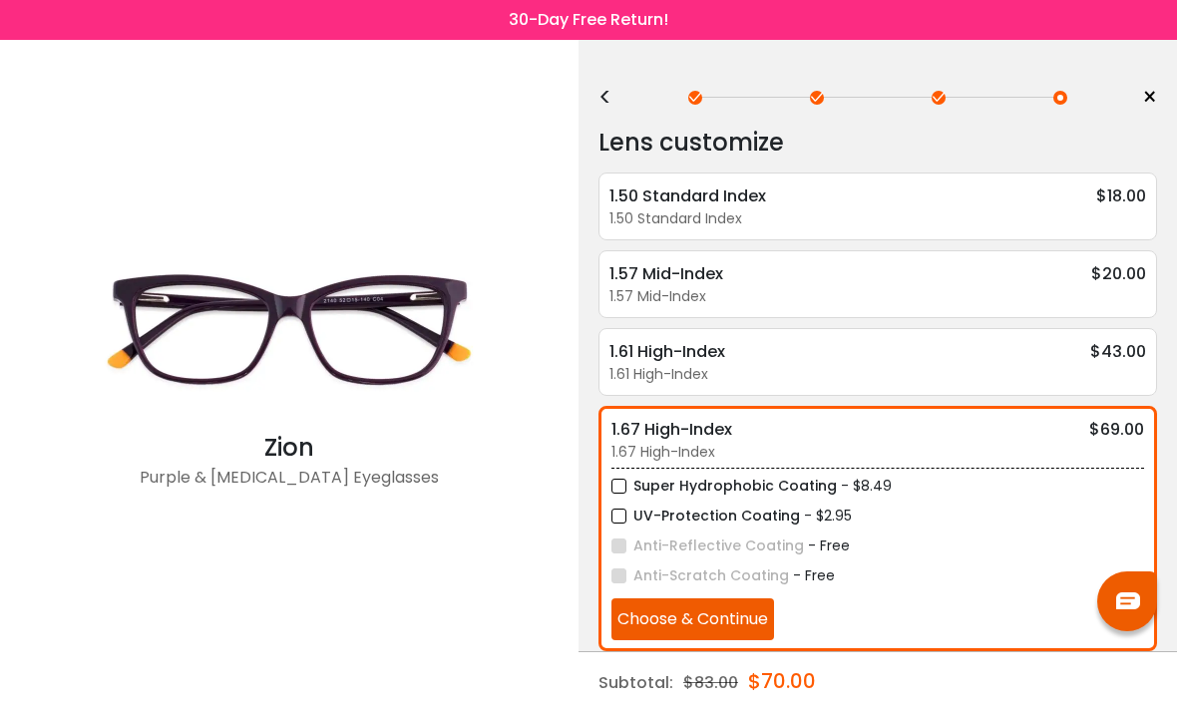
scroll to position [8, 0]
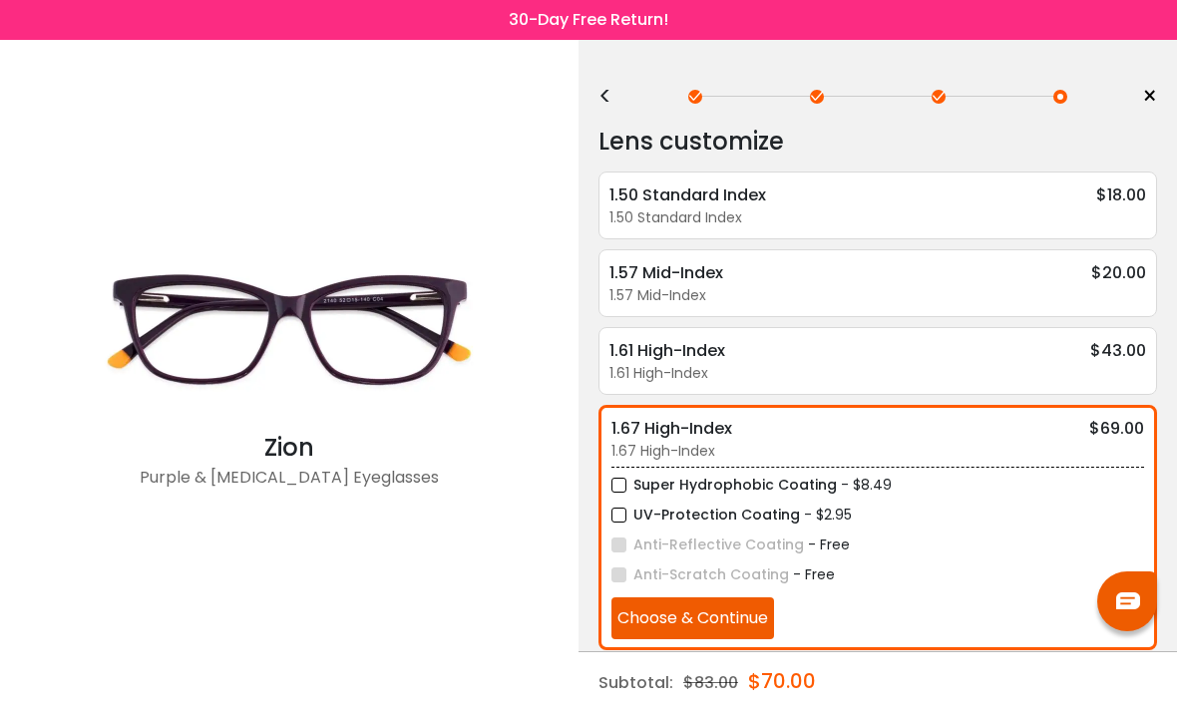
click at [626, 513] on label "UV-Protection Coating" at bounding box center [706, 515] width 189 height 25
click at [627, 482] on label "Super Hydrophobic Coating" at bounding box center [725, 485] width 226 height 25
click at [750, 622] on button "Choose & Continue" at bounding box center [693, 619] width 163 height 42
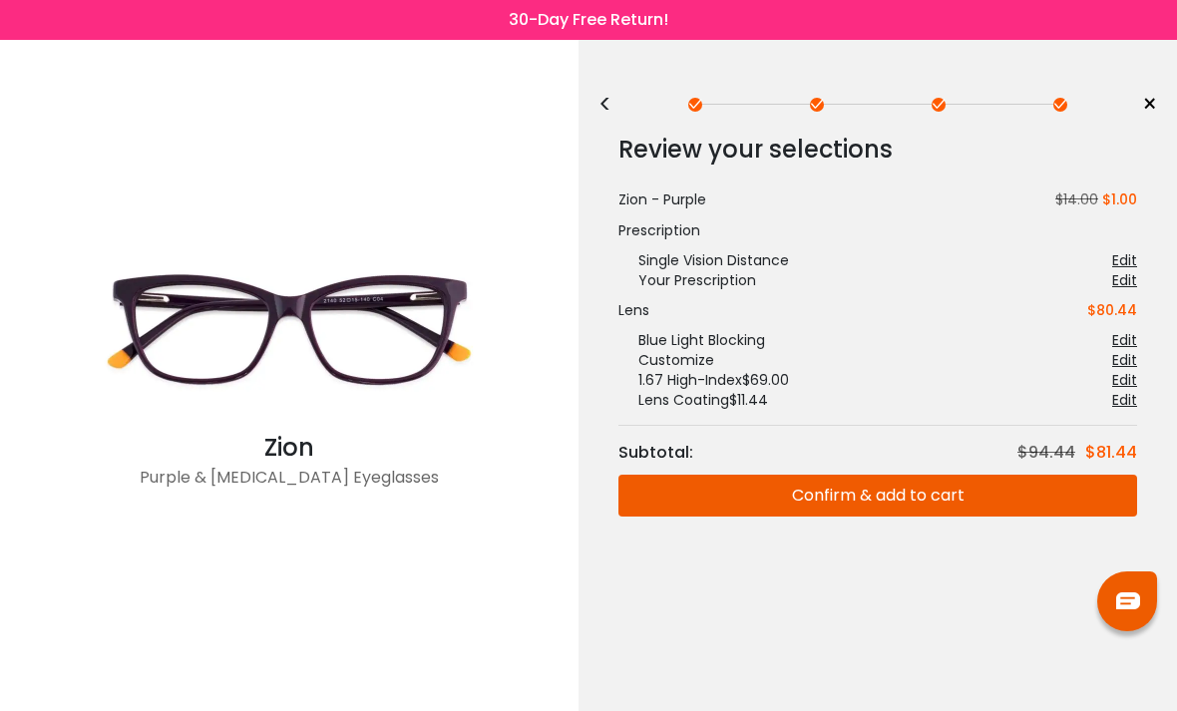
scroll to position [0, 0]
click at [904, 495] on button "Confirm & add to cart" at bounding box center [878, 496] width 519 height 42
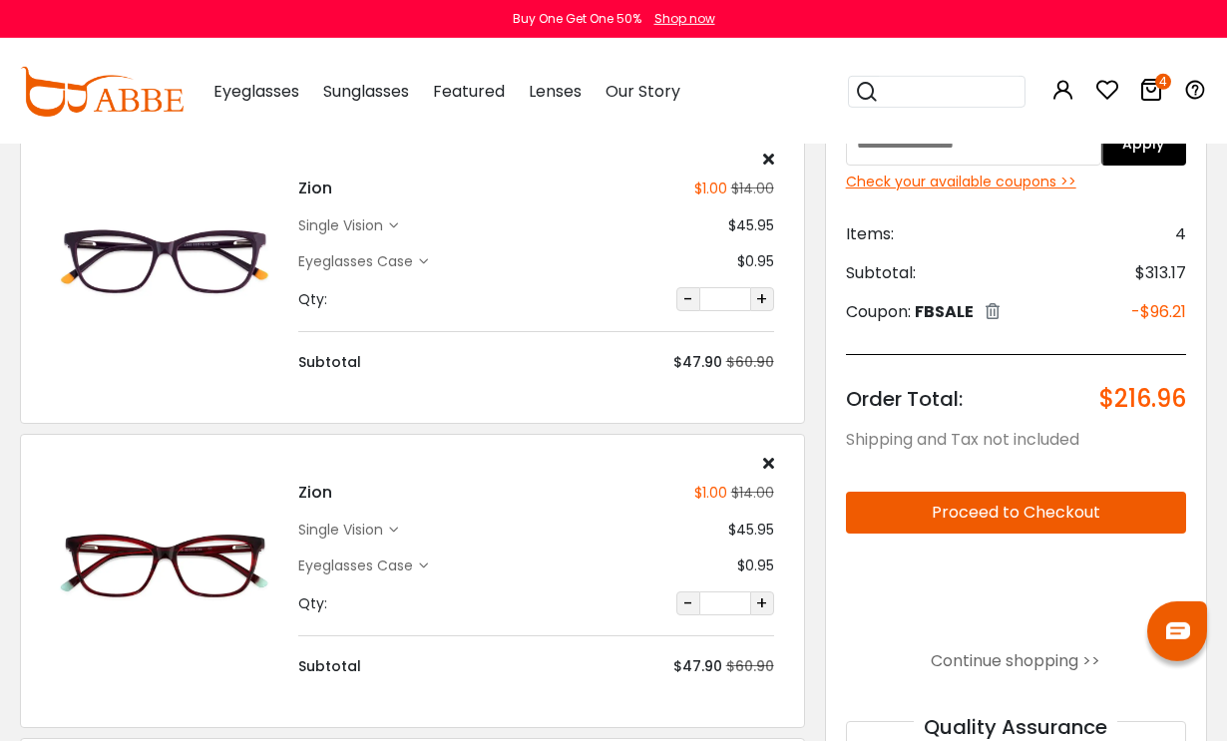
scroll to position [120, 0]
click at [379, 524] on div "single vision" at bounding box center [343, 529] width 91 height 21
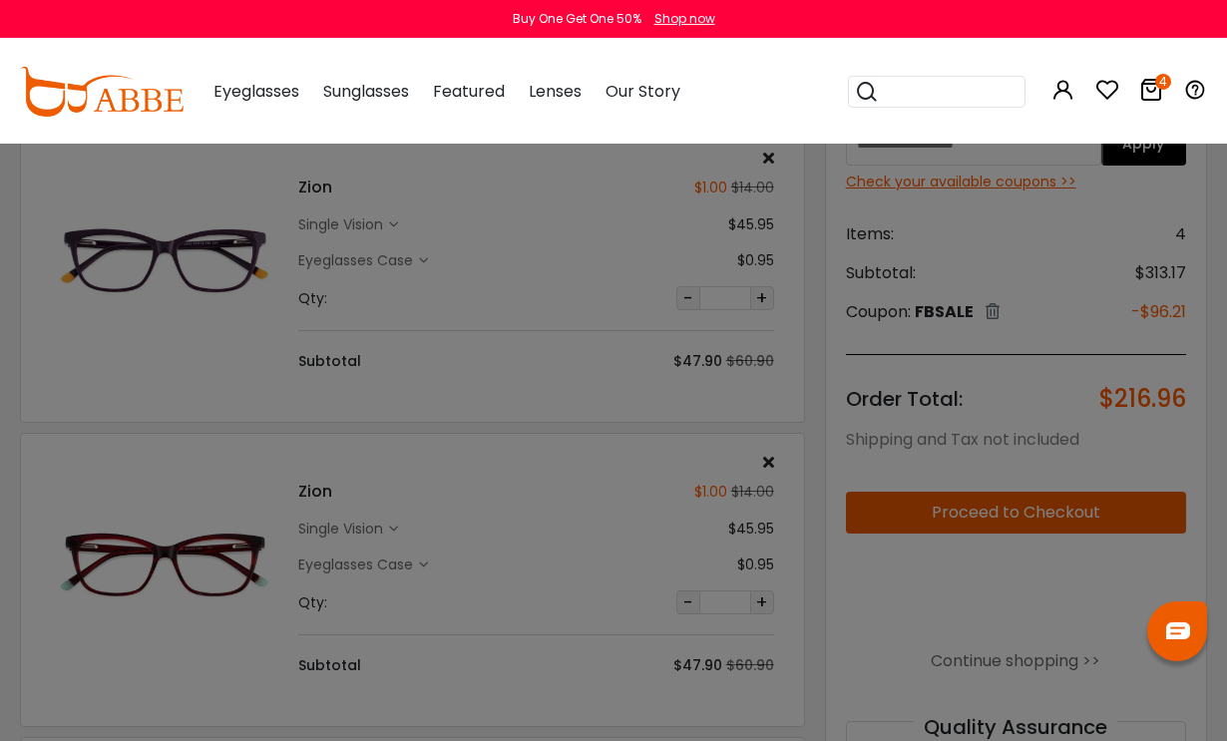
scroll to position [121, 0]
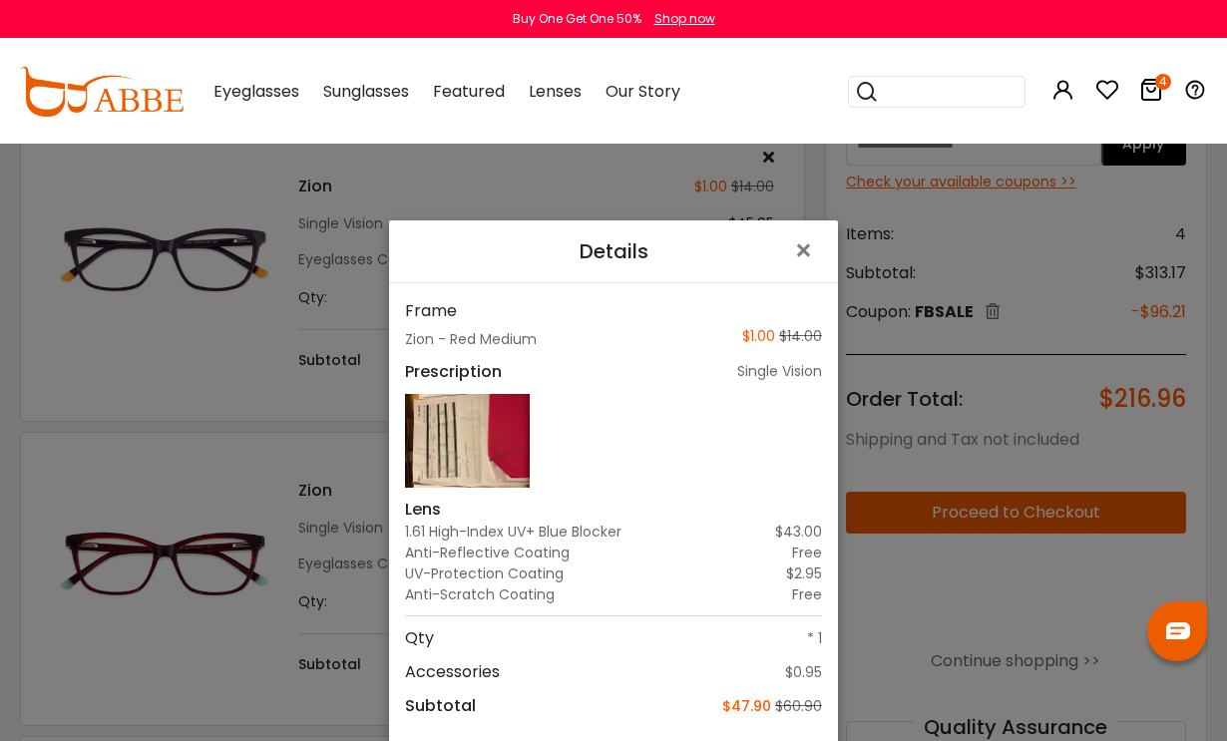
click at [801, 272] on span "×" at bounding box center [807, 251] width 29 height 43
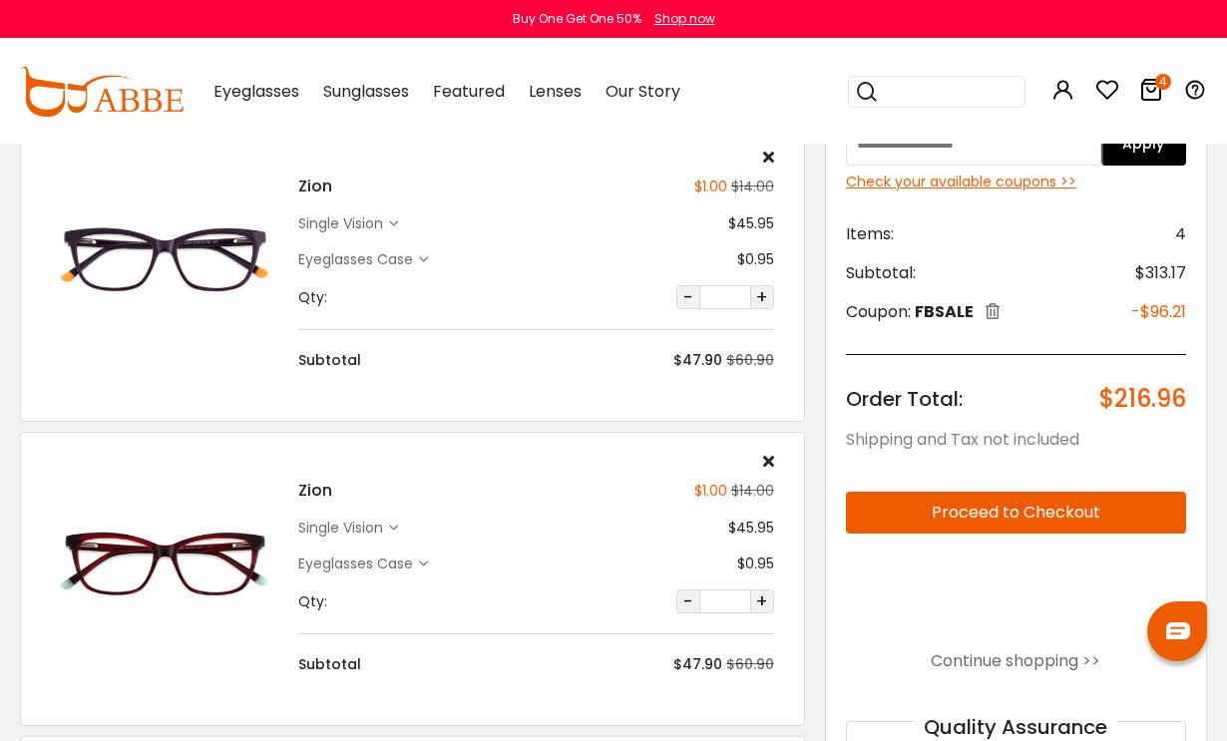
click at [552, 506] on div "Zion $1.00 $14.00 single vision $45.95 $0.95" at bounding box center [535, 564] width 495 height 223
click at [313, 489] on h4 "Zion" at bounding box center [315, 491] width 34 height 24
click at [397, 529] on icon at bounding box center [393, 528] width 9 height 9
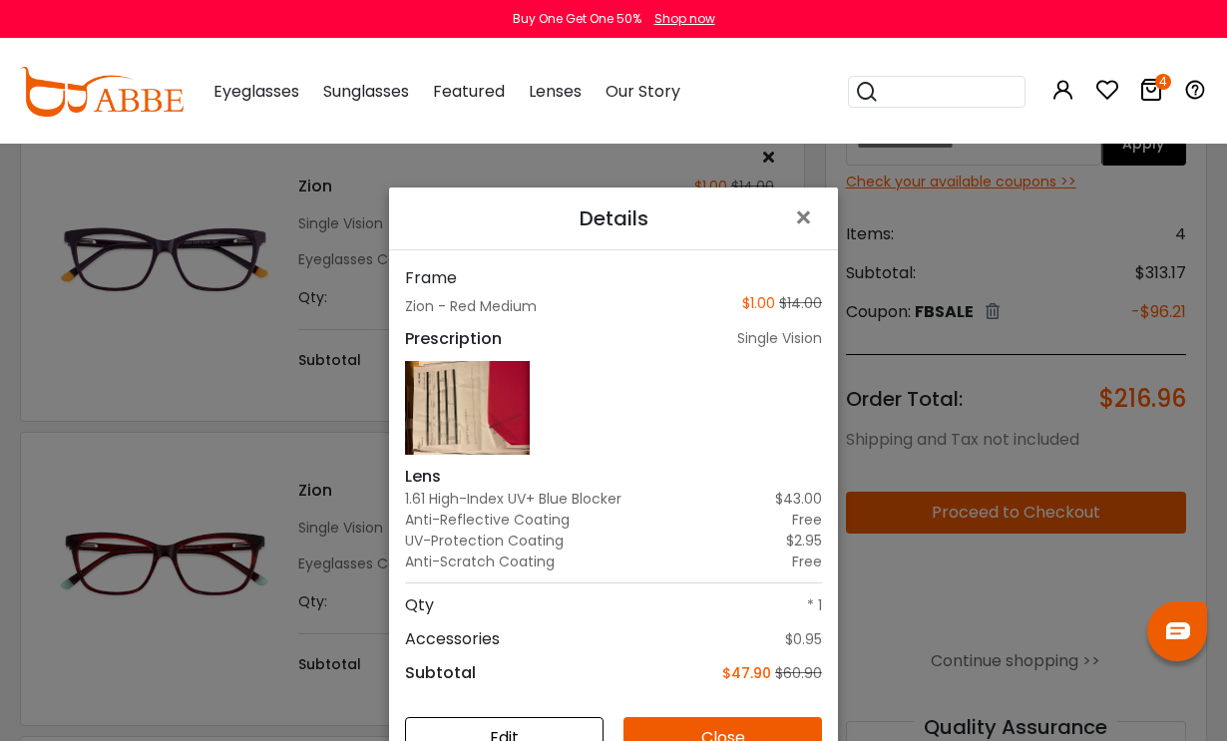
scroll to position [112, 0]
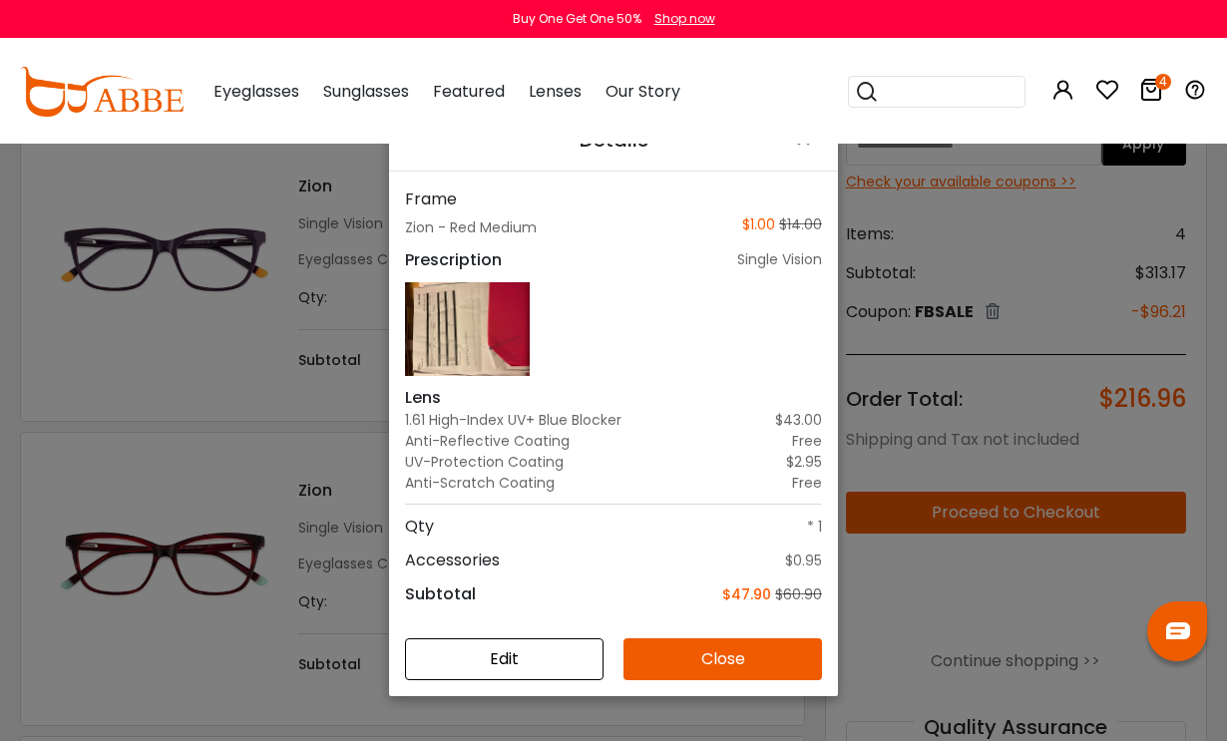
click at [548, 681] on button "Edit" at bounding box center [504, 660] width 199 height 42
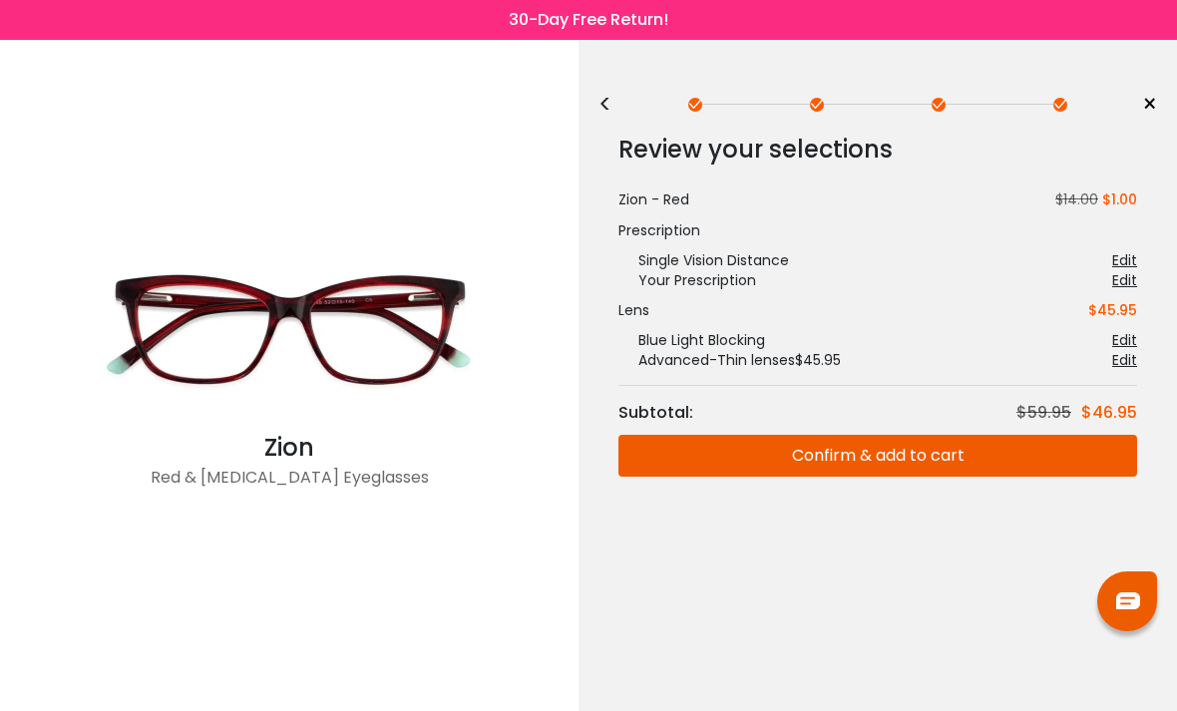
click at [613, 100] on div "<" at bounding box center [614, 105] width 30 height 16
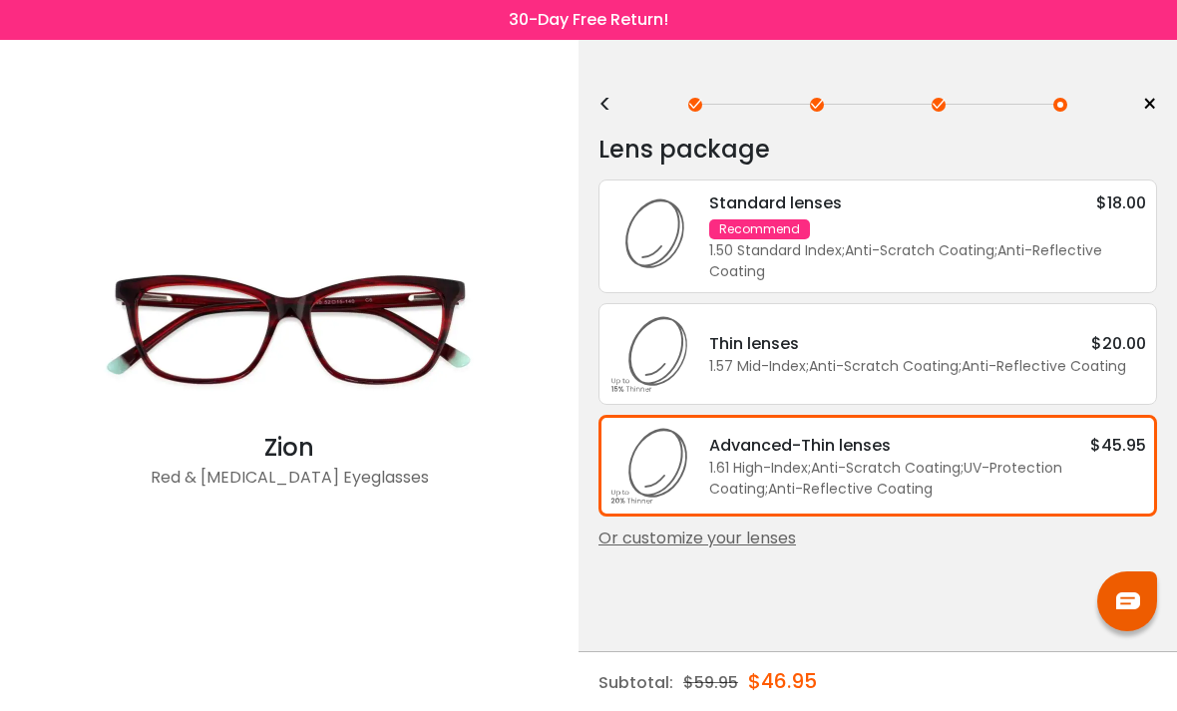
click at [763, 551] on div "Or customize your lenses" at bounding box center [878, 539] width 559 height 24
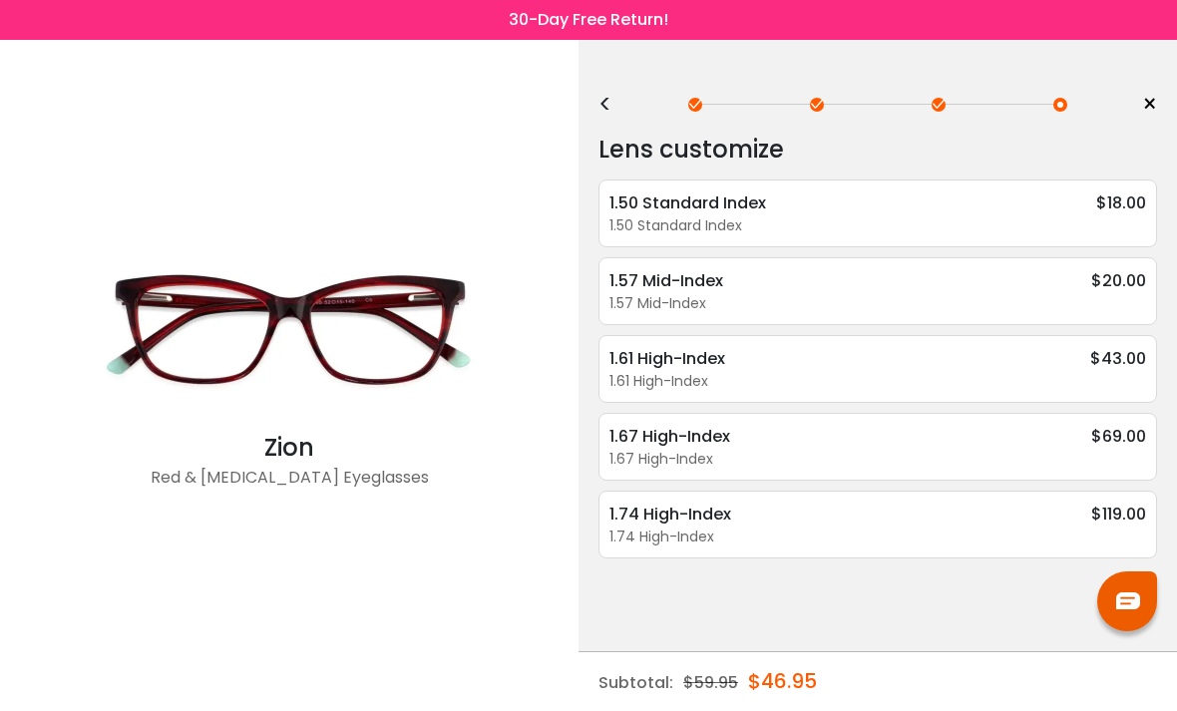
click at [885, 452] on div "1.67 High-Index" at bounding box center [878, 459] width 537 height 21
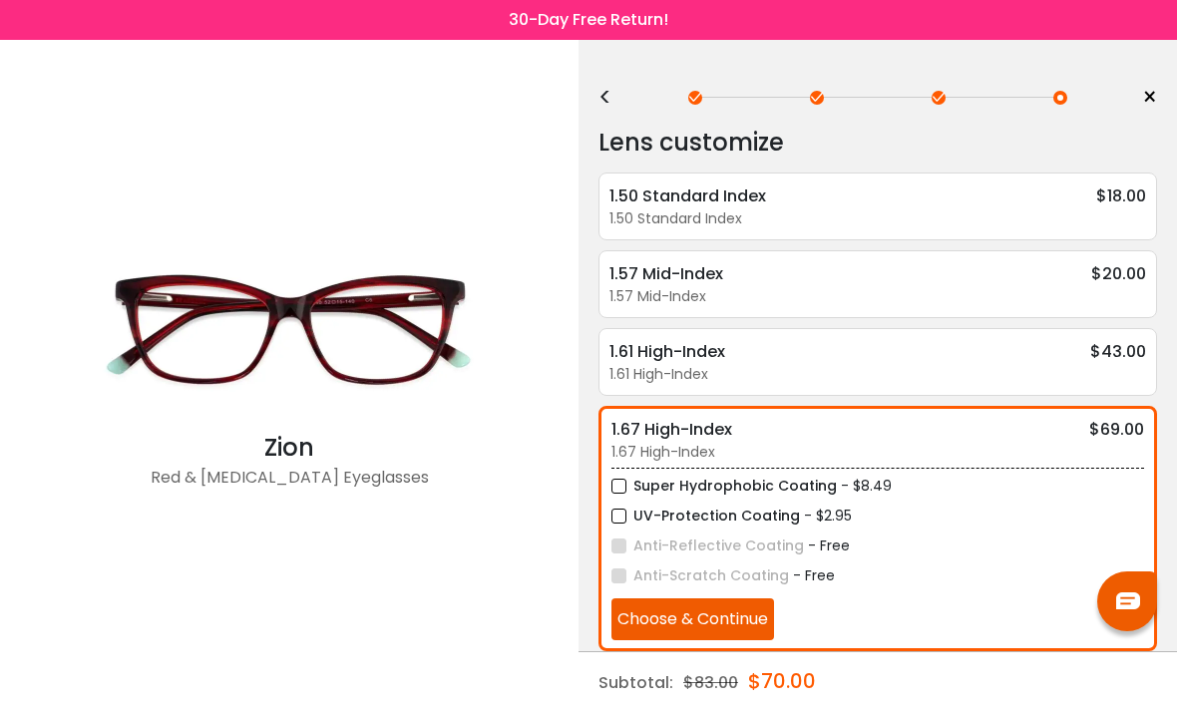
scroll to position [8, 0]
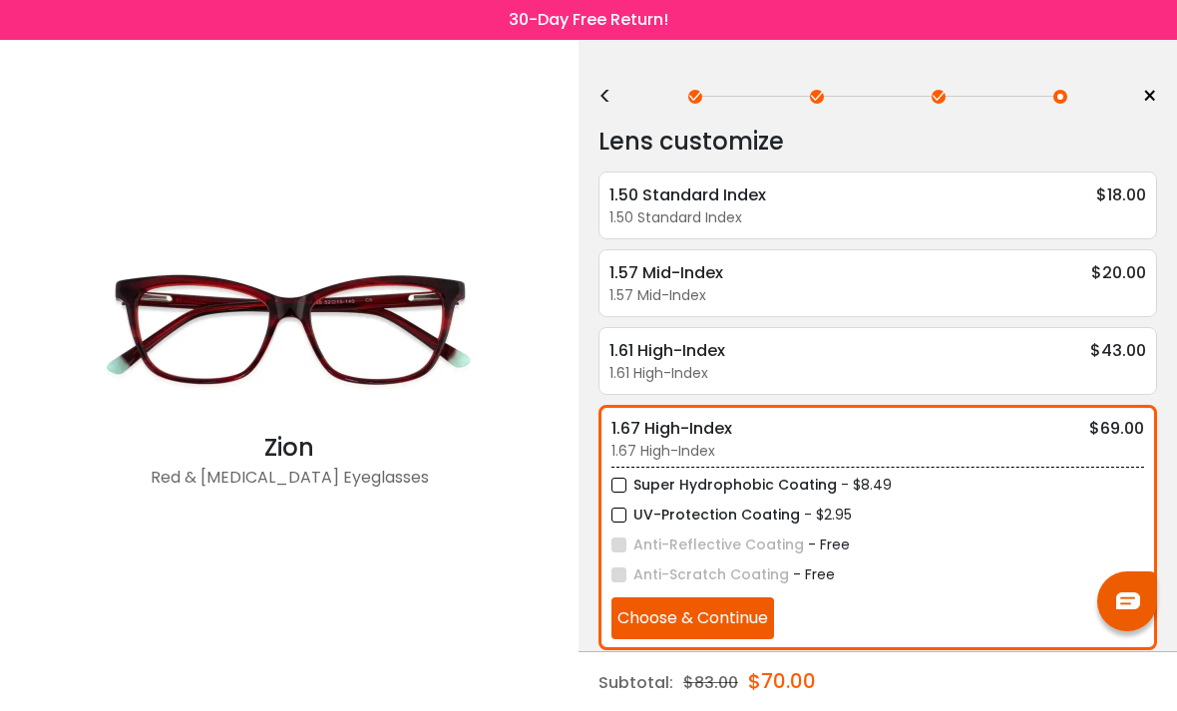
click at [623, 486] on label "Super Hydrophobic Coating" at bounding box center [725, 485] width 226 height 25
click at [619, 521] on label "UV-Protection Coating" at bounding box center [706, 515] width 189 height 25
click at [743, 624] on button "Choose & Continue" at bounding box center [693, 619] width 163 height 42
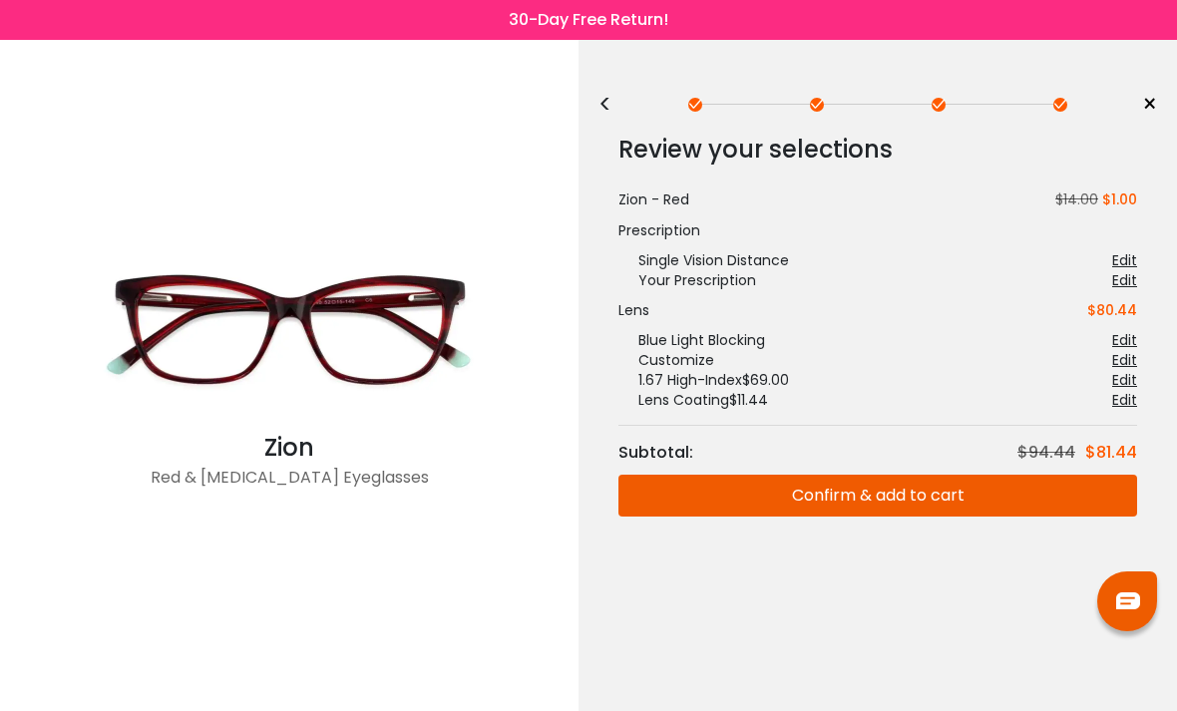
scroll to position [0, 0]
click at [884, 485] on button "Confirm & add to cart" at bounding box center [878, 496] width 519 height 42
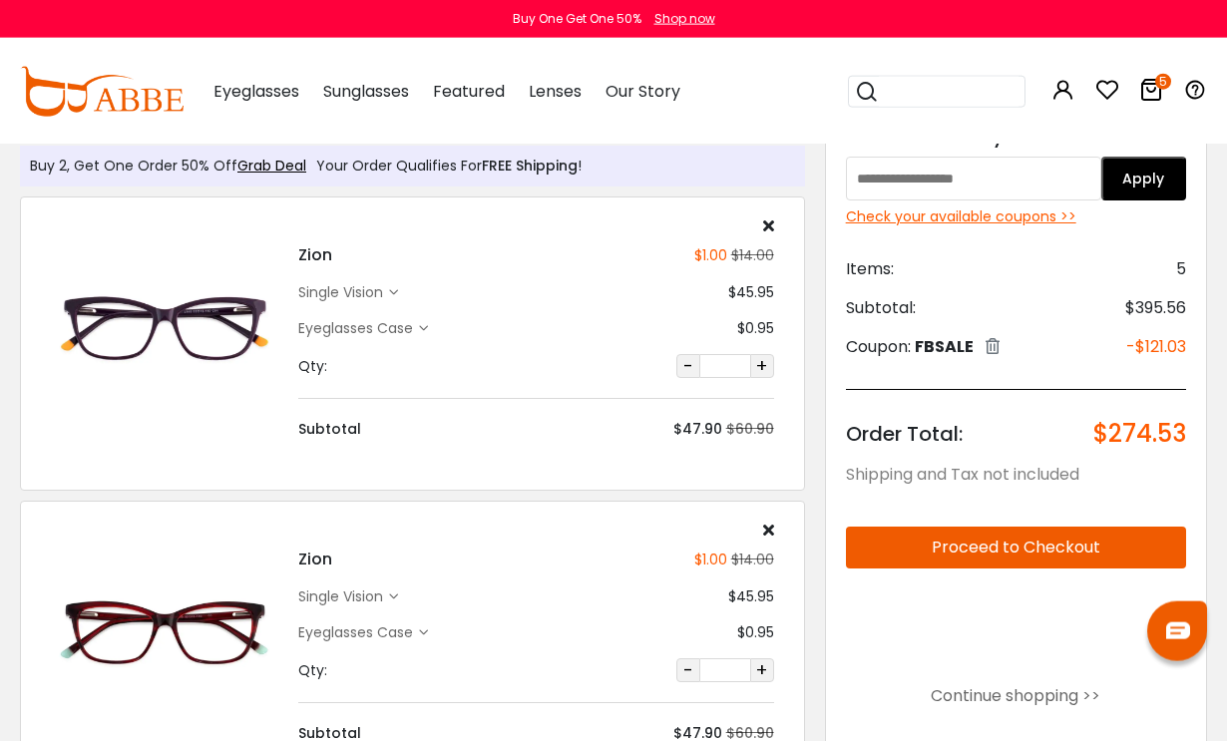
scroll to position [55, 0]
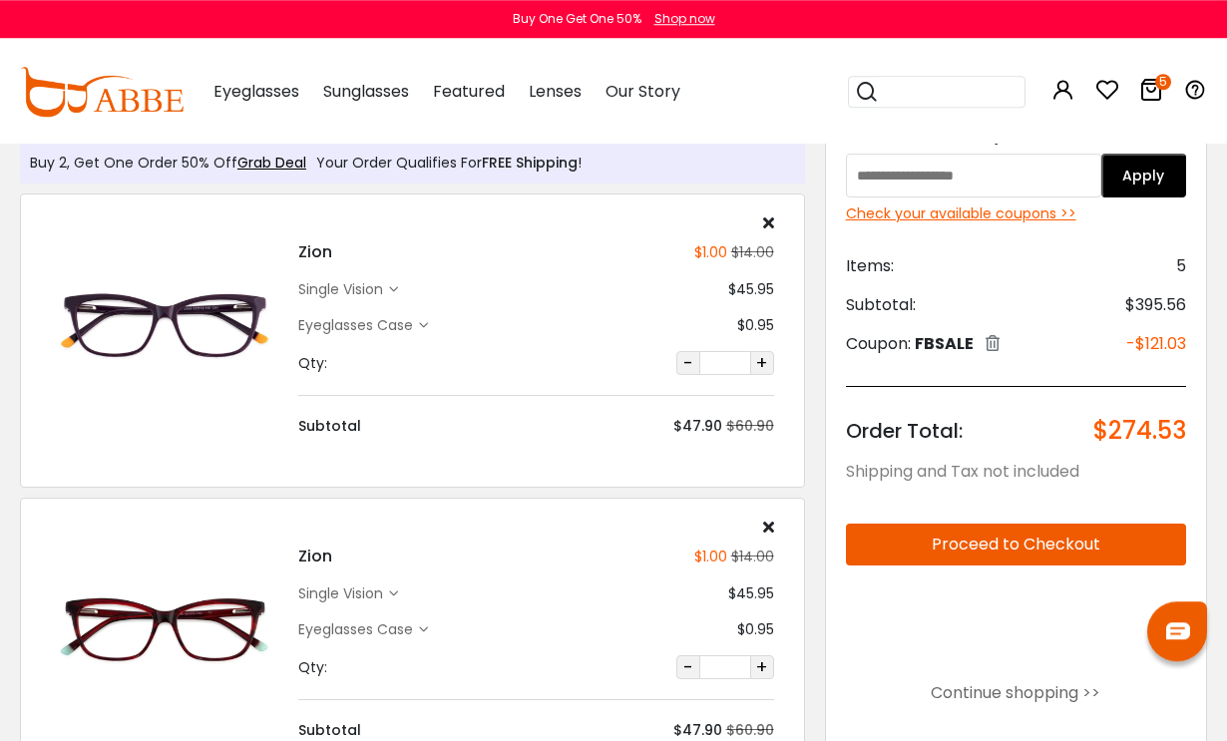
click at [378, 283] on div "single vision" at bounding box center [343, 289] width 91 height 21
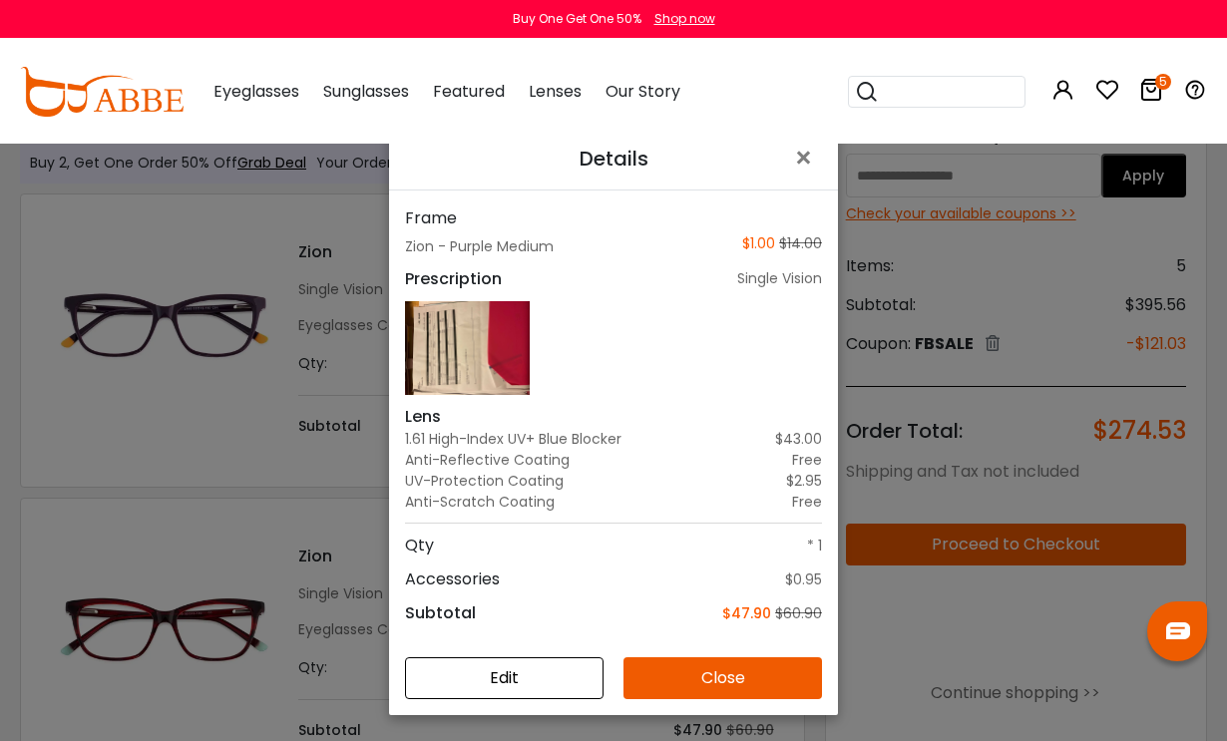
scroll to position [112, 0]
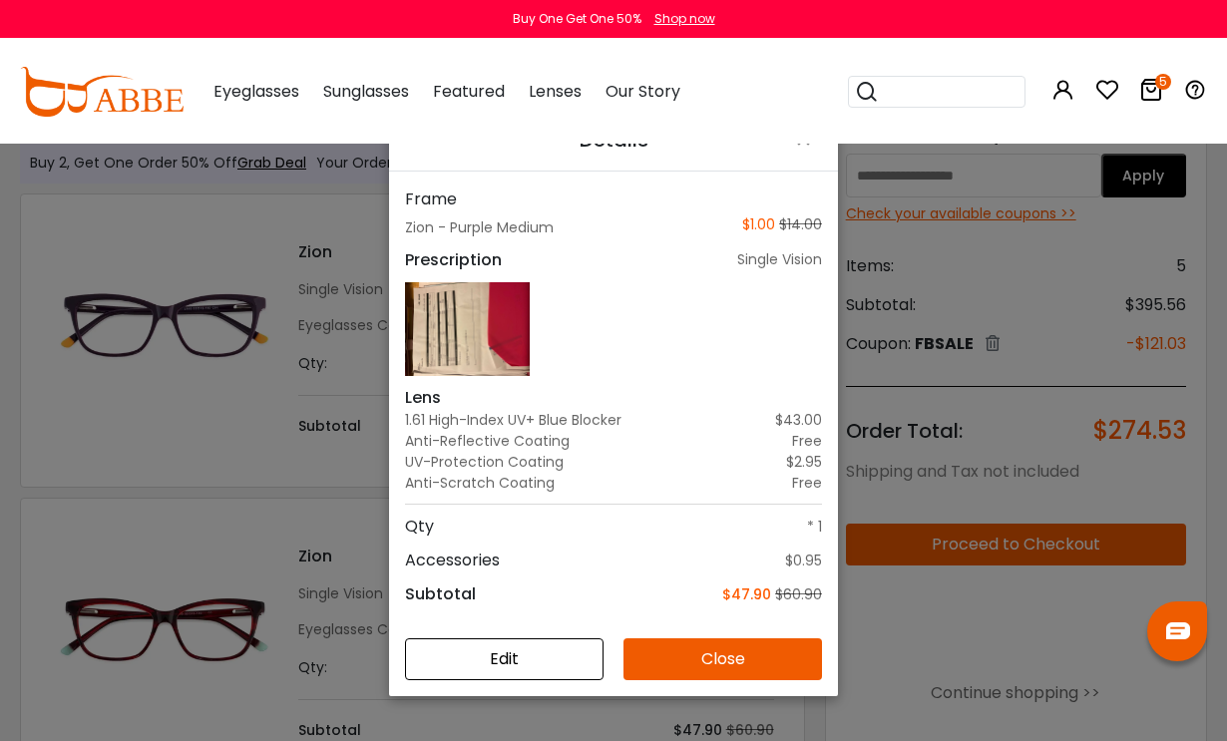
click at [553, 681] on button "Edit" at bounding box center [504, 660] width 199 height 42
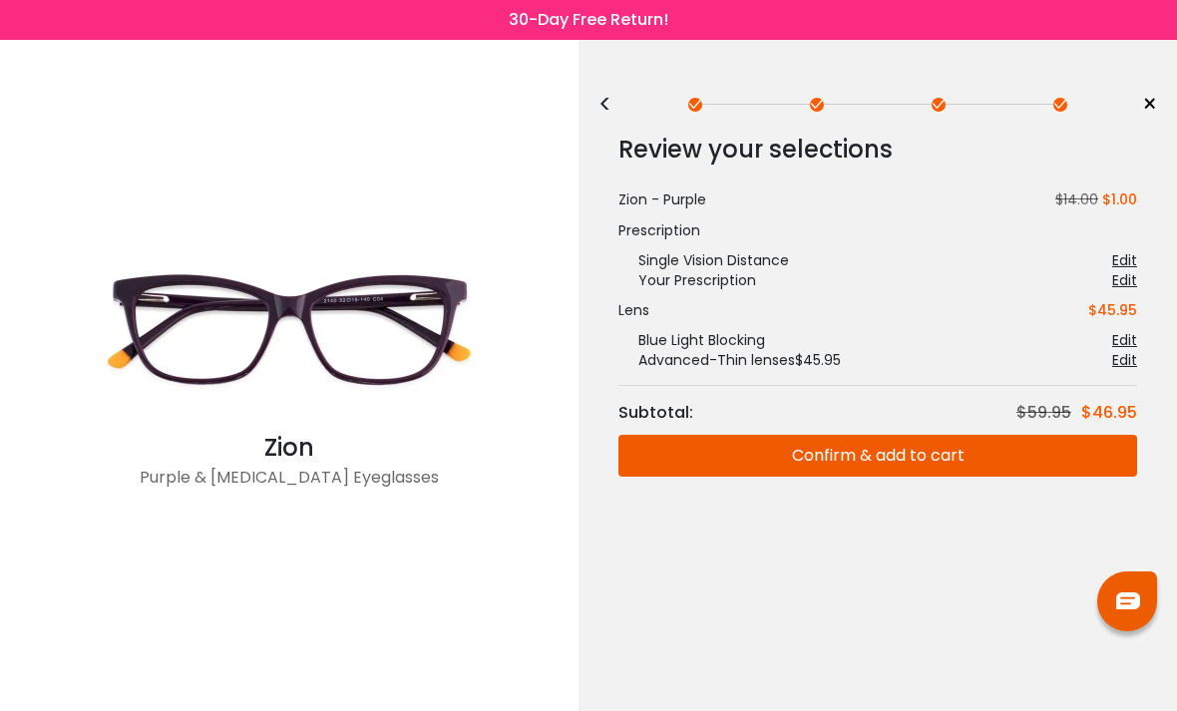
click at [607, 97] on div "<" at bounding box center [614, 105] width 30 height 16
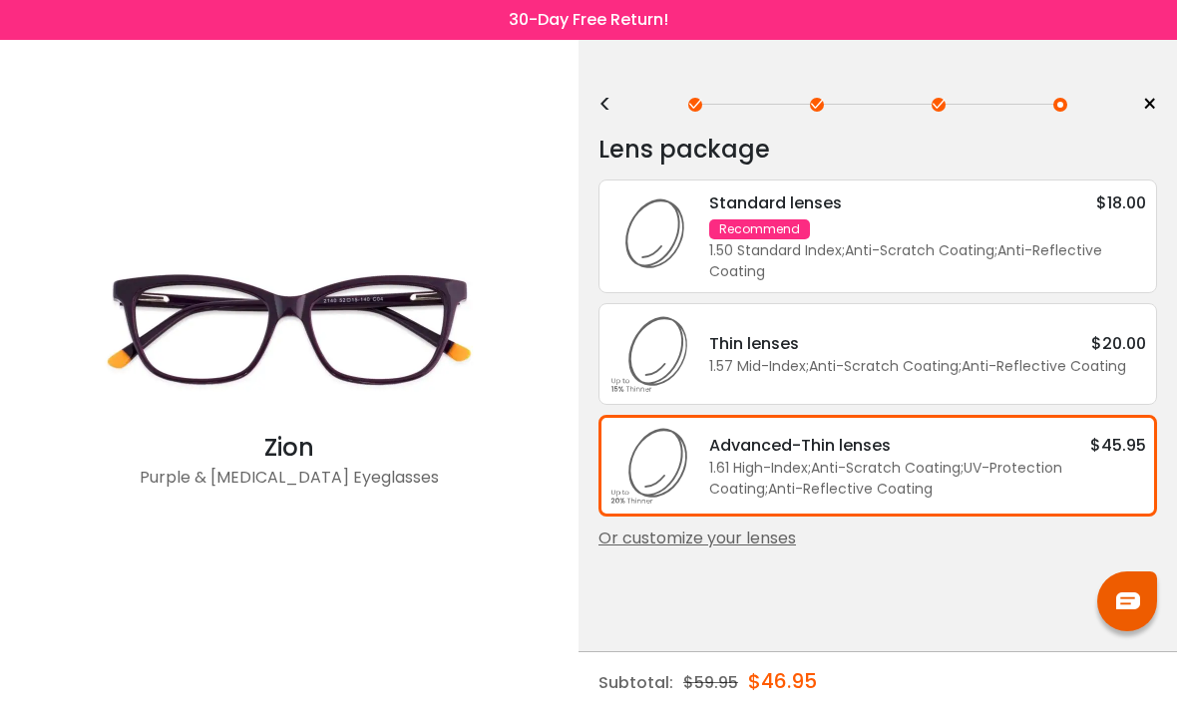
click at [600, 106] on div "<" at bounding box center [614, 105] width 30 height 16
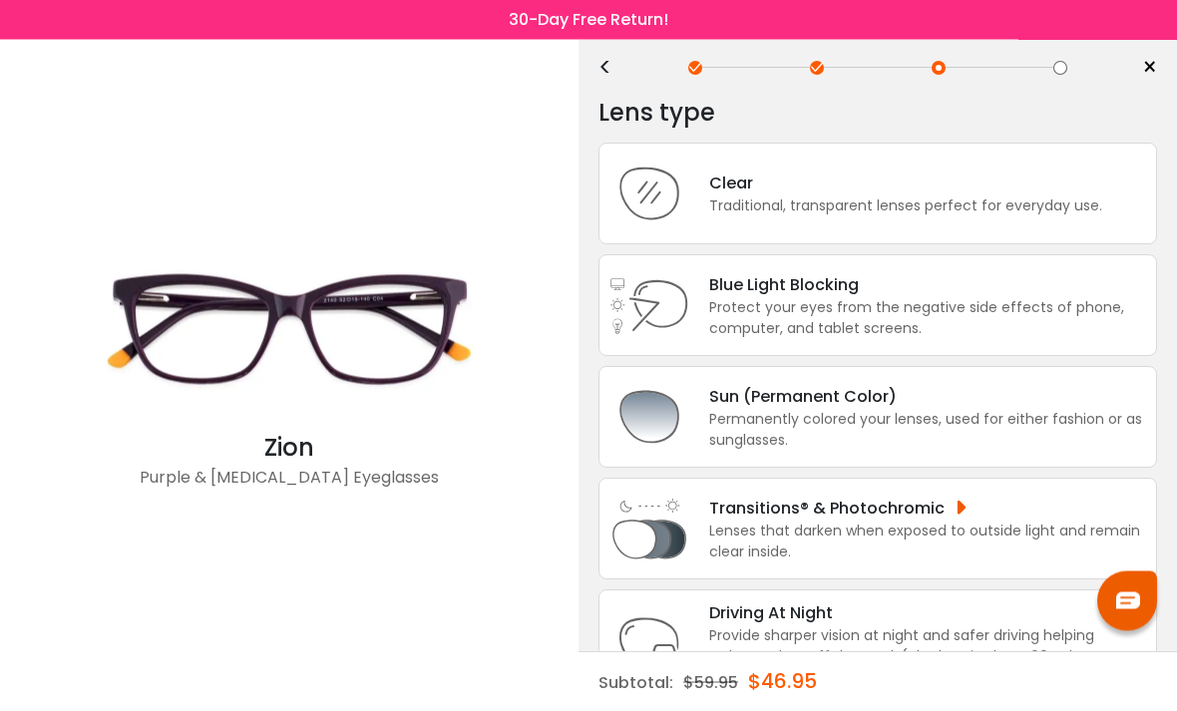
scroll to position [37, 0]
click at [889, 546] on div "Lenses that darken when exposed to outside light and remain clear inside." at bounding box center [927, 542] width 437 height 42
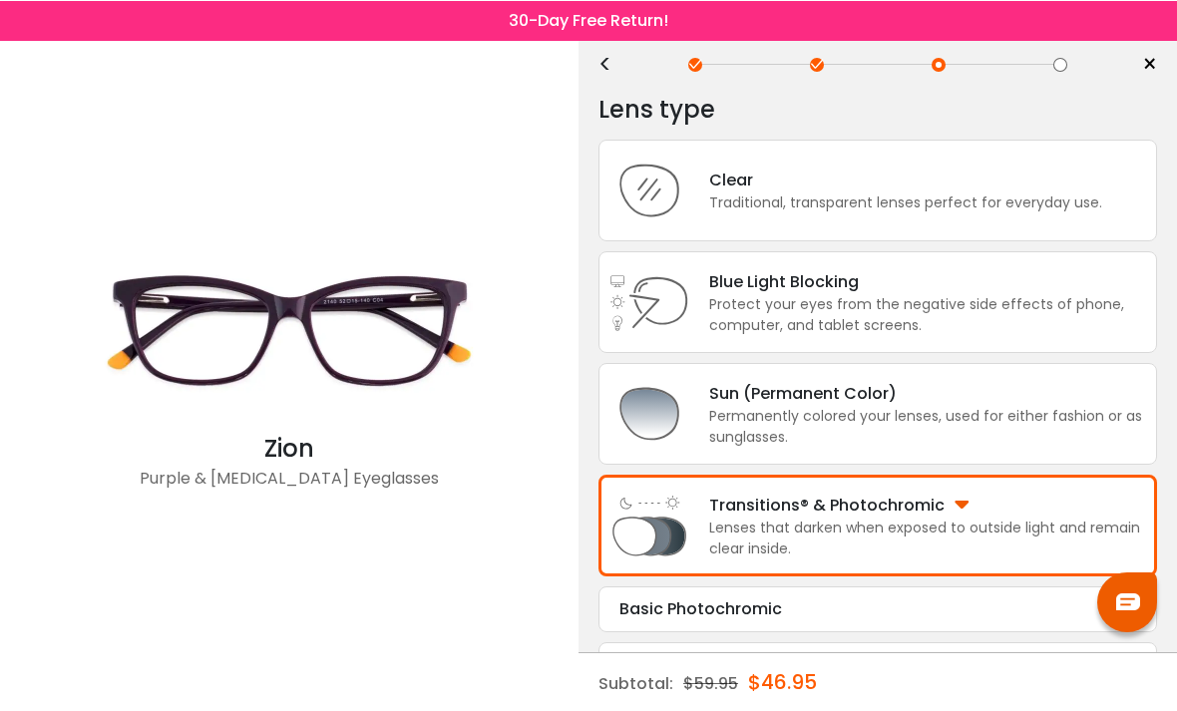
scroll to position [40, 0]
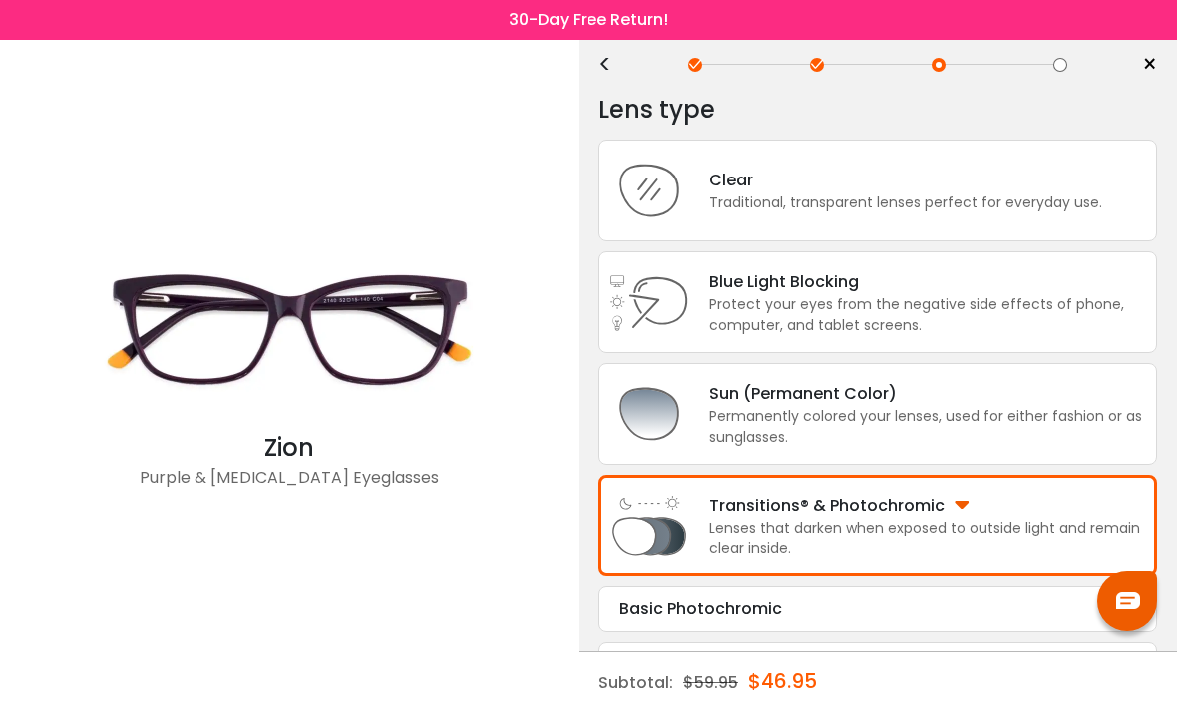
click at [851, 318] on div "Protect your eyes from the negative side effects of phone, computer, and tablet…" at bounding box center [927, 315] width 437 height 42
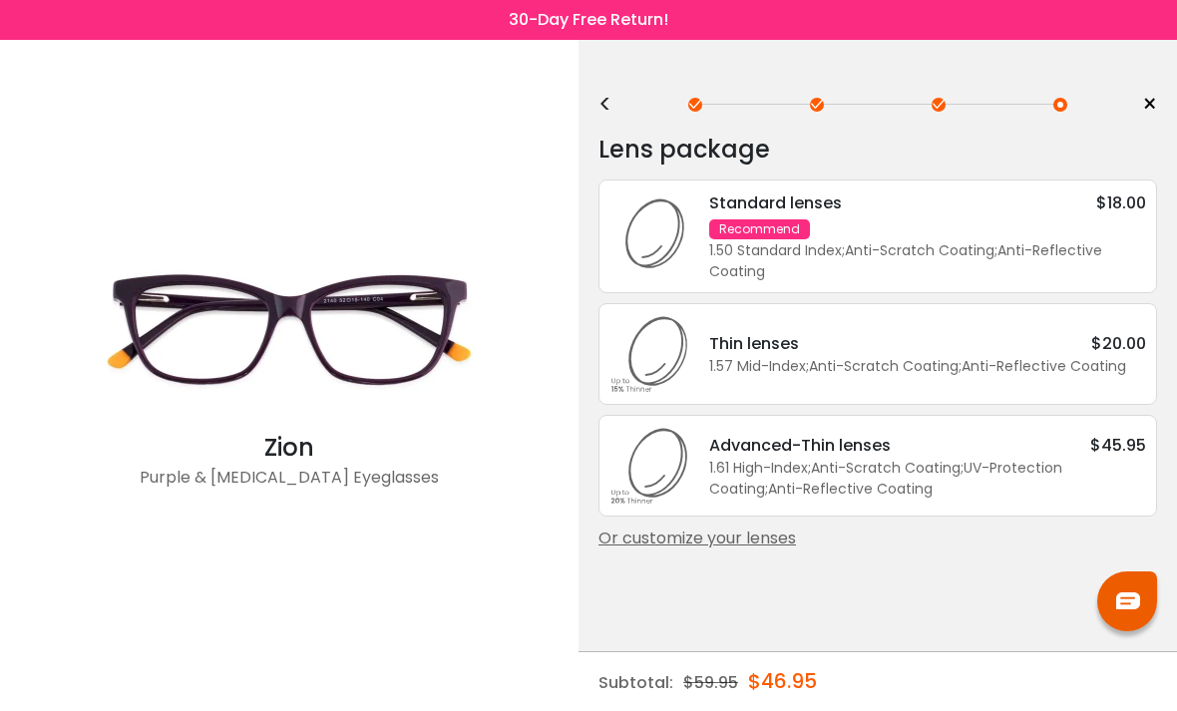
scroll to position [0, 0]
click at [771, 551] on div "Or customize your lenses" at bounding box center [878, 539] width 559 height 24
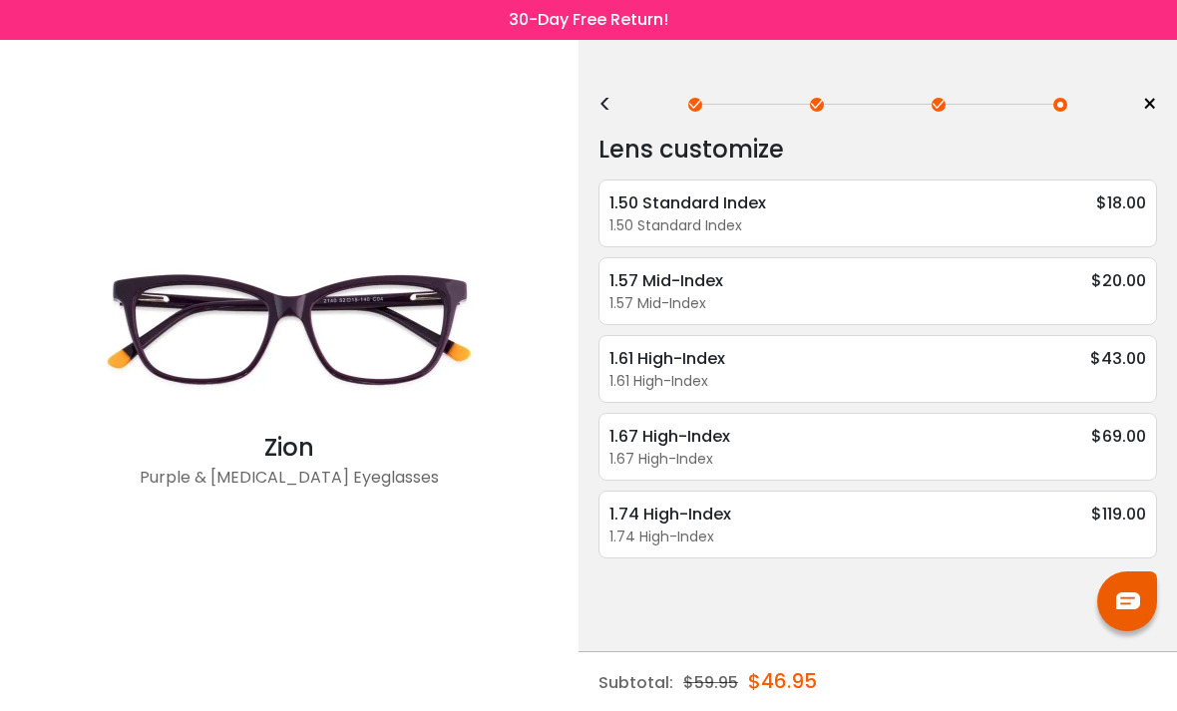
click at [605, 102] on div "<" at bounding box center [614, 105] width 30 height 16
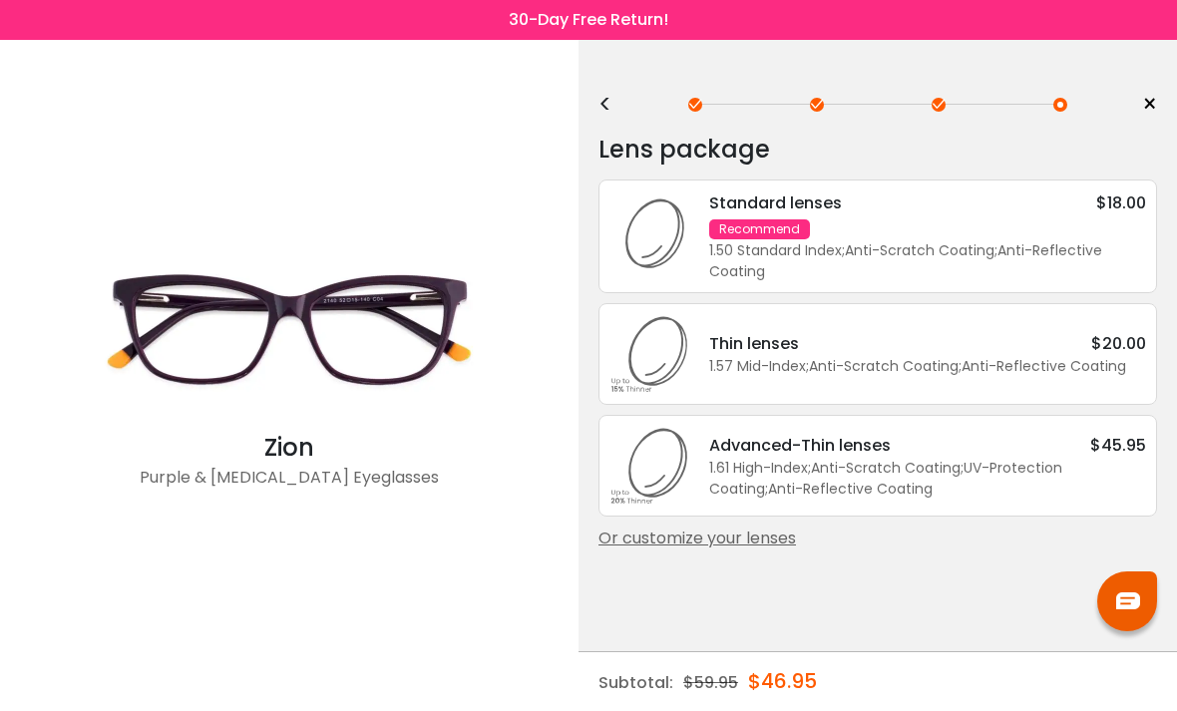
click at [609, 99] on div "<" at bounding box center [614, 105] width 30 height 16
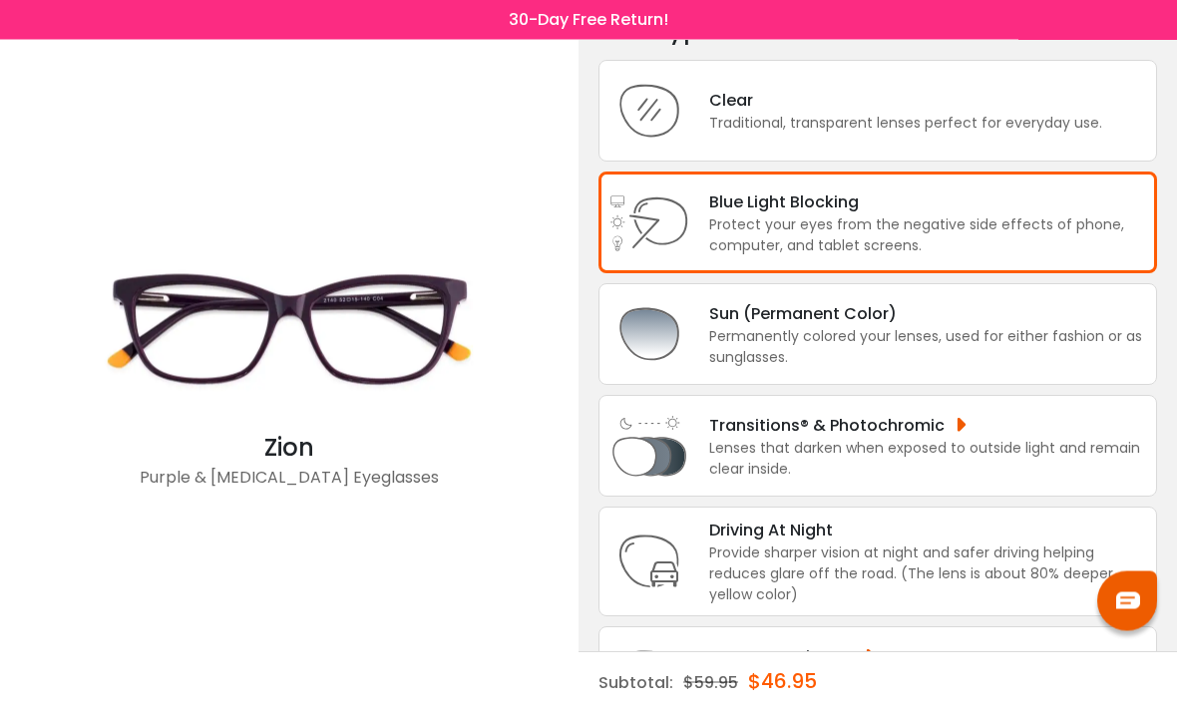
scroll to position [120, 0]
click at [911, 460] on div "Lenses that darken when exposed to outside light and remain clear inside." at bounding box center [927, 459] width 437 height 42
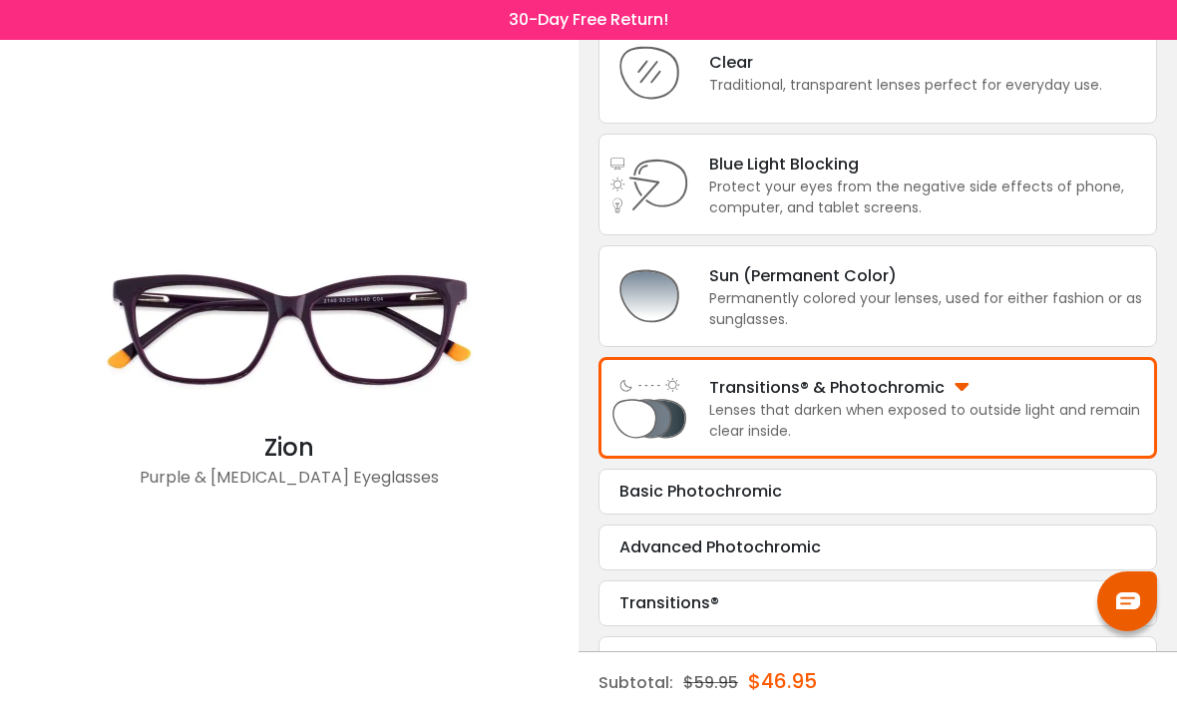
scroll to position [159, 0]
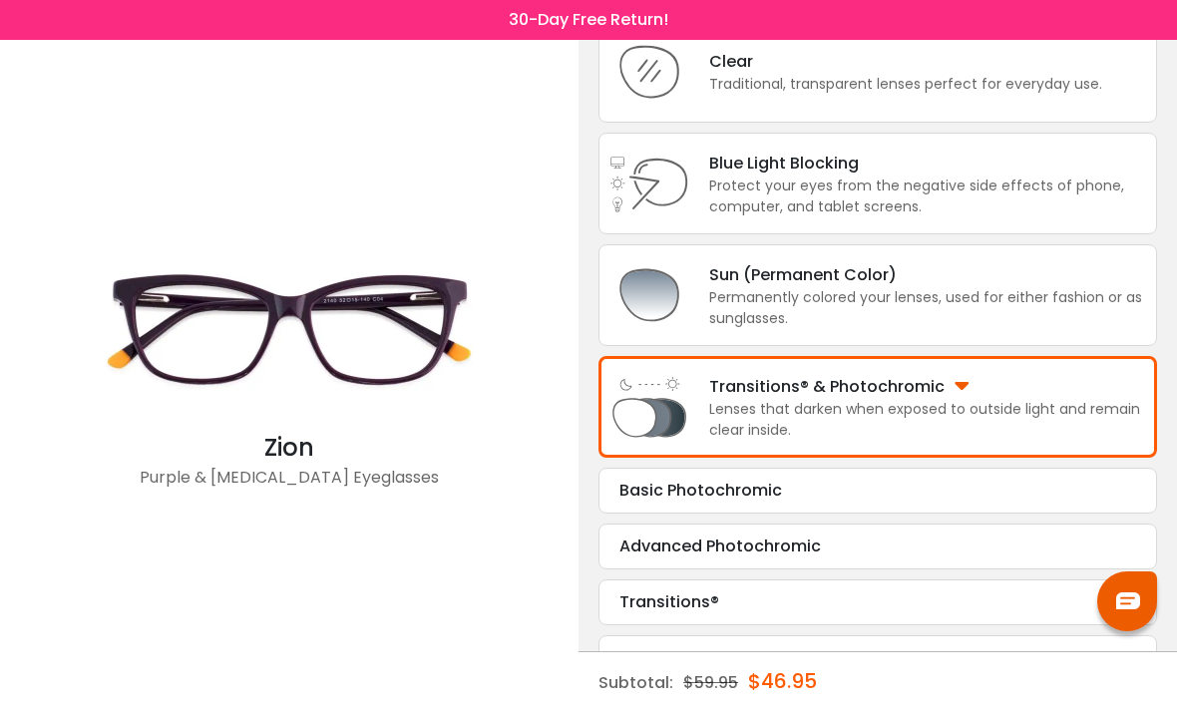
click at [880, 559] on div "Advanced Photochromic" at bounding box center [878, 547] width 517 height 24
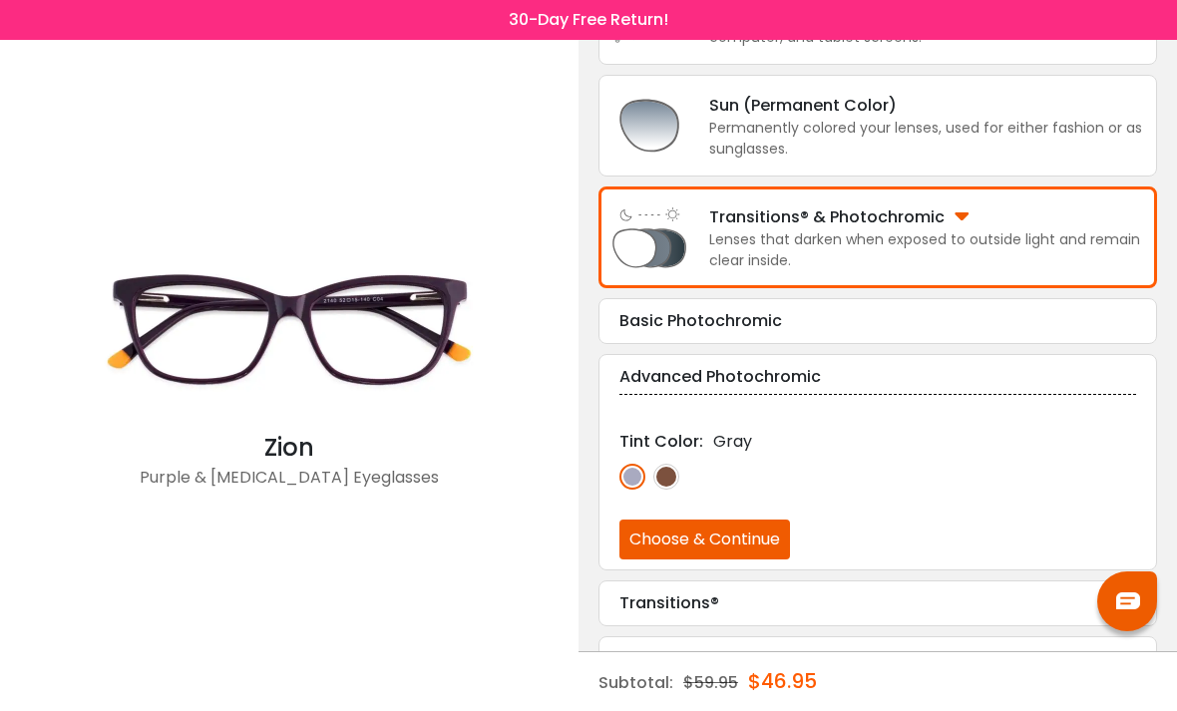
scroll to position [329, 0]
click at [637, 489] on img at bounding box center [633, 476] width 26 height 26
click at [760, 556] on button "Choose & Continue" at bounding box center [705, 539] width 171 height 40
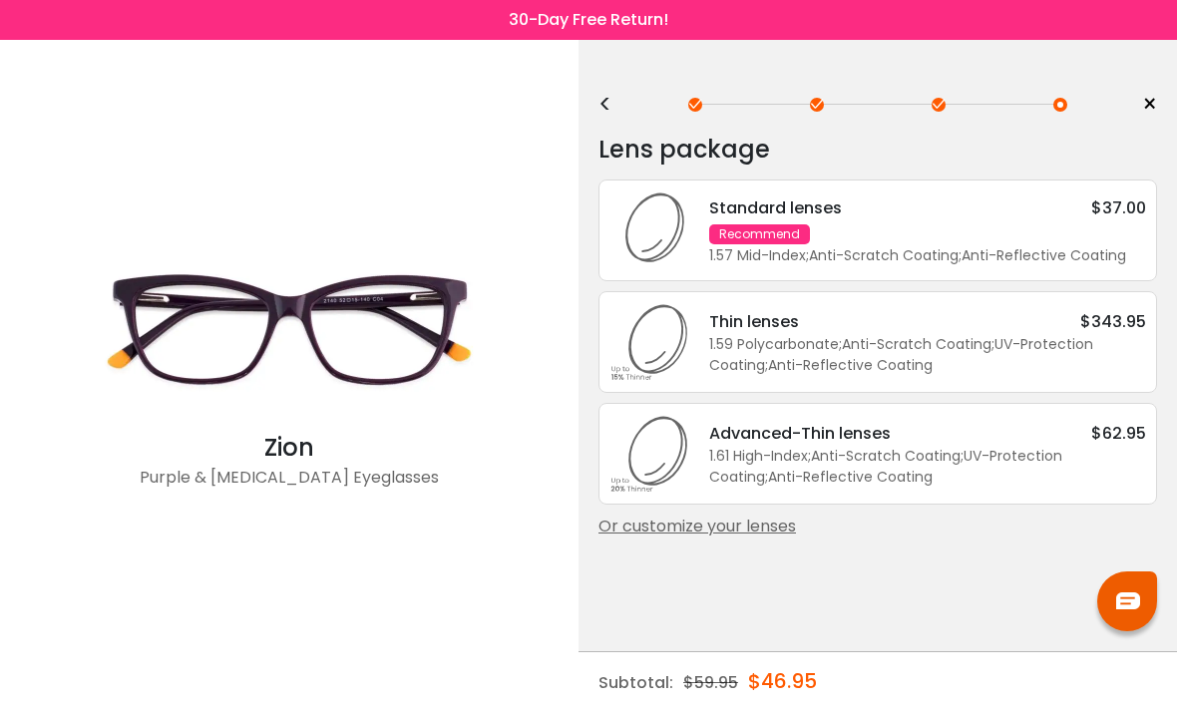
scroll to position [0, 0]
click at [774, 539] on div "Or customize your lenses" at bounding box center [878, 527] width 559 height 24
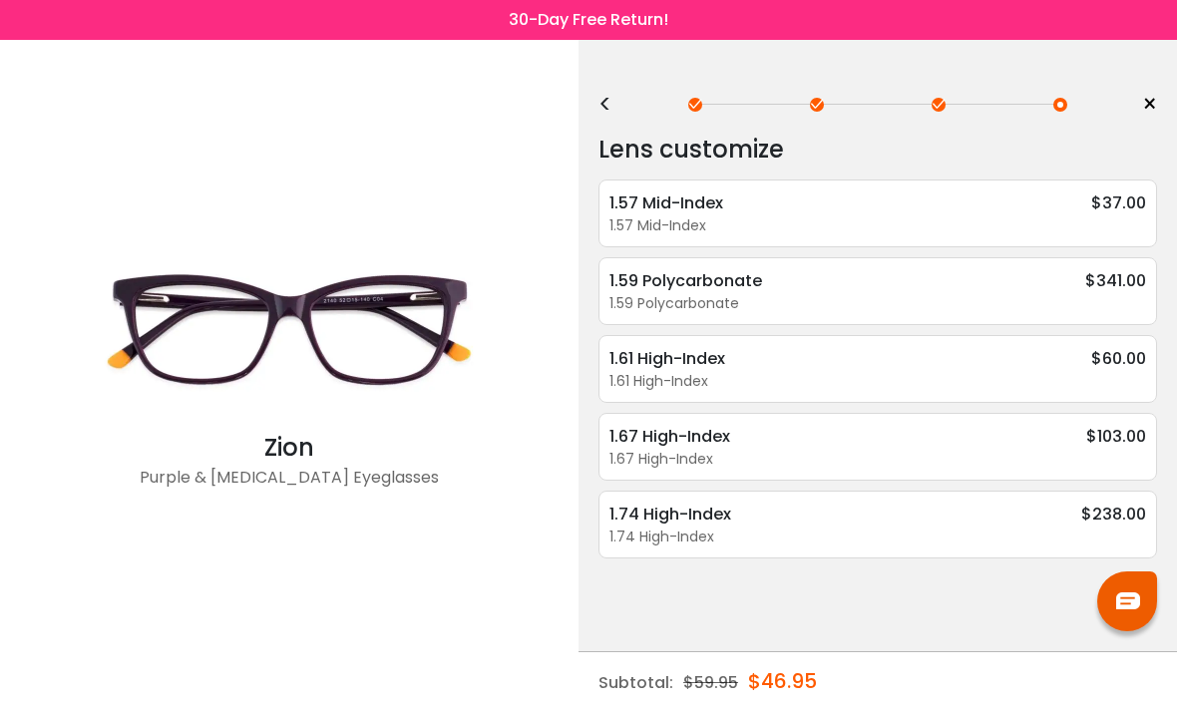
click at [834, 444] on div "1.67 High-Index $103.00" at bounding box center [878, 436] width 537 height 25
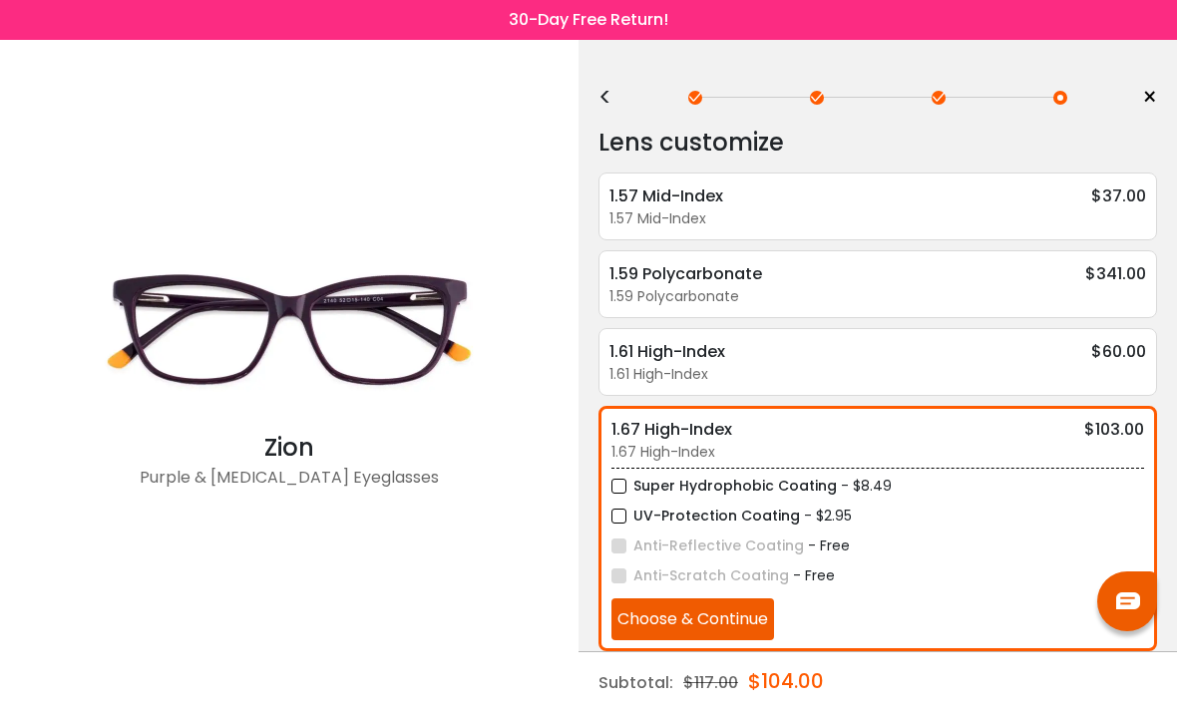
scroll to position [8, 0]
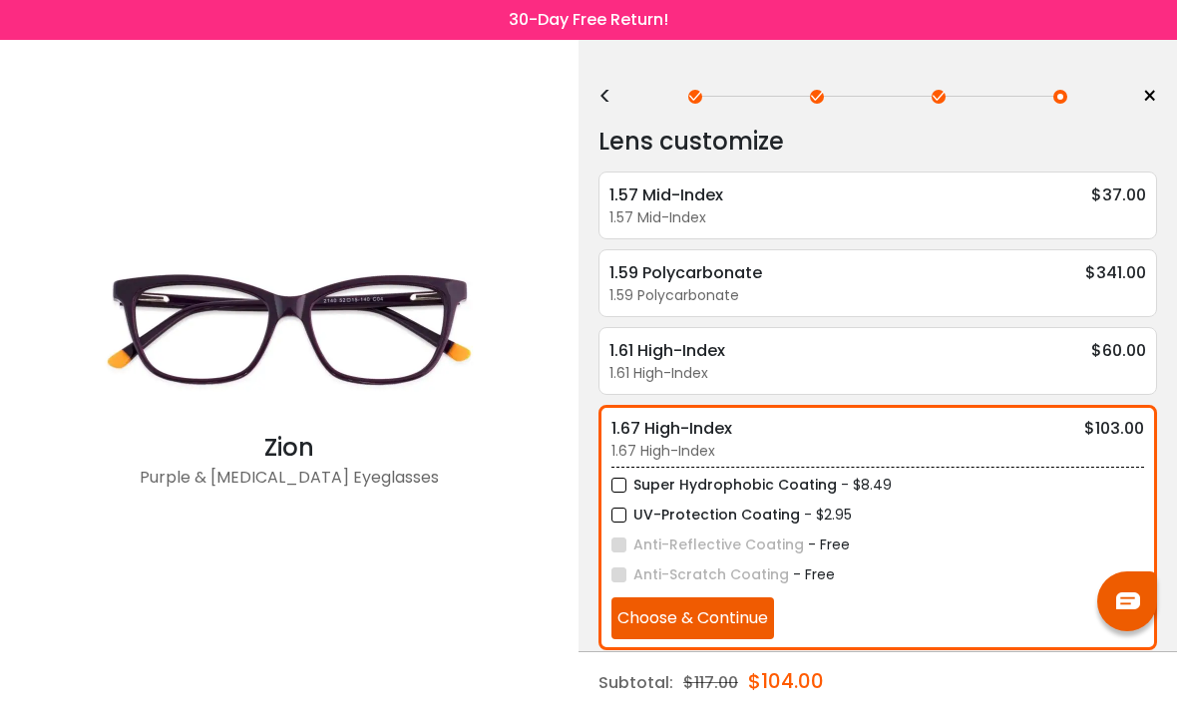
click at [625, 487] on label "Super Hydrophobic Coating" at bounding box center [725, 485] width 226 height 25
click at [633, 517] on label "UV-Protection Coating" at bounding box center [706, 515] width 189 height 25
click at [743, 626] on button "Choose & Continue" at bounding box center [693, 619] width 163 height 42
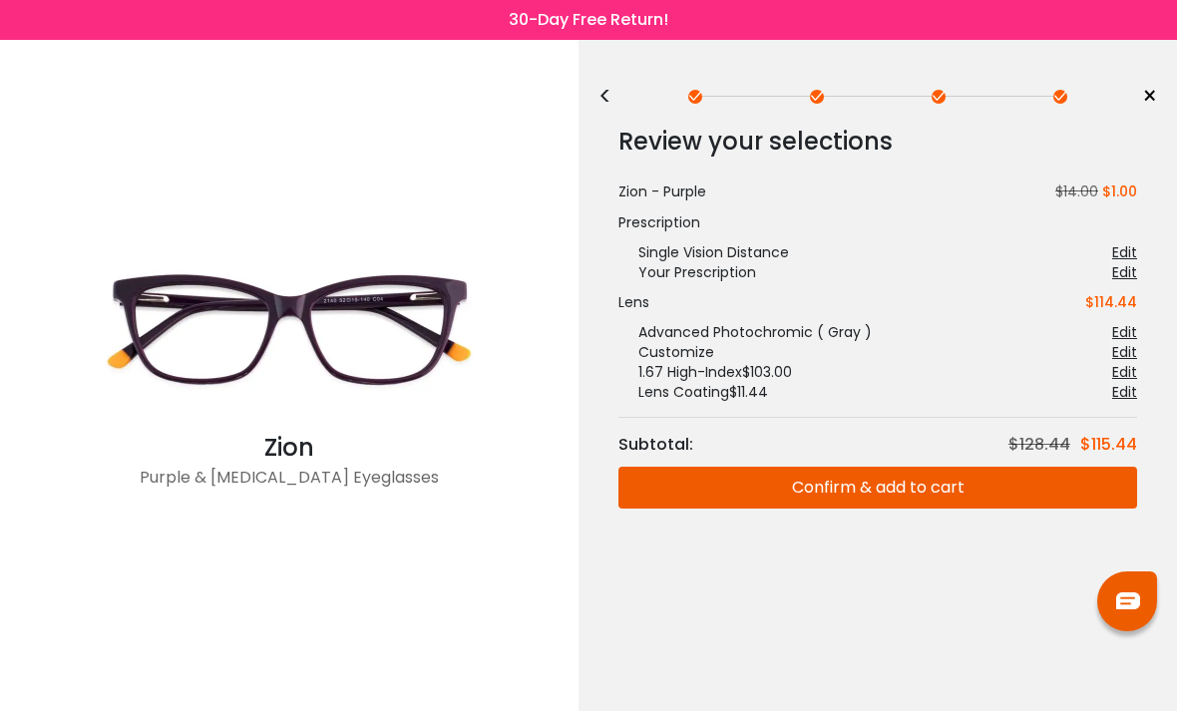
scroll to position [0, 0]
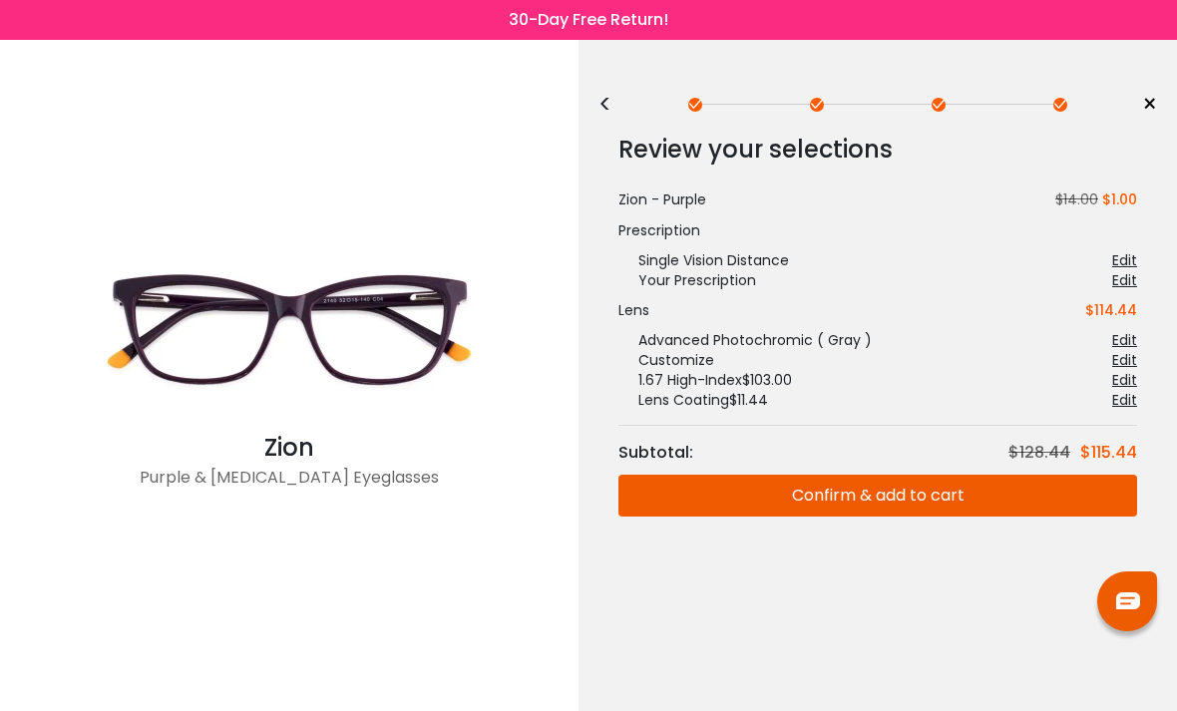
click at [918, 480] on button "Confirm & add to cart" at bounding box center [878, 496] width 519 height 42
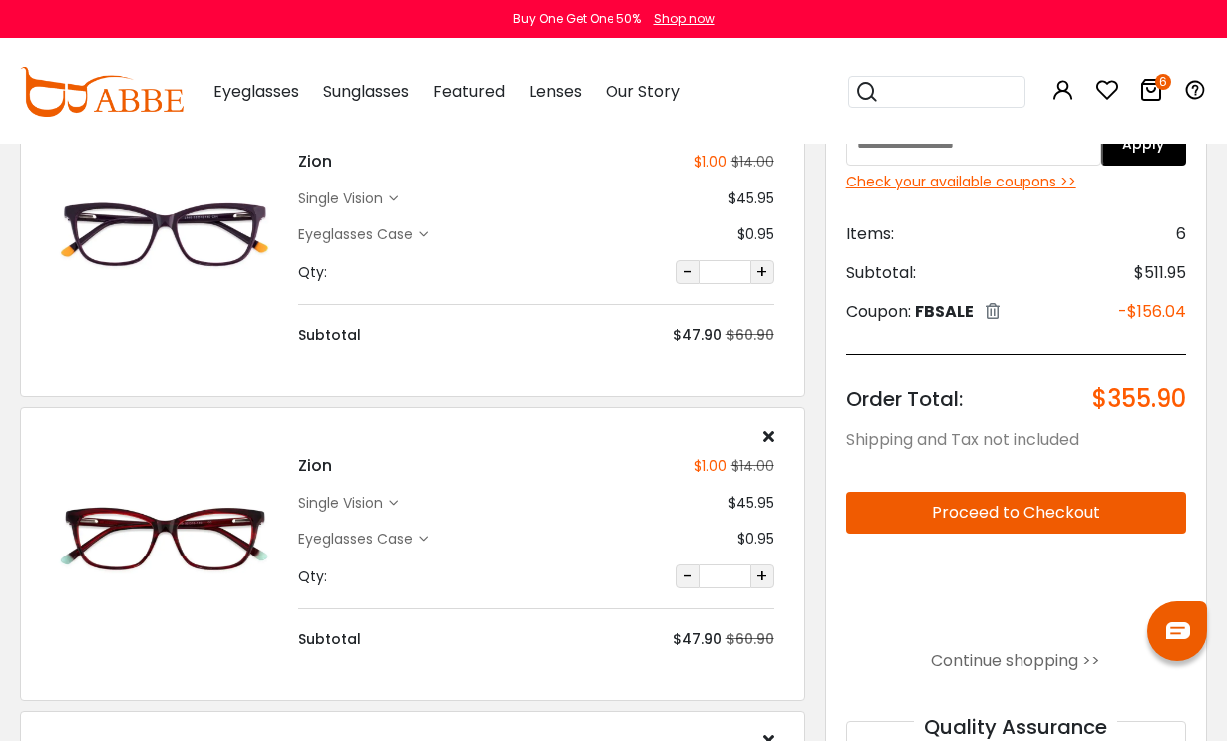
scroll to position [145, 0]
click at [378, 512] on div "single vision" at bounding box center [343, 504] width 91 height 21
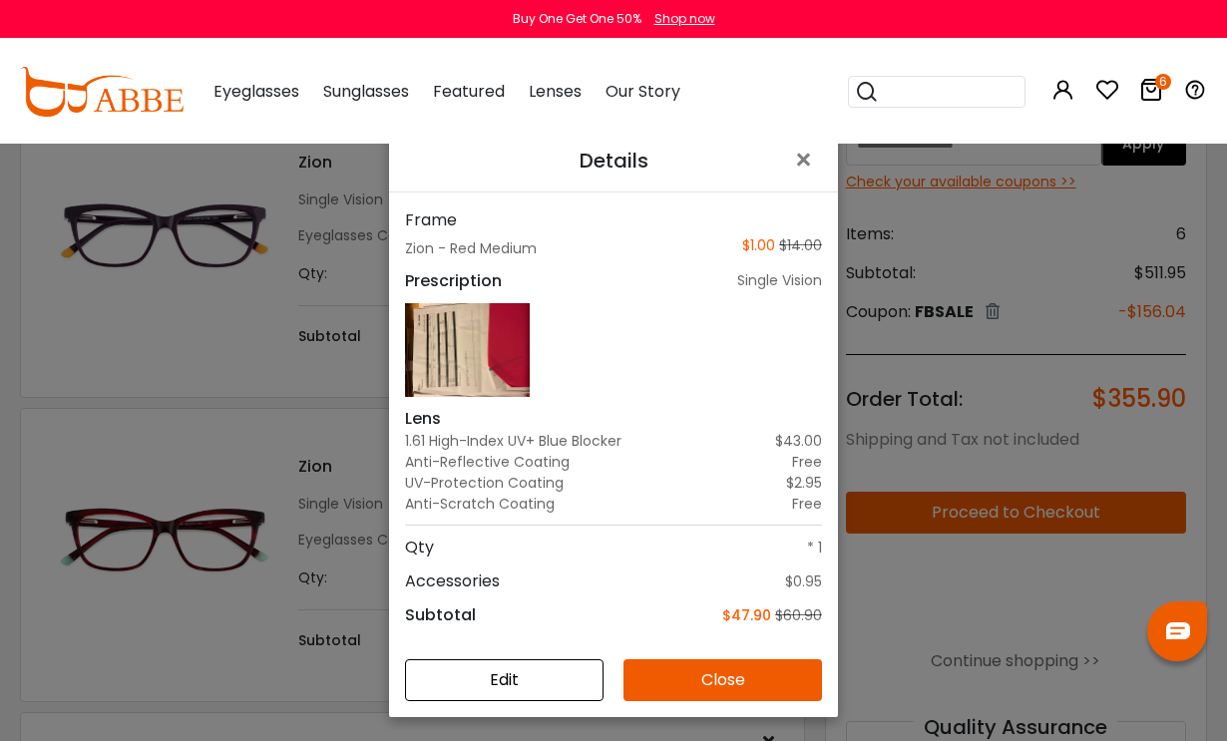
scroll to position [96, 0]
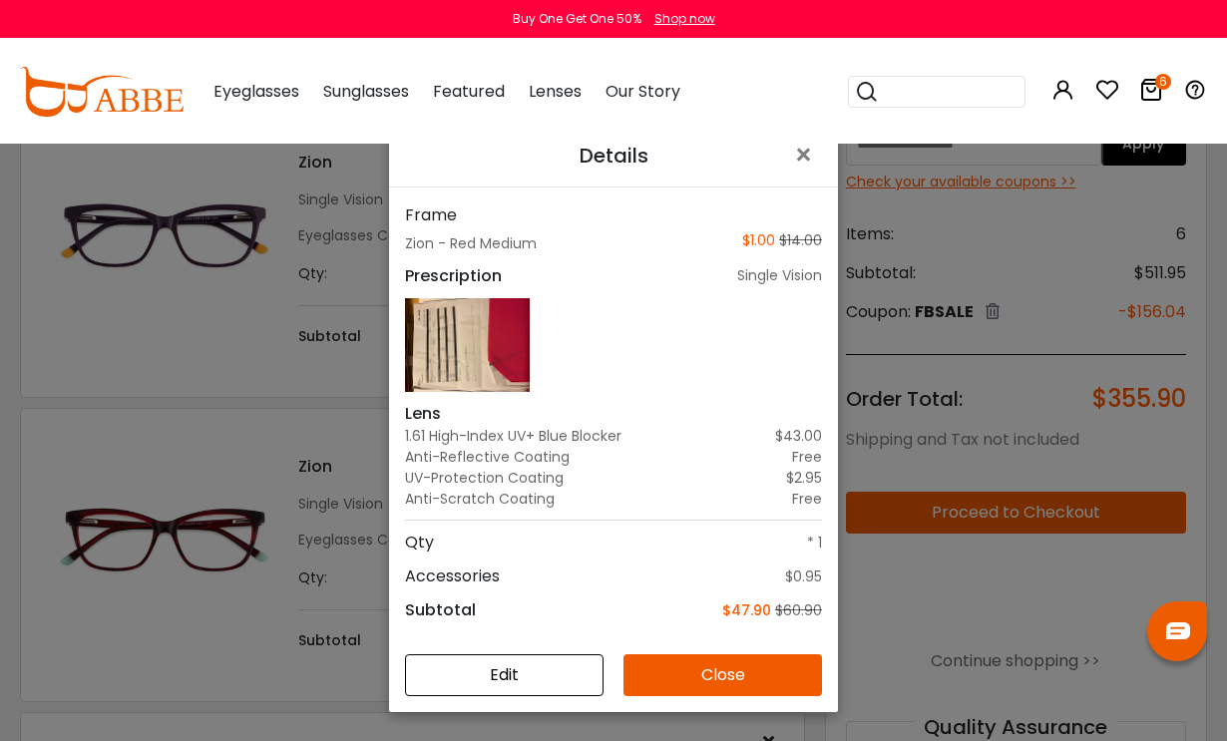
click at [562, 697] on button "Edit" at bounding box center [504, 676] width 199 height 42
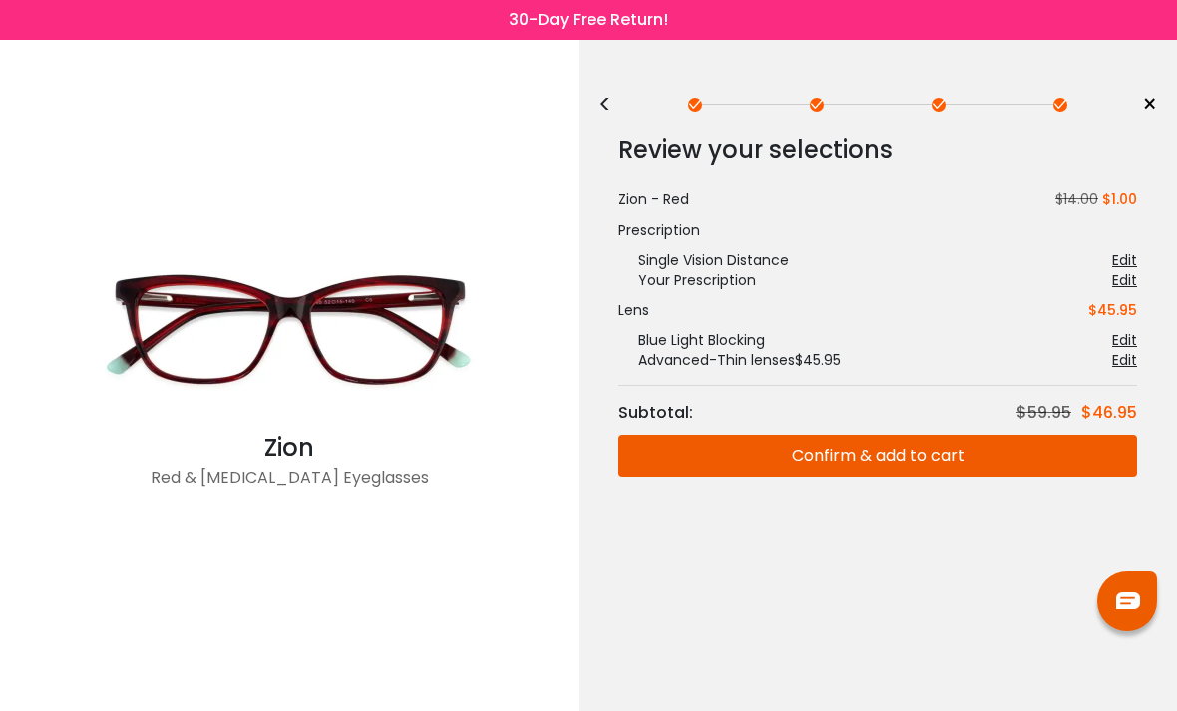
click at [607, 111] on div "<" at bounding box center [614, 105] width 30 height 16
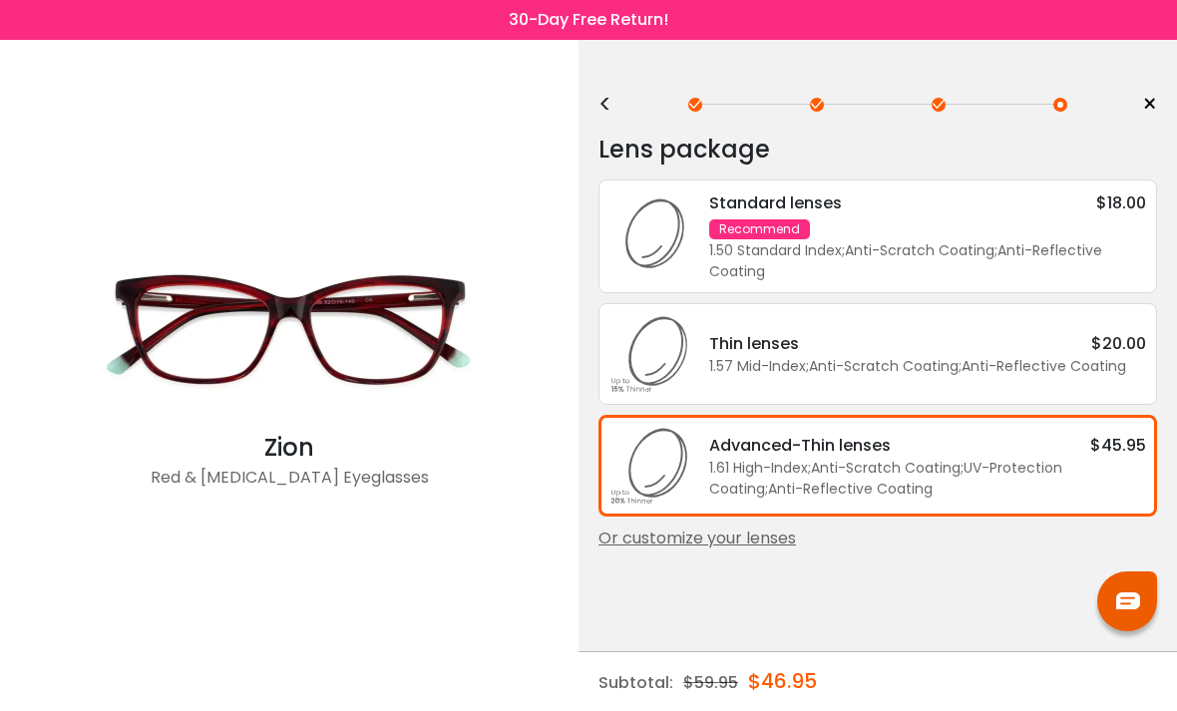
click at [605, 102] on div "<" at bounding box center [614, 105] width 30 height 16
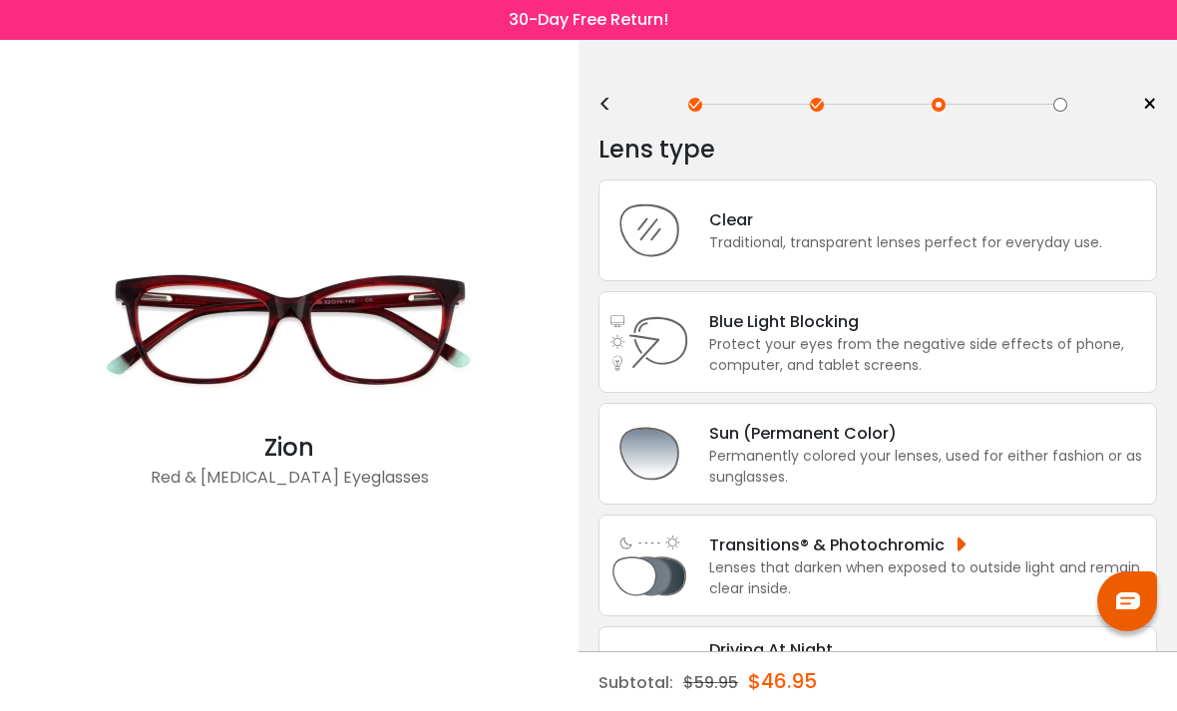
click at [925, 471] on div "Permanently colored your lenses, used for either fashion or as sunglasses." at bounding box center [927, 467] width 437 height 42
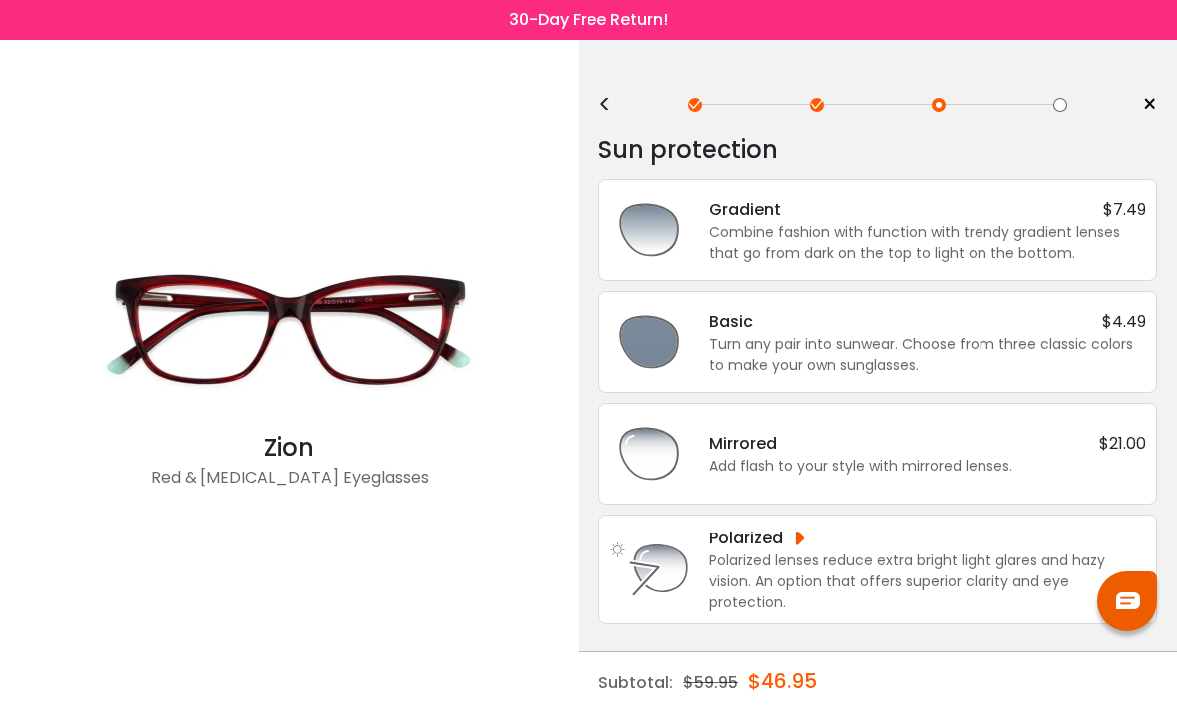
click at [608, 103] on div "<" at bounding box center [614, 105] width 30 height 16
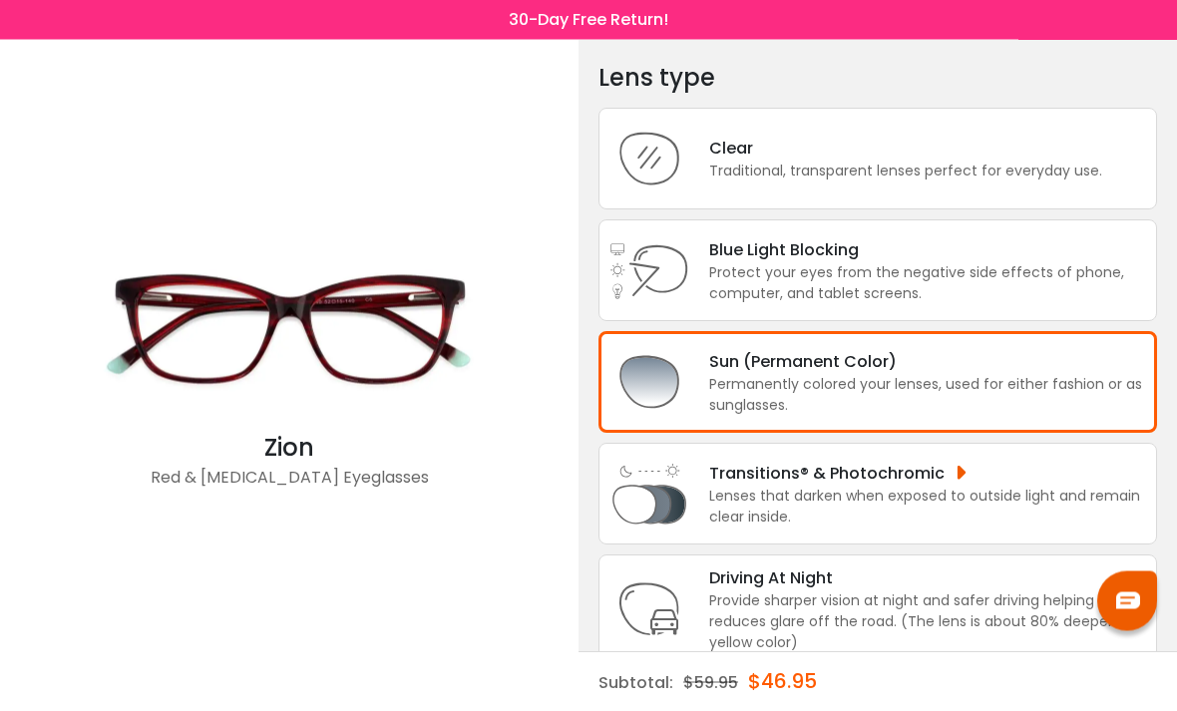
scroll to position [91, 0]
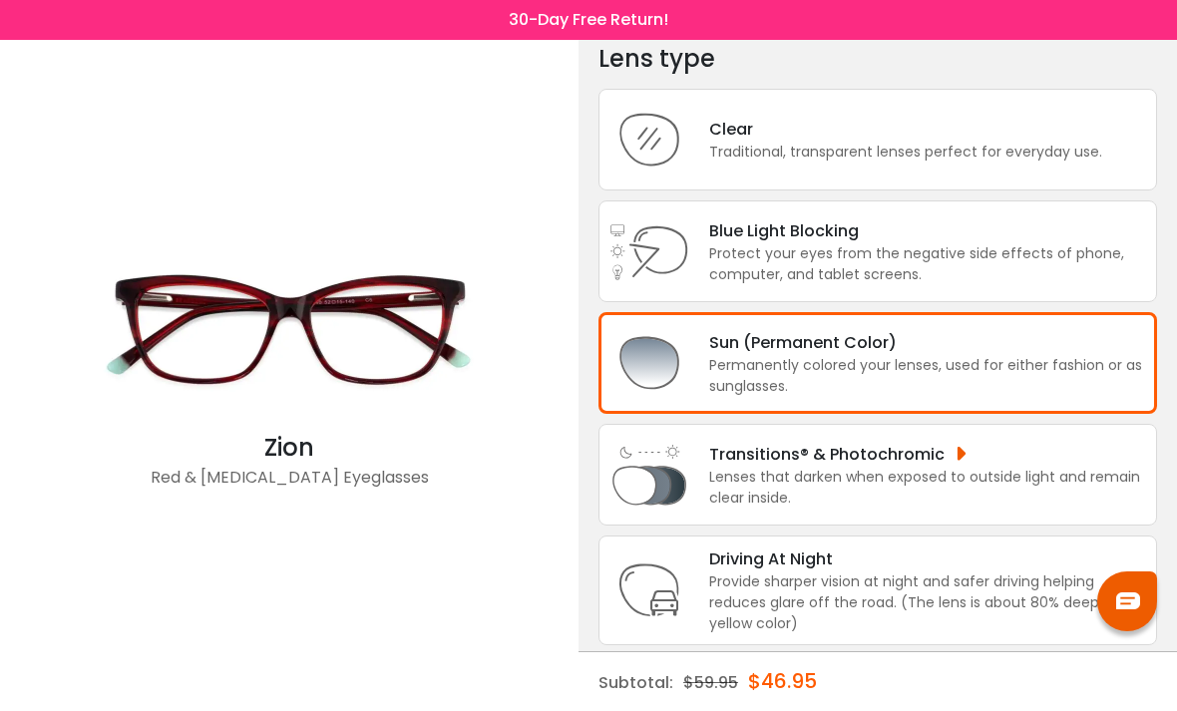
click at [852, 483] on div "Lenses that darken when exposed to outside light and remain clear inside." at bounding box center [927, 488] width 437 height 42
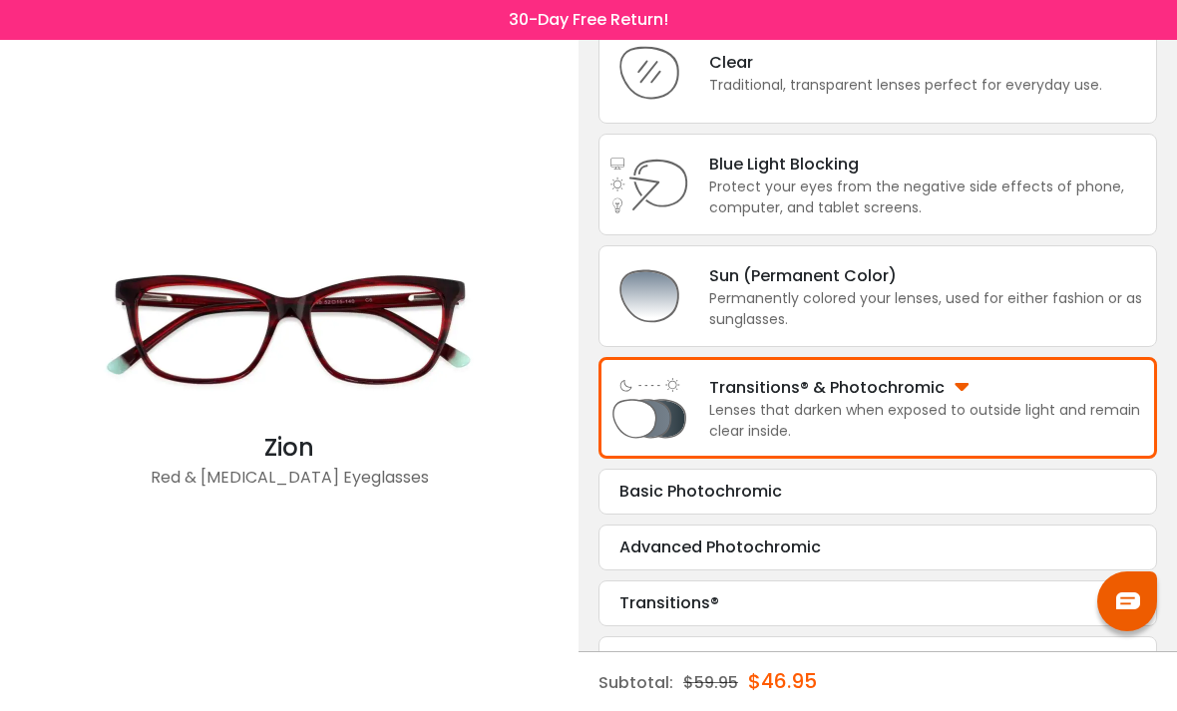
scroll to position [159, 0]
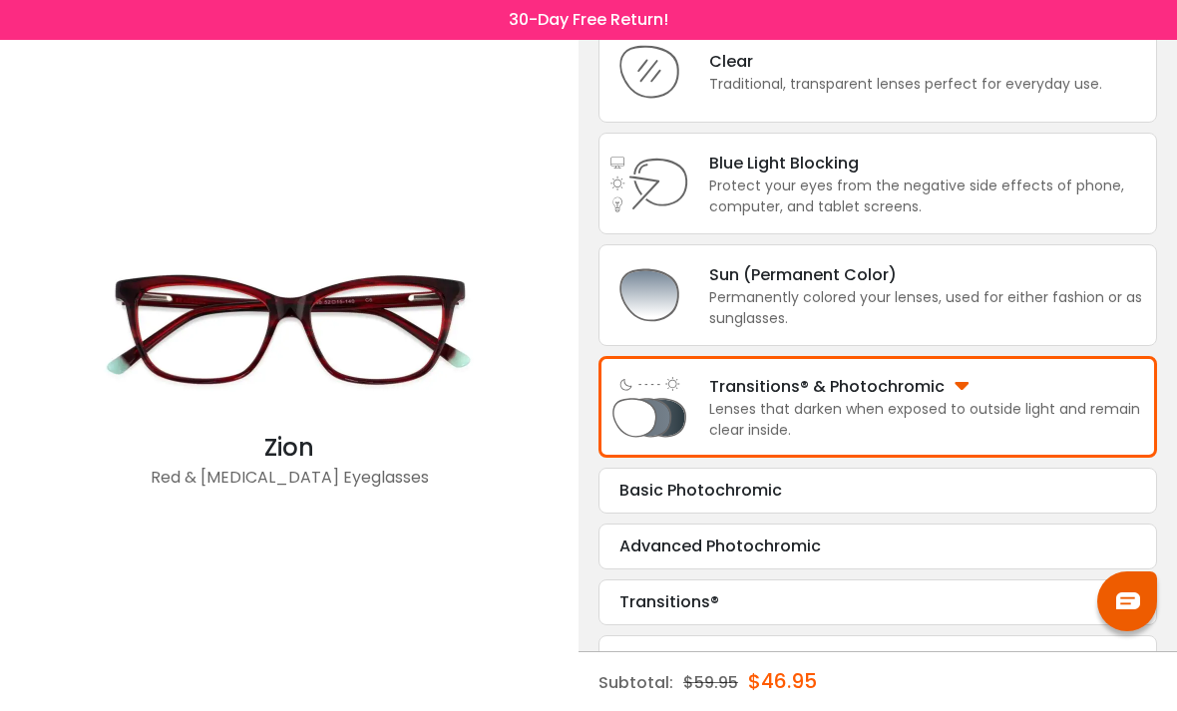
click at [779, 559] on div "Advanced Photochromic" at bounding box center [878, 547] width 517 height 24
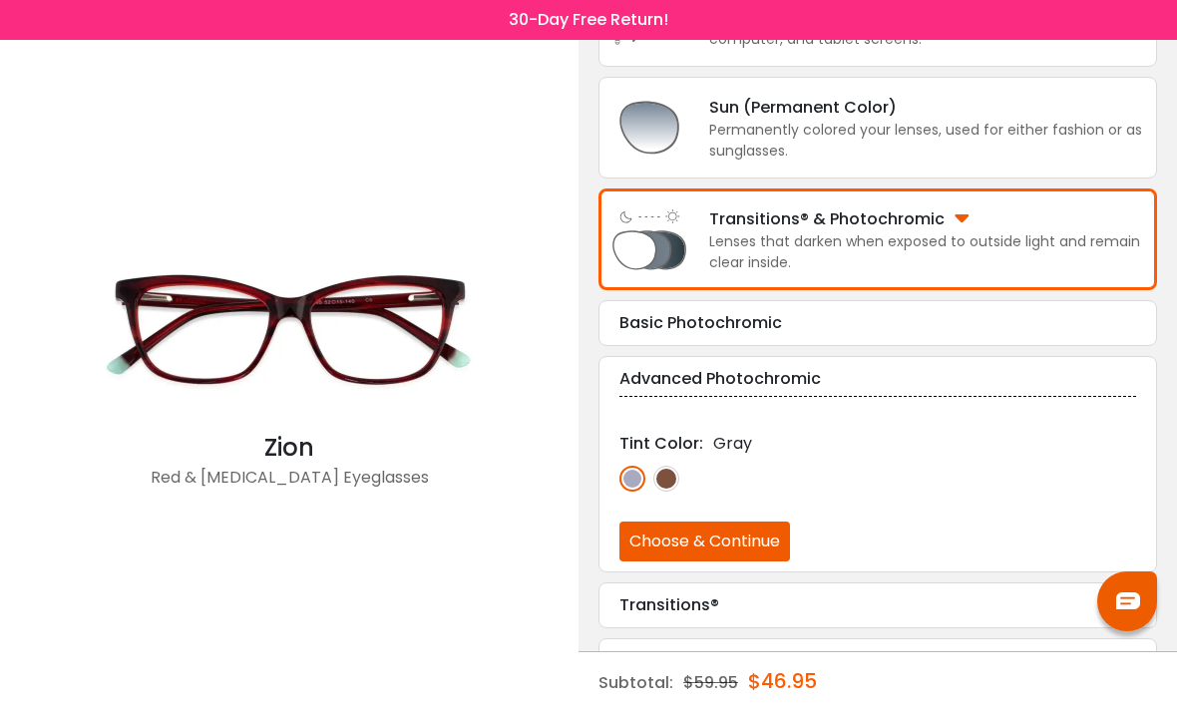
scroll to position [329, 0]
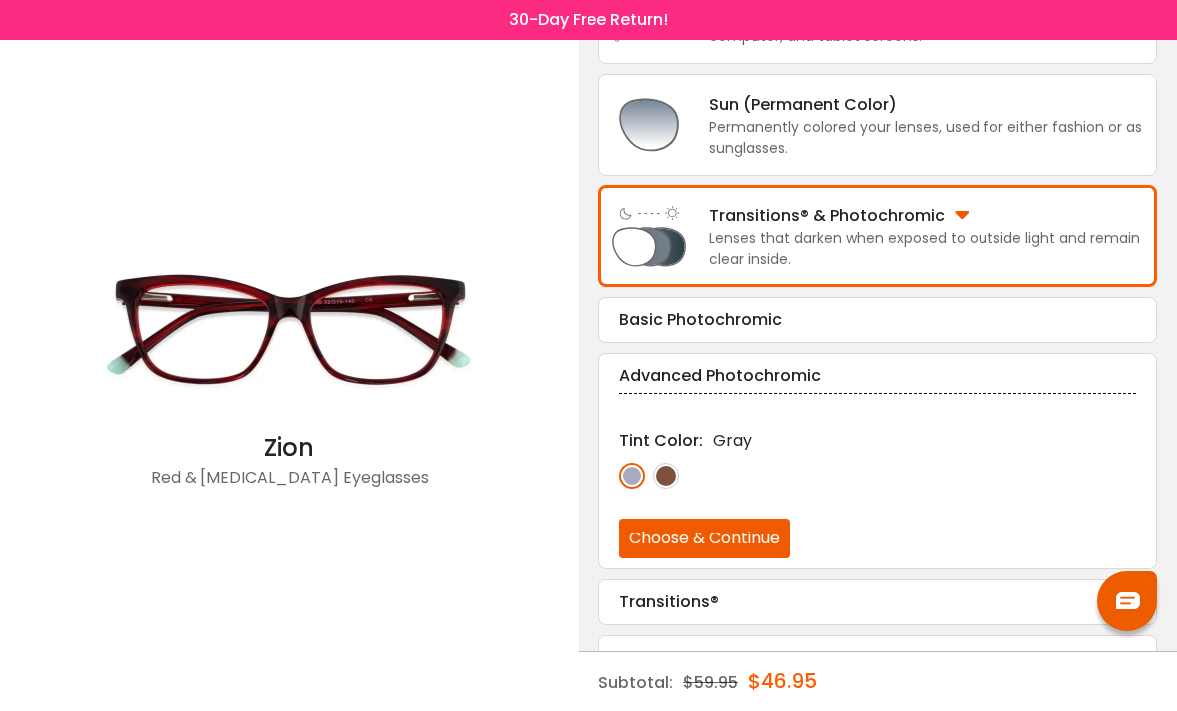
click at [670, 489] on img at bounding box center [667, 476] width 26 height 26
click at [752, 559] on button "Choose & Continue" at bounding box center [705, 539] width 171 height 40
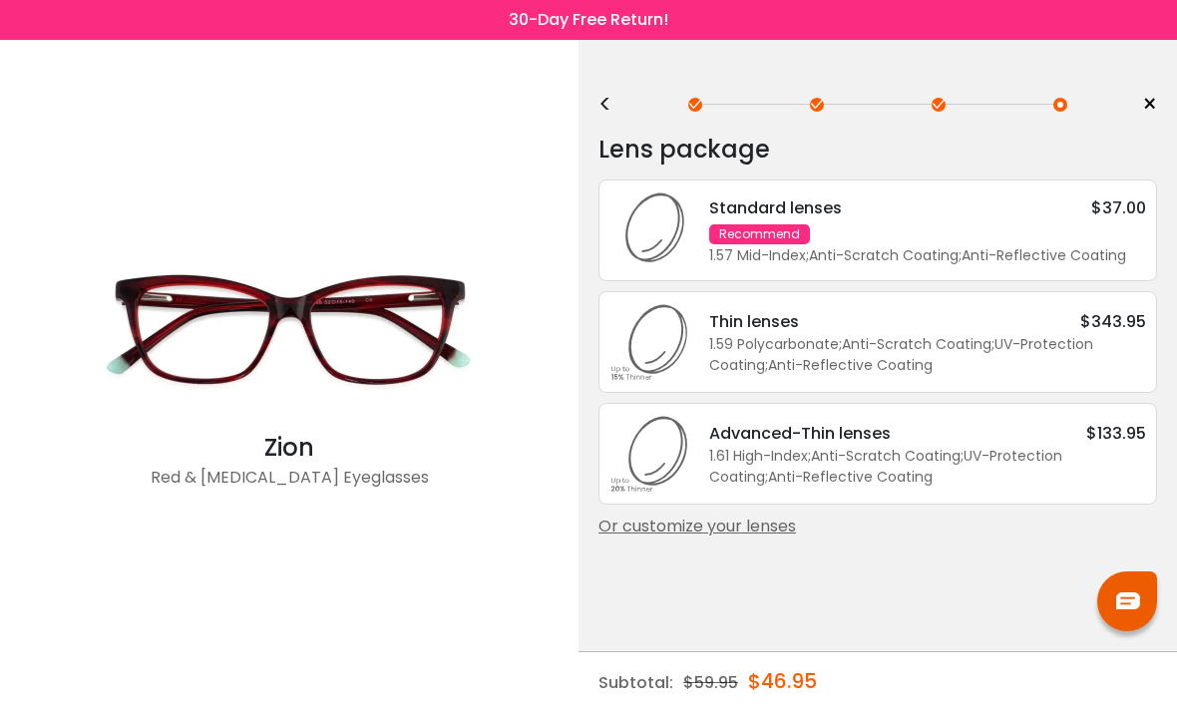
scroll to position [0, 0]
click at [737, 539] on div "Or customize your lenses" at bounding box center [878, 527] width 559 height 24
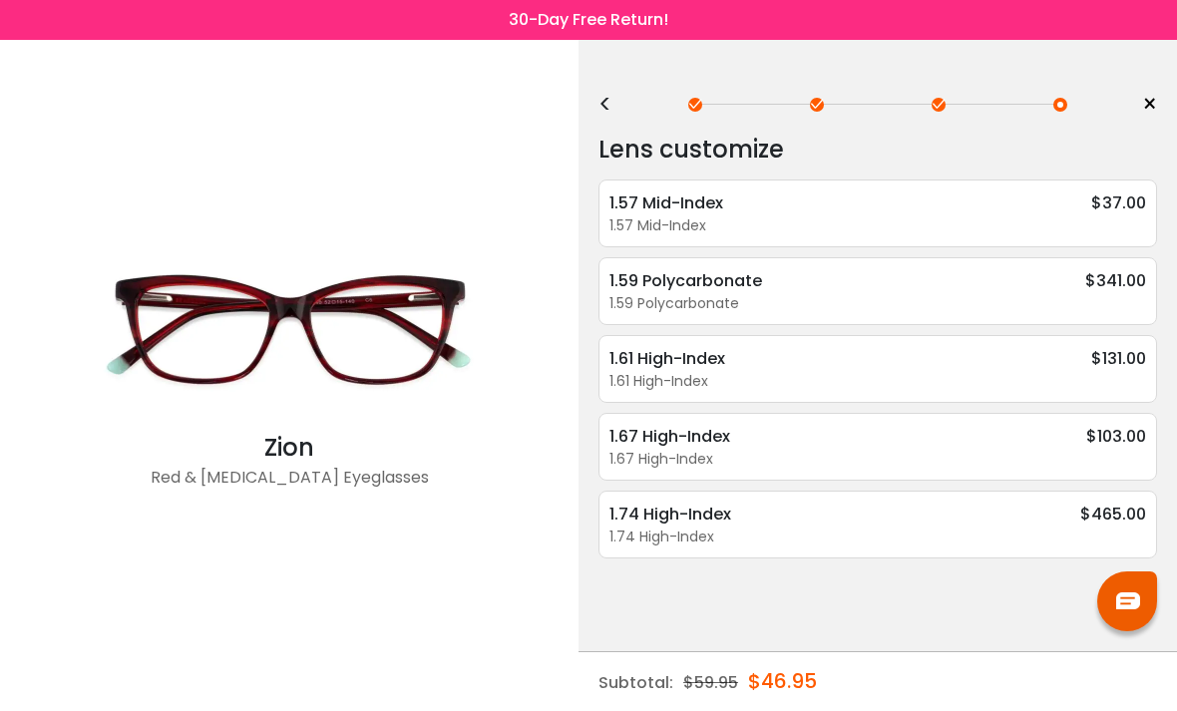
click at [791, 449] on div "1.67 High-Index $103.00" at bounding box center [878, 436] width 537 height 25
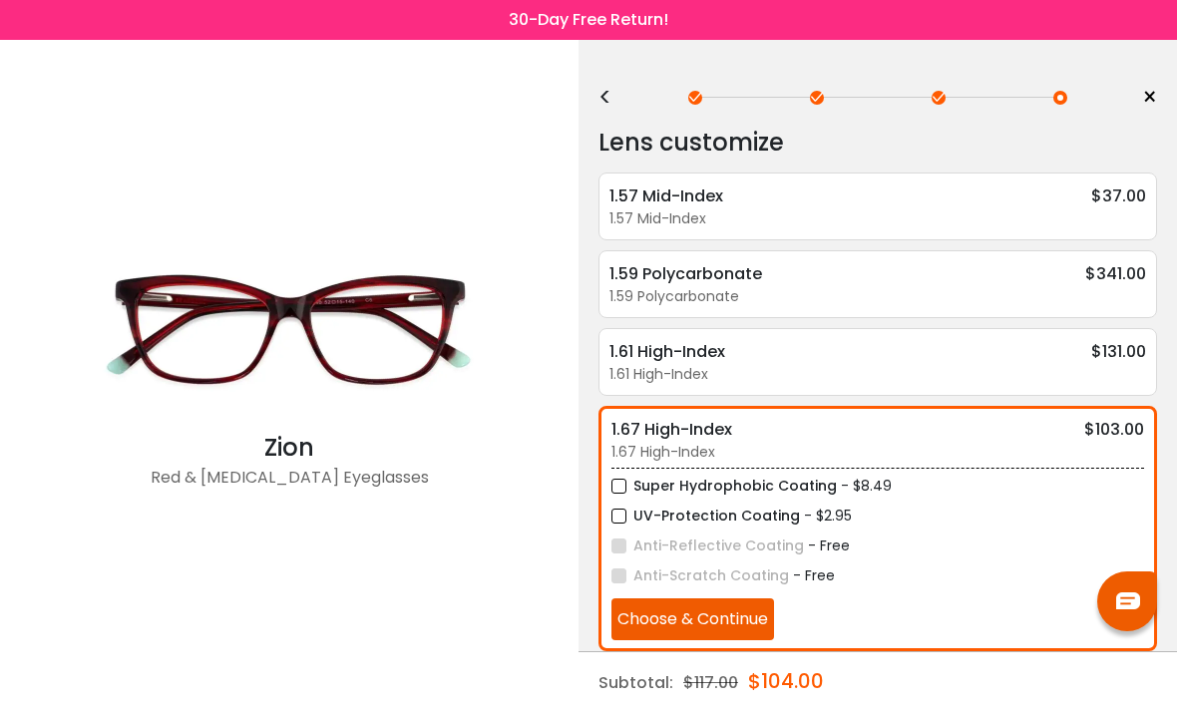
scroll to position [8, 0]
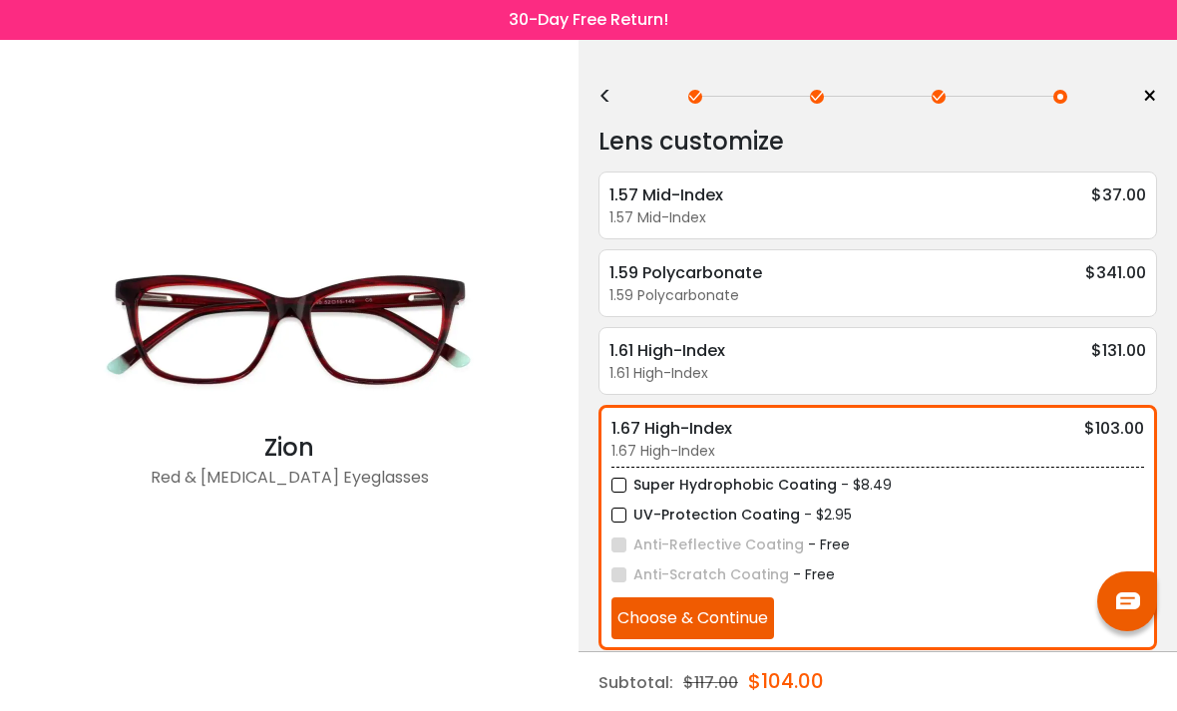
click at [621, 490] on label "Super Hydrophobic Coating" at bounding box center [725, 485] width 226 height 25
click at [613, 527] on label "UV-Protection Coating" at bounding box center [706, 515] width 189 height 25
click at [730, 629] on button "Choose & Continue" at bounding box center [693, 619] width 163 height 42
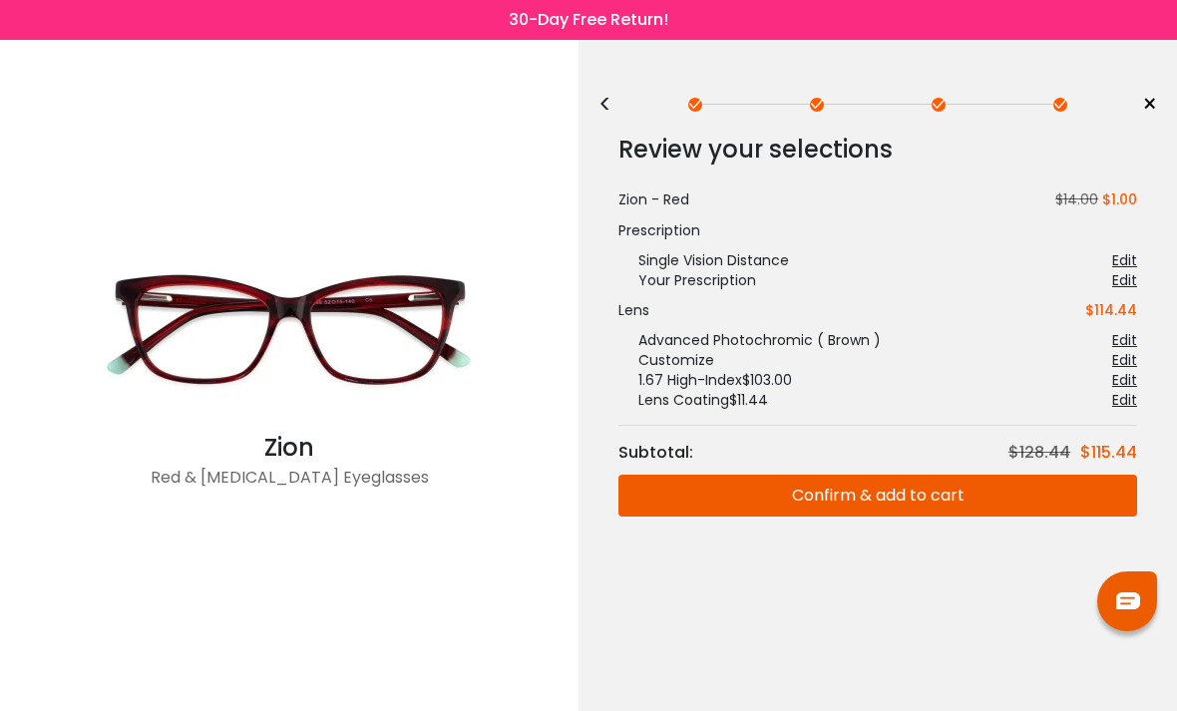
scroll to position [0, 0]
click at [878, 487] on button "Confirm & add to cart" at bounding box center [878, 496] width 519 height 42
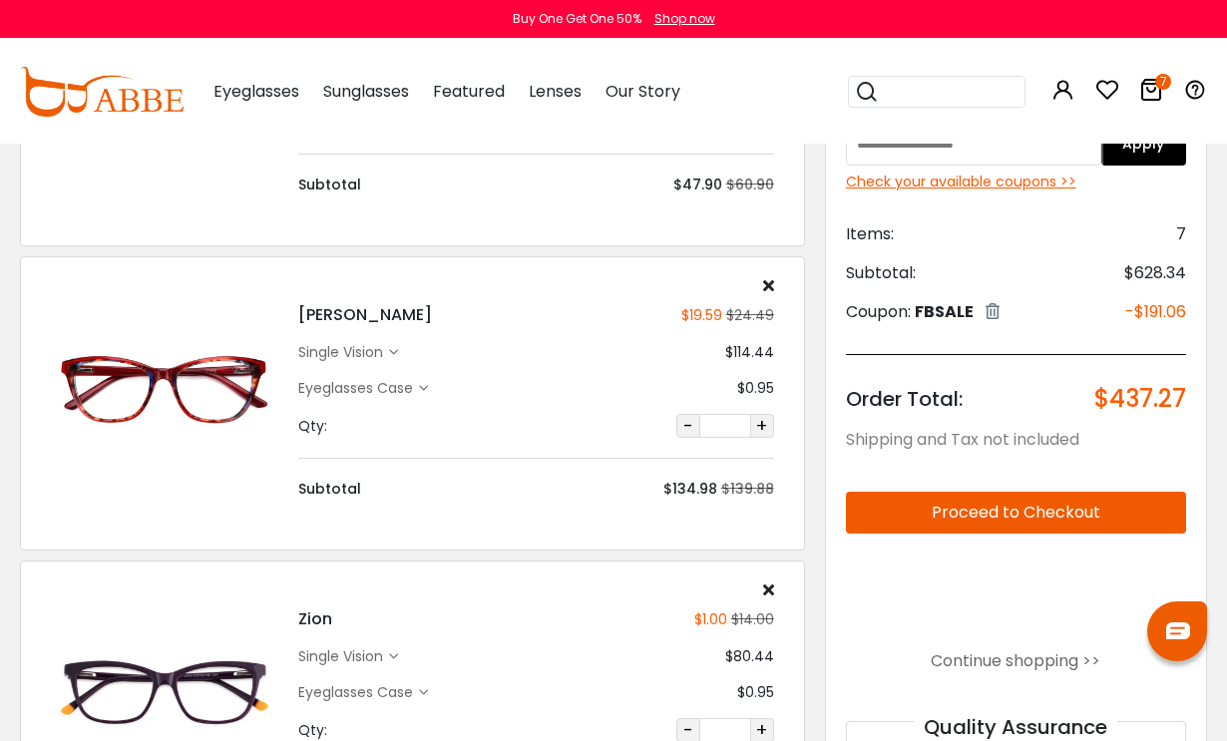
scroll to position [602, 0]
click at [772, 589] on icon at bounding box center [768, 589] width 11 height 16
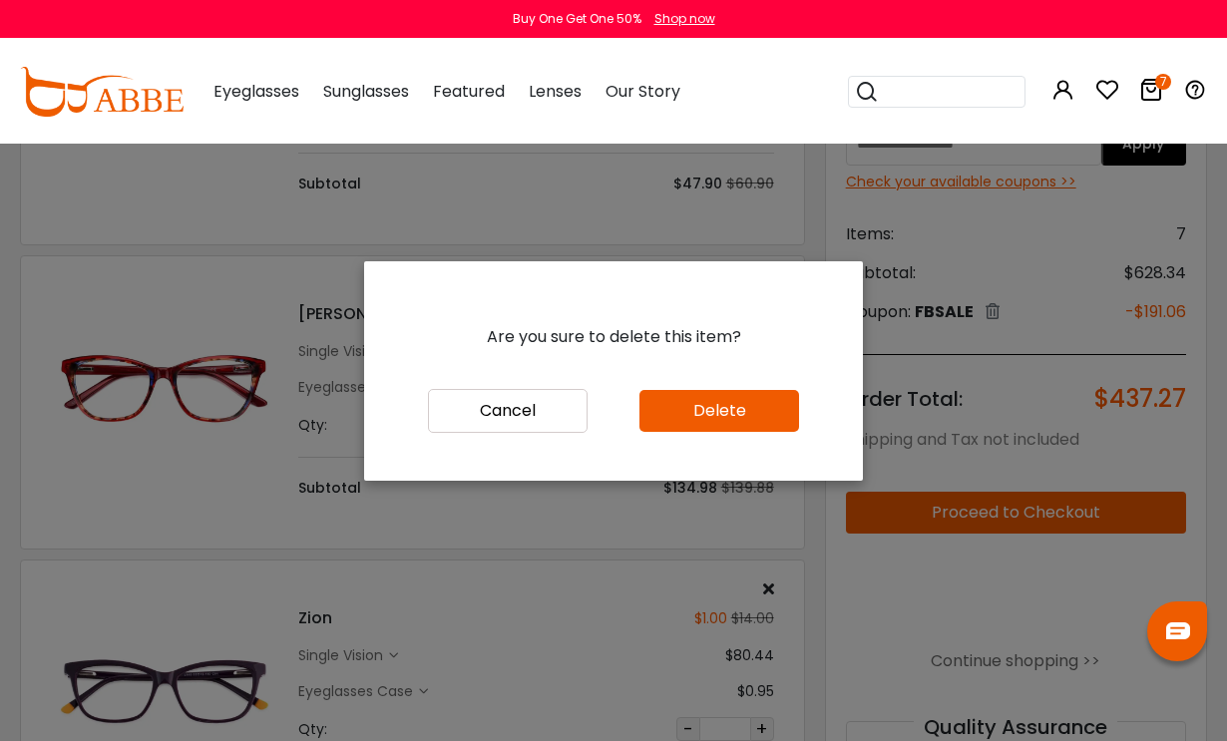
click at [719, 432] on button "Delete" at bounding box center [720, 411] width 160 height 42
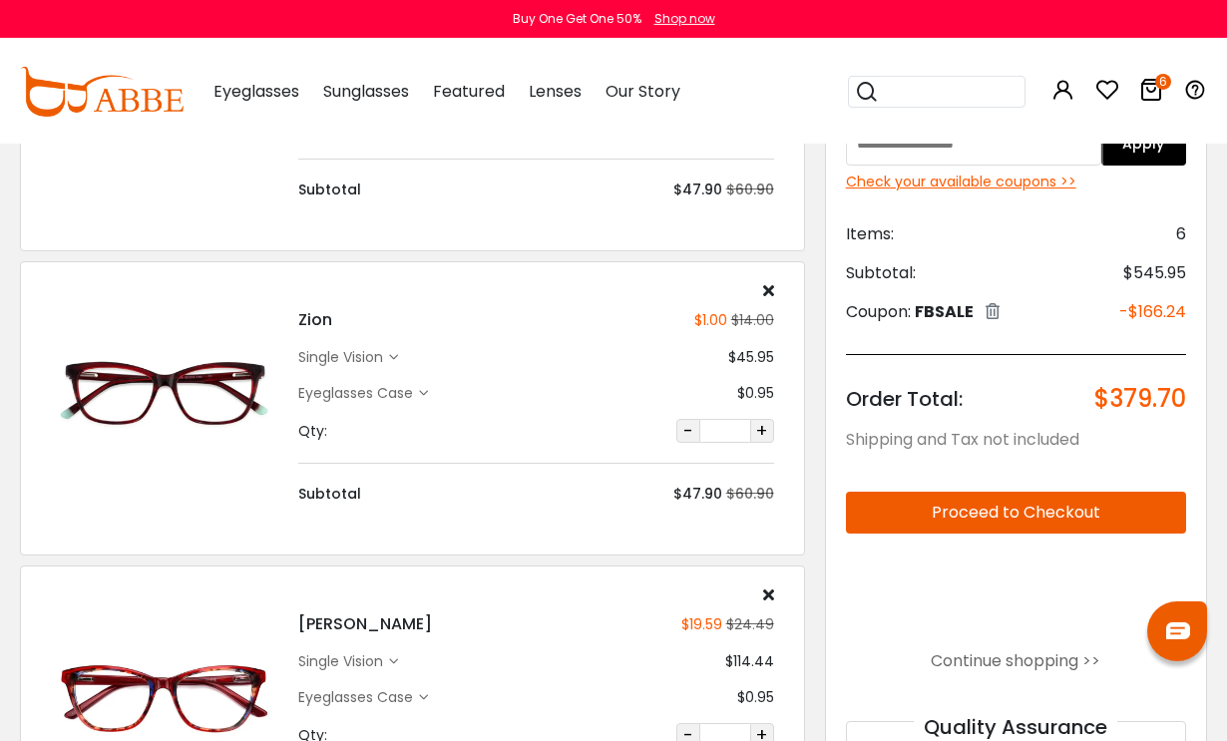
scroll to position [315, 0]
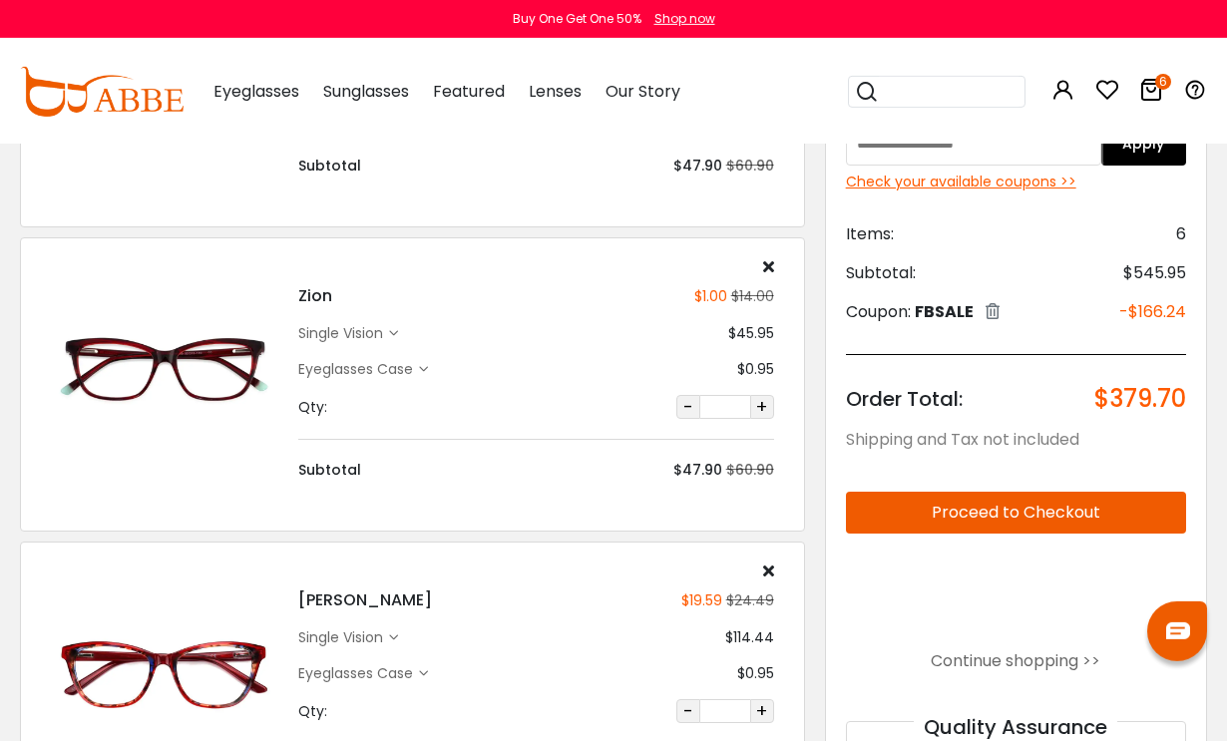
click at [769, 259] on icon at bounding box center [768, 266] width 11 height 16
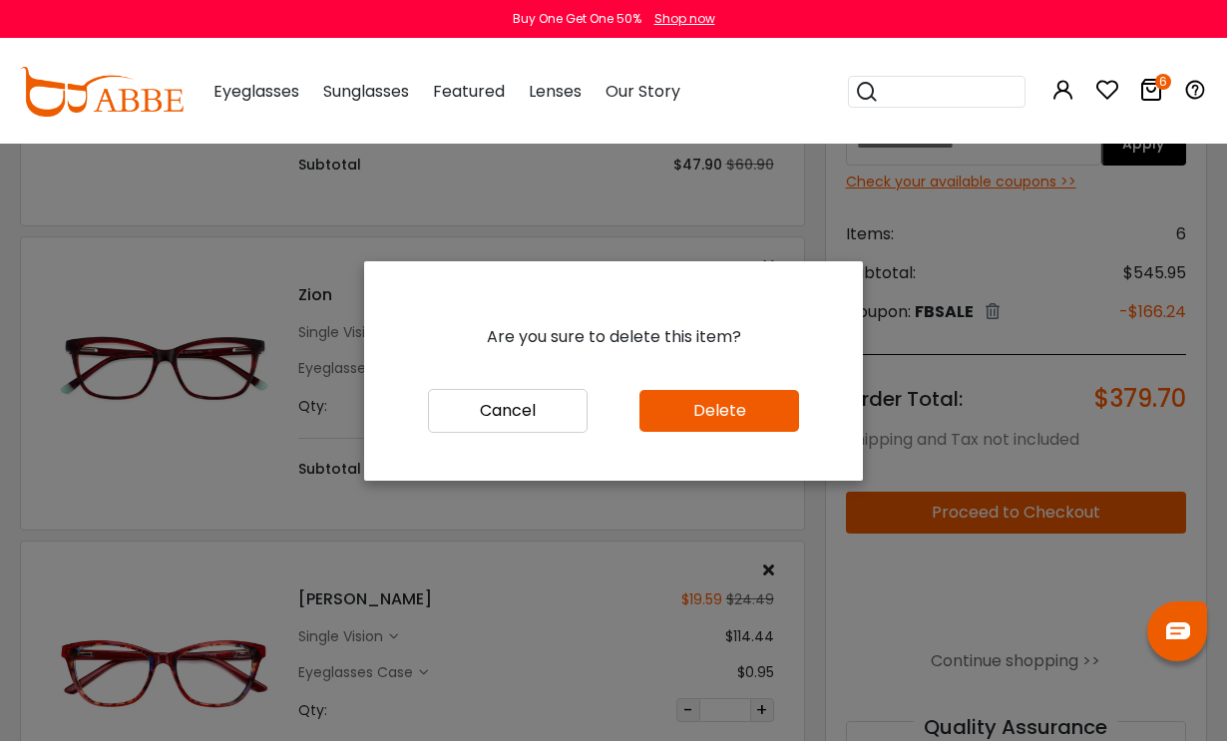
click at [751, 432] on button "Delete" at bounding box center [720, 411] width 160 height 42
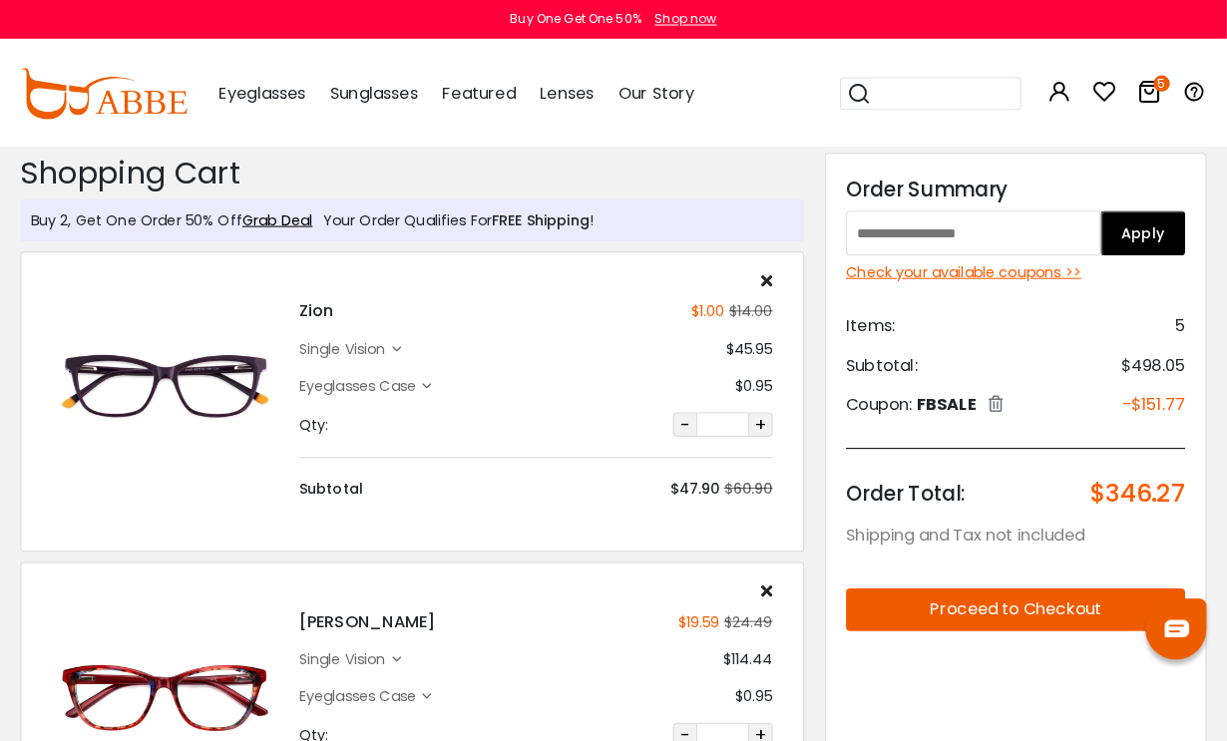
scroll to position [4, 0]
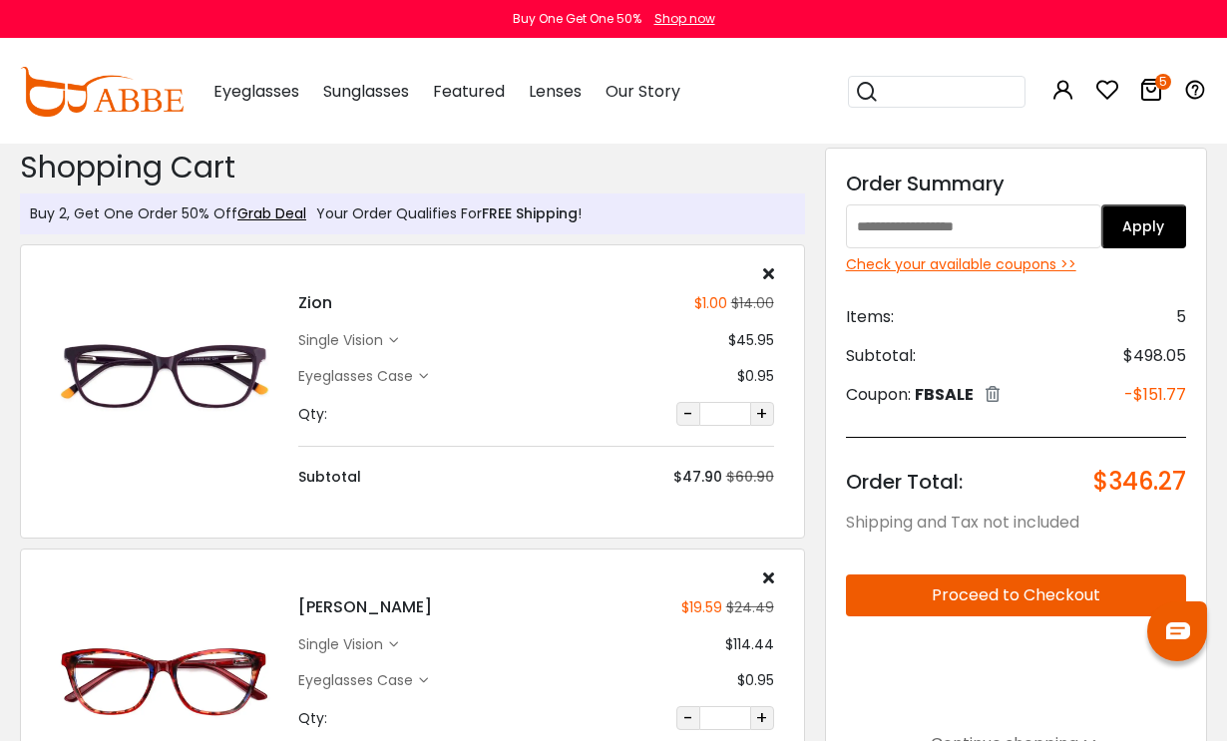
click at [766, 270] on icon at bounding box center [768, 273] width 11 height 16
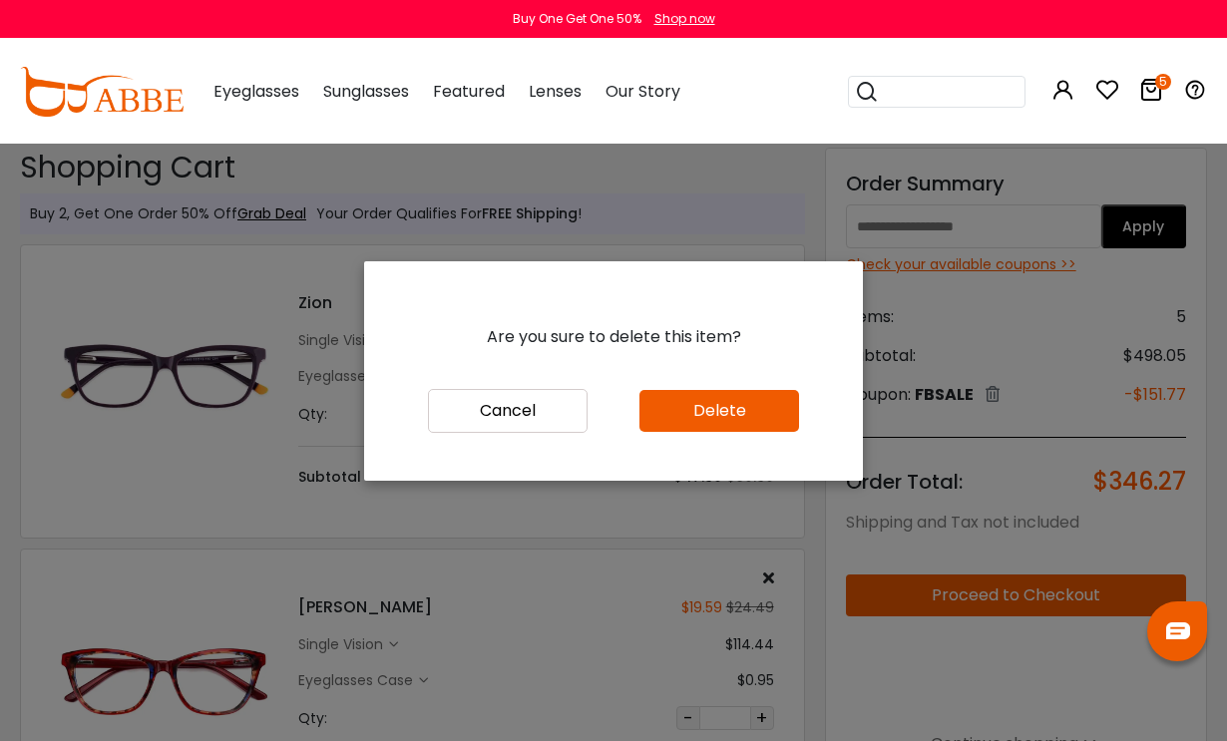
click at [723, 432] on button "Delete" at bounding box center [720, 411] width 160 height 42
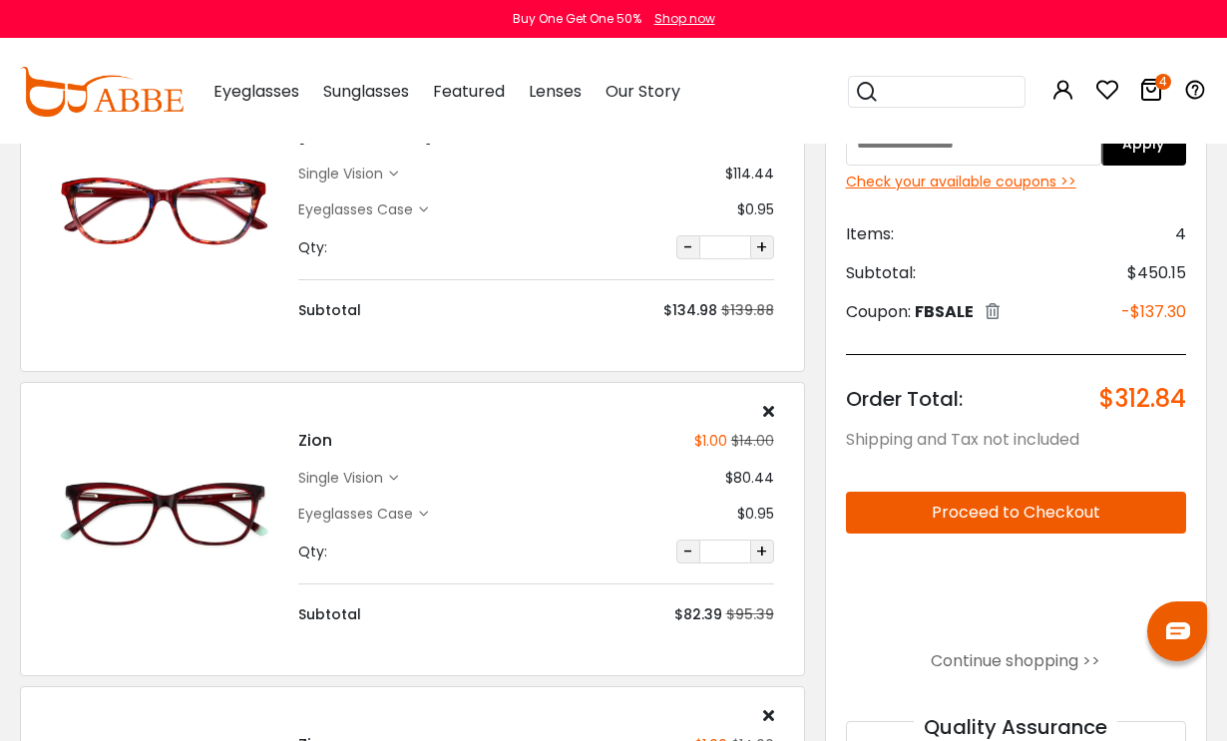
click at [765, 409] on icon at bounding box center [768, 411] width 11 height 16
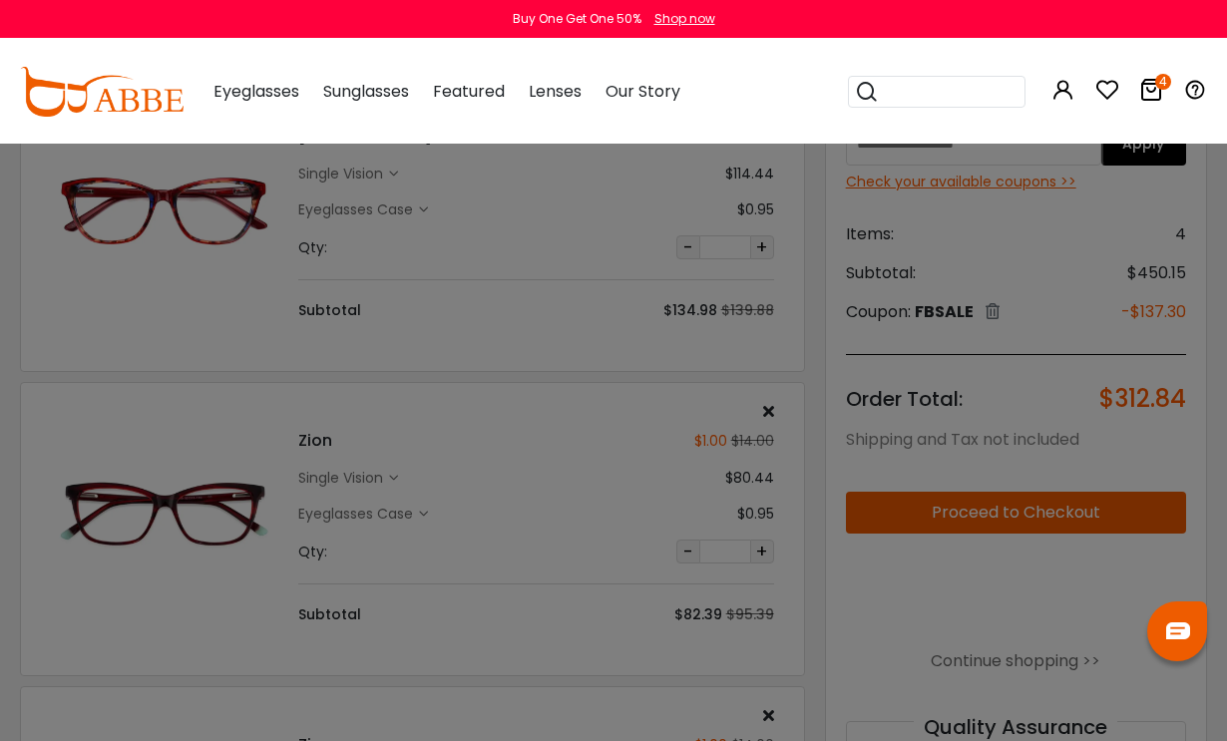
scroll to position [172, 0]
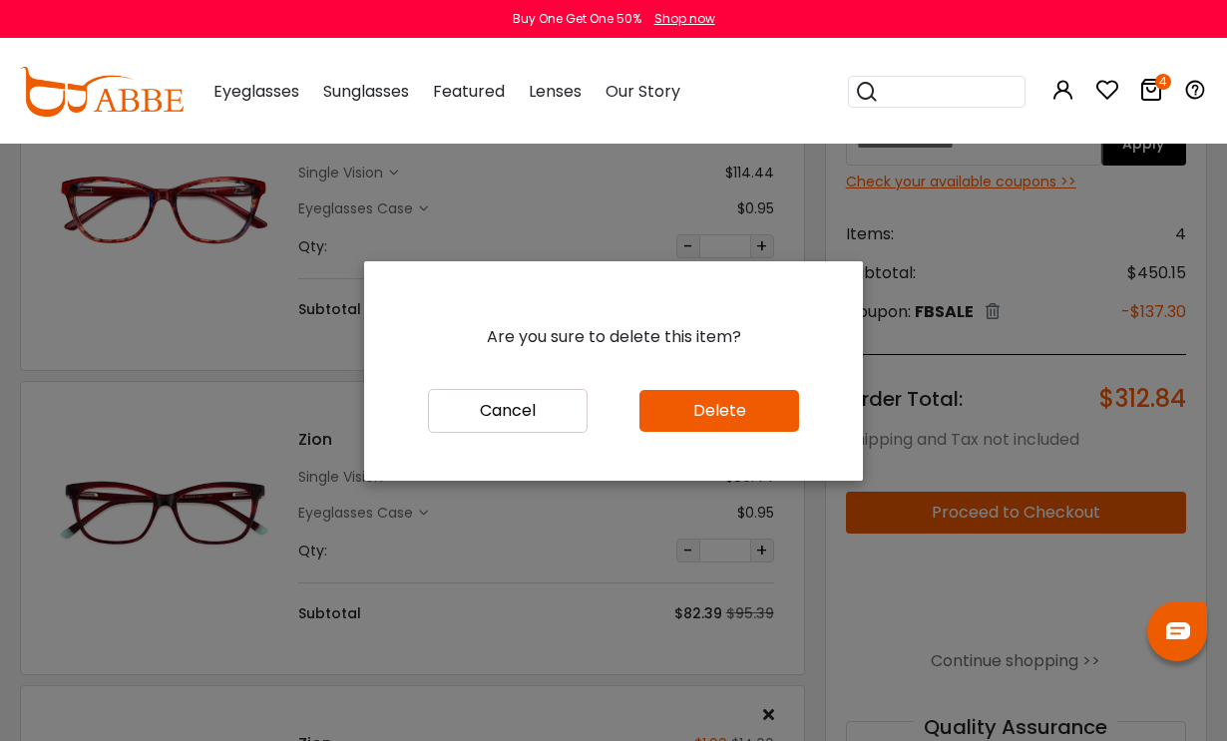
click at [735, 432] on button "Delete" at bounding box center [720, 411] width 160 height 42
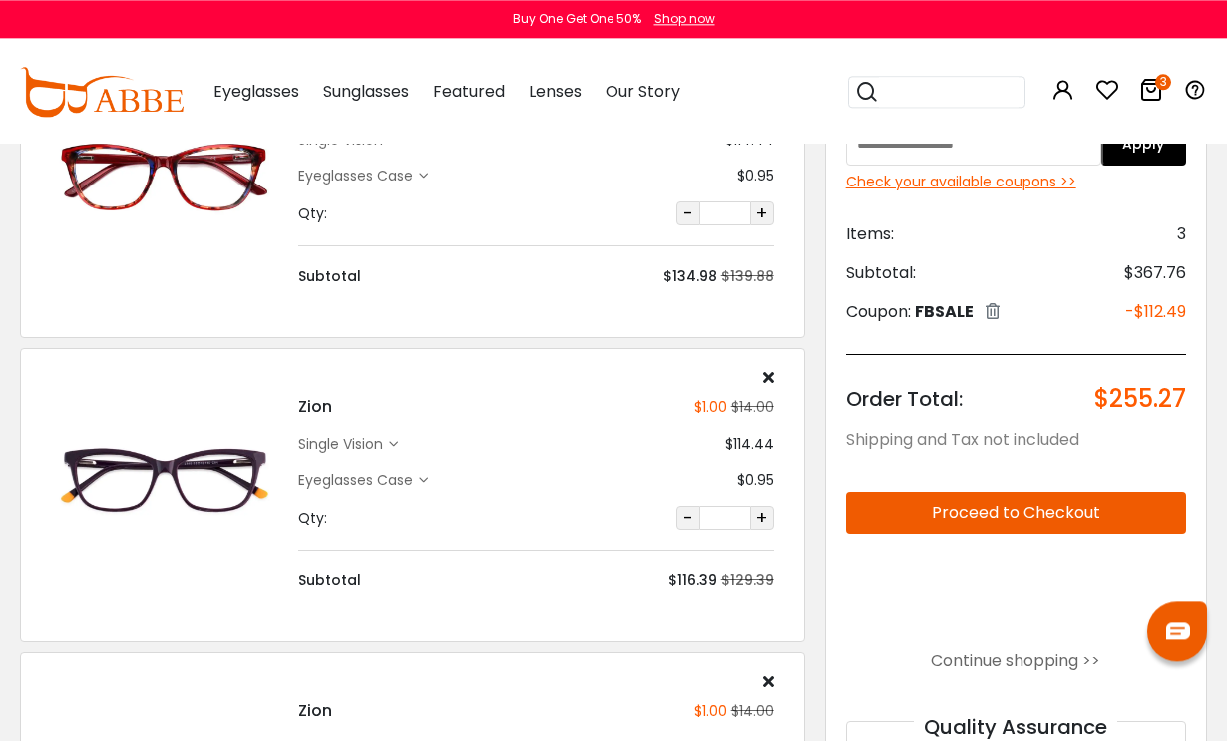
scroll to position [190, 0]
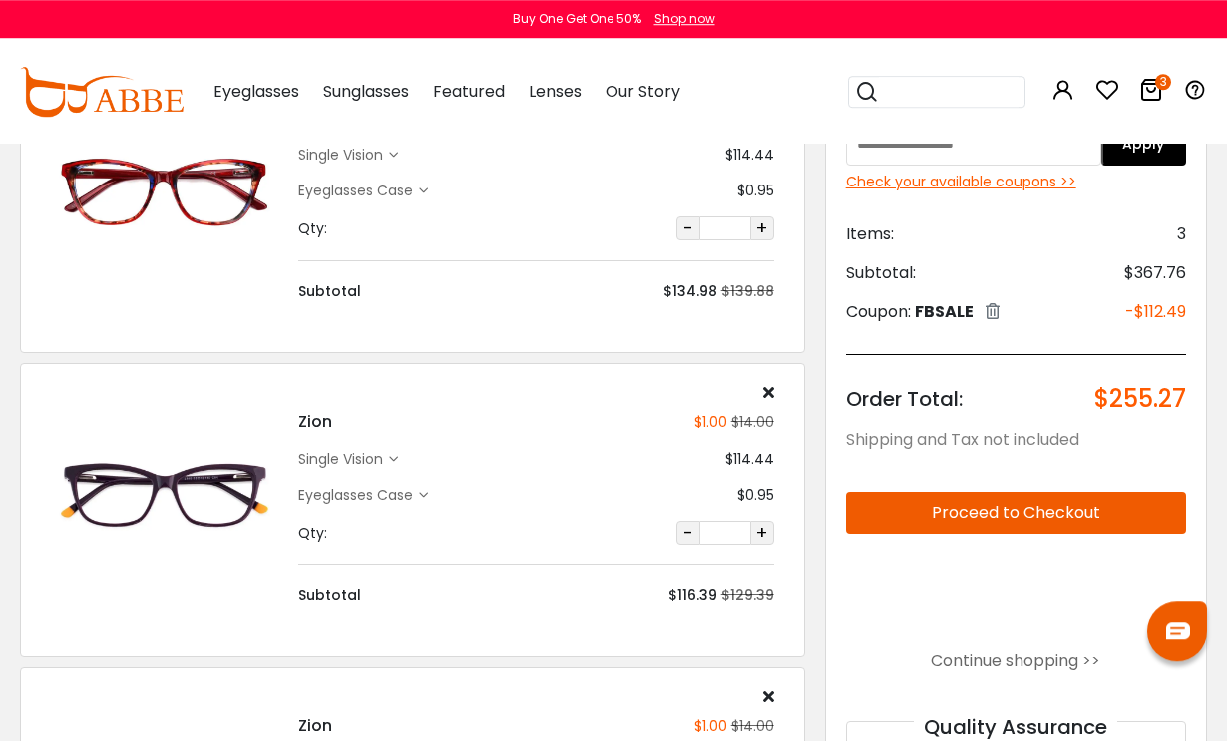
click at [378, 464] on div "single vision" at bounding box center [343, 459] width 91 height 21
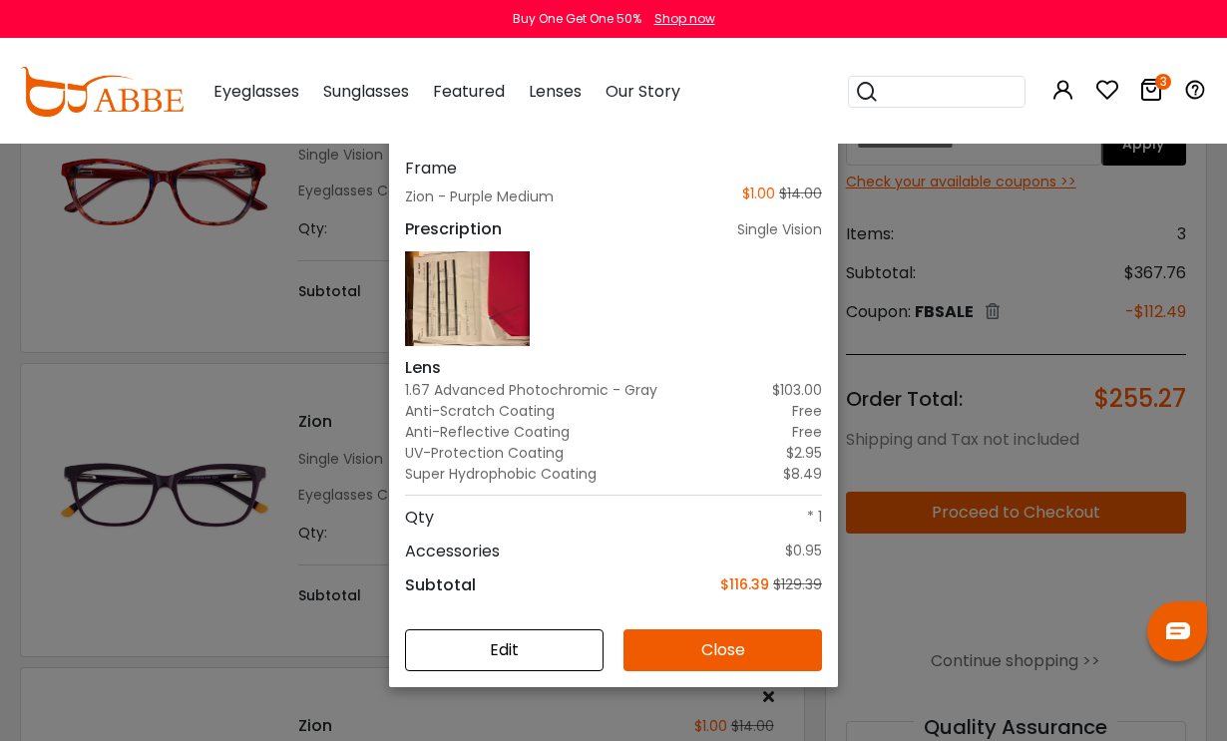
scroll to position [134, 0]
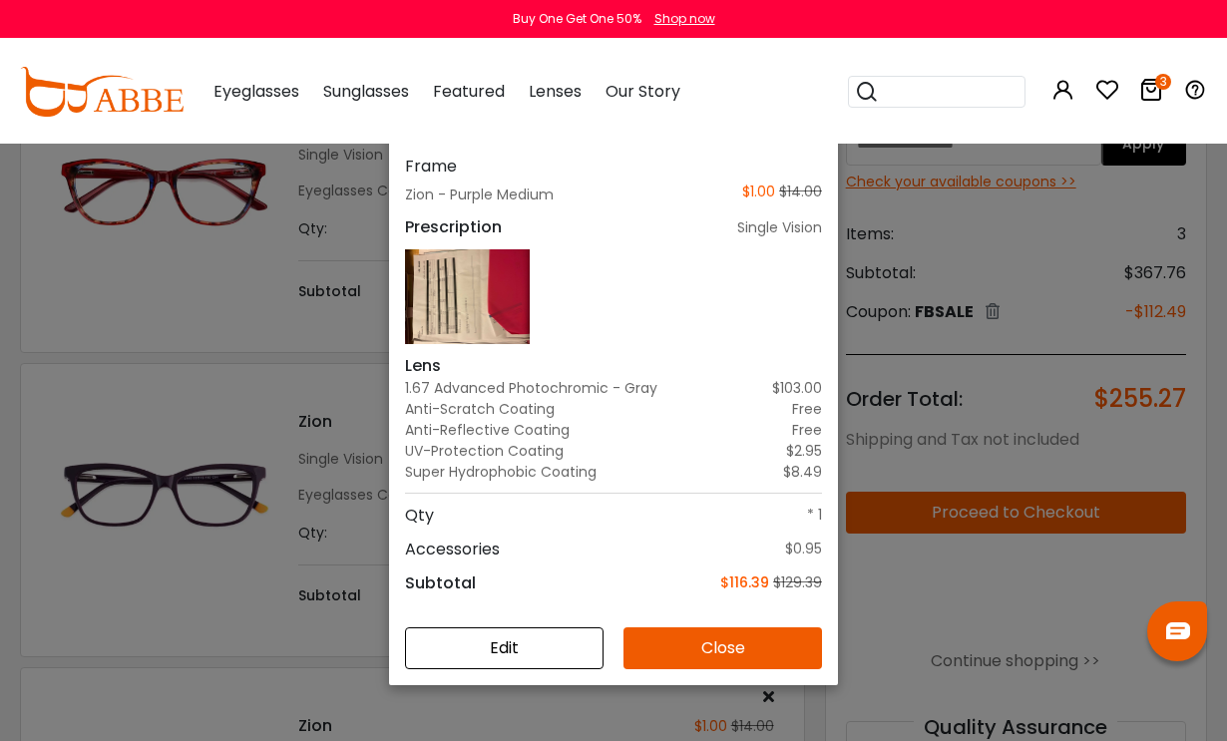
click at [555, 670] on button "Edit" at bounding box center [504, 649] width 199 height 42
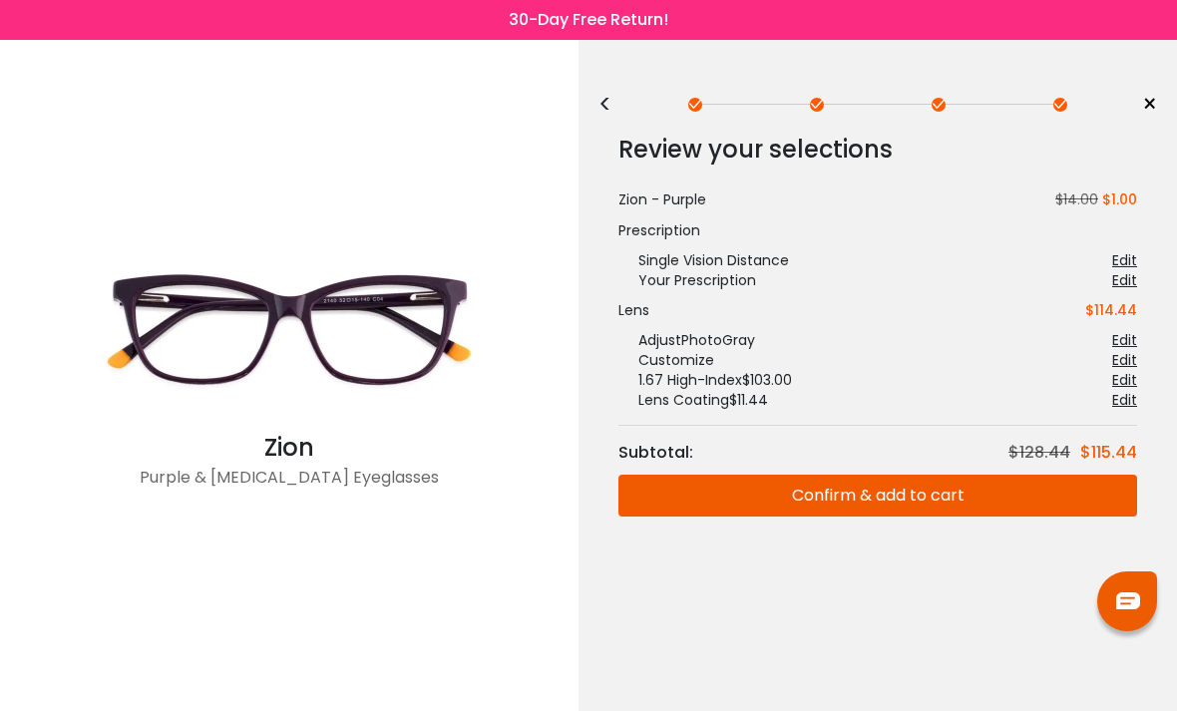
click at [630, 94] on div "< ×" at bounding box center [878, 105] width 559 height 30
click at [608, 97] on div "<" at bounding box center [614, 105] width 30 height 16
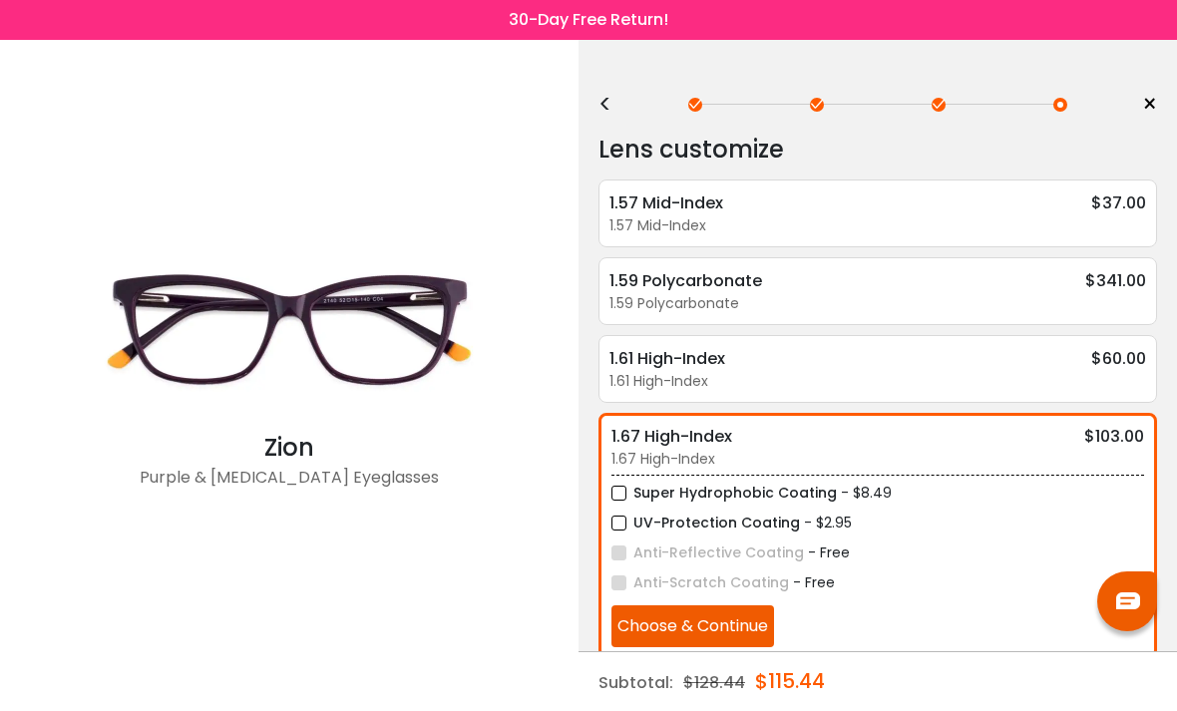
click at [617, 107] on div "<" at bounding box center [614, 105] width 30 height 16
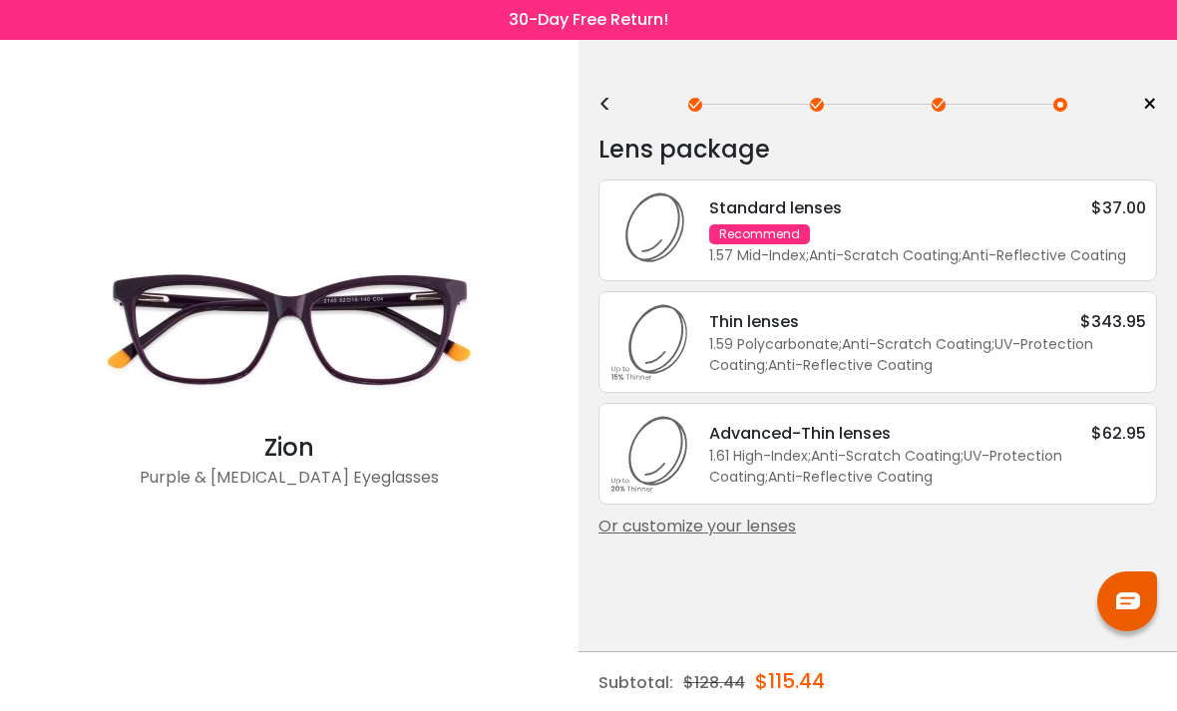
click at [612, 106] on div "<" at bounding box center [614, 105] width 30 height 16
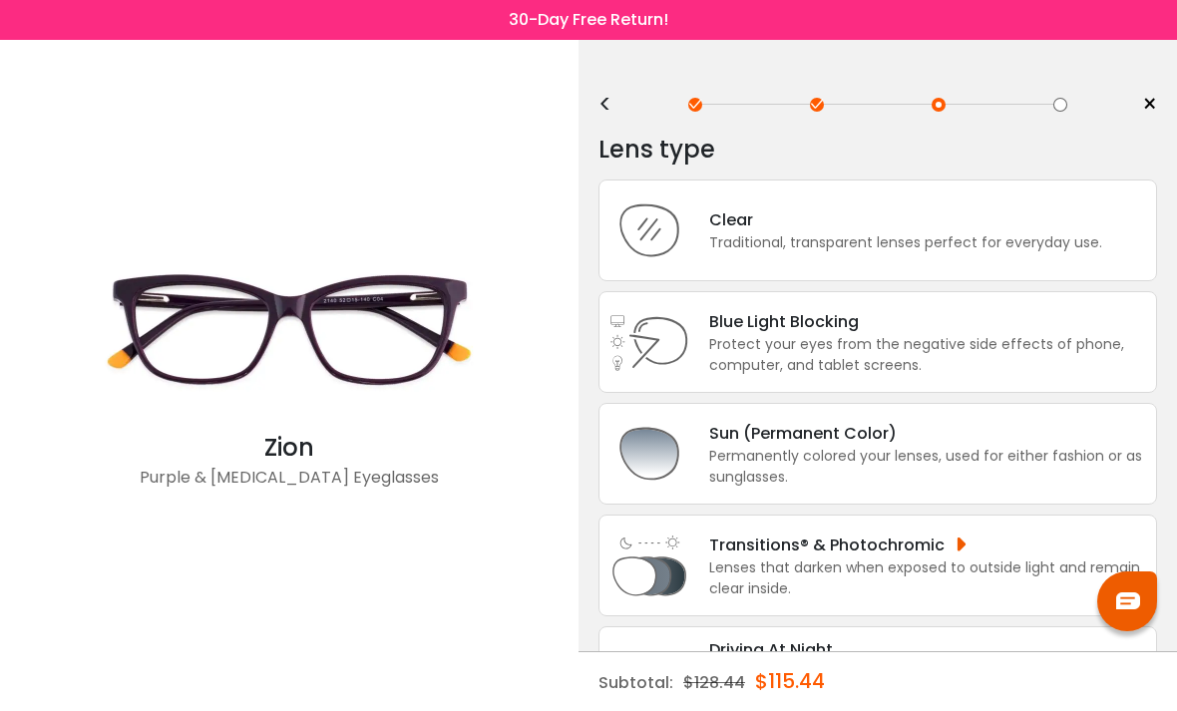
click at [937, 350] on div "Protect your eyes from the negative side effects of phone, computer, and tablet…" at bounding box center [927, 355] width 437 height 42
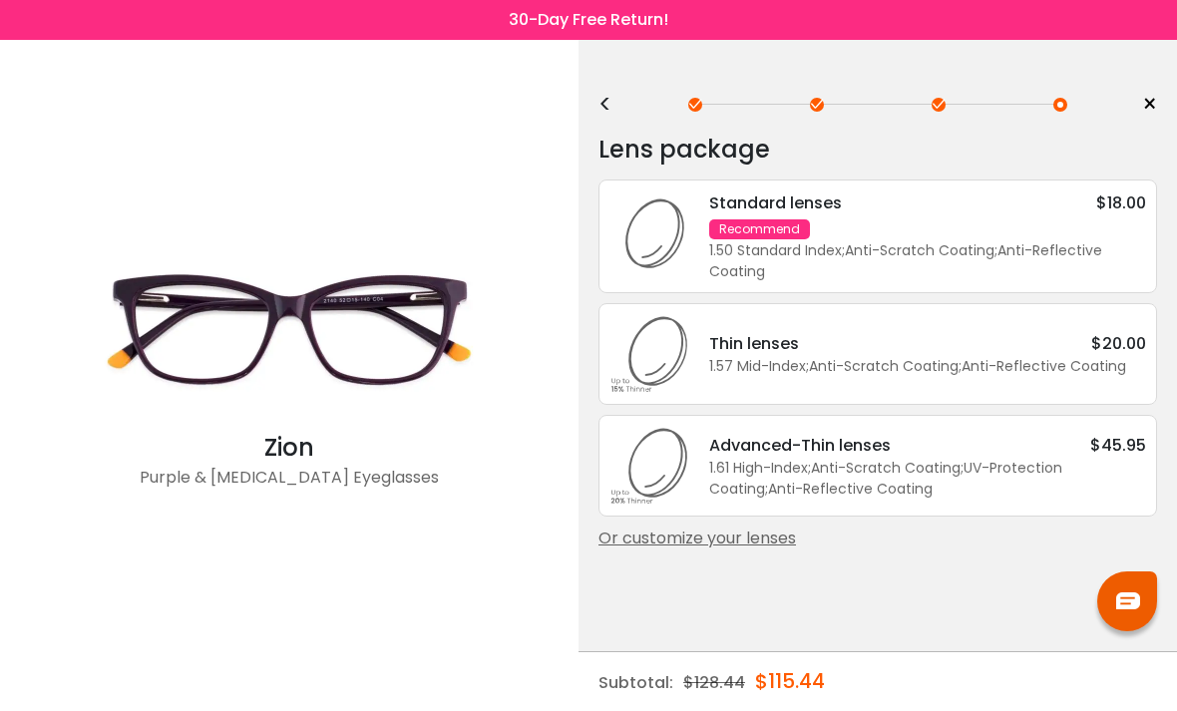
click at [761, 551] on div "Or customize your lenses" at bounding box center [878, 539] width 559 height 24
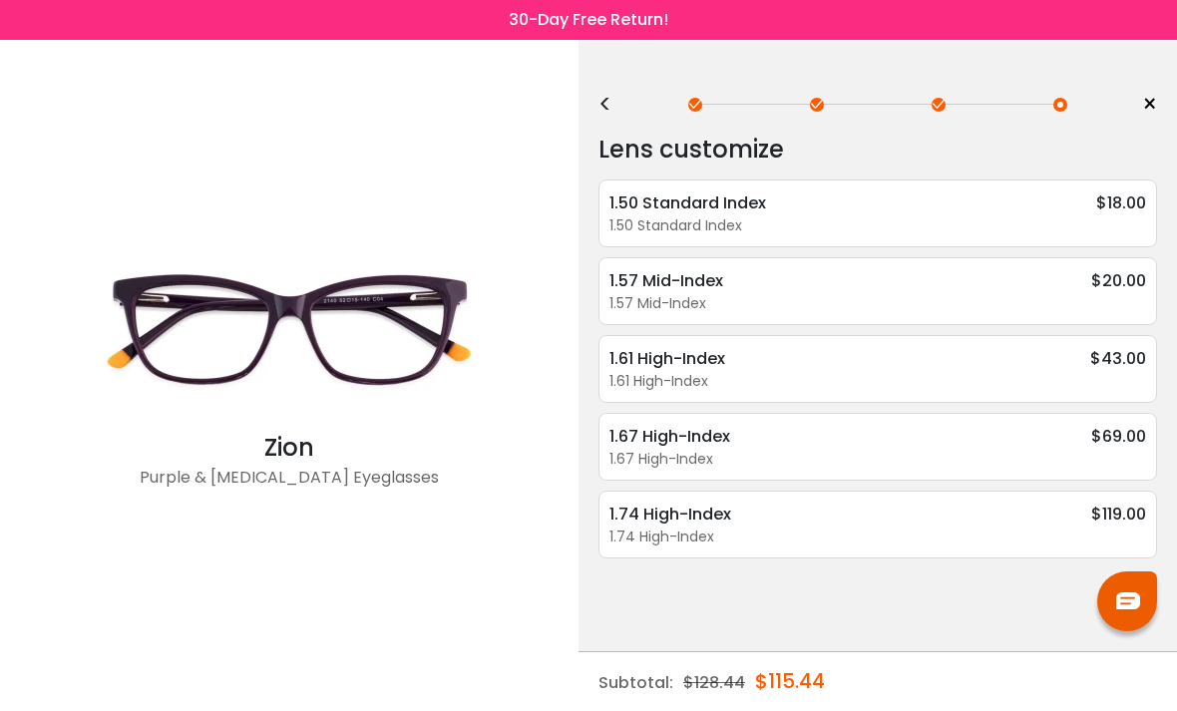
click at [893, 468] on div "1.67 High-Index" at bounding box center [878, 459] width 537 height 21
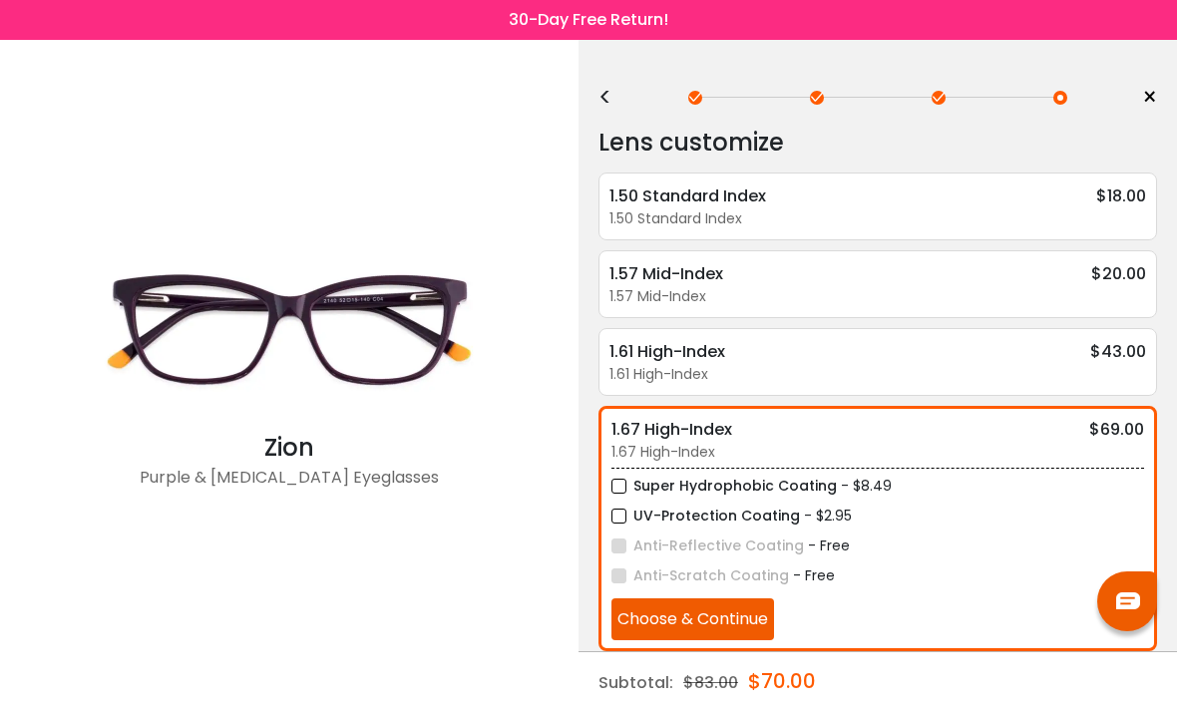
scroll to position [8, 0]
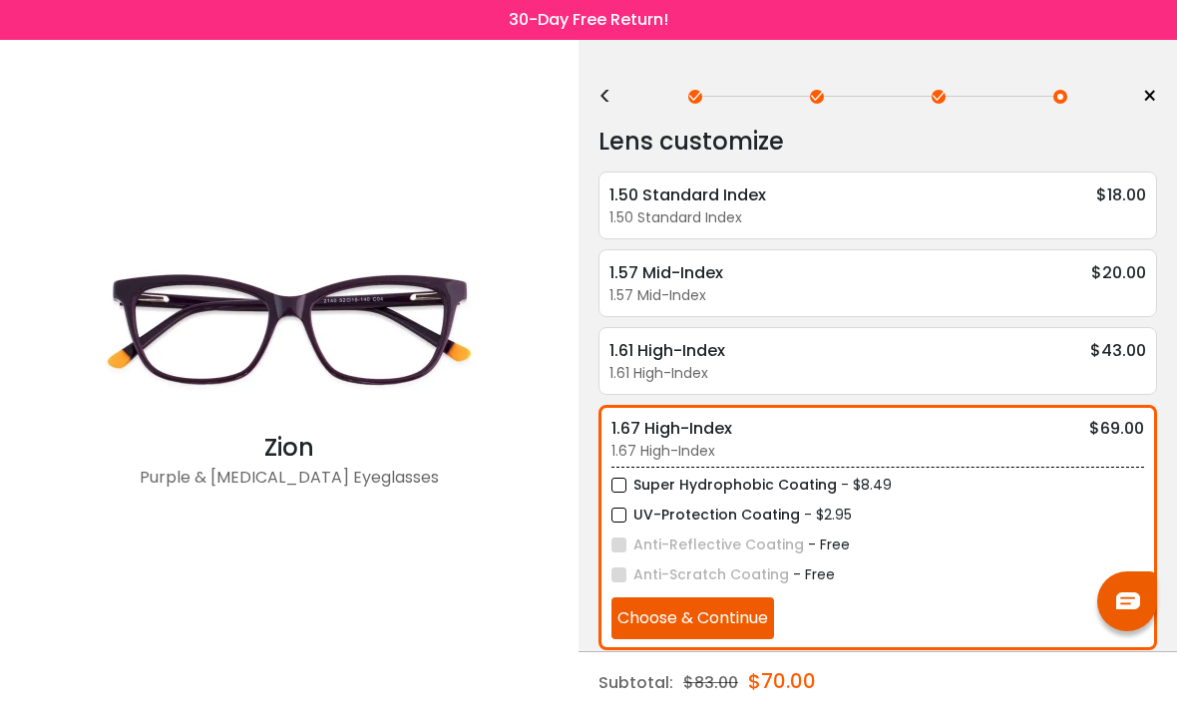
click at [621, 498] on label "Super Hydrophobic Coating" at bounding box center [725, 485] width 226 height 25
click at [624, 521] on label "UV-Protection Coating" at bounding box center [706, 515] width 189 height 25
click at [743, 625] on button "Choose & Continue" at bounding box center [693, 619] width 163 height 42
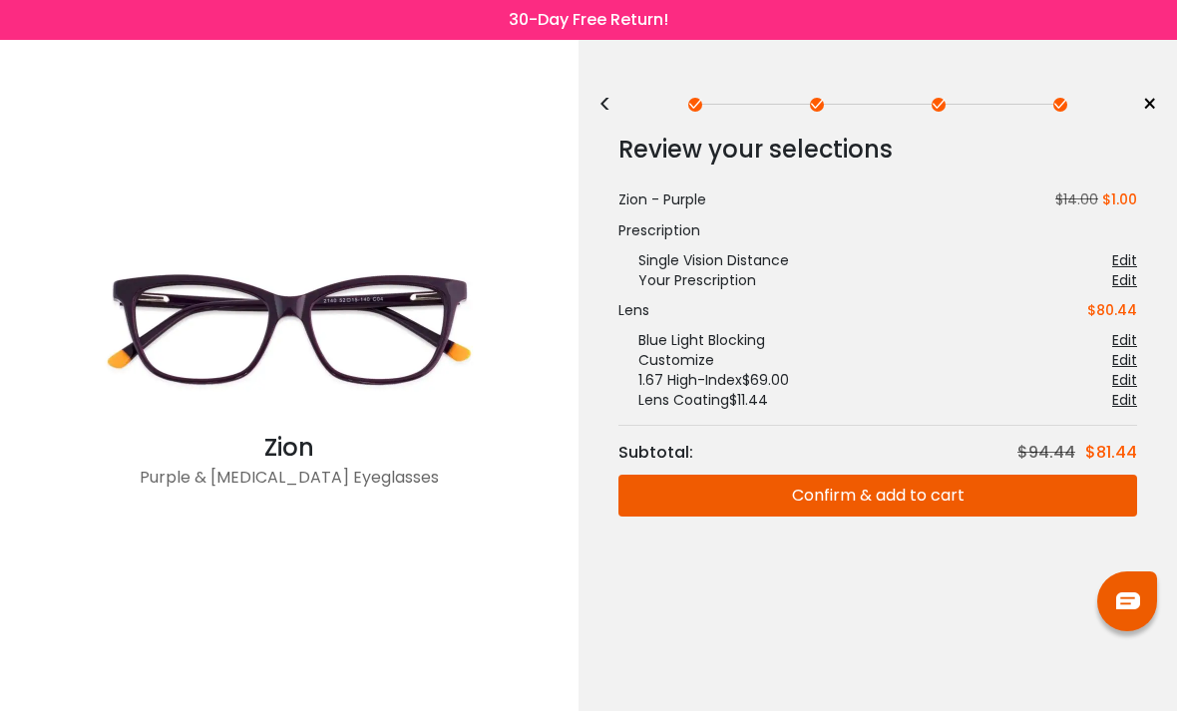
scroll to position [0, 0]
click at [880, 501] on button "Confirm & add to cart" at bounding box center [878, 496] width 519 height 42
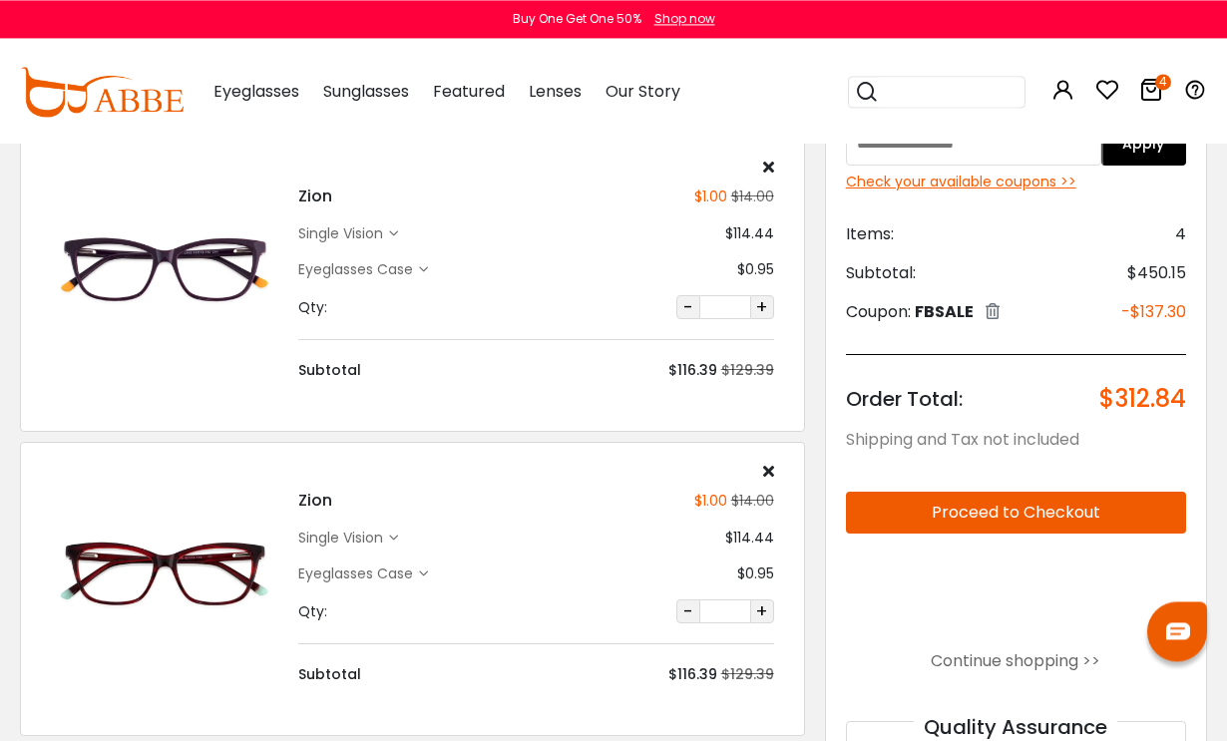
scroll to position [418, 0]
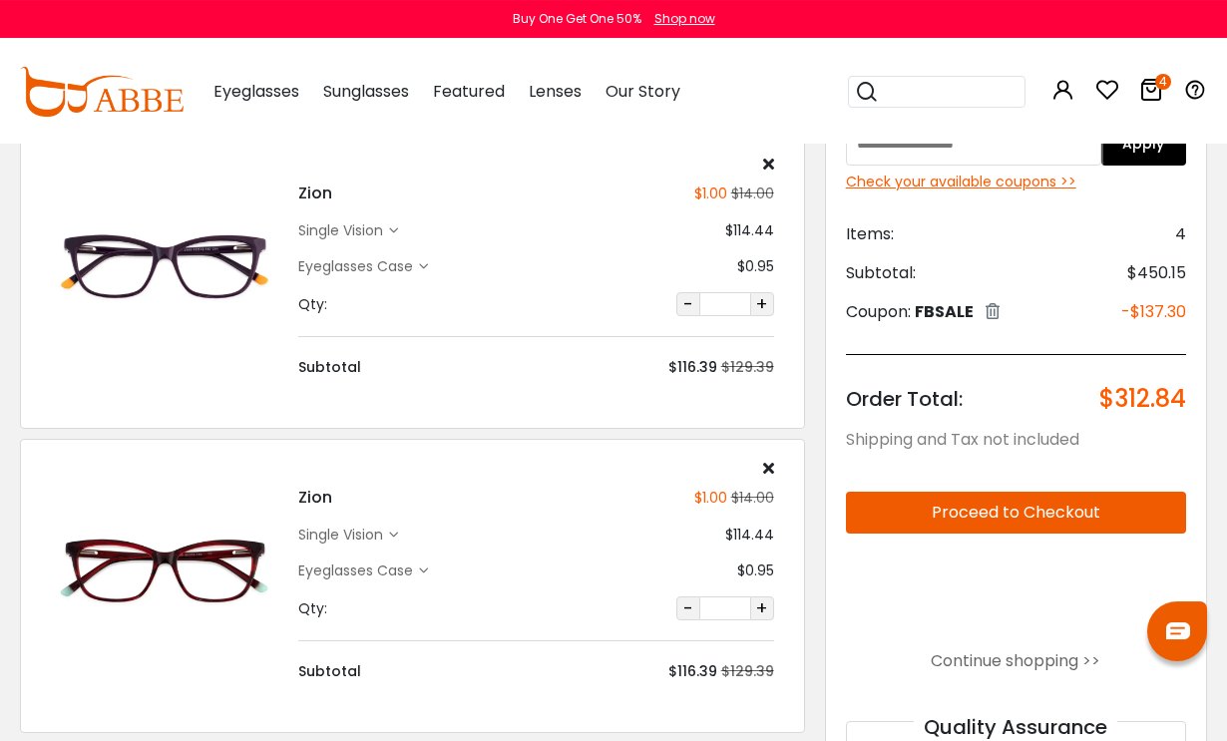
click at [387, 528] on div "single vision" at bounding box center [343, 535] width 91 height 21
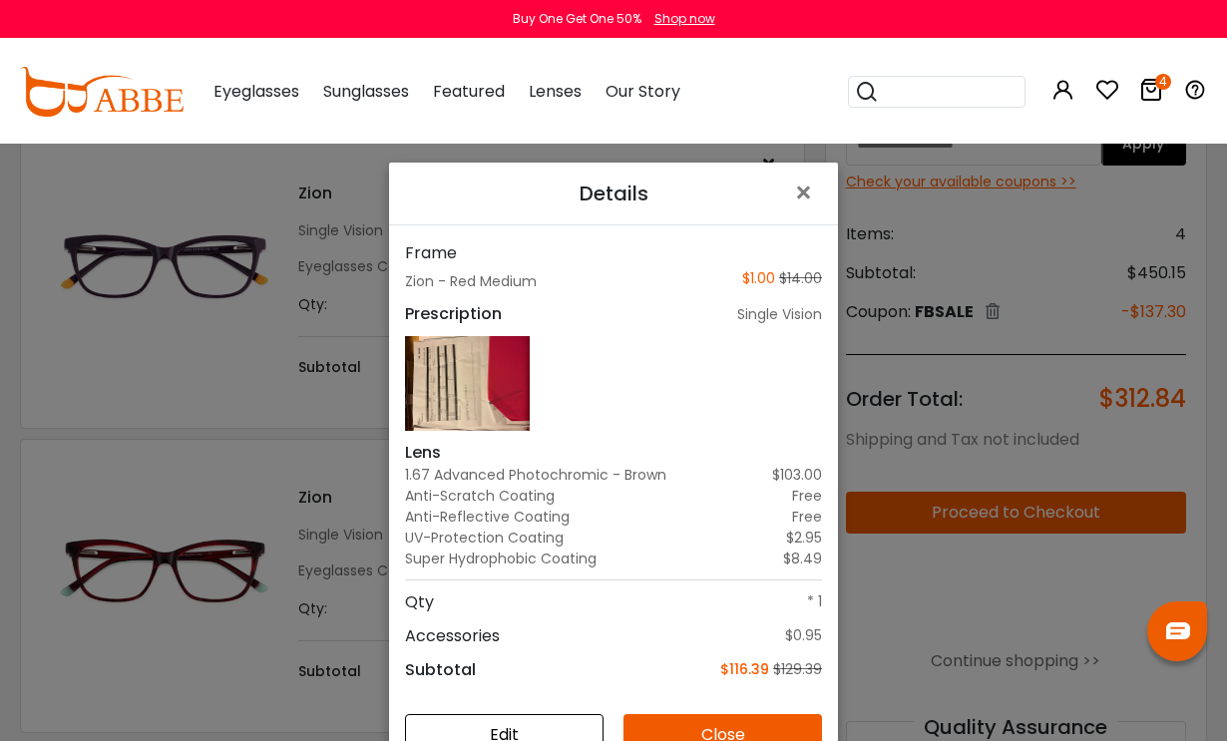
scroll to position [81, 0]
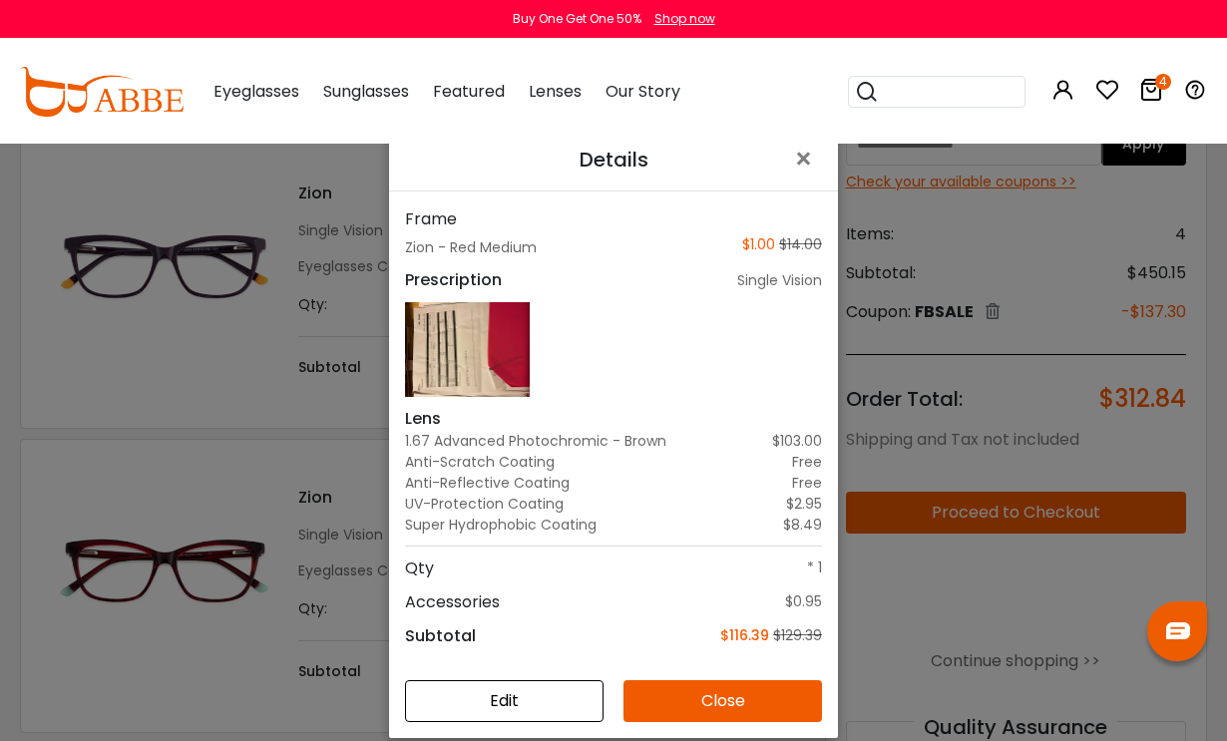
click at [543, 722] on button "Edit" at bounding box center [504, 702] width 199 height 42
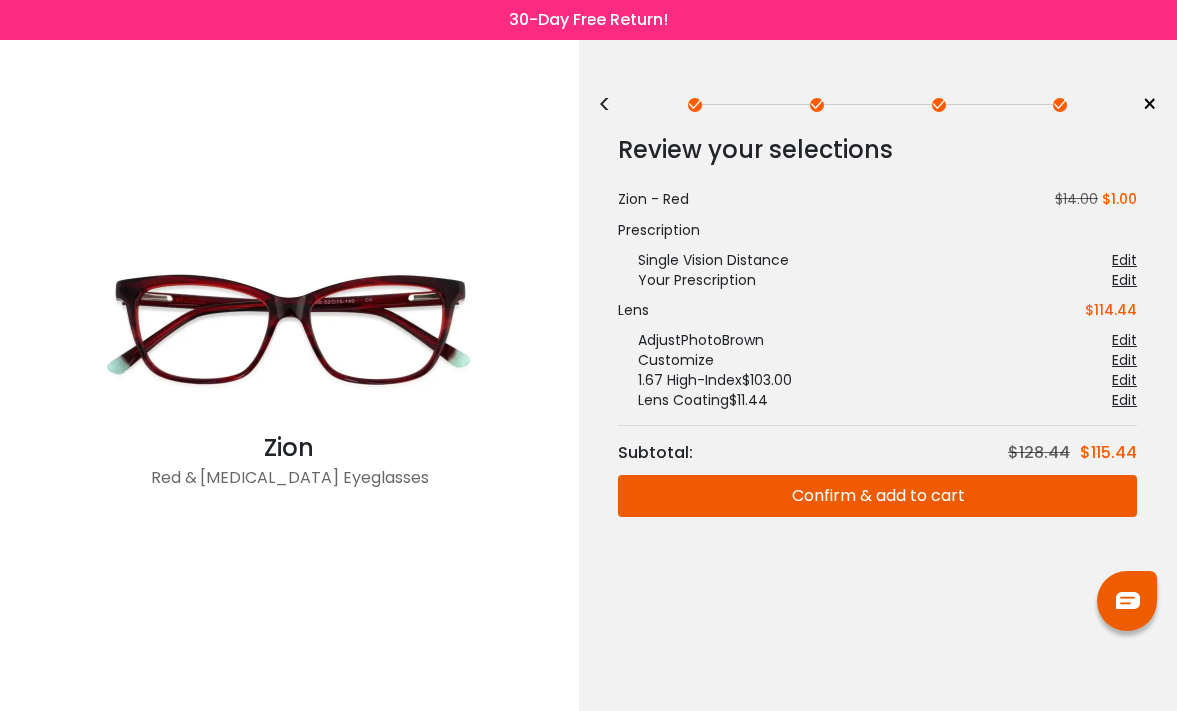
click at [612, 108] on div "<" at bounding box center [614, 105] width 30 height 16
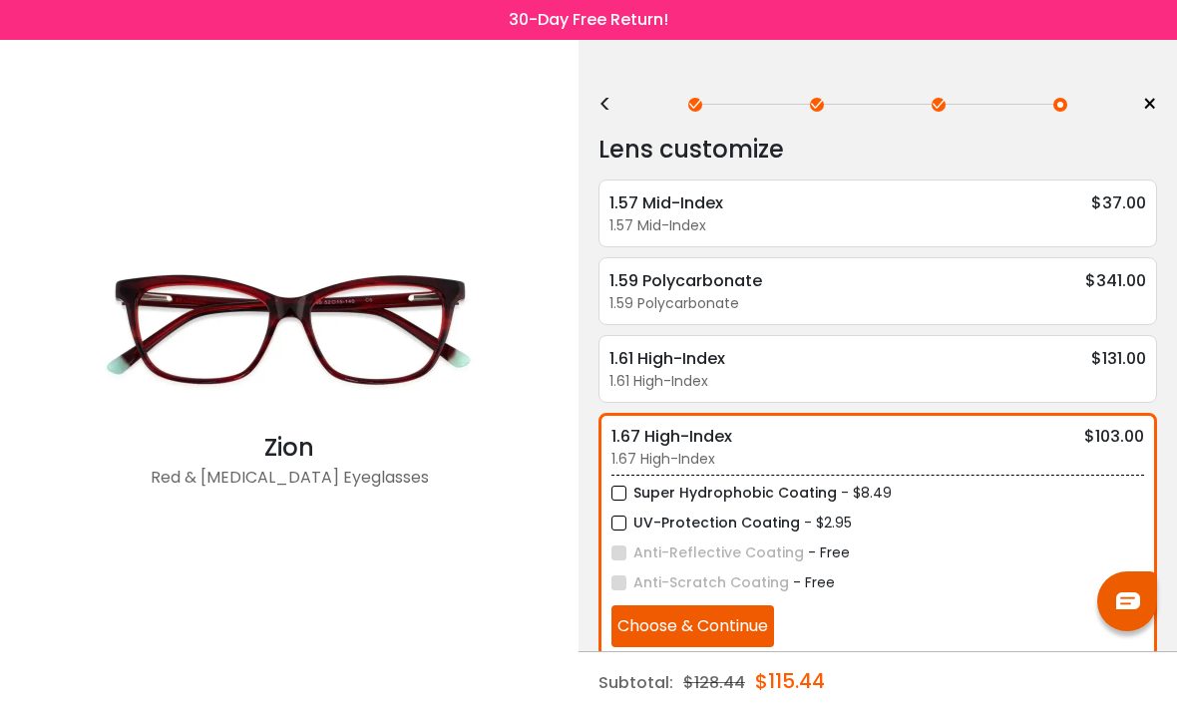
click at [610, 98] on div "<" at bounding box center [614, 105] width 30 height 16
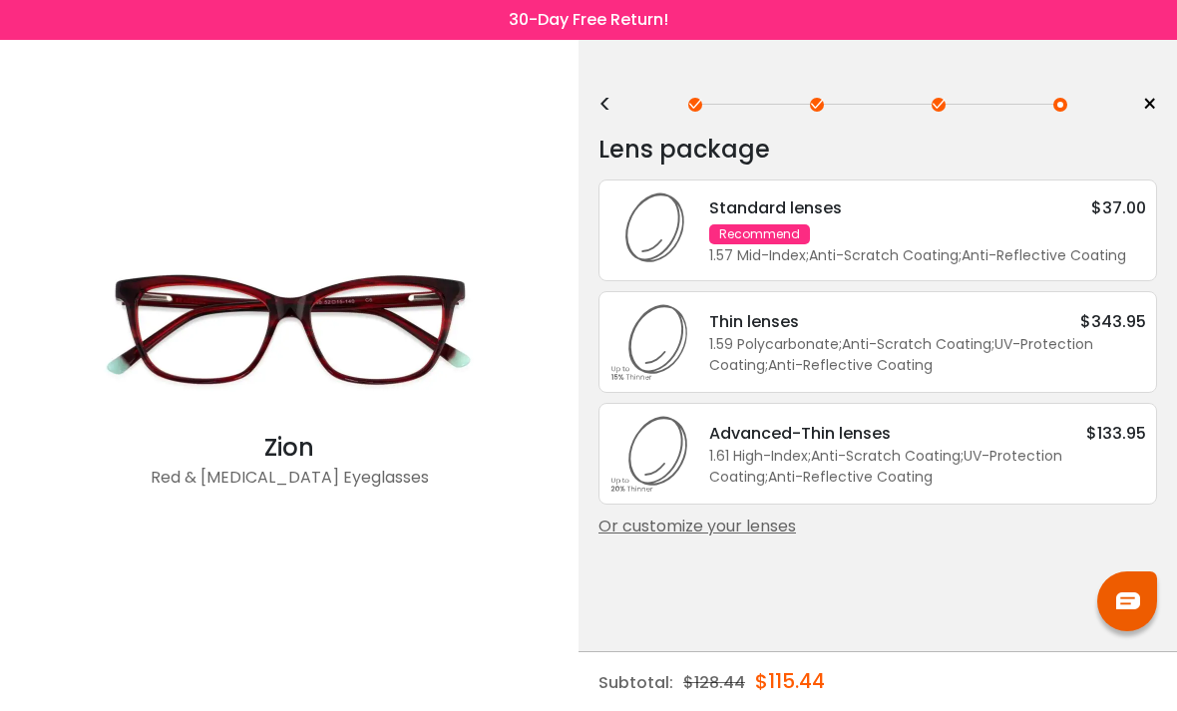
click at [604, 101] on div "<" at bounding box center [614, 105] width 30 height 16
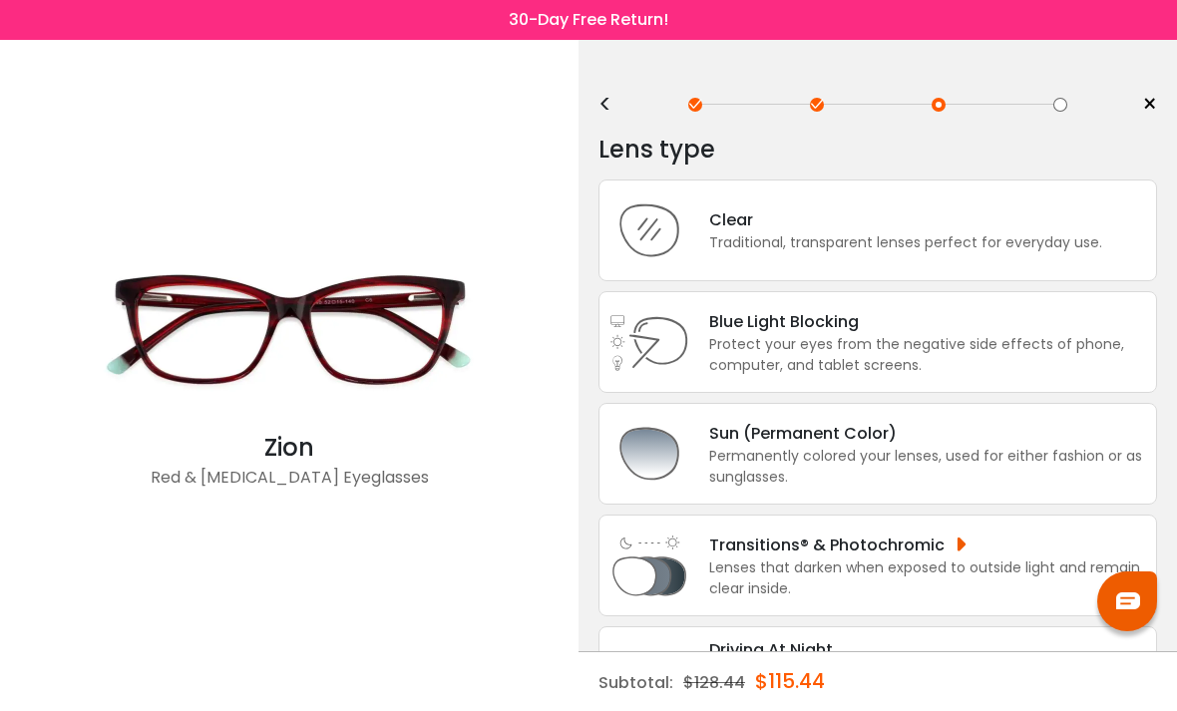
click at [820, 354] on div "Protect your eyes from the negative side effects of phone, computer, and tablet…" at bounding box center [927, 355] width 437 height 42
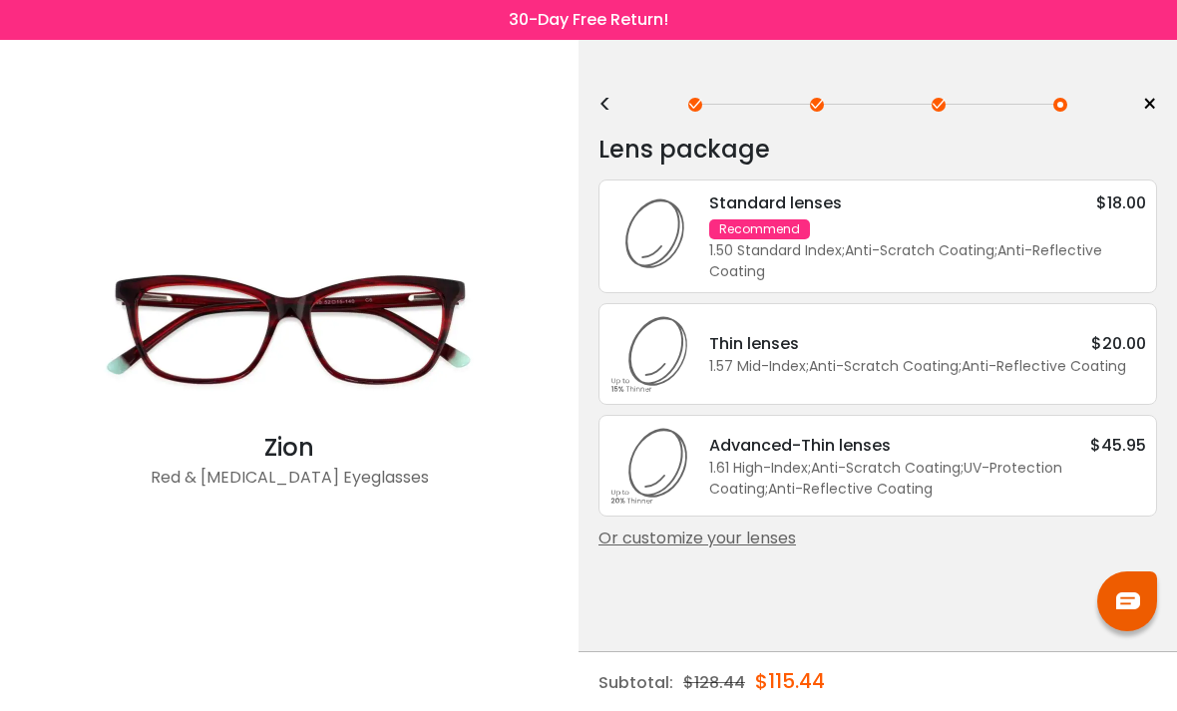
click at [761, 551] on div "Or customize your lenses" at bounding box center [878, 539] width 559 height 24
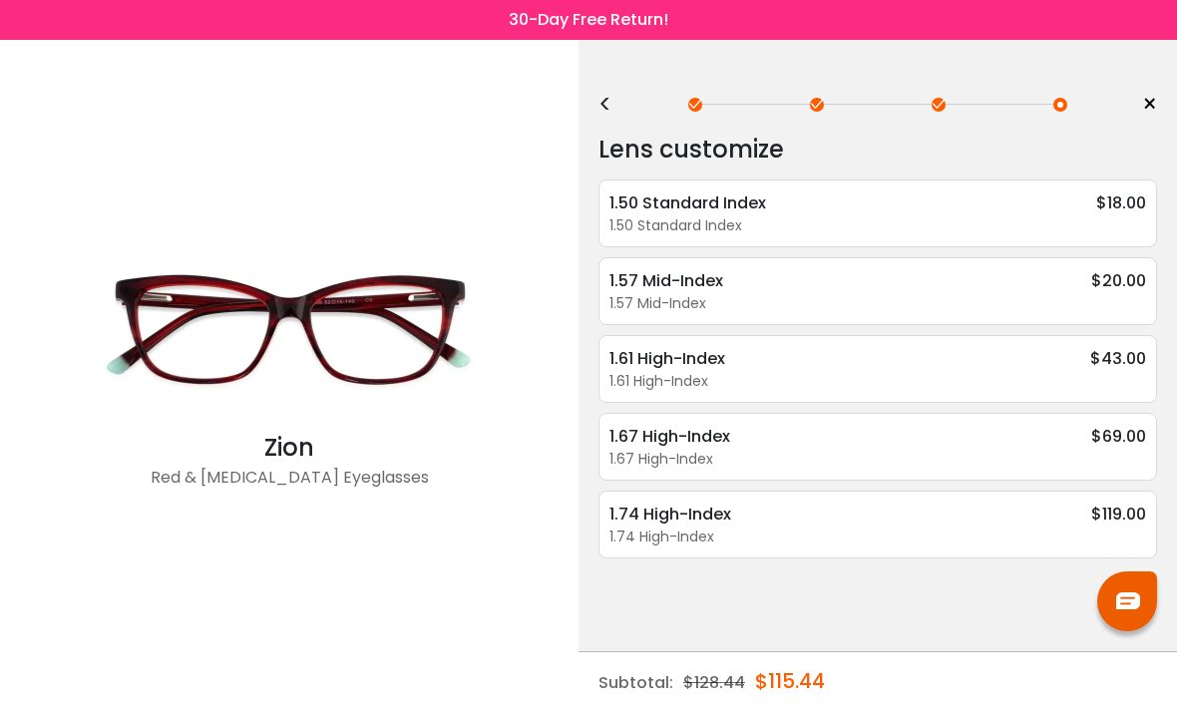
click at [771, 461] on div "1.67 High-Index" at bounding box center [878, 459] width 537 height 21
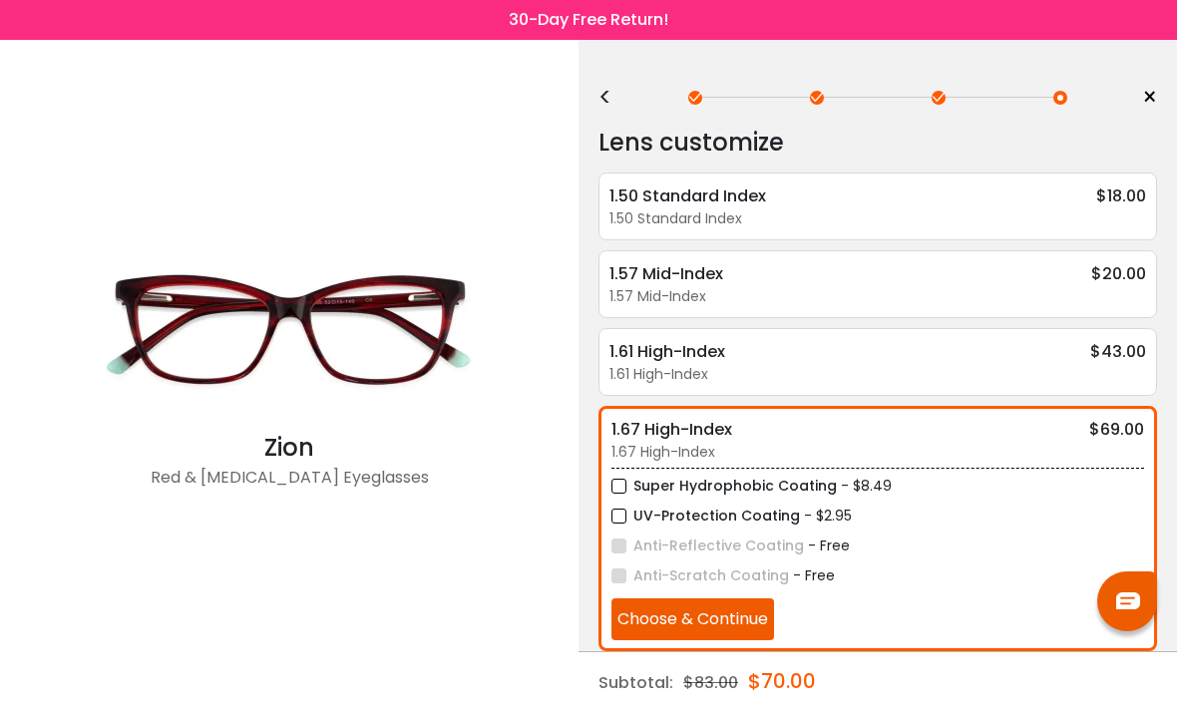
scroll to position [8, 0]
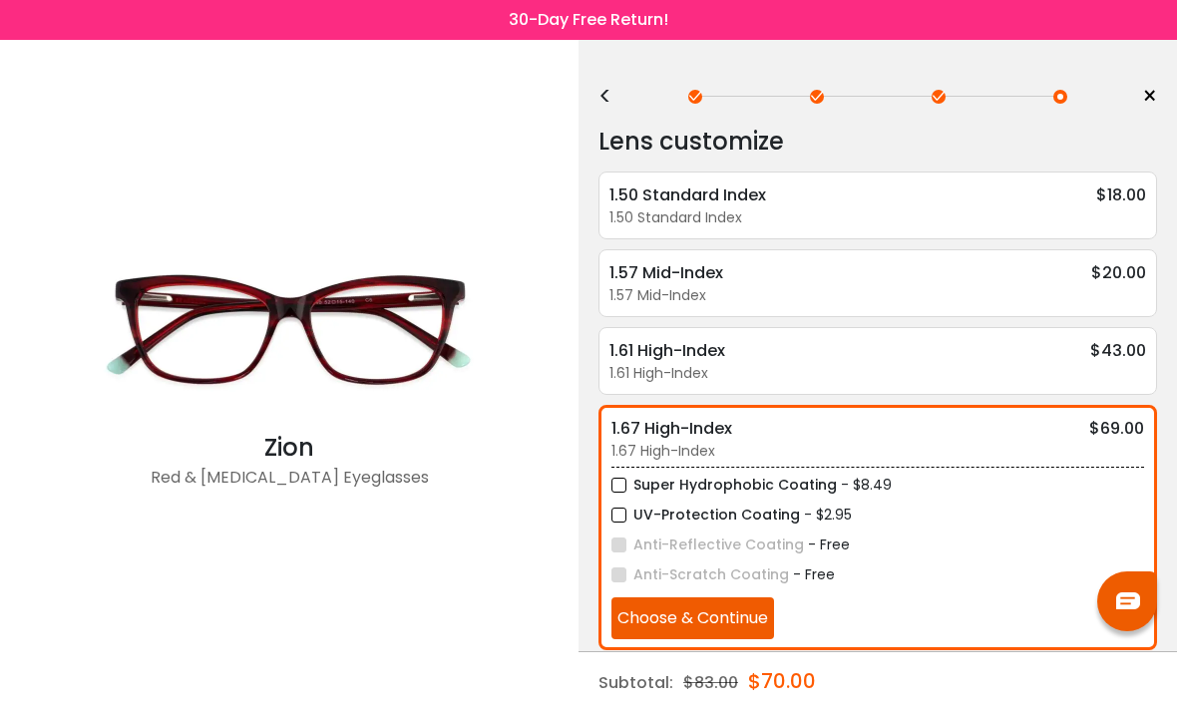
click at [628, 491] on label "Super Hydrophobic Coating" at bounding box center [725, 485] width 226 height 25
click at [625, 524] on label "UV-Protection Coating" at bounding box center [706, 515] width 189 height 25
click at [749, 625] on button "Choose & Continue" at bounding box center [693, 619] width 163 height 42
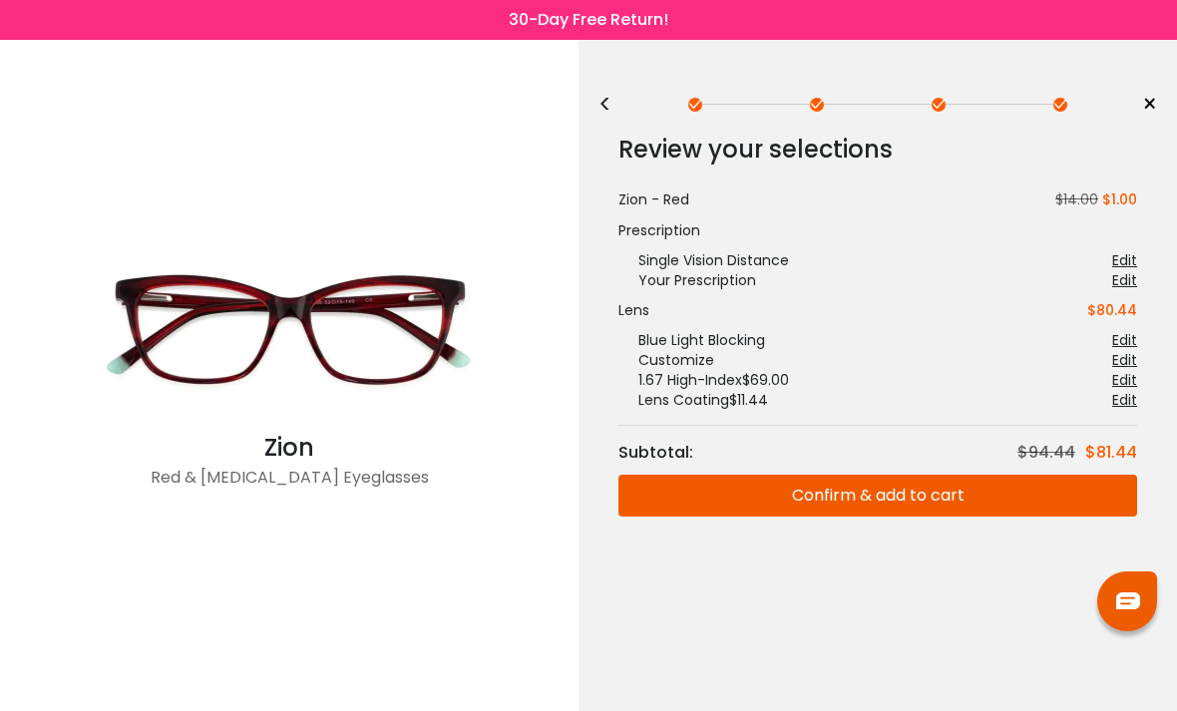
scroll to position [0, 0]
click at [914, 502] on button "Confirm & add to cart" at bounding box center [878, 496] width 519 height 42
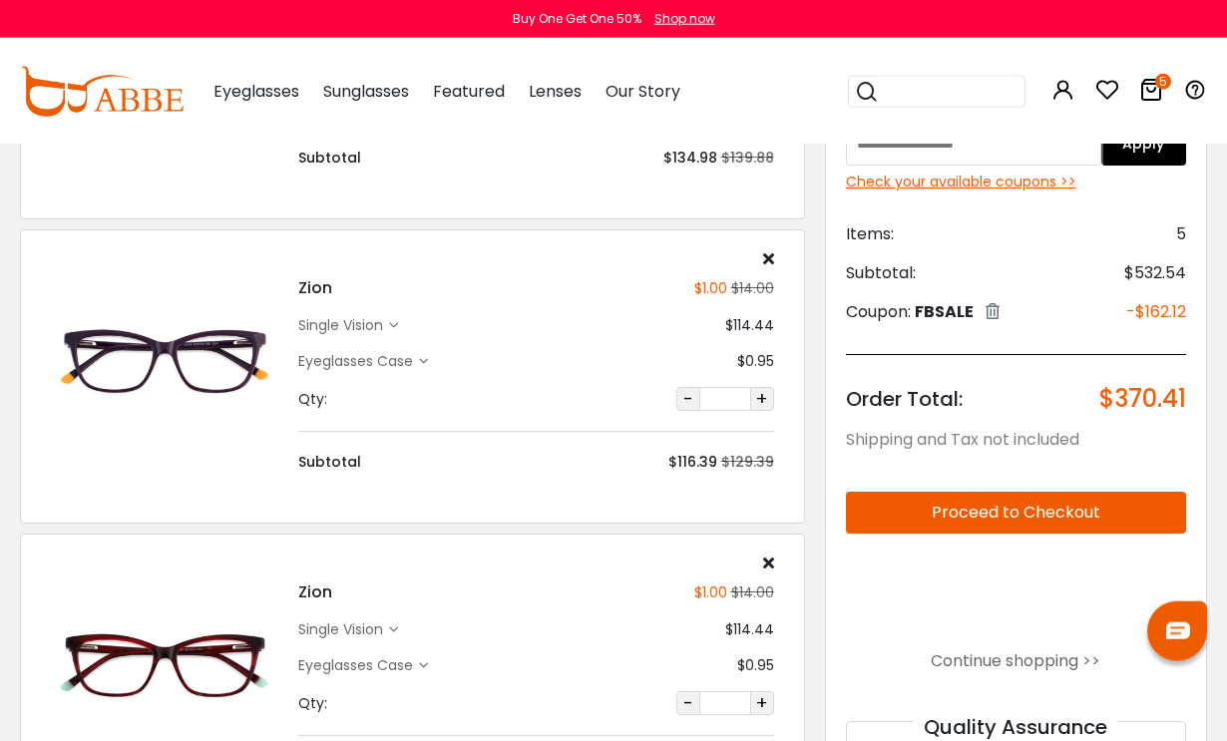
scroll to position [325, 0]
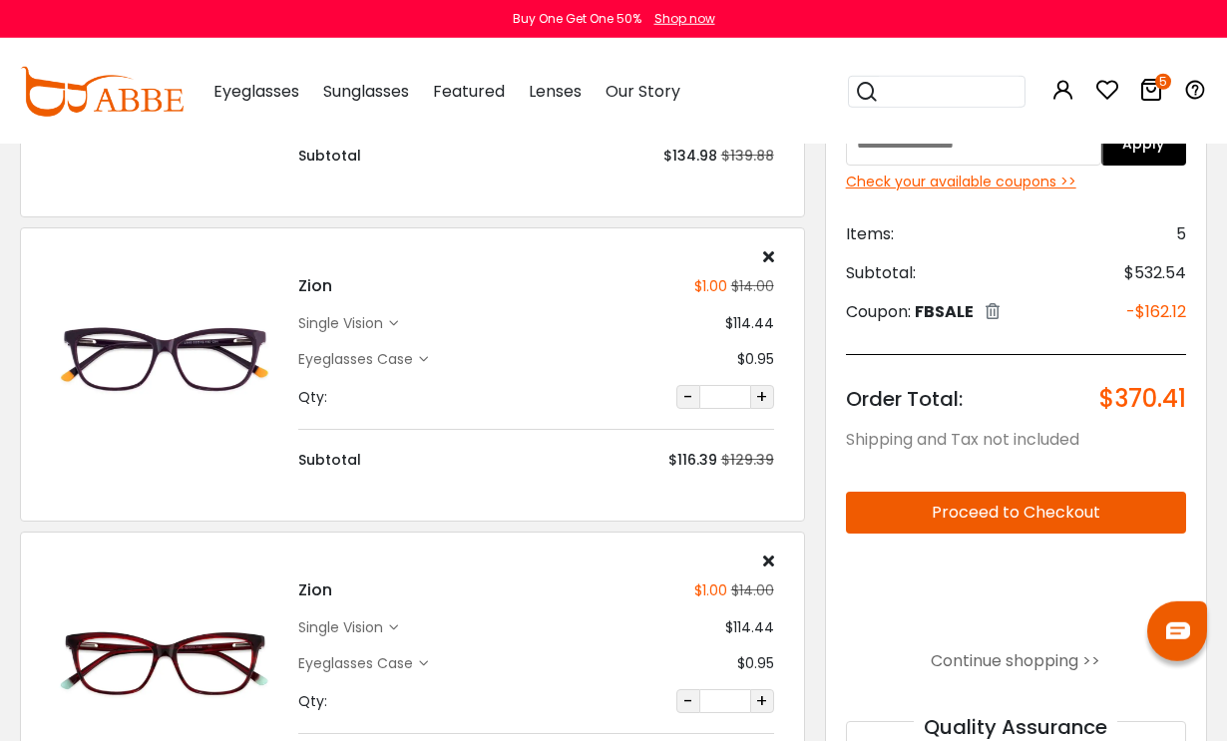
click at [766, 561] on icon at bounding box center [768, 561] width 11 height 16
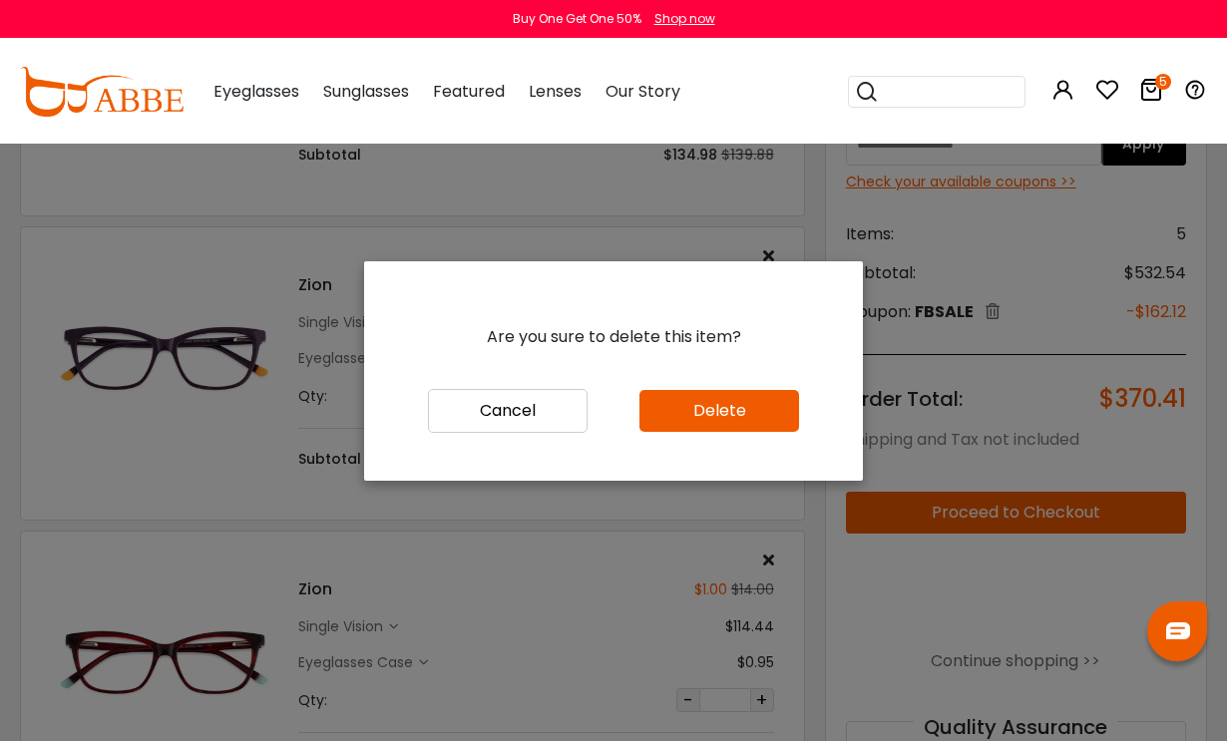
click at [726, 432] on button "Delete" at bounding box center [720, 411] width 160 height 42
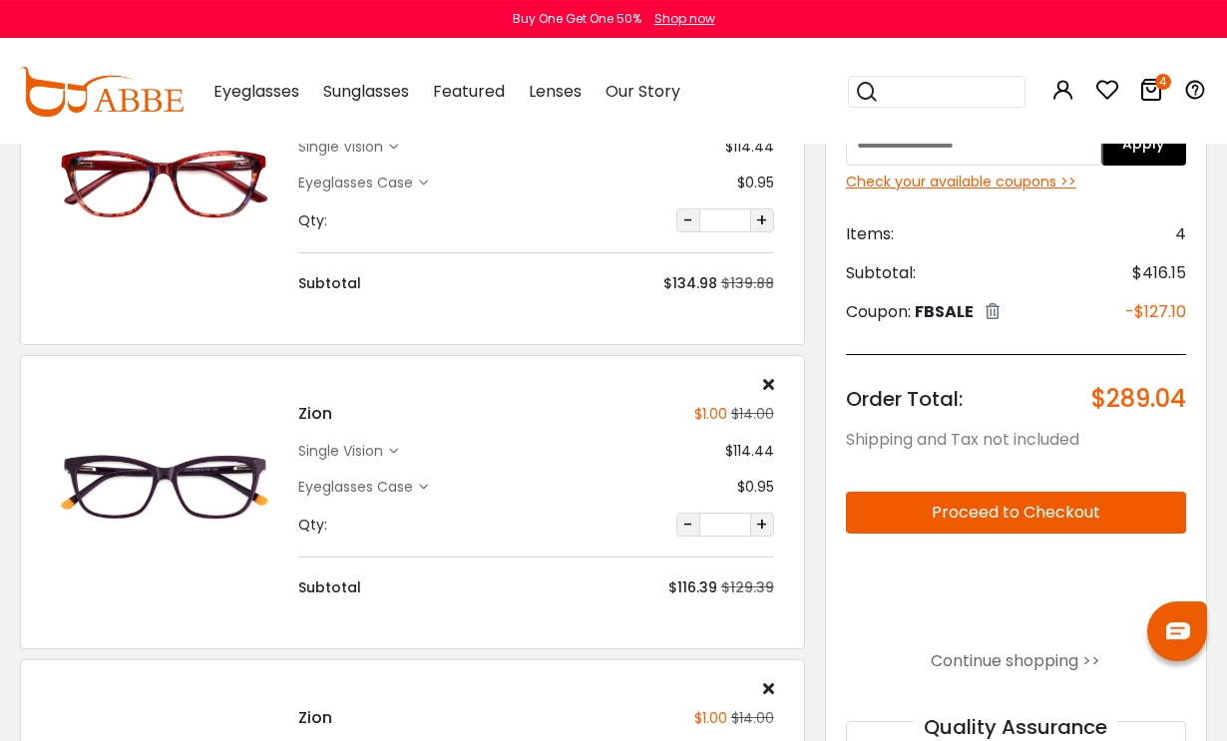
scroll to position [198, 0]
click at [775, 380] on div "Zion $1.00 $14.00 single vision $114.44 Qty:" at bounding box center [535, 487] width 495 height 223
click at [765, 385] on icon at bounding box center [768, 384] width 11 height 16
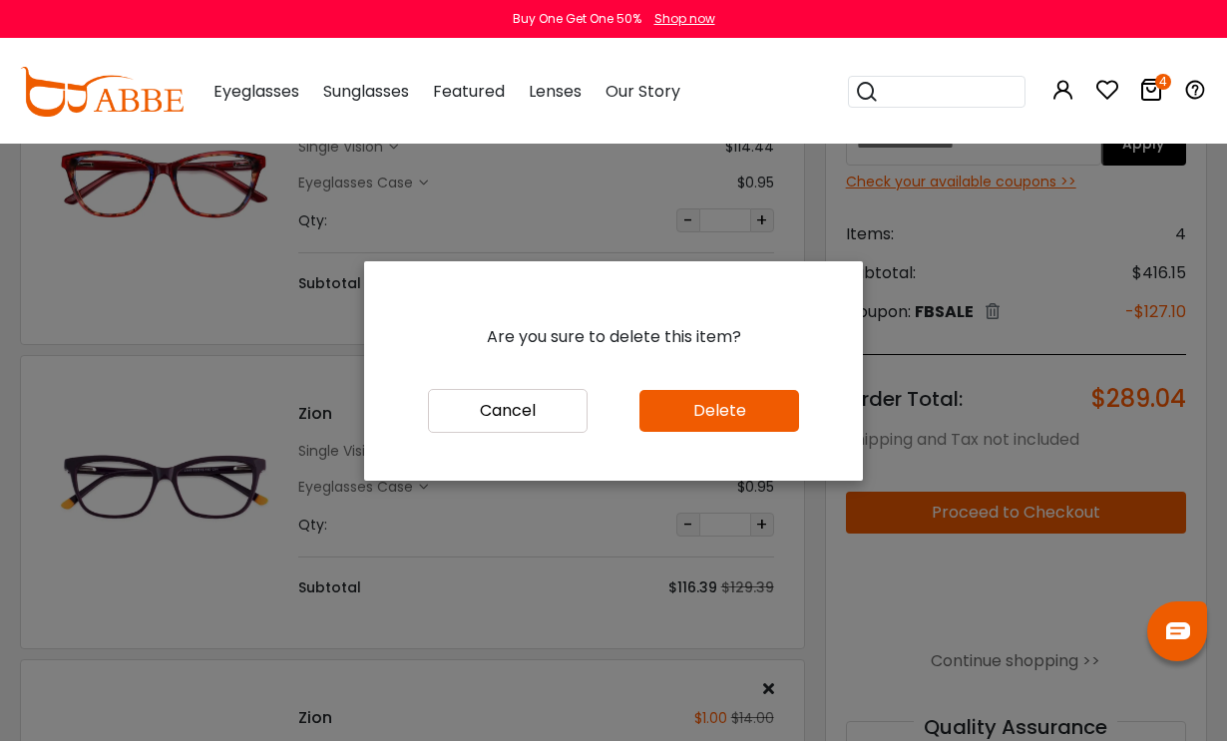
click at [752, 432] on button "Delete" at bounding box center [720, 411] width 160 height 42
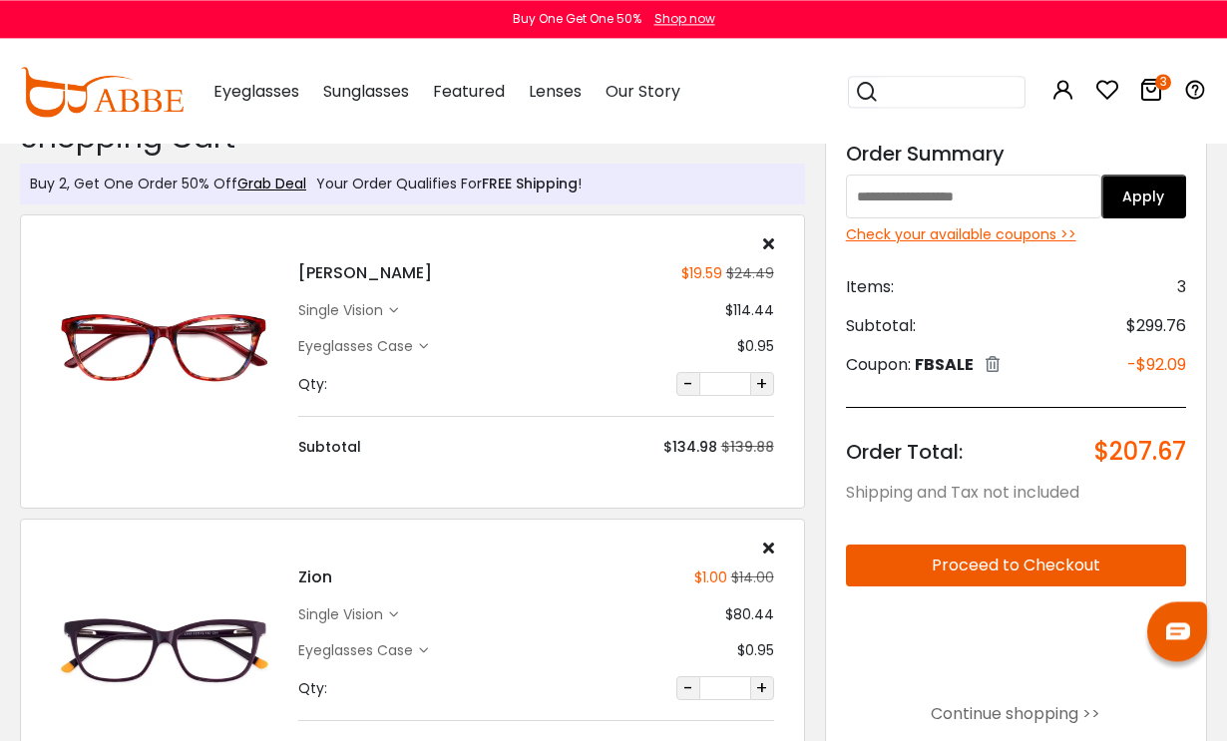
scroll to position [33, 0]
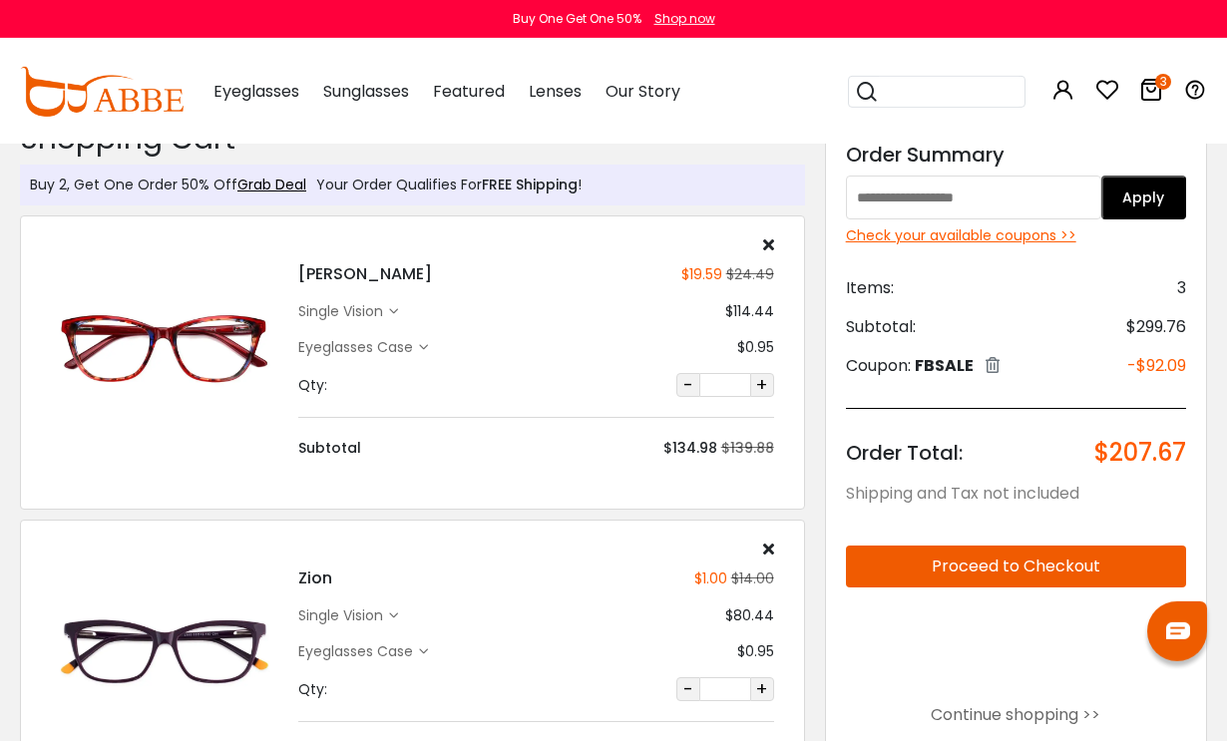
click at [382, 312] on div "single vision" at bounding box center [343, 311] width 91 height 21
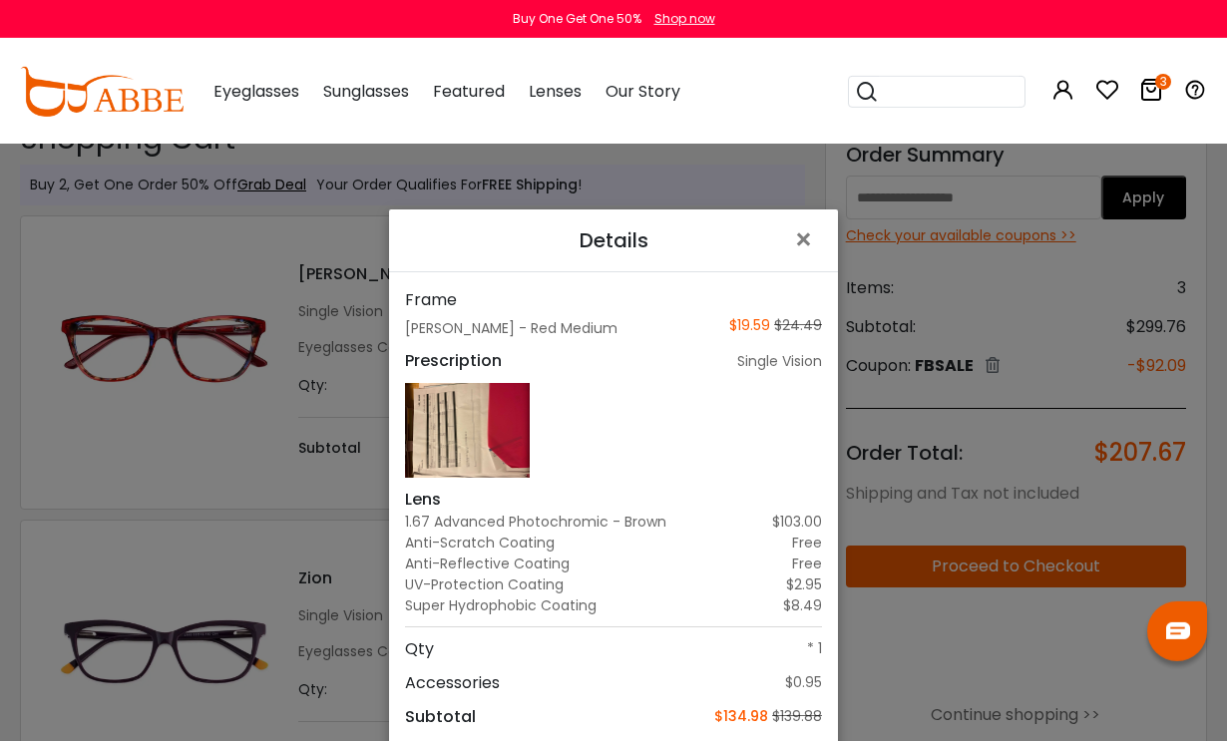
click at [808, 249] on span "×" at bounding box center [807, 240] width 29 height 43
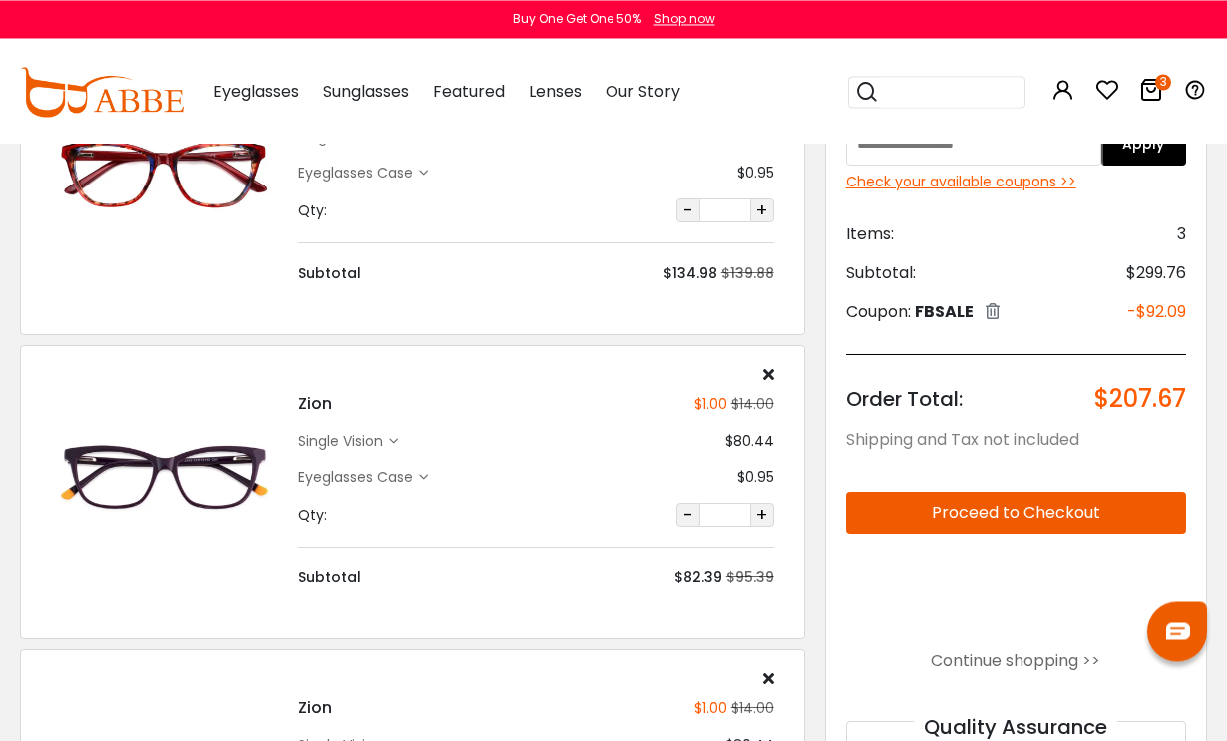
scroll to position [211, 0]
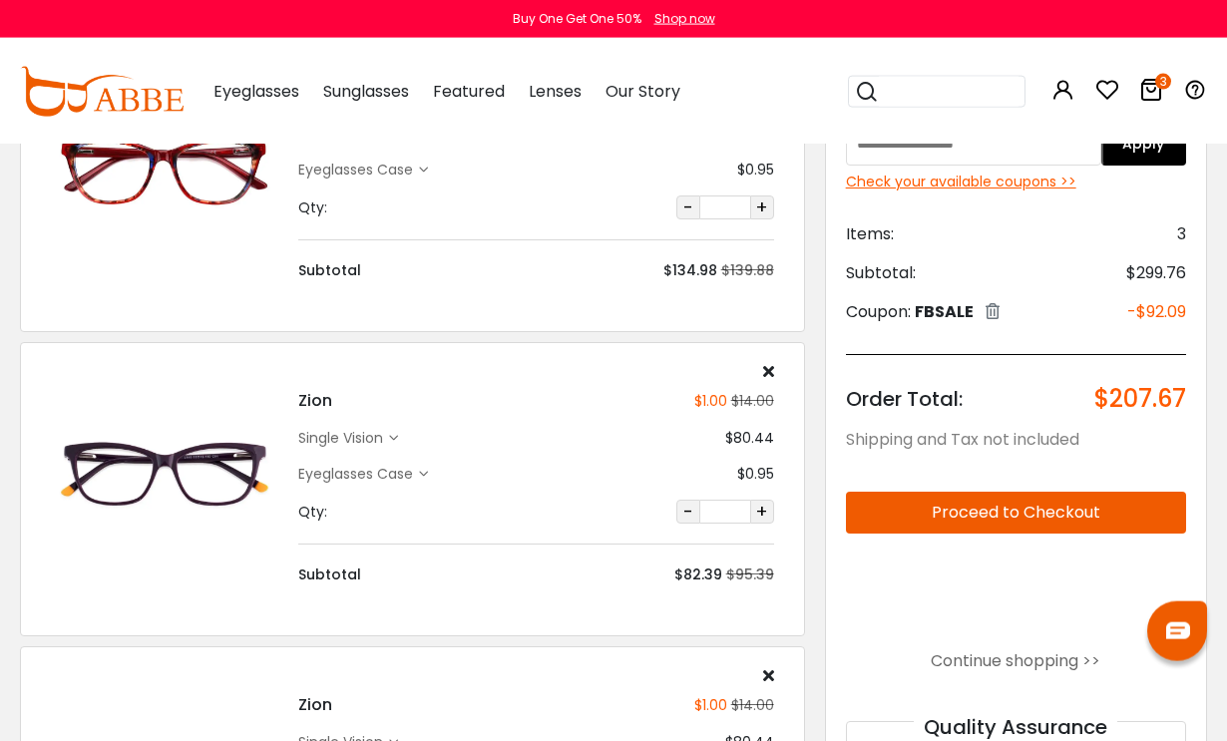
click at [389, 438] on div "single vision" at bounding box center [343, 438] width 91 height 21
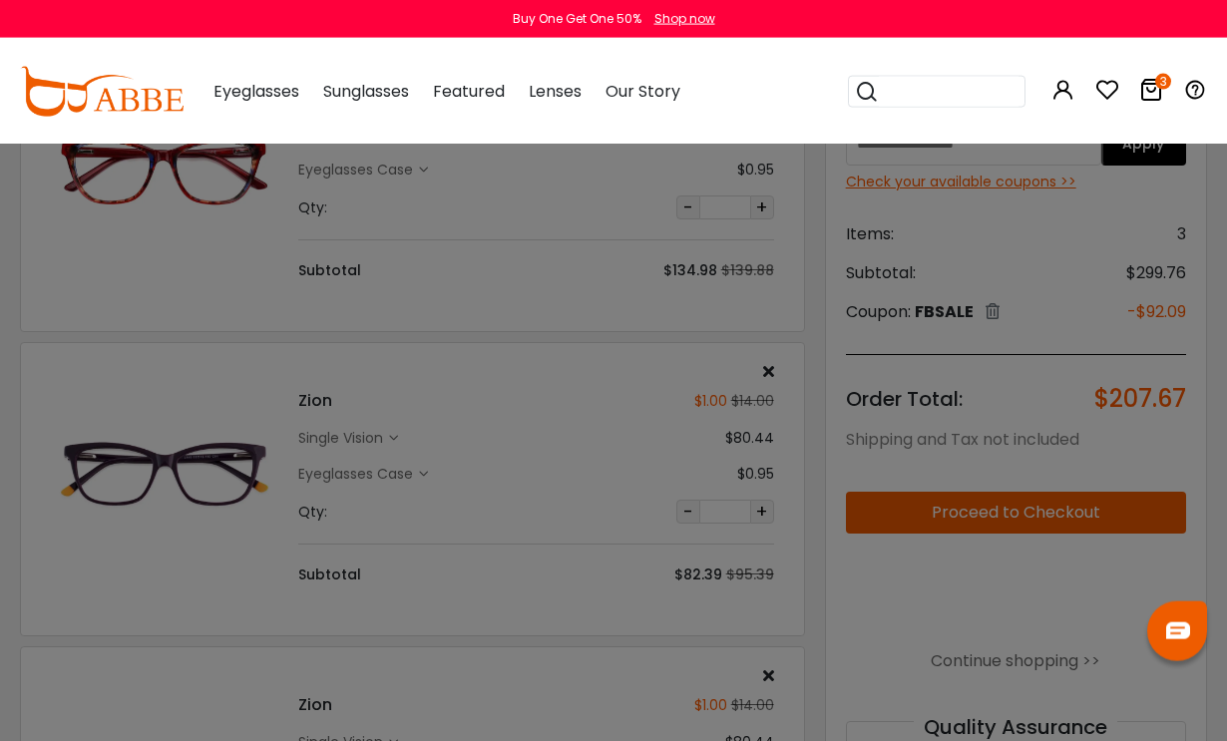
scroll to position [212, 0]
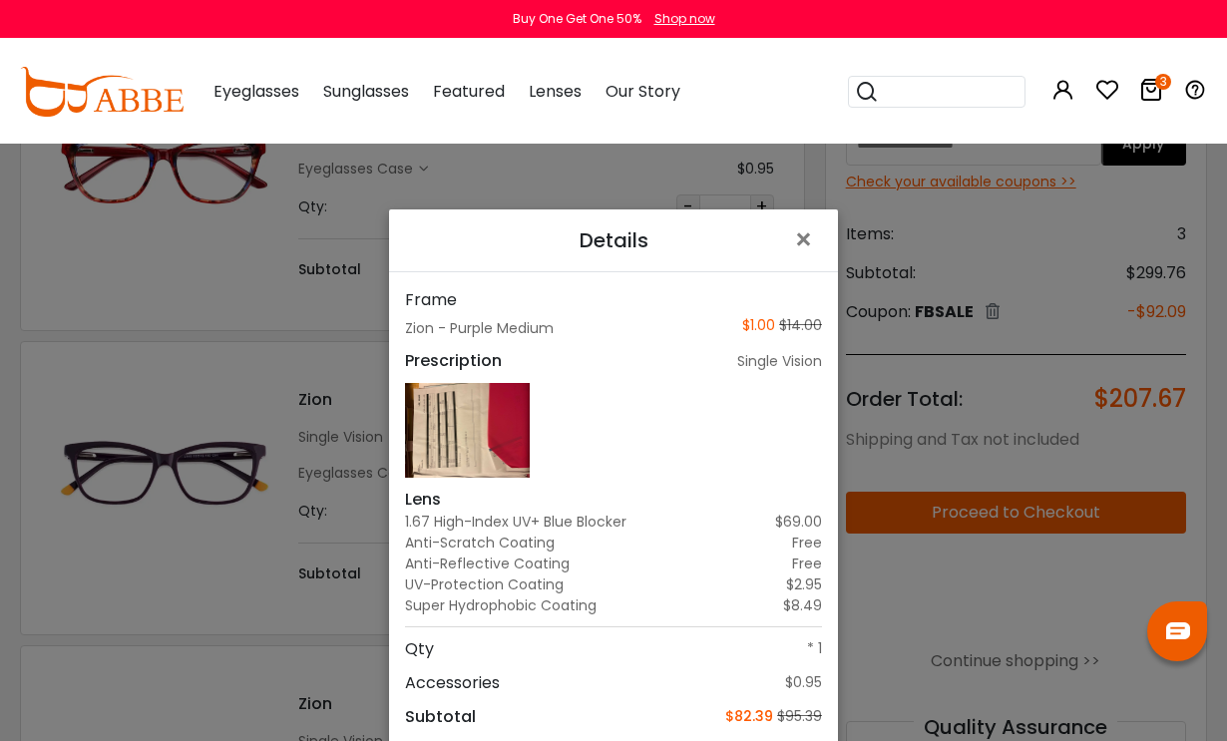
click at [804, 261] on span "×" at bounding box center [807, 240] width 29 height 43
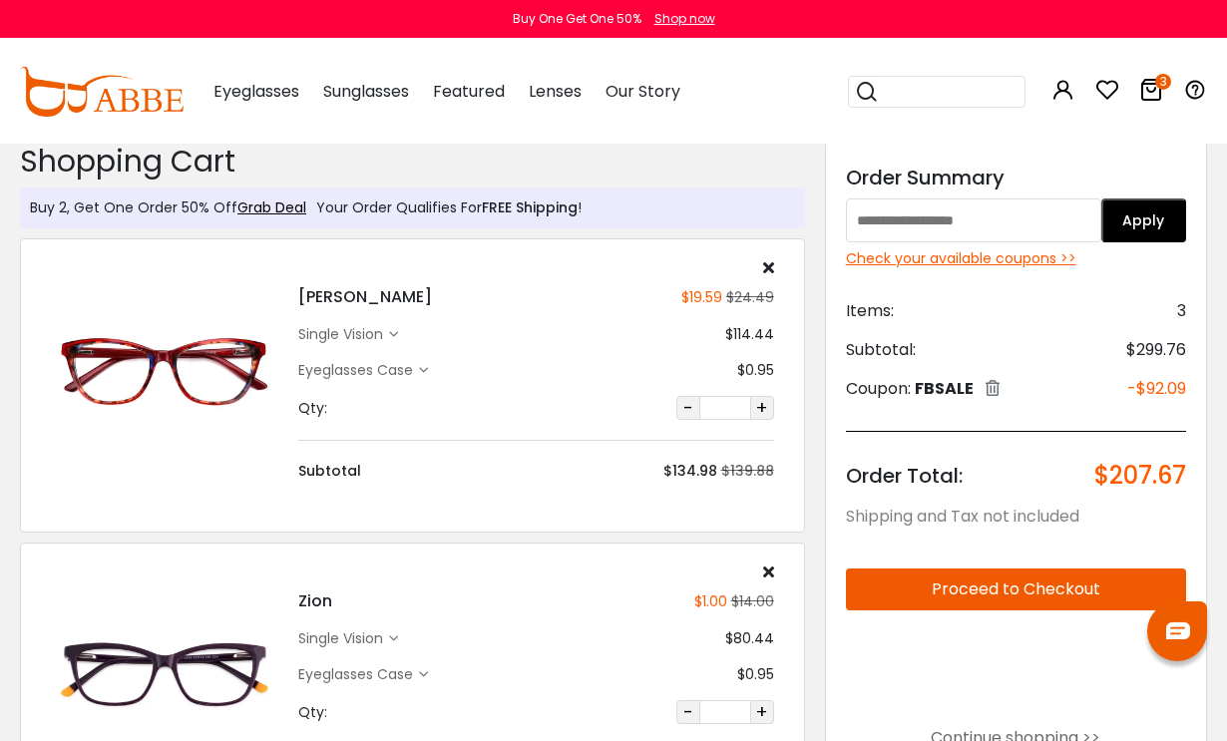
scroll to position [0, 0]
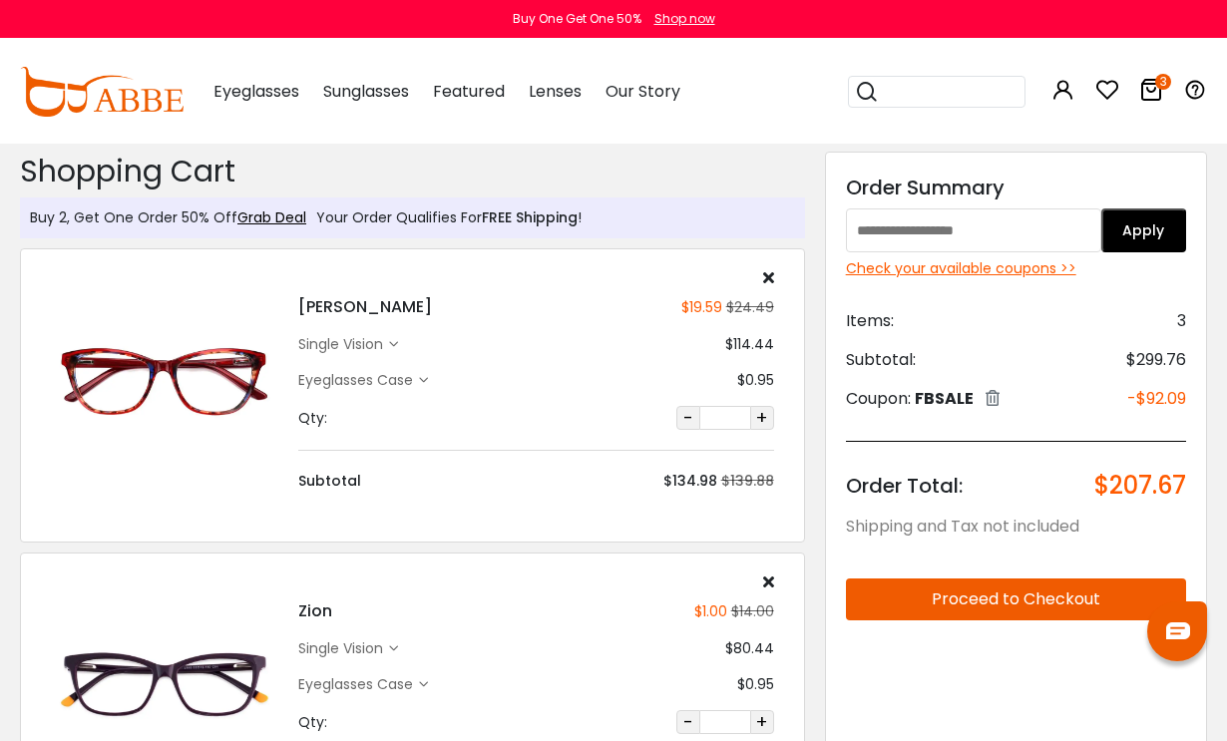
click at [992, 399] on icon at bounding box center [993, 398] width 14 height 16
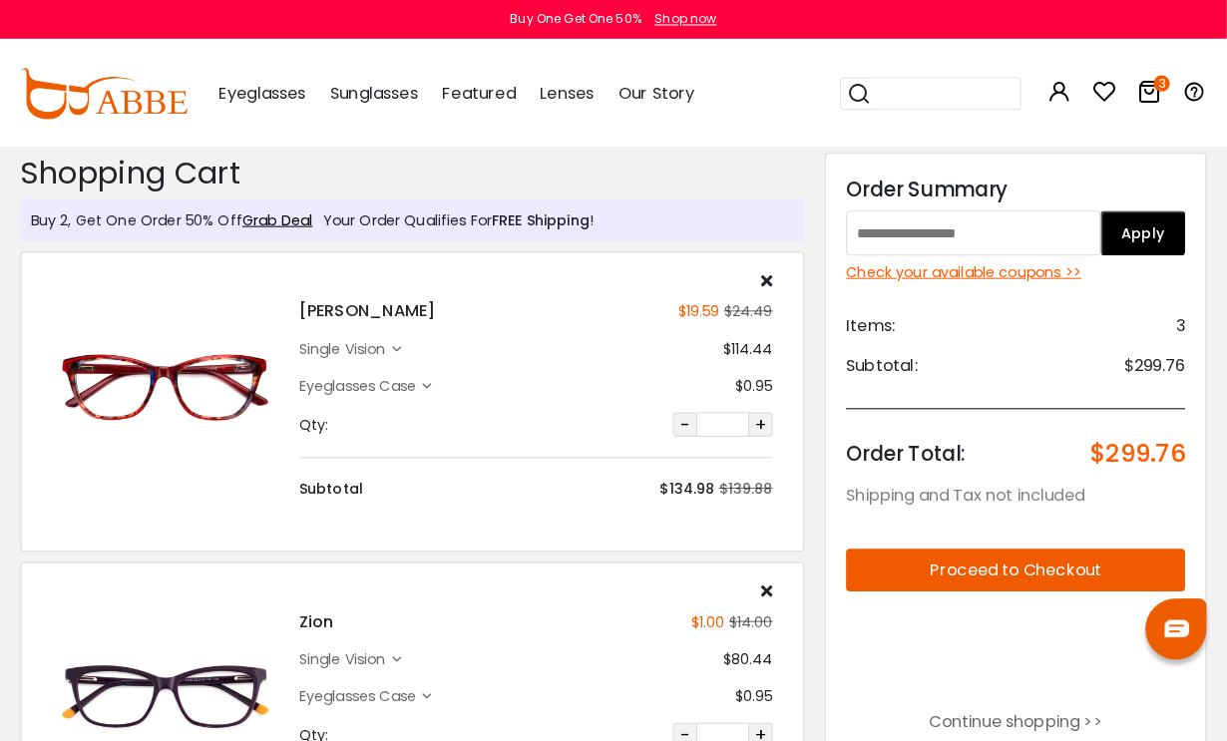
scroll to position [4, 0]
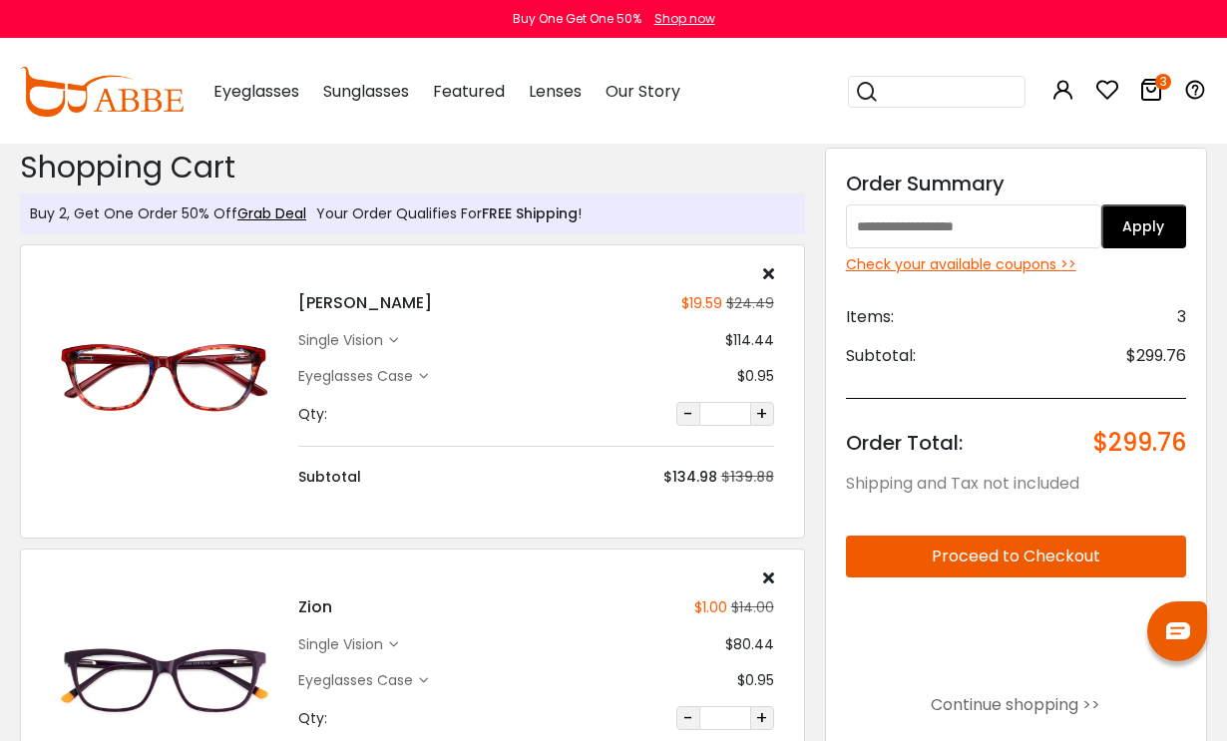
click at [136, 105] on img at bounding box center [102, 92] width 164 height 50
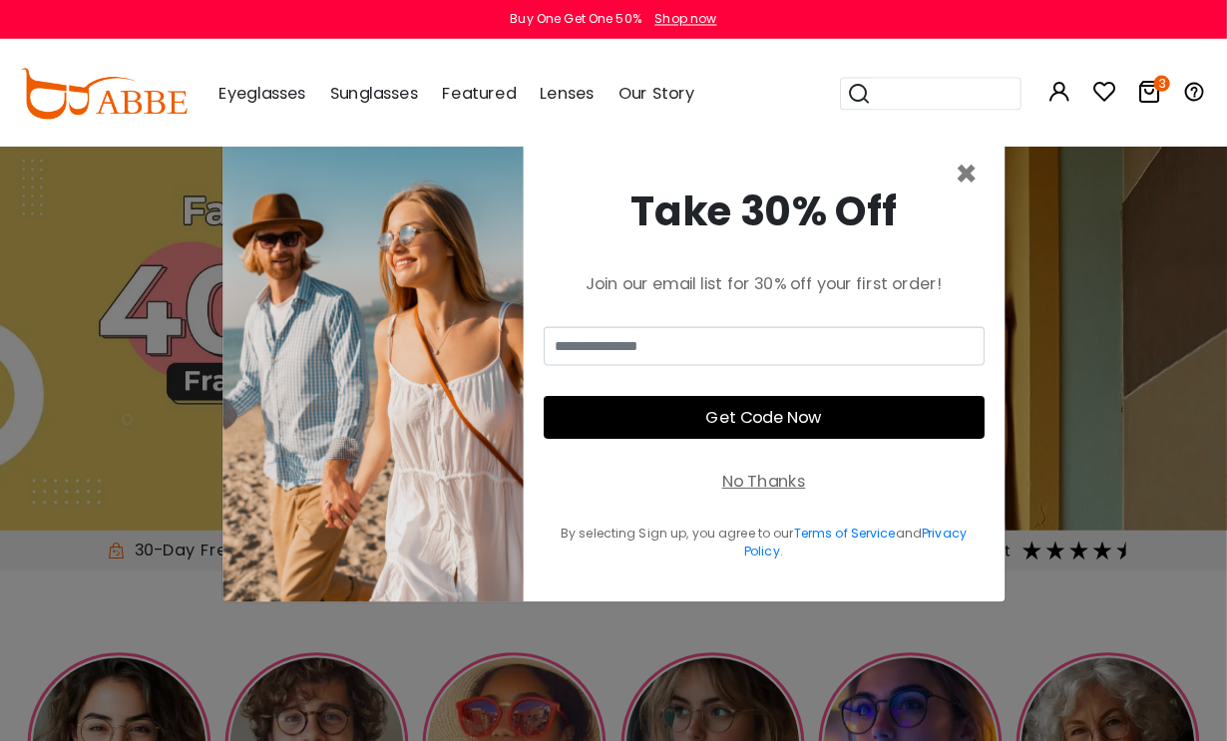
scroll to position [2, 0]
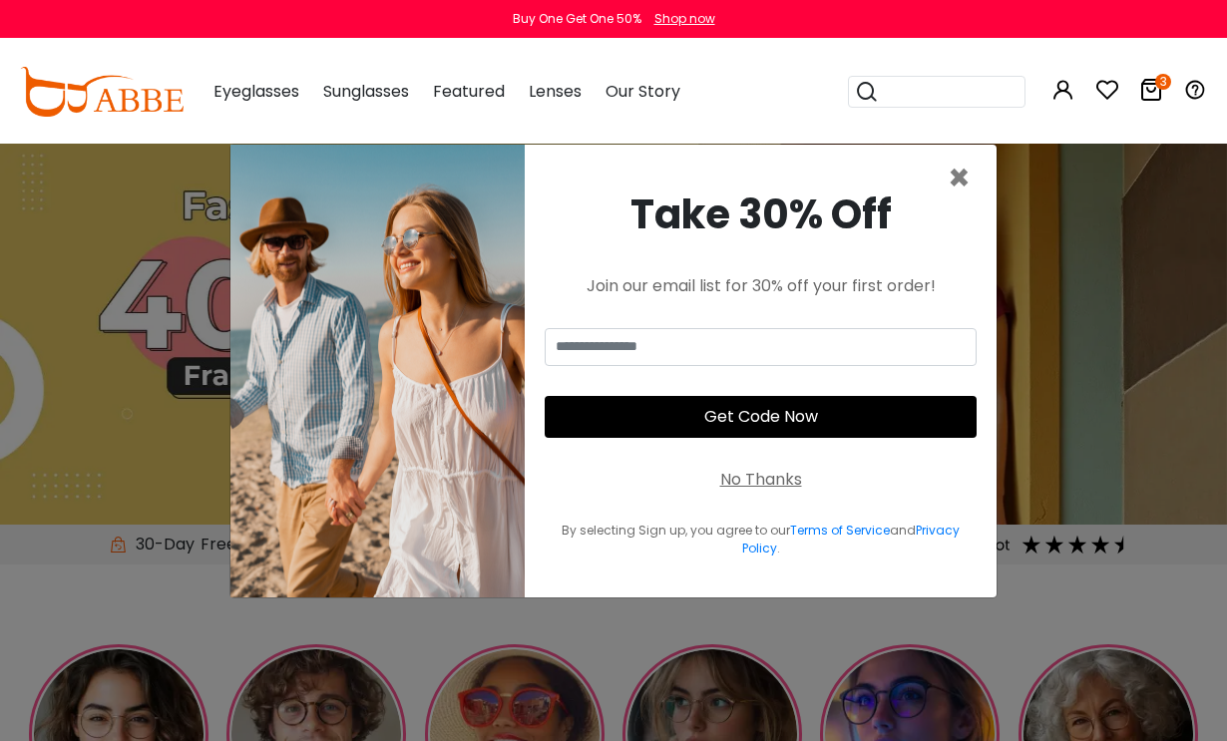
click at [958, 204] on span "×" at bounding box center [959, 178] width 23 height 51
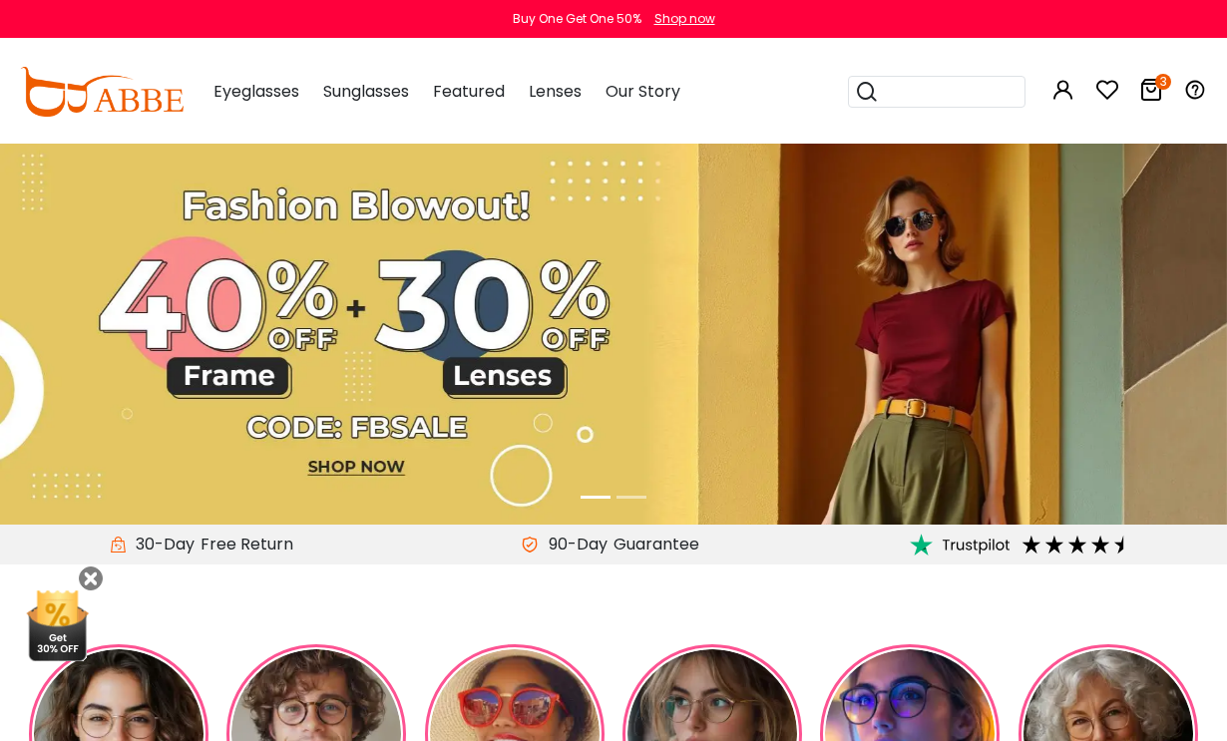
click at [1149, 92] on icon at bounding box center [1152, 90] width 24 height 24
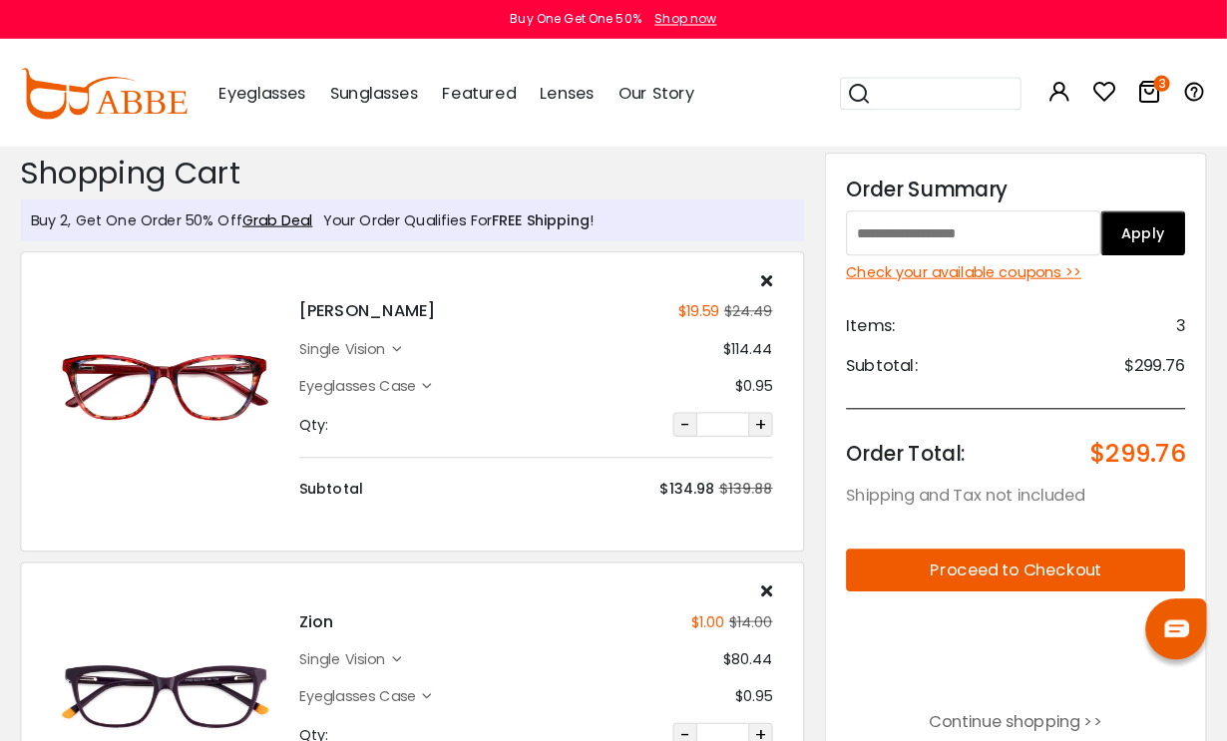
scroll to position [4, 0]
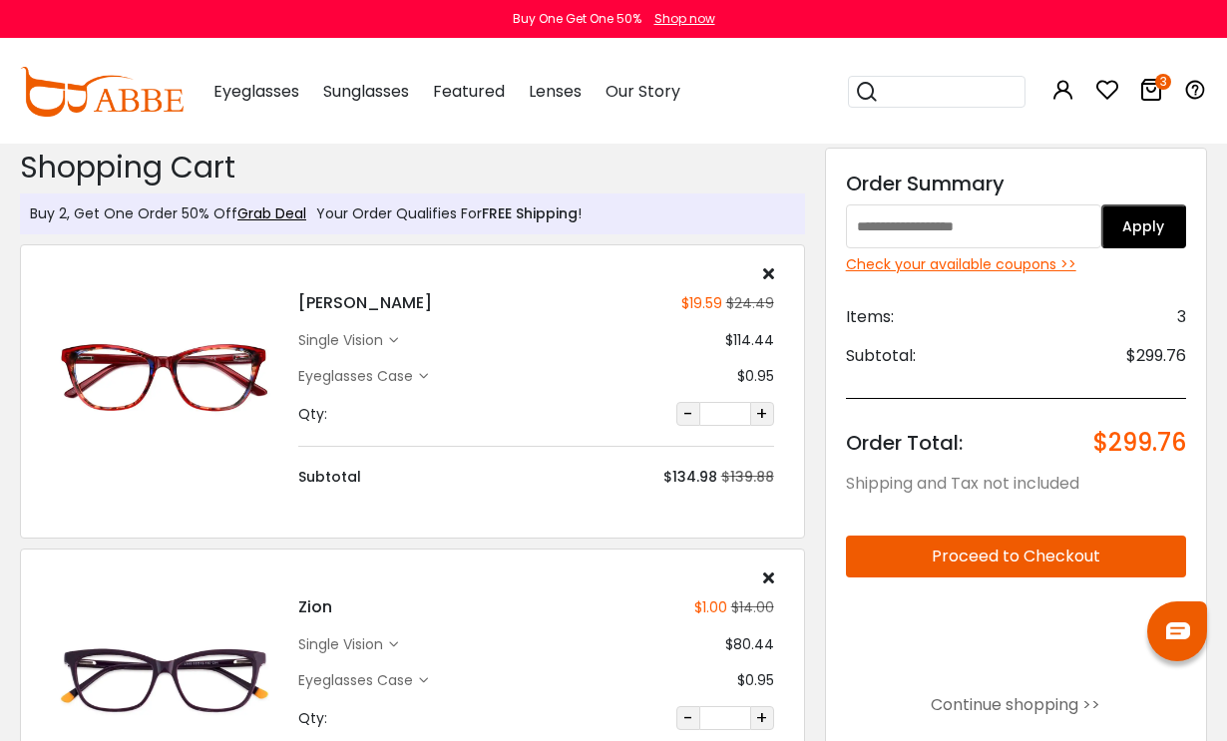
click at [1011, 229] on input "text" at bounding box center [973, 227] width 255 height 44
type input "******"
click at [1152, 224] on button "Apply" at bounding box center [1144, 227] width 85 height 44
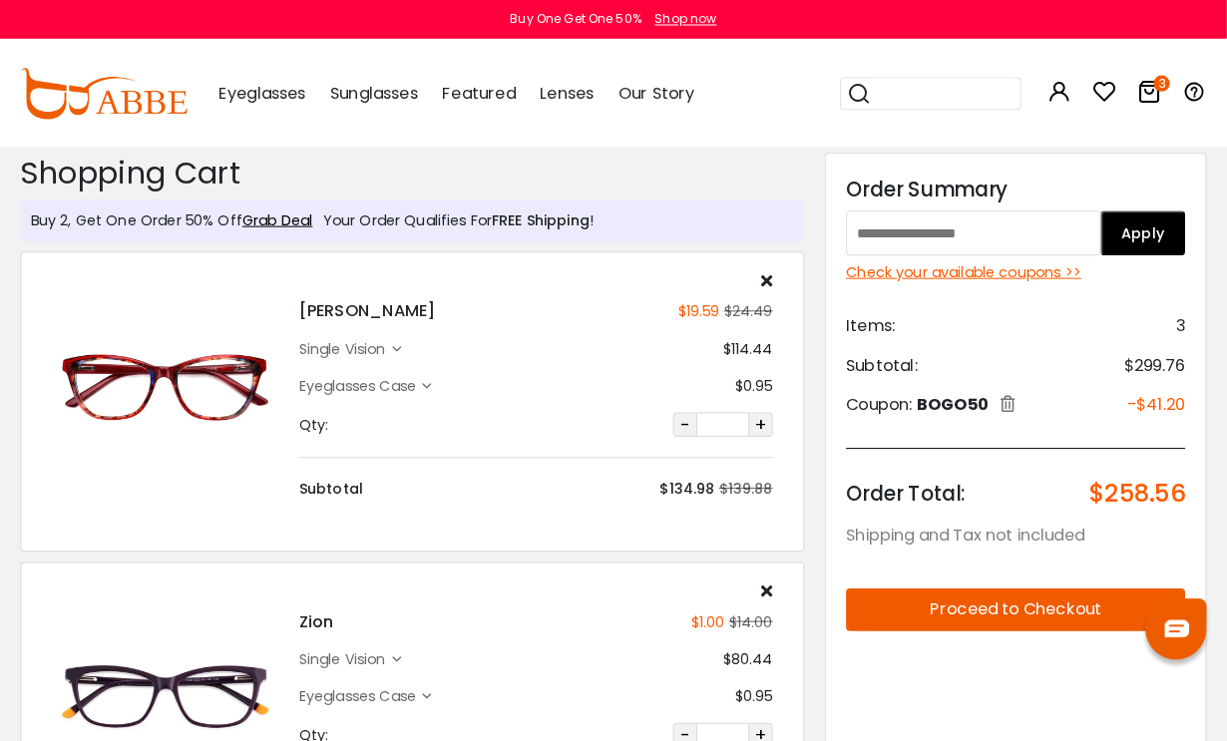
scroll to position [4, 0]
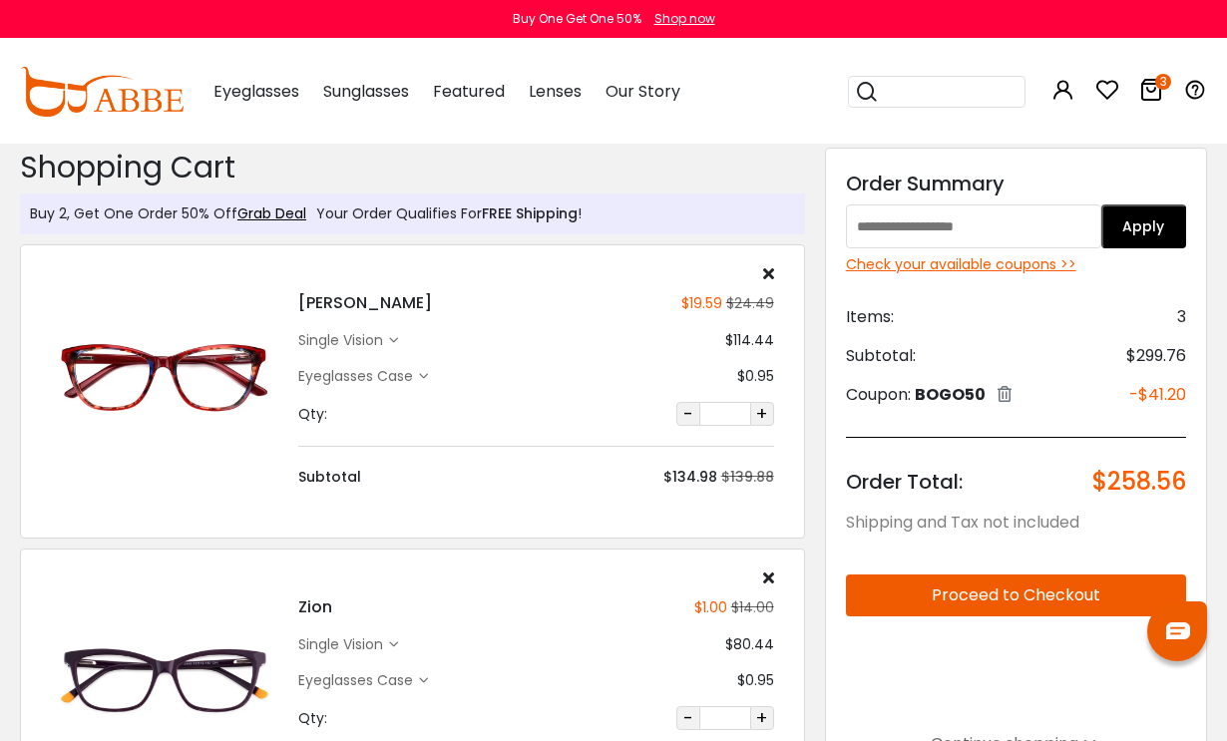
click at [992, 226] on input "text" at bounding box center [973, 227] width 255 height 44
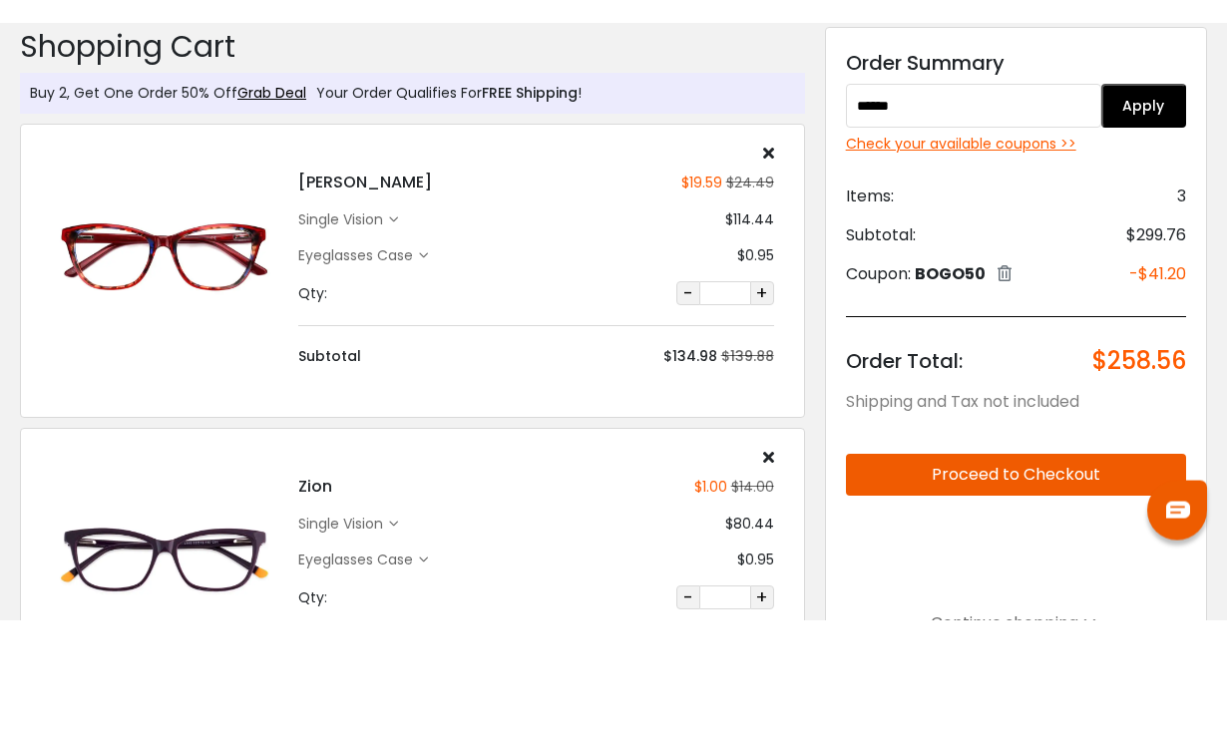
type input "******"
click at [1149, 205] on button "Apply" at bounding box center [1144, 227] width 85 height 44
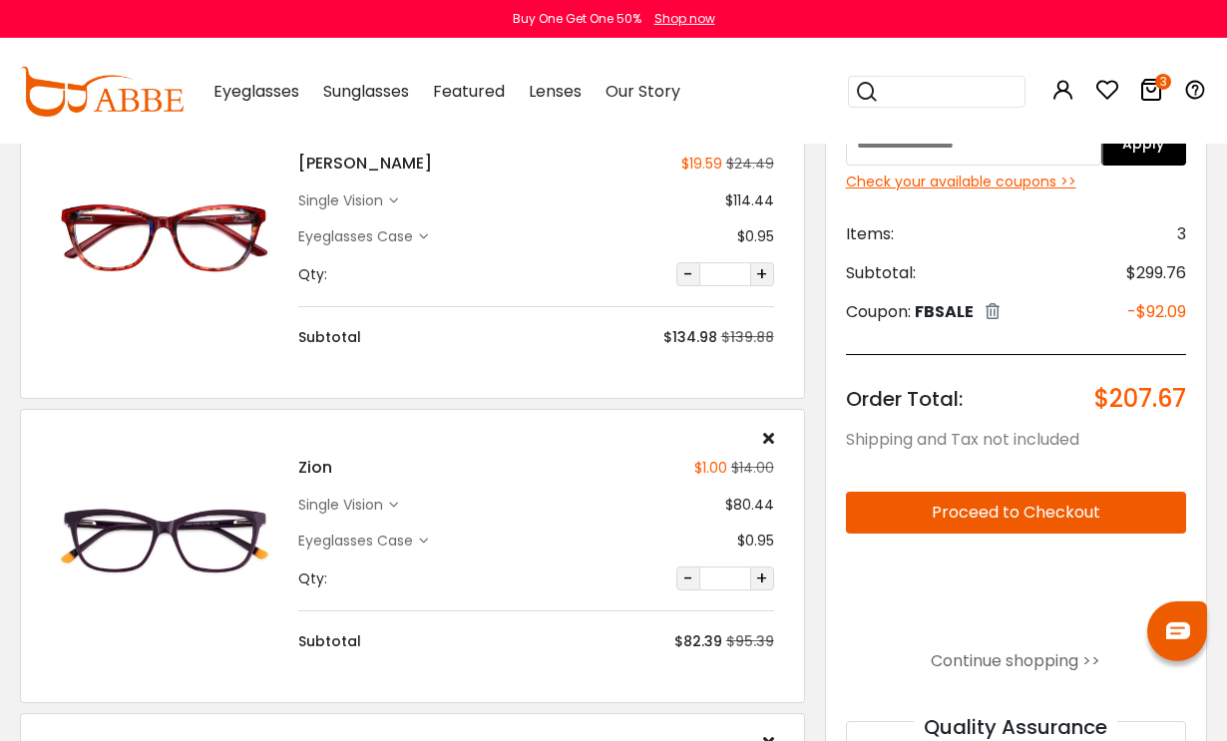
scroll to position [142, 0]
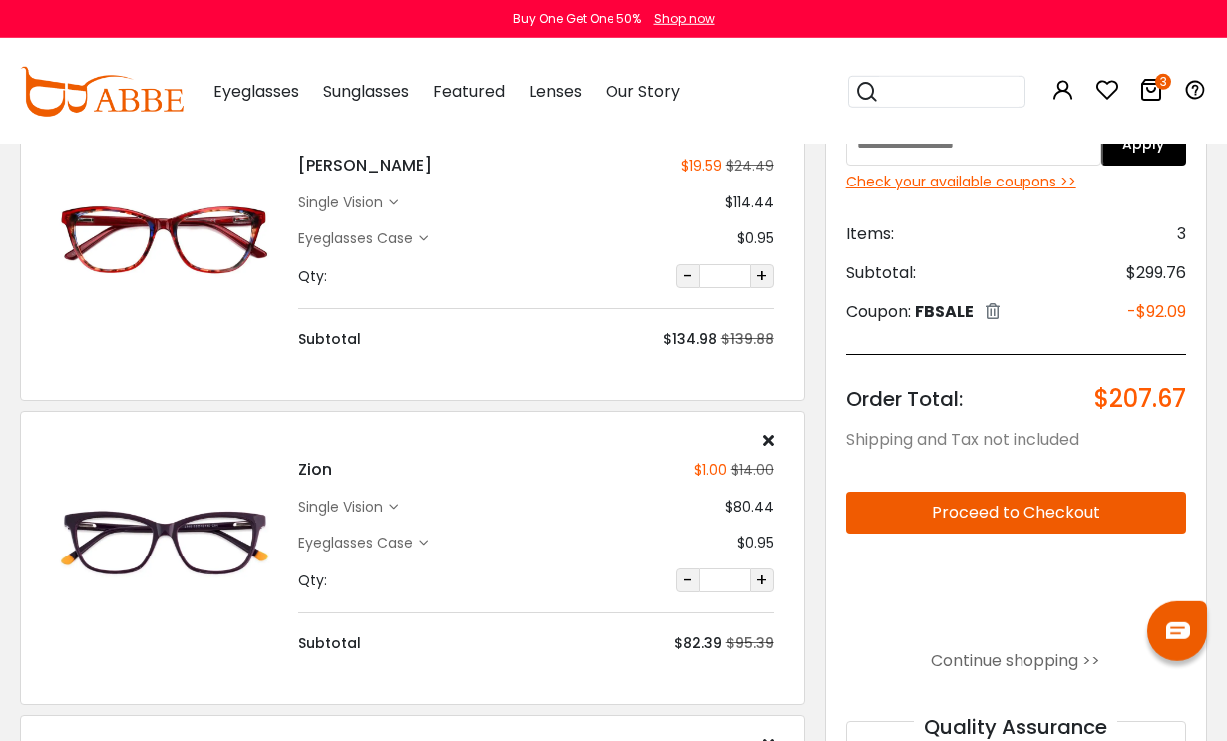
click at [377, 513] on div "single vision" at bounding box center [343, 507] width 91 height 21
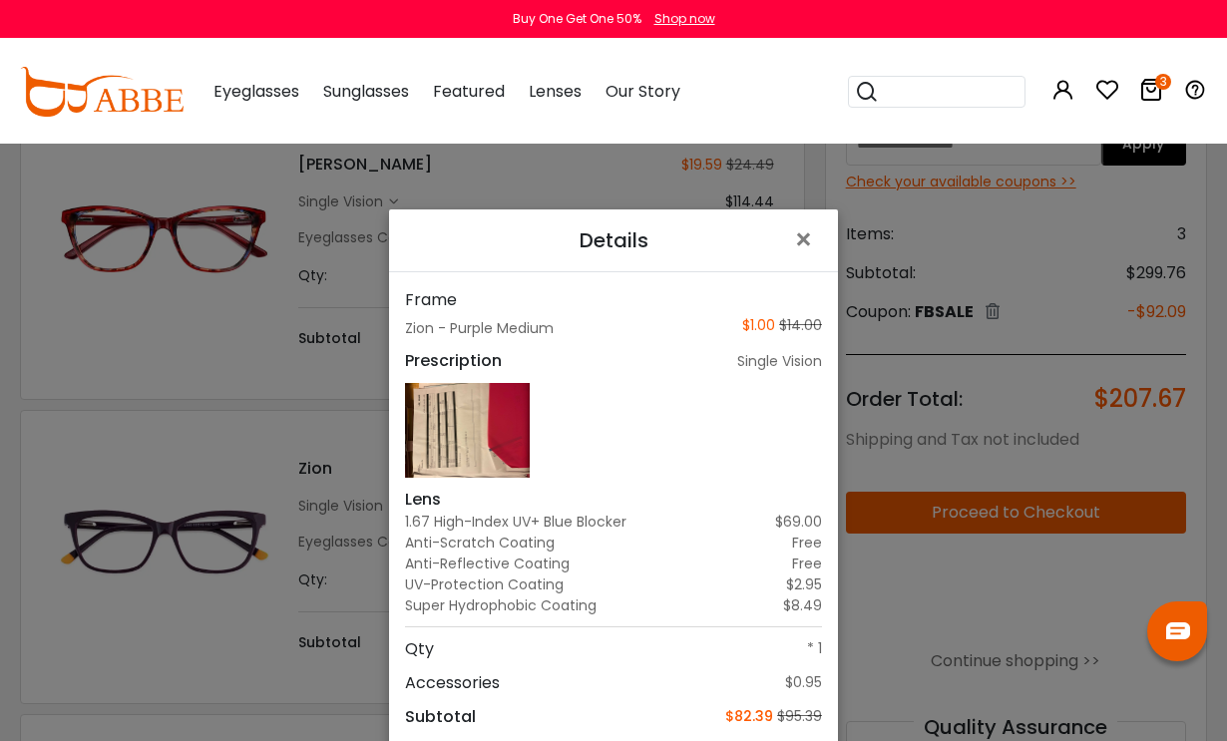
click at [804, 261] on span "×" at bounding box center [807, 240] width 29 height 43
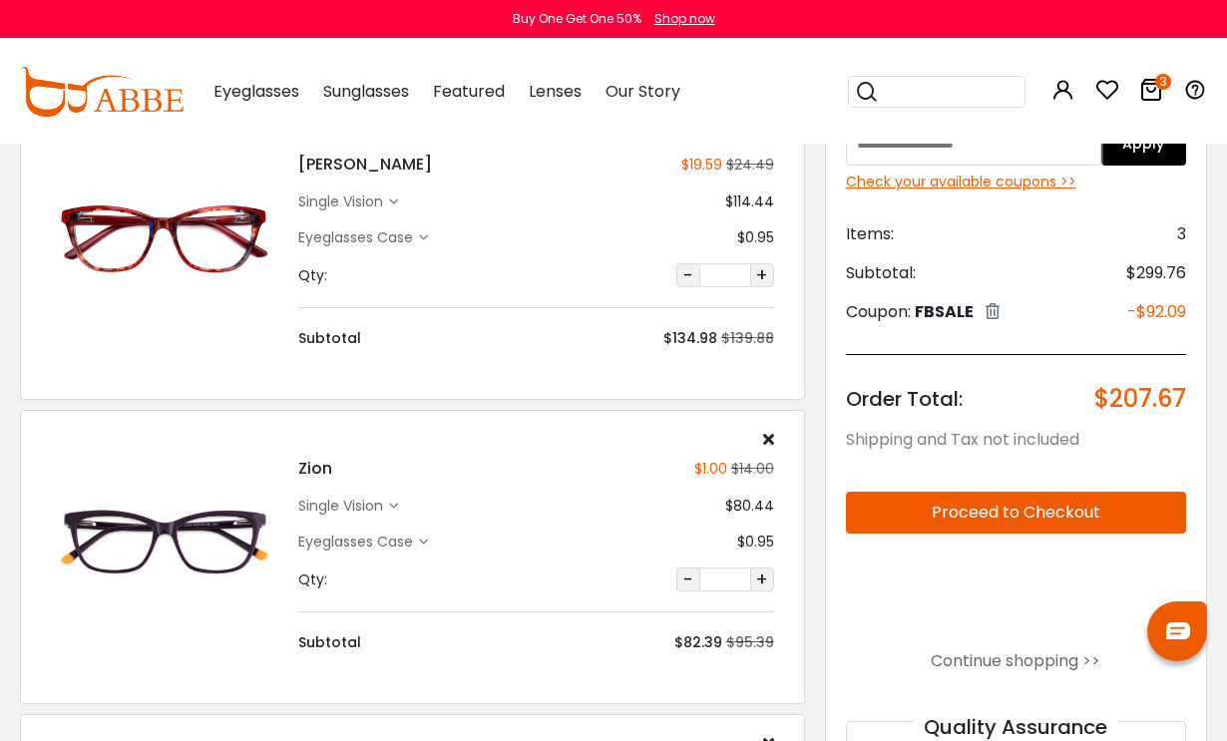
click at [389, 208] on div "single vision" at bounding box center [343, 202] width 91 height 21
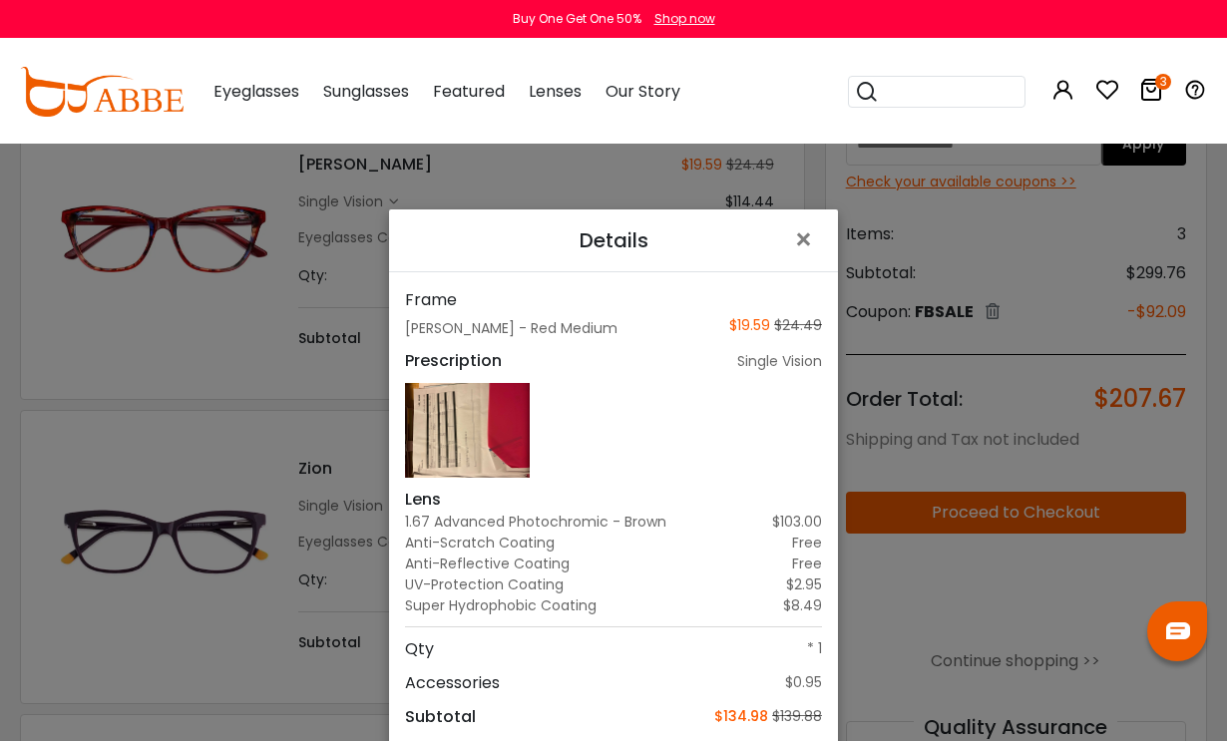
click at [804, 261] on span "×" at bounding box center [807, 240] width 29 height 43
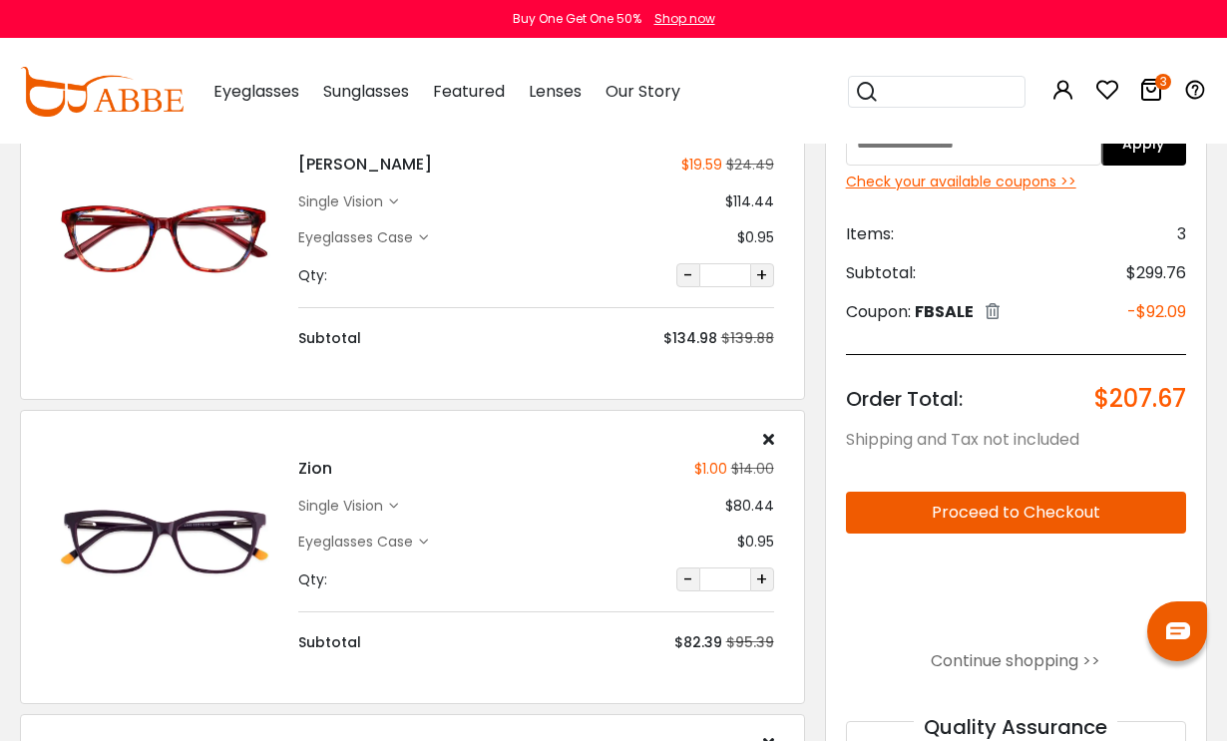
click at [1042, 664] on link "Continue shopping >>" at bounding box center [1016, 661] width 170 height 23
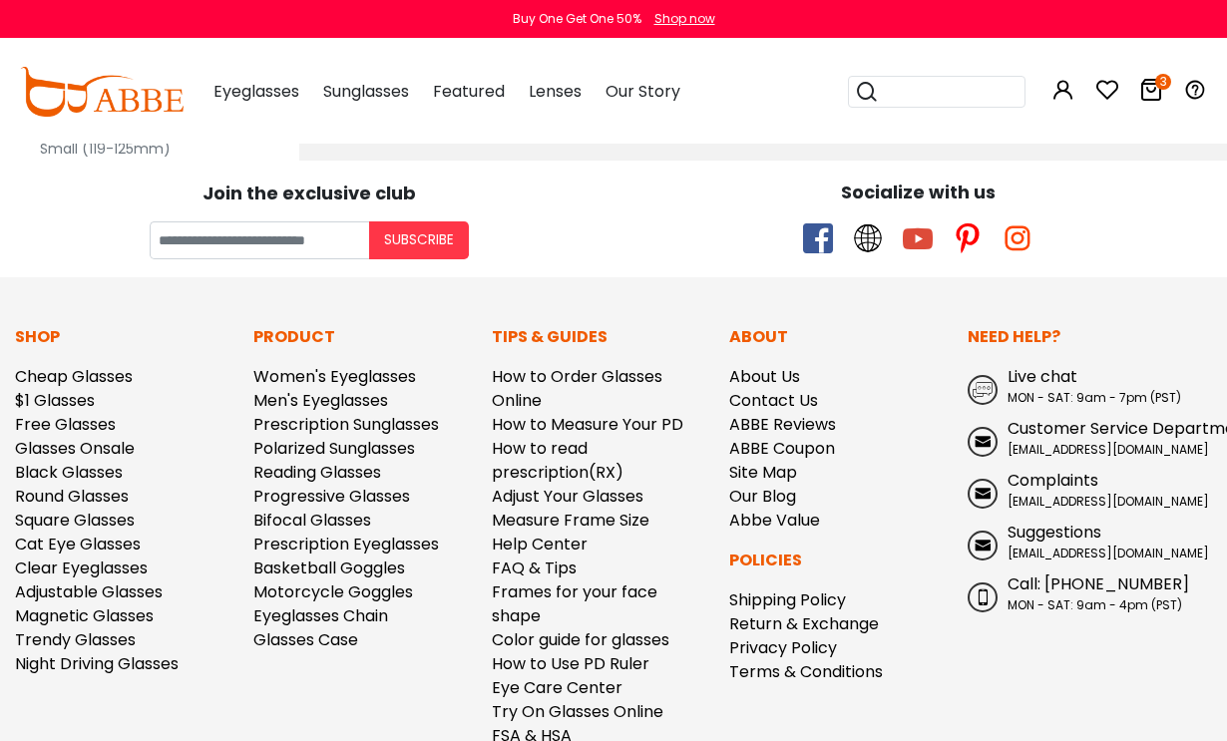
scroll to position [9414, 0]
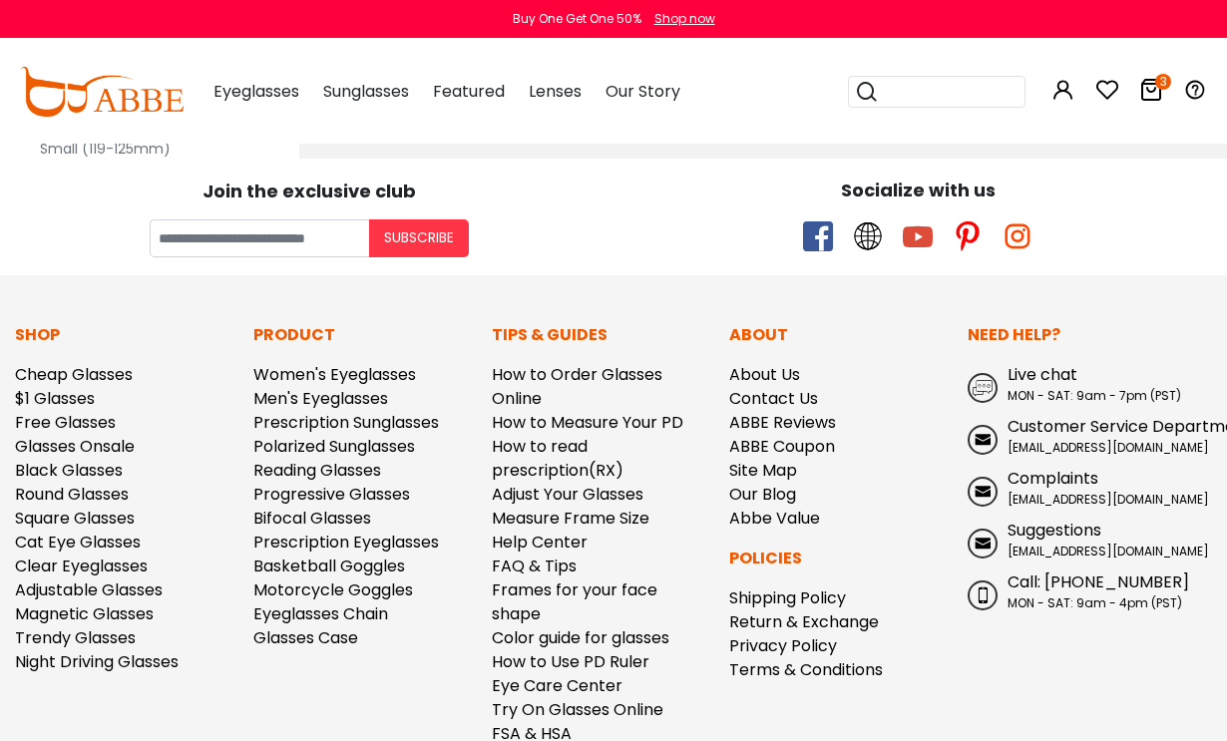
click at [109, 627] on link "Trendy Glasses" at bounding box center [75, 638] width 121 height 23
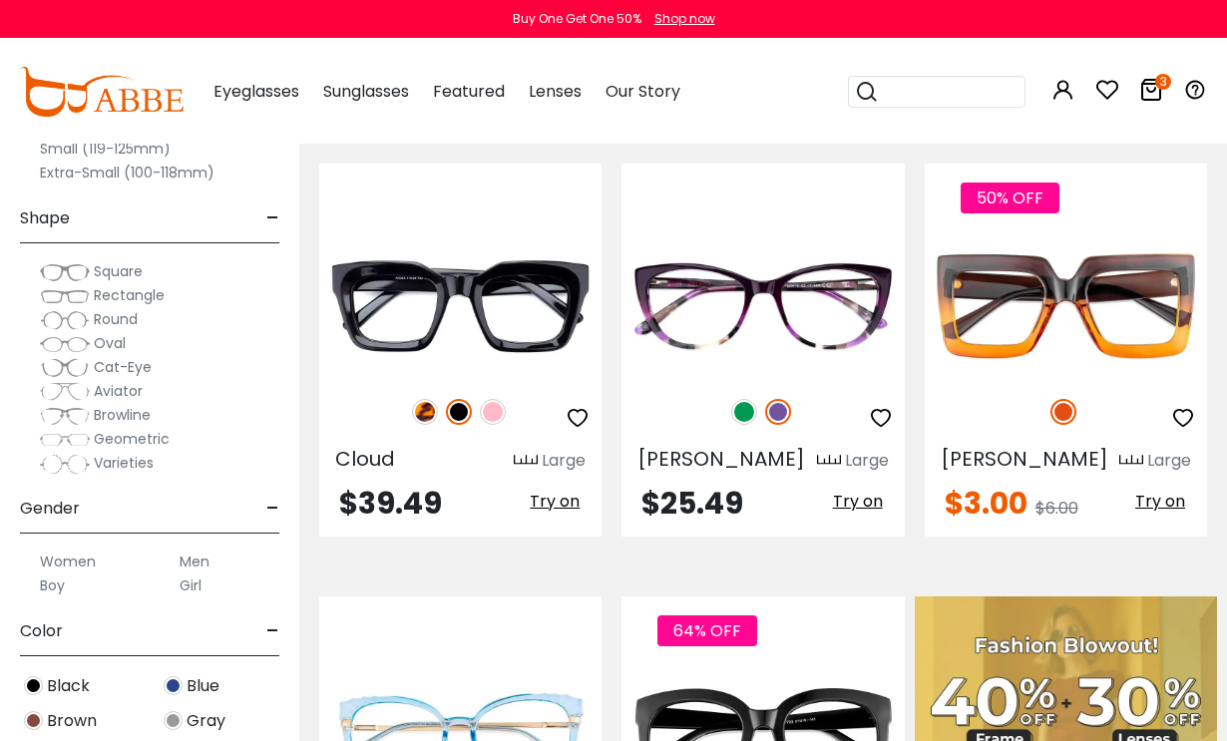
scroll to position [334, 0]
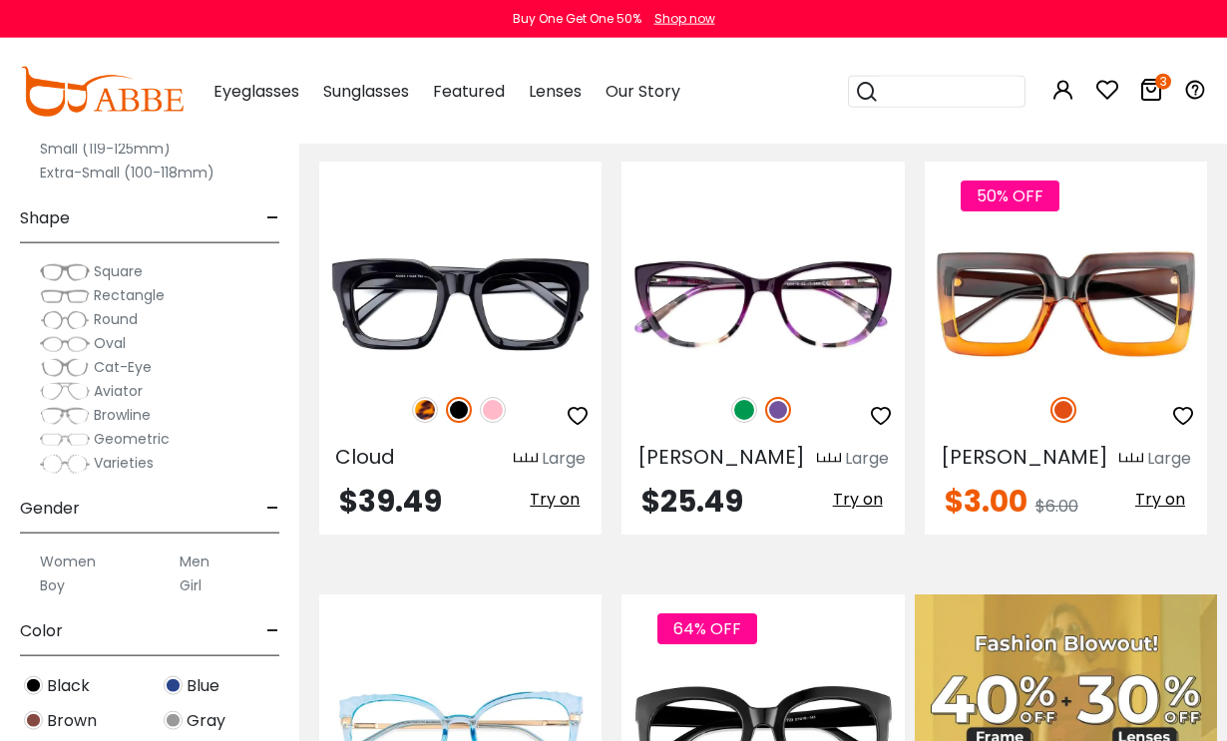
click at [745, 404] on img at bounding box center [744, 410] width 26 height 26
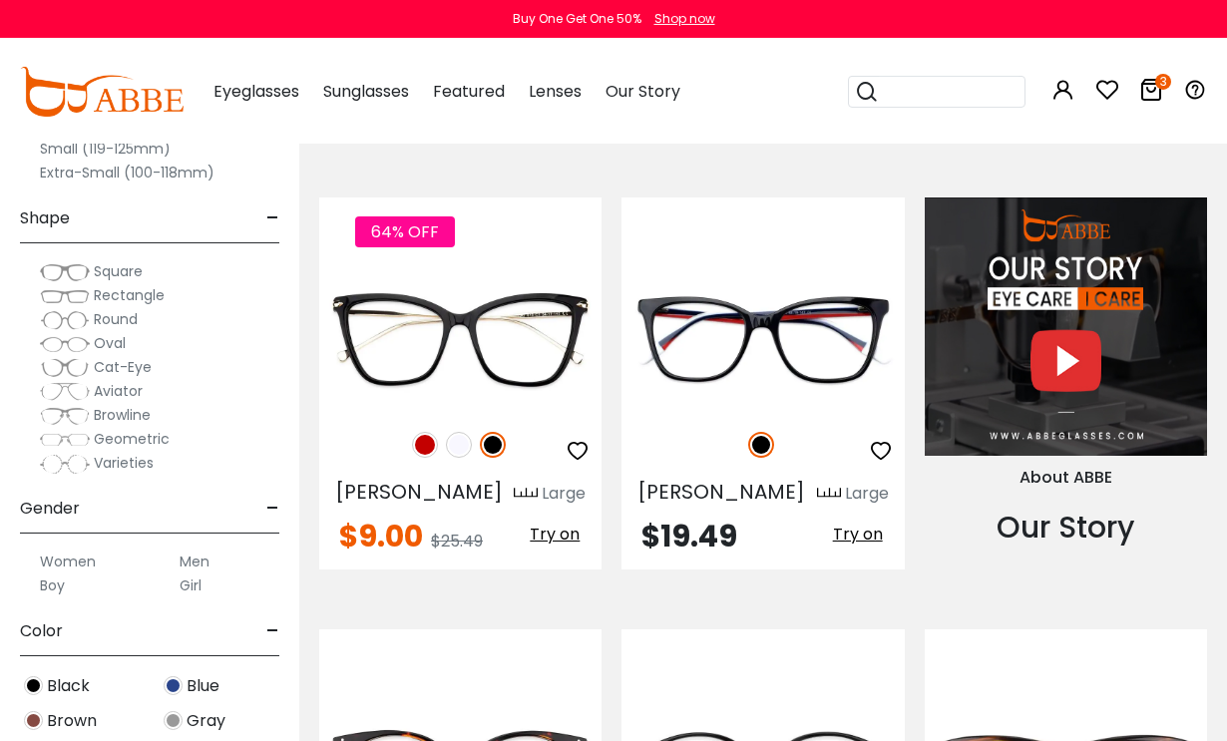
scroll to position [1644, 0]
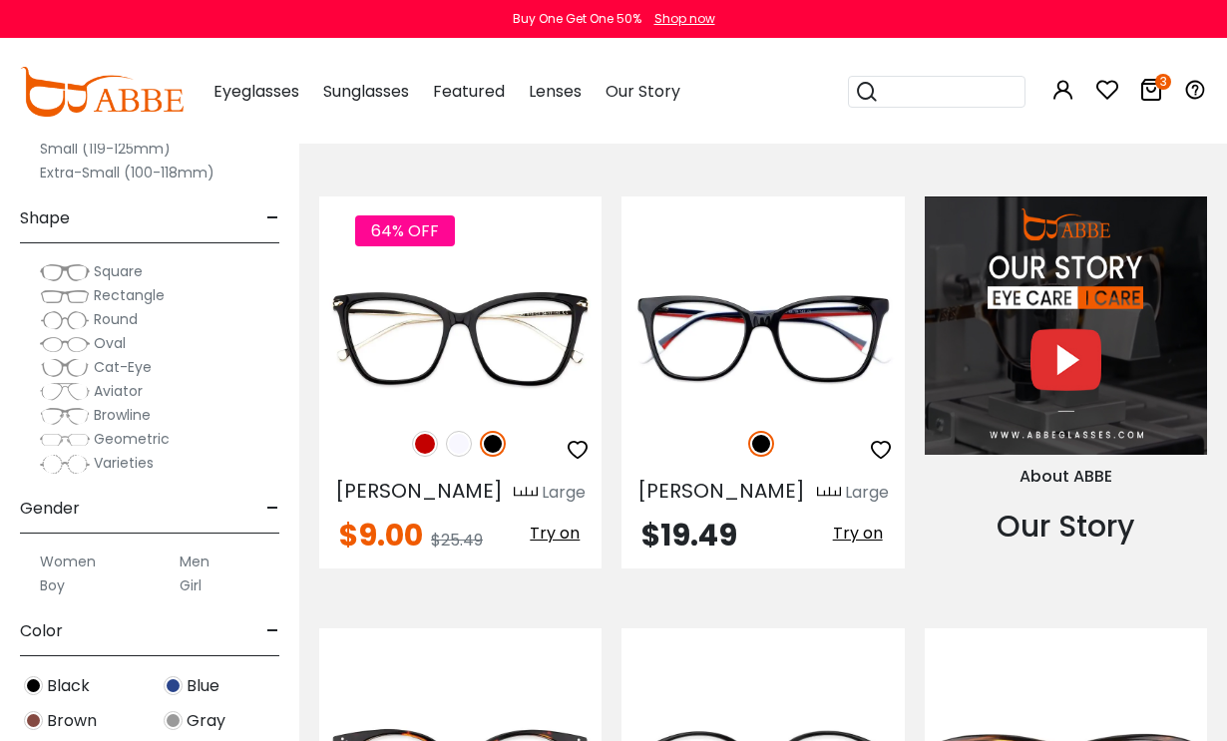
click at [452, 431] on img at bounding box center [459, 444] width 26 height 26
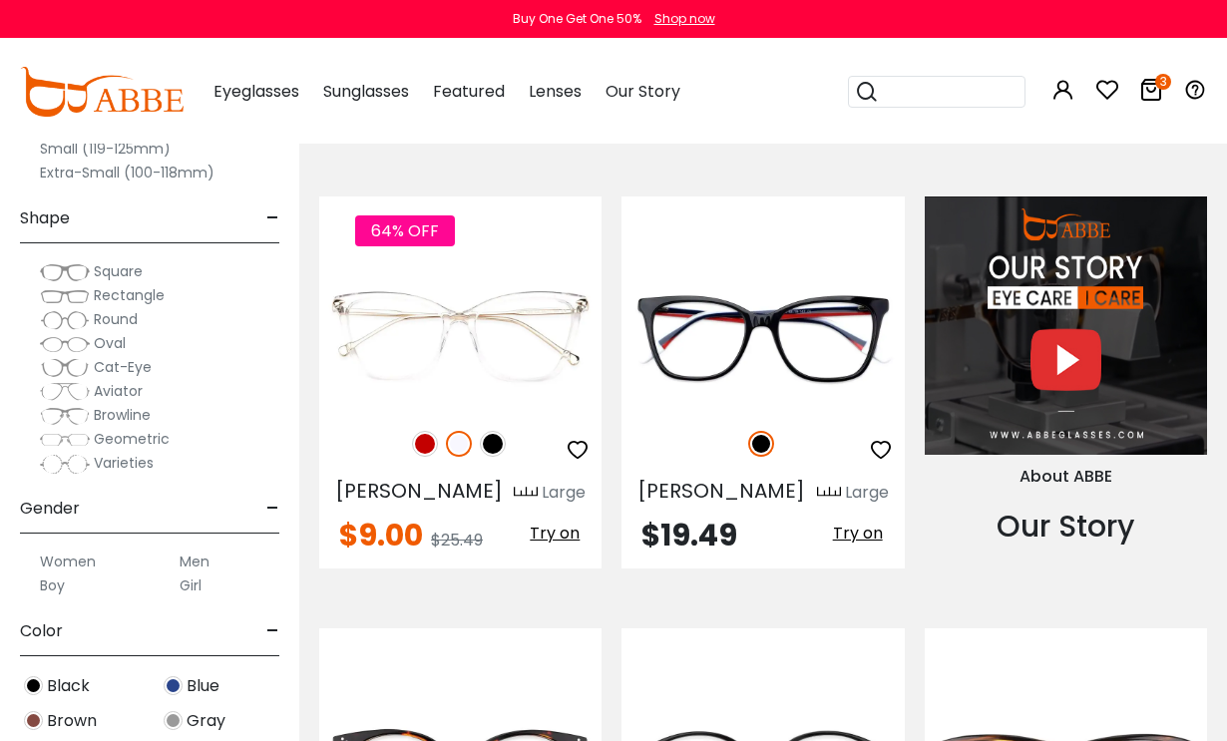
click at [496, 431] on img at bounding box center [493, 444] width 26 height 26
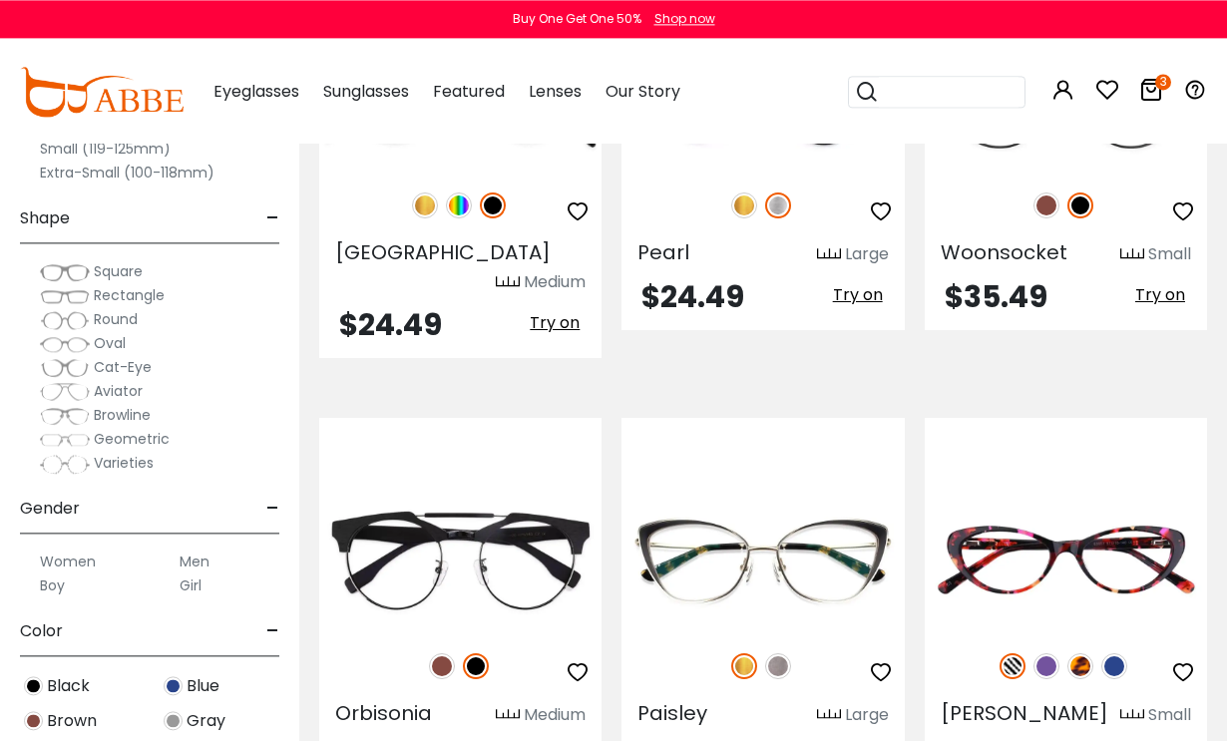
scroll to position [5483, 0]
click at [1054, 654] on img at bounding box center [1047, 667] width 26 height 26
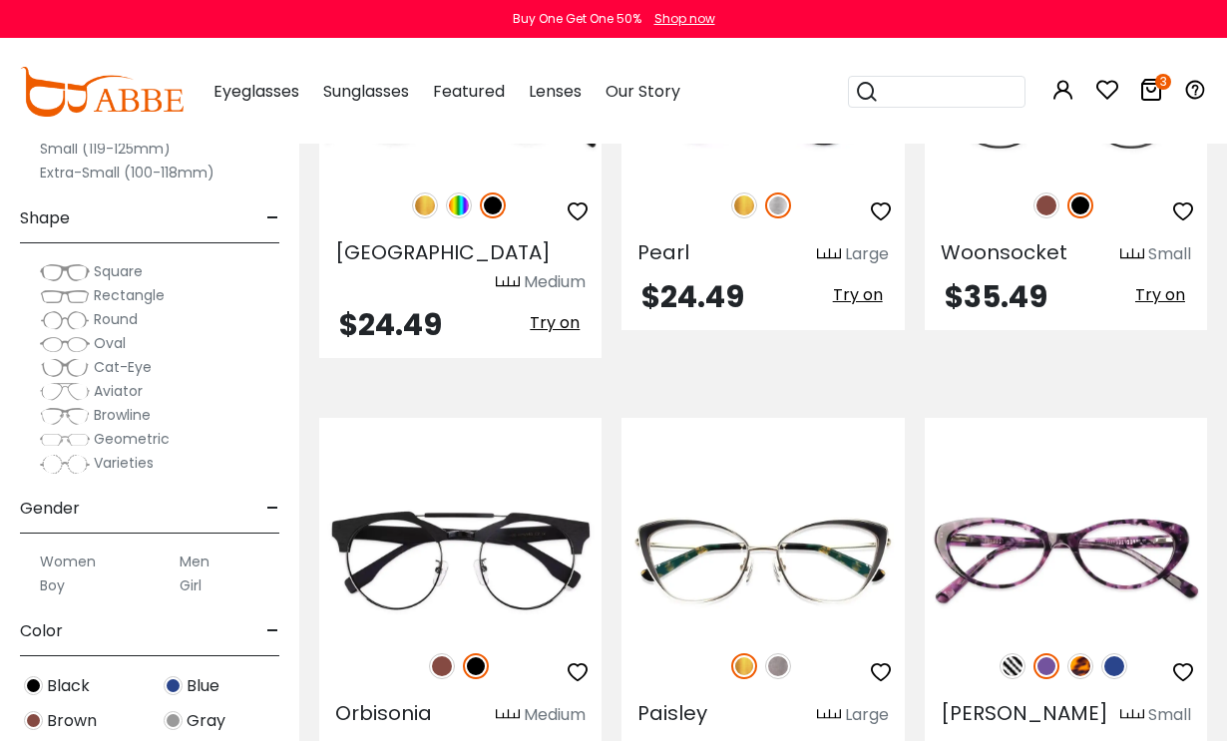
click at [1085, 654] on img at bounding box center [1081, 667] width 26 height 26
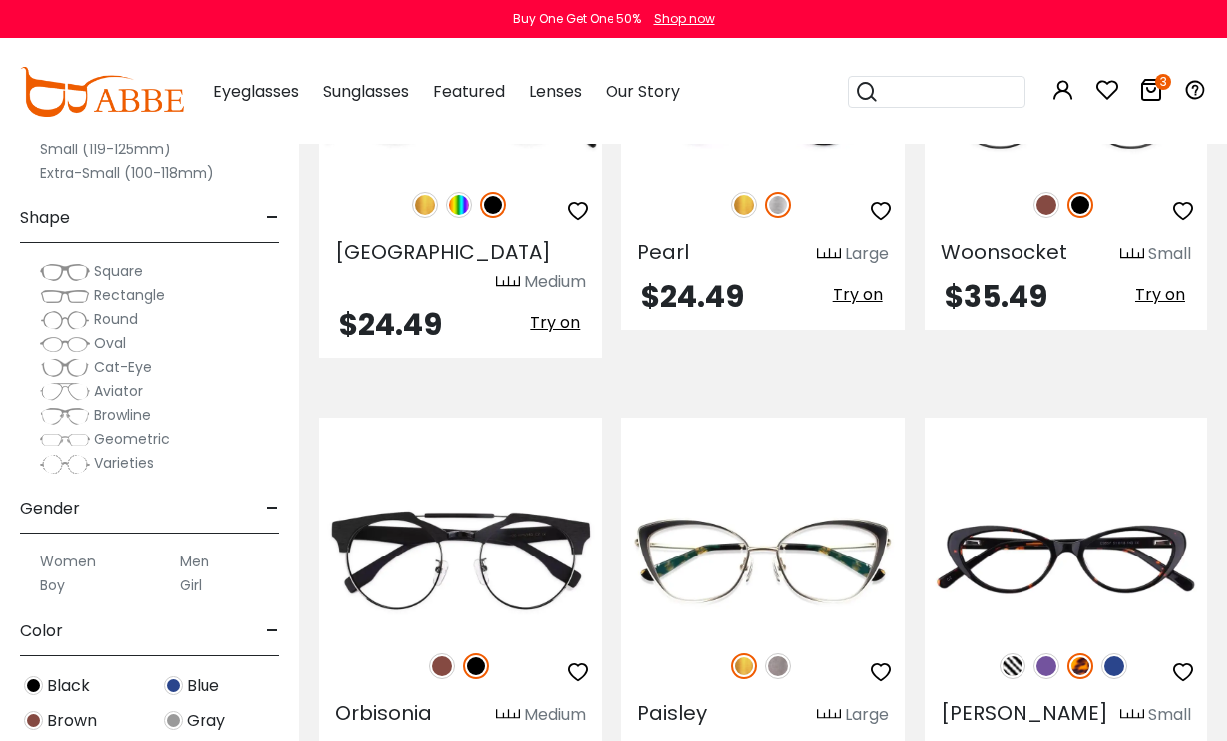
click at [1118, 654] on img at bounding box center [1115, 667] width 26 height 26
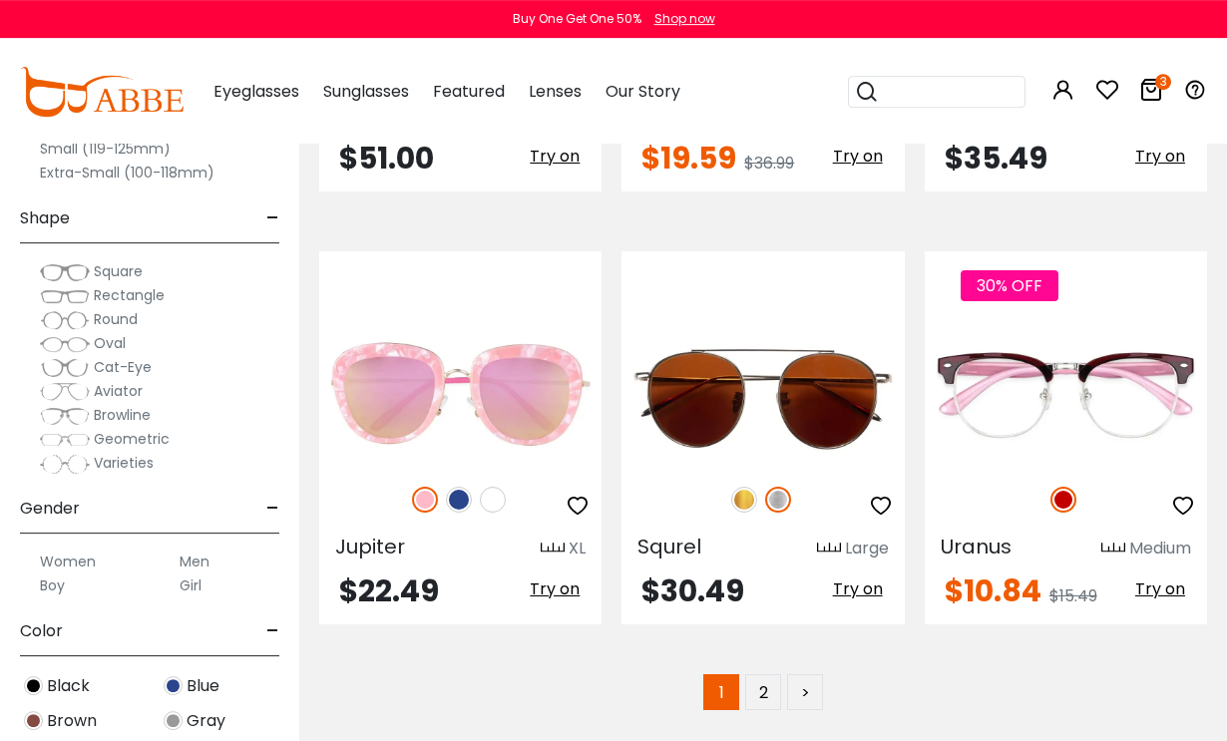
scroll to position [8791, 0]
click at [775, 675] on link "2" at bounding box center [763, 693] width 36 height 36
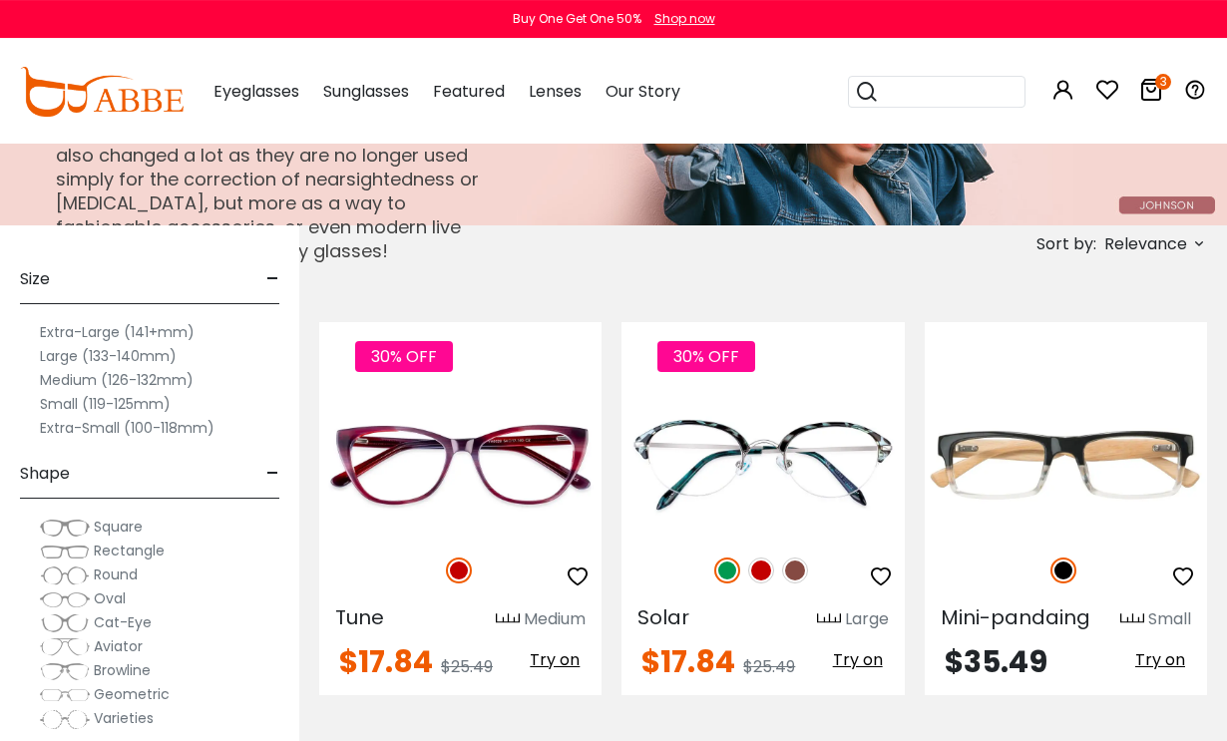
scroll to position [174, 0]
click at [0, 0] on img at bounding box center [0, 0] width 0 height 0
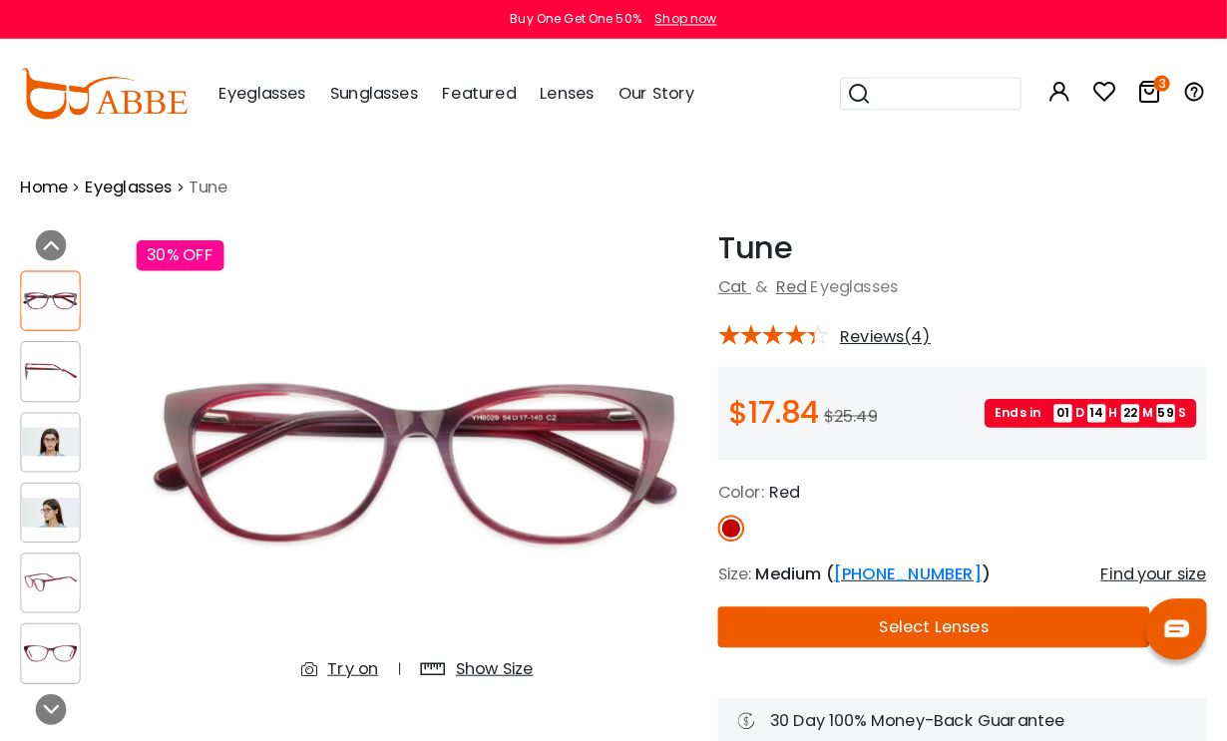
scroll to position [4, 0]
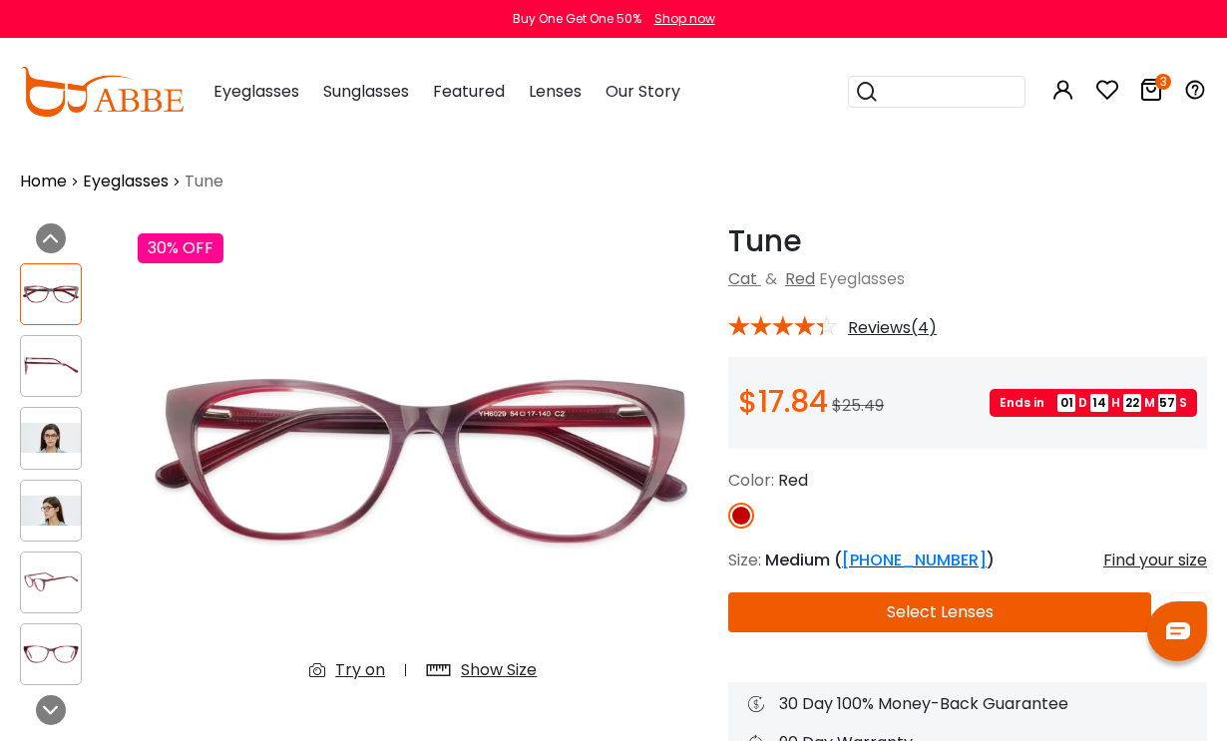
click at [59, 437] on img at bounding box center [51, 438] width 60 height 30
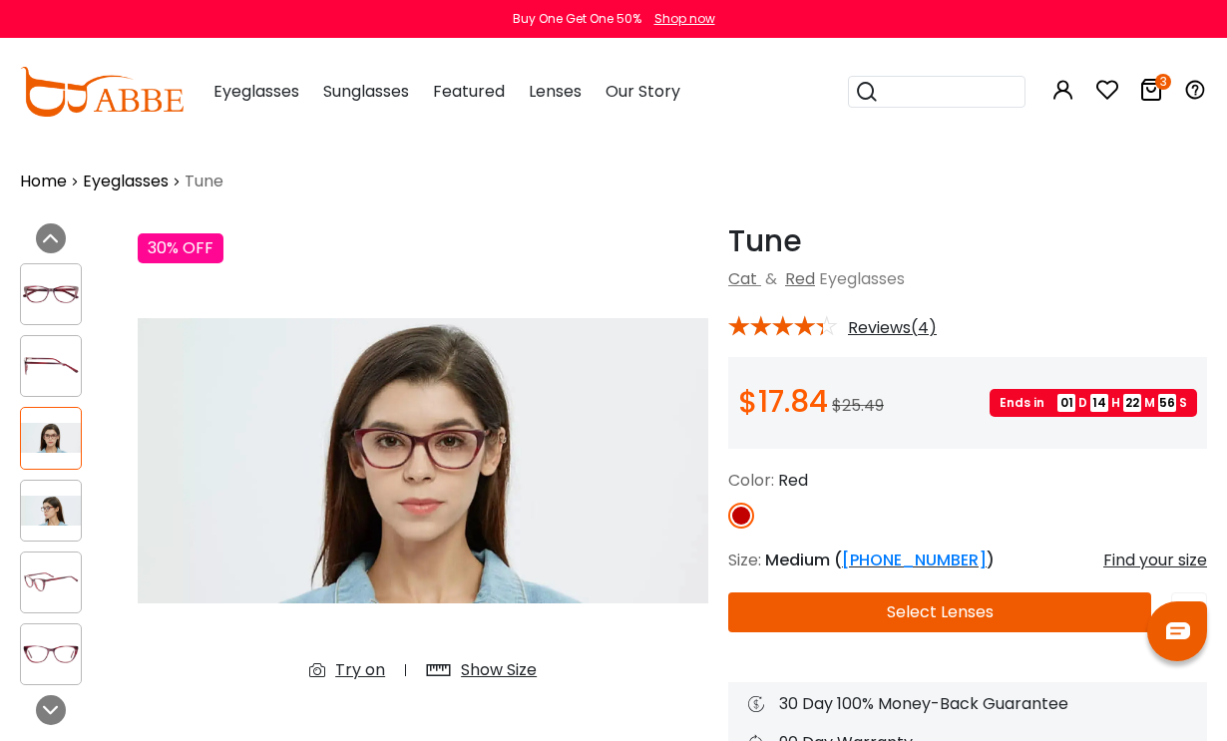
click at [60, 525] on img at bounding box center [51, 511] width 60 height 30
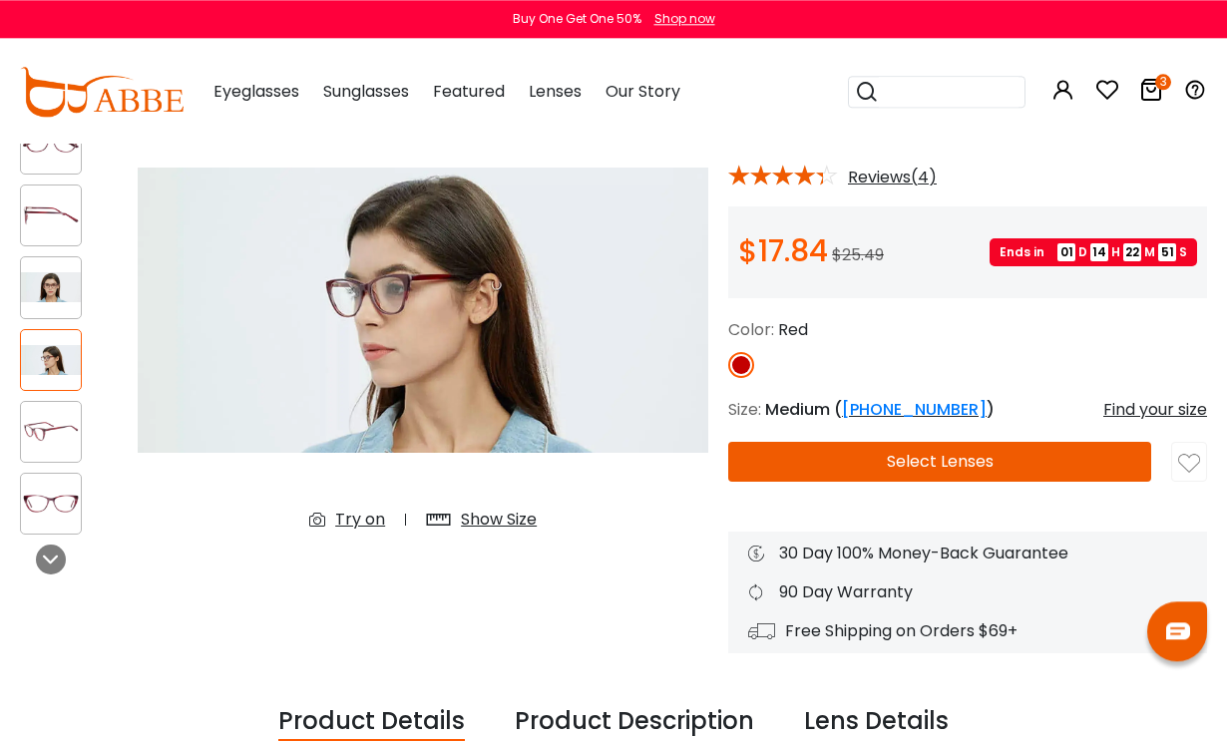
scroll to position [142, 0]
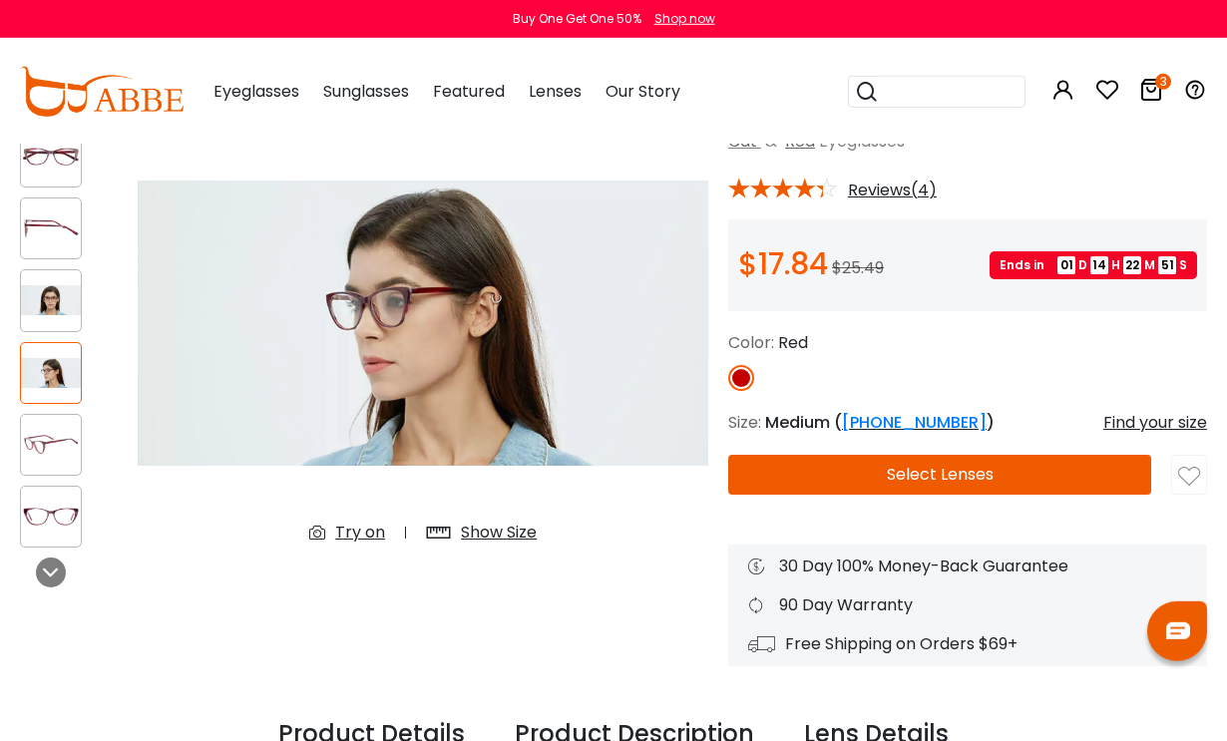
click at [964, 477] on button "Select Lenses" at bounding box center [939, 475] width 423 height 40
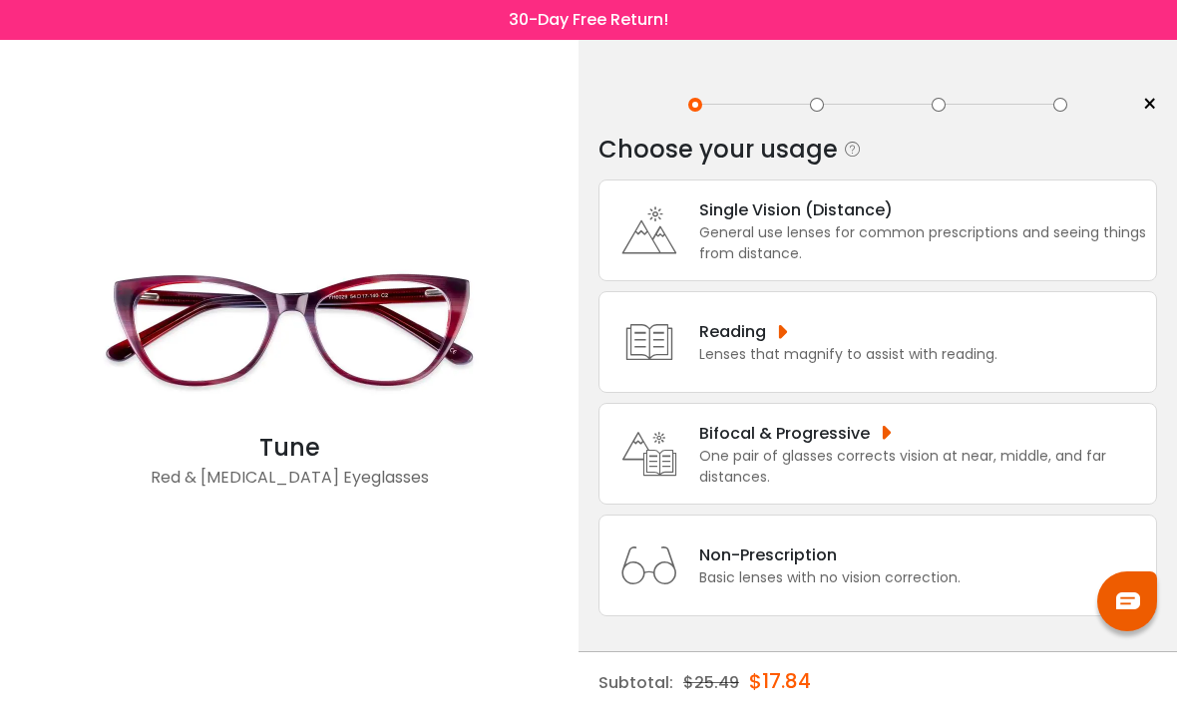
click at [941, 239] on div "General use lenses for common prescriptions and seeing things from distance." at bounding box center [923, 244] width 447 height 42
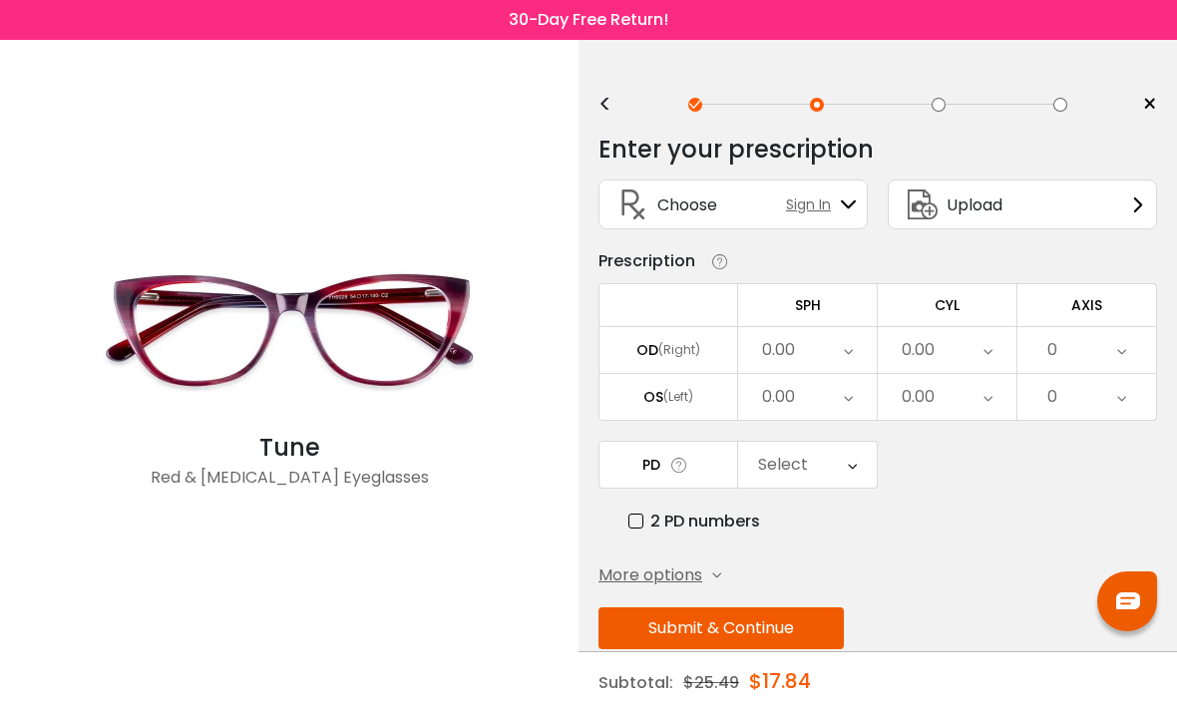
click at [607, 104] on div "<" at bounding box center [614, 105] width 30 height 16
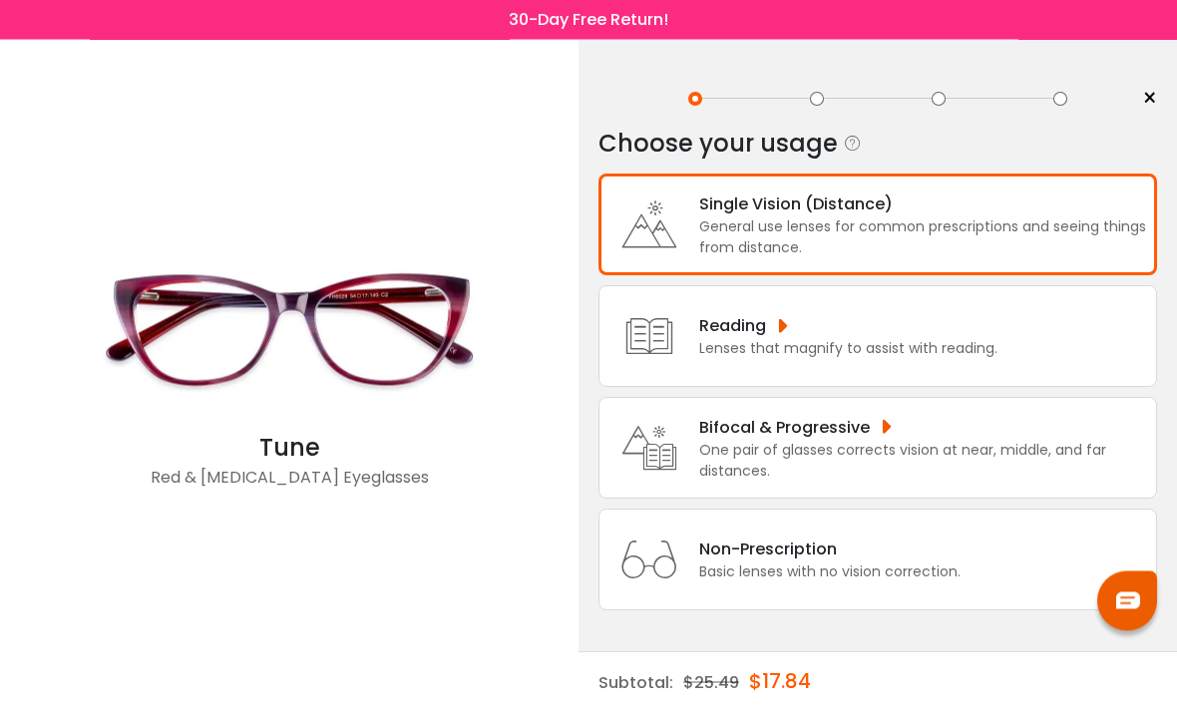
scroll to position [20, 0]
click at [856, 218] on div "General use lenses for common prescriptions and seeing things from distance." at bounding box center [923, 239] width 447 height 42
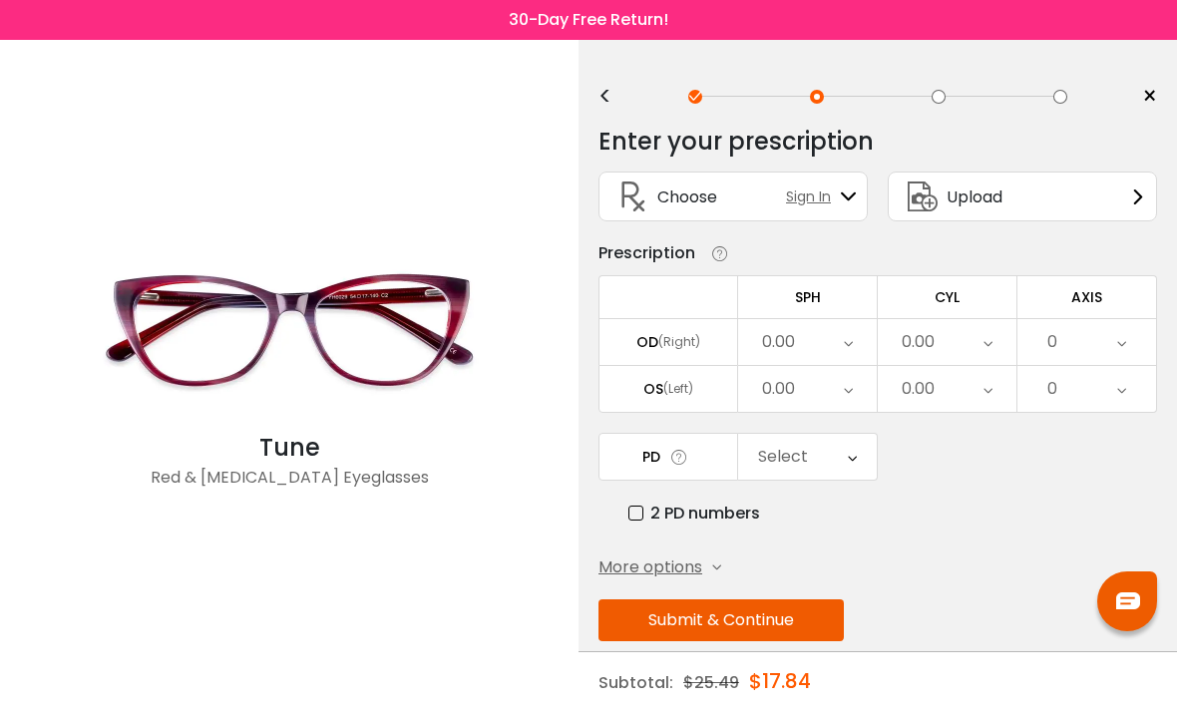
scroll to position [0, 0]
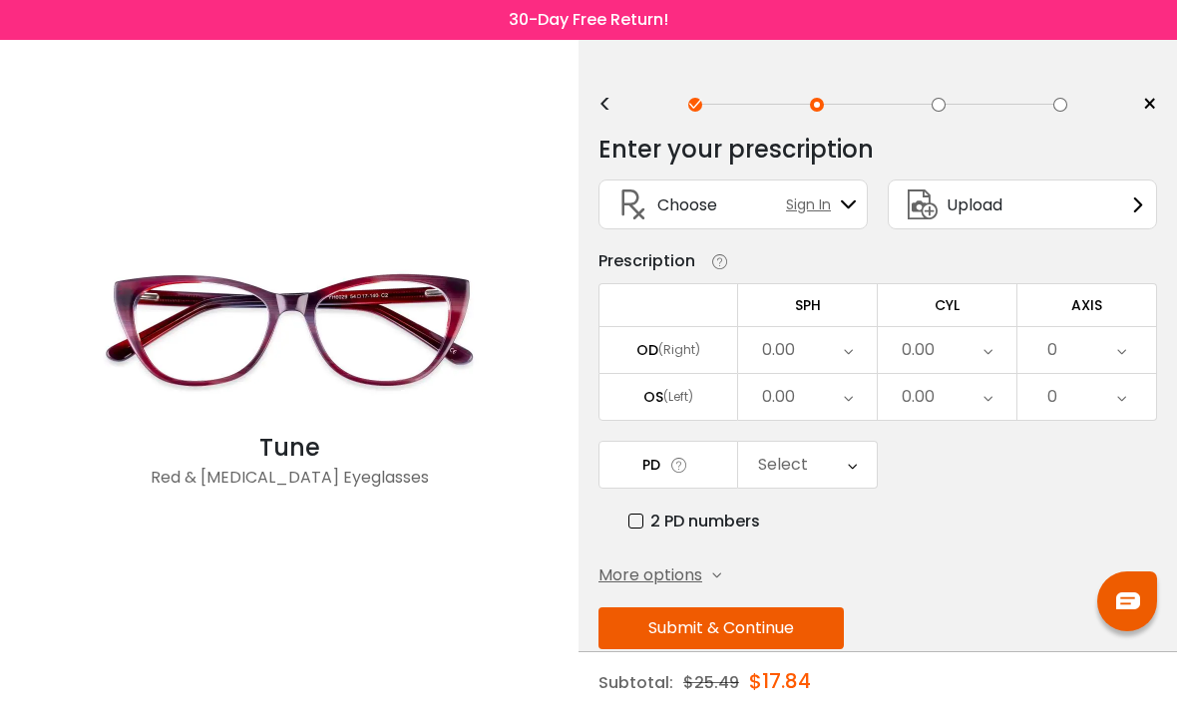
click at [994, 208] on span "Upload" at bounding box center [975, 205] width 56 height 25
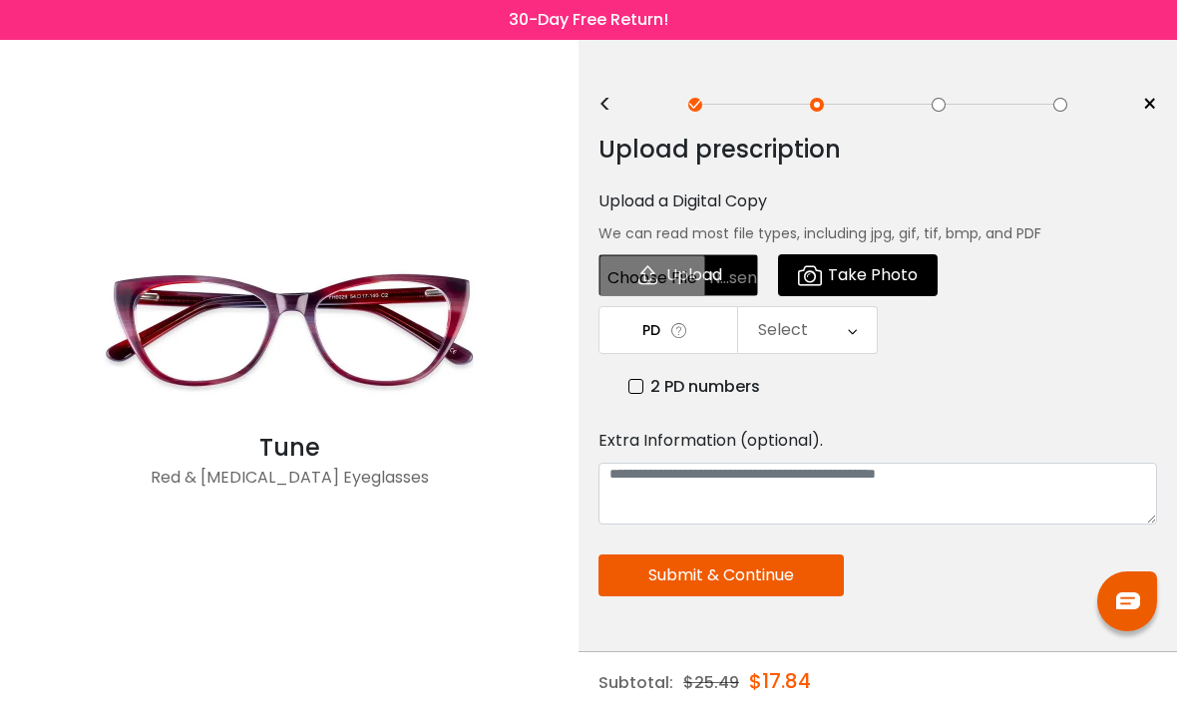
click at [714, 274] on input "file" at bounding box center [679, 275] width 160 height 42
type input "**********"
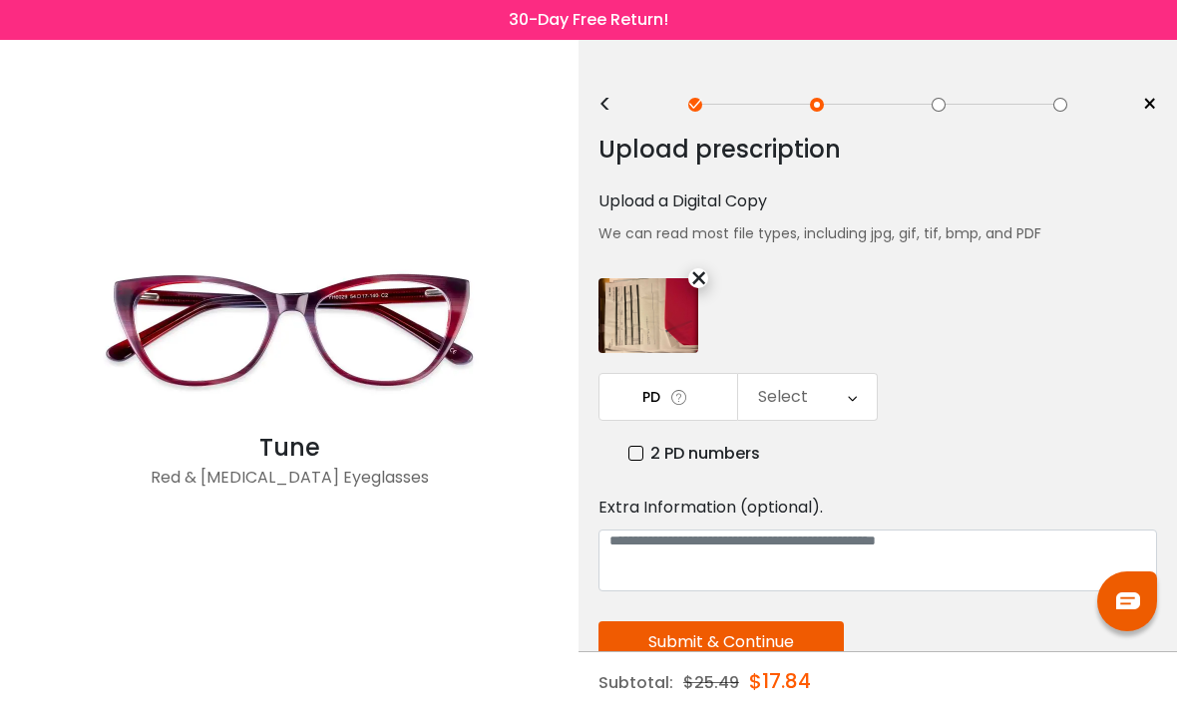
click at [834, 402] on div "Select" at bounding box center [807, 397] width 139 height 46
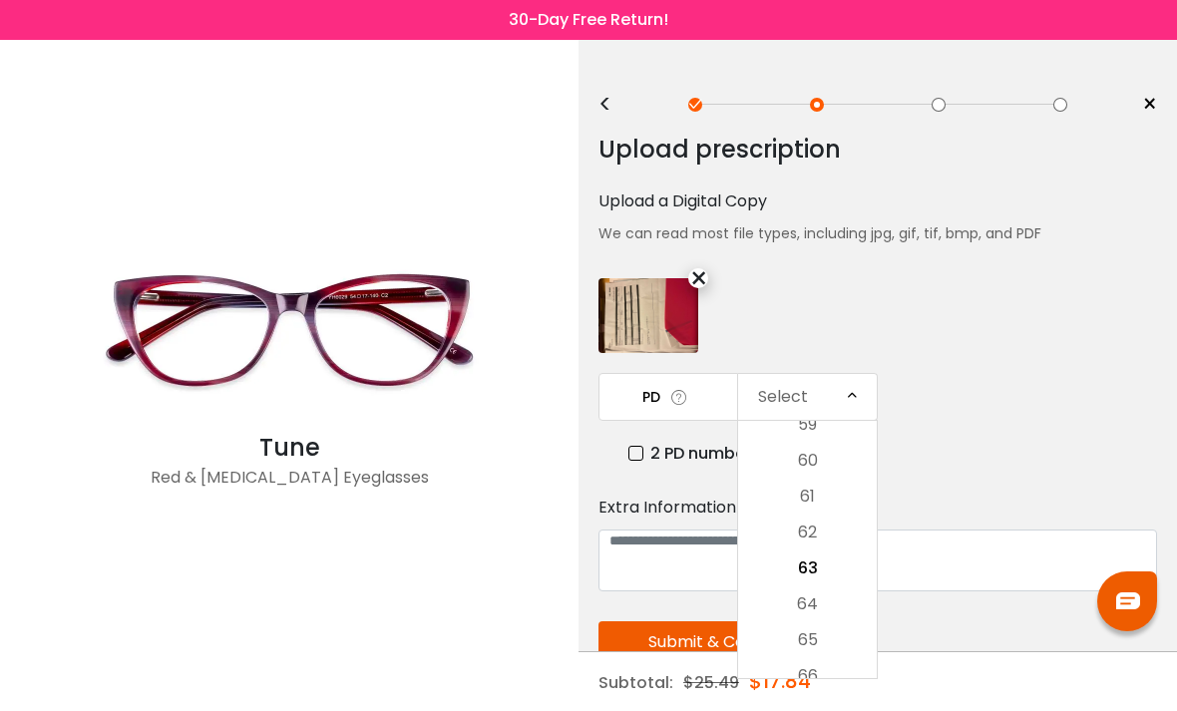
click at [813, 465] on li "60" at bounding box center [807, 461] width 139 height 36
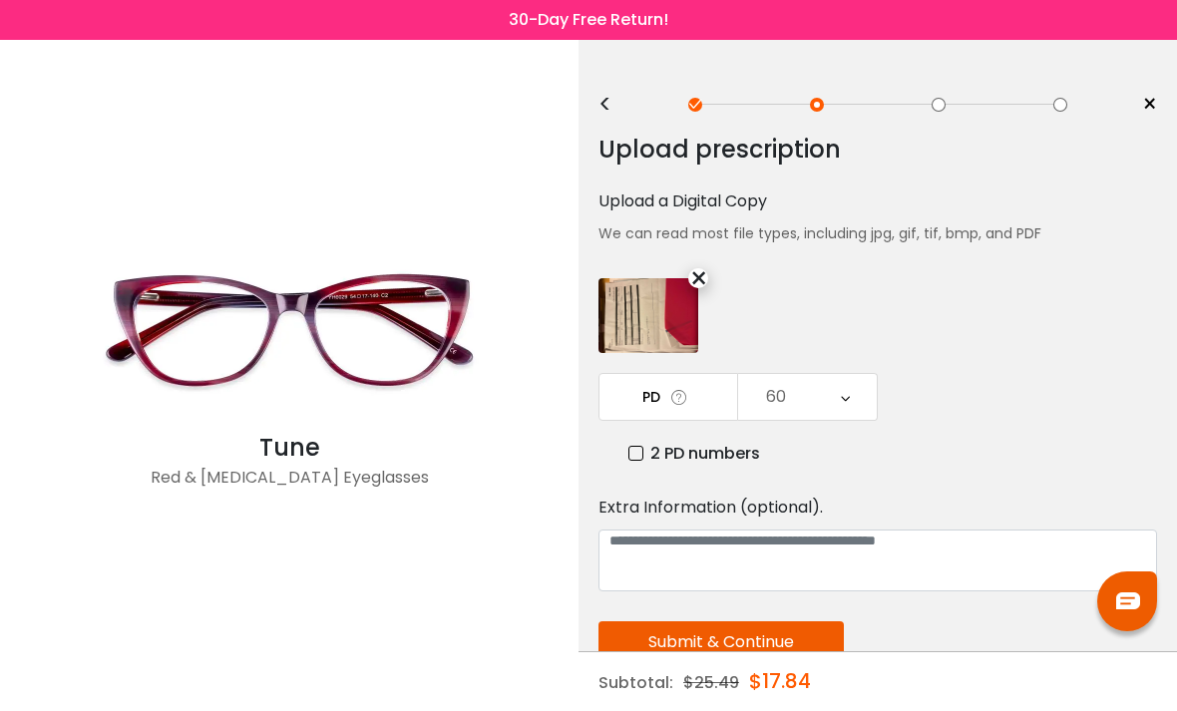
click at [797, 637] on button "Submit & Continue" at bounding box center [721, 643] width 245 height 42
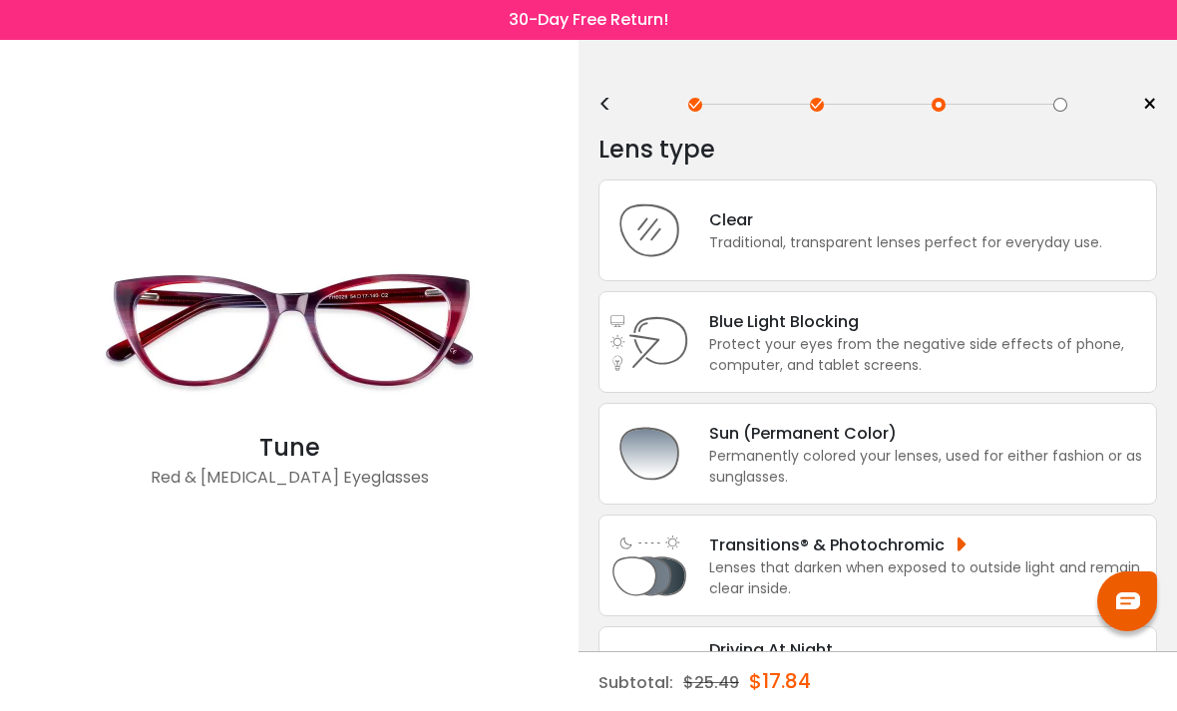
click at [1017, 505] on div "Sun (Permanent Color) Permanently colored your lenses, used for either fashion …" at bounding box center [878, 454] width 559 height 102
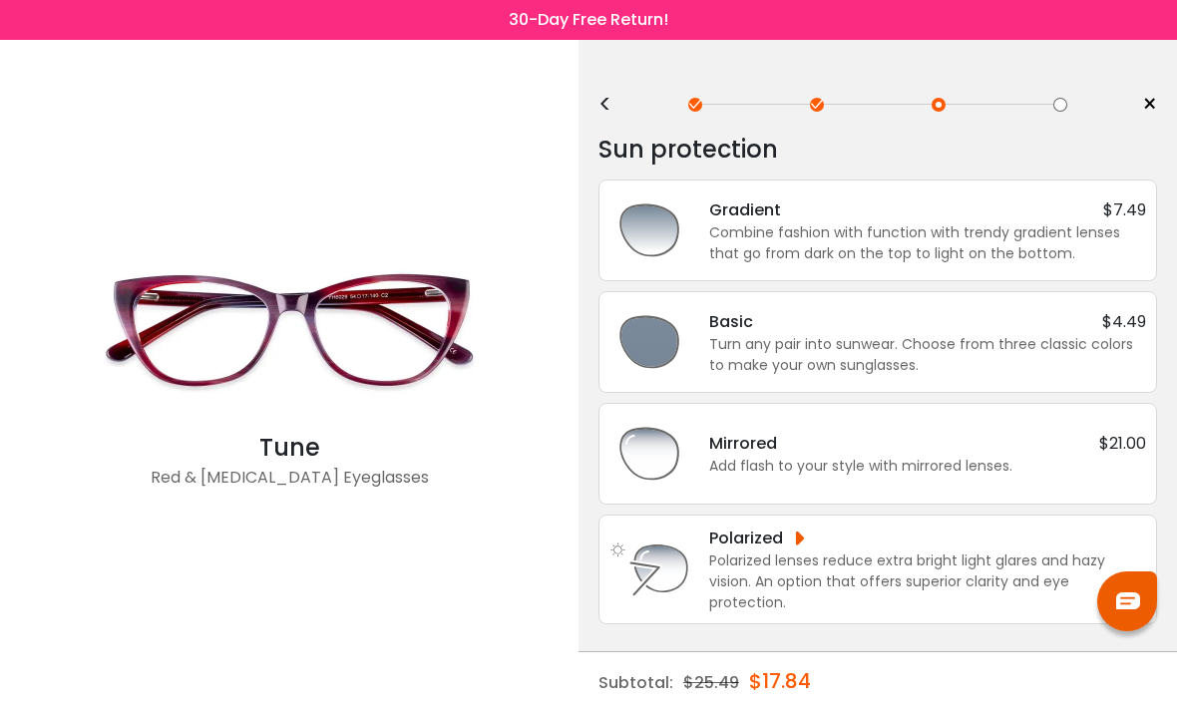
scroll to position [5, 0]
click at [615, 104] on div "<" at bounding box center [614, 105] width 30 height 16
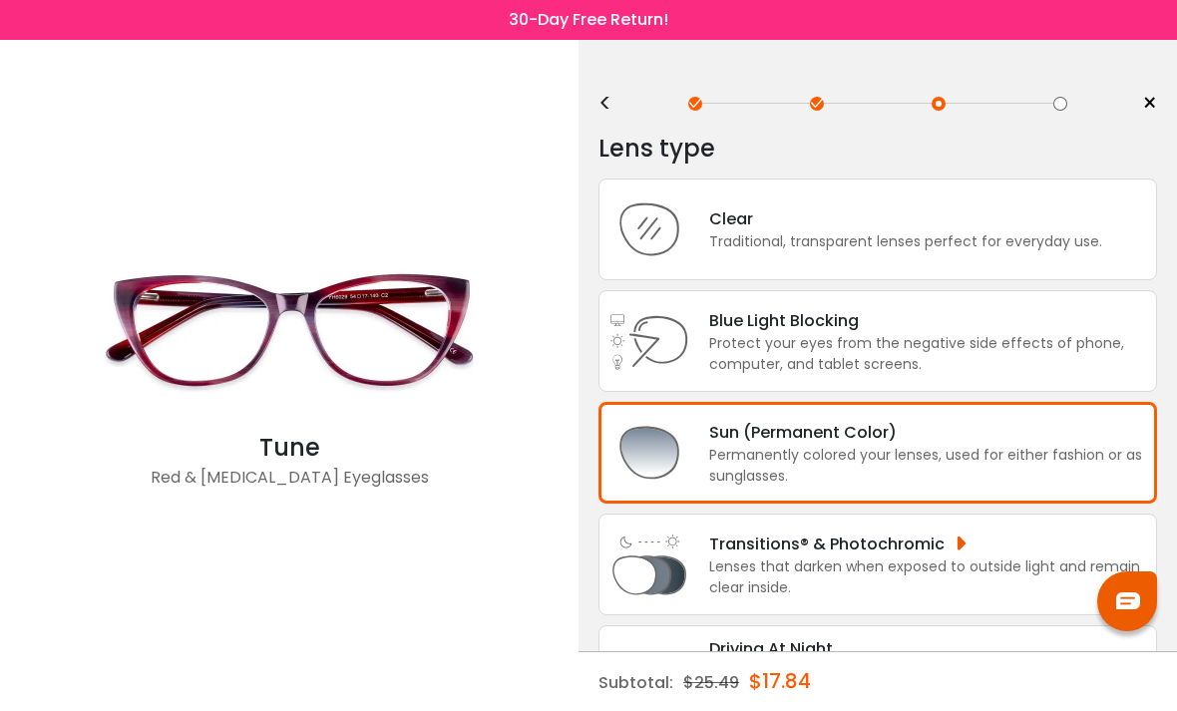
scroll to position [0, 0]
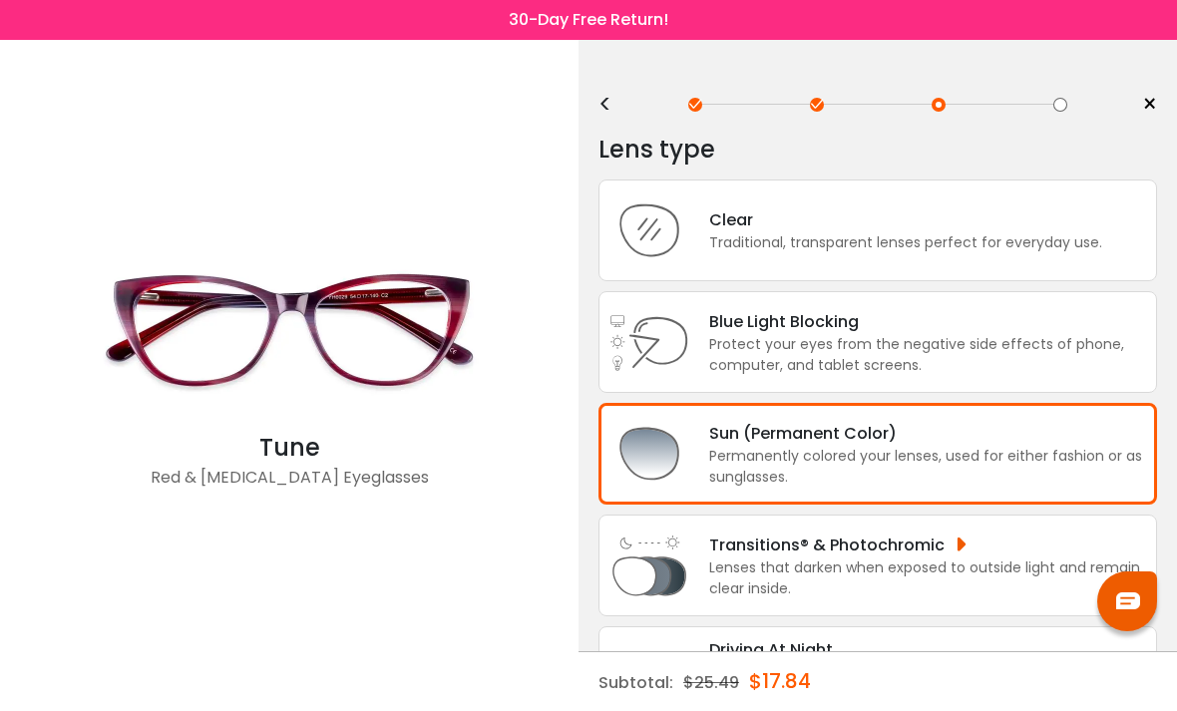
click at [1060, 359] on div "Protect your eyes from the negative side effects of phone, computer, and tablet…" at bounding box center [927, 355] width 437 height 42
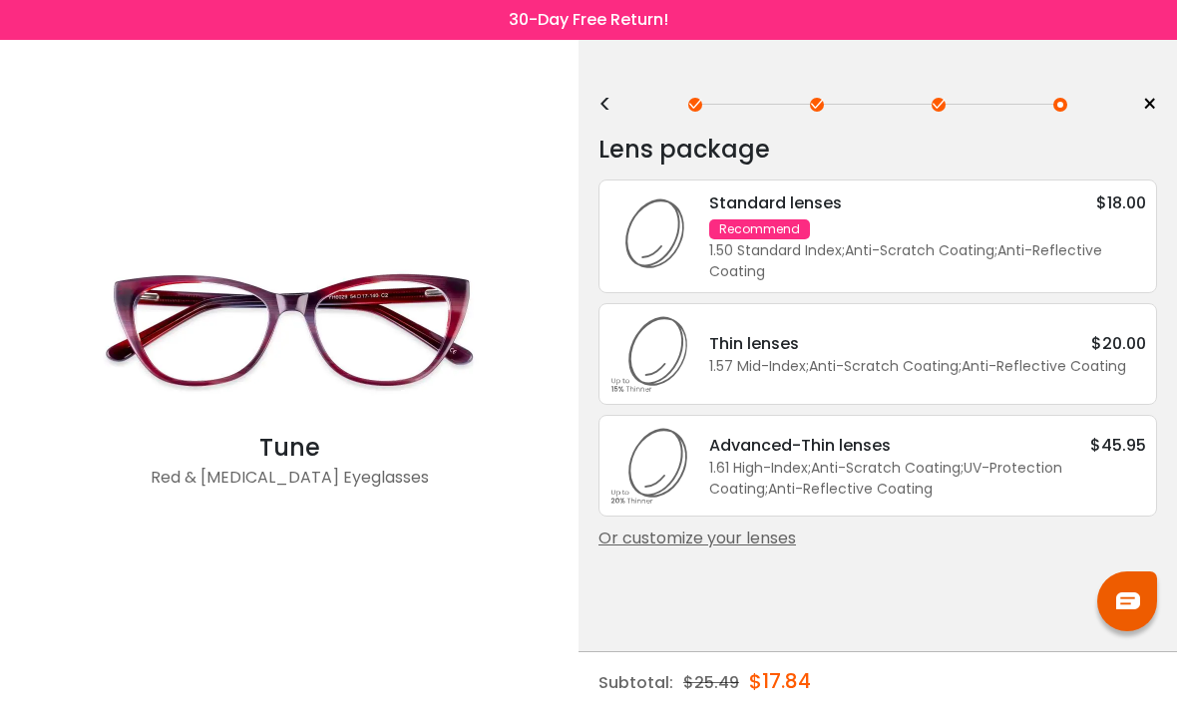
click at [753, 570] on div "Lens package * Standard lenses $18.00 Recommend 1.50 Standard Index ; Anti-Scra…" at bounding box center [878, 375] width 559 height 511
click at [744, 551] on div "Or customize your lenses" at bounding box center [878, 539] width 559 height 24
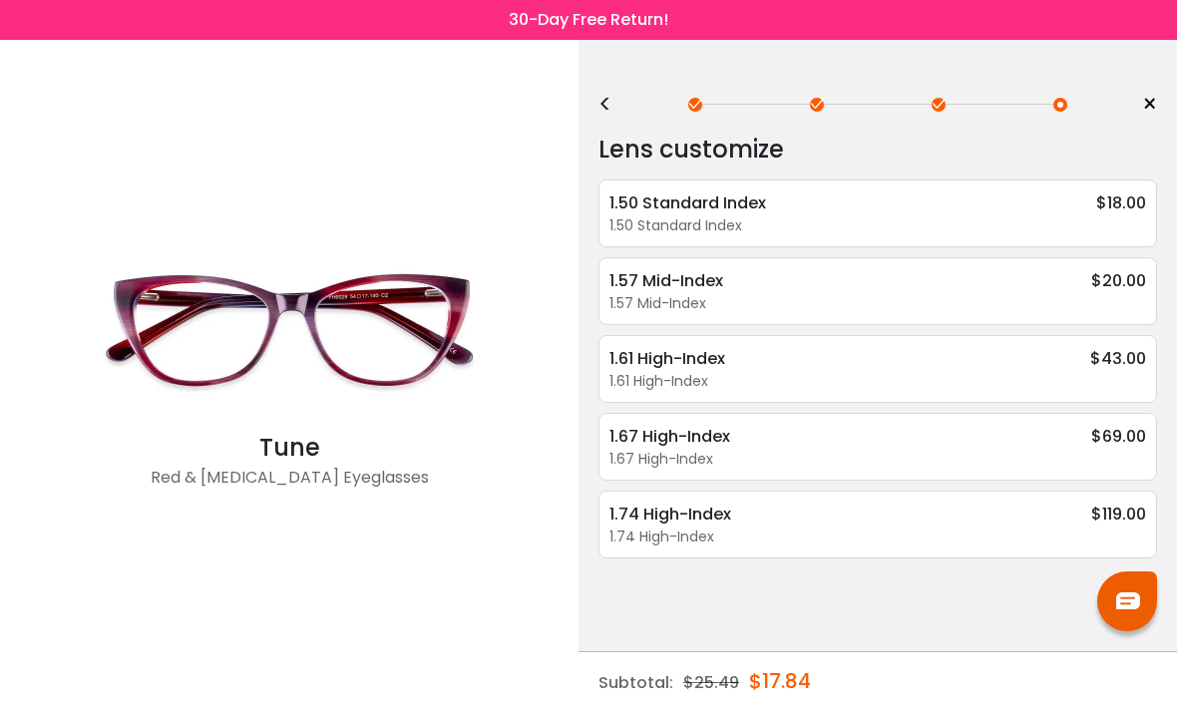
click at [968, 454] on div "1.67 High-Index" at bounding box center [878, 459] width 537 height 21
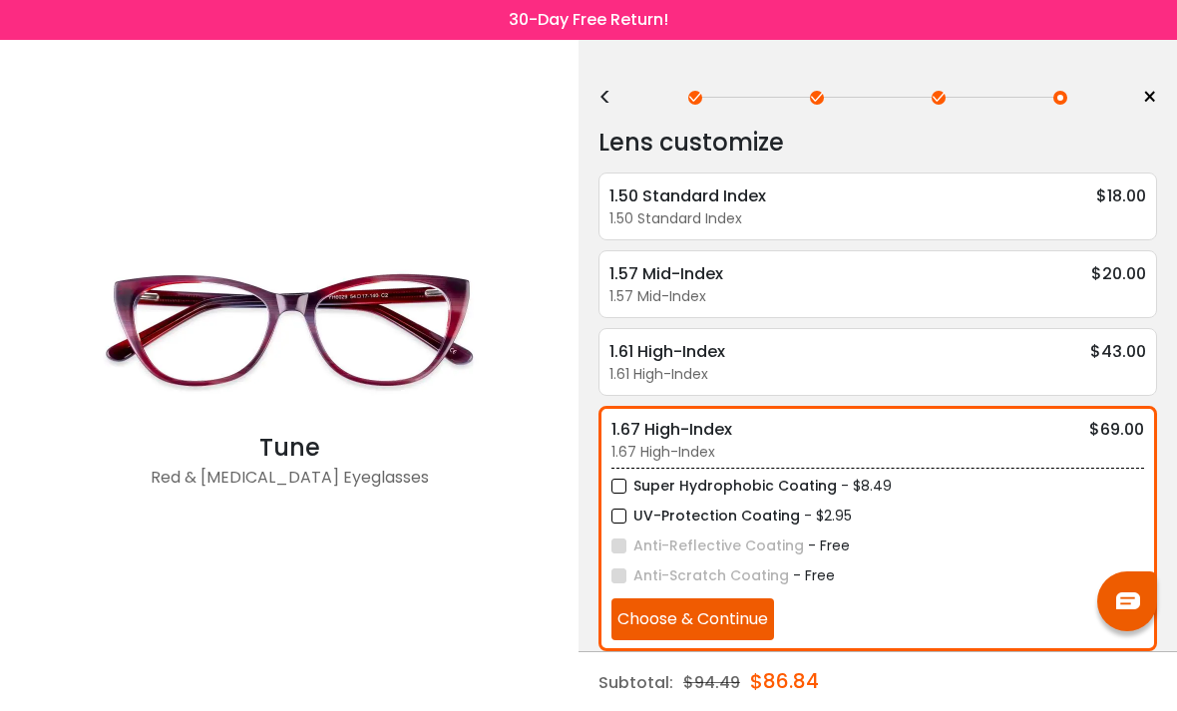
scroll to position [8, 0]
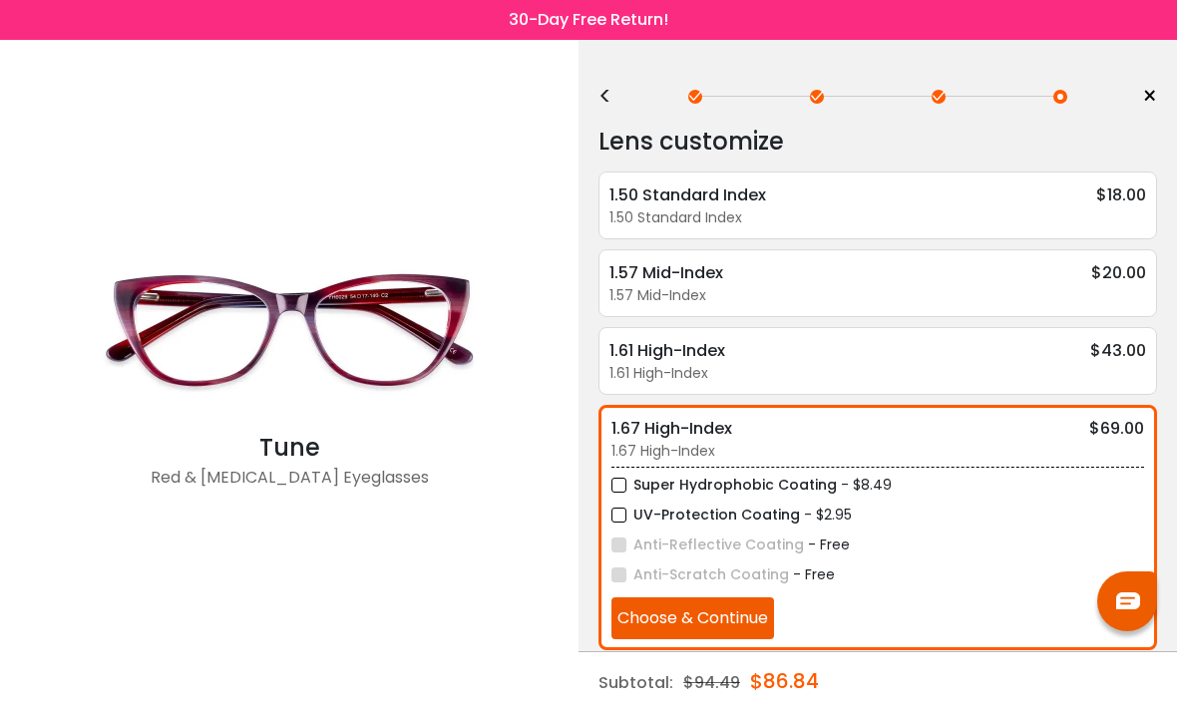
click at [623, 491] on label "Super Hydrophobic Coating" at bounding box center [725, 485] width 226 height 25
click at [625, 525] on label "UV-Protection Coating" at bounding box center [706, 515] width 189 height 25
click at [747, 625] on button "Choose & Continue" at bounding box center [693, 619] width 163 height 42
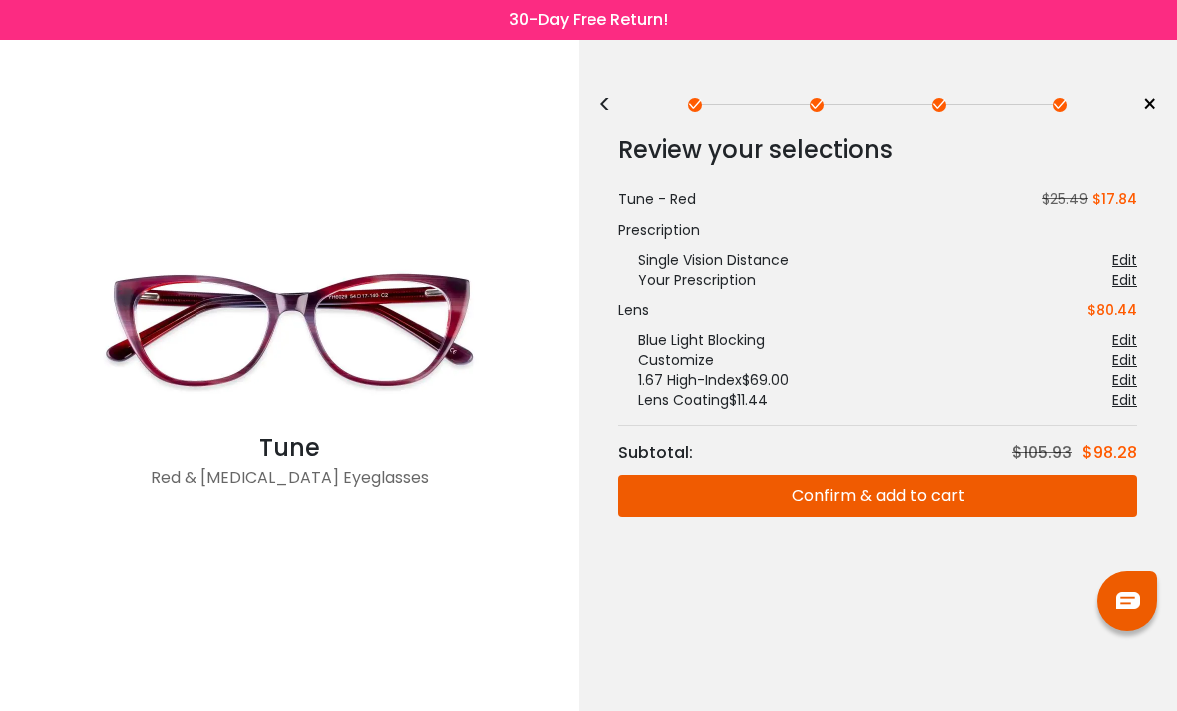
scroll to position [0, 0]
click at [611, 106] on div "<" at bounding box center [614, 105] width 30 height 16
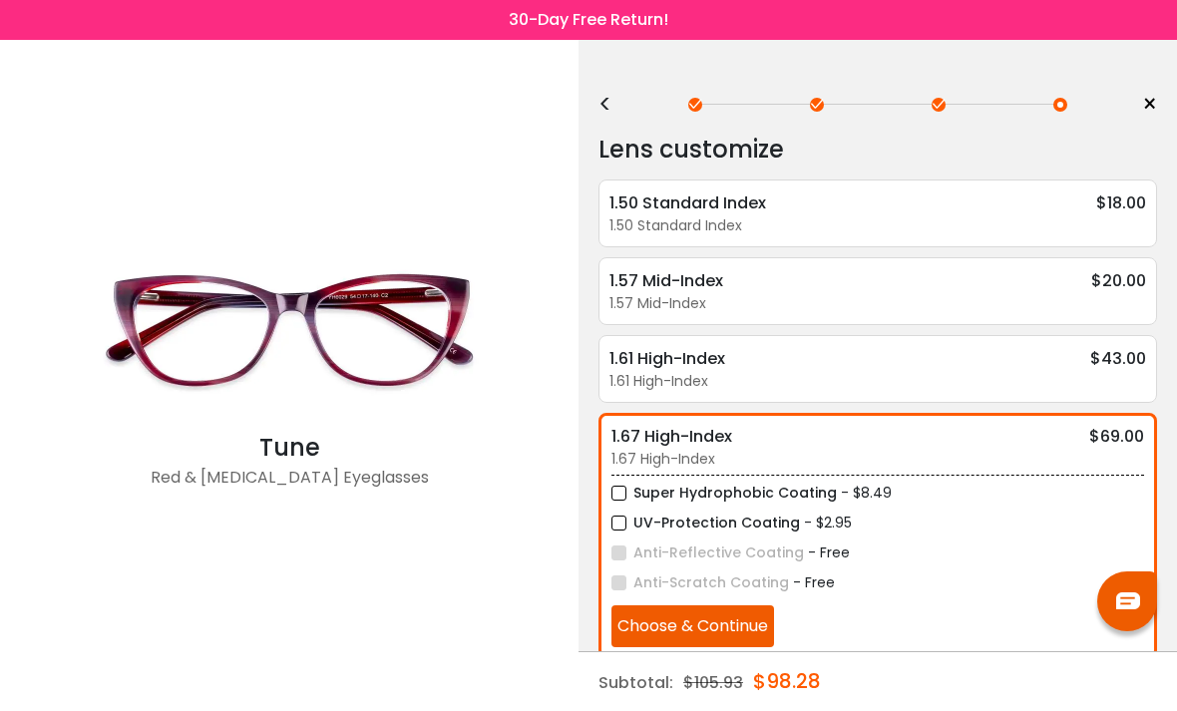
click at [608, 97] on div "<" at bounding box center [614, 105] width 30 height 16
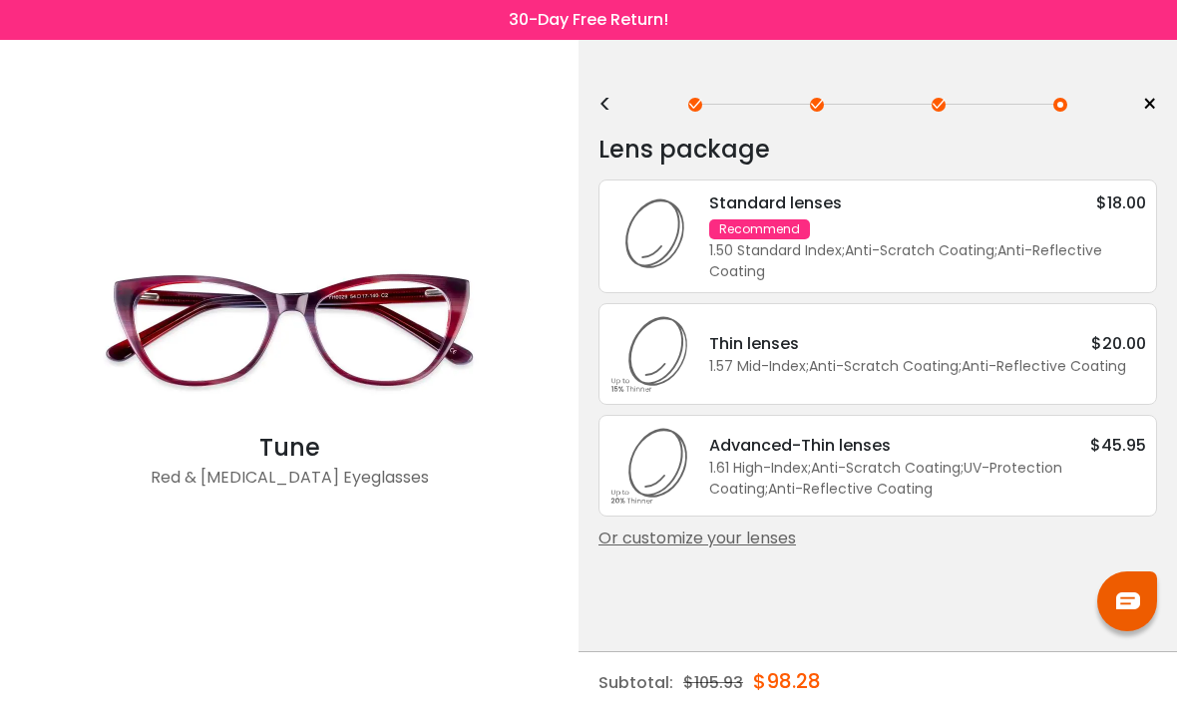
click at [615, 103] on div "<" at bounding box center [614, 105] width 30 height 16
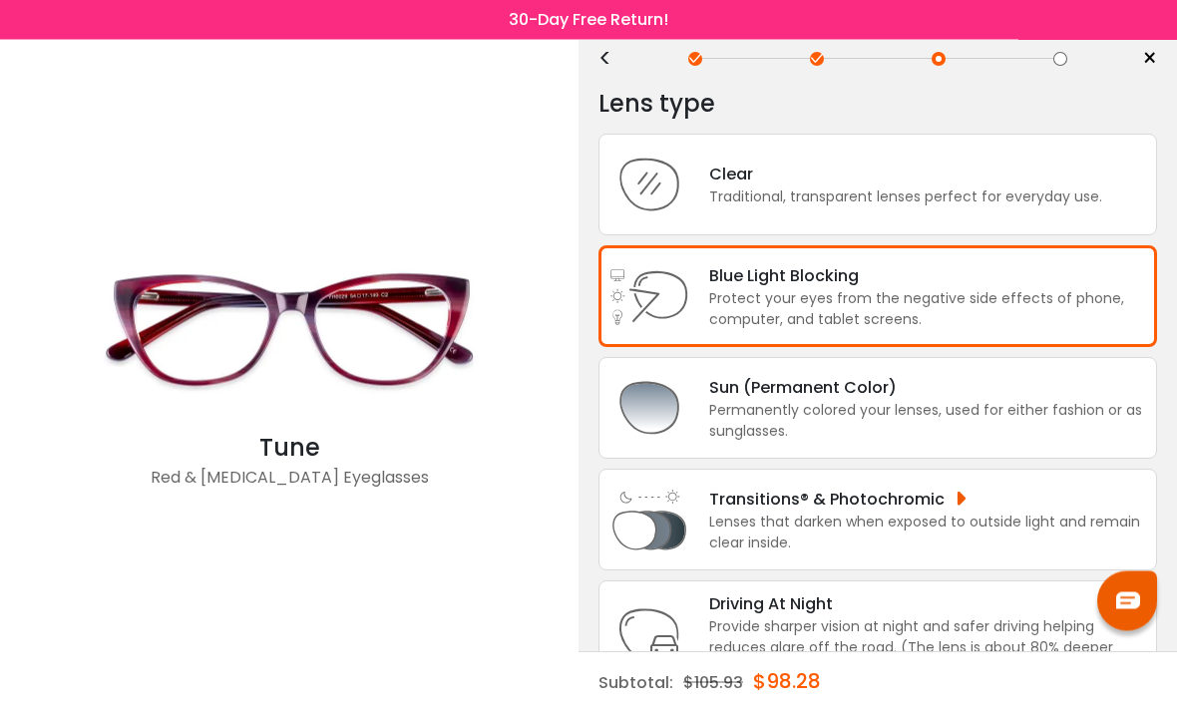
scroll to position [46, 0]
click at [913, 552] on div "Lenses that darken when exposed to outside light and remain clear inside." at bounding box center [927, 533] width 437 height 42
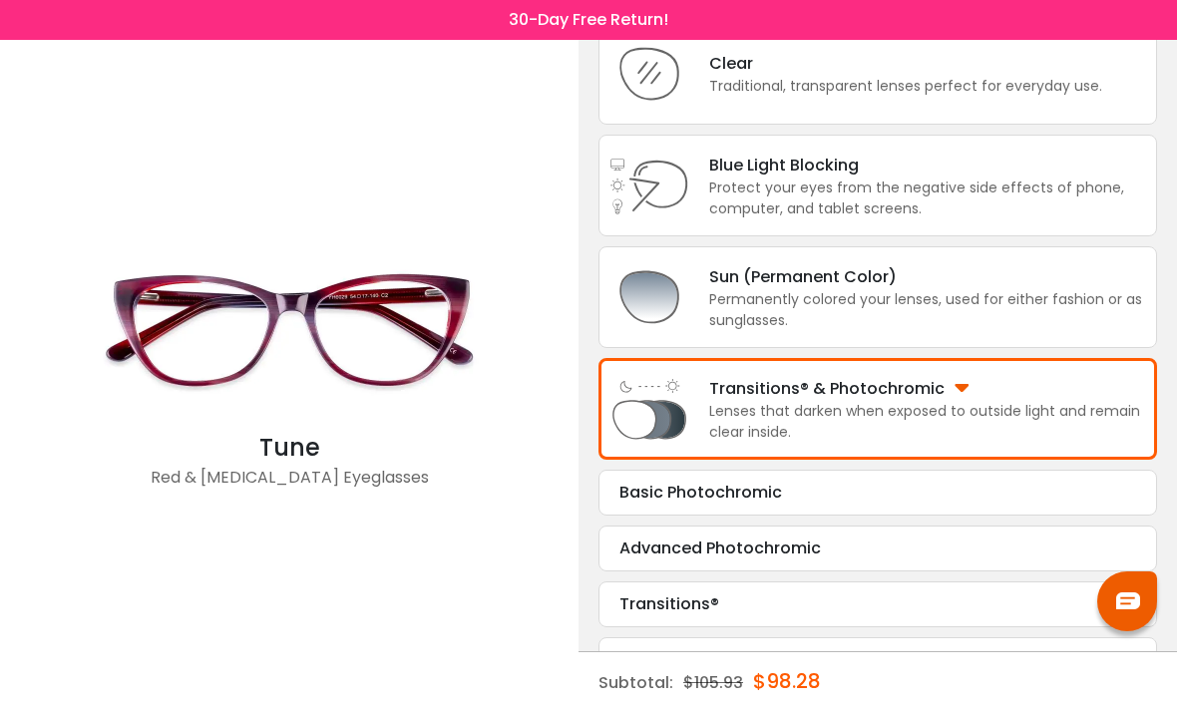
scroll to position [159, 0]
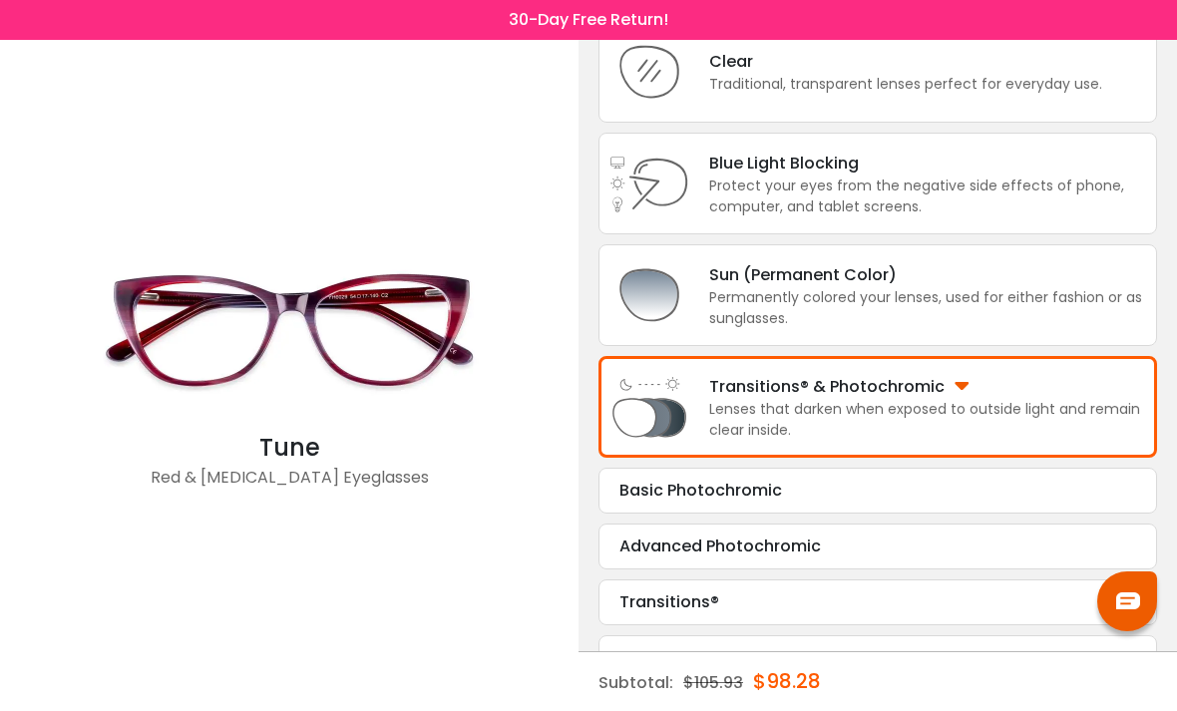
click at [757, 503] on div "Basic Photochromic" at bounding box center [878, 491] width 517 height 24
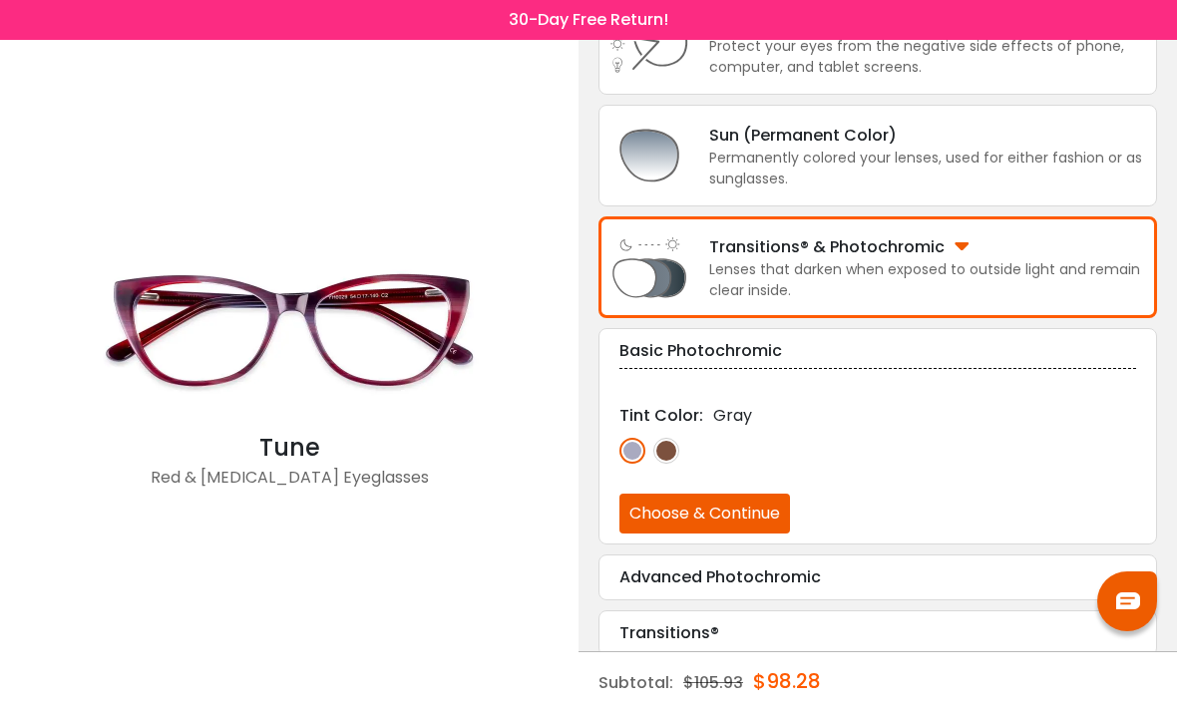
scroll to position [329, 0]
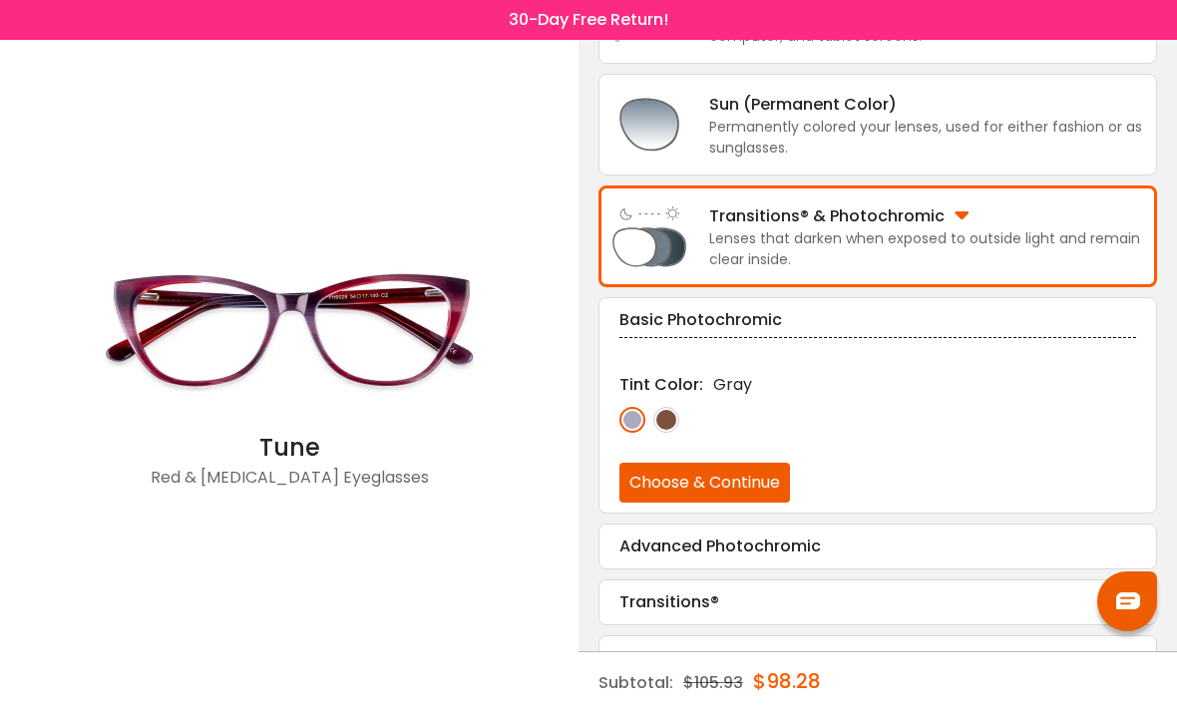
click at [756, 501] on button "Choose & Continue" at bounding box center [705, 483] width 171 height 40
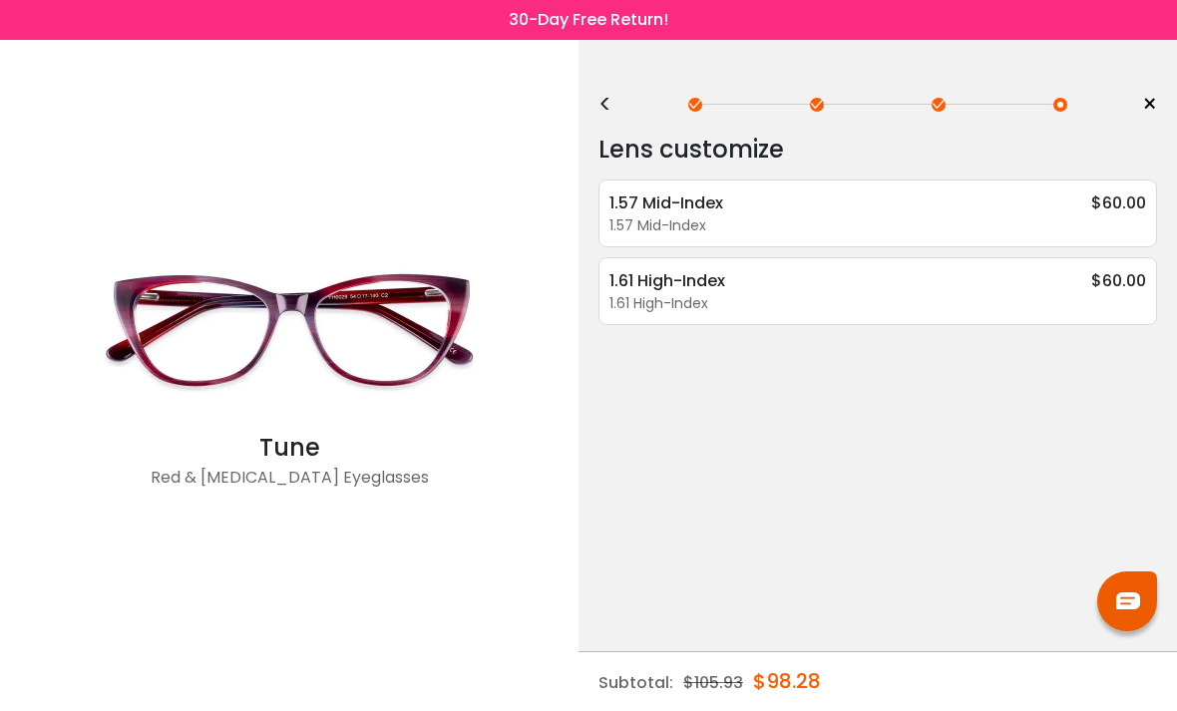
scroll to position [0, 0]
click at [789, 295] on div "1.61 High-Index" at bounding box center [878, 303] width 537 height 21
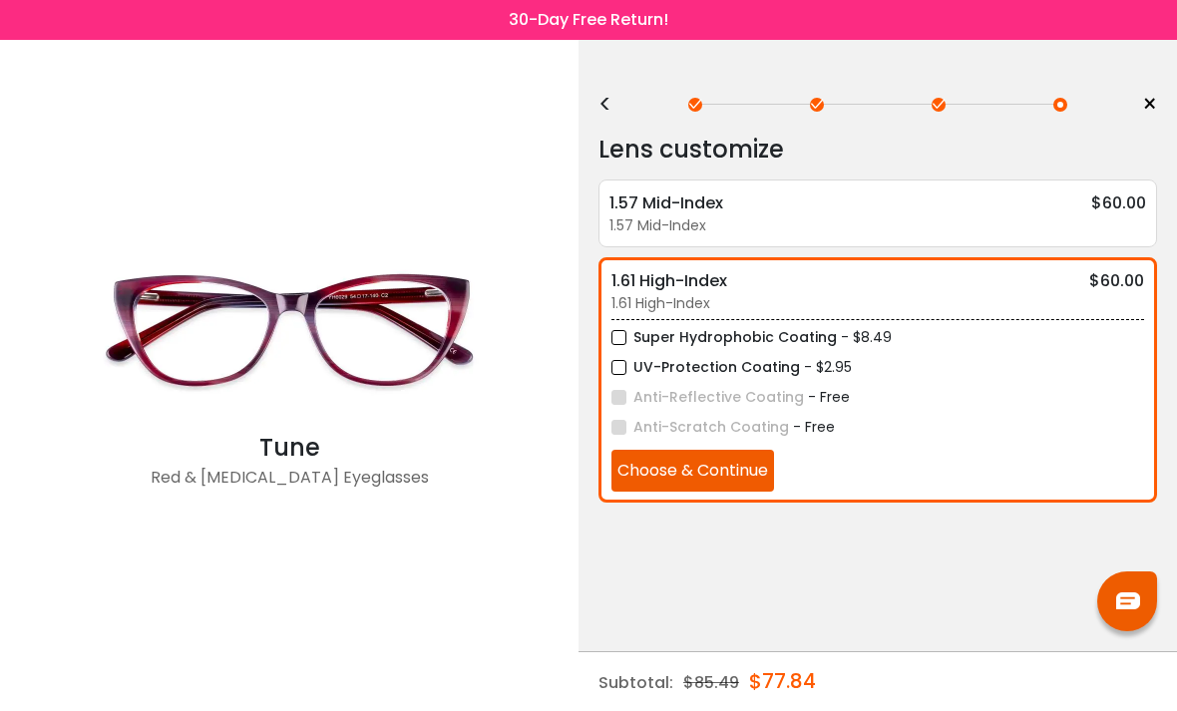
click at [627, 345] on label "Super Hydrophobic Coating" at bounding box center [725, 337] width 226 height 25
click at [626, 372] on label "UV-Protection Coating" at bounding box center [706, 367] width 189 height 25
click at [628, 343] on label "Super Hydrophobic Coating" at bounding box center [725, 337] width 226 height 25
click at [623, 369] on label "UV-Protection Coating" at bounding box center [706, 367] width 189 height 25
click at [601, 111] on div "<" at bounding box center [614, 105] width 30 height 16
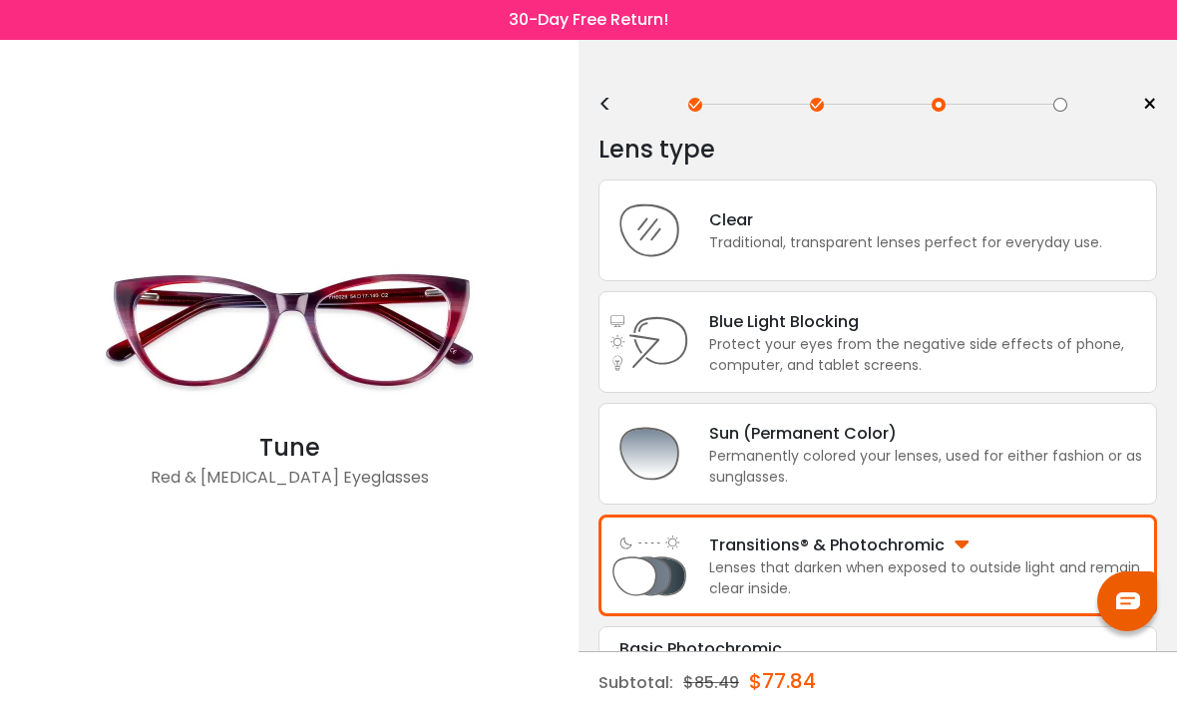
click at [941, 558] on div "Transitions® & Photochromic" at bounding box center [927, 545] width 437 height 25
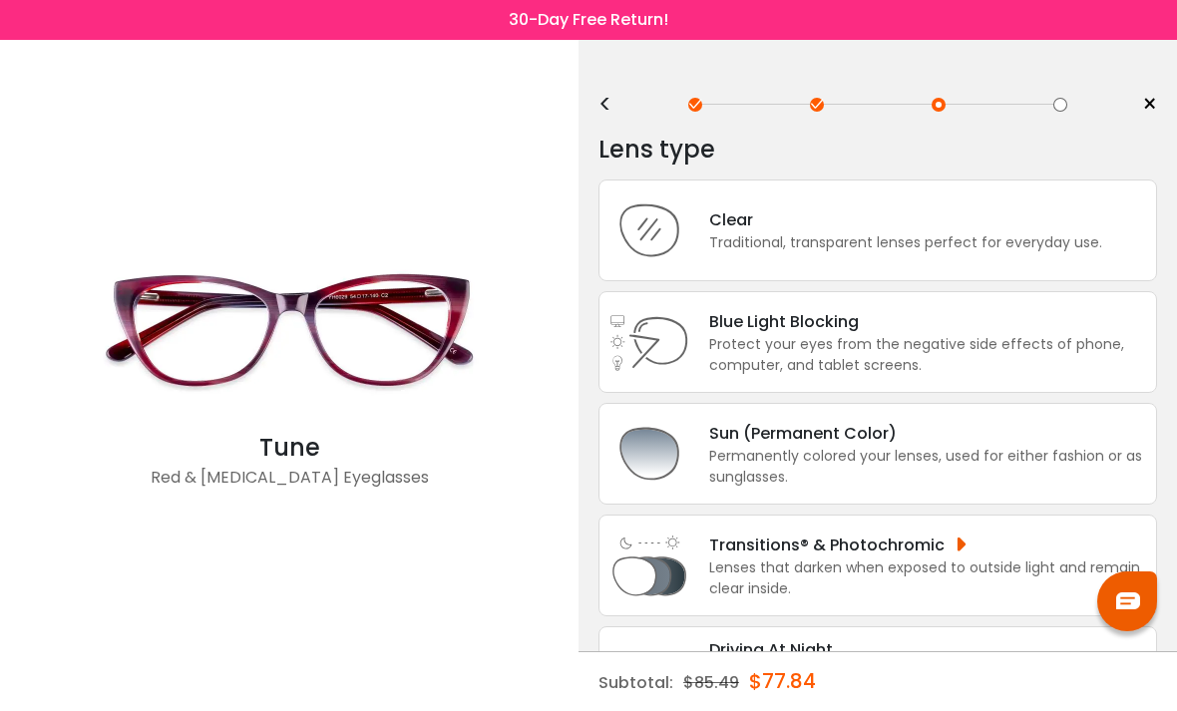
click at [963, 574] on div "Lenses that darken when exposed to outside light and remain clear inside." at bounding box center [927, 579] width 437 height 42
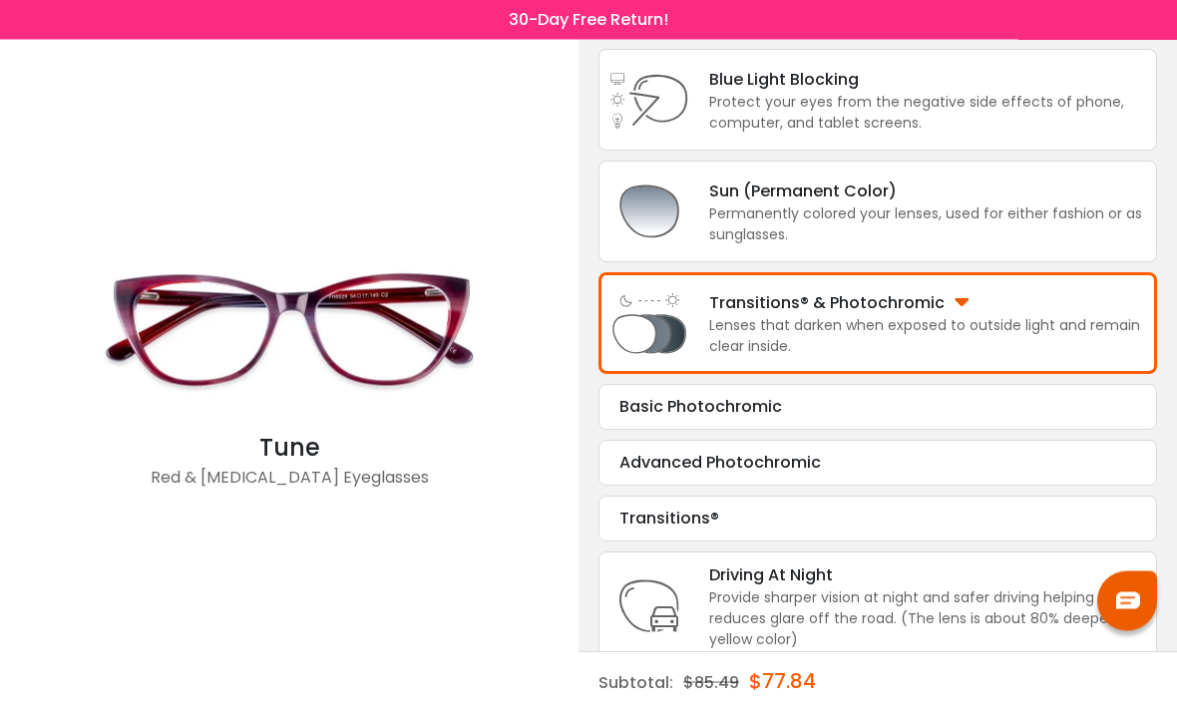
scroll to position [242, 0]
click at [811, 475] on div "Advanced Photochromic" at bounding box center [878, 463] width 517 height 24
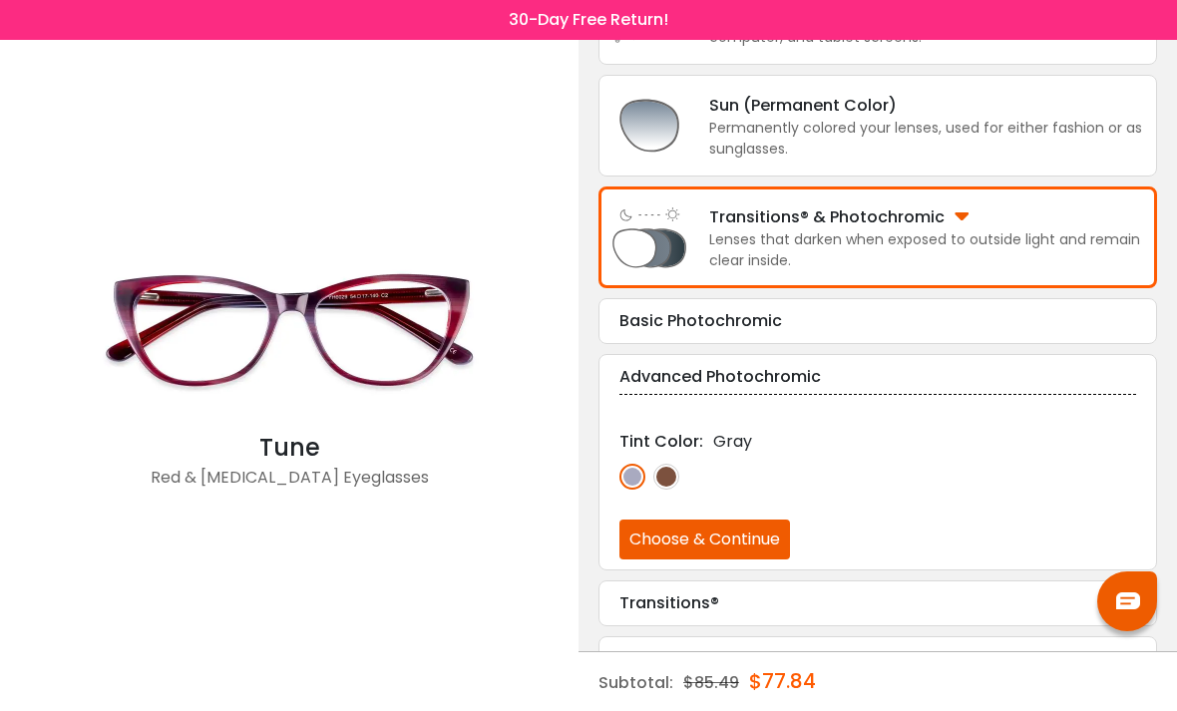
scroll to position [329, 0]
click at [719, 556] on button "Choose & Continue" at bounding box center [705, 539] width 171 height 40
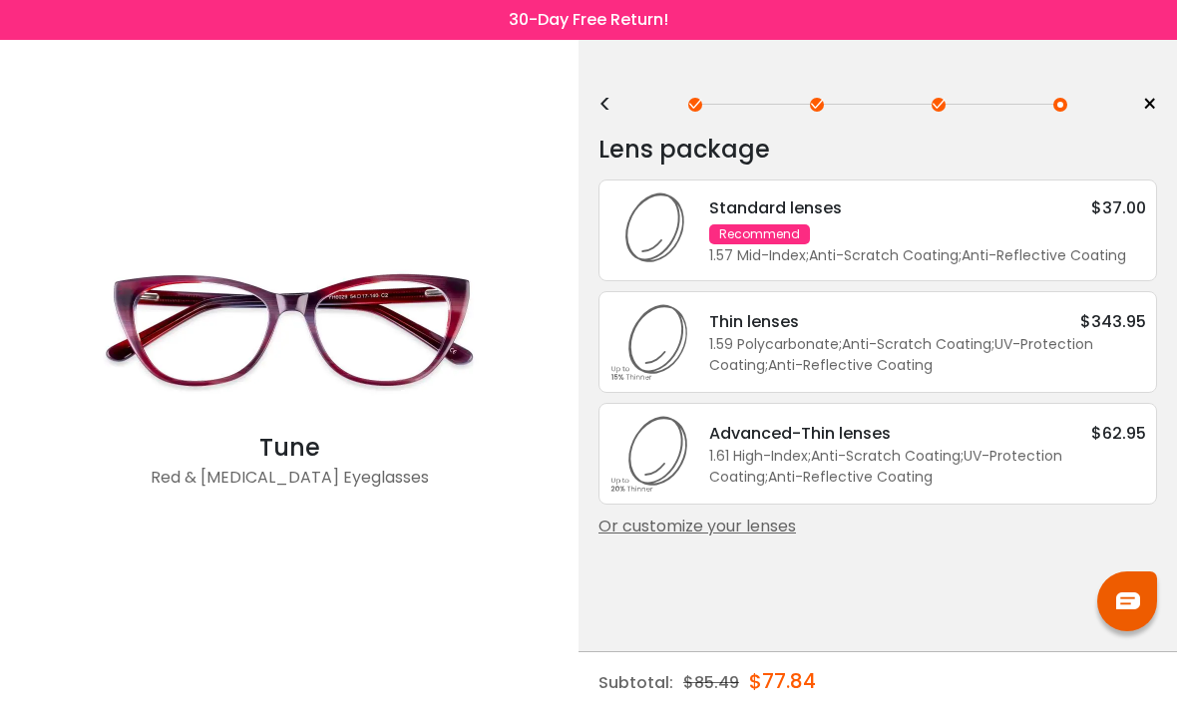
scroll to position [0, 0]
click at [738, 539] on div "Or customize your lenses" at bounding box center [878, 527] width 559 height 24
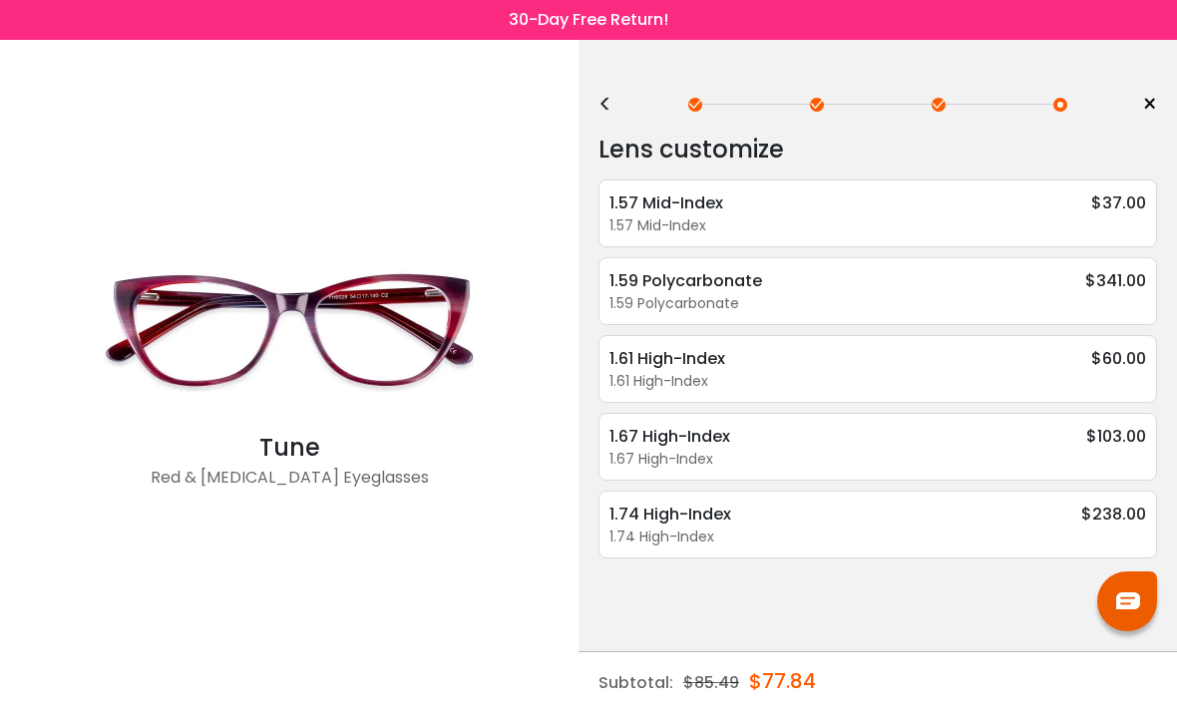
click at [804, 449] on div "1.67 High-Index $103.00" at bounding box center [878, 436] width 537 height 25
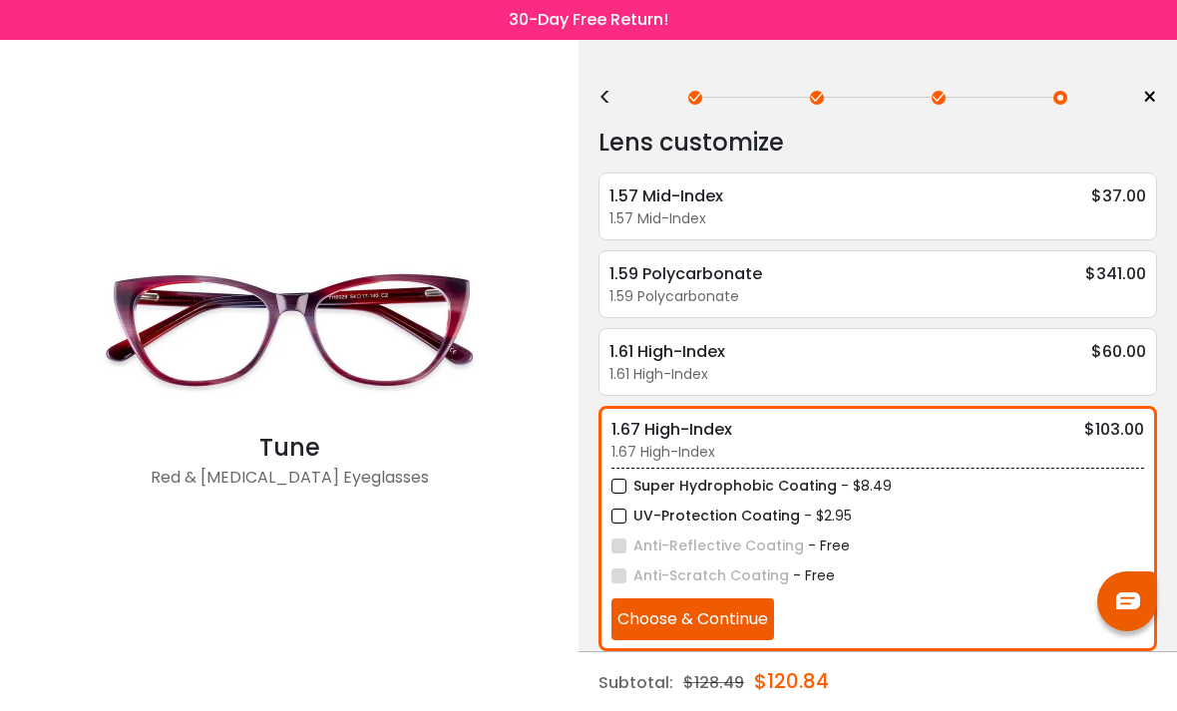
scroll to position [8, 0]
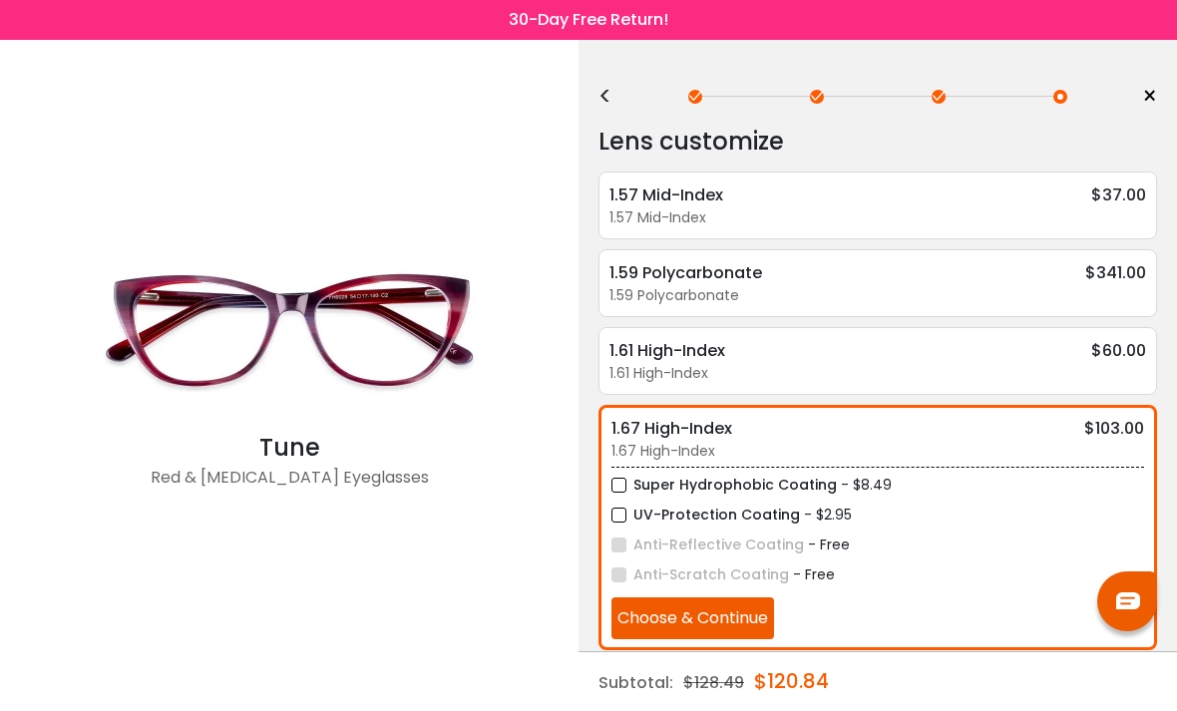
click at [623, 494] on label "Super Hydrophobic Coating" at bounding box center [725, 485] width 226 height 25
click at [631, 522] on label "UV-Protection Coating" at bounding box center [706, 515] width 189 height 25
click at [738, 633] on button "Choose & Continue" at bounding box center [693, 619] width 163 height 42
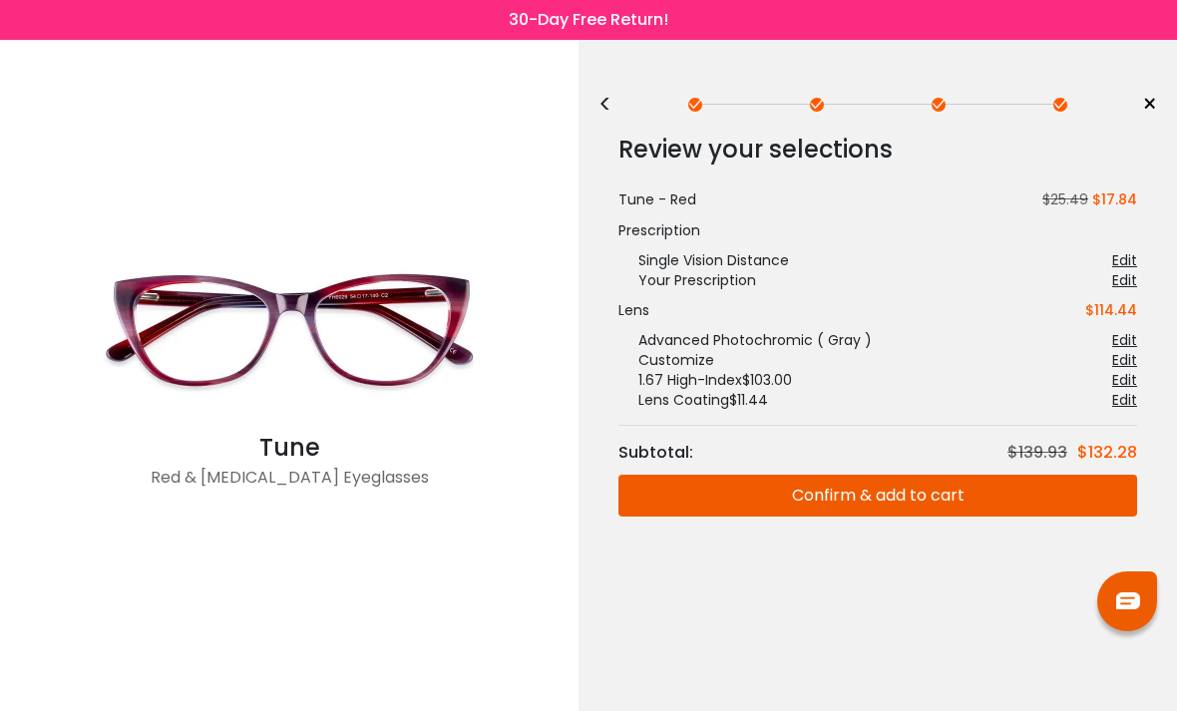
scroll to position [0, 0]
click at [840, 483] on button "Confirm & add to cart" at bounding box center [878, 496] width 519 height 42
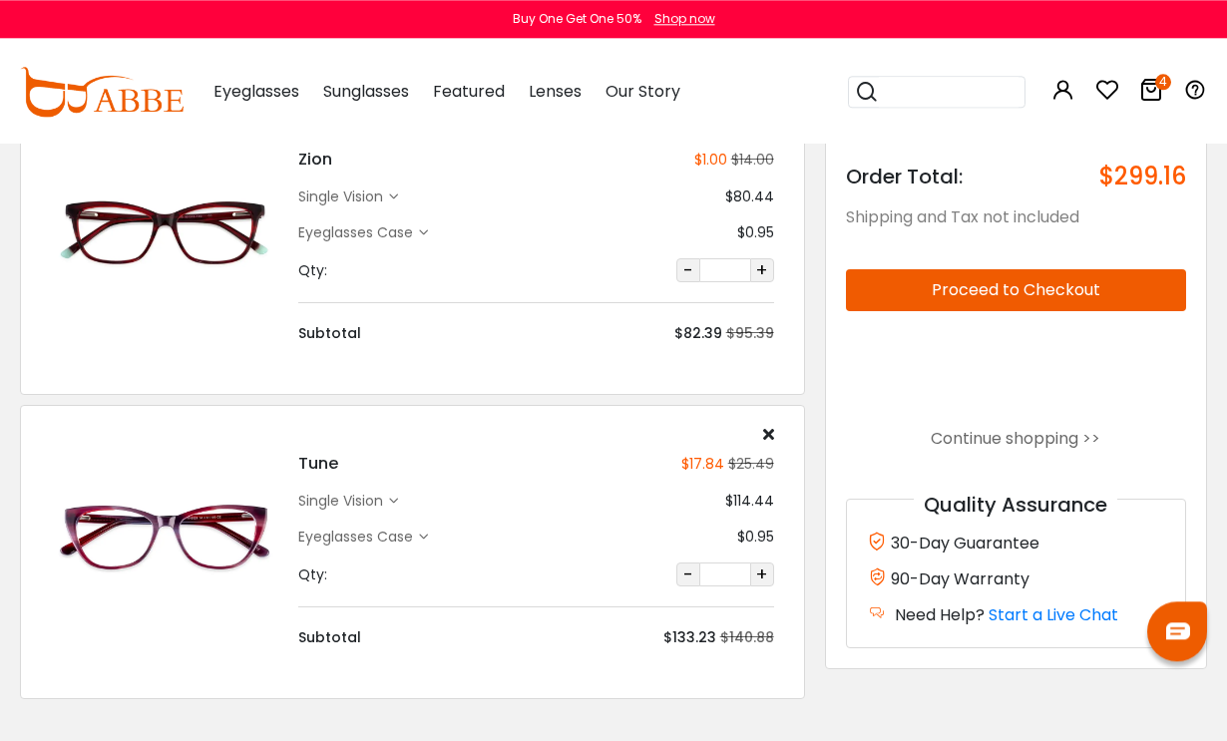
scroll to position [758, 0]
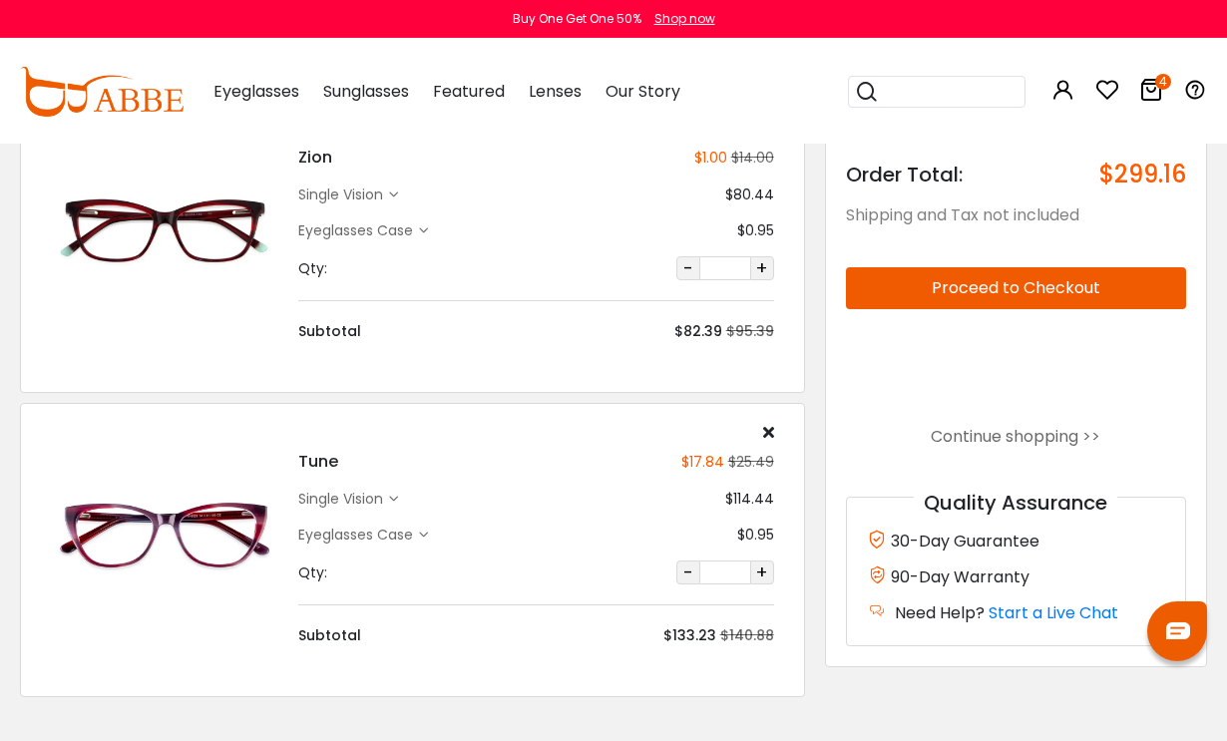
click at [772, 433] on icon at bounding box center [768, 432] width 11 height 16
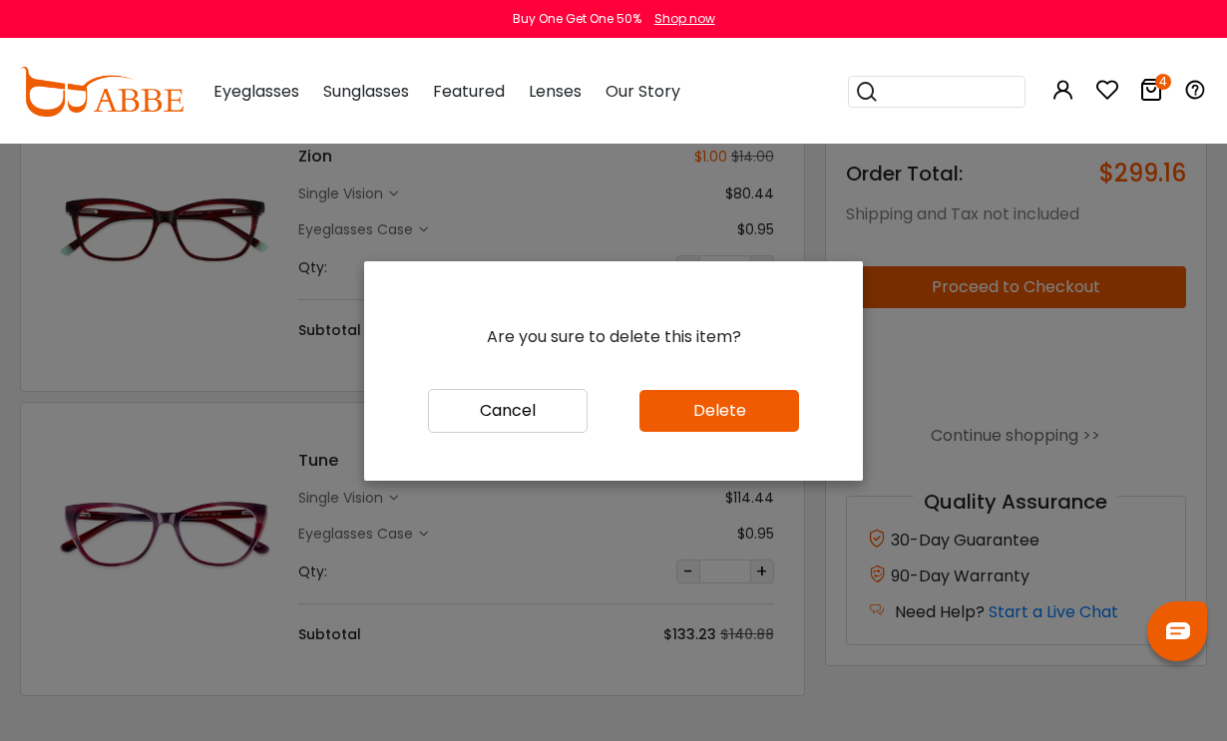
click at [757, 432] on button "Delete" at bounding box center [720, 411] width 160 height 42
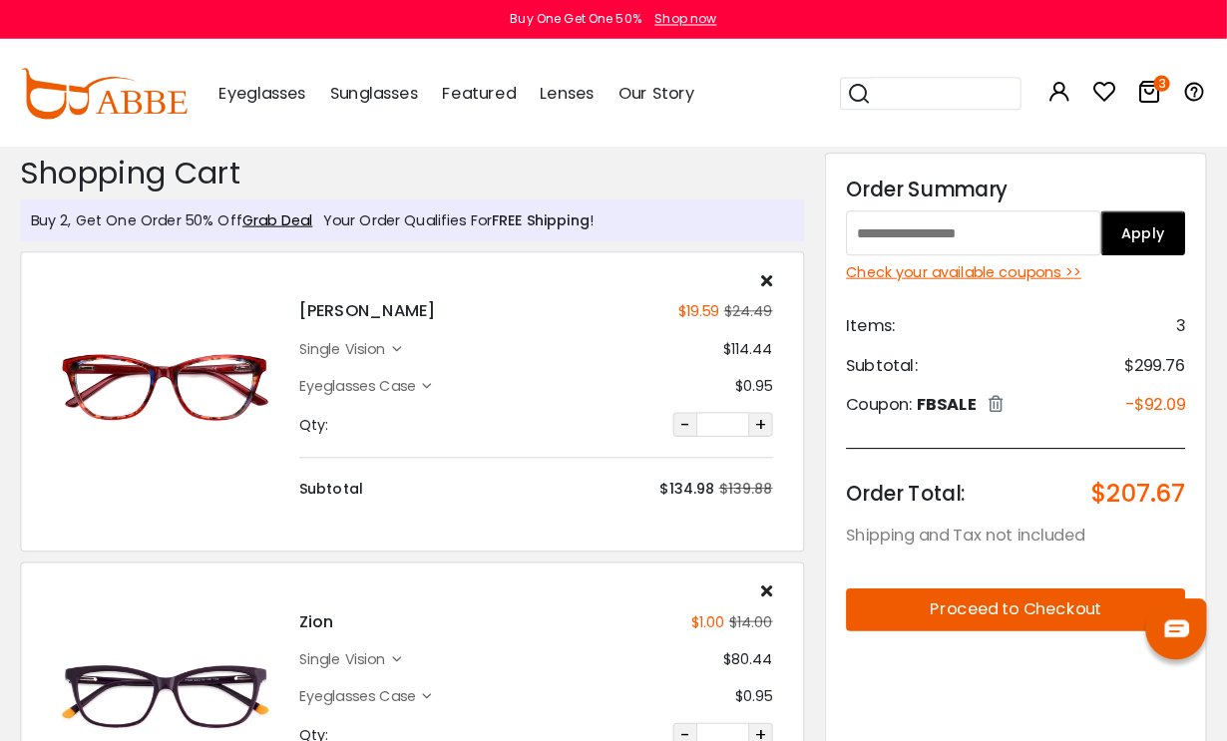
scroll to position [4, 0]
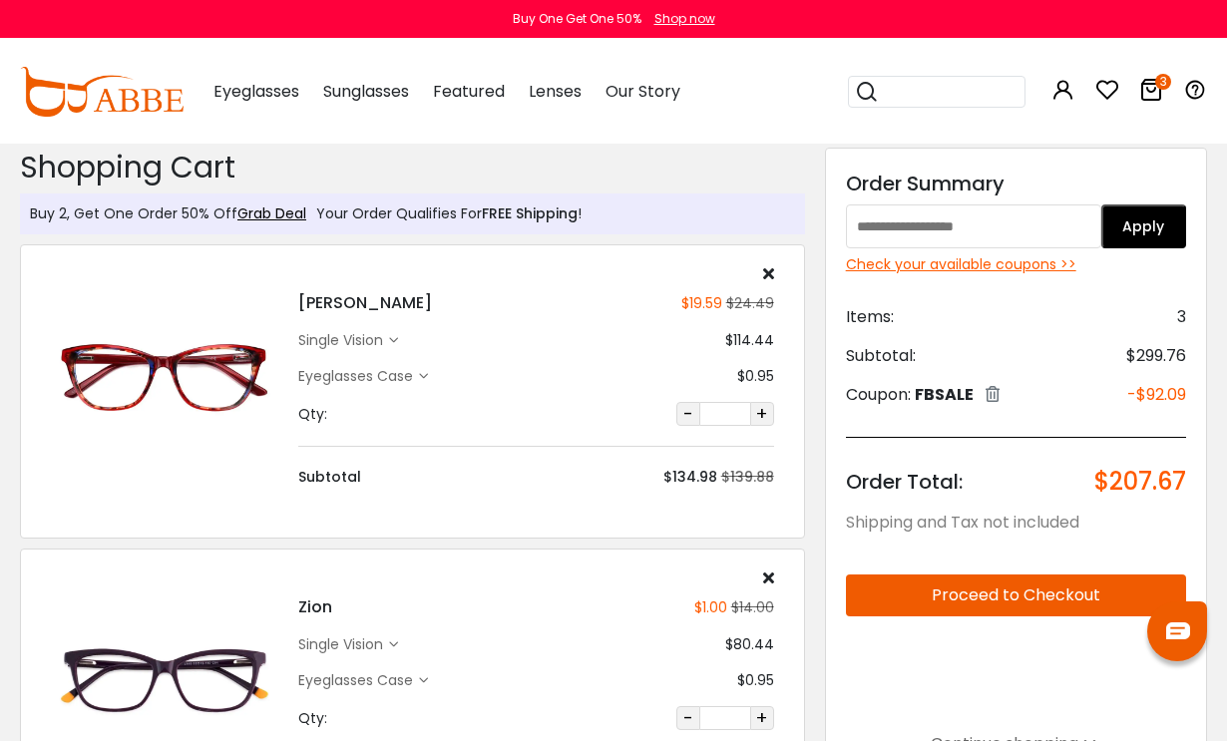
click at [1062, 263] on div "Check your available coupons >>" at bounding box center [1016, 264] width 340 height 21
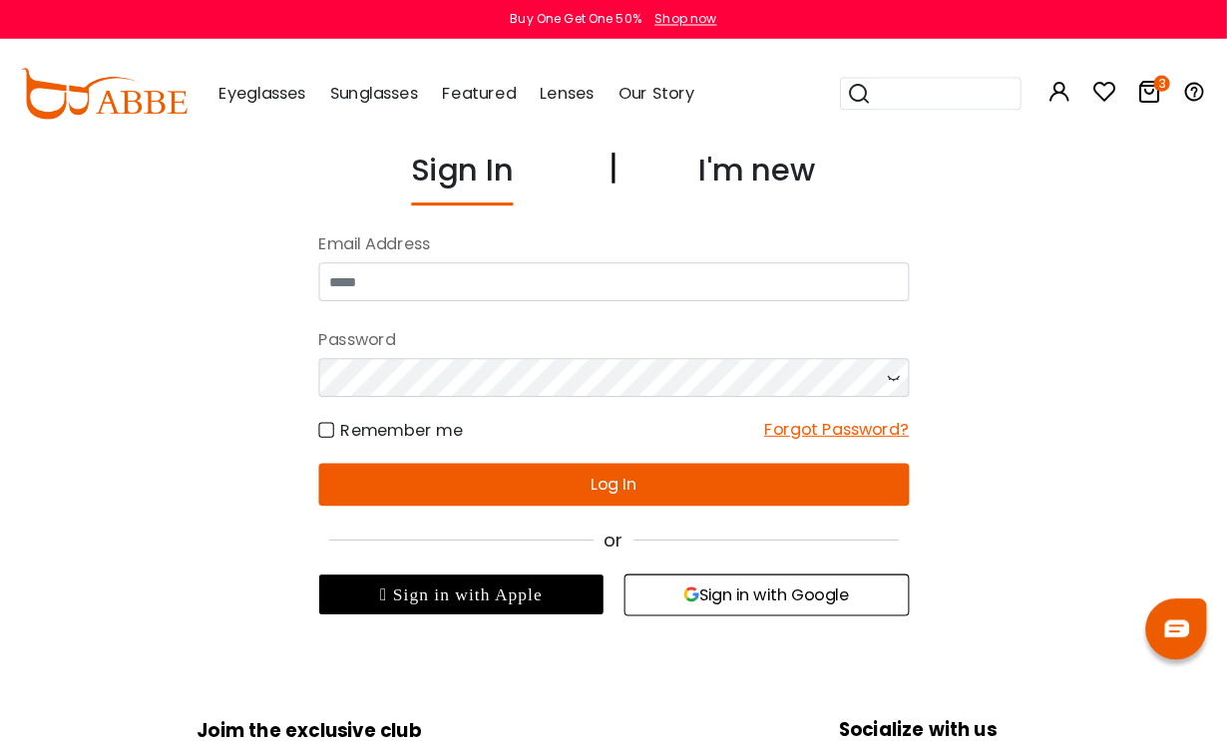
scroll to position [2, 0]
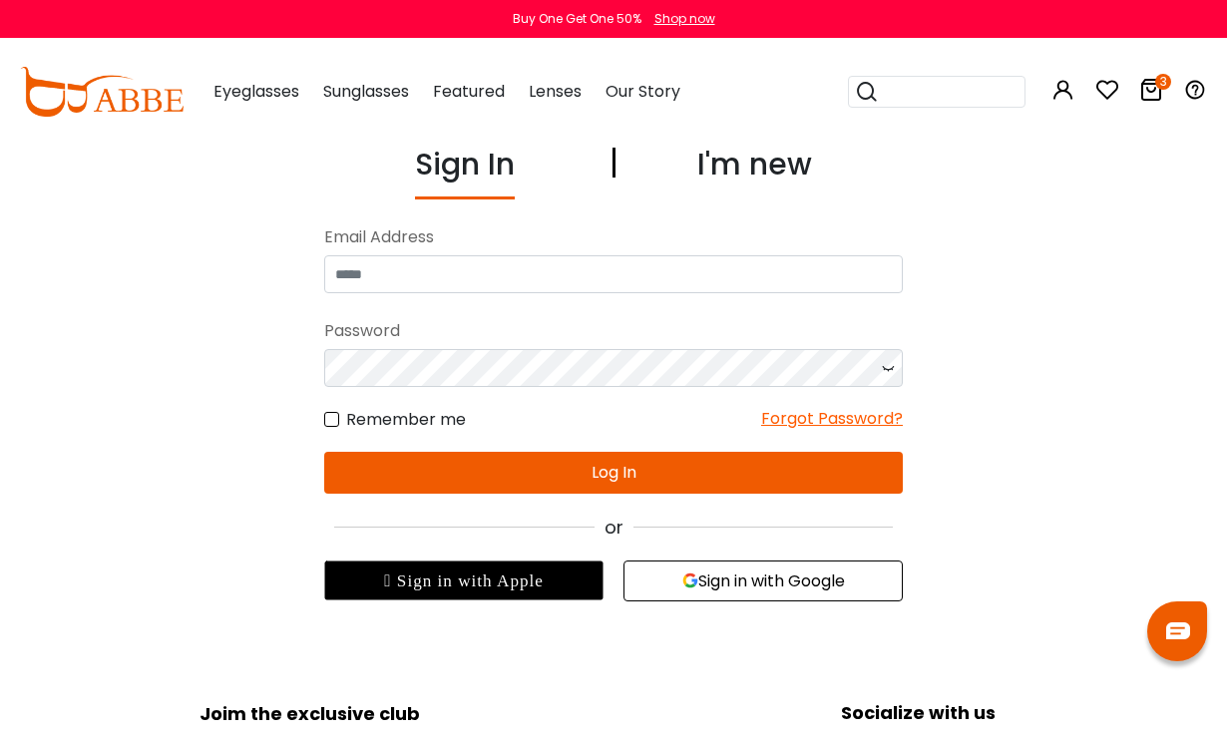
click at [142, 102] on img at bounding box center [102, 92] width 164 height 50
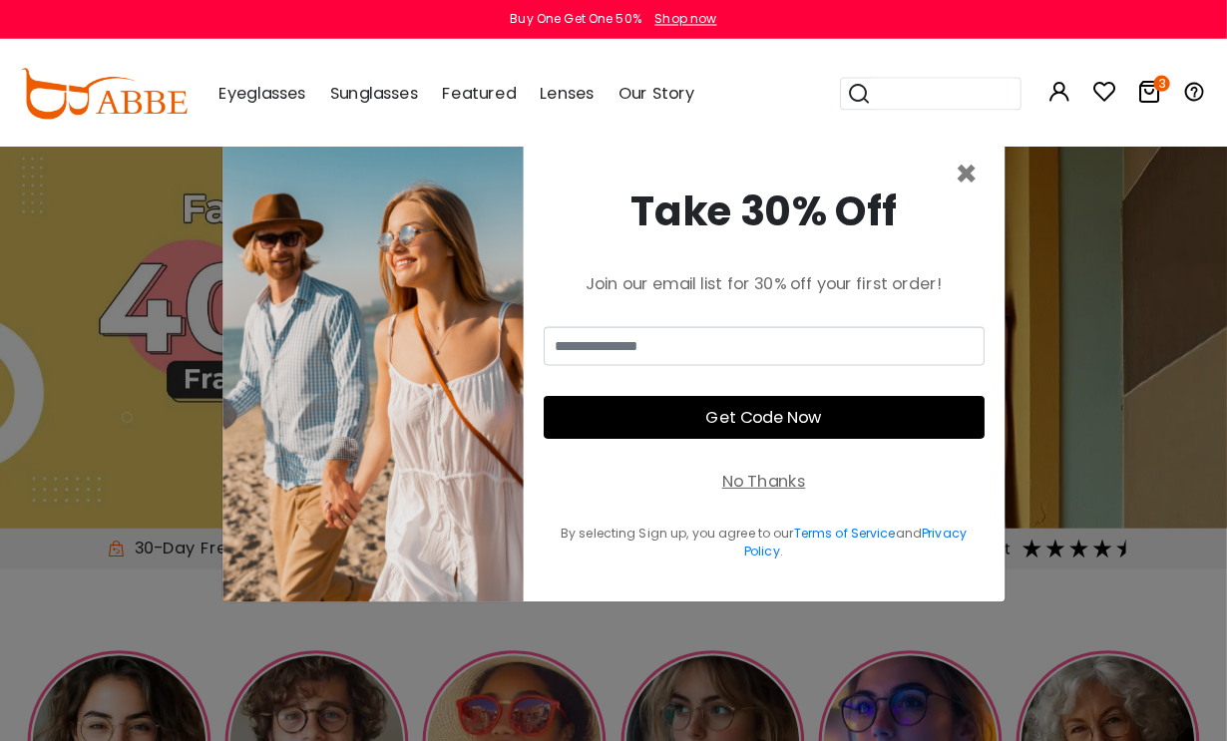
scroll to position [4, 0]
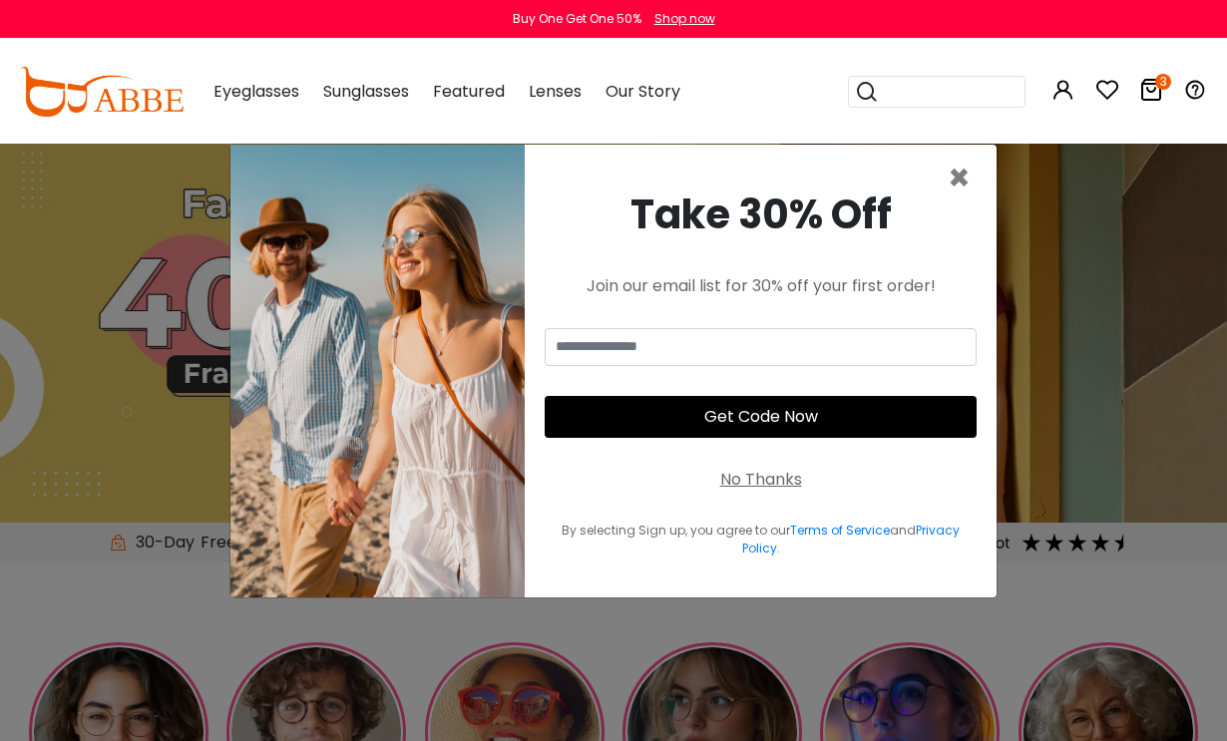
click at [955, 204] on span "×" at bounding box center [959, 178] width 23 height 51
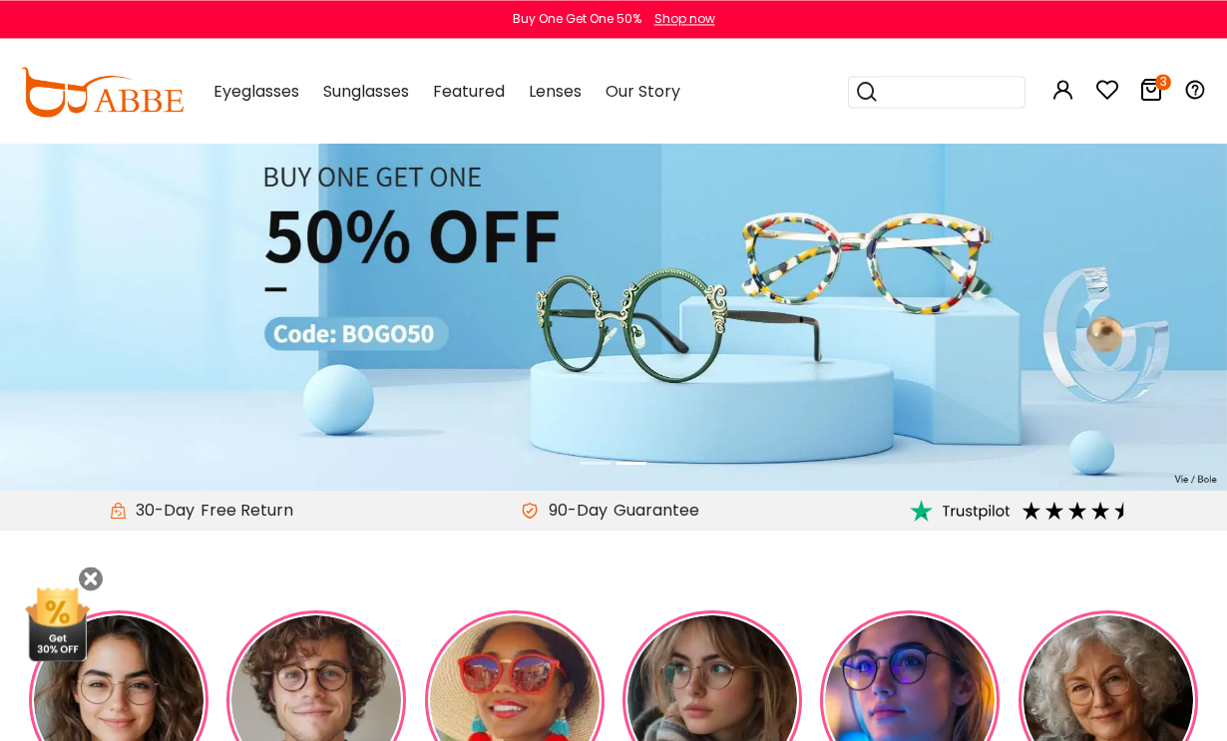
scroll to position [0, 0]
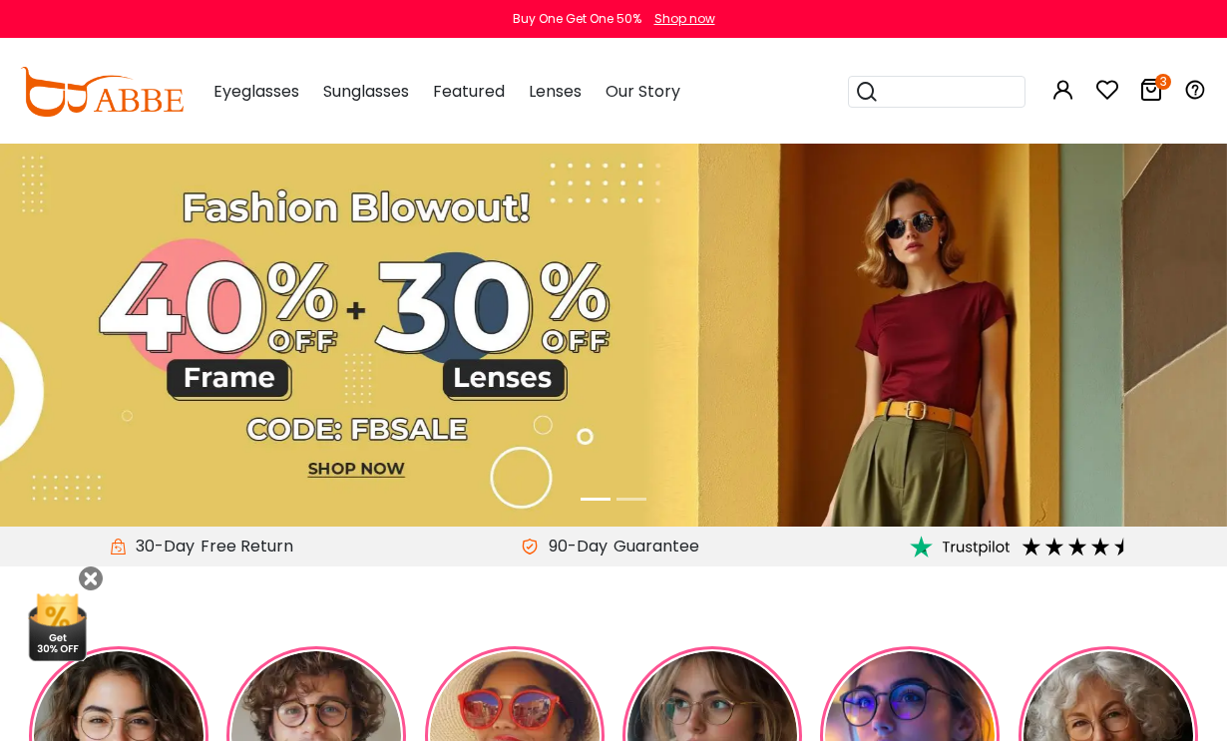
click at [1156, 88] on icon at bounding box center [1152, 90] width 24 height 24
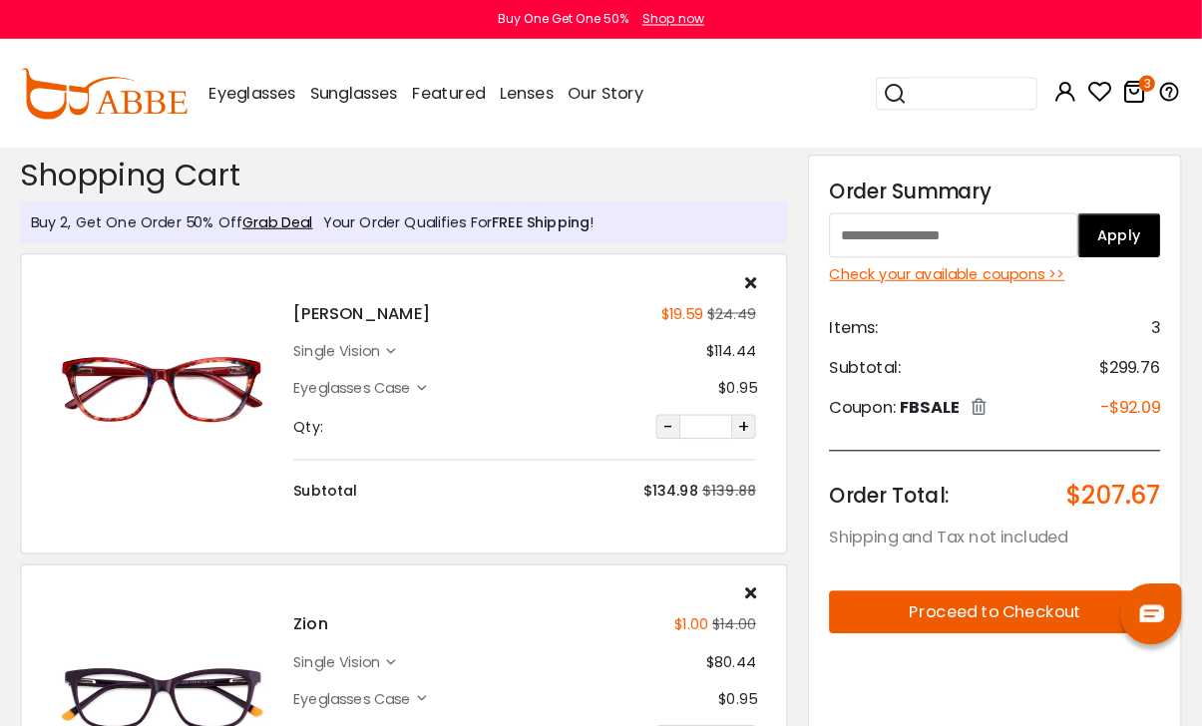
scroll to position [2, 0]
